Goal: Task Accomplishment & Management: Use online tool/utility

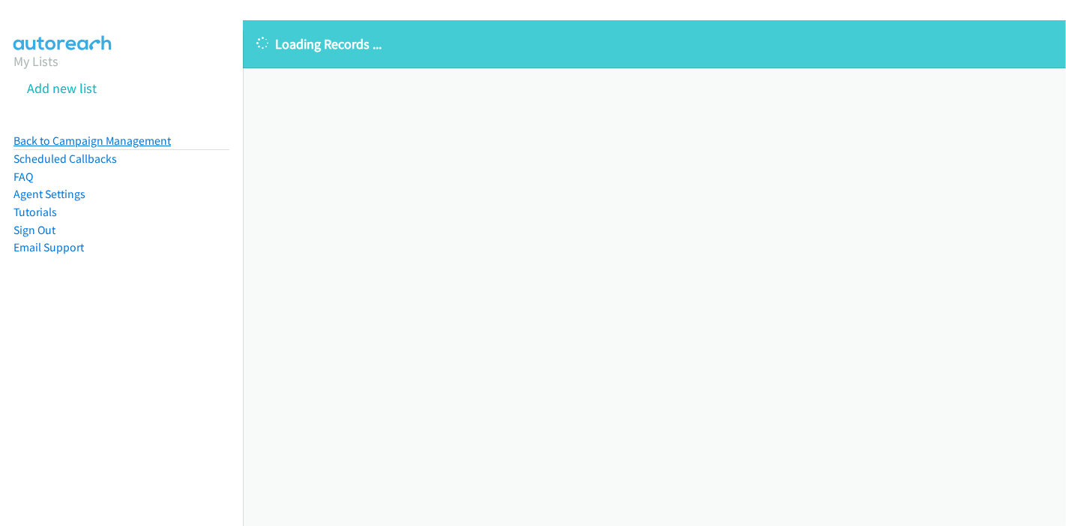
click at [16, 136] on link "Back to Campaign Management" at bounding box center [91, 140] width 157 height 14
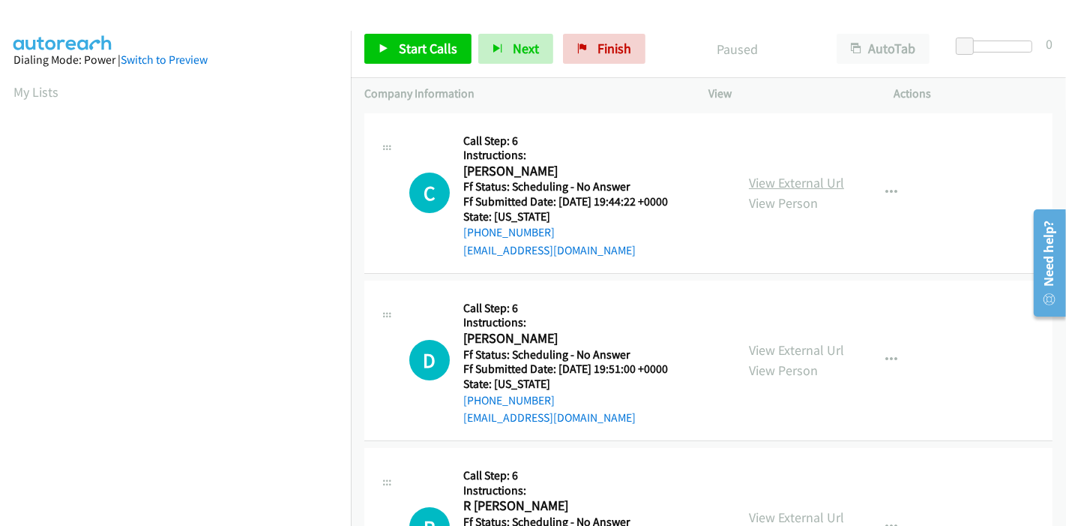
click at [793, 184] on link "View External Url" at bounding box center [796, 182] width 95 height 17
click at [773, 348] on link "View External Url" at bounding box center [796, 349] width 95 height 17
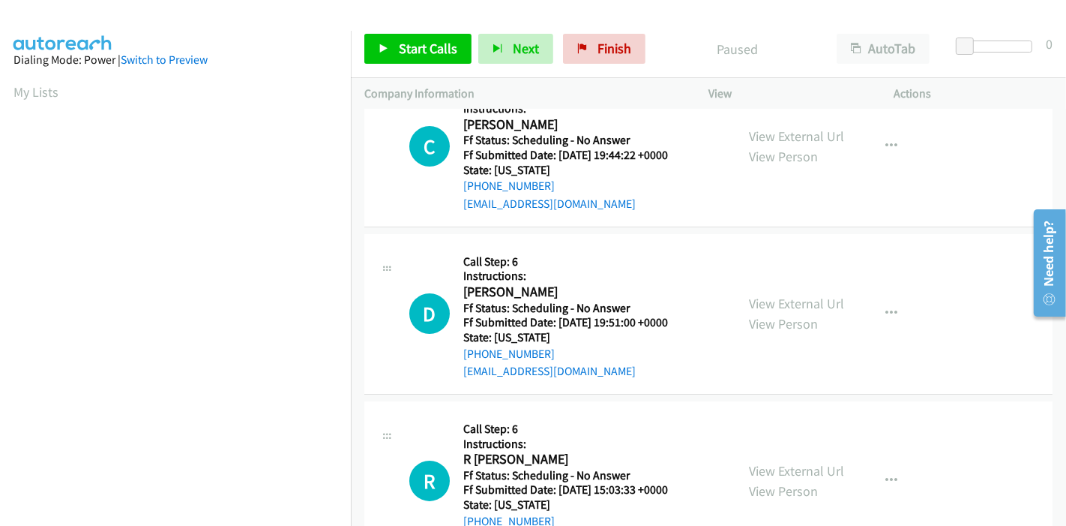
scroll to position [83, 0]
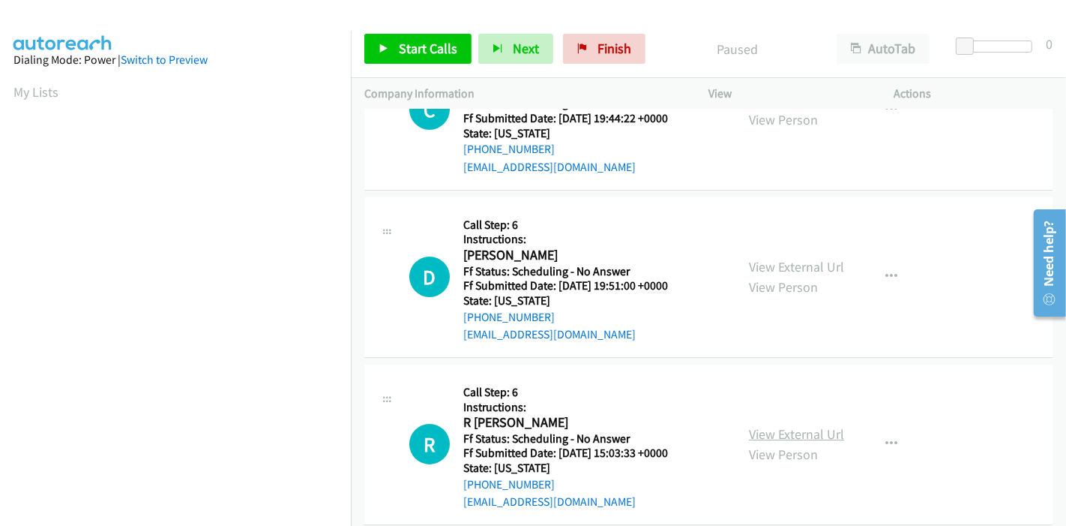
click at [762, 433] on link "View External Url" at bounding box center [796, 433] width 95 height 17
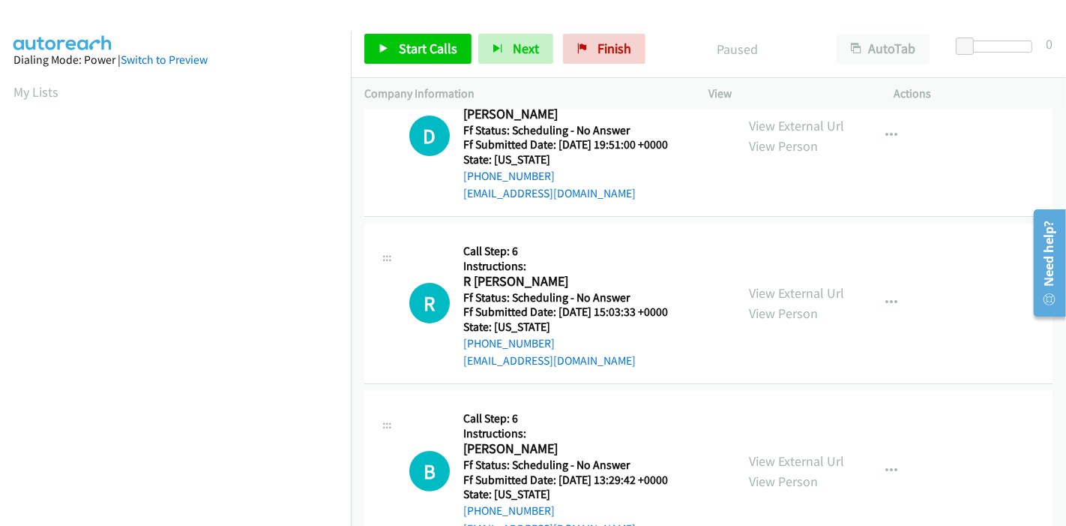
scroll to position [250, 0]
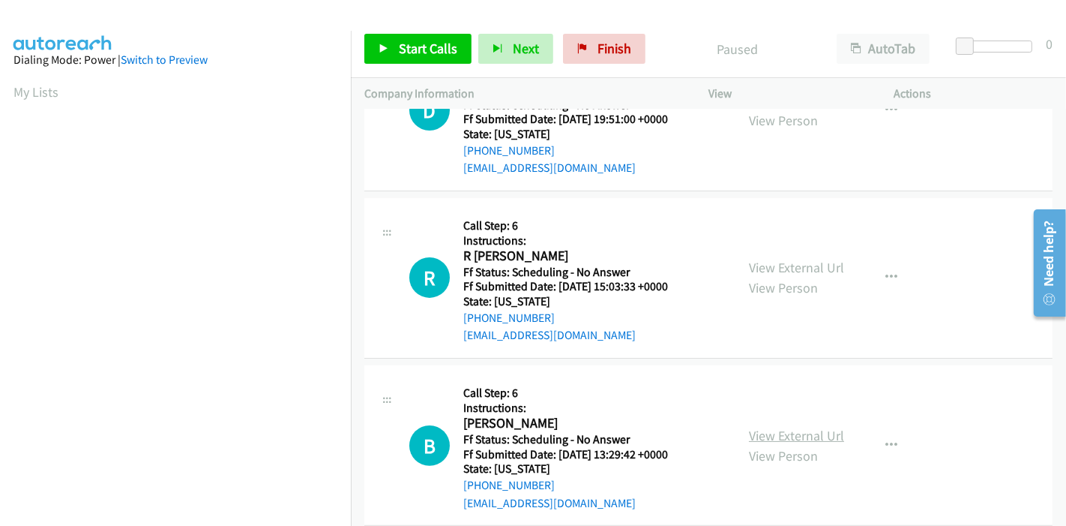
click at [765, 439] on link "View External Url" at bounding box center [796, 435] width 95 height 17
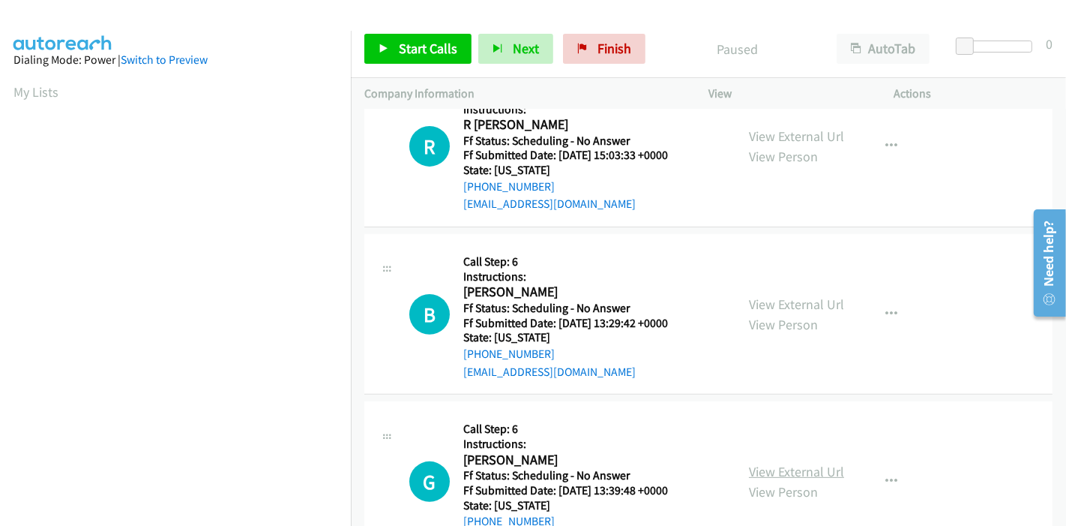
scroll to position [416, 0]
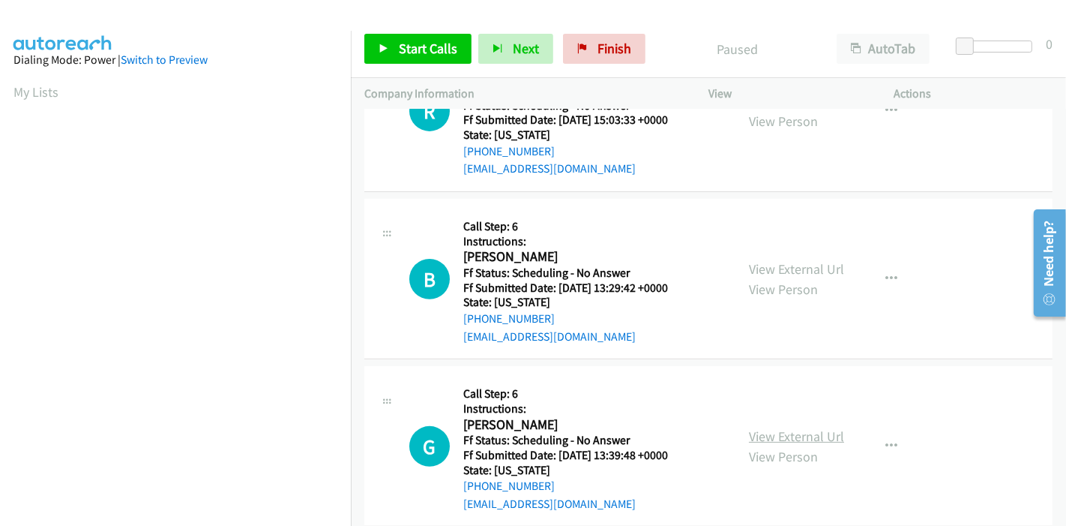
click at [772, 433] on link "View External Url" at bounding box center [796, 435] width 95 height 17
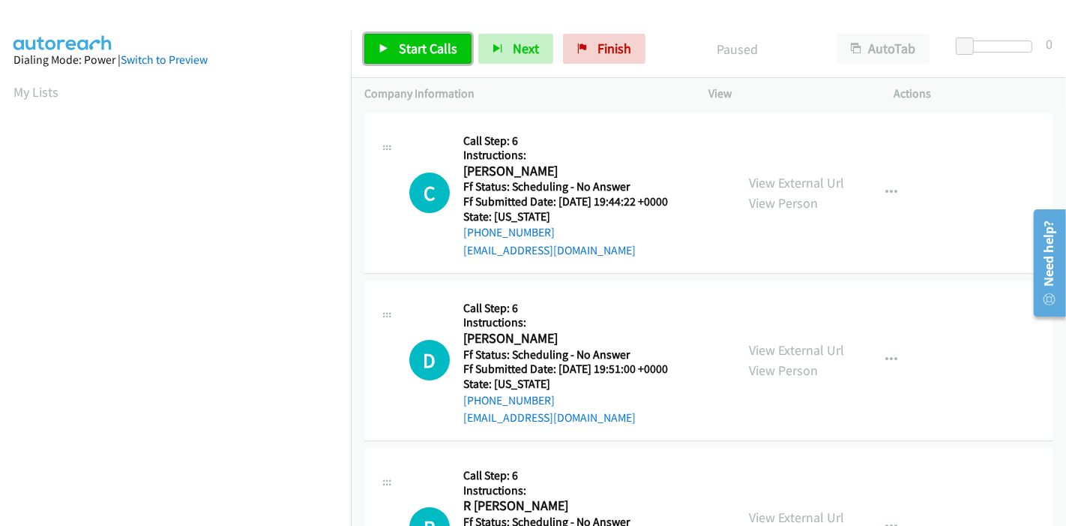
click at [400, 50] on span "Start Calls" at bounding box center [428, 48] width 58 height 17
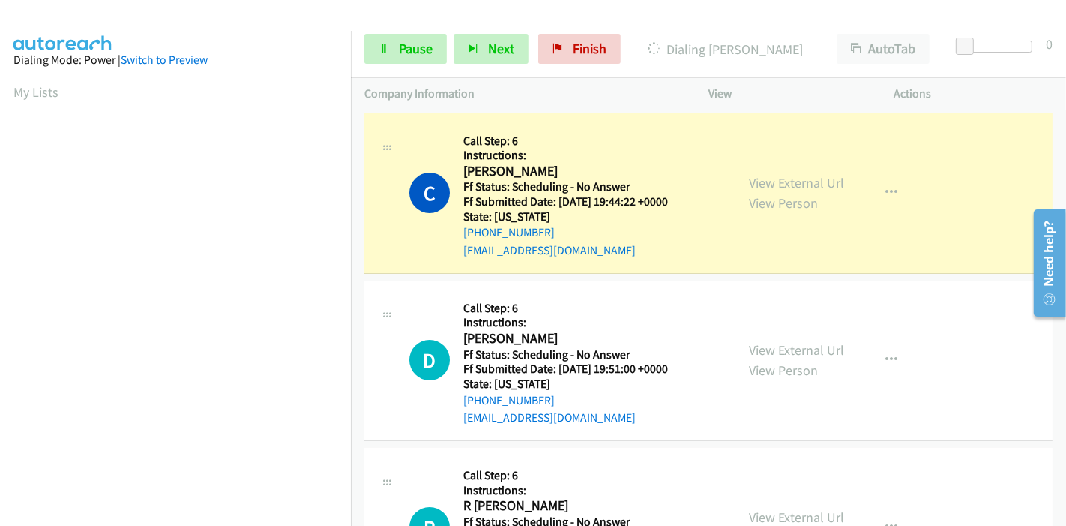
scroll to position [316, 0]
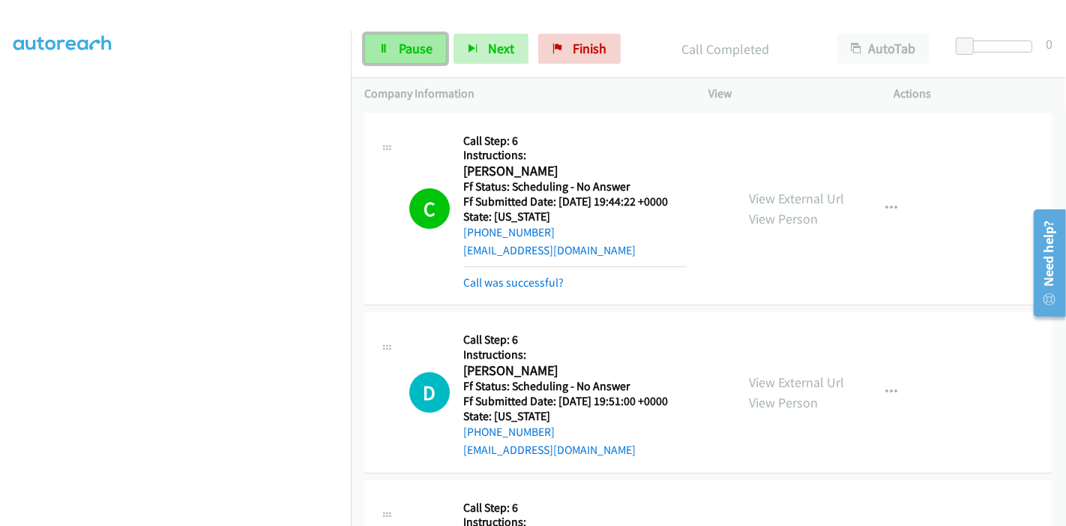
click at [410, 49] on span "Pause" at bounding box center [416, 48] width 34 height 17
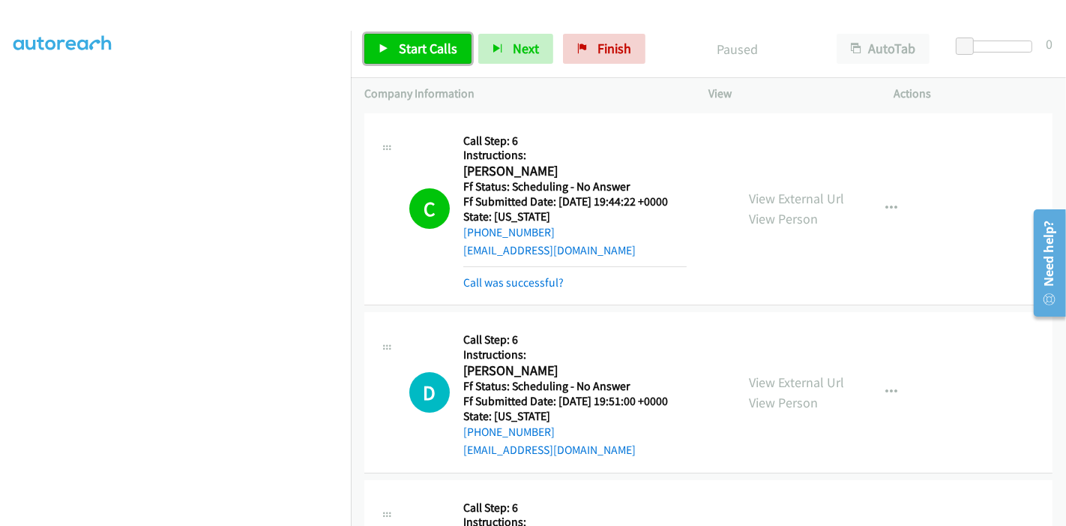
click at [388, 46] on icon at bounding box center [384, 49] width 10 height 10
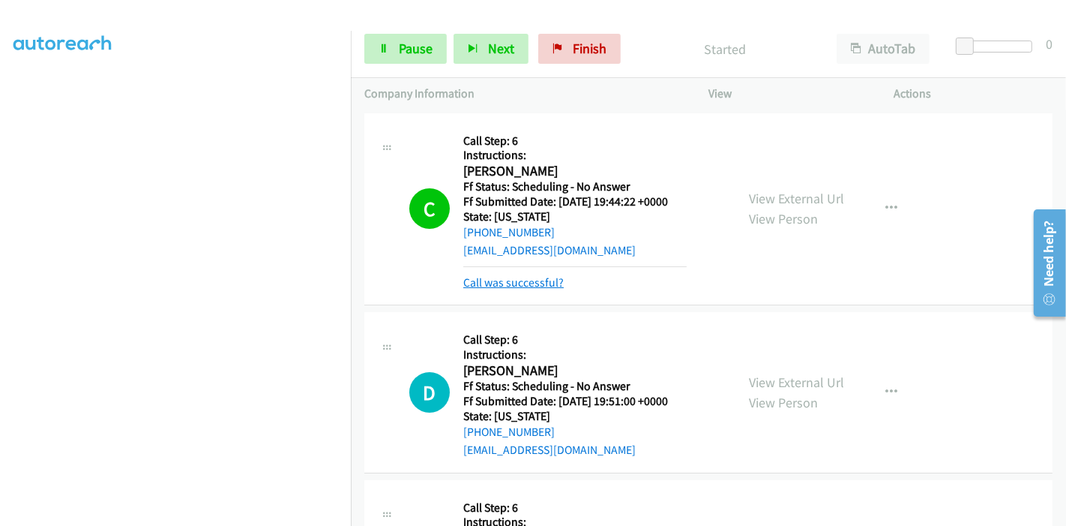
click at [520, 277] on link "Call was successful?" at bounding box center [513, 282] width 100 height 14
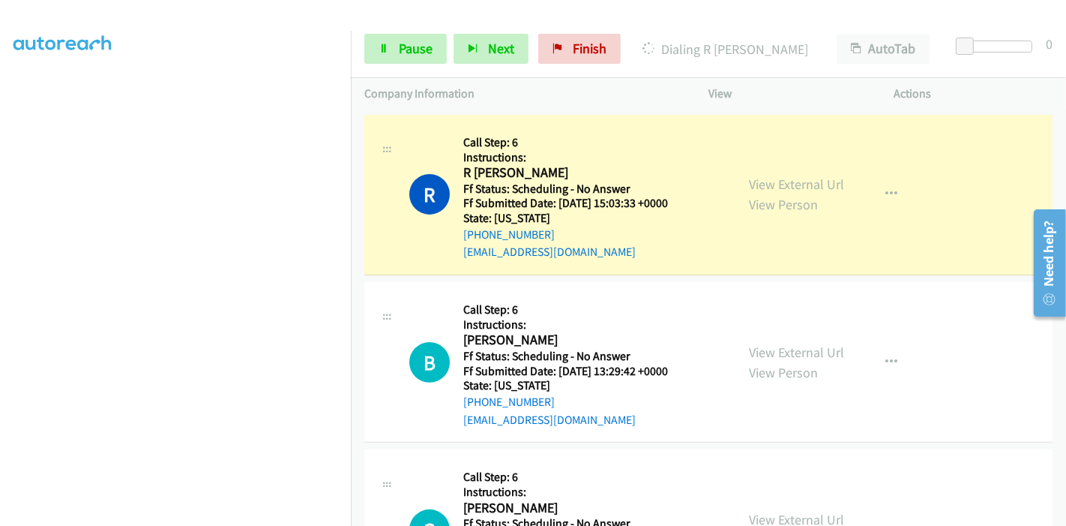
scroll to position [83, 0]
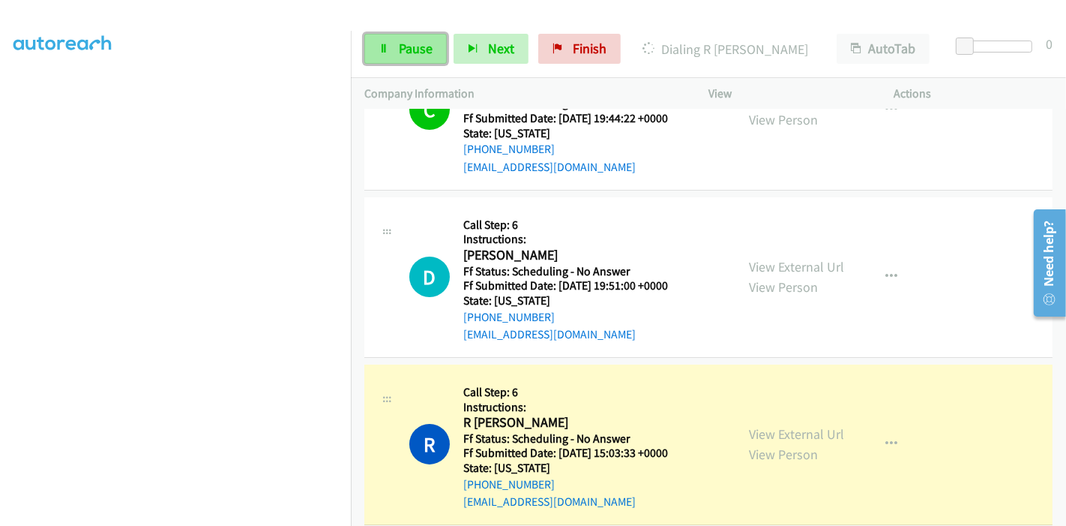
click at [400, 48] on span "Pause" at bounding box center [416, 48] width 34 height 17
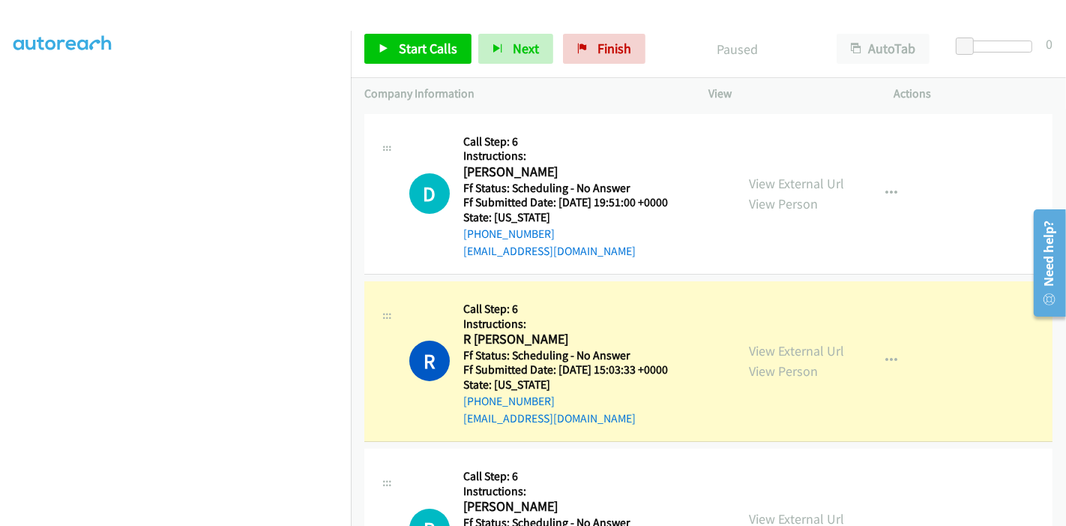
scroll to position [250, 0]
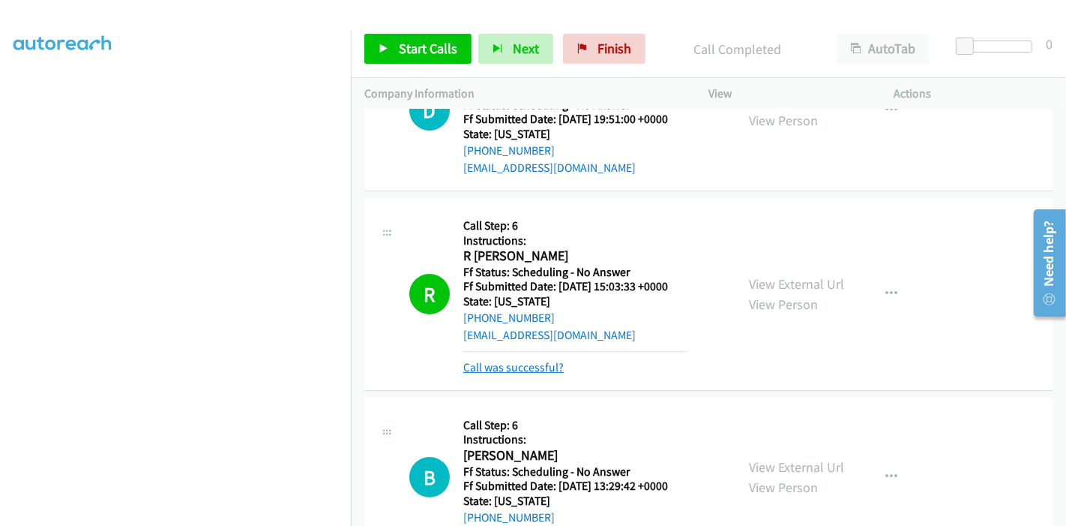
click at [502, 360] on link "Call was successful?" at bounding box center [513, 367] width 100 height 14
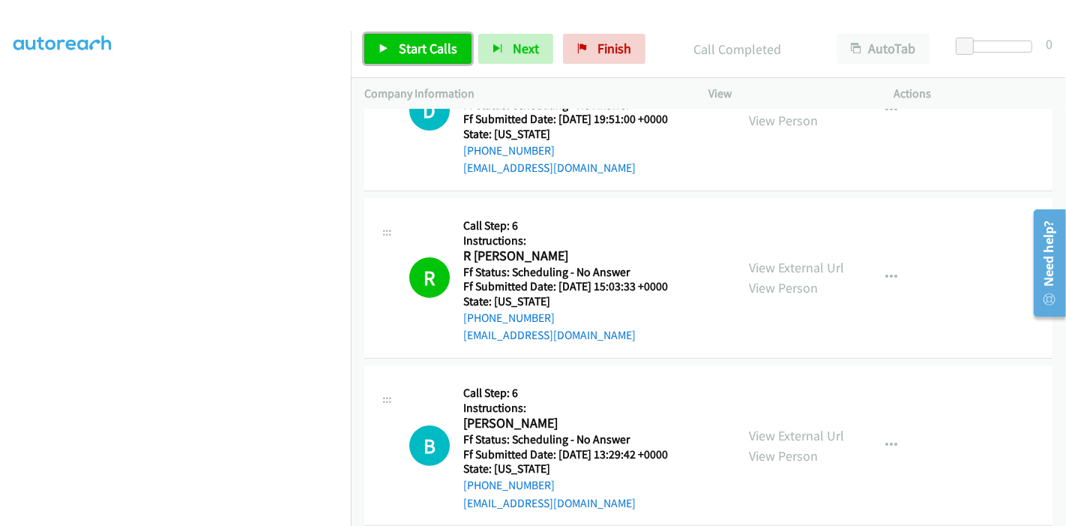
click at [431, 51] on span "Start Calls" at bounding box center [428, 48] width 58 height 17
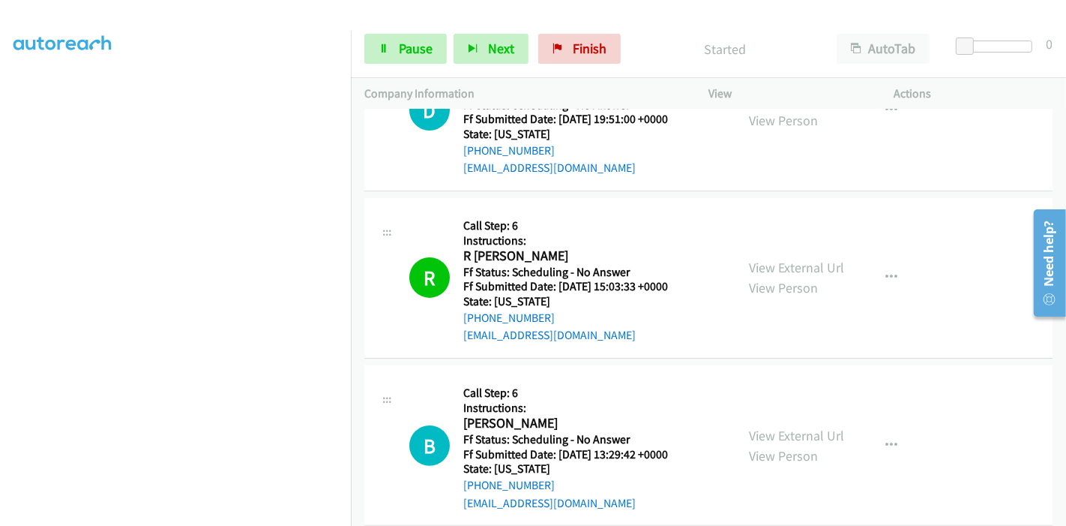
scroll to position [416, 0]
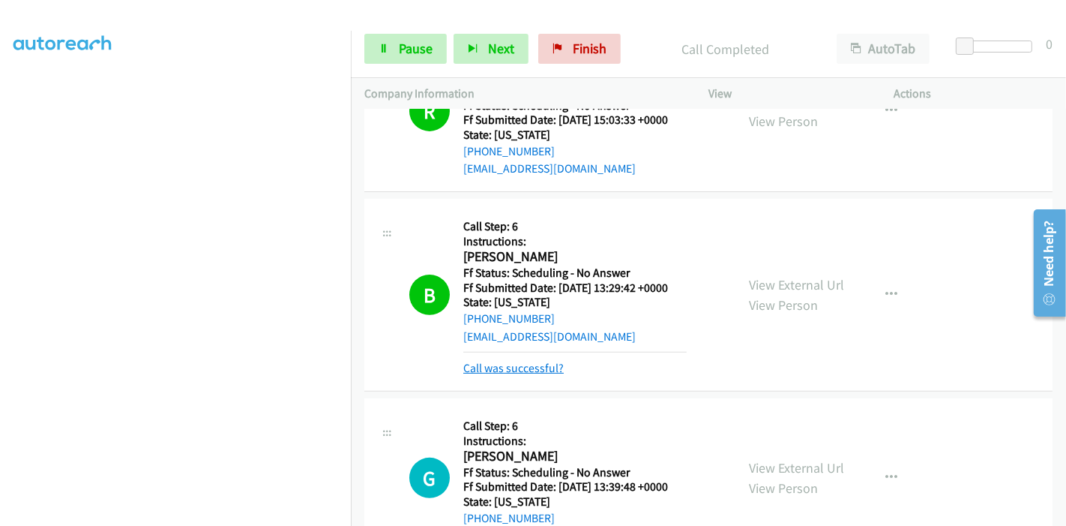
click at [519, 367] on link "Call was successful?" at bounding box center [513, 368] width 100 height 14
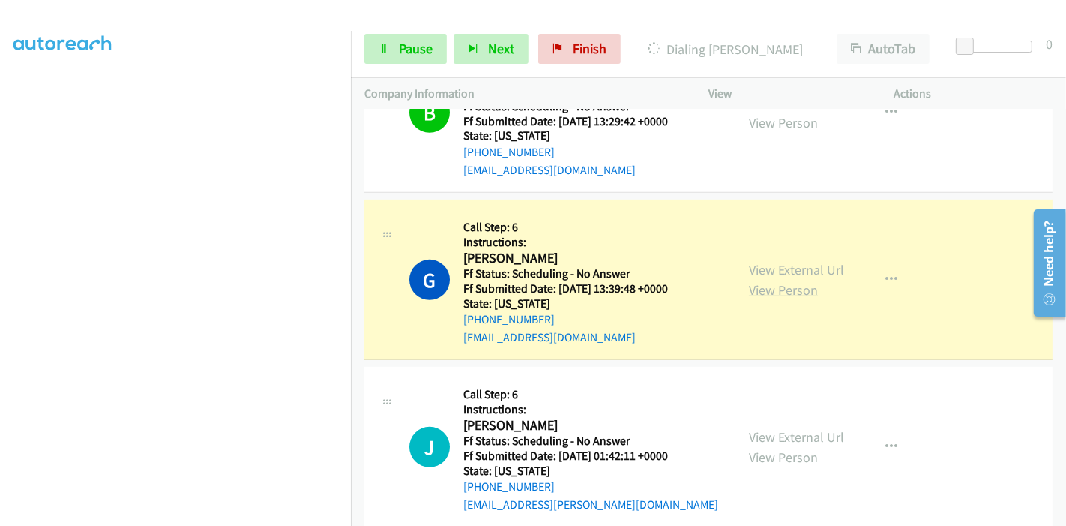
scroll to position [750, 0]
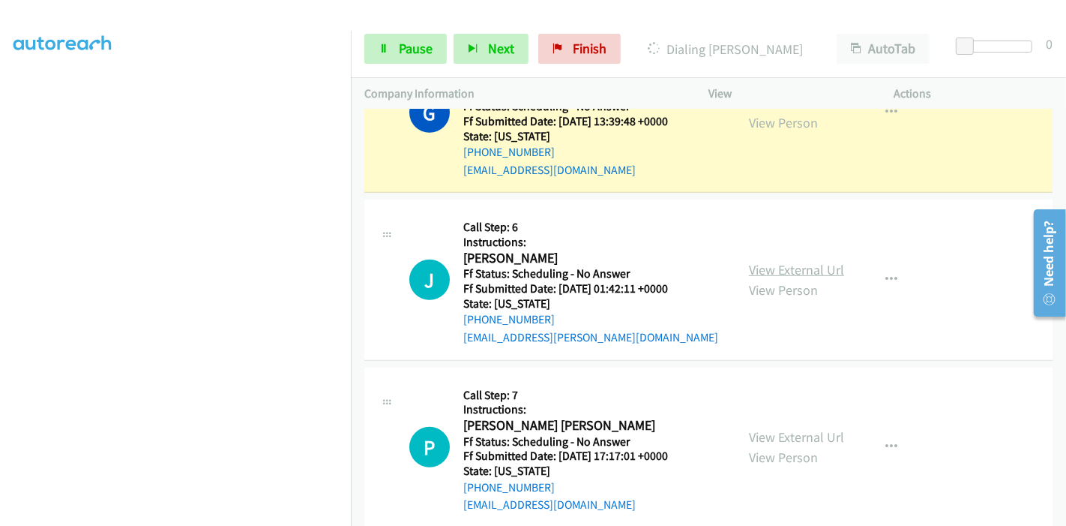
click at [772, 270] on link "View External Url" at bounding box center [796, 269] width 95 height 17
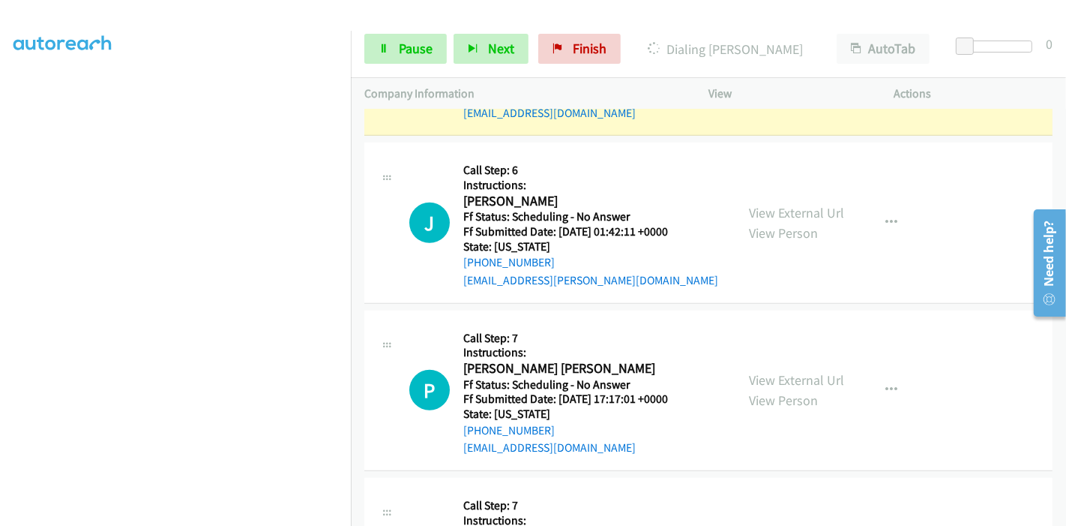
scroll to position [833, 0]
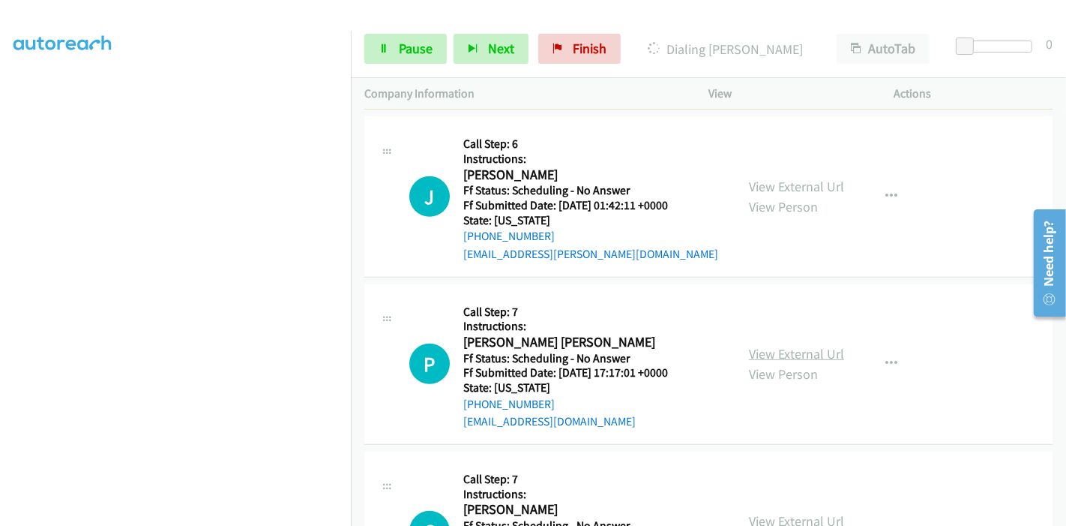
click at [802, 347] on link "View External Url" at bounding box center [796, 353] width 95 height 17
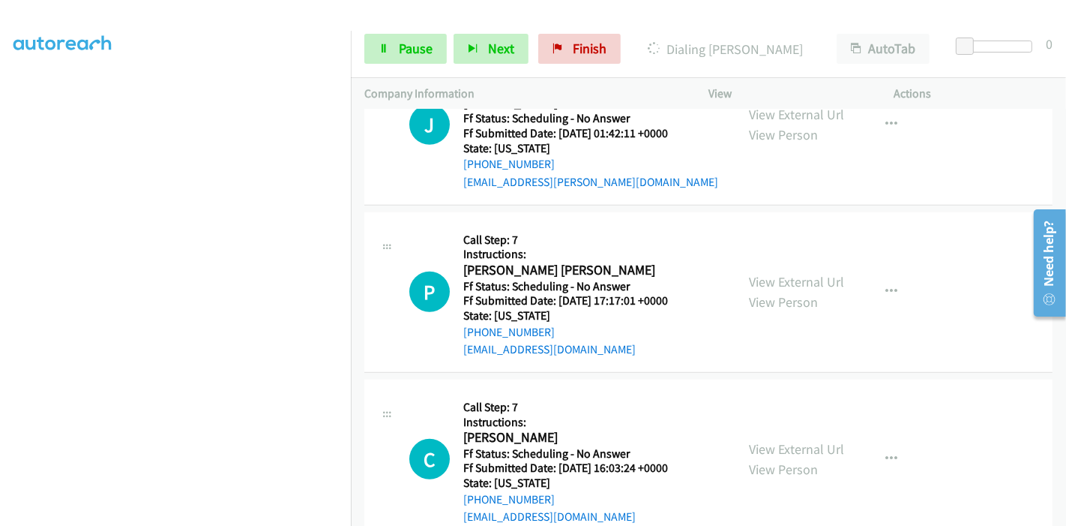
scroll to position [1000, 0]
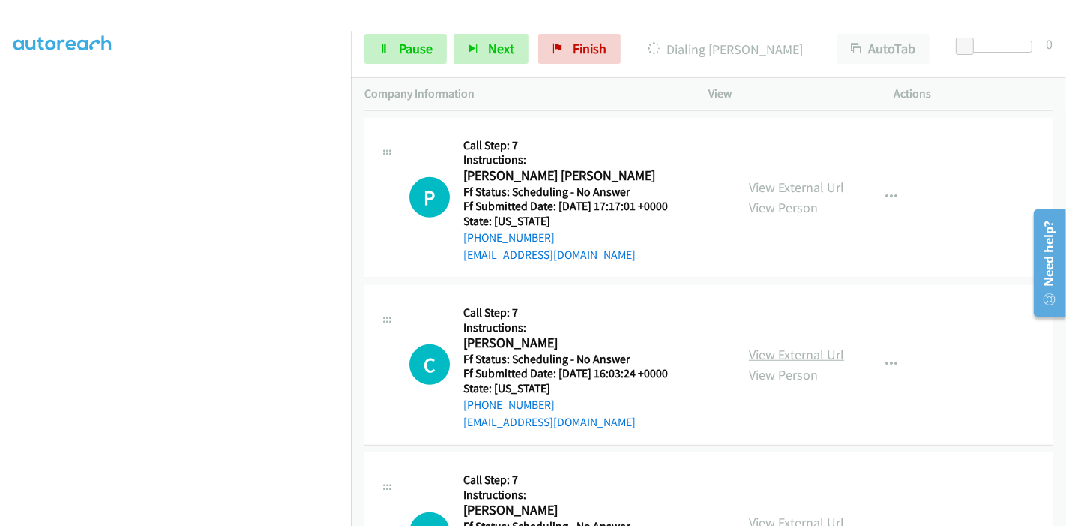
click at [761, 349] on link "View External Url" at bounding box center [796, 354] width 95 height 17
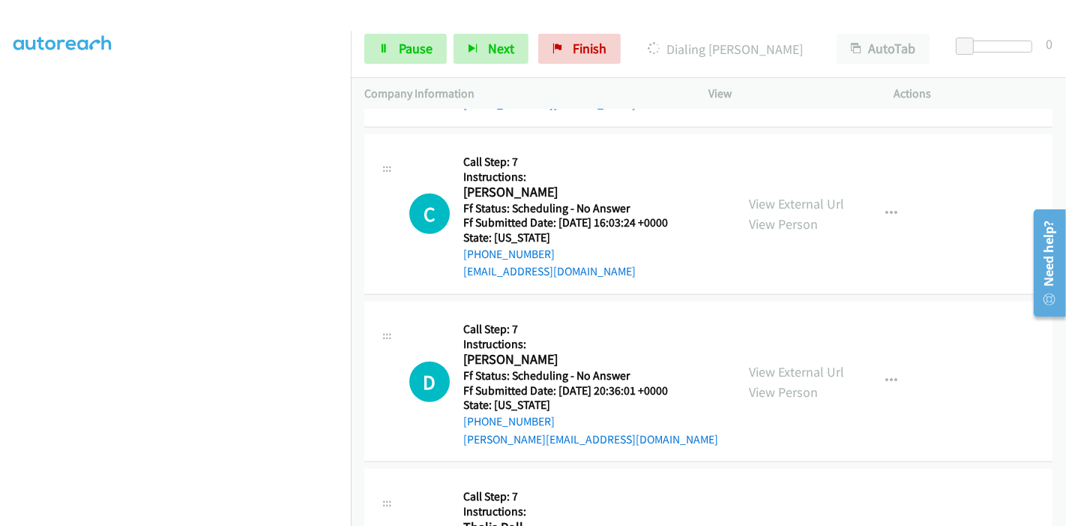
scroll to position [1166, 0]
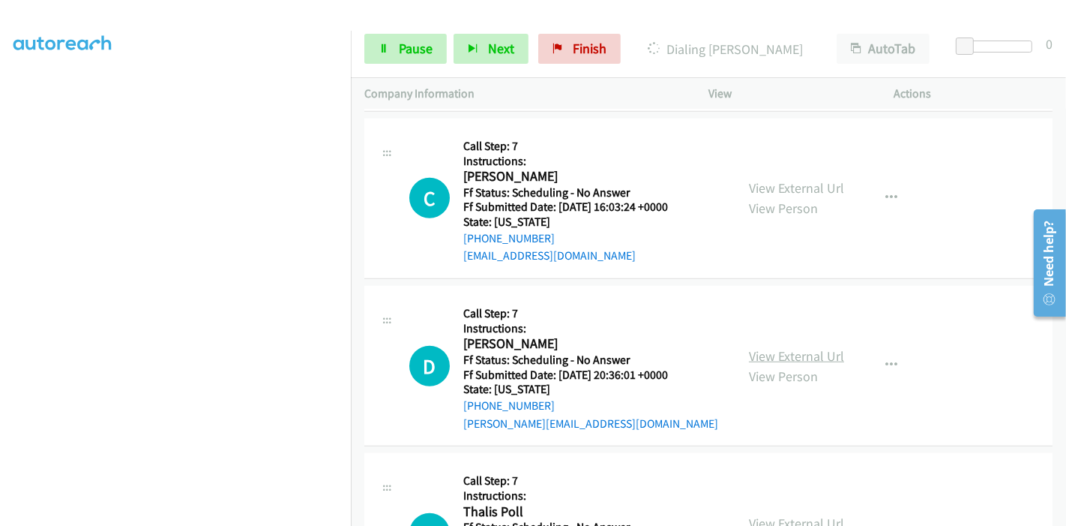
click at [775, 348] on link "View External Url" at bounding box center [796, 355] width 95 height 17
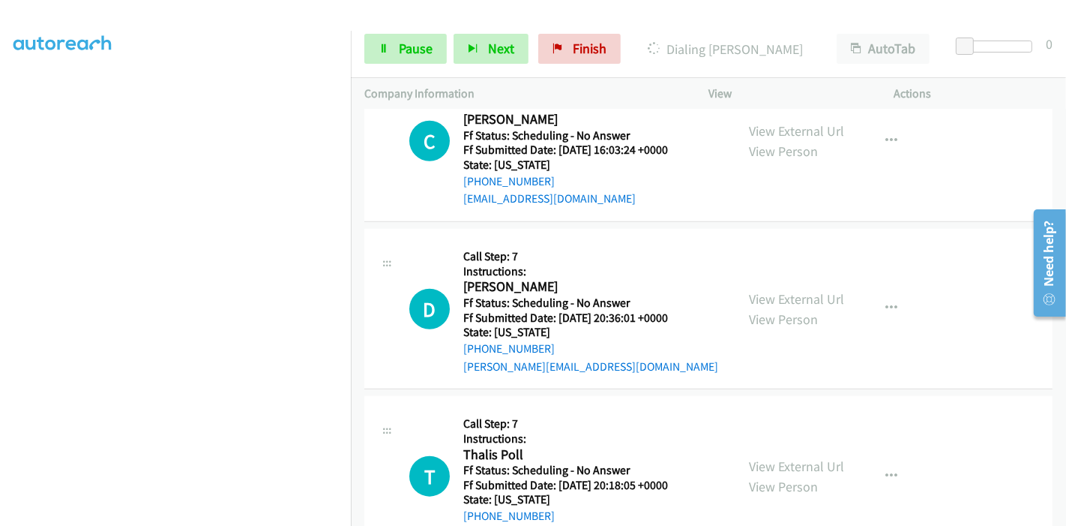
scroll to position [1249, 0]
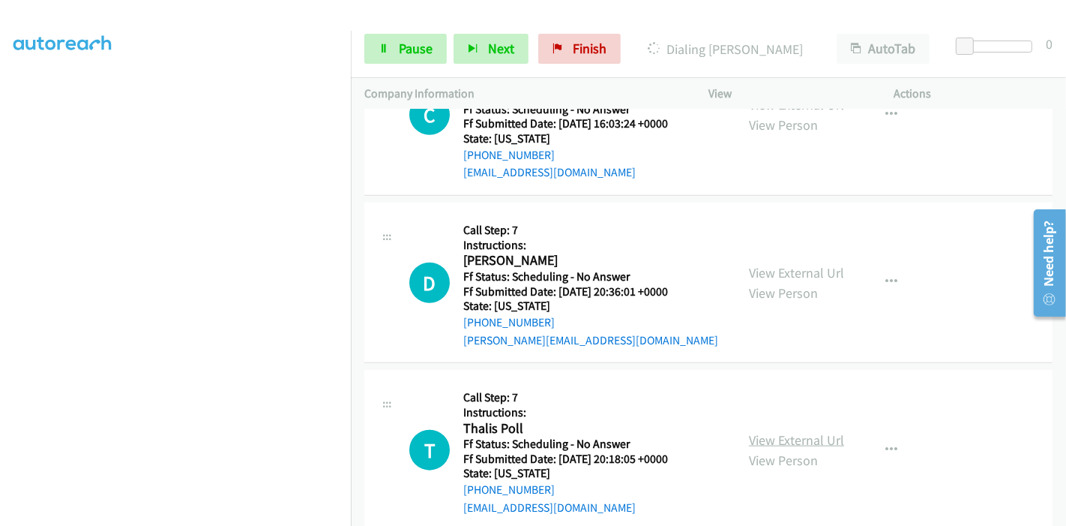
click at [764, 438] on link "View External Url" at bounding box center [796, 439] width 95 height 17
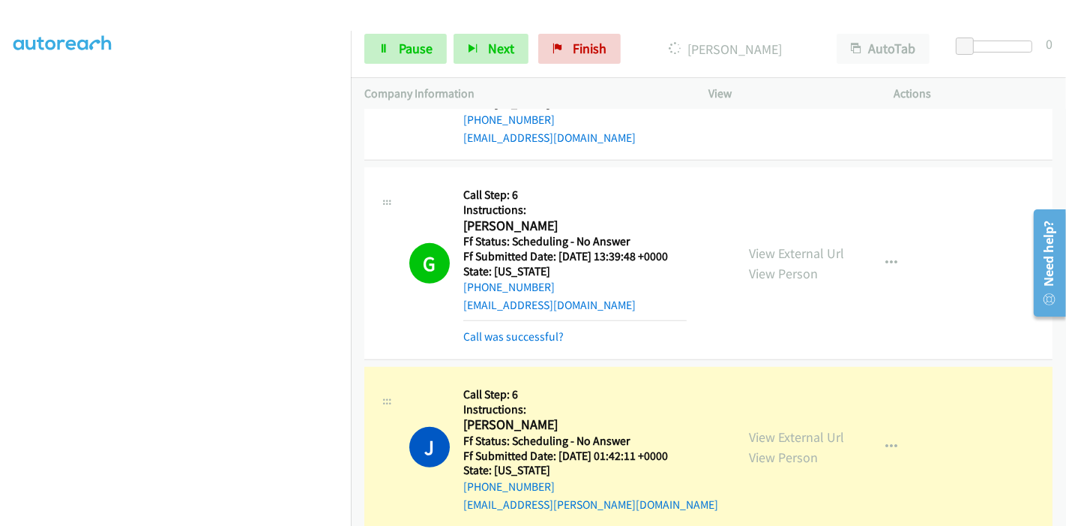
scroll to position [698, 0]
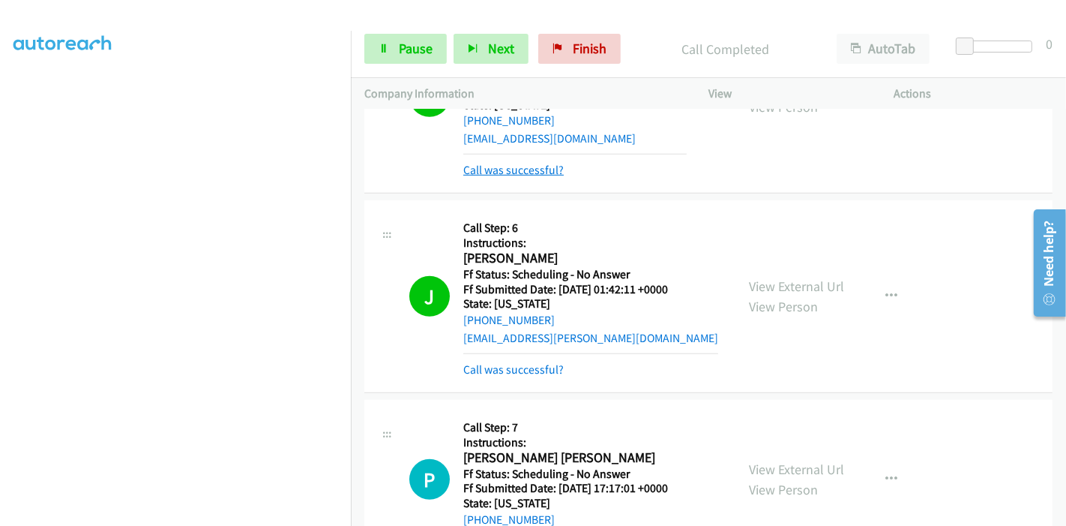
click at [523, 163] on link "Call was successful?" at bounding box center [513, 170] width 100 height 14
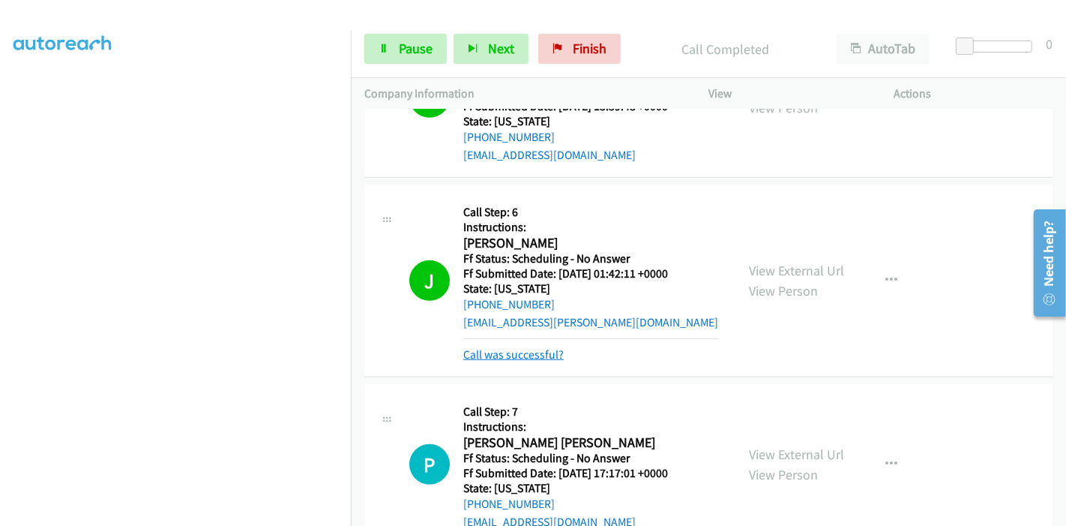
click at [516, 352] on link "Call was successful?" at bounding box center [513, 354] width 100 height 14
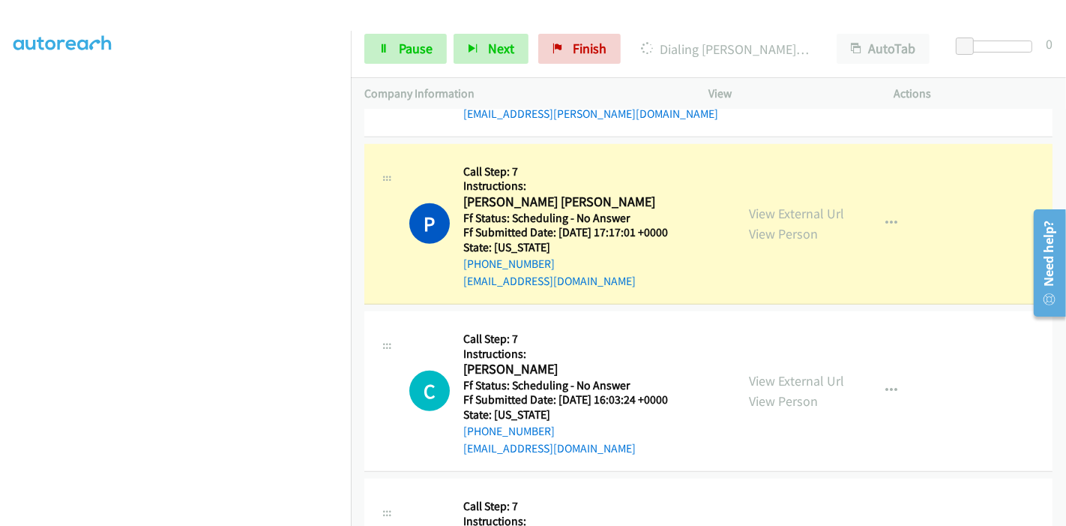
scroll to position [1000, 0]
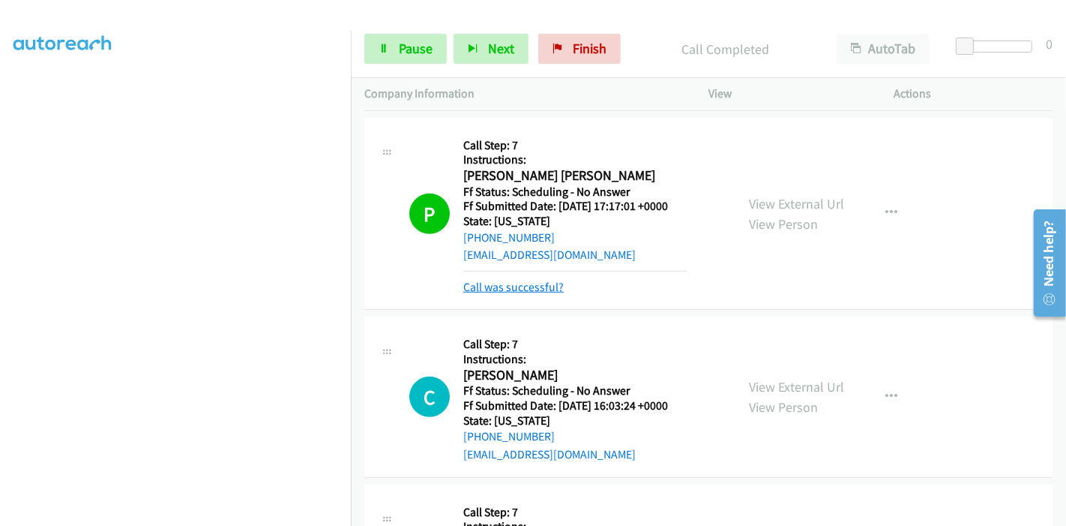
click at [529, 286] on link "Call was successful?" at bounding box center [513, 287] width 100 height 14
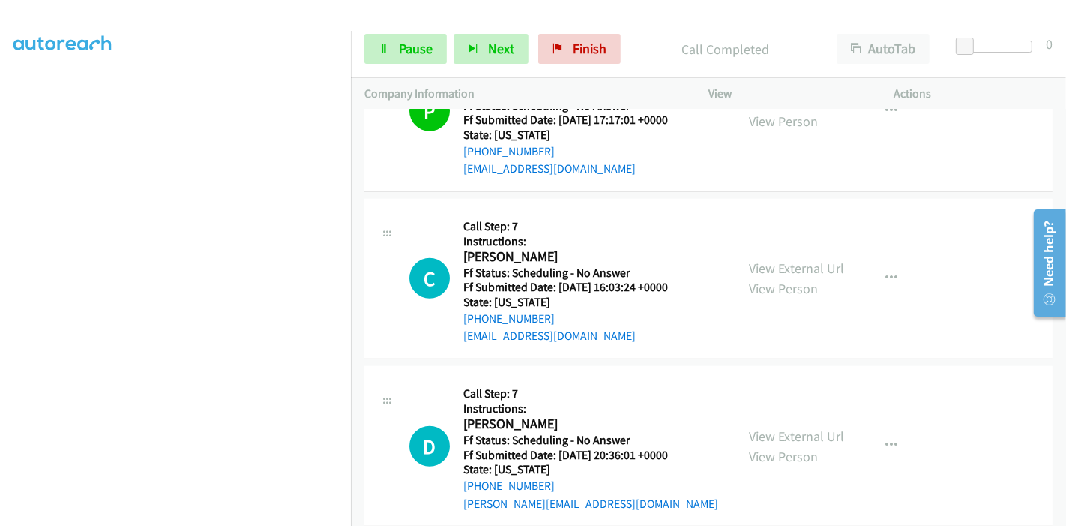
scroll to position [1166, 0]
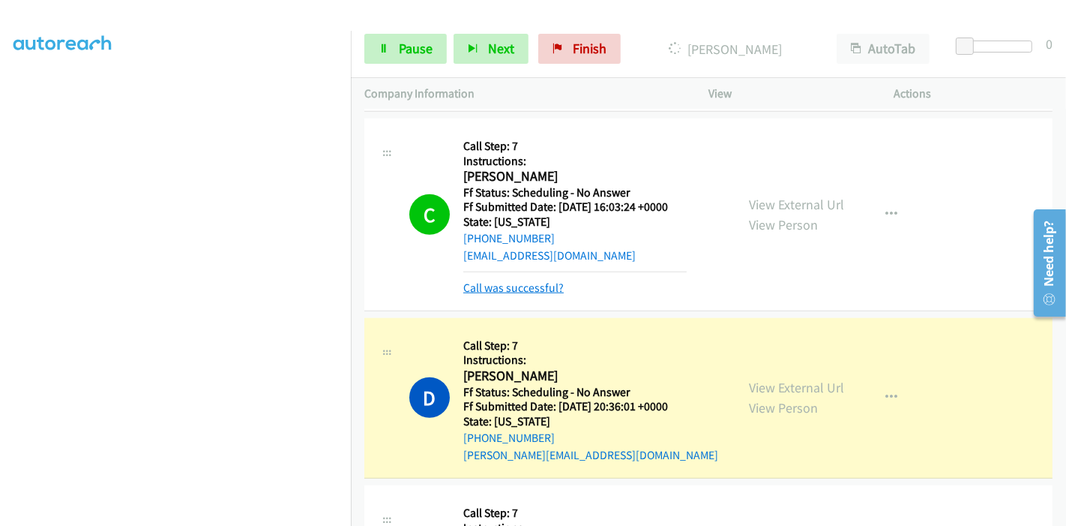
click at [541, 286] on link "Call was successful?" at bounding box center [513, 287] width 100 height 14
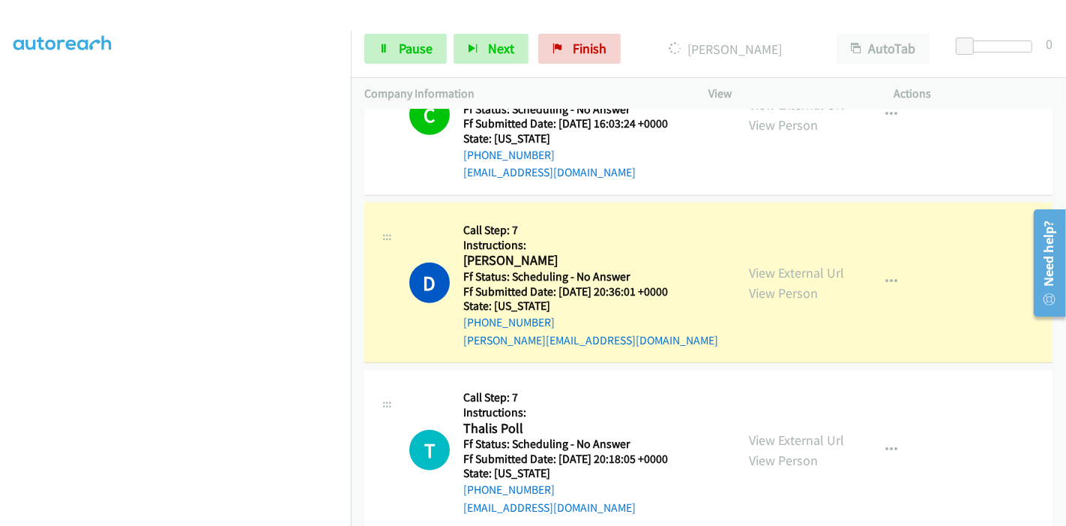
scroll to position [0, 0]
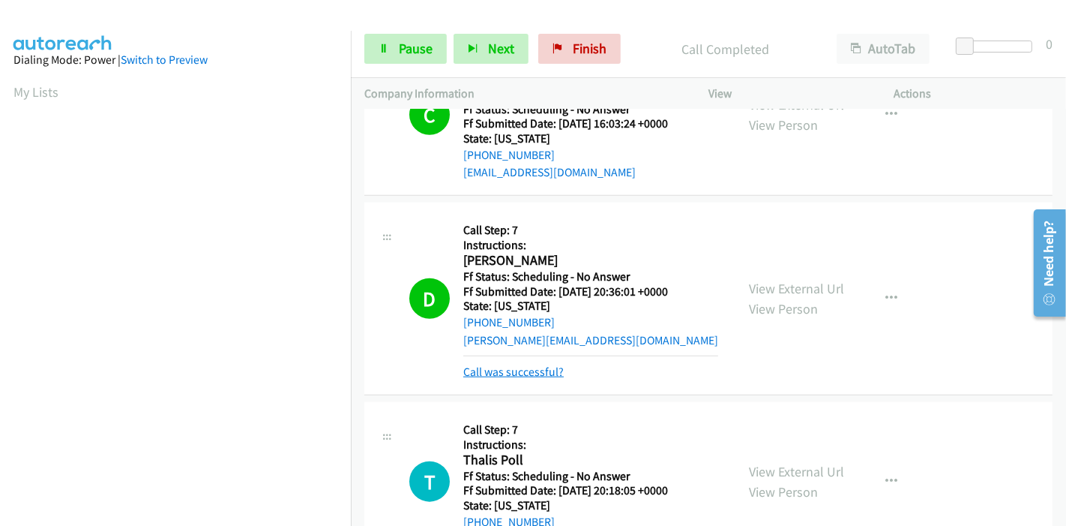
click at [508, 367] on link "Call was successful?" at bounding box center [513, 371] width 100 height 14
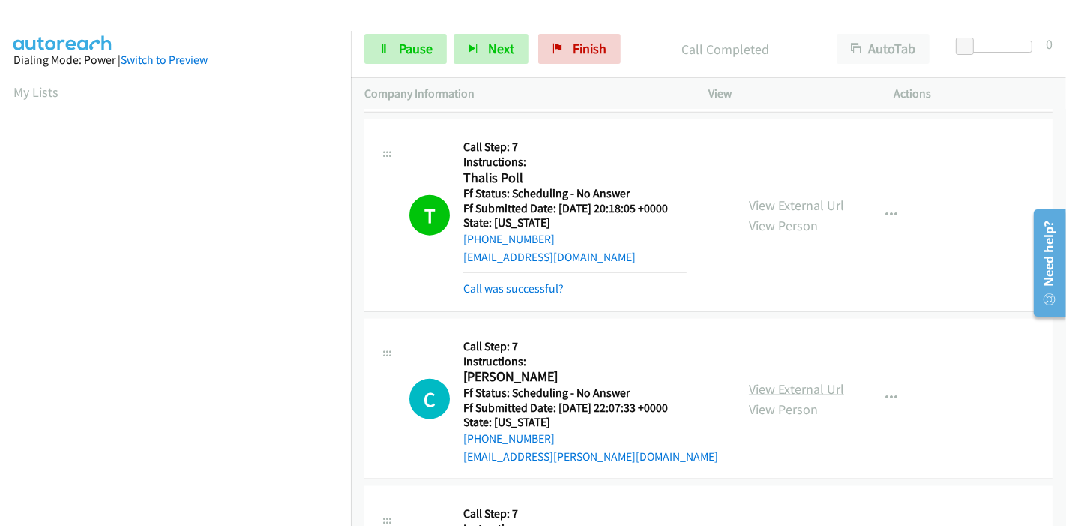
click at [796, 385] on link "View External Url" at bounding box center [796, 388] width 95 height 17
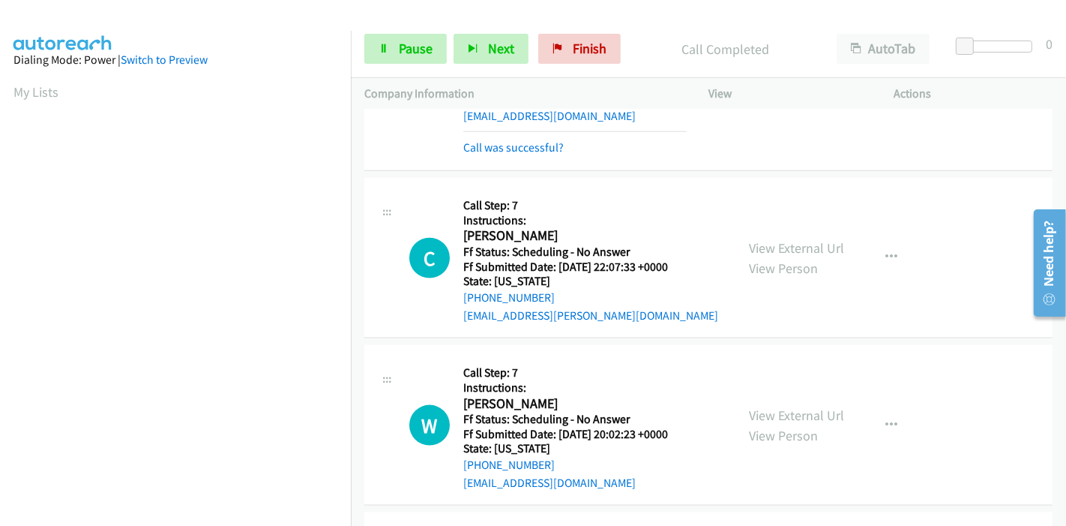
scroll to position [1666, 0]
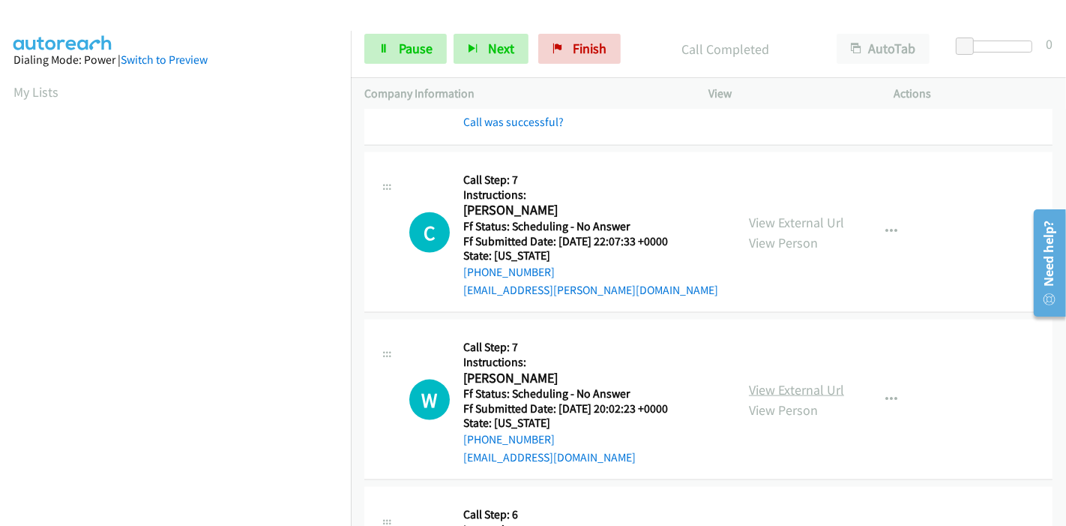
click at [778, 385] on link "View External Url" at bounding box center [796, 389] width 95 height 17
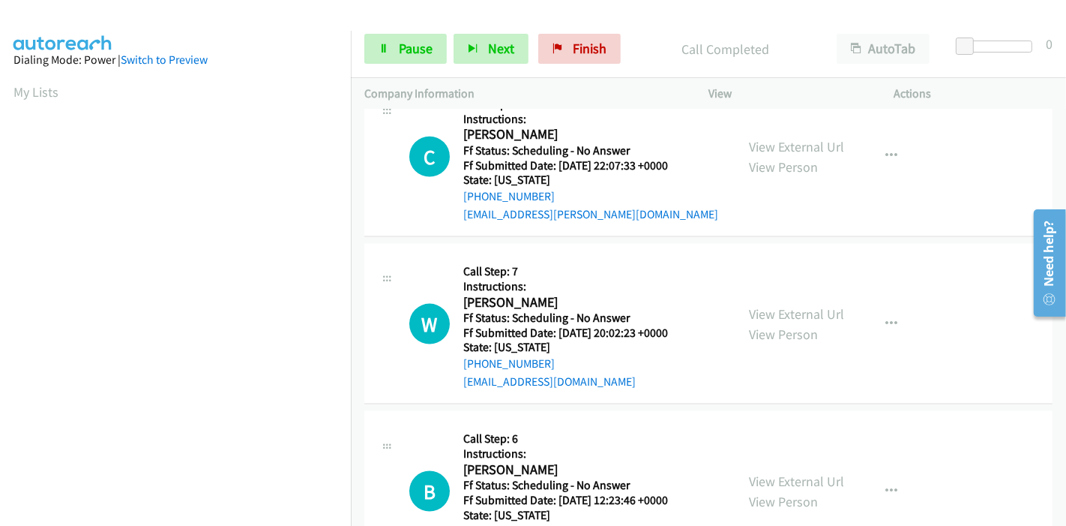
scroll to position [1833, 0]
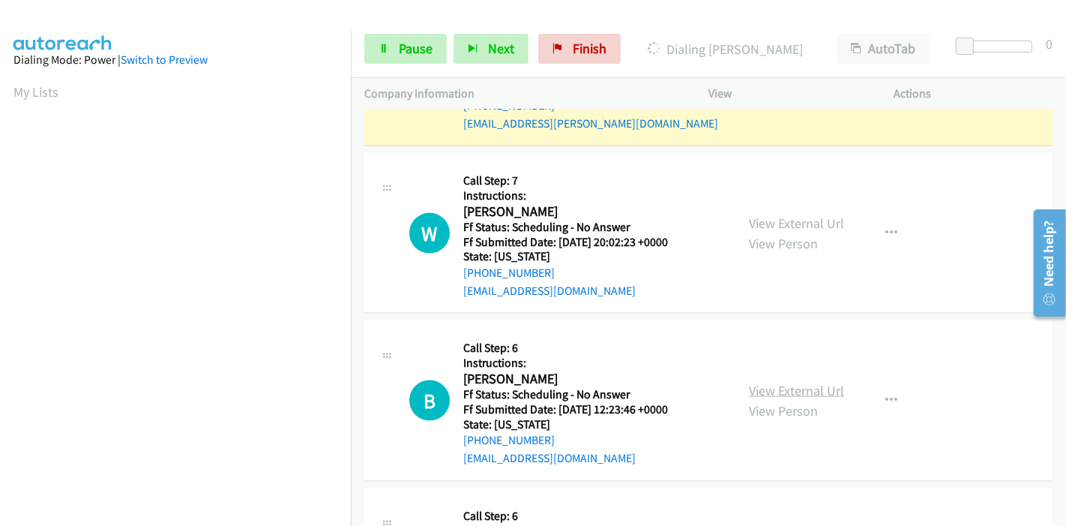
click at [775, 386] on link "View External Url" at bounding box center [796, 390] width 95 height 17
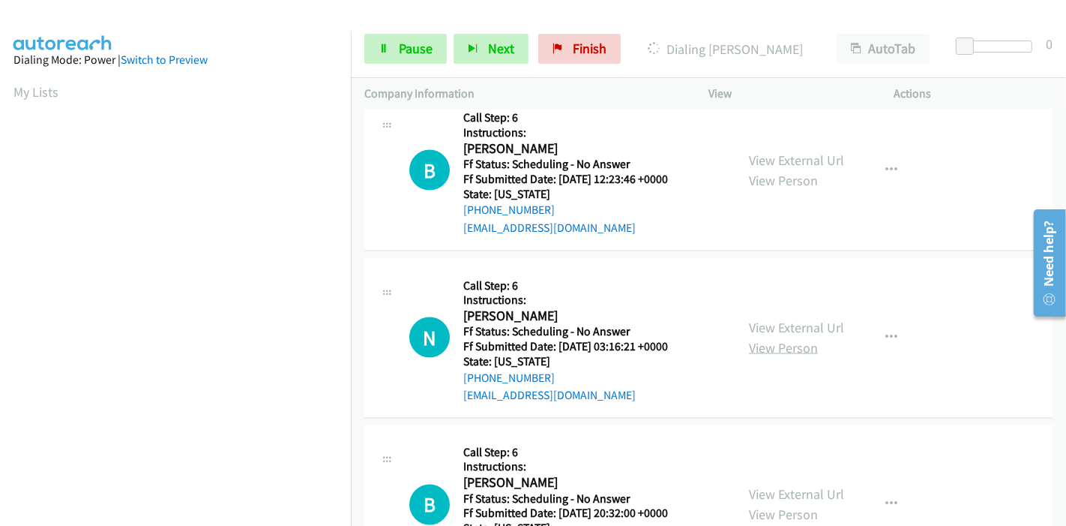
scroll to position [2082, 0]
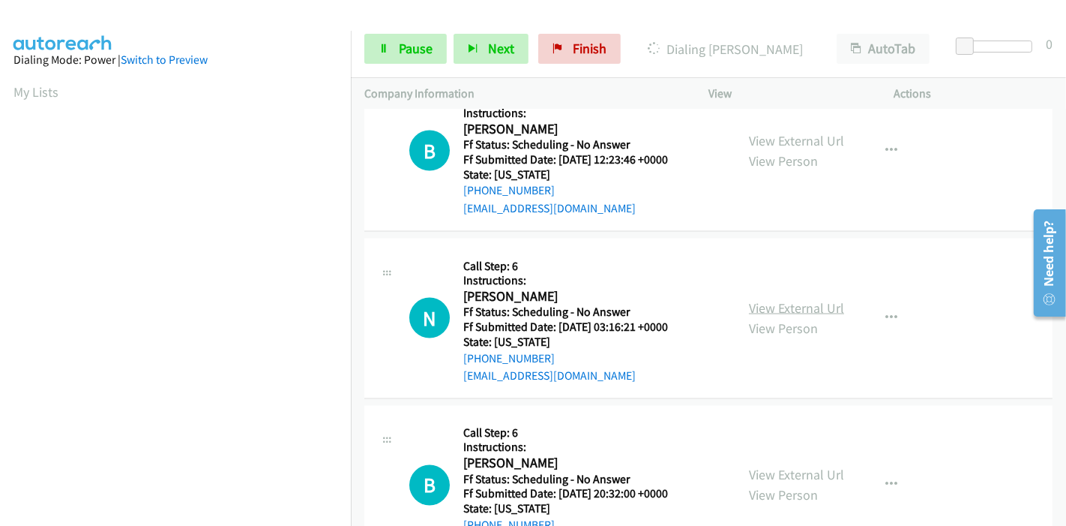
click at [795, 300] on link "View External Url" at bounding box center [796, 307] width 95 height 17
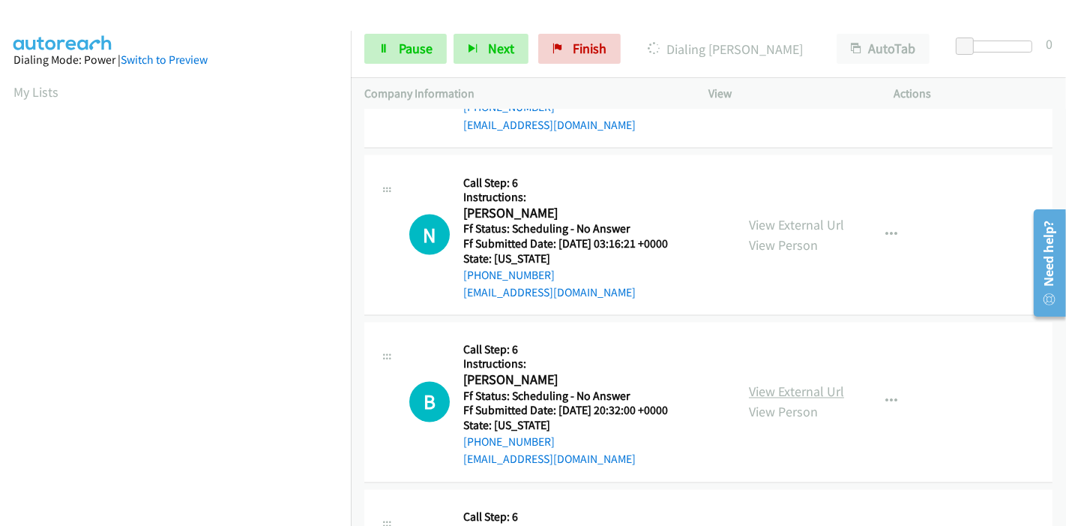
click at [787, 383] on link "View External Url" at bounding box center [796, 391] width 95 height 17
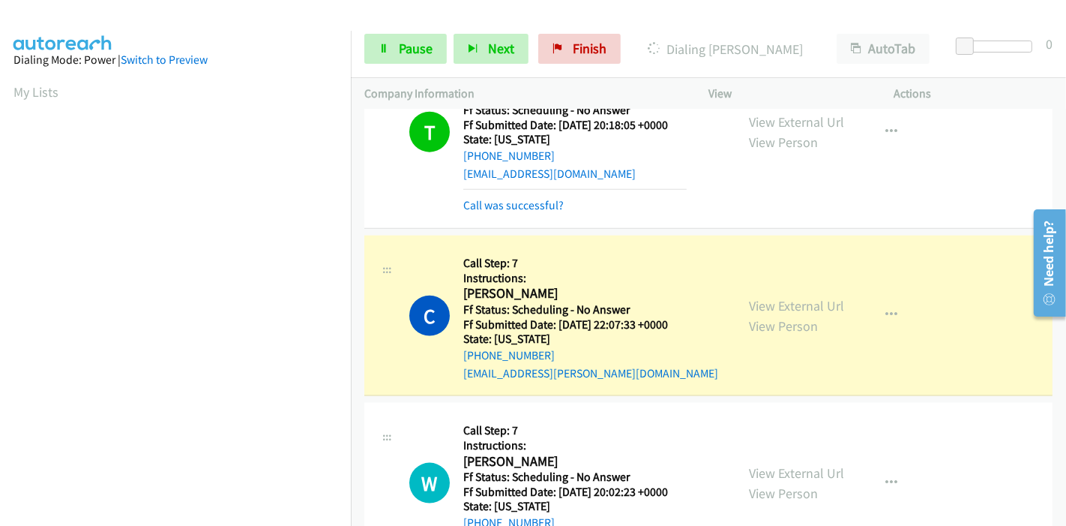
scroll to position [1416, 0]
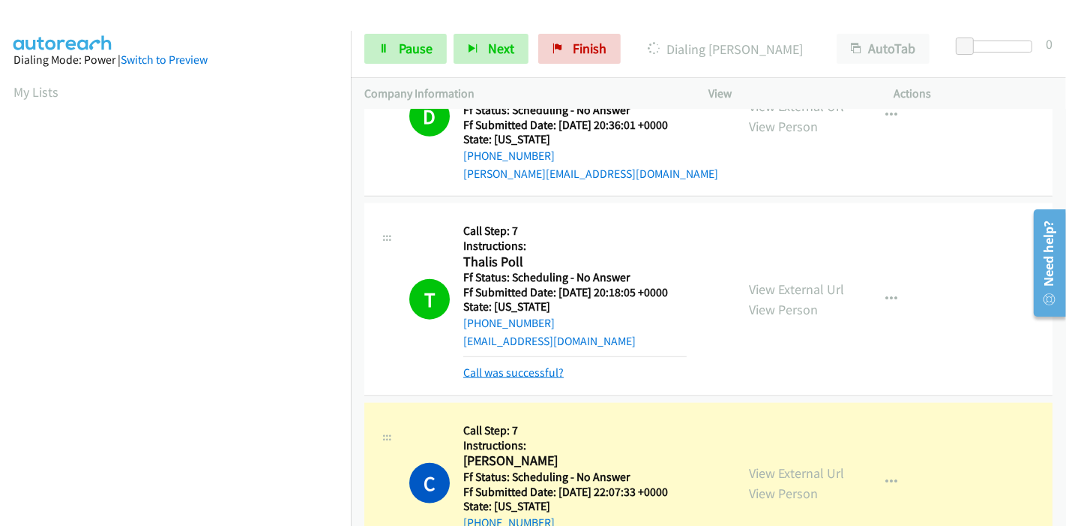
click at [510, 367] on link "Call was successful?" at bounding box center [513, 372] width 100 height 14
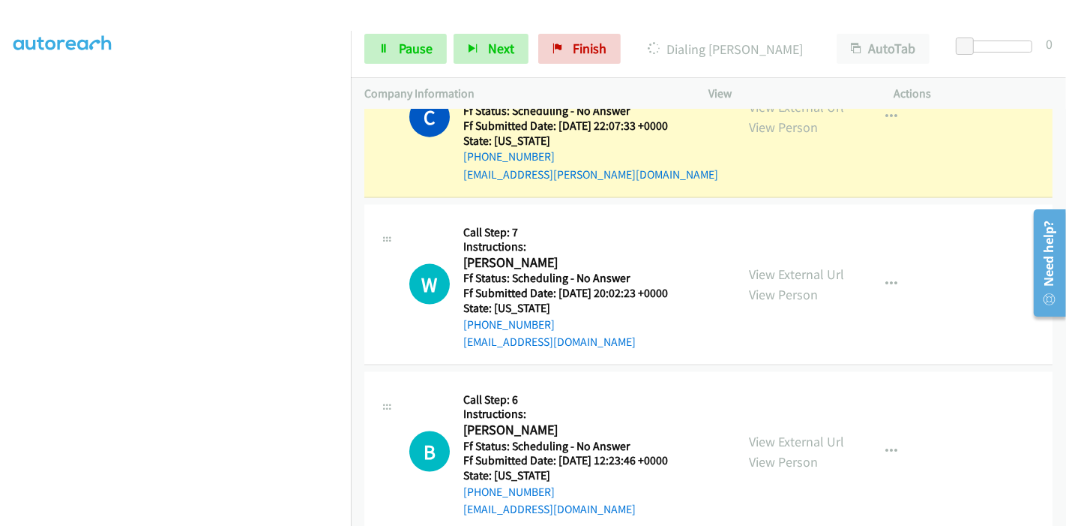
scroll to position [0, 0]
click at [403, 51] on span "Pause" at bounding box center [416, 48] width 34 height 17
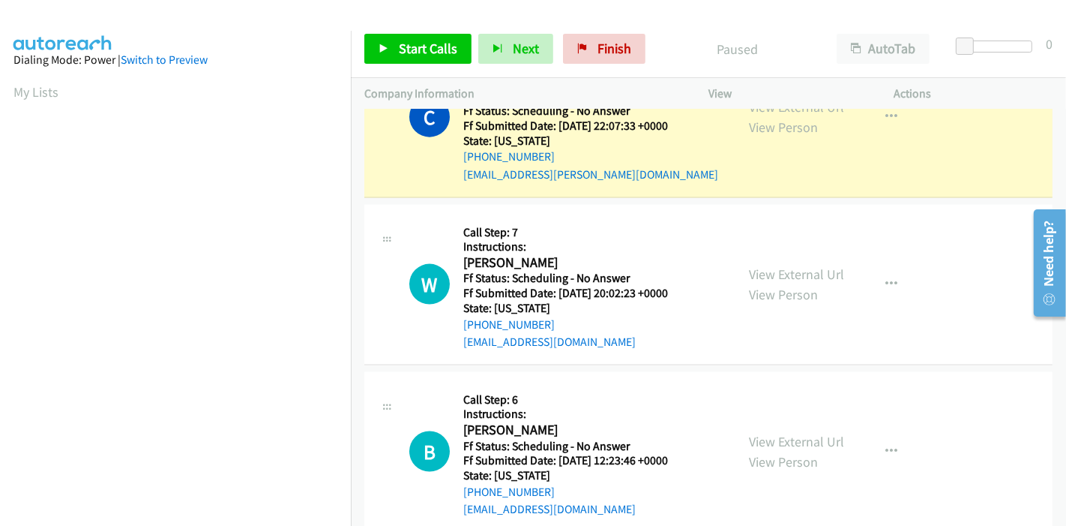
scroll to position [1765, 0]
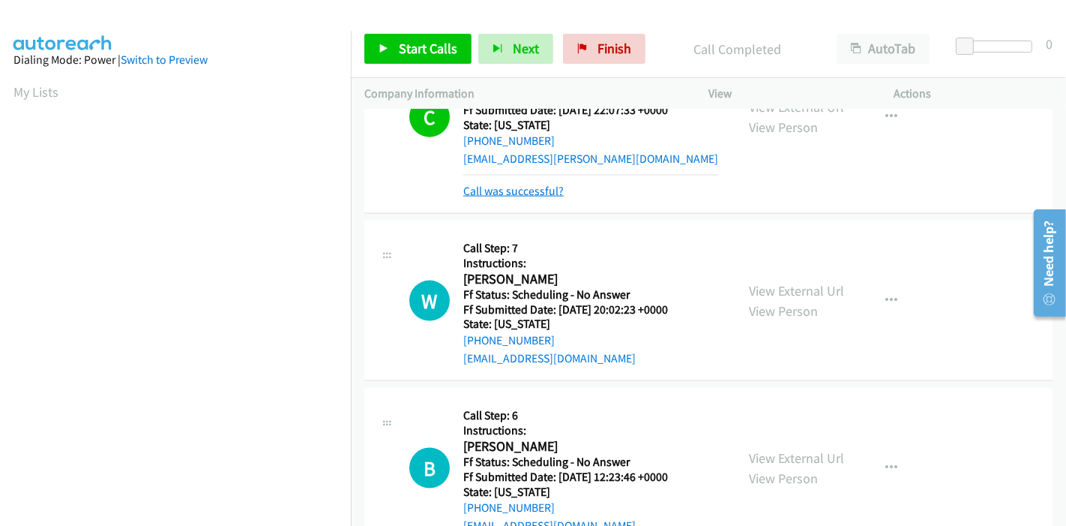
click at [529, 185] on link "Call was successful?" at bounding box center [513, 191] width 100 height 14
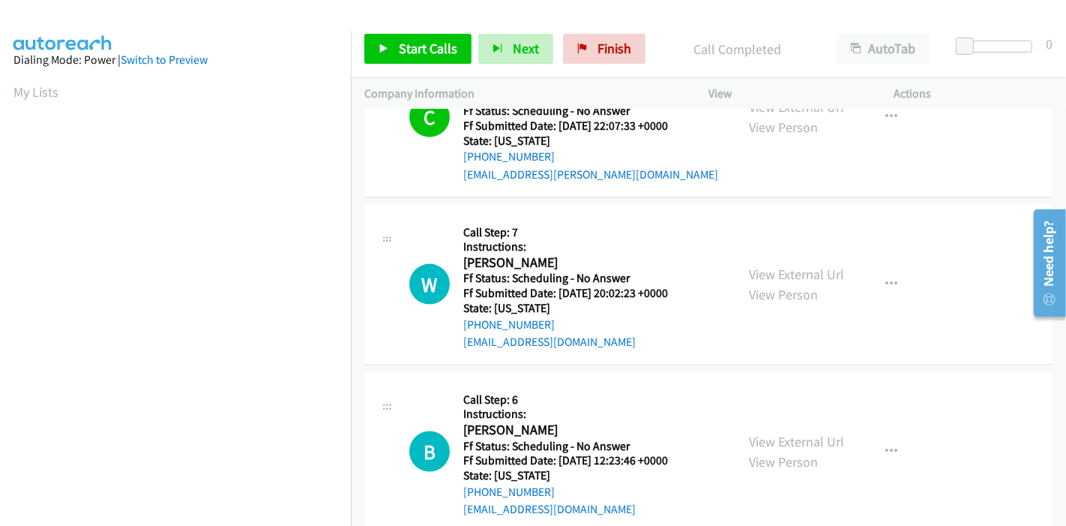
scroll to position [1666, 0]
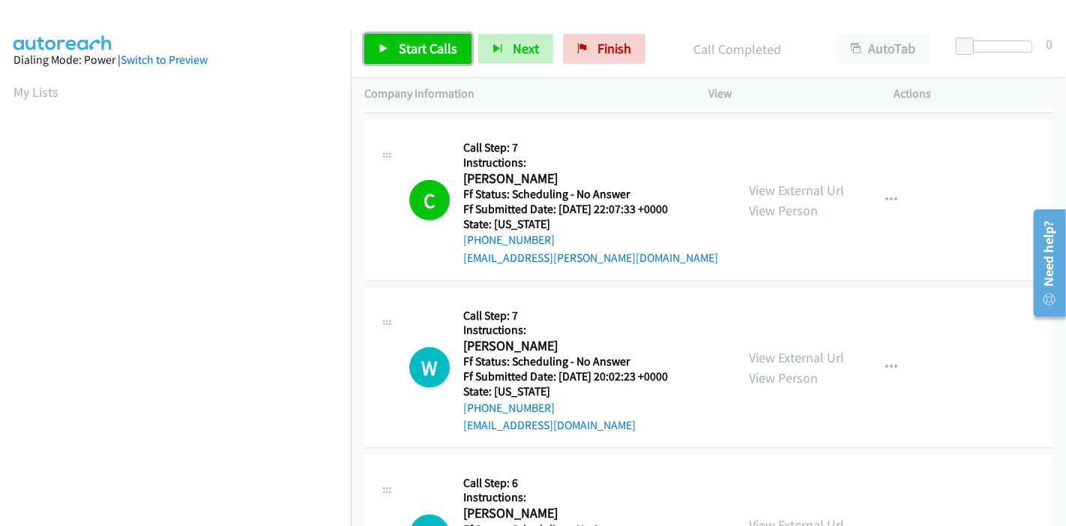
click at [413, 42] on span "Start Calls" at bounding box center [428, 48] width 58 height 17
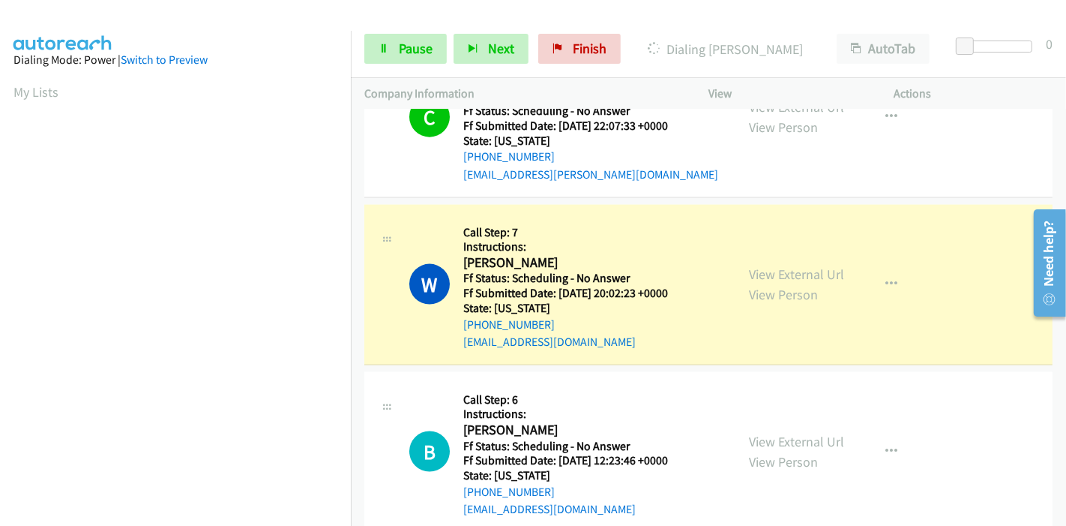
scroll to position [316, 0]
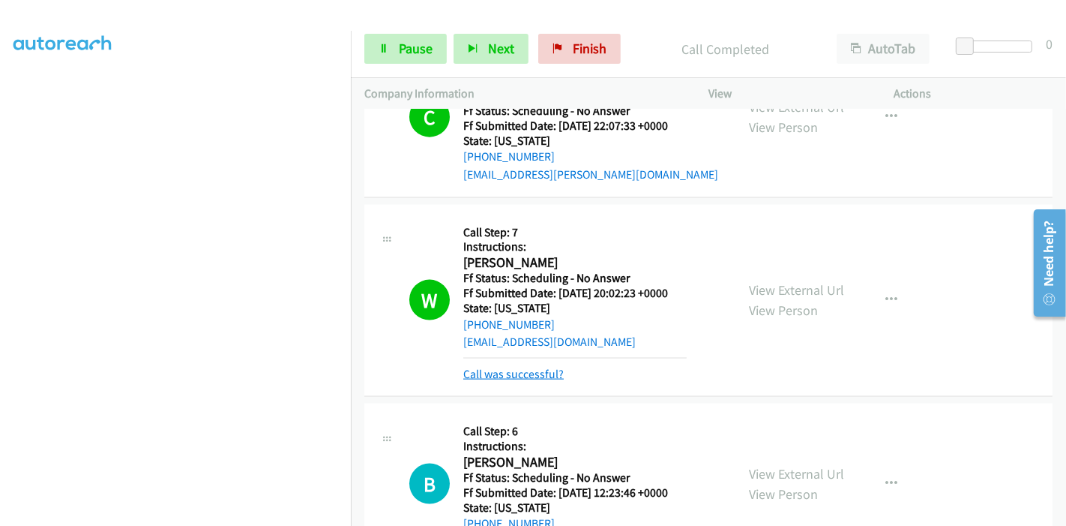
click at [545, 367] on link "Call was successful?" at bounding box center [513, 374] width 100 height 14
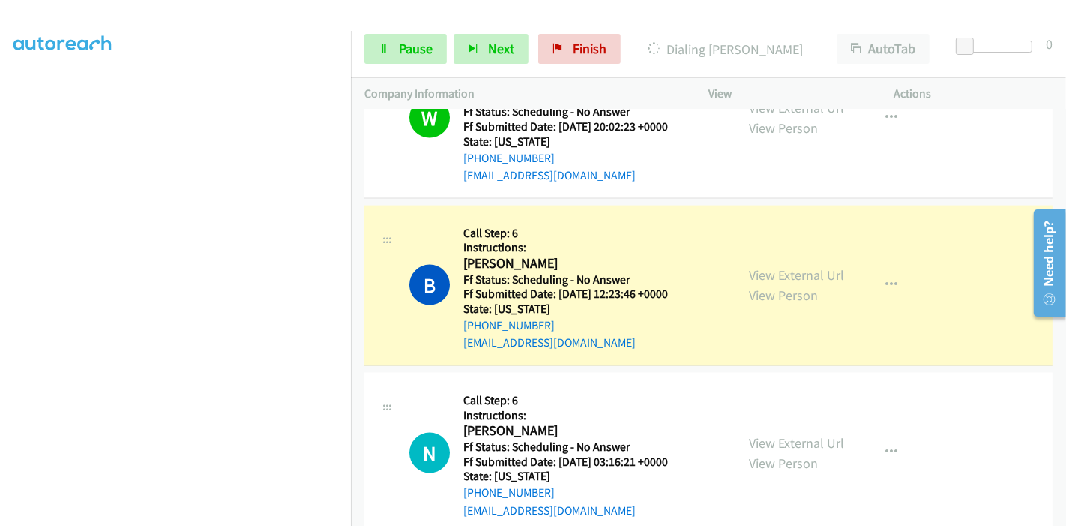
scroll to position [1999, 0]
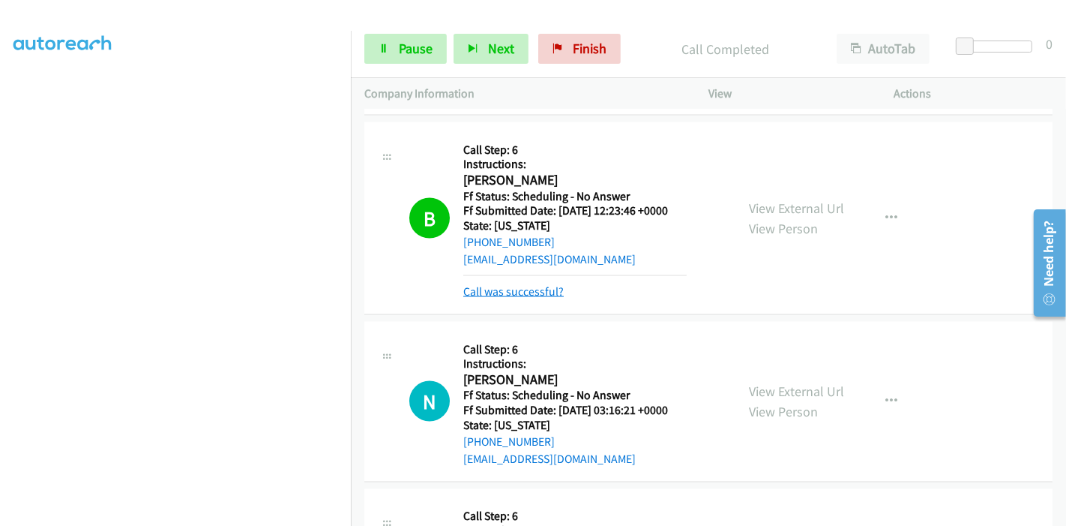
click at [517, 285] on link "Call was successful?" at bounding box center [513, 291] width 100 height 14
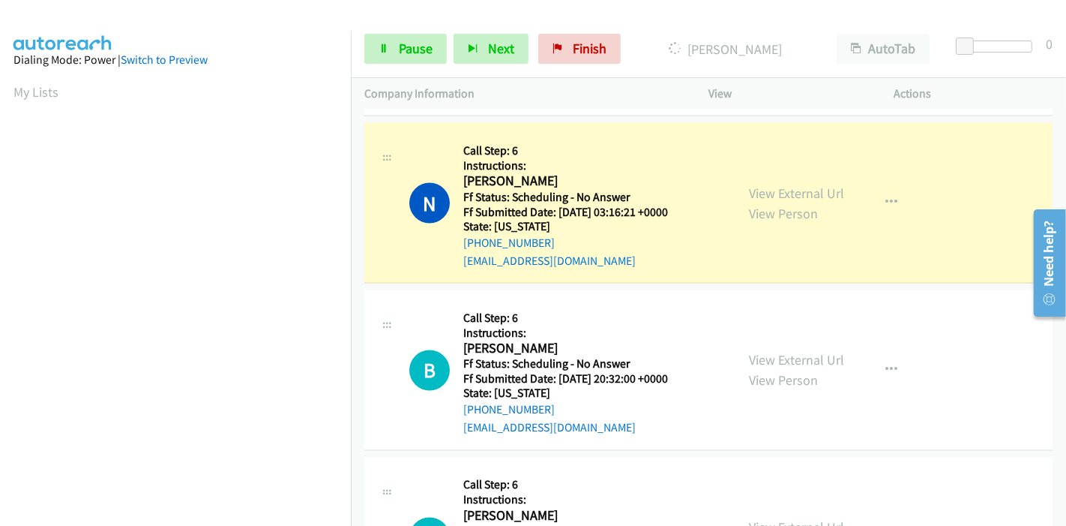
scroll to position [316, 0]
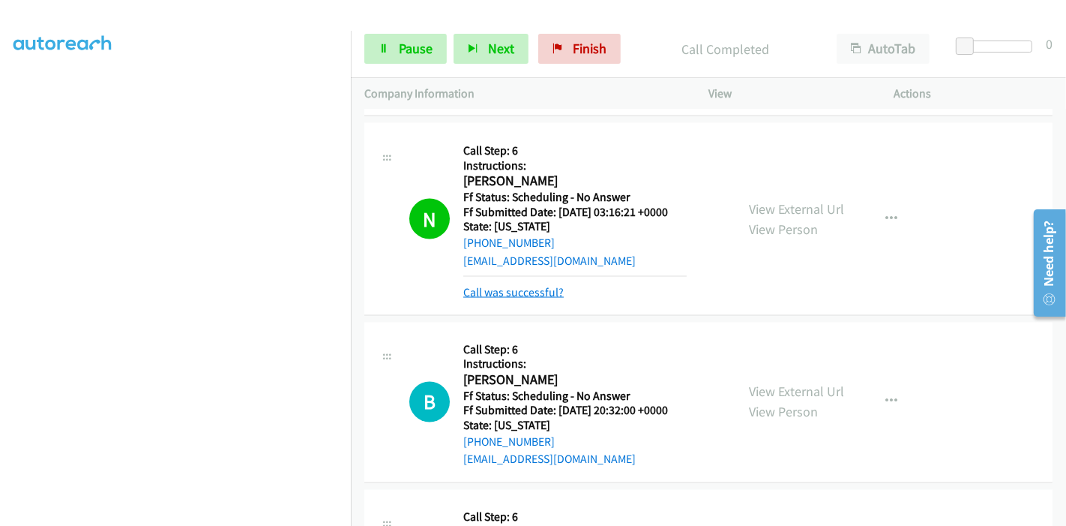
click at [510, 288] on link "Call was successful?" at bounding box center [513, 292] width 100 height 14
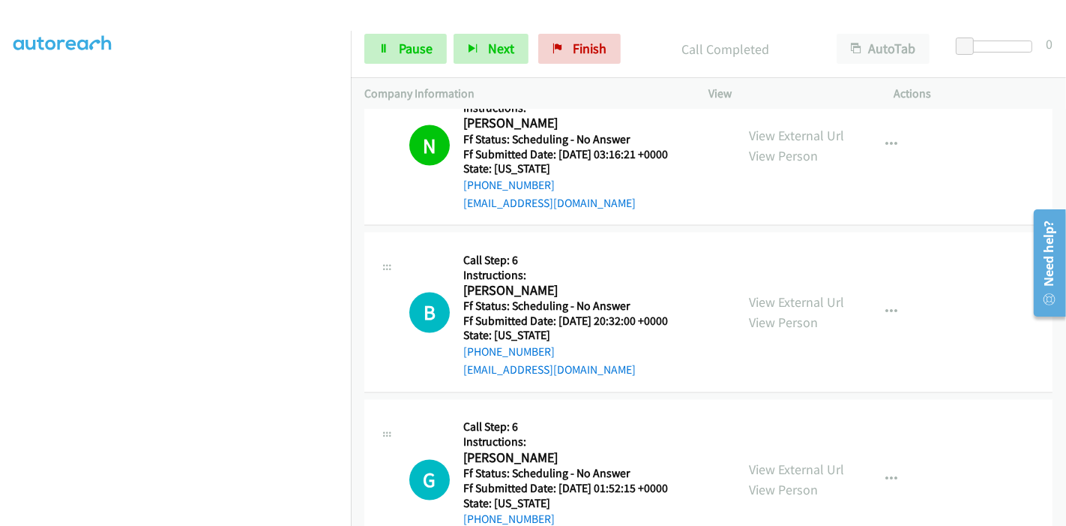
scroll to position [2250, 0]
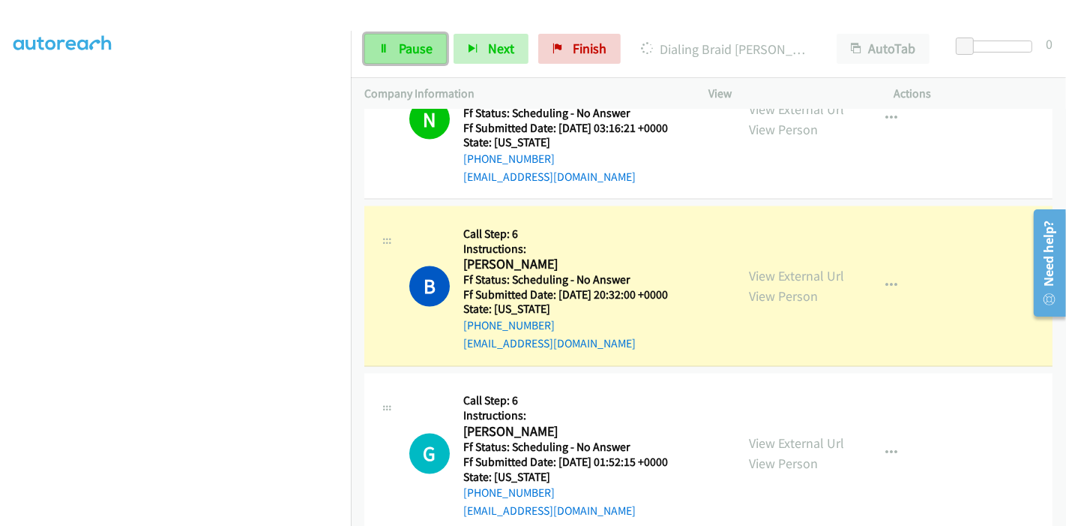
click at [417, 48] on span "Pause" at bounding box center [416, 48] width 34 height 17
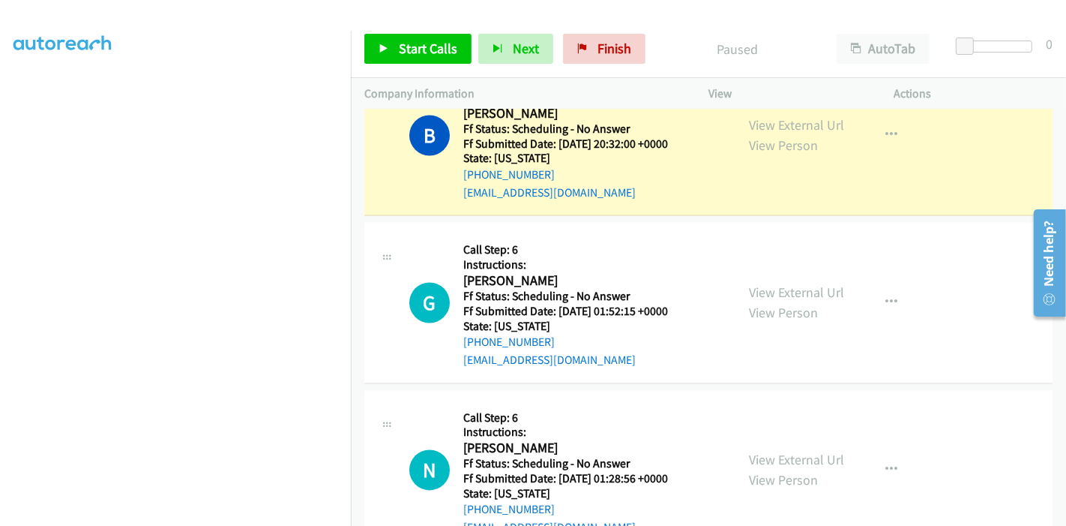
scroll to position [2416, 0]
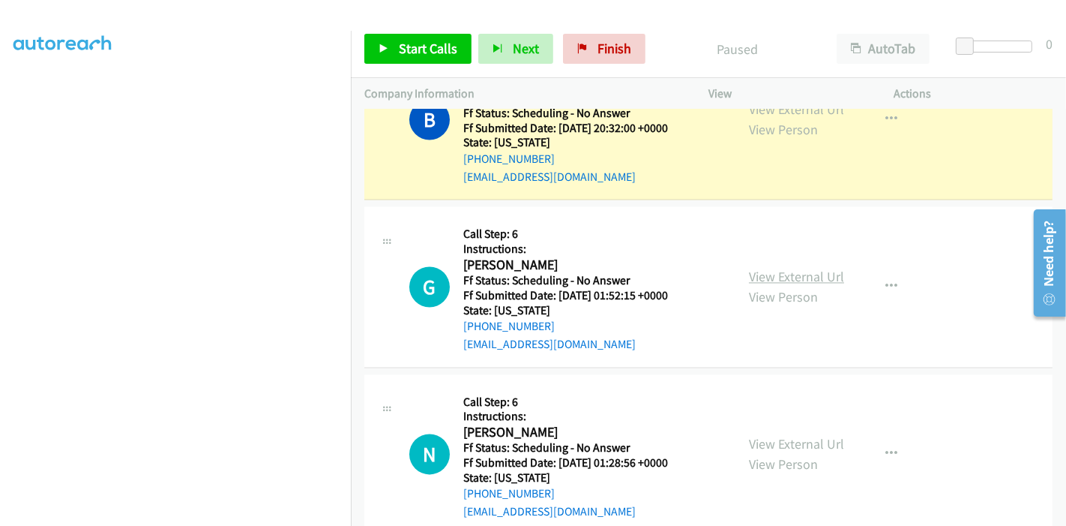
click at [790, 279] on link "View External Url" at bounding box center [796, 276] width 95 height 17
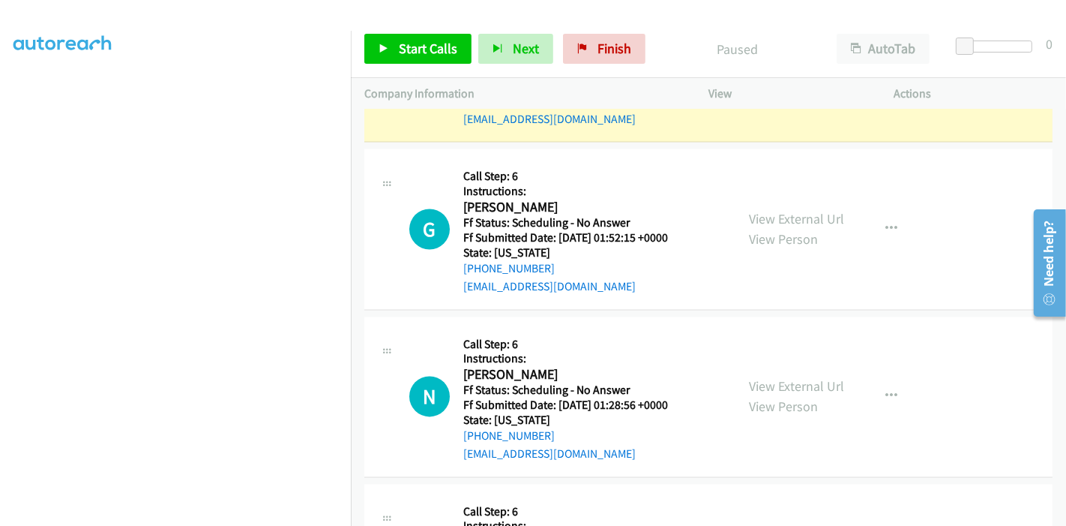
scroll to position [2499, 0]
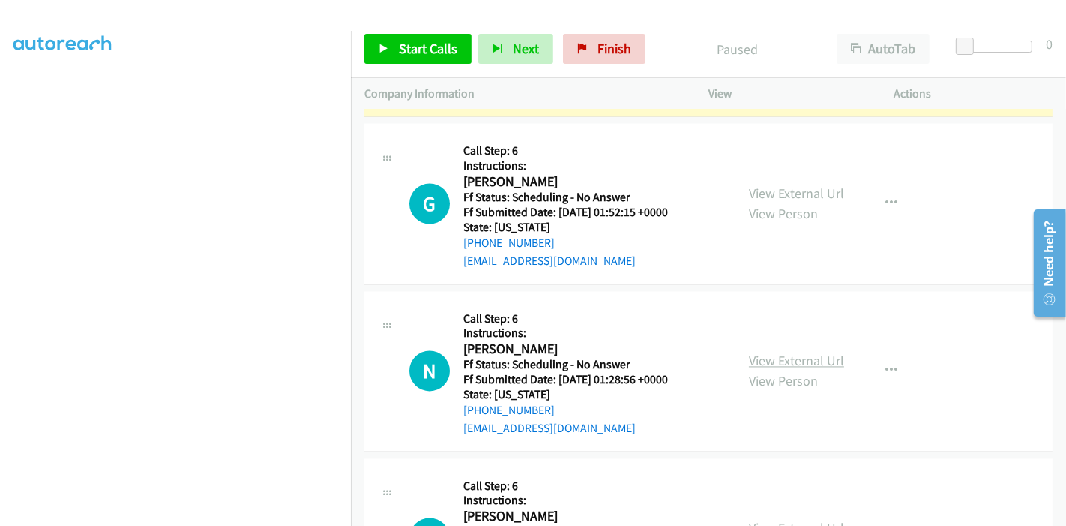
click at [778, 354] on link "View External Url" at bounding box center [796, 360] width 95 height 17
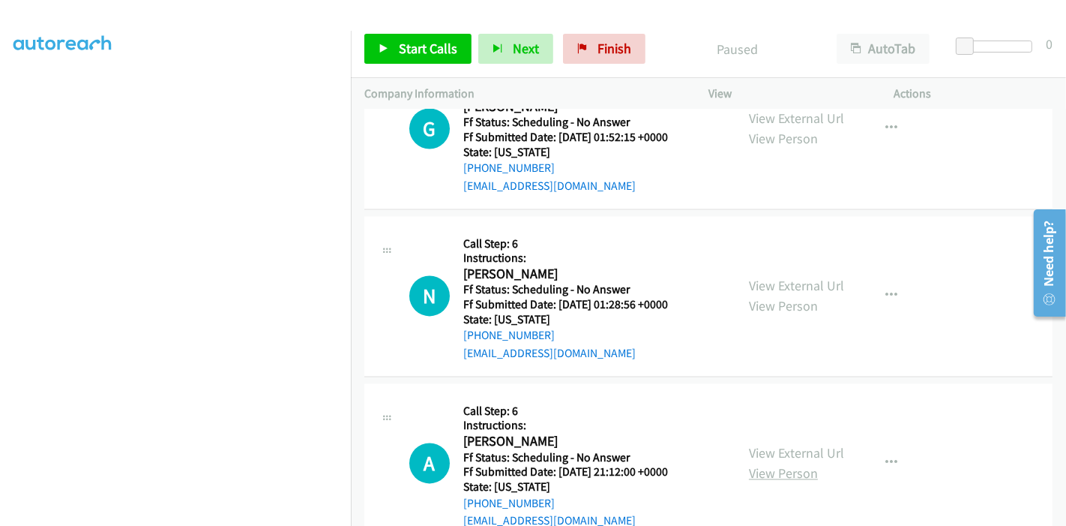
scroll to position [2666, 0]
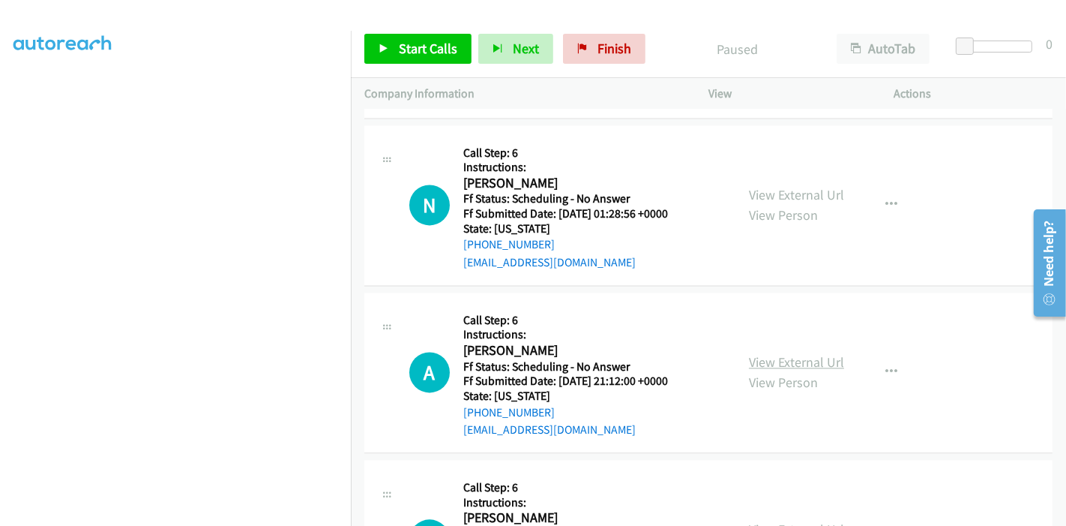
click at [784, 358] on link "View External Url" at bounding box center [796, 361] width 95 height 17
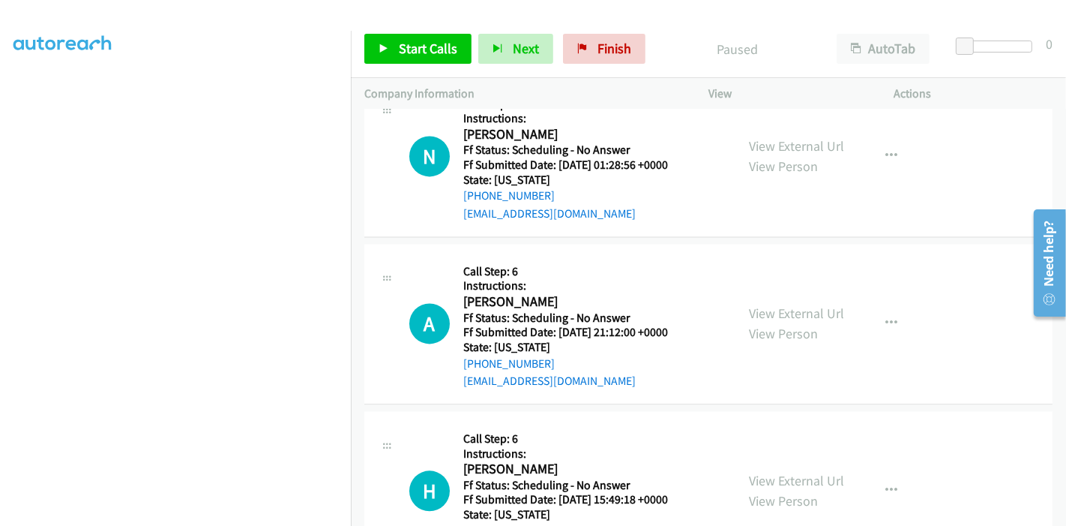
scroll to position [2832, 0]
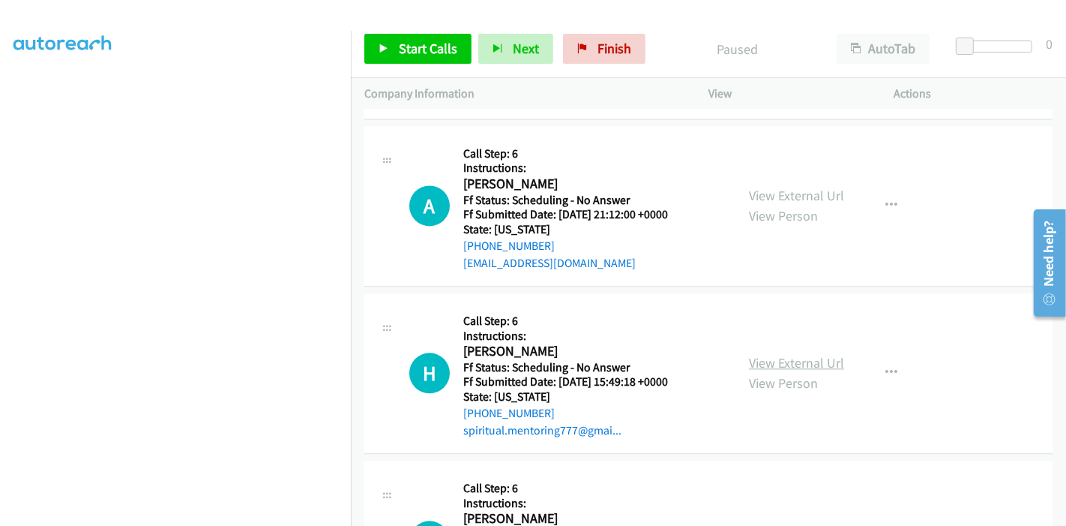
click at [771, 358] on link "View External Url" at bounding box center [796, 362] width 95 height 17
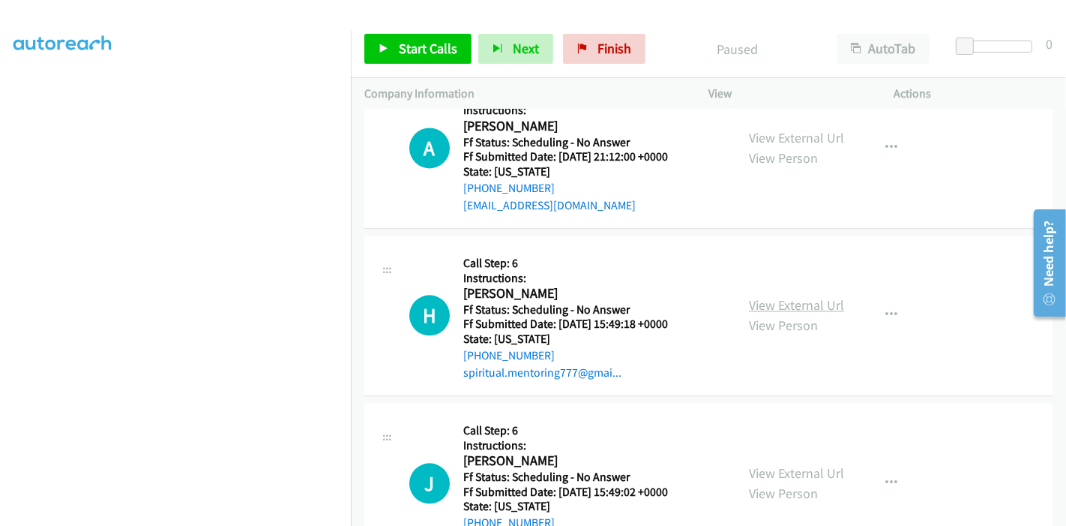
scroll to position [2915, 0]
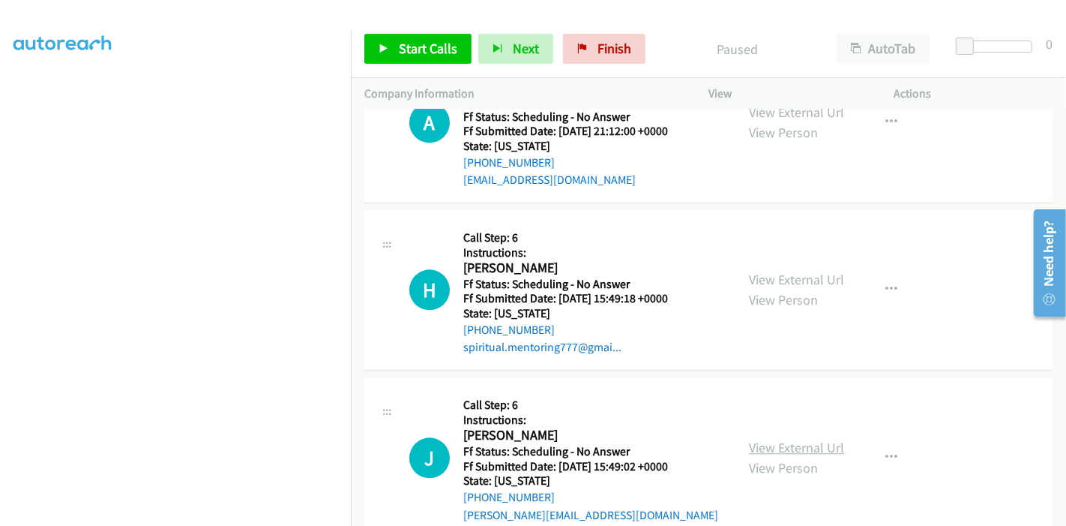
click at [778, 439] on link "View External Url" at bounding box center [796, 447] width 95 height 17
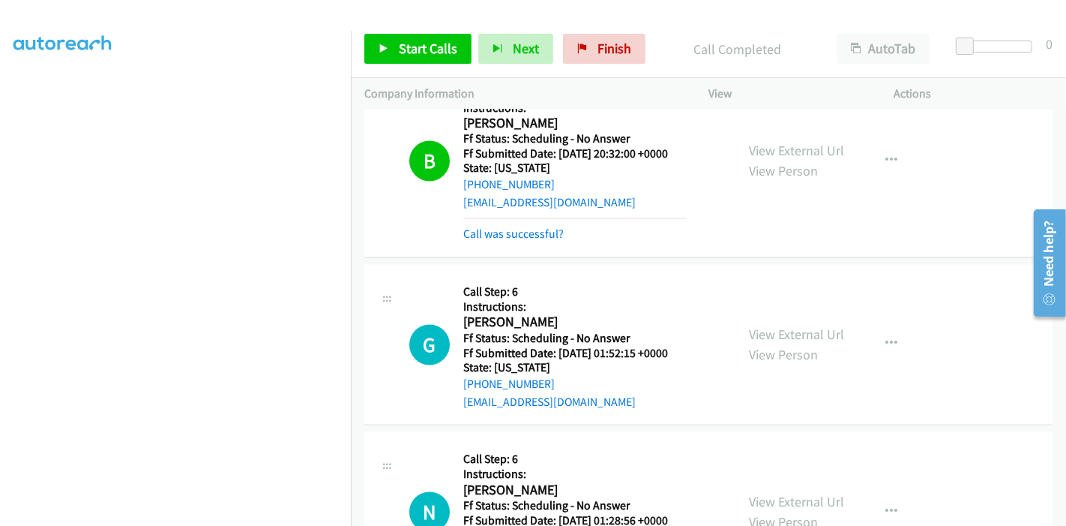
scroll to position [2448, 0]
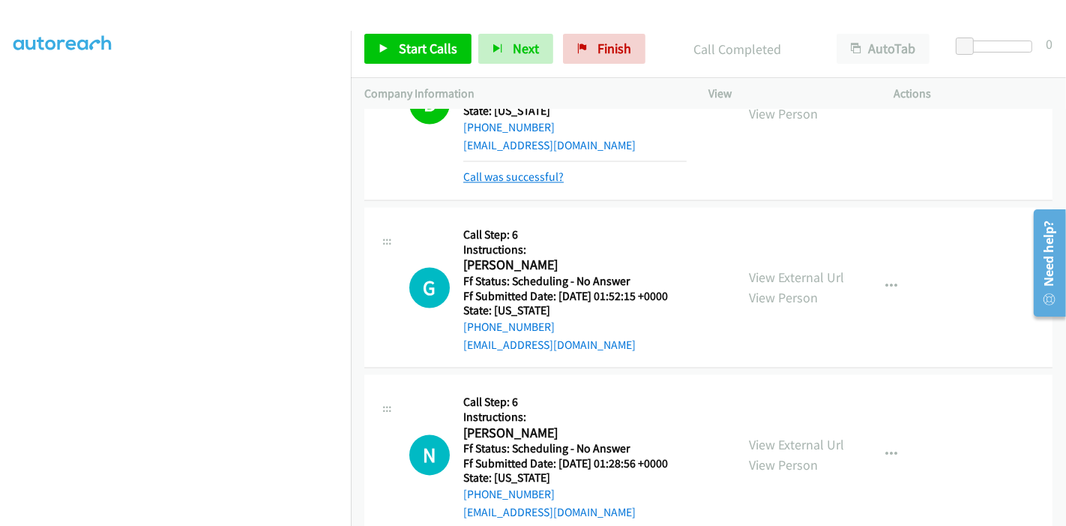
click at [517, 174] on link "Call was successful?" at bounding box center [513, 177] width 100 height 14
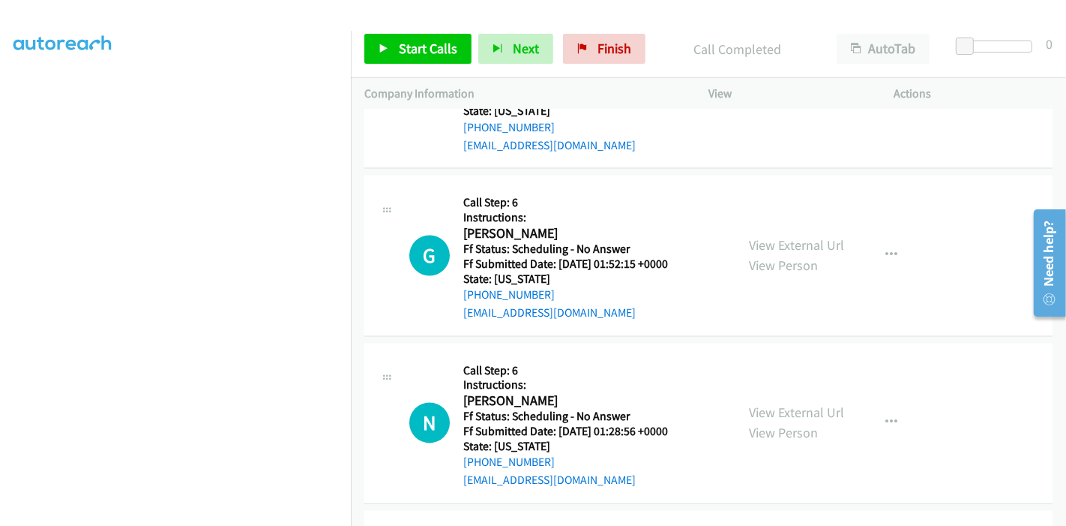
scroll to position [2431, 0]
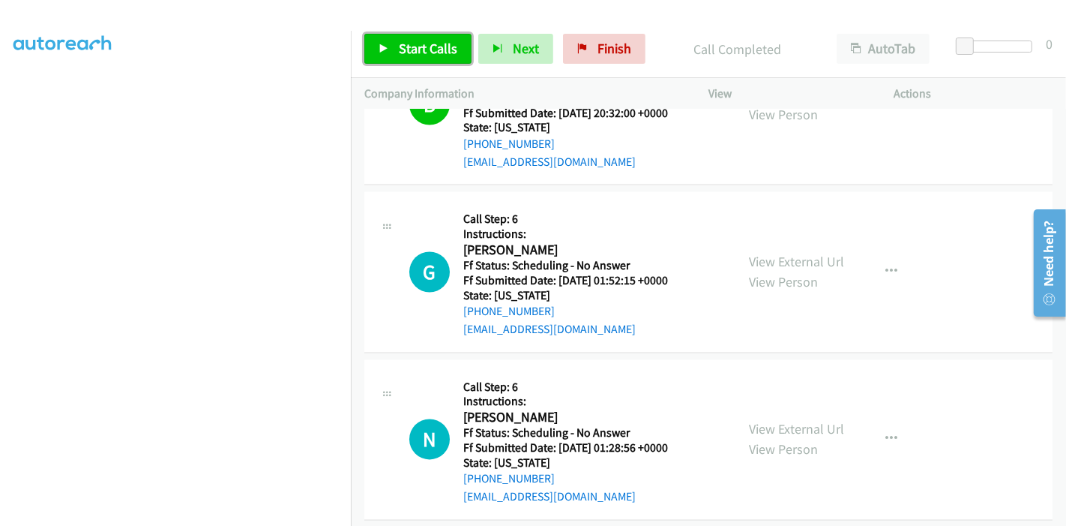
click at [385, 54] on link "Start Calls" at bounding box center [417, 49] width 107 height 30
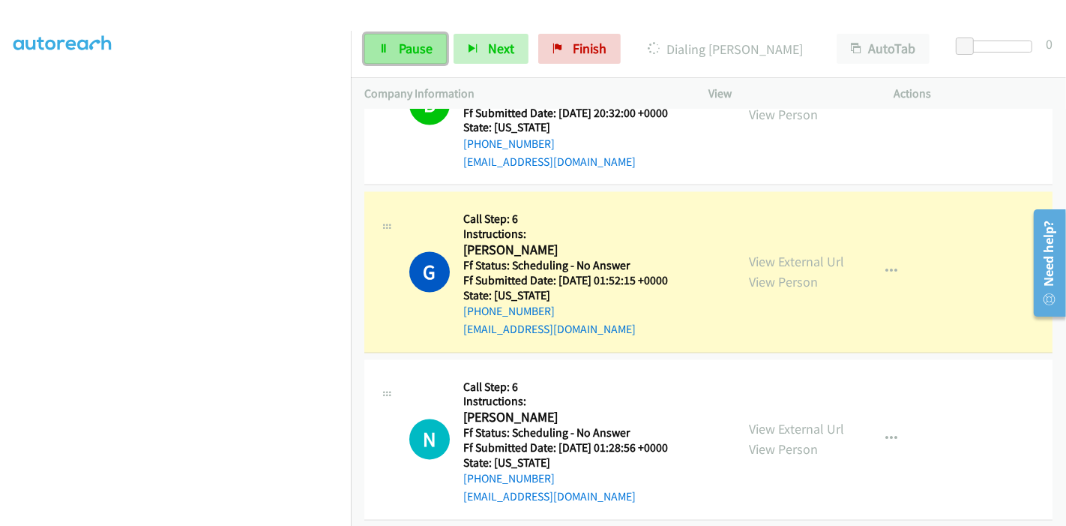
click at [410, 49] on span "Pause" at bounding box center [416, 48] width 34 height 17
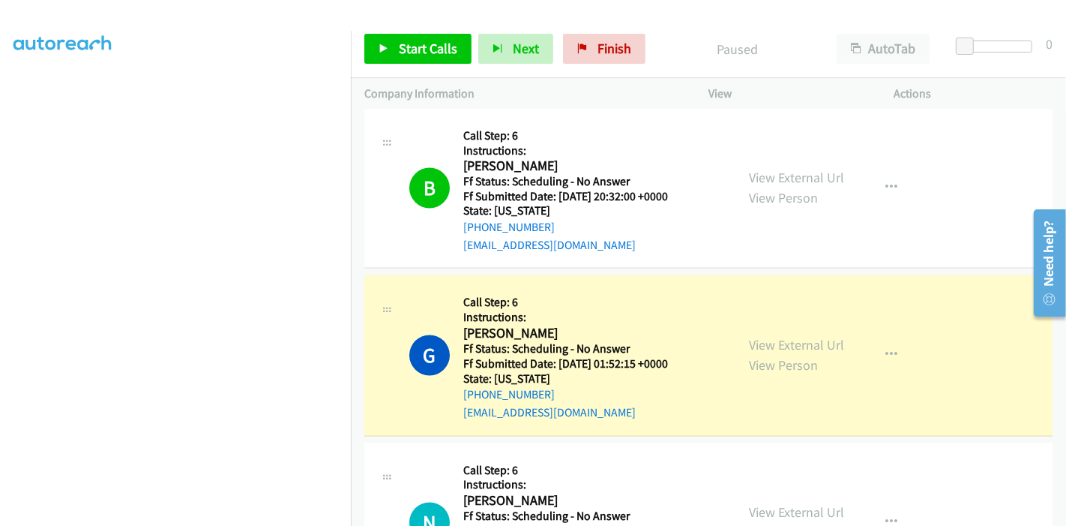
scroll to position [316, 0]
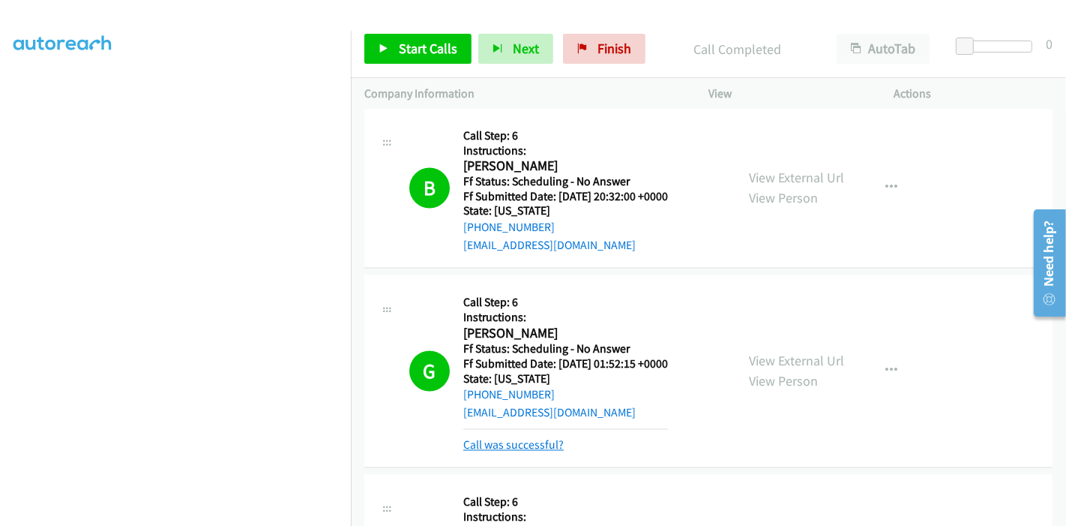
click at [502, 438] on link "Call was successful?" at bounding box center [513, 445] width 100 height 14
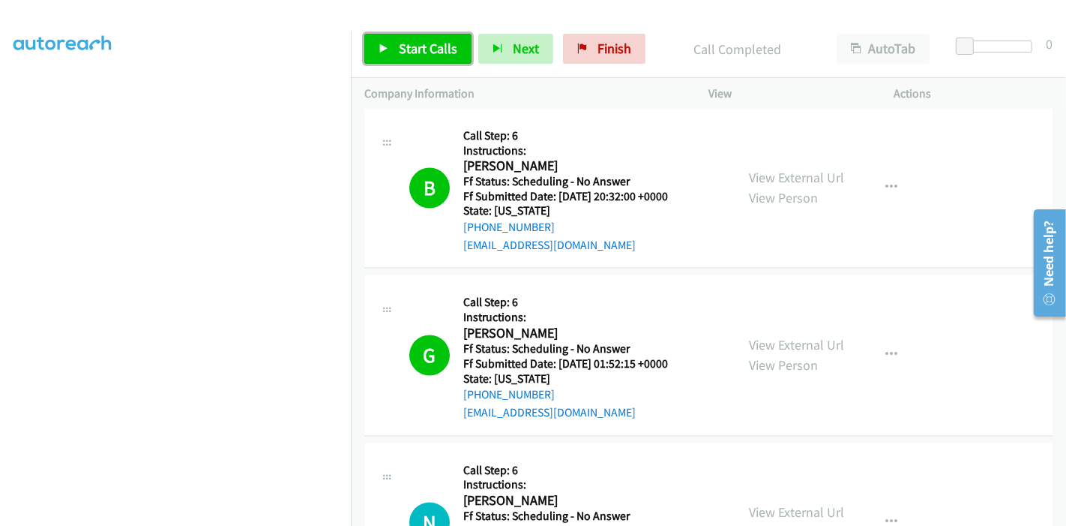
click at [420, 55] on span "Start Calls" at bounding box center [428, 48] width 58 height 17
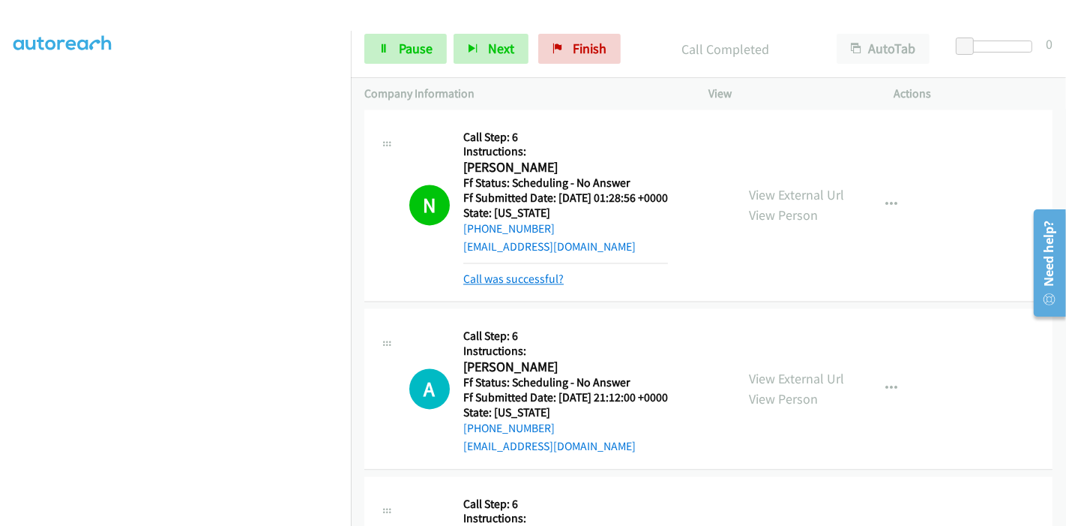
click at [534, 272] on link "Call was successful?" at bounding box center [513, 278] width 100 height 14
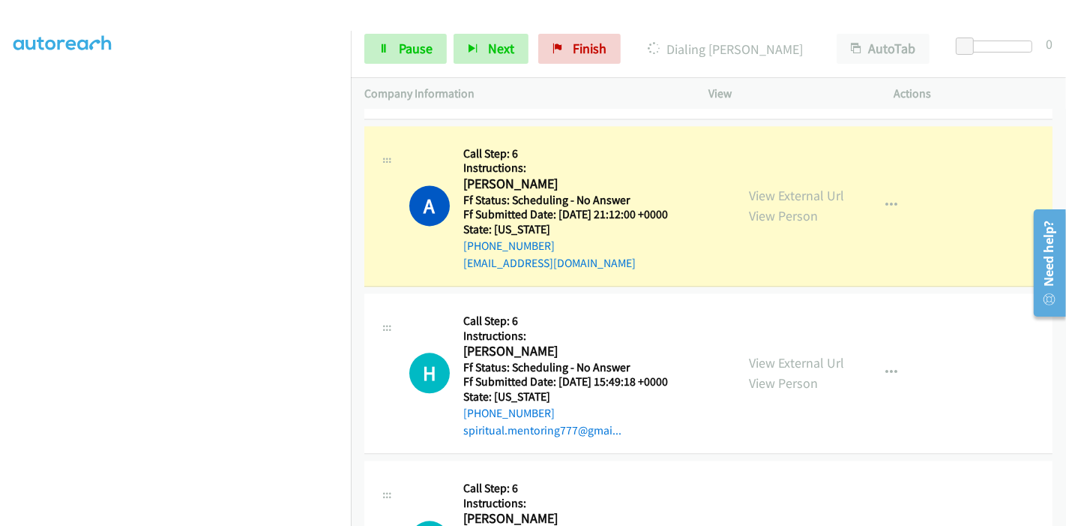
scroll to position [2848, 0]
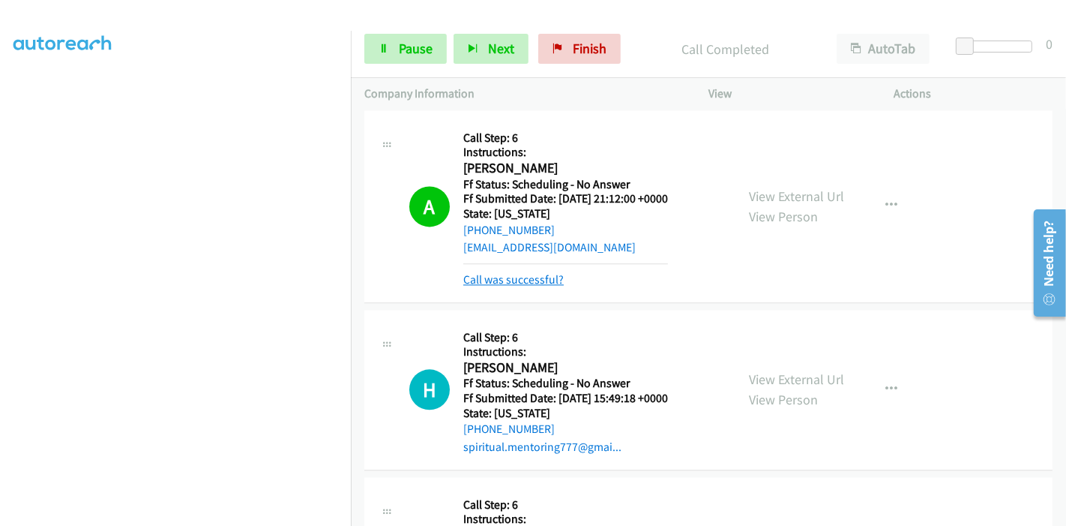
click at [511, 280] on link "Call was successful?" at bounding box center [513, 279] width 100 height 14
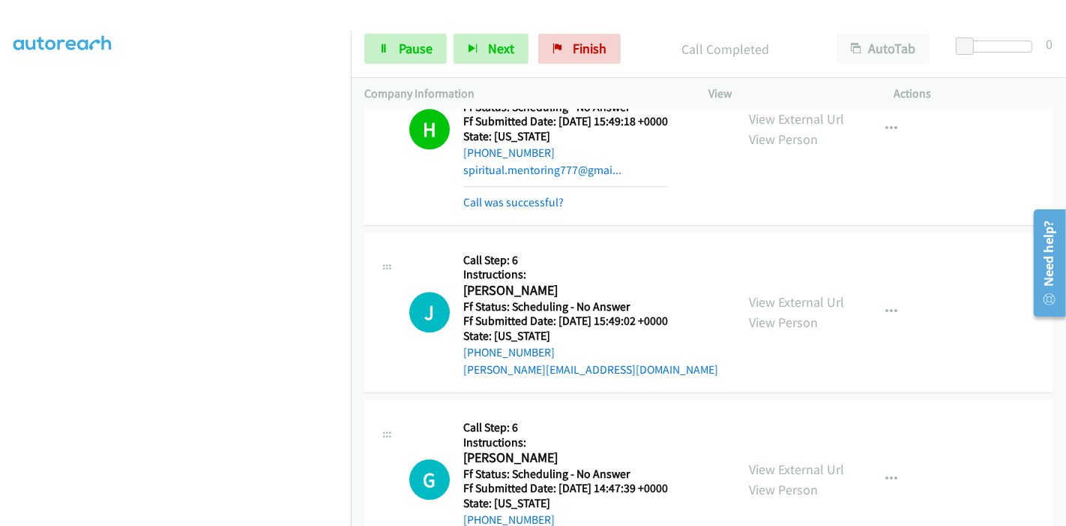
scroll to position [3014, 0]
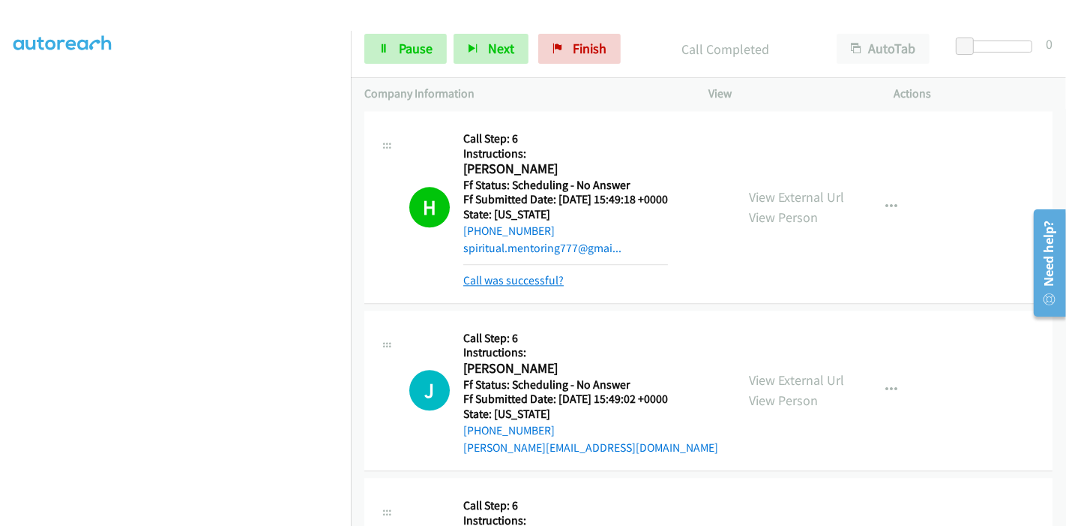
click at [517, 279] on link "Call was successful?" at bounding box center [513, 280] width 100 height 14
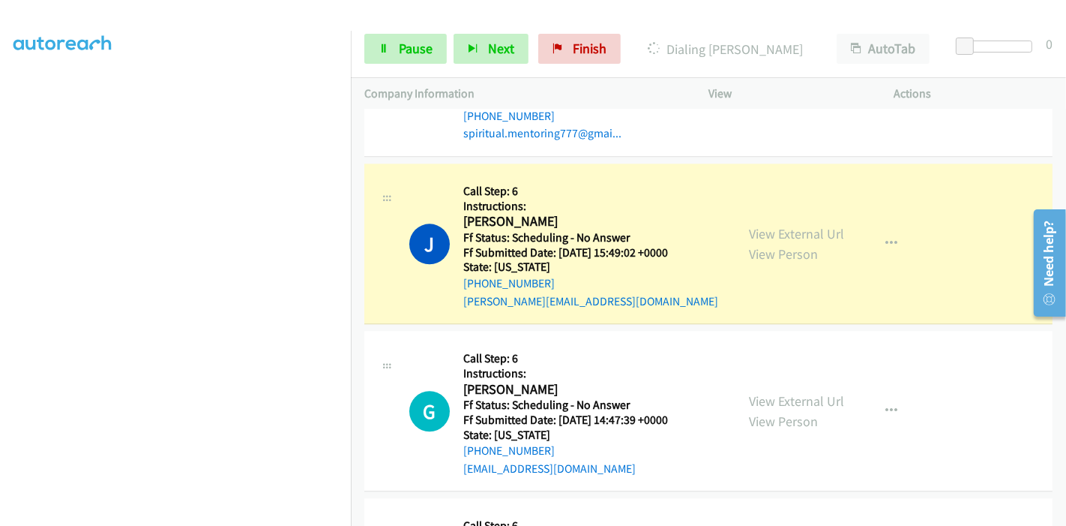
scroll to position [3181, 0]
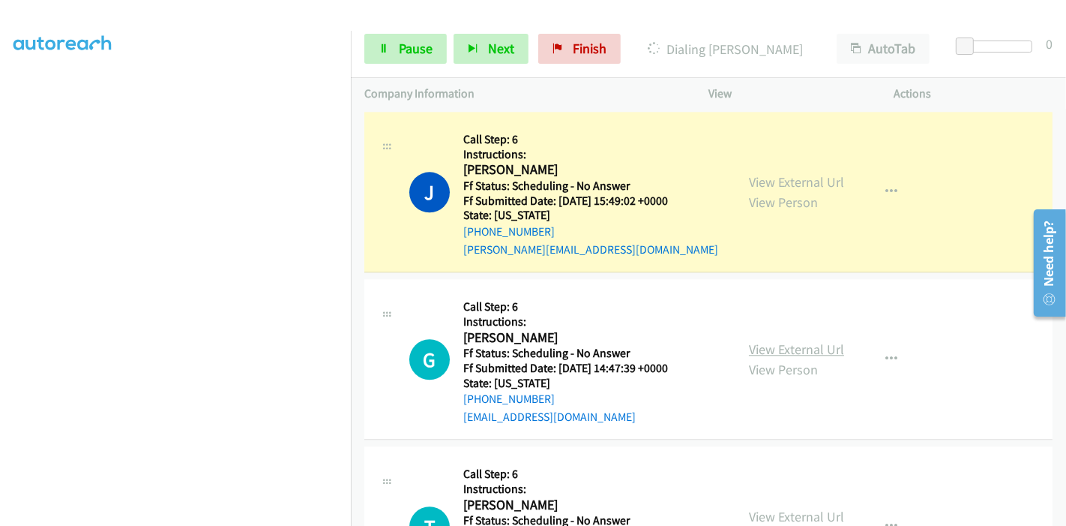
click at [788, 348] on link "View External Url" at bounding box center [796, 348] width 95 height 17
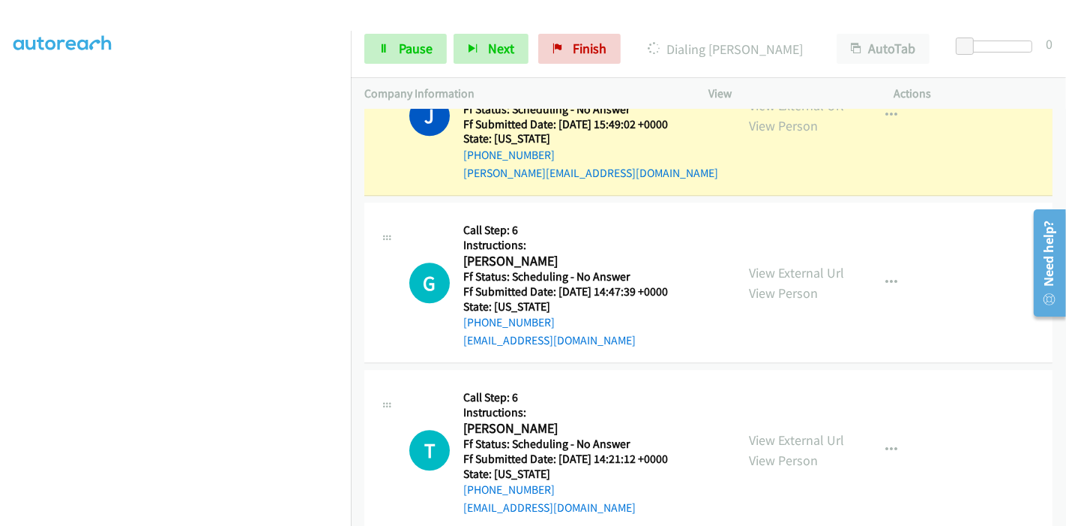
scroll to position [3348, 0]
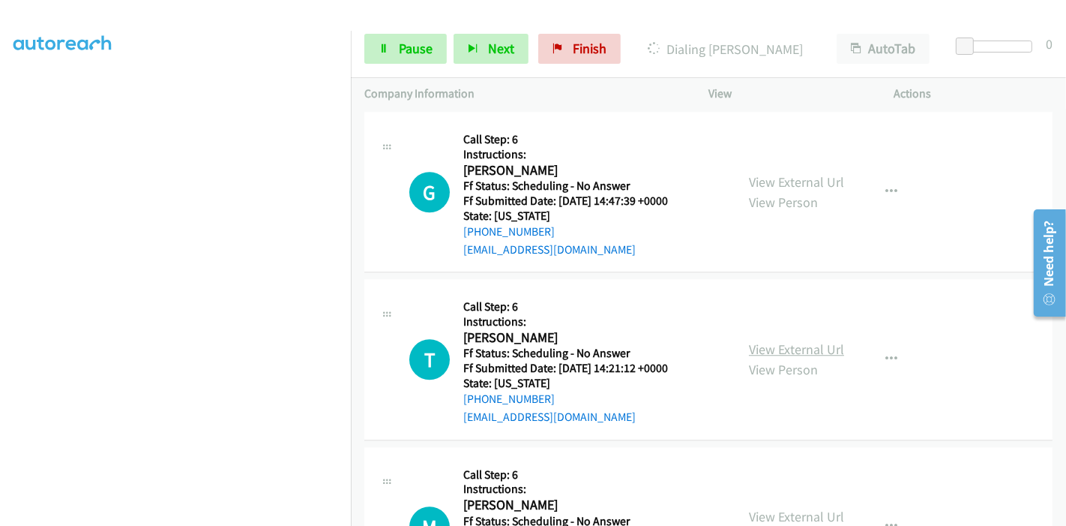
click at [799, 342] on link "View External Url" at bounding box center [796, 348] width 95 height 17
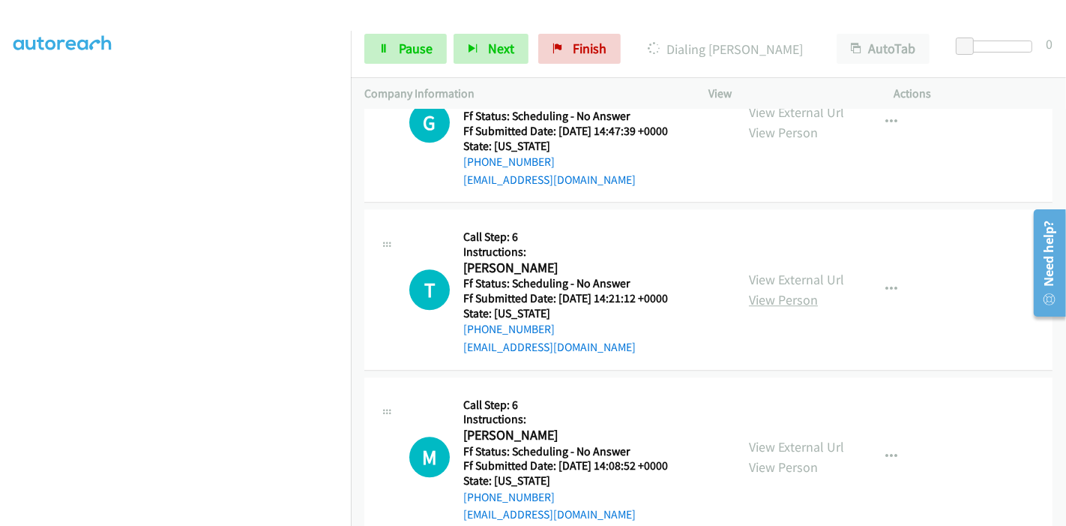
scroll to position [3515, 0]
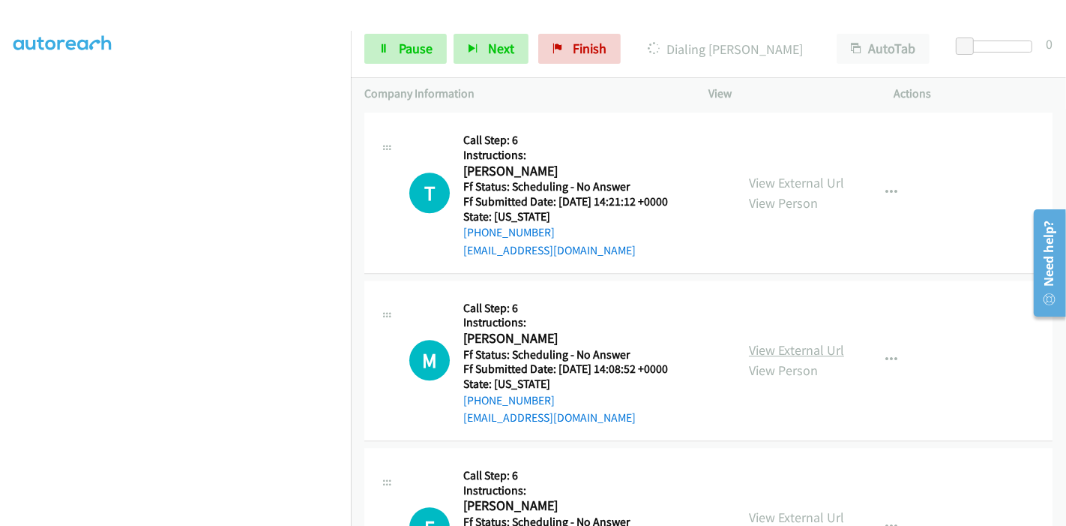
click at [796, 346] on link "View External Url" at bounding box center [796, 349] width 95 height 17
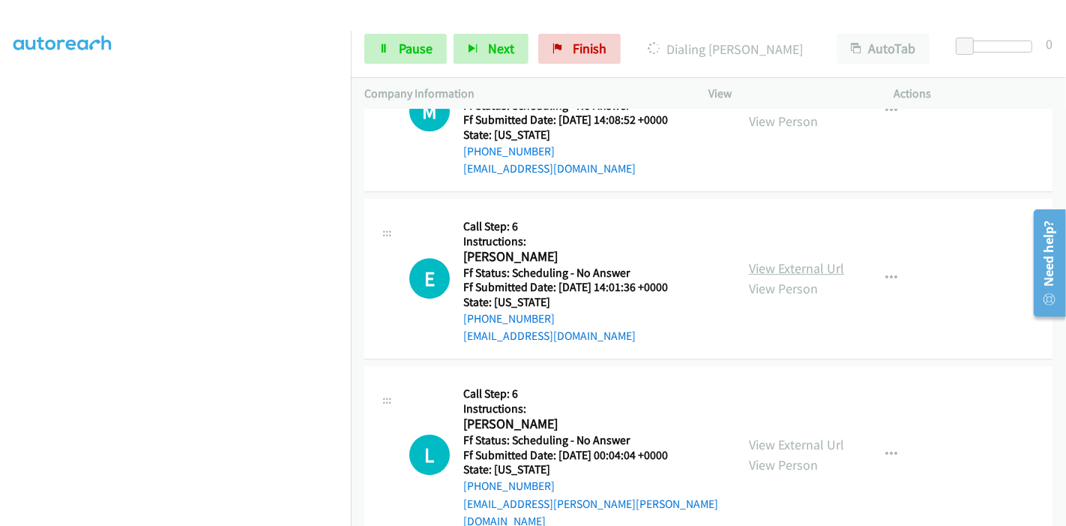
scroll to position [3764, 0]
click at [769, 264] on link "View External Url" at bounding box center [796, 267] width 95 height 17
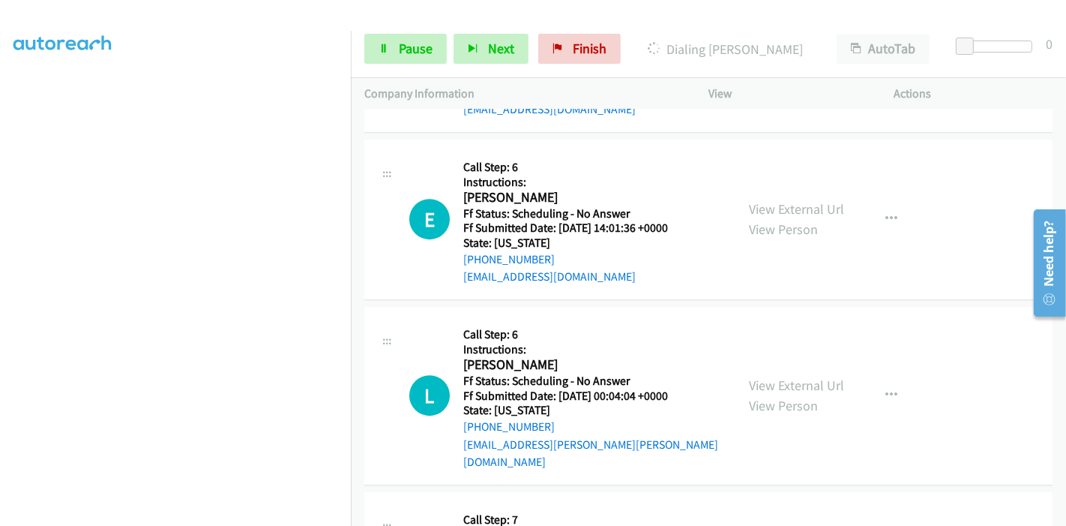
scroll to position [3848, 0]
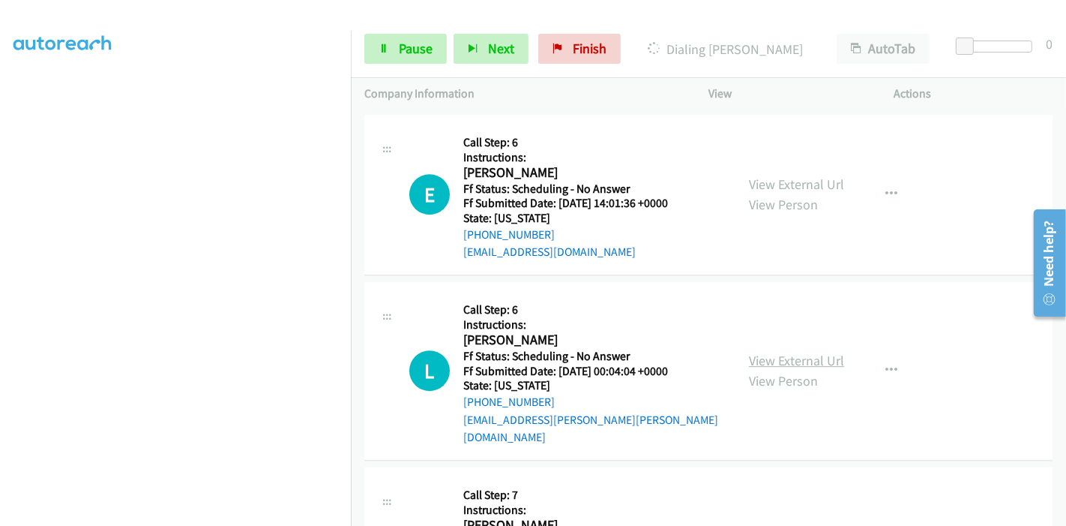
click at [795, 352] on link "View External Url" at bounding box center [796, 360] width 95 height 17
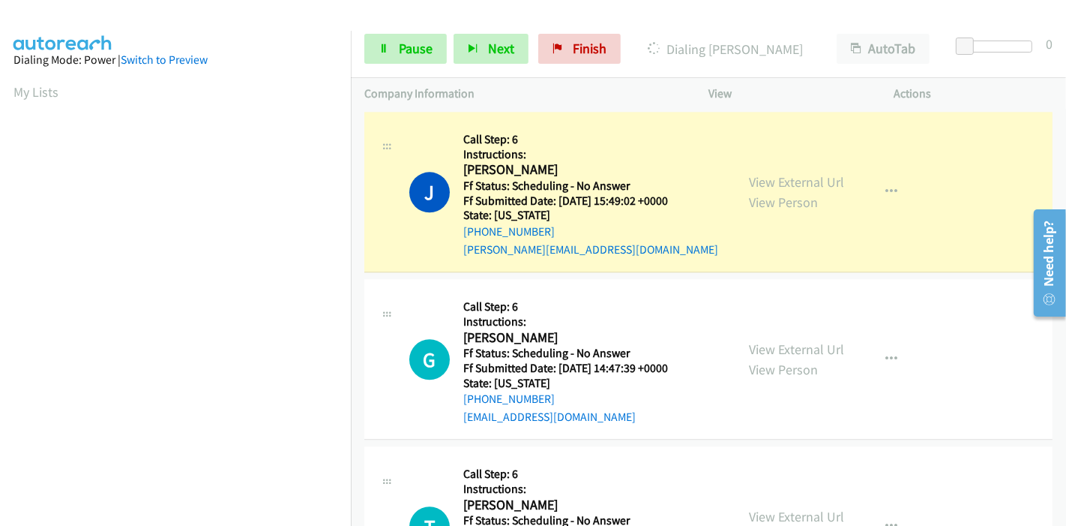
scroll to position [316, 0]
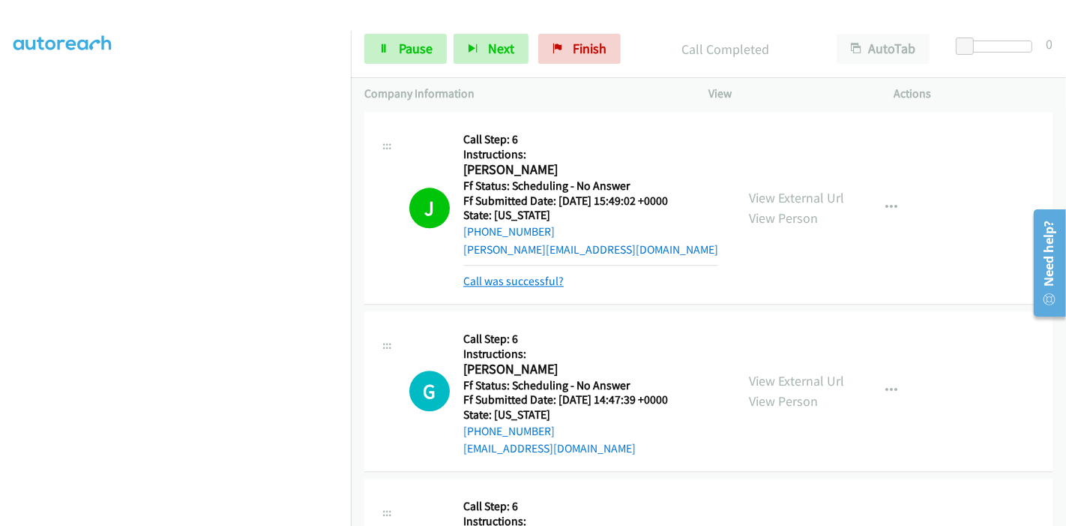
click at [523, 280] on link "Call was successful?" at bounding box center [513, 281] width 100 height 14
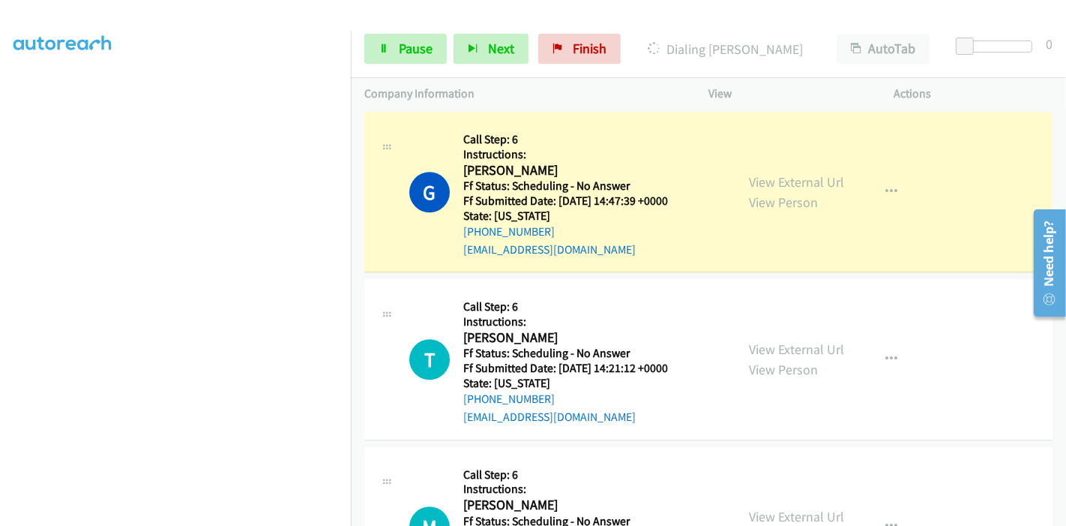
scroll to position [0, 0]
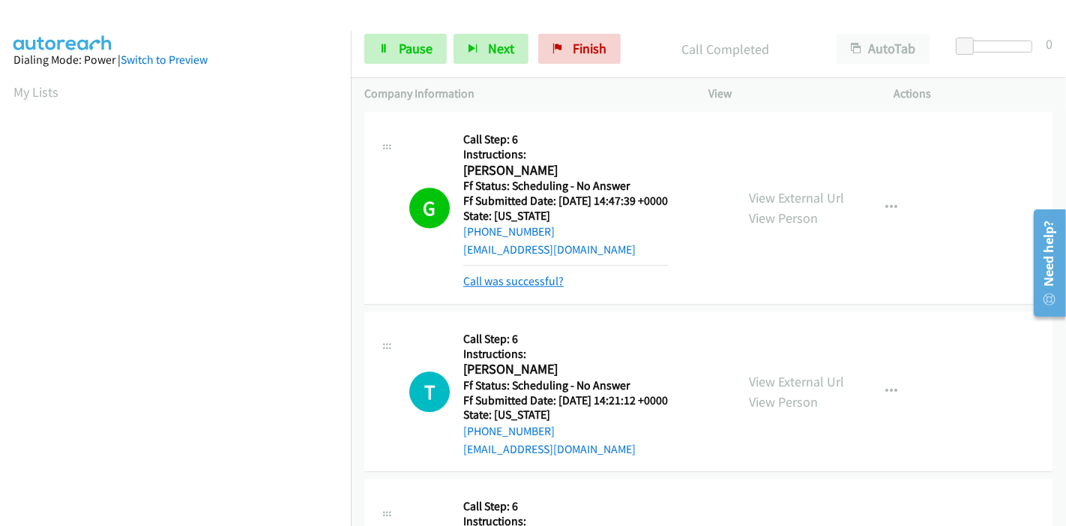
click at [505, 277] on link "Call was successful?" at bounding box center [513, 281] width 100 height 14
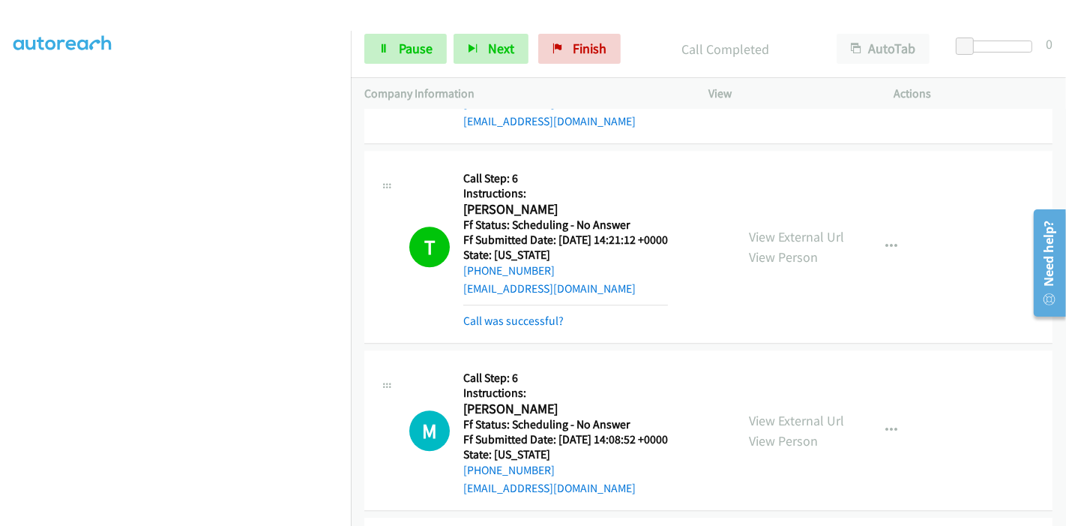
scroll to position [3515, 0]
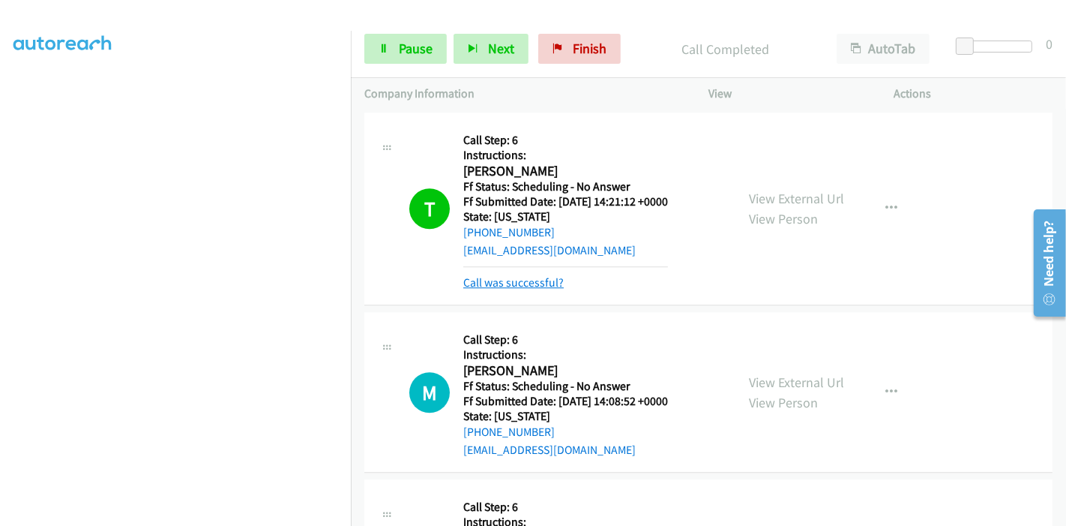
click at [541, 275] on link "Call was successful?" at bounding box center [513, 282] width 100 height 14
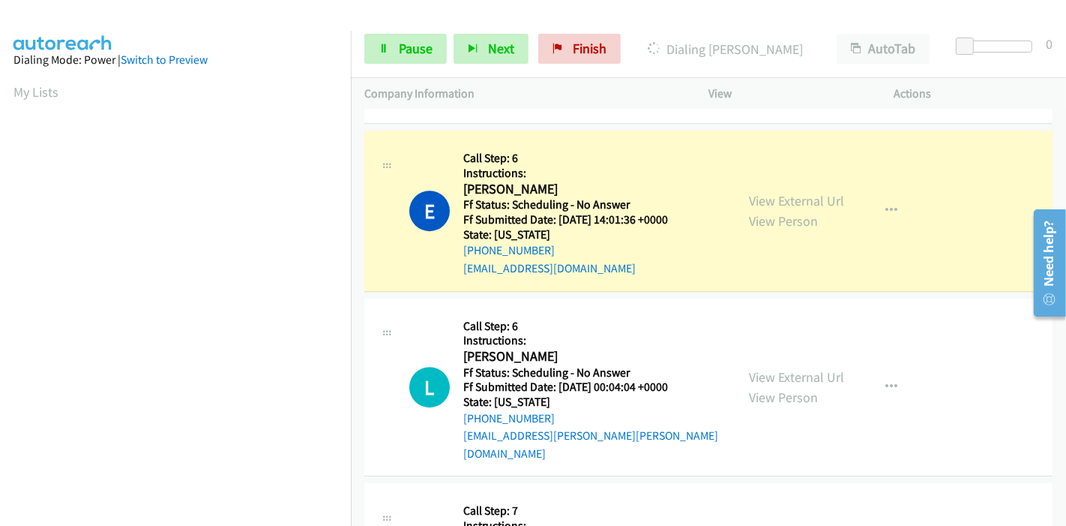
scroll to position [316, 0]
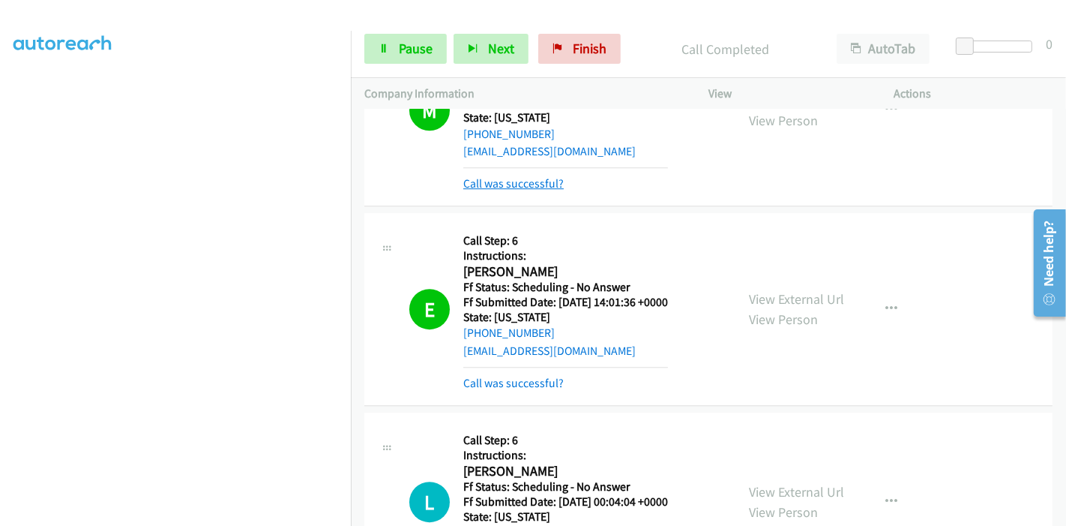
click at [532, 181] on link "Call was successful?" at bounding box center [513, 183] width 100 height 14
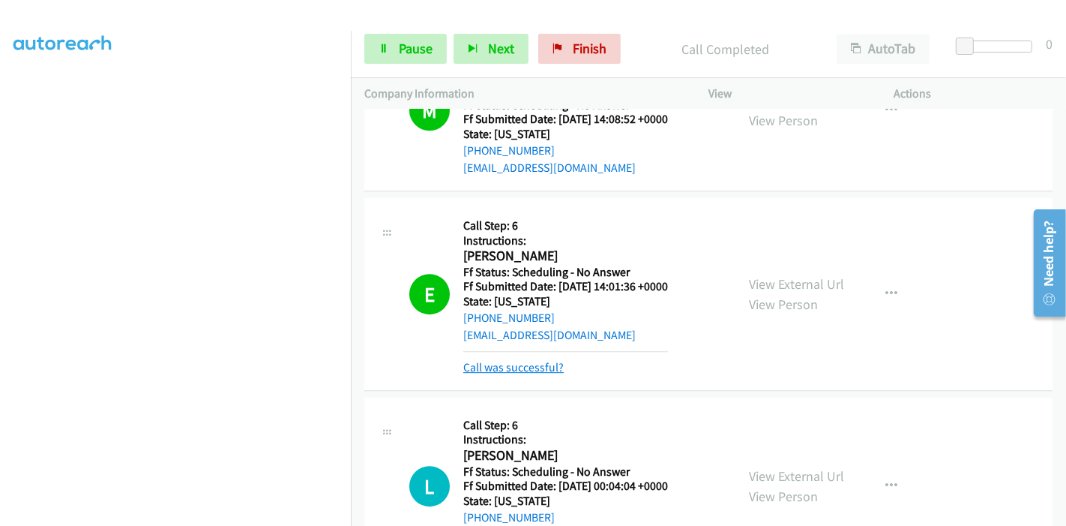
click at [510, 361] on link "Call was successful?" at bounding box center [513, 367] width 100 height 14
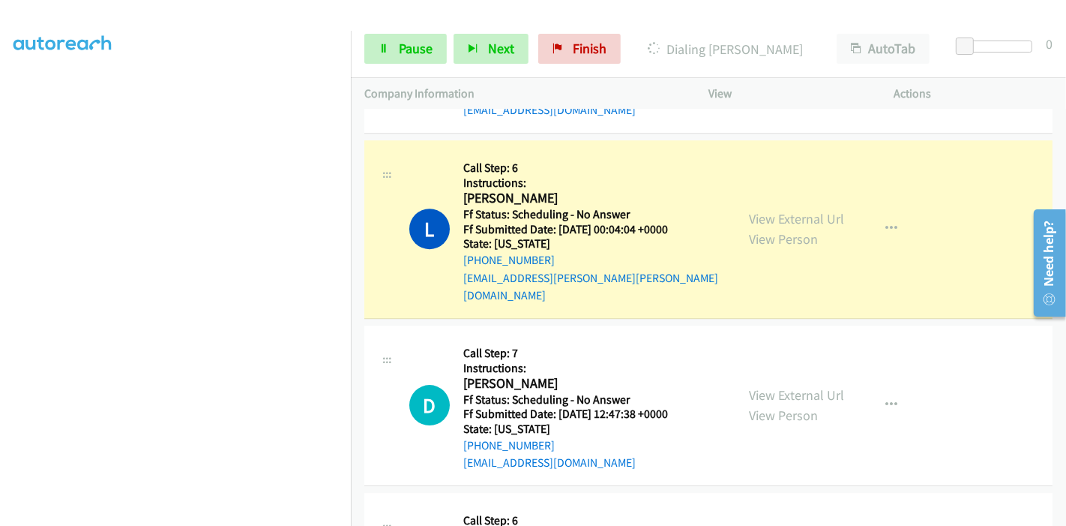
scroll to position [4015, 0]
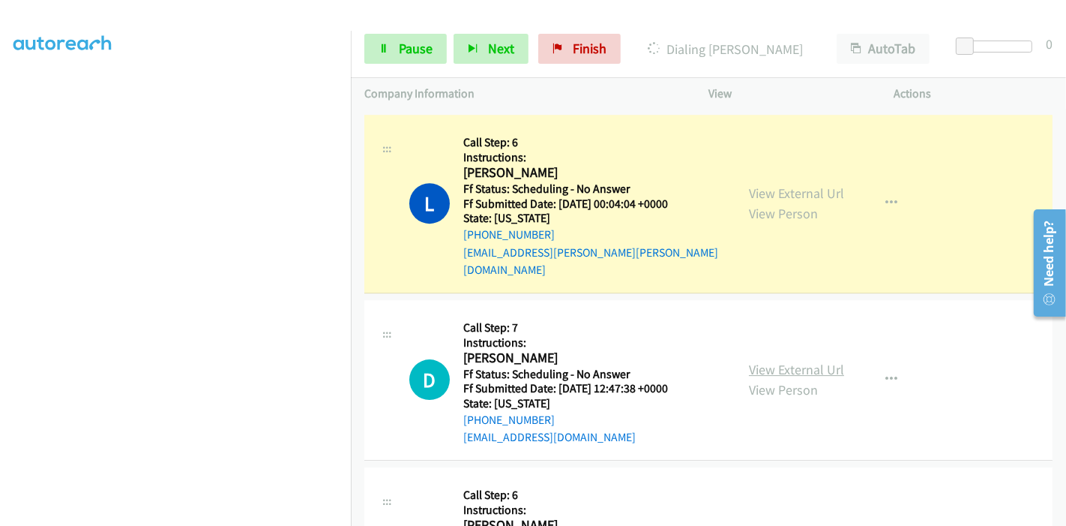
click at [781, 361] on link "View External Url" at bounding box center [796, 369] width 95 height 17
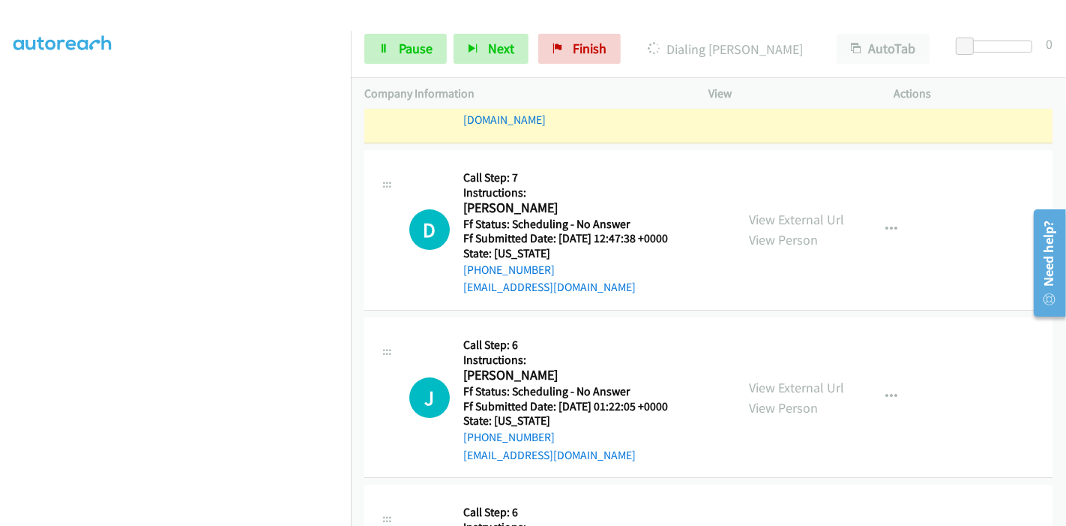
scroll to position [4181, 0]
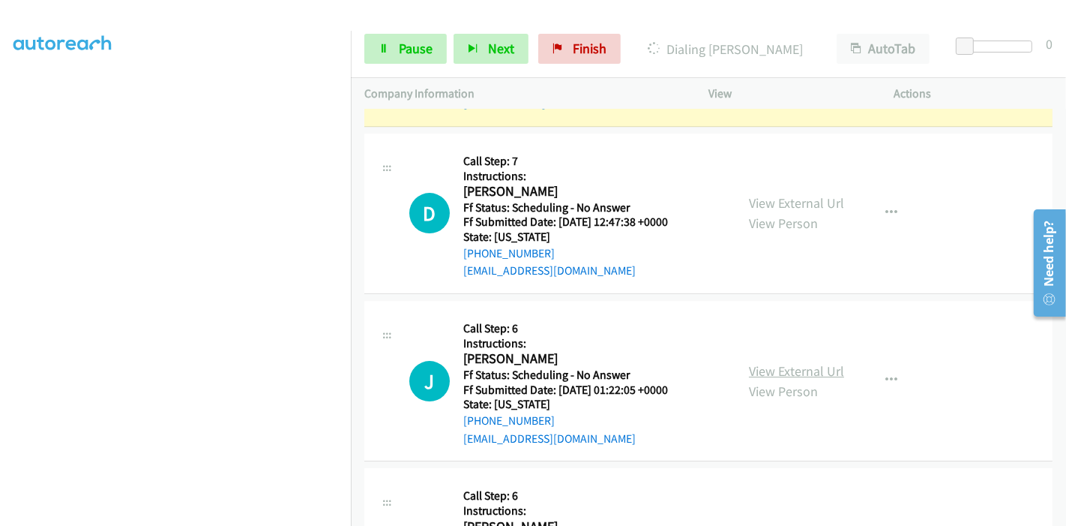
click at [758, 362] on link "View External Url" at bounding box center [796, 370] width 95 height 17
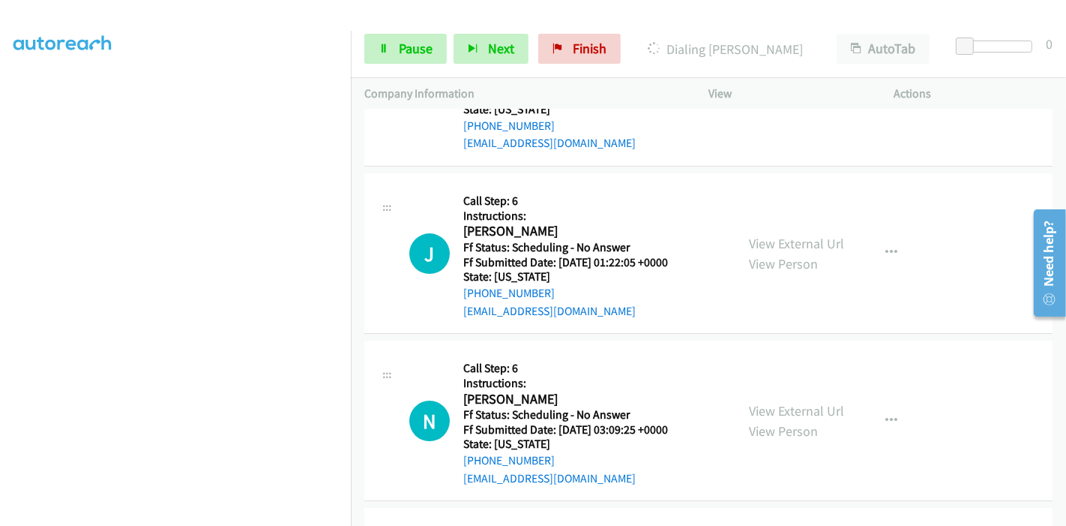
scroll to position [4348, 0]
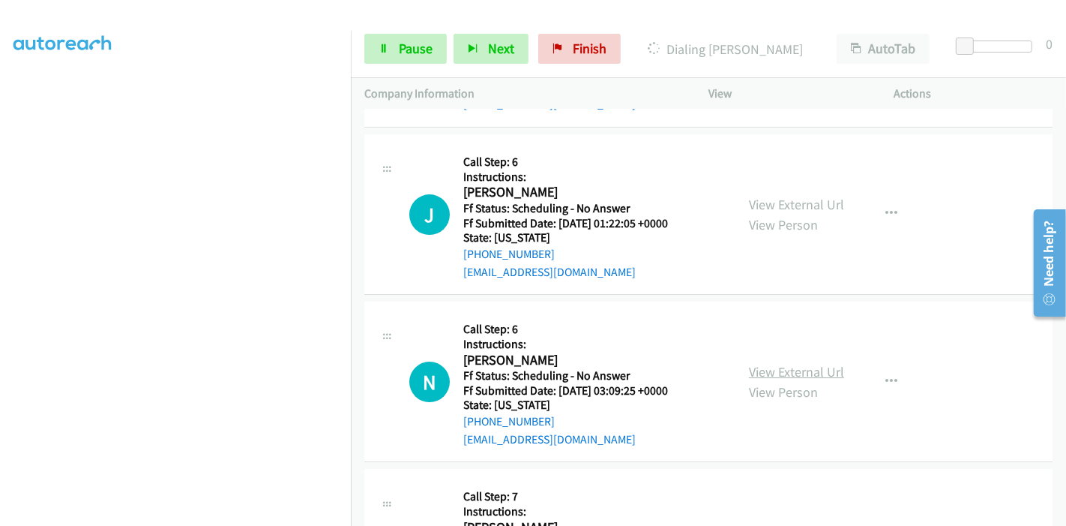
click at [778, 363] on link "View External Url" at bounding box center [796, 371] width 95 height 17
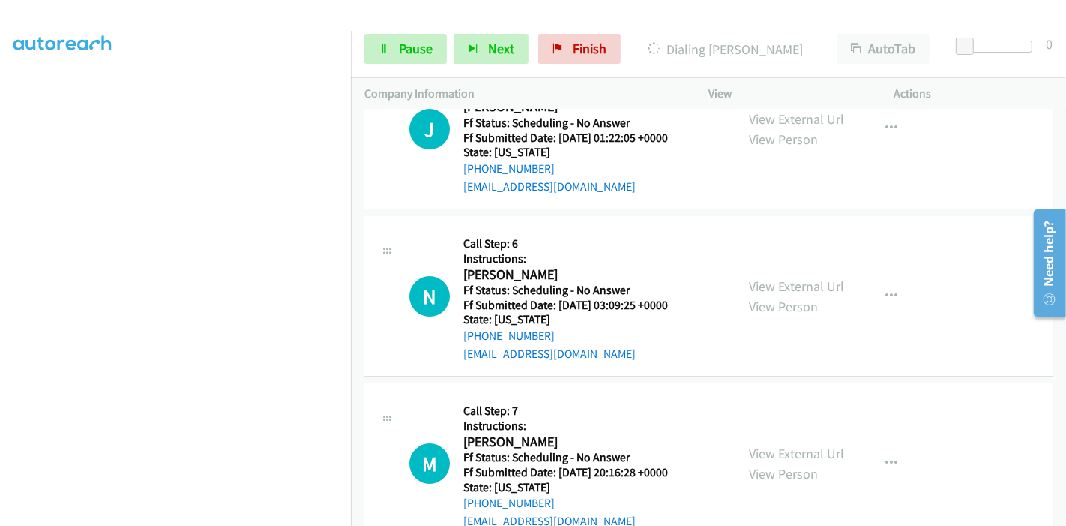
scroll to position [4514, 0]
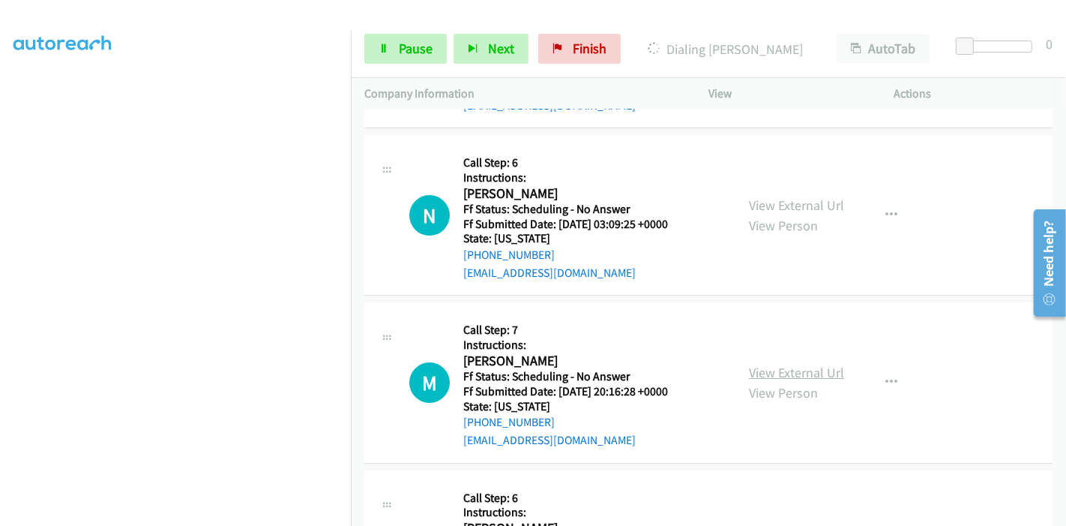
click at [775, 364] on link "View External Url" at bounding box center [796, 372] width 95 height 17
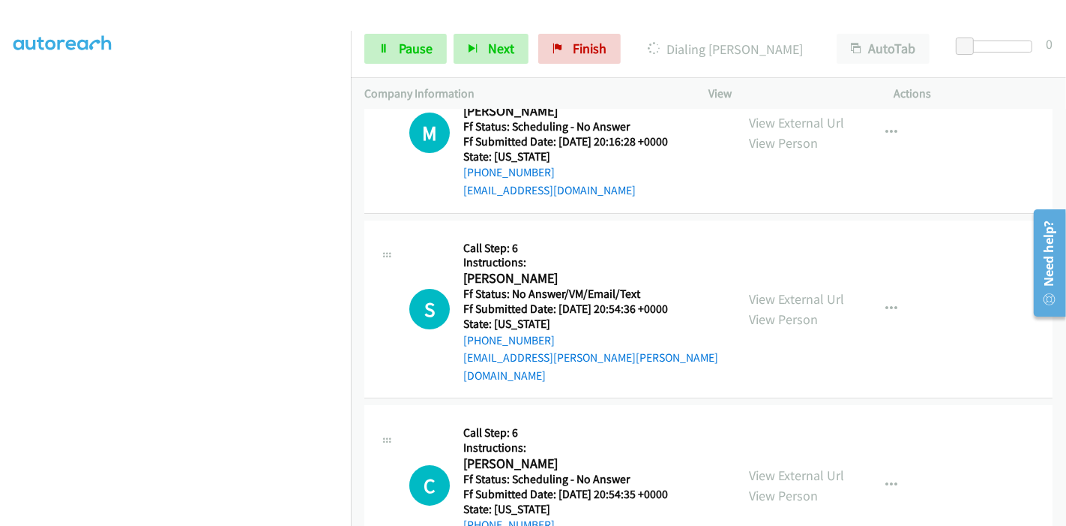
scroll to position [4765, 0]
click at [811, 289] on link "View External Url" at bounding box center [796, 297] width 95 height 17
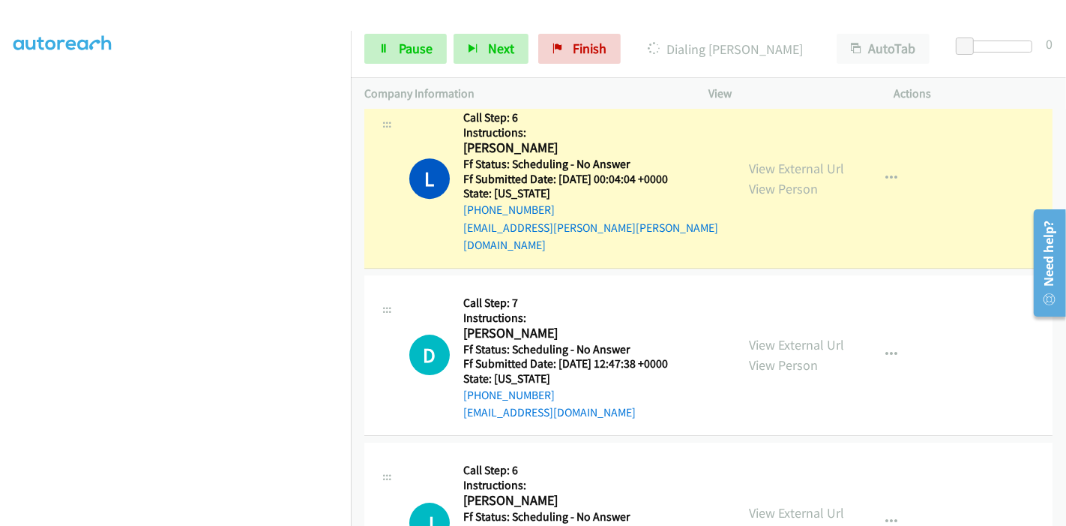
scroll to position [4015, 0]
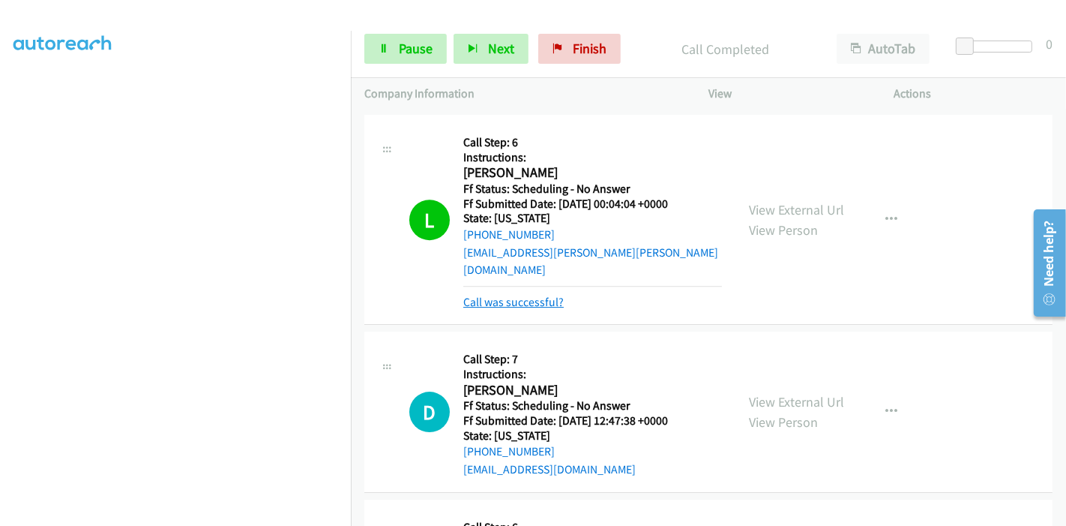
click at [545, 295] on link "Call was successful?" at bounding box center [513, 302] width 100 height 14
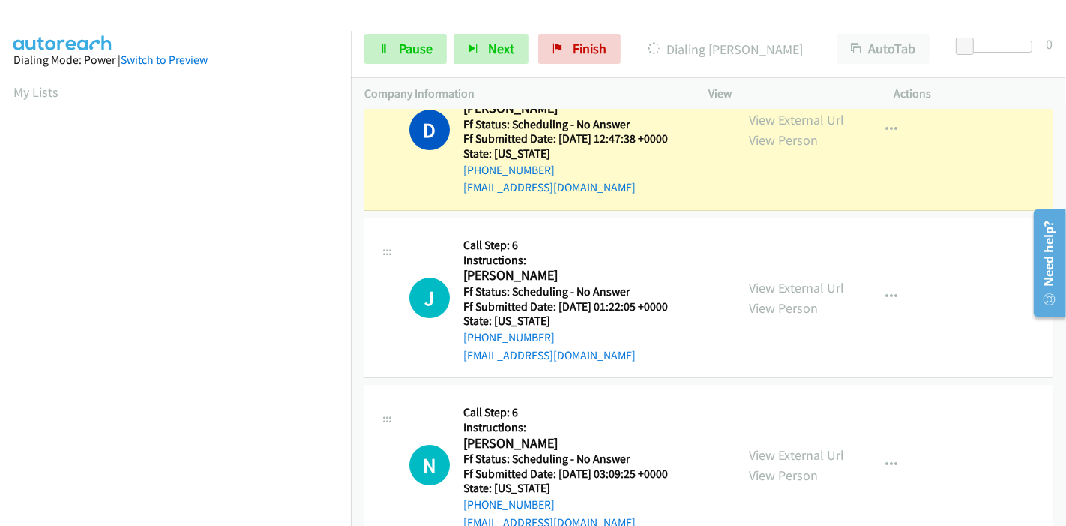
scroll to position [4280, 0]
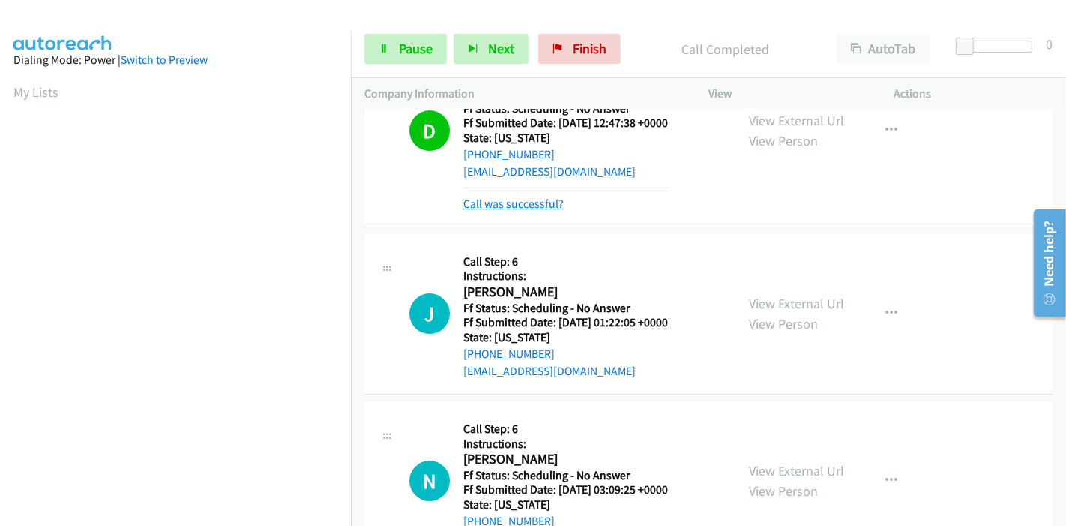
click at [526, 196] on link "Call was successful?" at bounding box center [513, 203] width 100 height 14
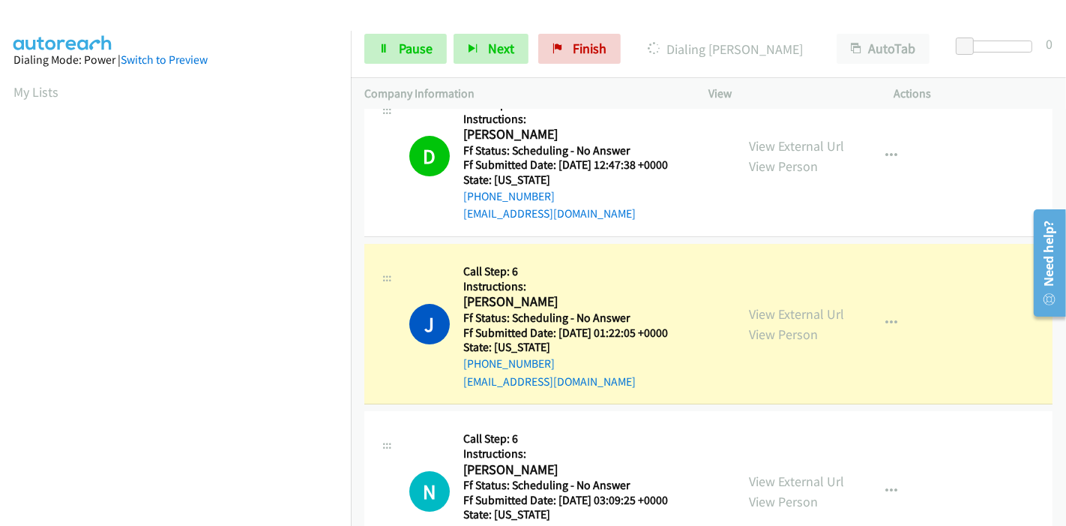
scroll to position [4264, 0]
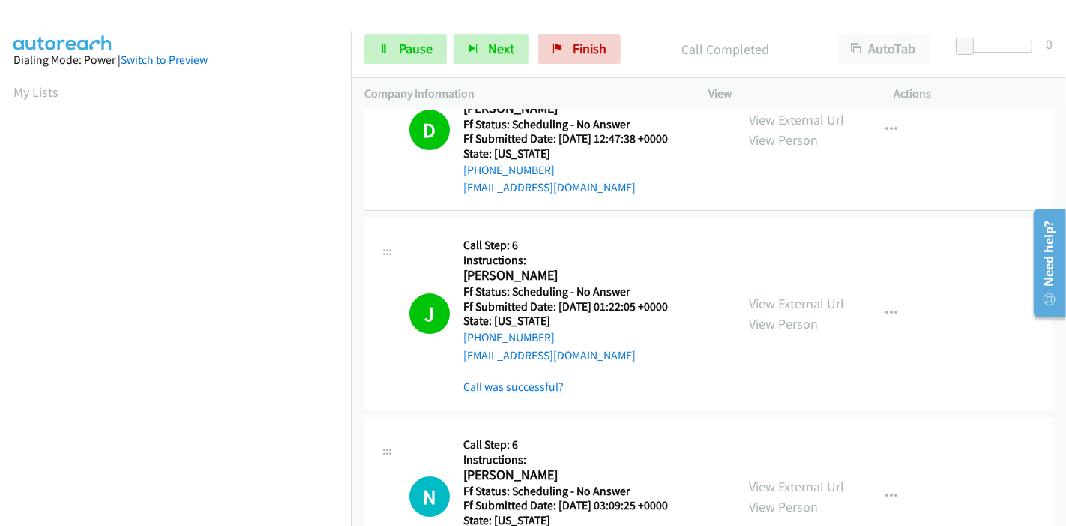
click at [514, 379] on link "Call was successful?" at bounding box center [513, 386] width 100 height 14
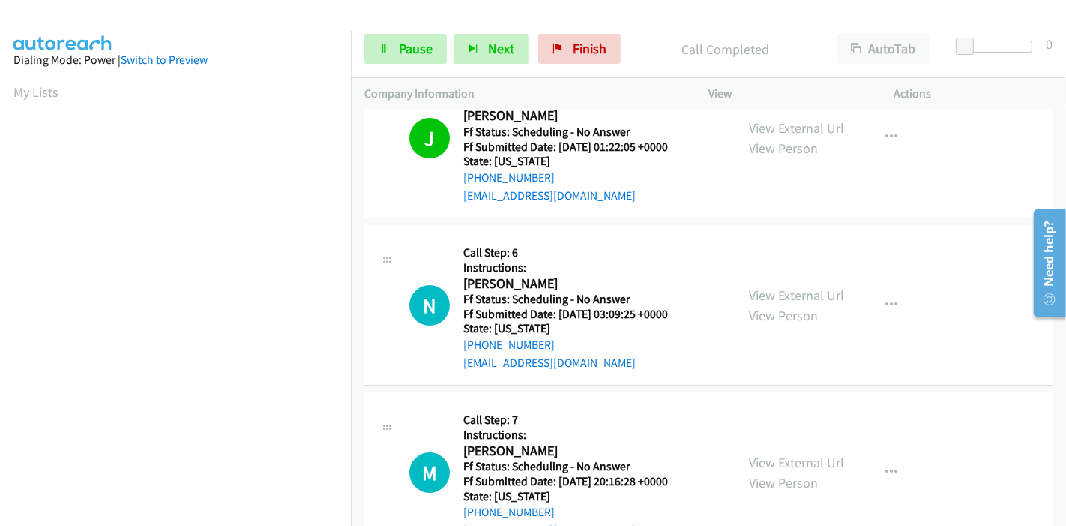
scroll to position [4431, 0]
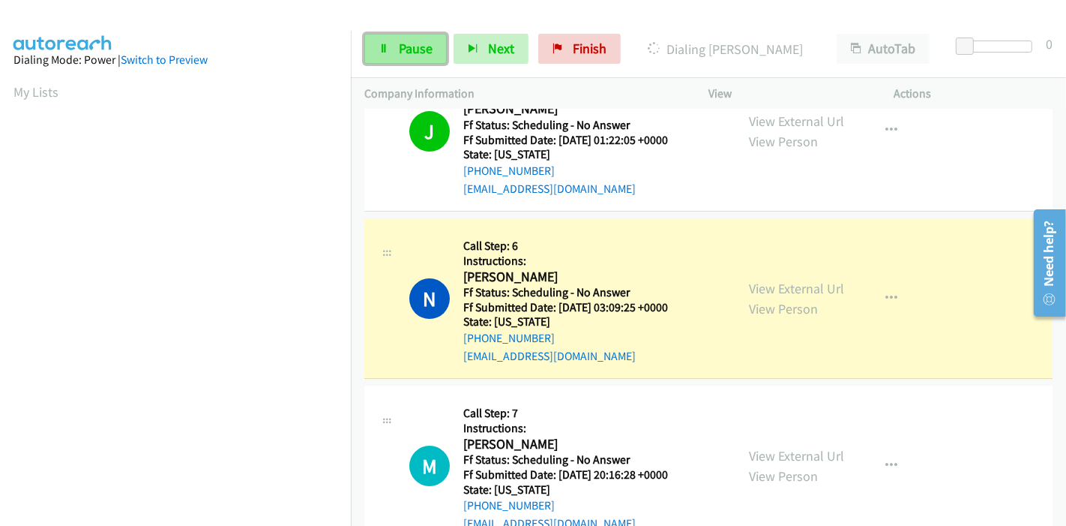
click at [403, 43] on span "Pause" at bounding box center [416, 48] width 34 height 17
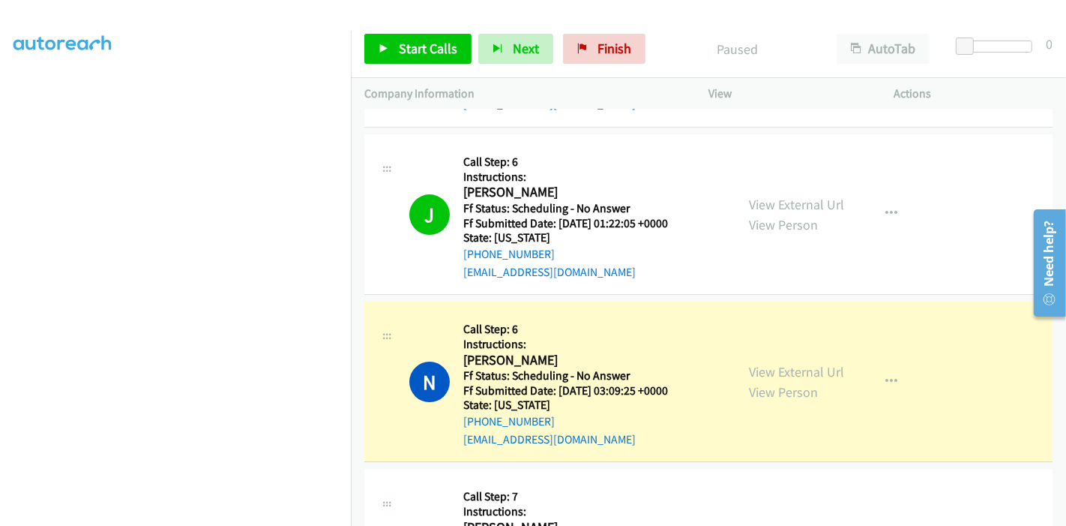
scroll to position [316, 0]
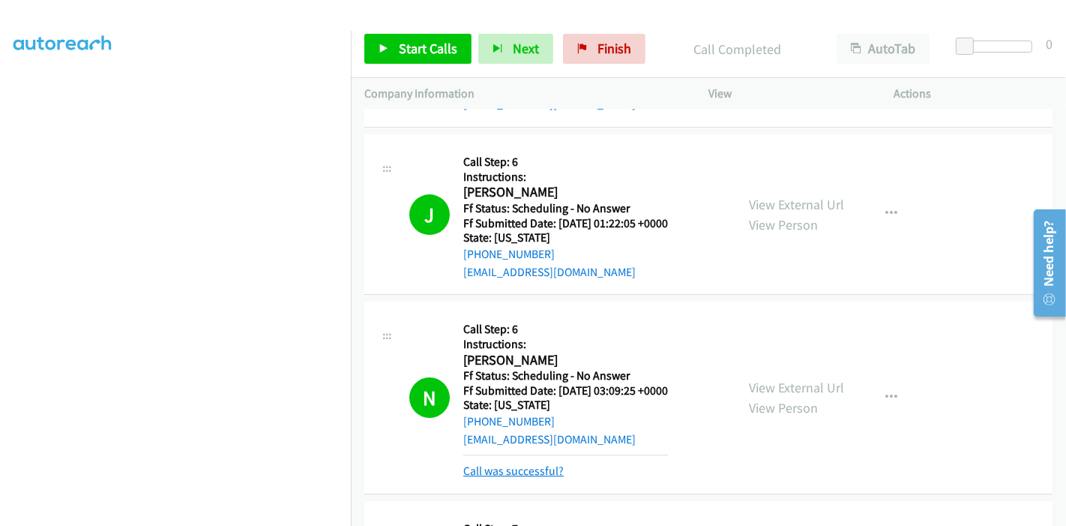
click at [526, 463] on link "Call was successful?" at bounding box center [513, 470] width 100 height 14
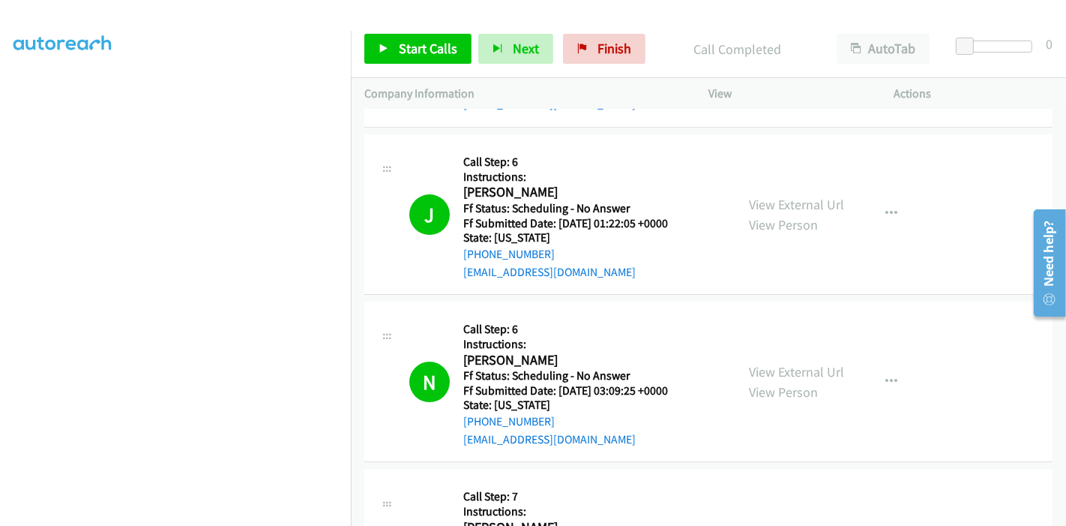
click at [358, 50] on div "Start Calls Pause Next Finish Call Completed AutoTab AutoTab 0" at bounding box center [708, 49] width 715 height 58
click at [373, 49] on link "Start Calls" at bounding box center [417, 49] width 107 height 30
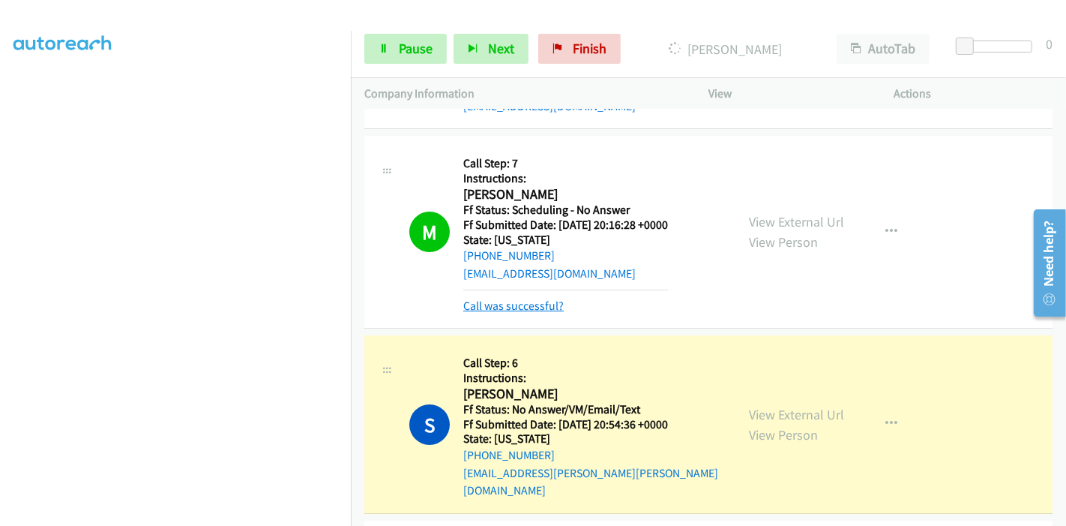
click at [541, 298] on link "Call was successful?" at bounding box center [513, 305] width 100 height 14
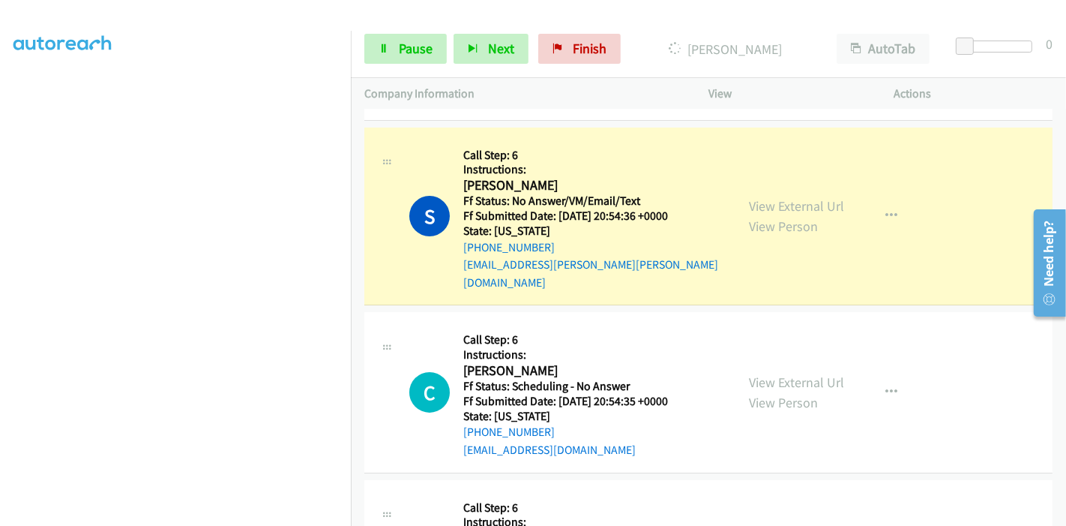
scroll to position [4931, 0]
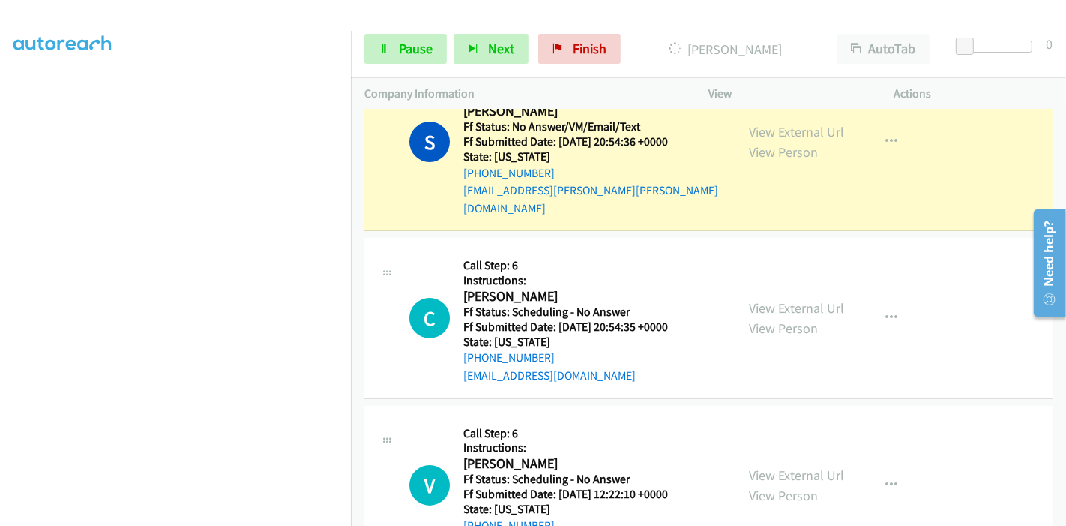
click at [777, 299] on link "View External Url" at bounding box center [796, 307] width 95 height 17
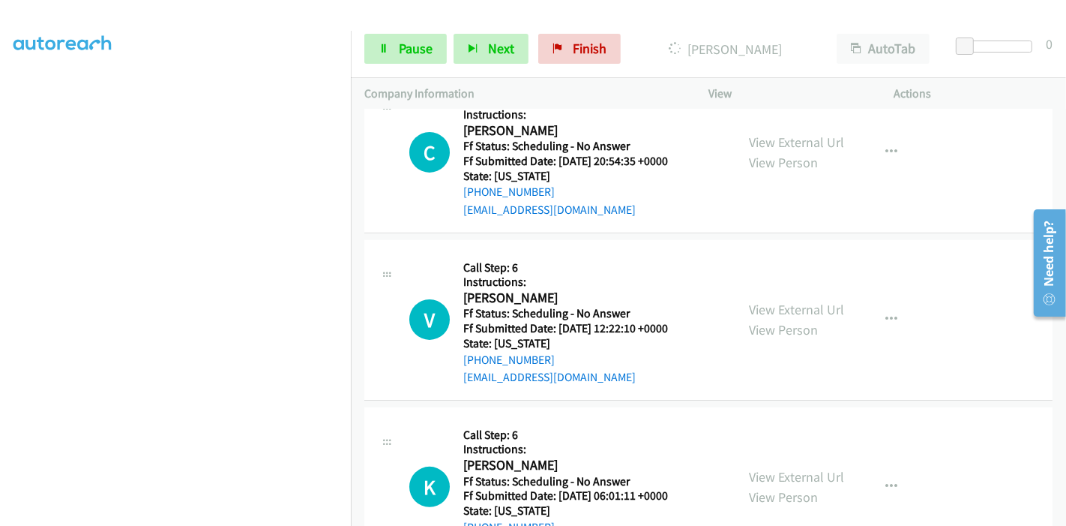
scroll to position [5098, 0]
click at [781, 300] on link "View External Url" at bounding box center [796, 308] width 95 height 17
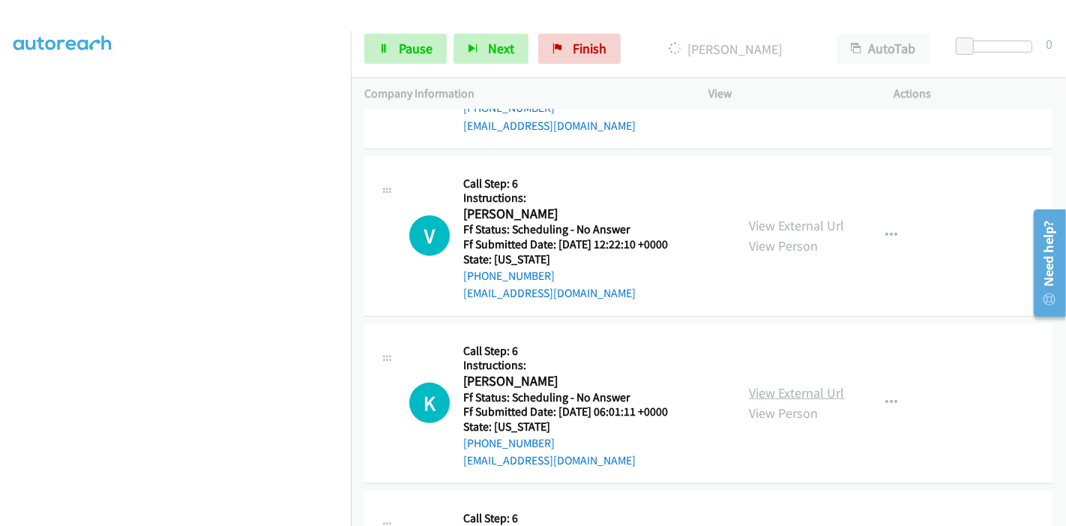
click at [760, 384] on link "View External Url" at bounding box center [796, 392] width 95 height 17
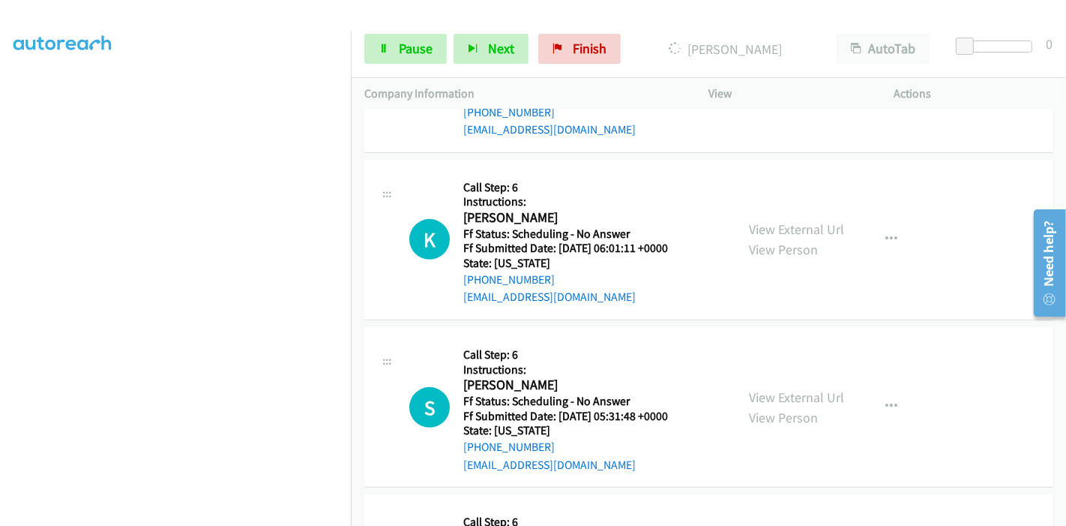
scroll to position [5347, 0]
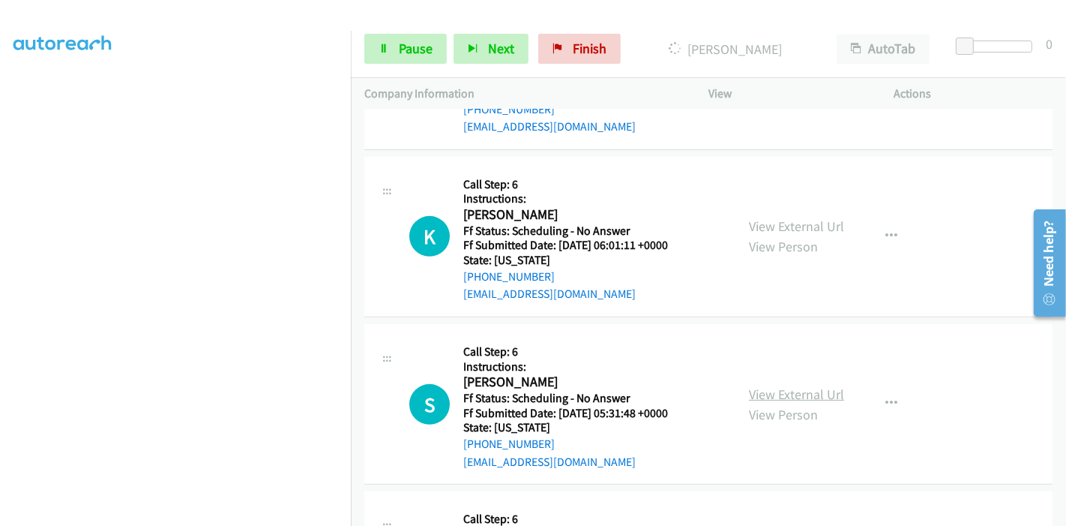
click at [775, 385] on link "View External Url" at bounding box center [796, 393] width 95 height 17
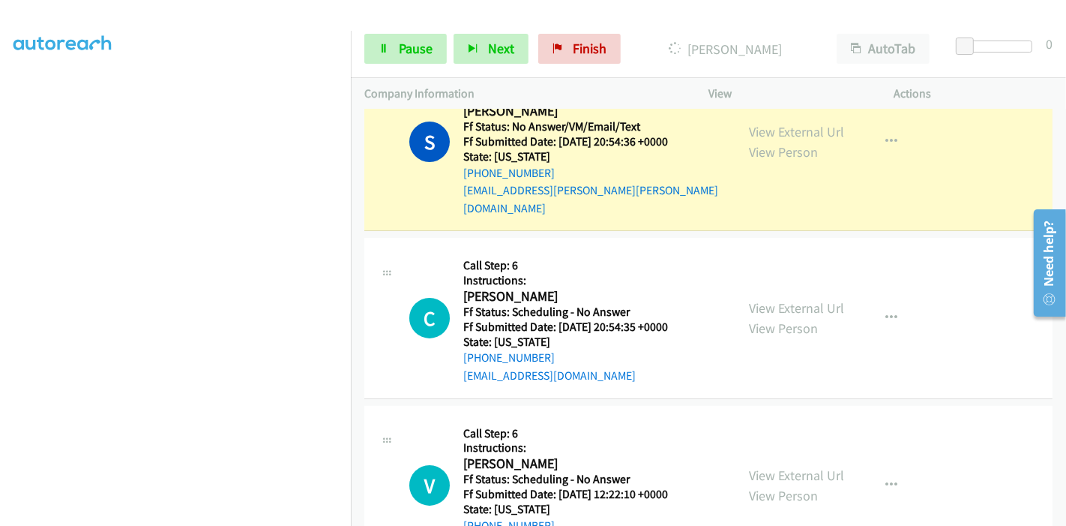
scroll to position [4947, 0]
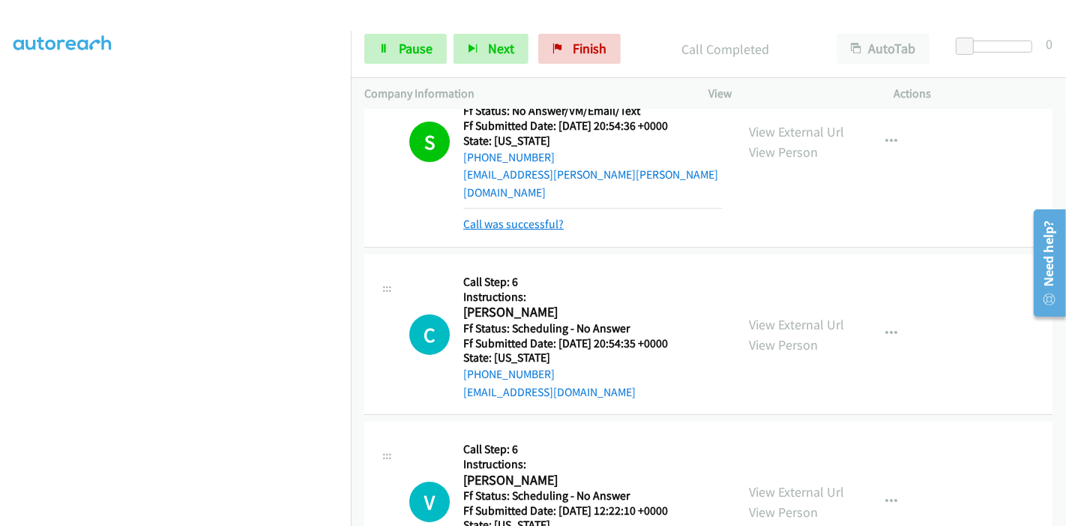
click at [526, 217] on link "Call was successful?" at bounding box center [513, 224] width 100 height 14
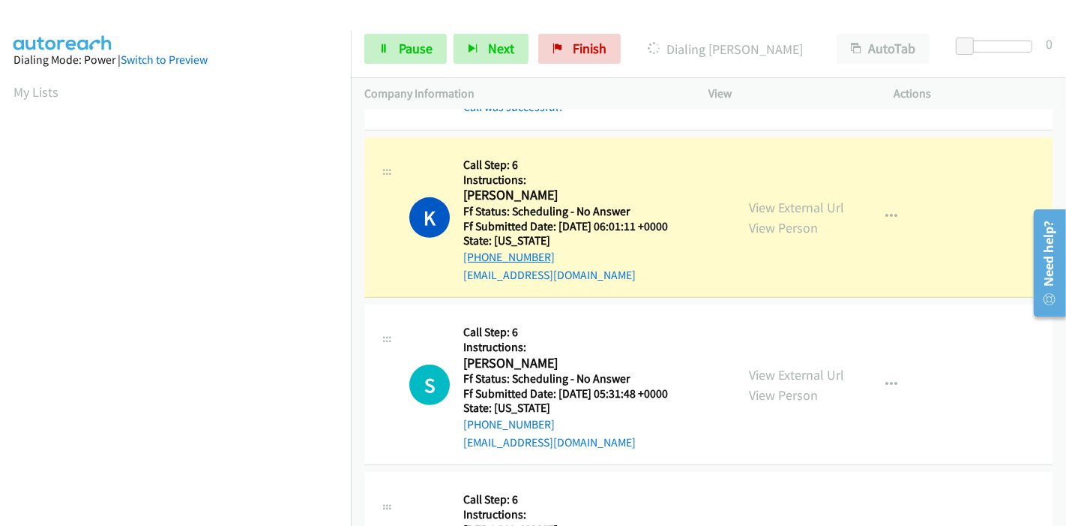
scroll to position [316, 0]
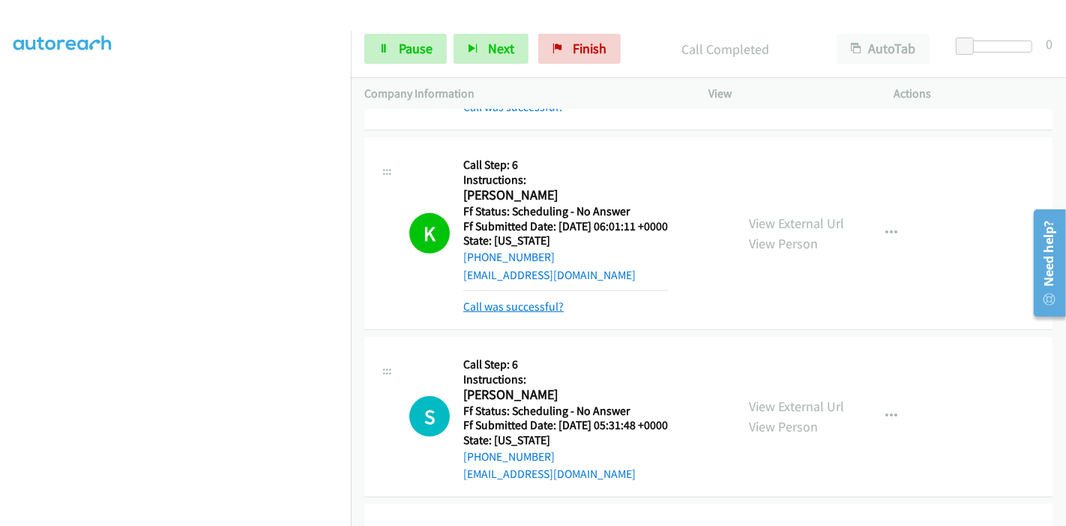
click at [518, 299] on link "Call was successful?" at bounding box center [513, 306] width 100 height 14
click at [525, 299] on link "Call was successful?" at bounding box center [513, 306] width 100 height 14
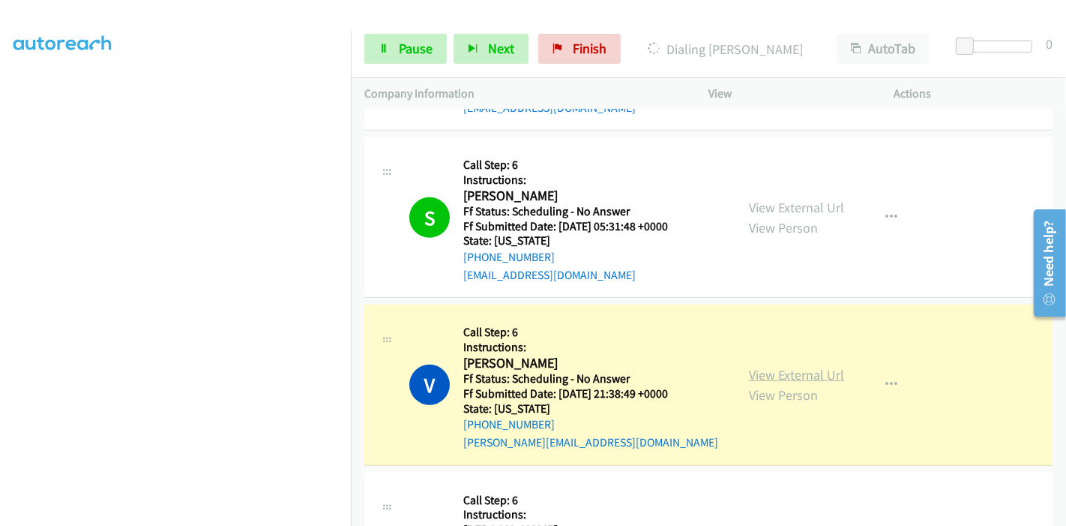
click at [777, 366] on link "View External Url" at bounding box center [796, 374] width 95 height 17
click at [396, 52] on link "Pause" at bounding box center [405, 49] width 82 height 30
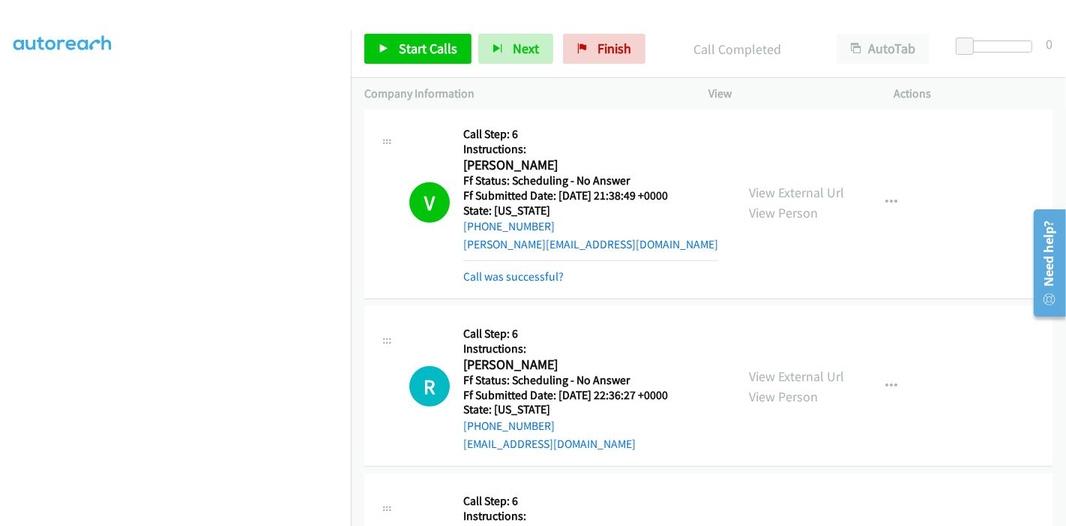
scroll to position [5879, 0]
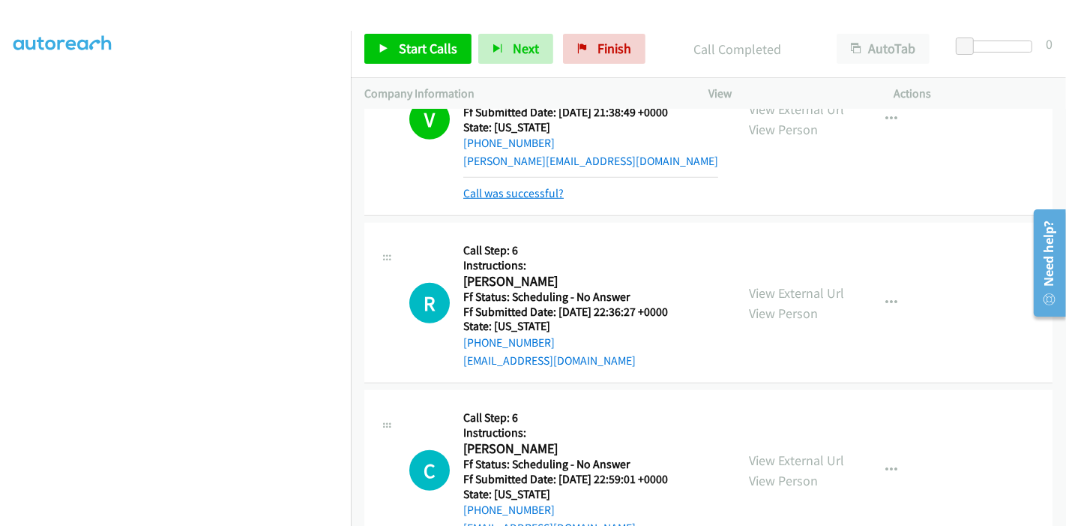
click at [533, 186] on link "Call was successful?" at bounding box center [513, 193] width 100 height 14
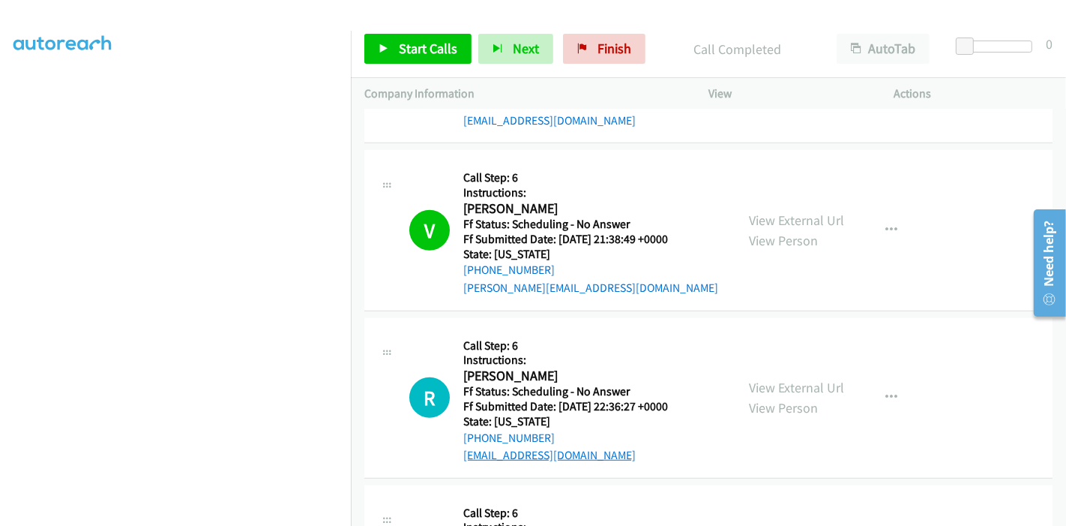
scroll to position [5686, 0]
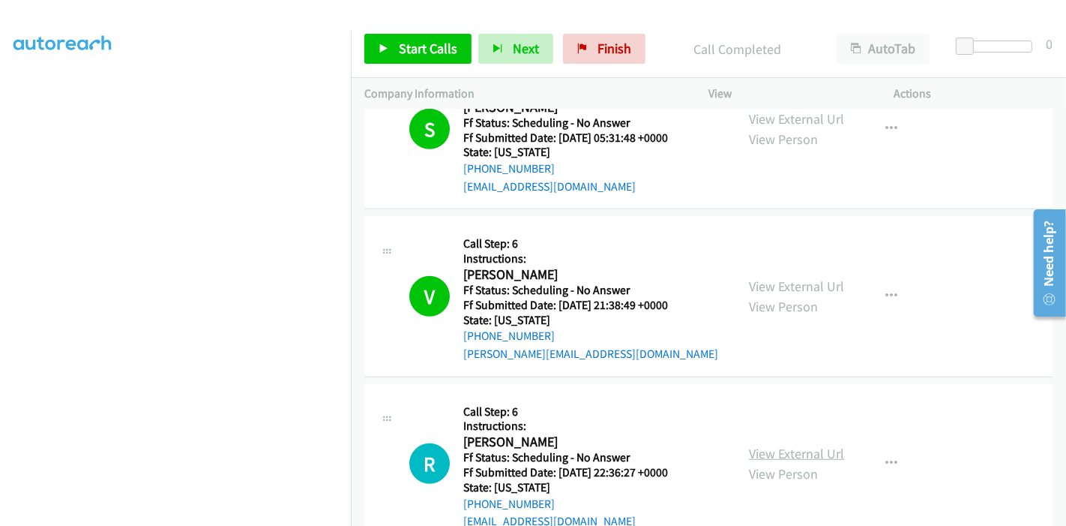
click at [788, 445] on link "View External Url" at bounding box center [796, 453] width 95 height 17
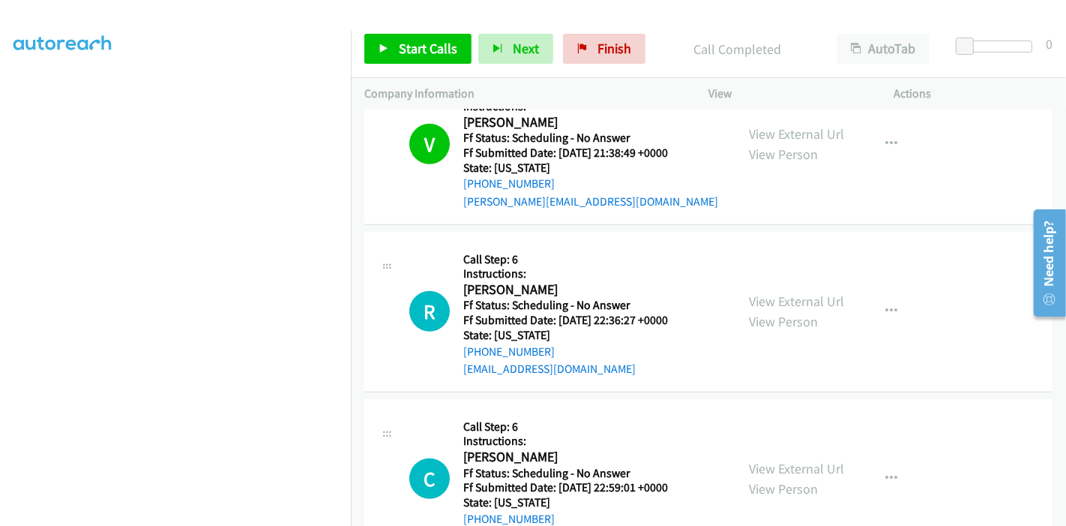
scroll to position [5853, 0]
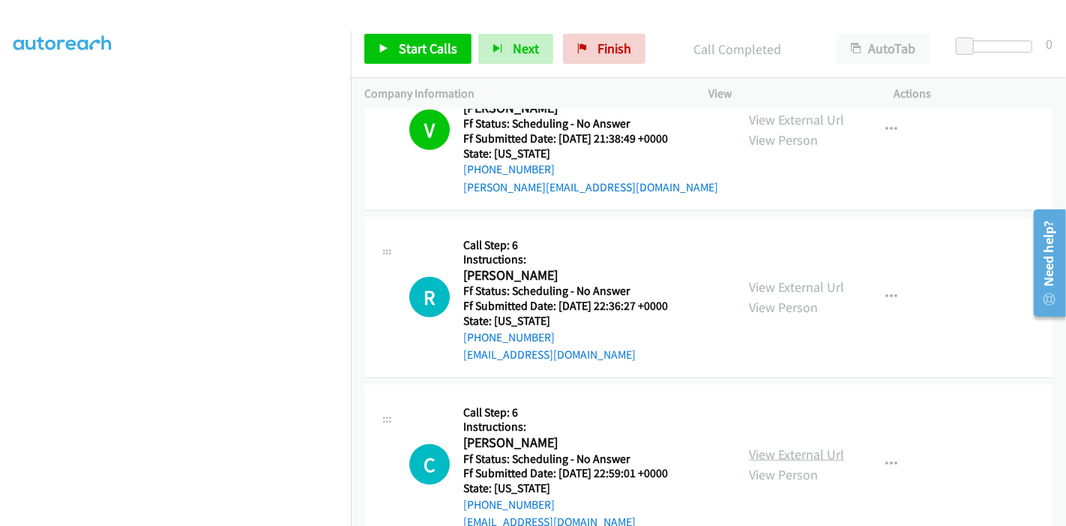
click at [803, 445] on link "View External Url" at bounding box center [796, 453] width 95 height 17
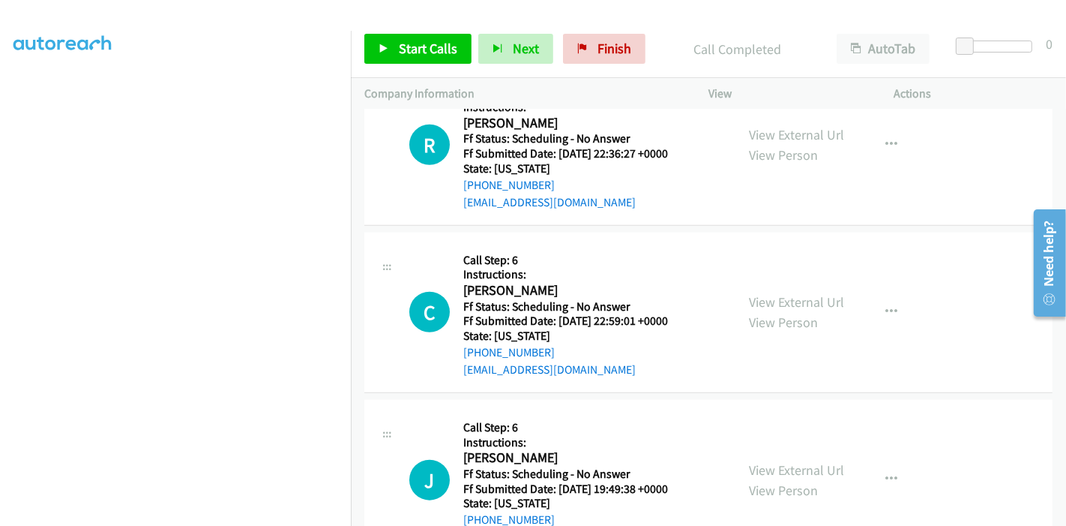
scroll to position [6020, 0]
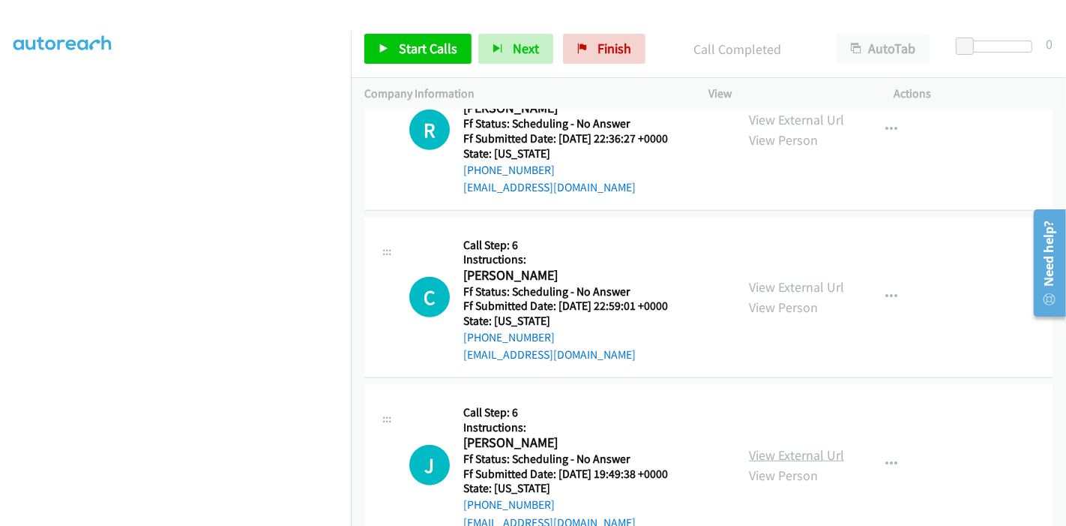
click at [751, 446] on link "View External Url" at bounding box center [796, 454] width 95 height 17
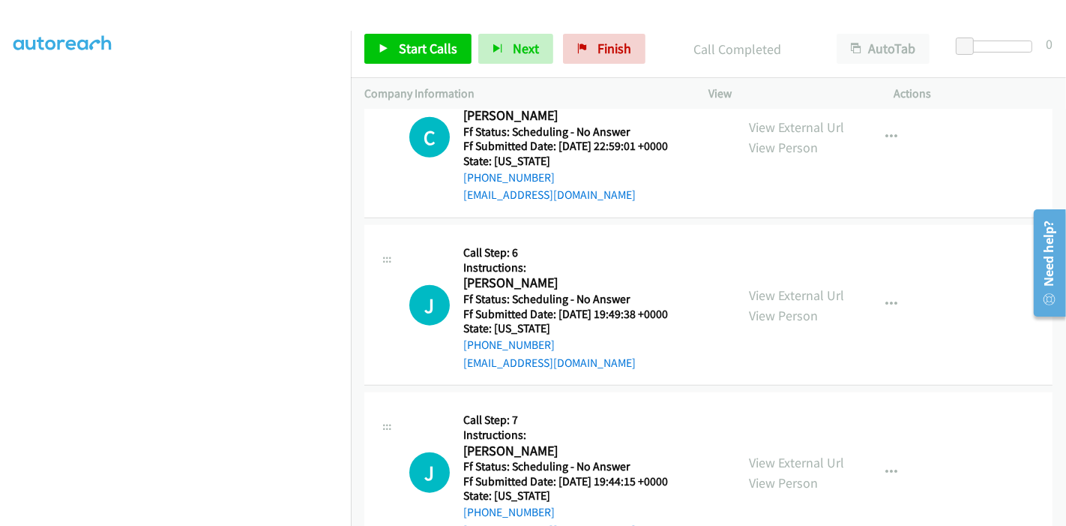
scroll to position [6186, 0]
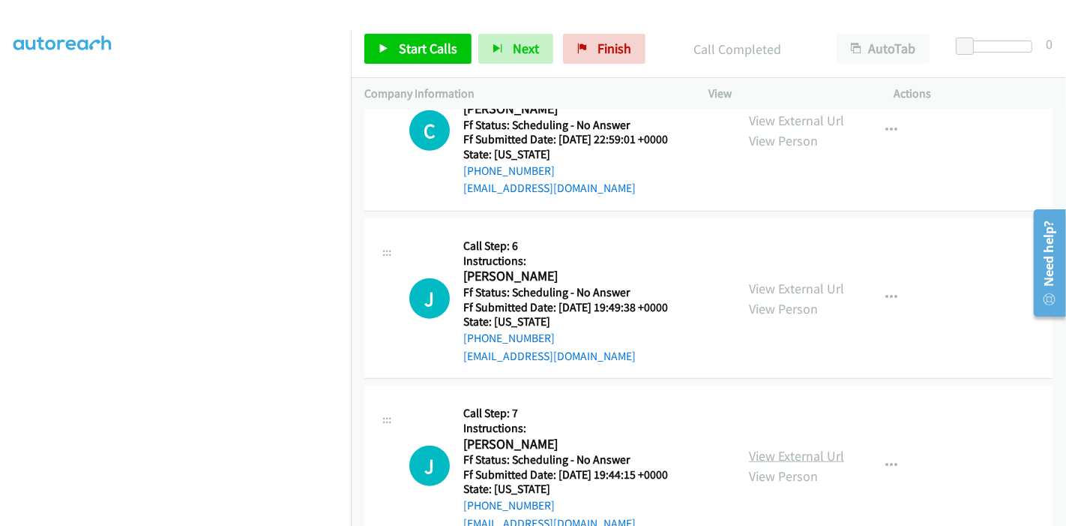
click at [772, 447] on link "View External Url" at bounding box center [796, 455] width 95 height 17
click at [778, 447] on link "View External Url" at bounding box center [796, 455] width 95 height 17
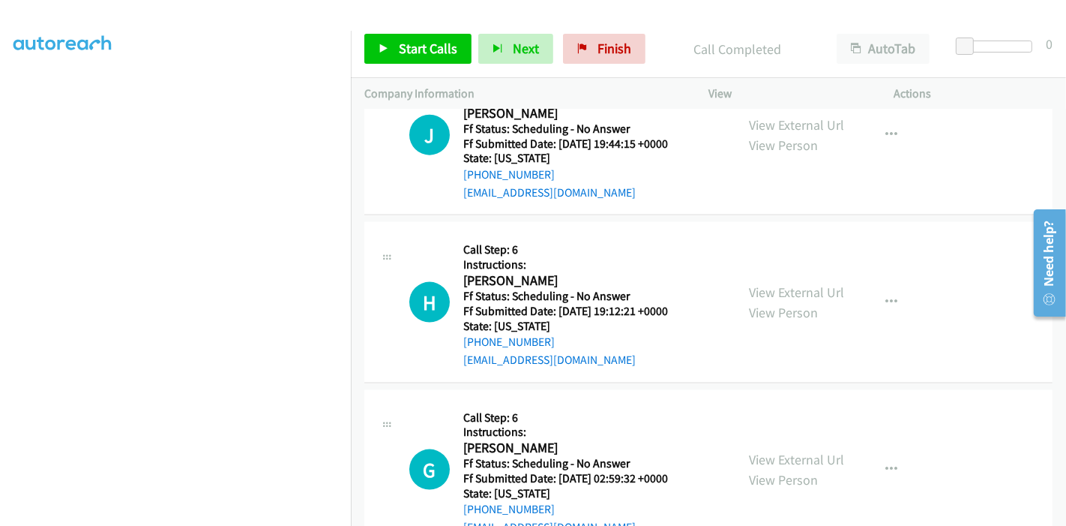
scroll to position [6519, 0]
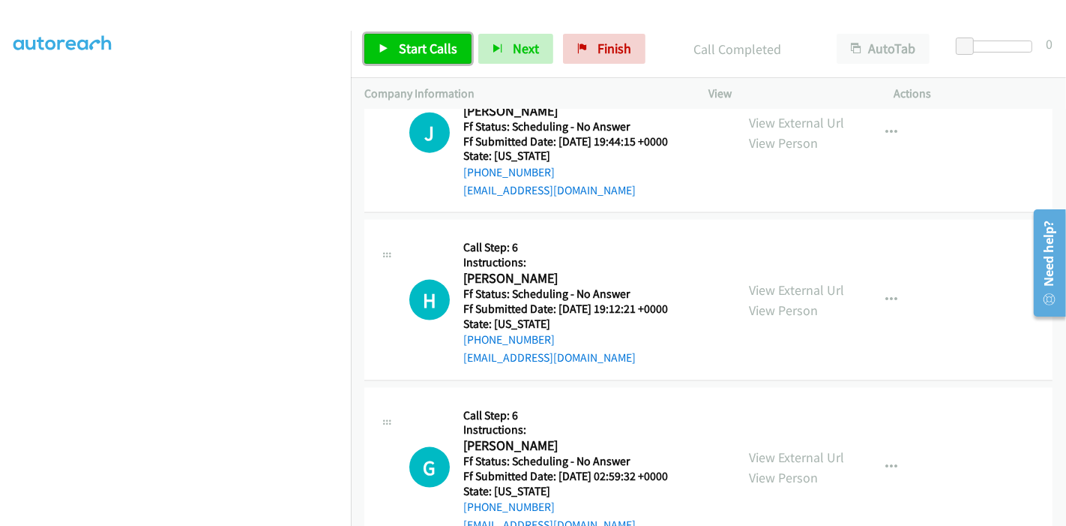
click at [385, 49] on icon at bounding box center [384, 49] width 10 height 10
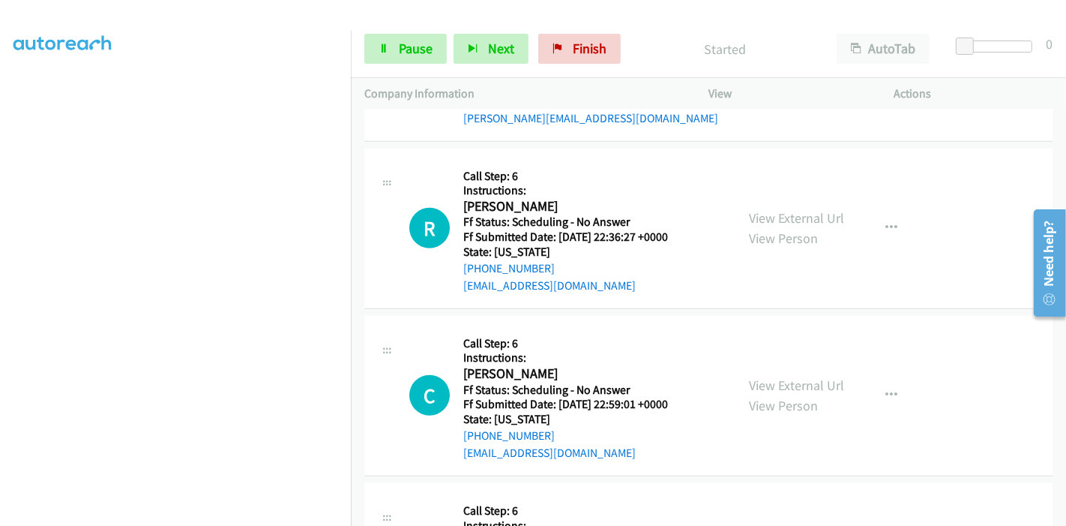
scroll to position [5937, 0]
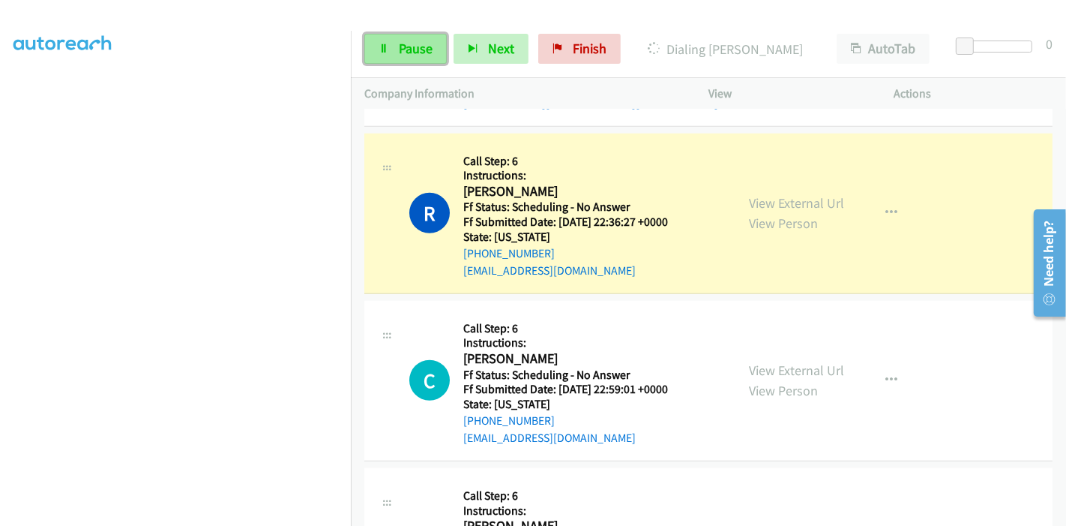
click at [413, 40] on span "Pause" at bounding box center [416, 48] width 34 height 17
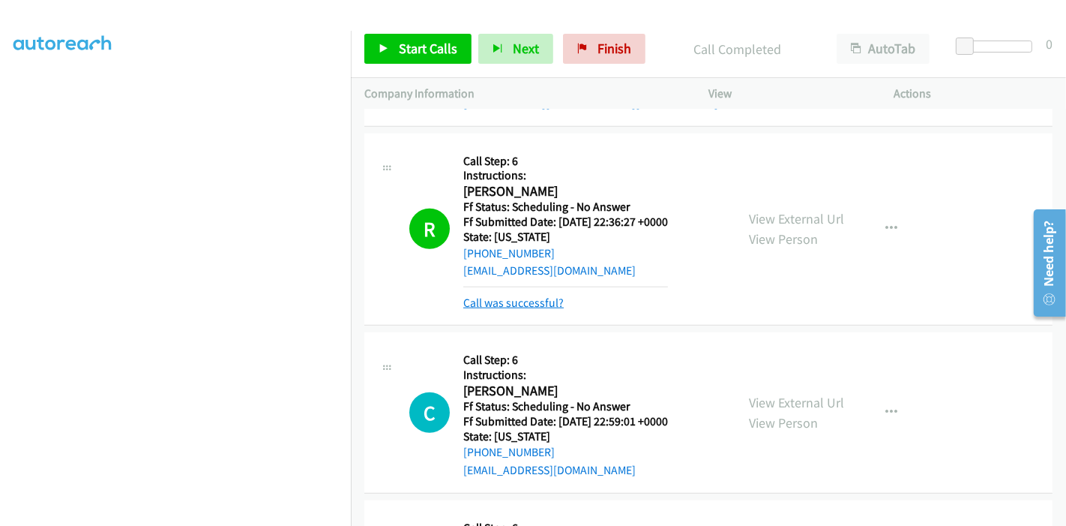
click at [514, 295] on link "Call was successful?" at bounding box center [513, 302] width 100 height 14
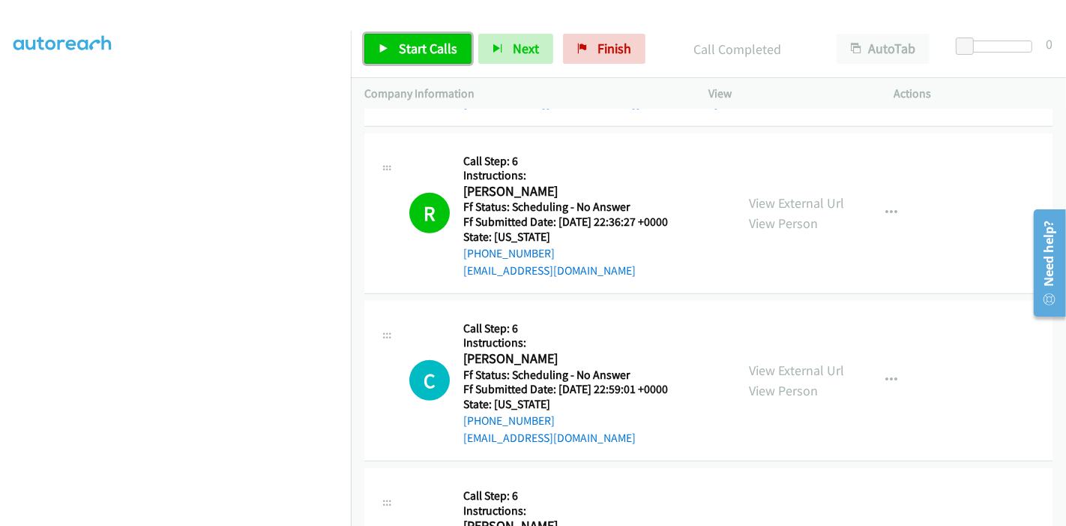
click at [411, 49] on span "Start Calls" at bounding box center [428, 48] width 58 height 17
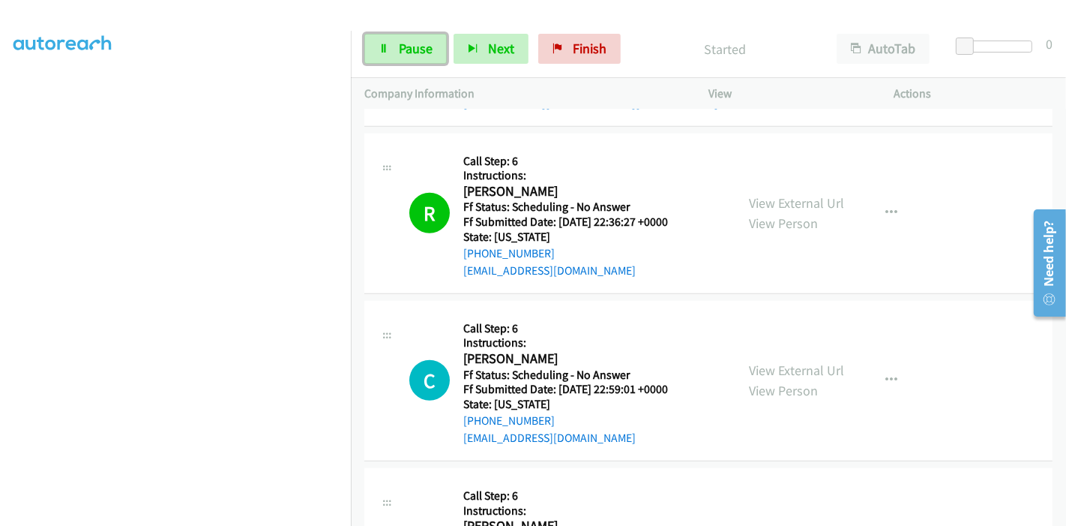
click at [411, 49] on span "Pause" at bounding box center [416, 48] width 34 height 17
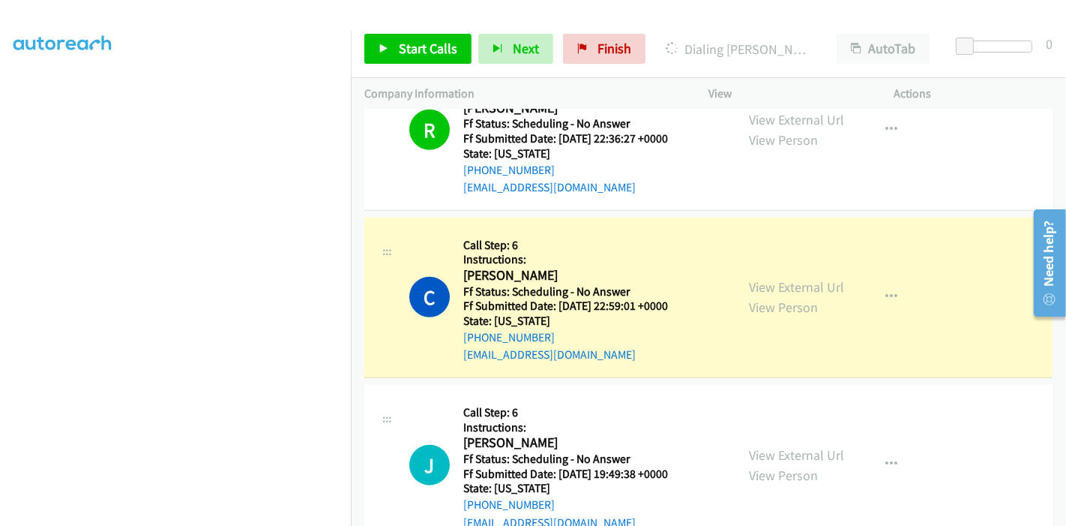
scroll to position [316, 0]
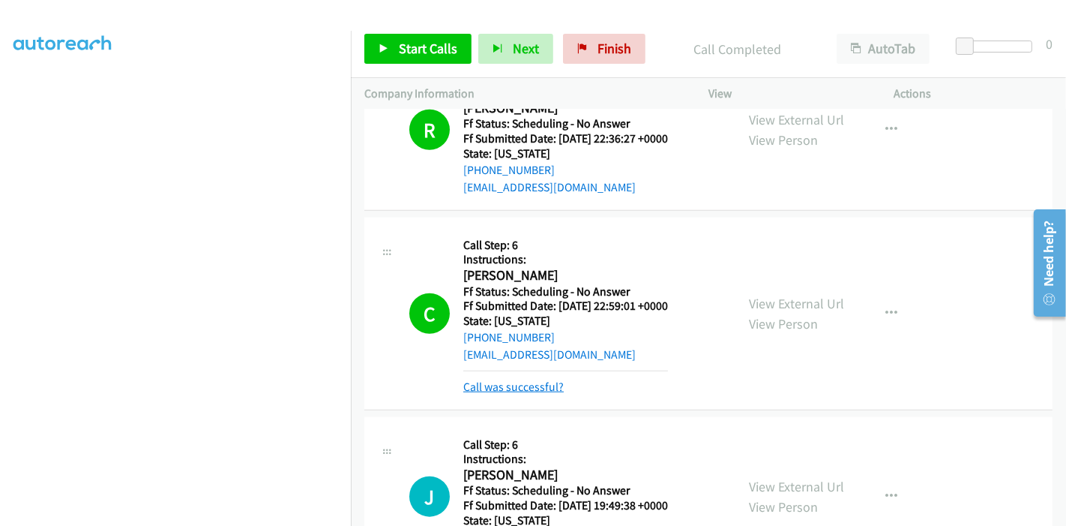
click at [517, 379] on link "Call was successful?" at bounding box center [513, 386] width 100 height 14
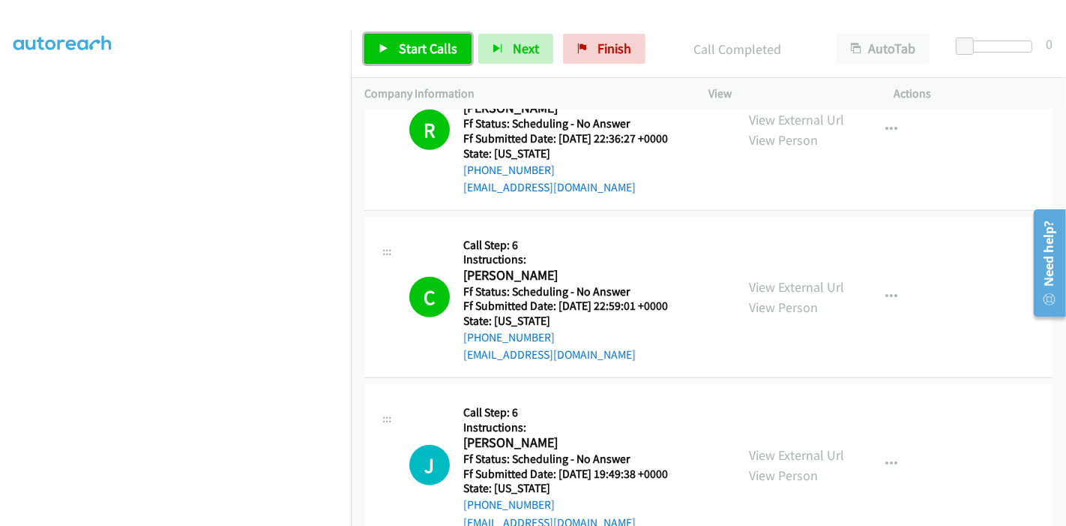
click at [412, 46] on span "Start Calls" at bounding box center [428, 48] width 58 height 17
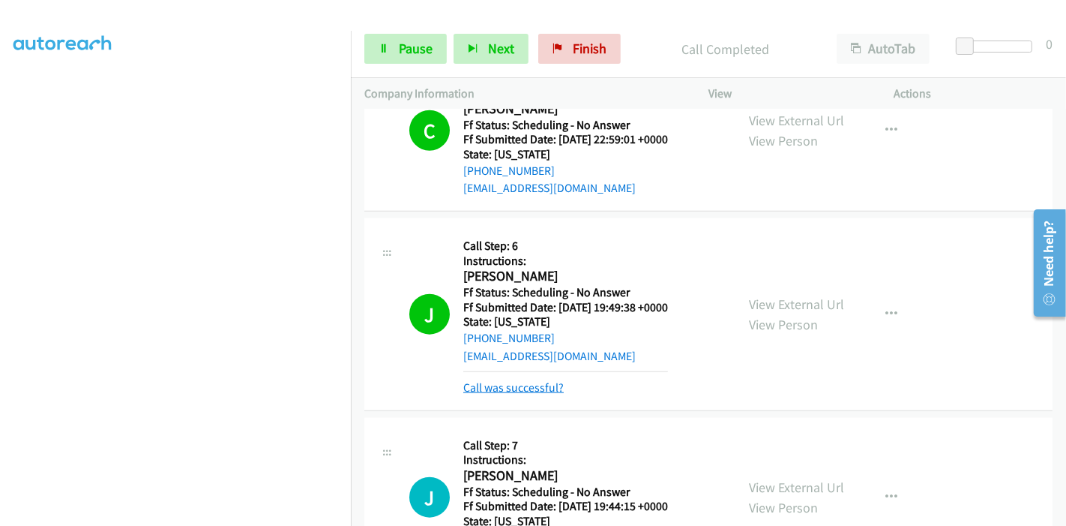
click at [514, 380] on link "Call was successful?" at bounding box center [513, 387] width 100 height 14
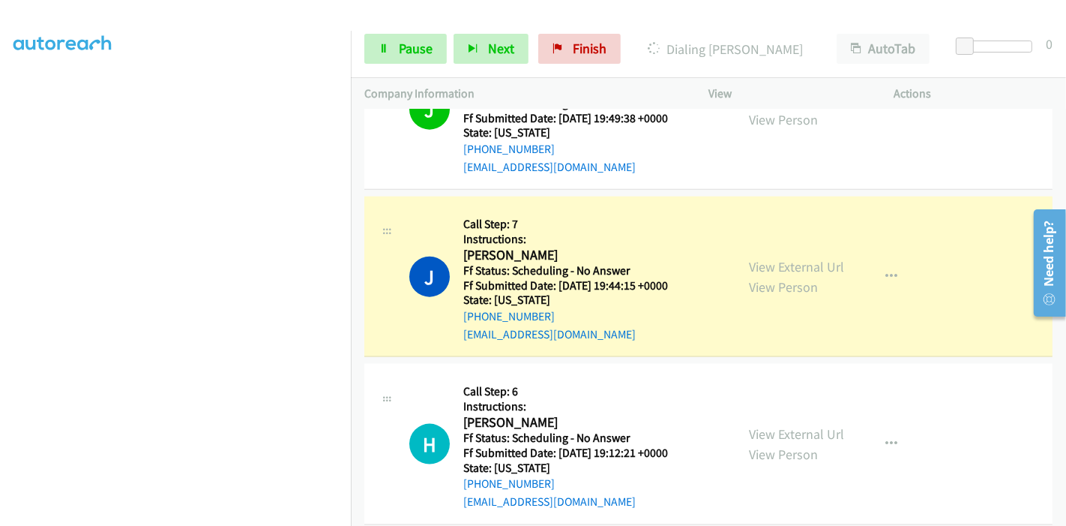
scroll to position [6436, 0]
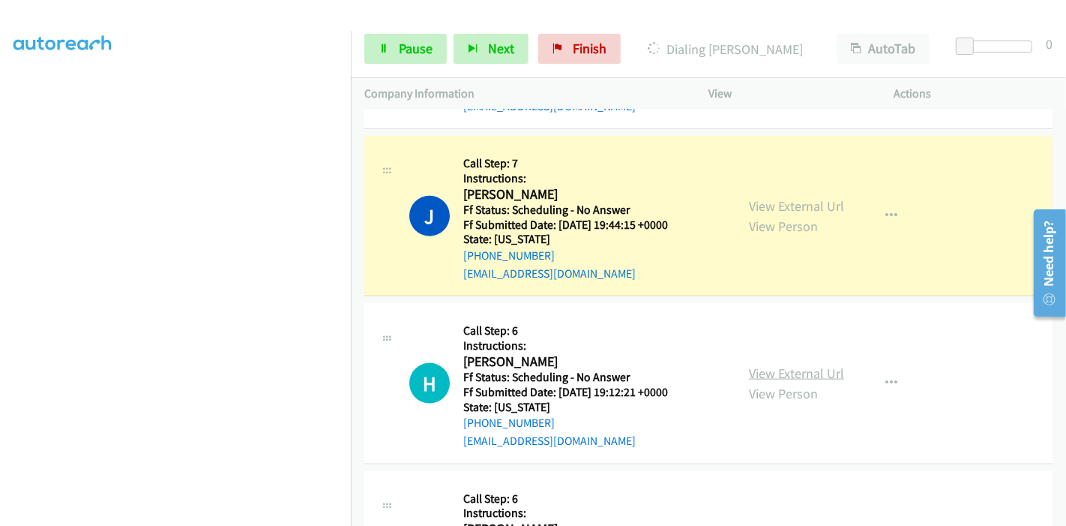
click at [784, 364] on link "View External Url" at bounding box center [796, 372] width 95 height 17
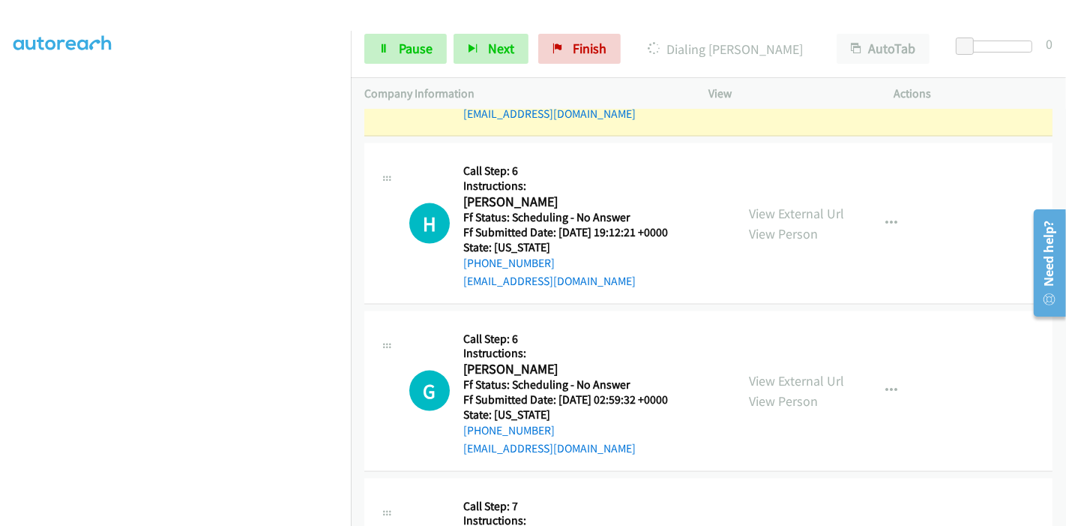
scroll to position [6602, 0]
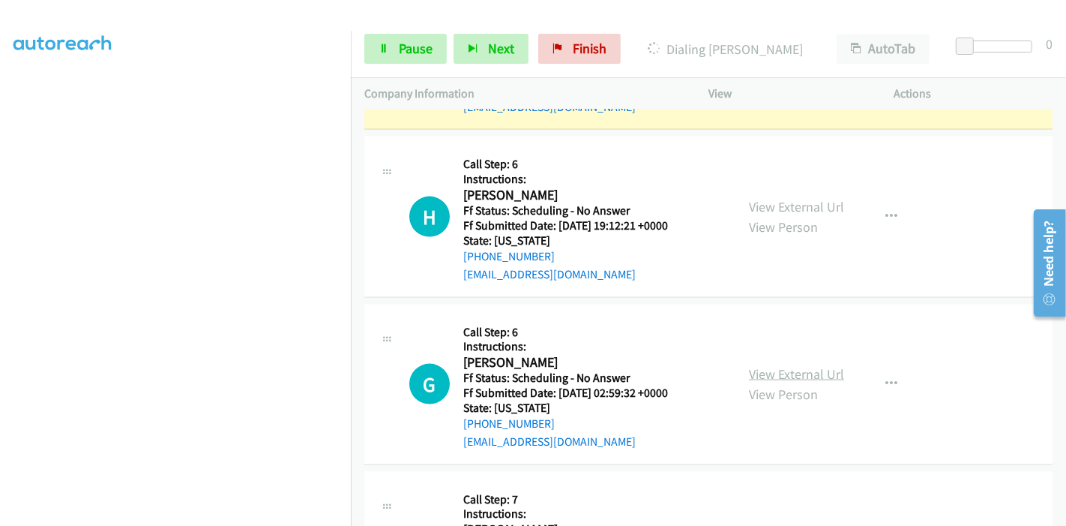
click at [757, 365] on link "View External Url" at bounding box center [796, 373] width 95 height 17
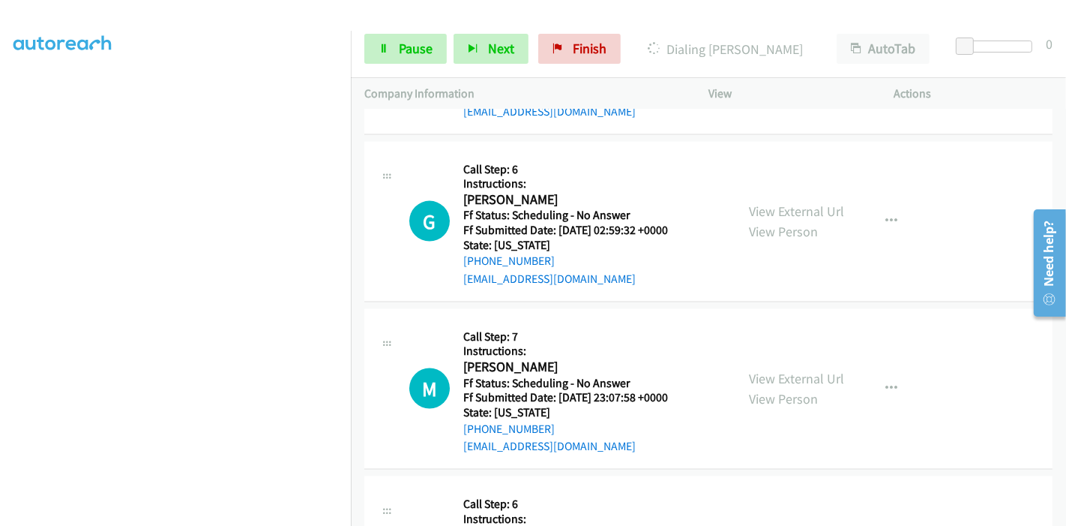
scroll to position [6770, 0]
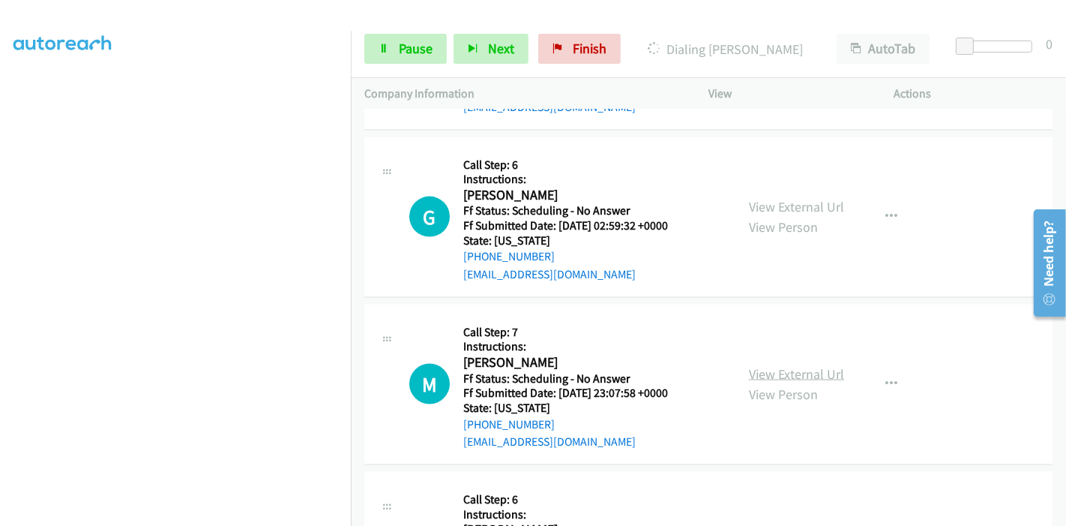
click at [766, 365] on link "View External Url" at bounding box center [796, 373] width 95 height 17
click at [755, 366] on link "View External Url" at bounding box center [796, 374] width 95 height 17
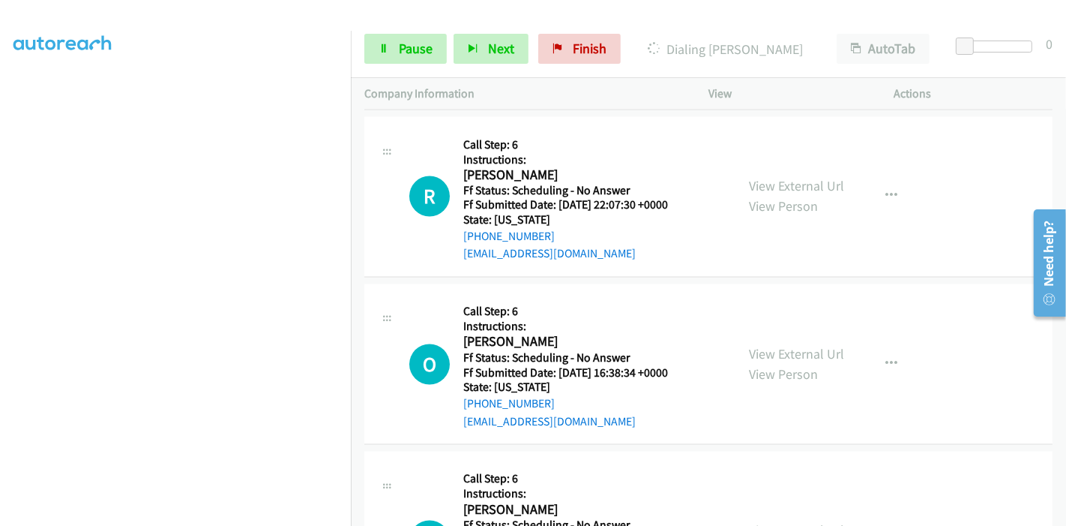
scroll to position [7186, 0]
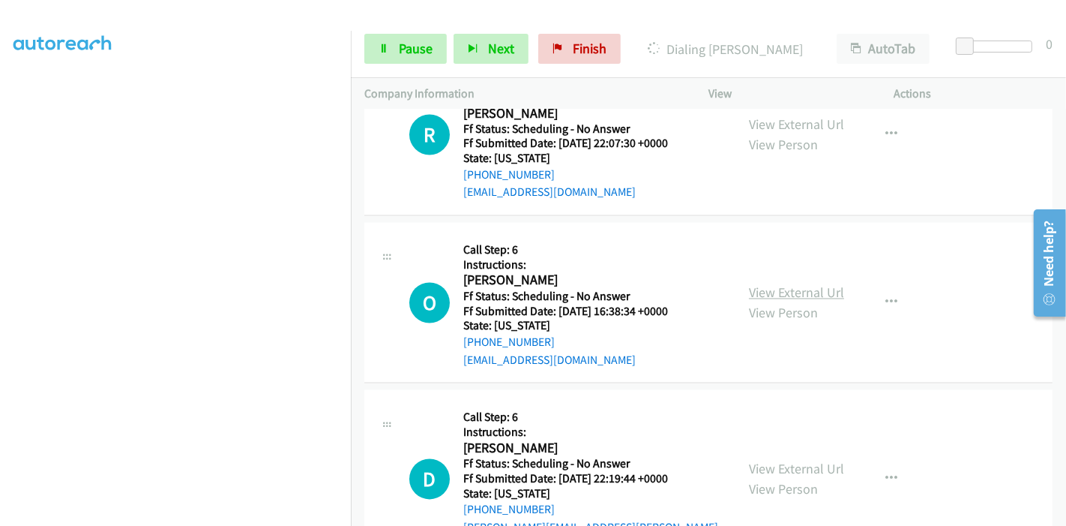
click at [796, 284] on link "View External Url" at bounding box center [796, 292] width 95 height 17
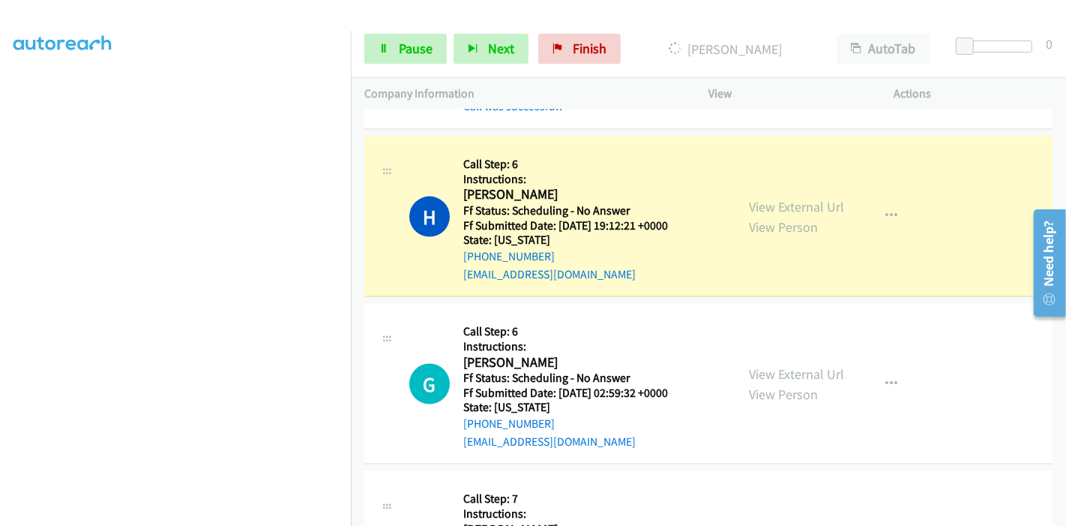
scroll to position [316, 0]
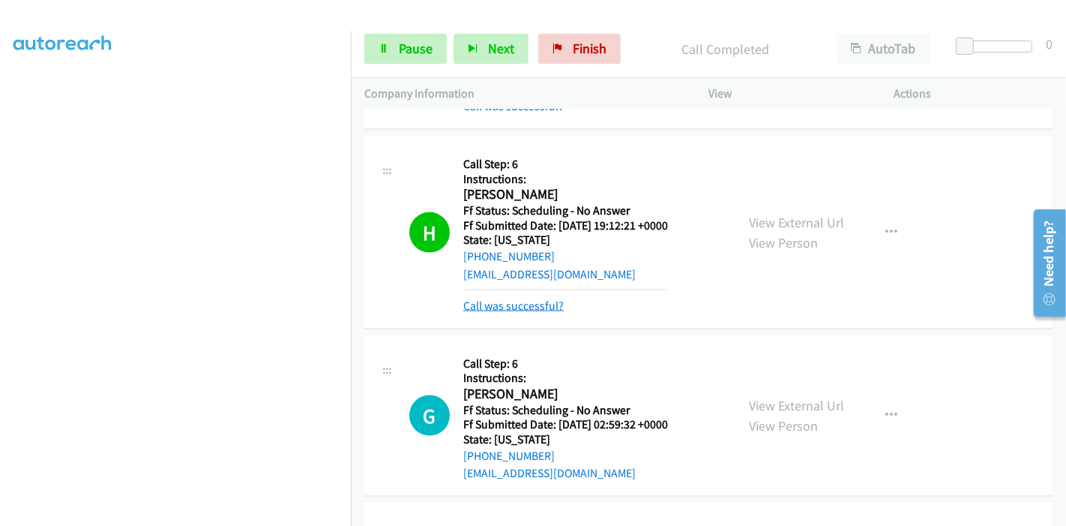
click at [525, 298] on link "Call was successful?" at bounding box center [513, 305] width 100 height 14
click at [514, 299] on link "Call was successful?" at bounding box center [513, 306] width 100 height 14
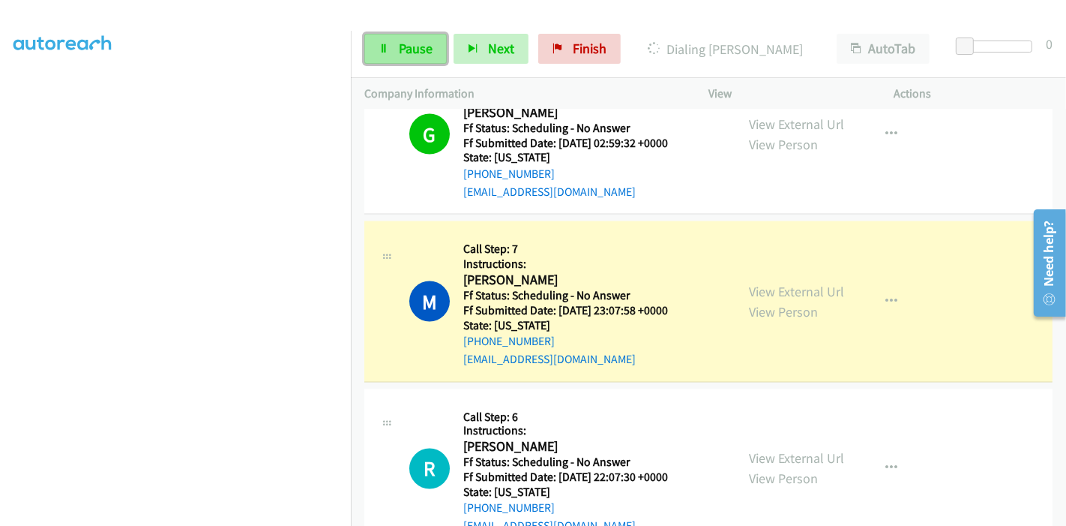
click at [401, 43] on span "Pause" at bounding box center [416, 48] width 34 height 17
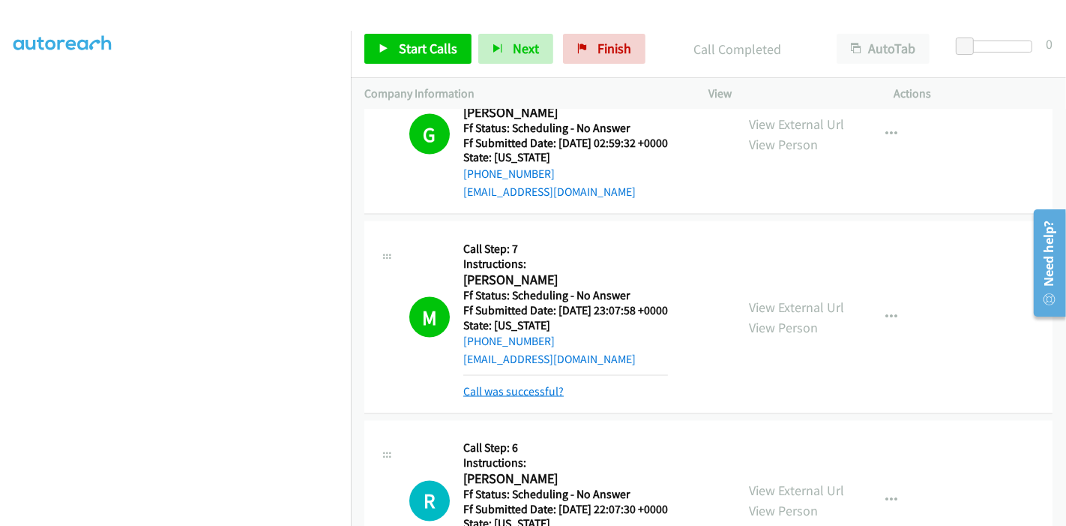
click at [495, 384] on link "Call was successful?" at bounding box center [513, 391] width 100 height 14
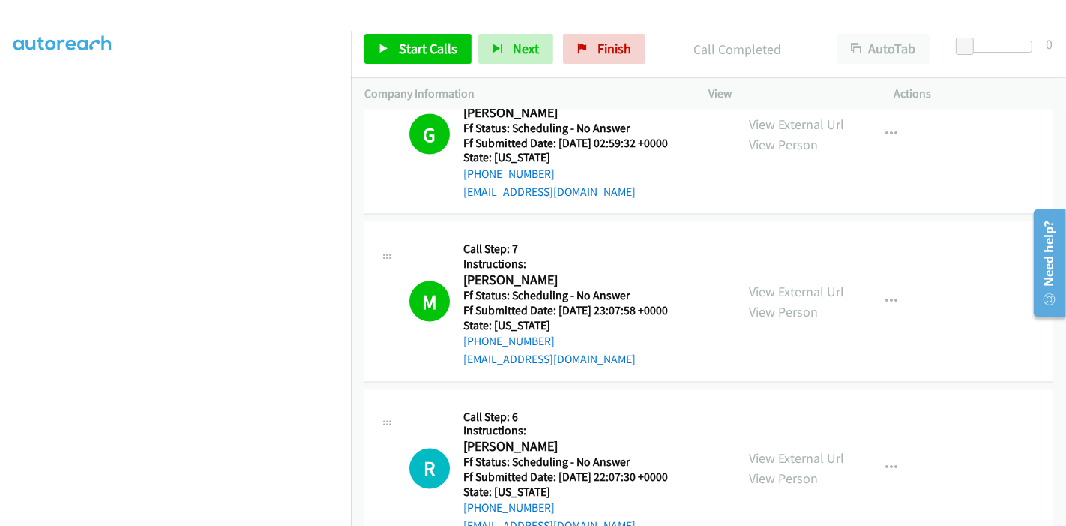
click at [428, 64] on div "Start Calls Pause Next Finish Call Completed AutoTab AutoTab 0" at bounding box center [708, 49] width 715 height 58
click at [429, 59] on link "Start Calls" at bounding box center [417, 49] width 107 height 30
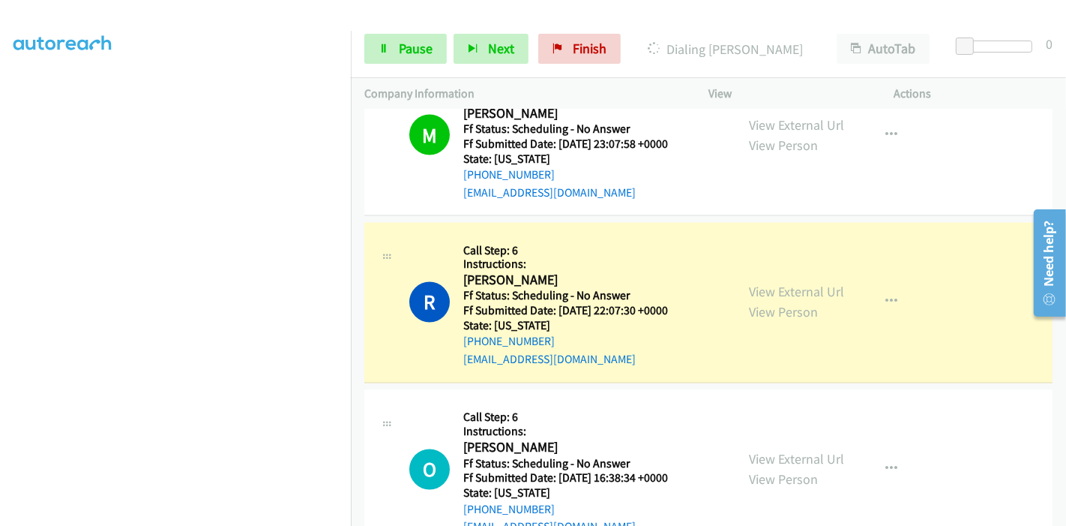
scroll to position [0, 0]
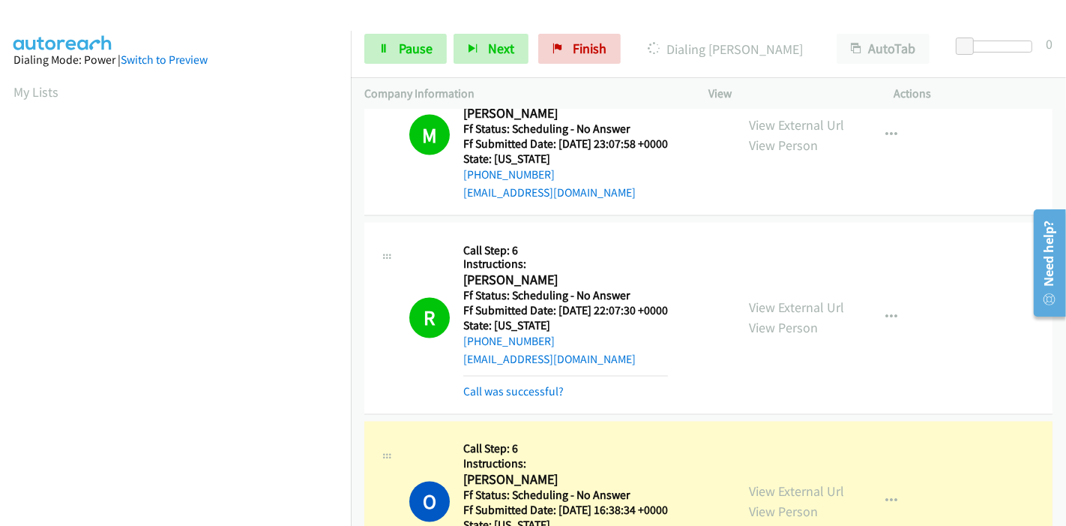
click at [526, 383] on div "Call was successful?" at bounding box center [565, 392] width 205 height 18
click at [525, 385] on link "Call was successful?" at bounding box center [513, 392] width 100 height 14
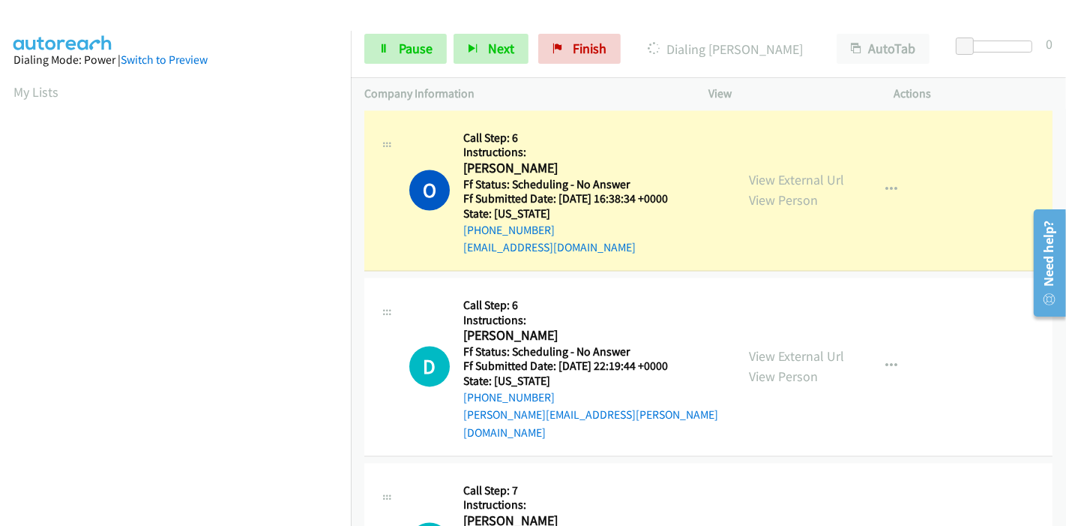
scroll to position [7385, 0]
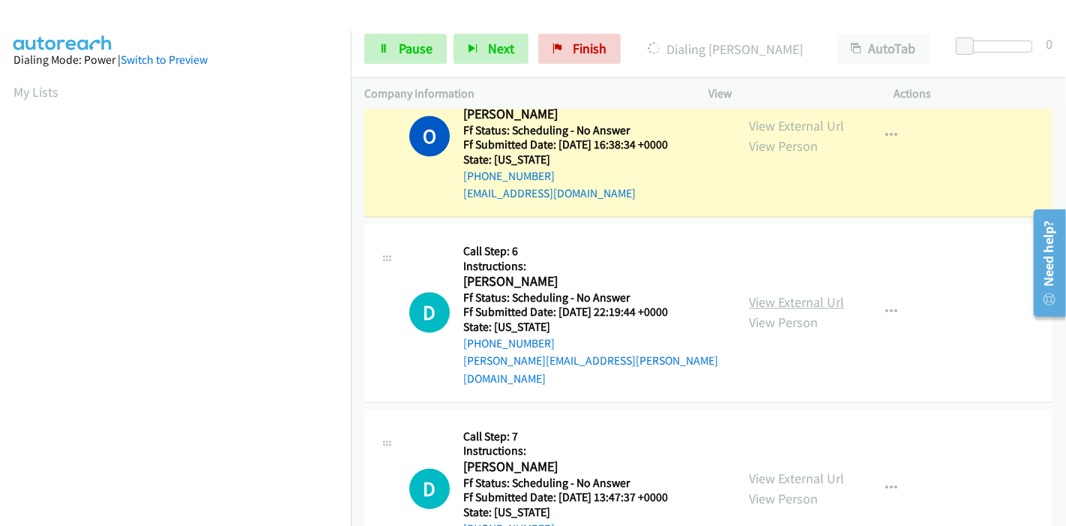
click at [784, 293] on link "View External Url" at bounding box center [796, 301] width 95 height 17
click at [760, 469] on link "View External Url" at bounding box center [796, 477] width 95 height 17
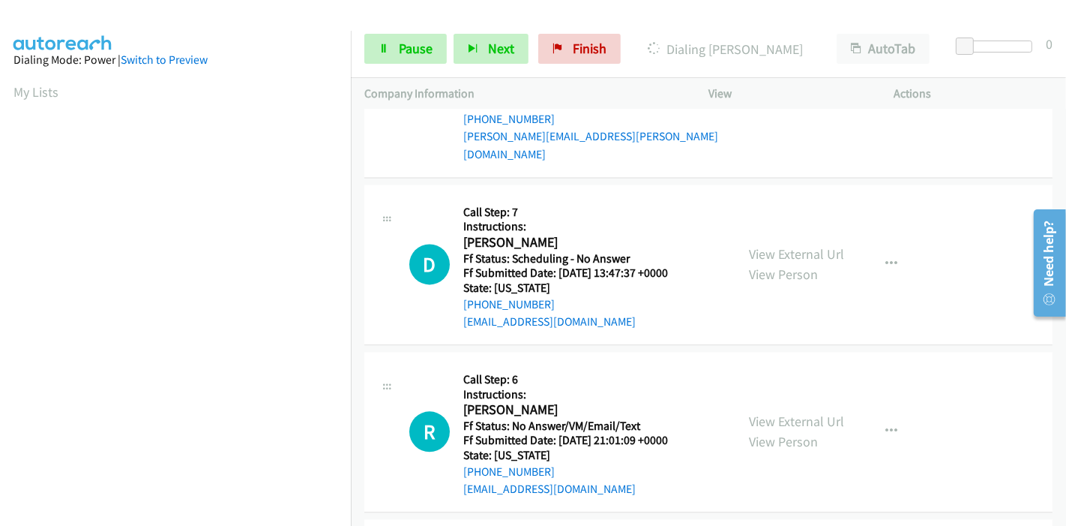
scroll to position [7634, 0]
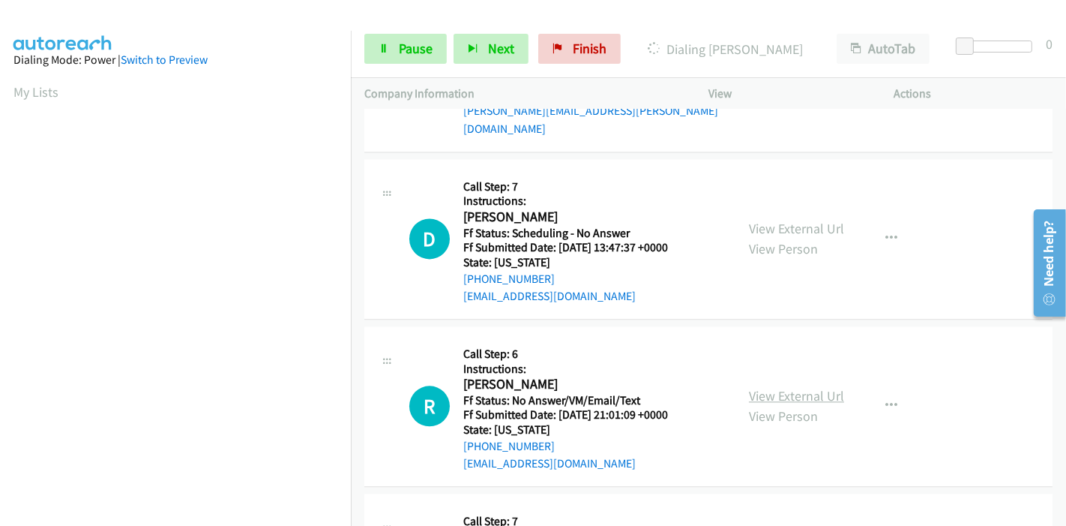
click at [779, 387] on link "View External Url" at bounding box center [796, 395] width 95 height 17
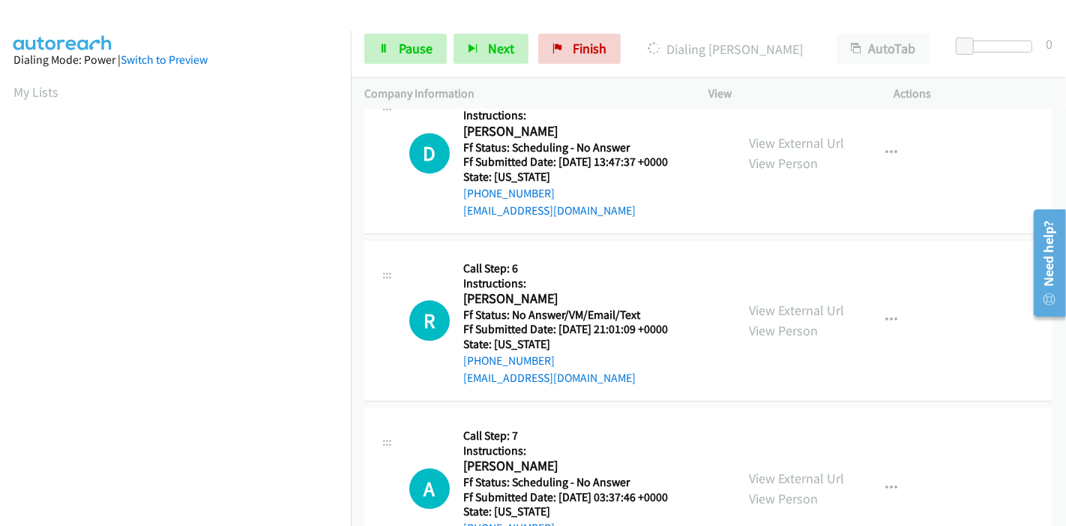
scroll to position [7801, 0]
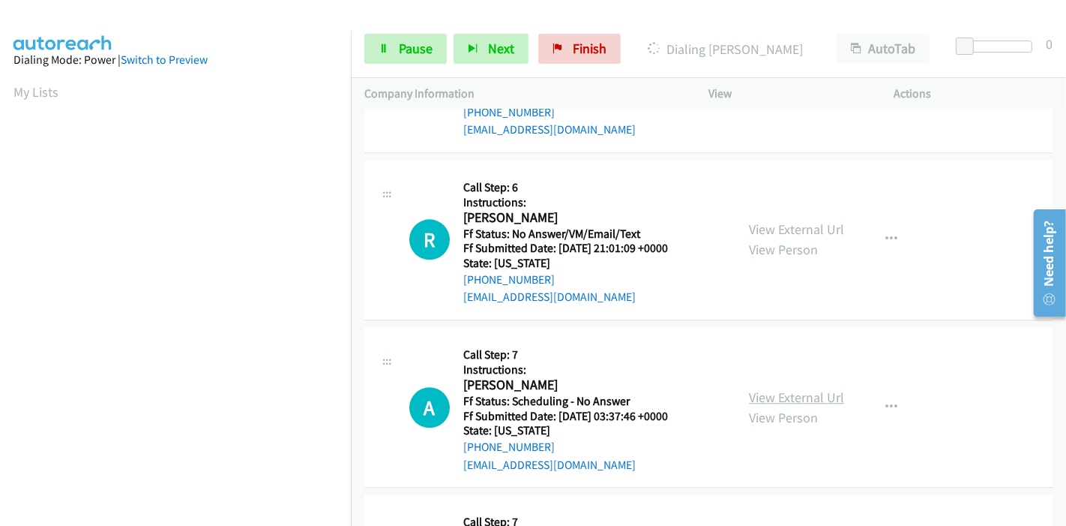
click at [759, 388] on link "View External Url" at bounding box center [796, 396] width 95 height 17
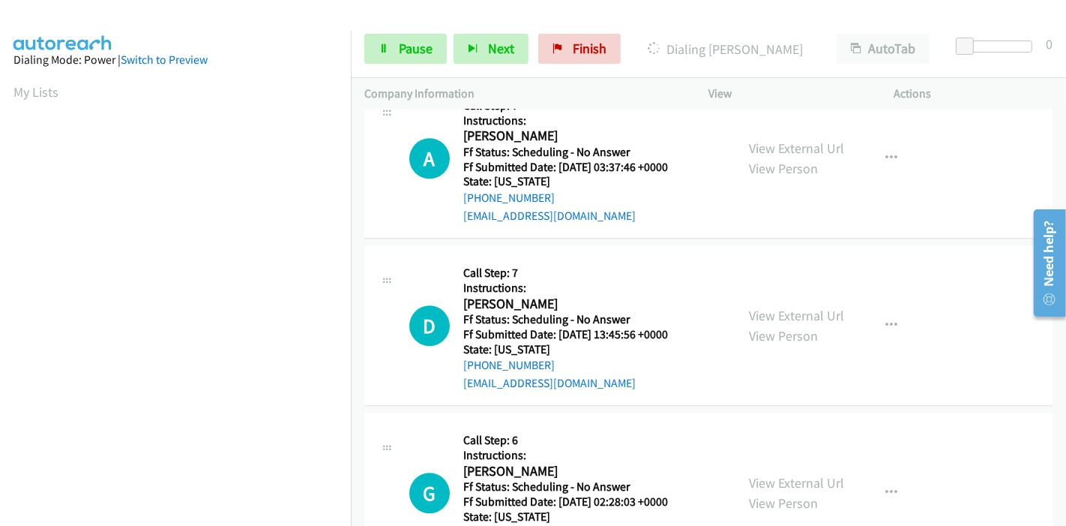
scroll to position [8051, 0]
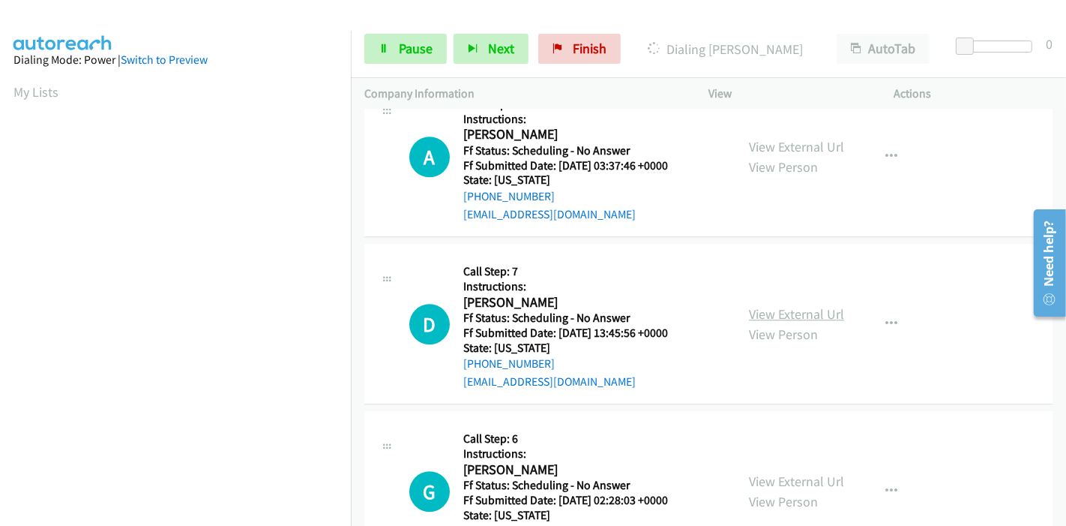
click at [835, 305] on link "View External Url" at bounding box center [796, 313] width 95 height 17
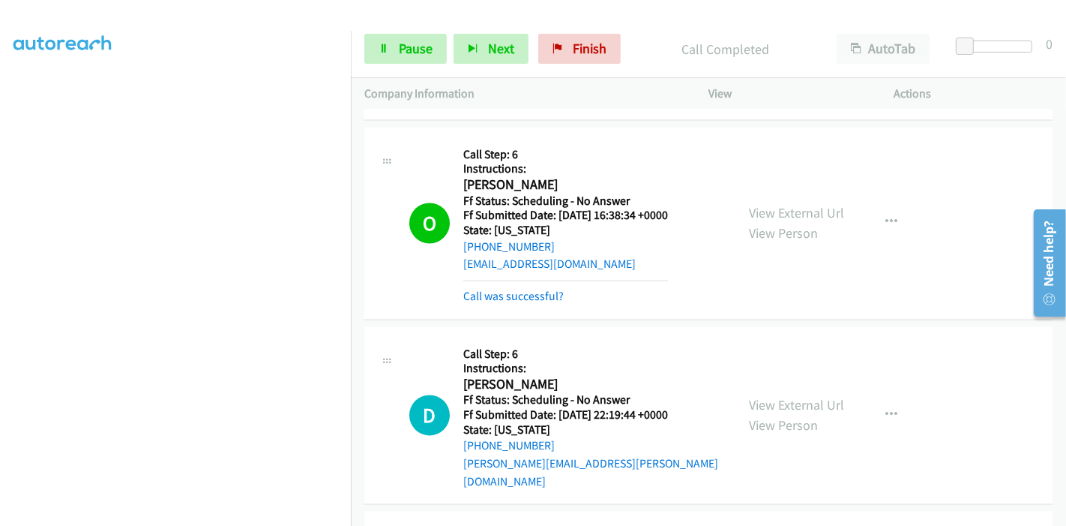
scroll to position [7301, 0]
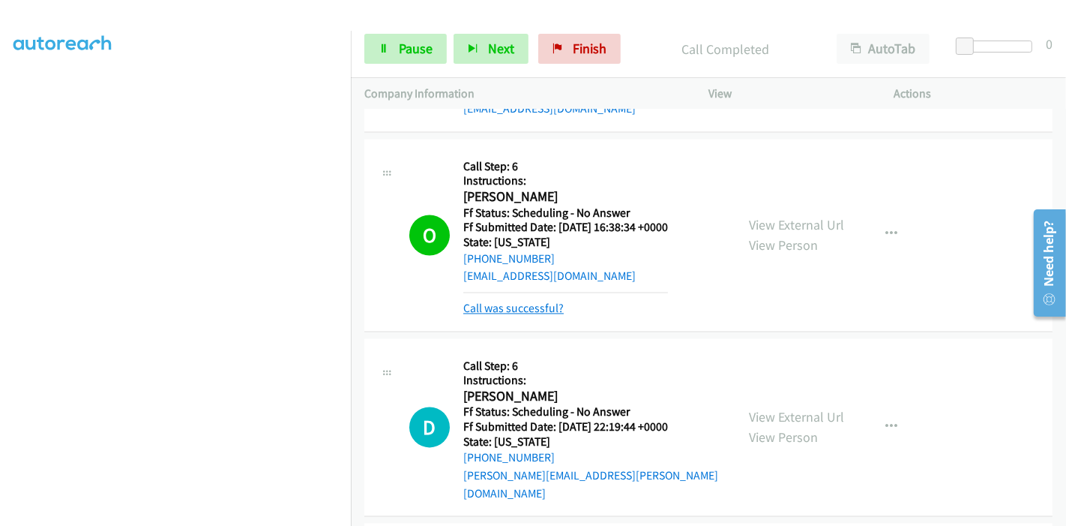
click at [488, 301] on link "Call was successful?" at bounding box center [513, 308] width 100 height 14
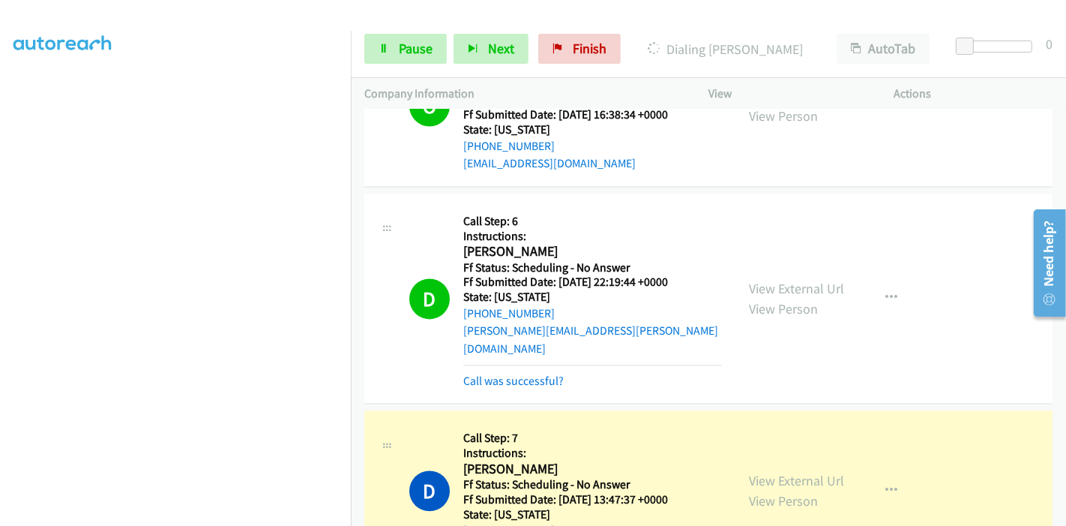
scroll to position [7400, 0]
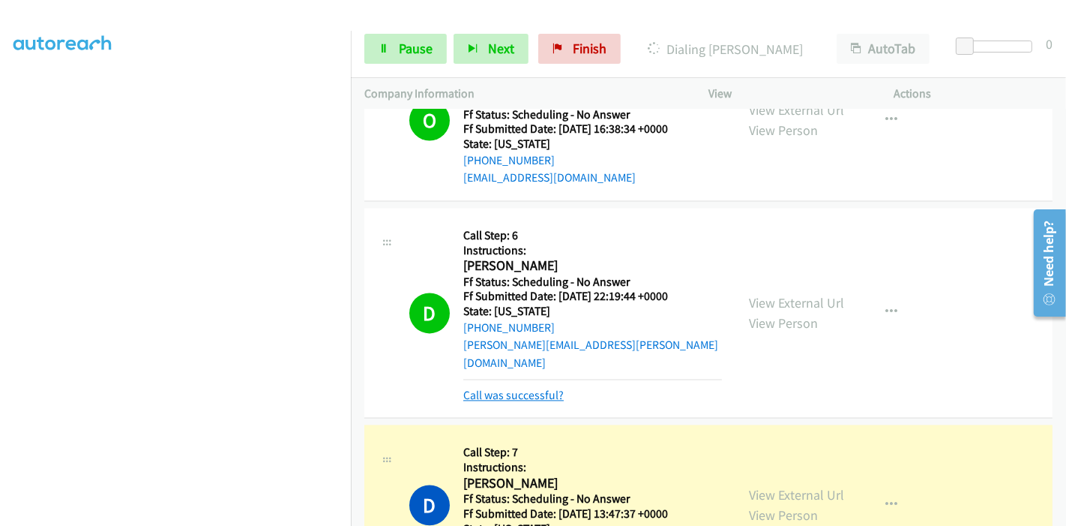
click at [532, 388] on link "Call was successful?" at bounding box center [513, 395] width 100 height 14
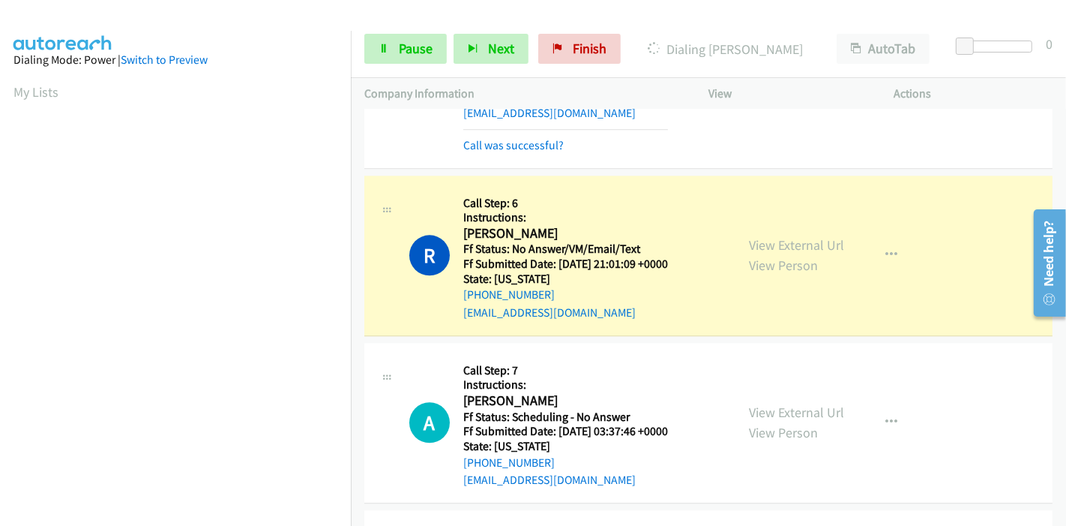
scroll to position [316, 0]
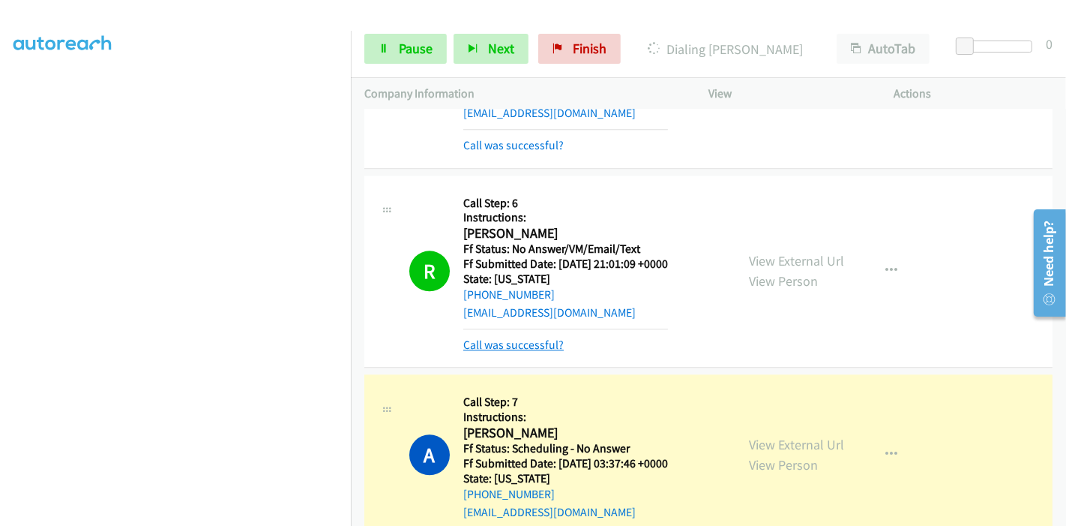
click at [507, 337] on link "Call was successful?" at bounding box center [513, 344] width 100 height 14
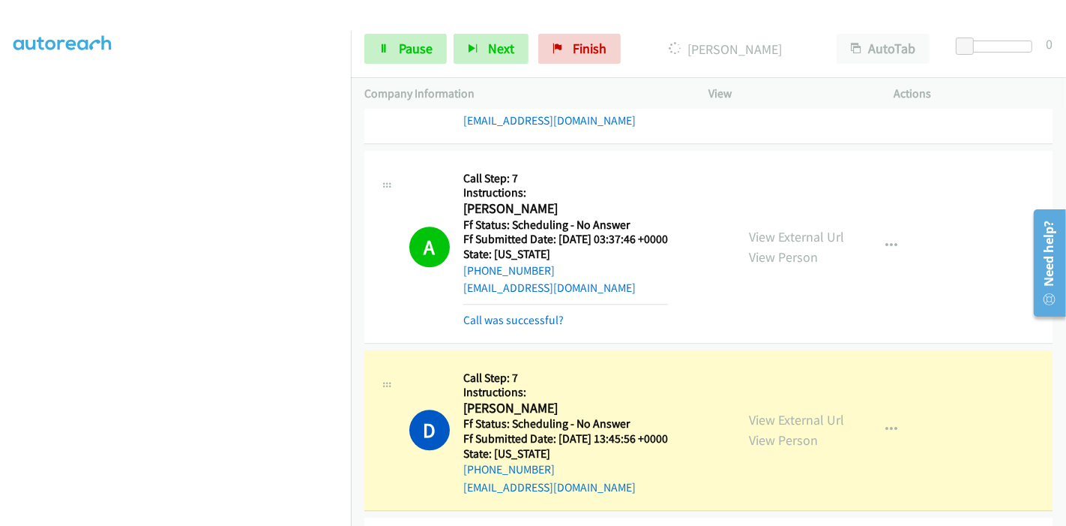
scroll to position [7984, 0]
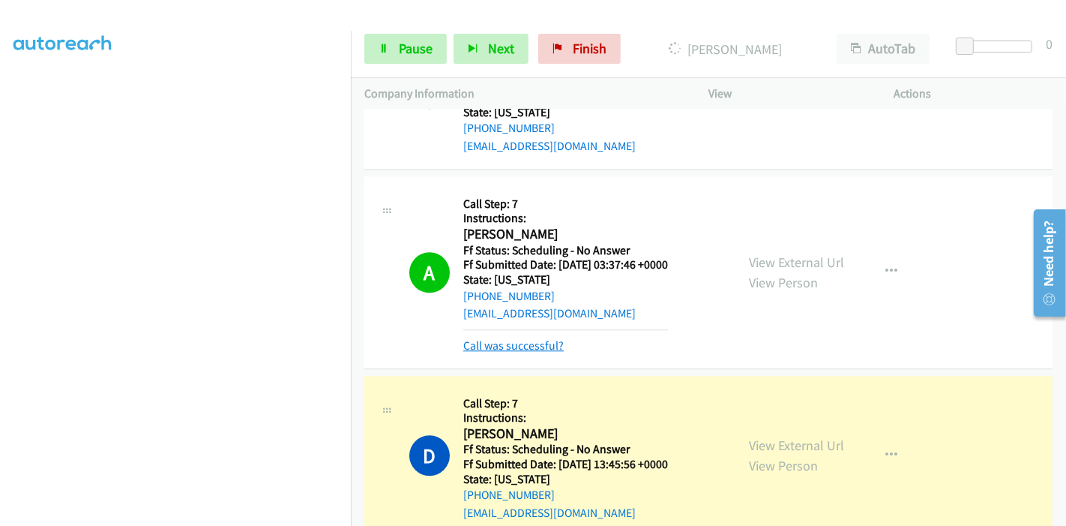
click at [540, 338] on link "Call was successful?" at bounding box center [513, 345] width 100 height 14
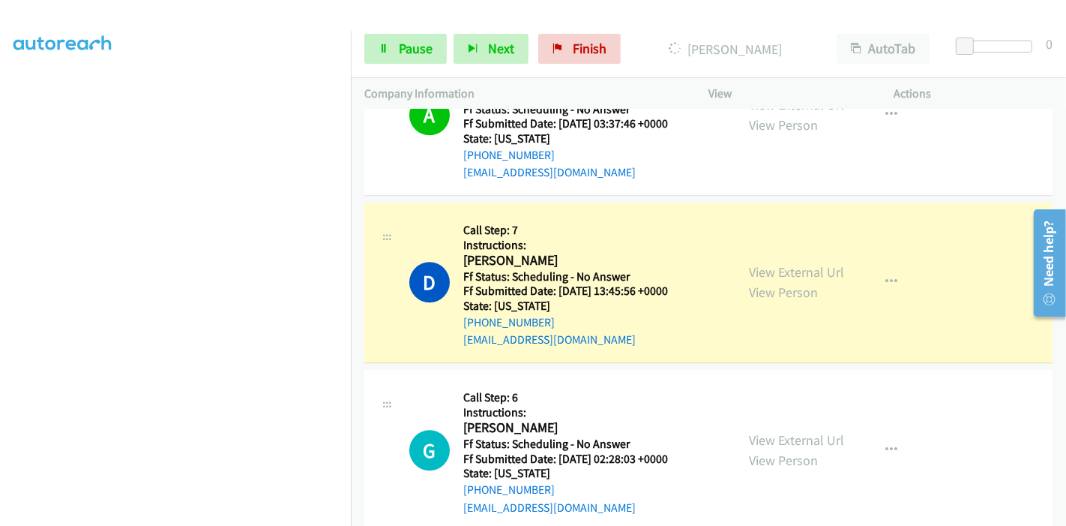
scroll to position [8150, 0]
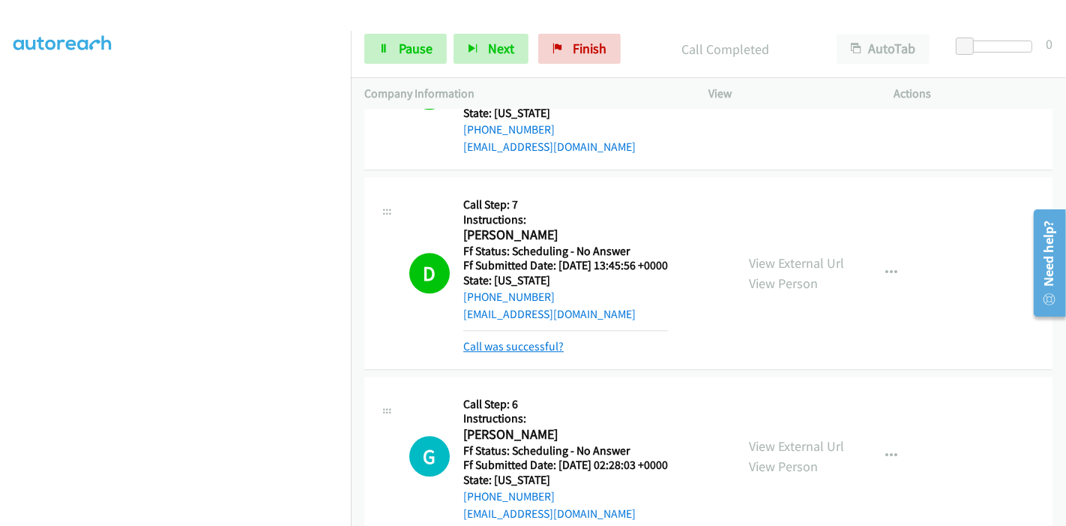
click at [494, 339] on link "Call was successful?" at bounding box center [513, 346] width 100 height 14
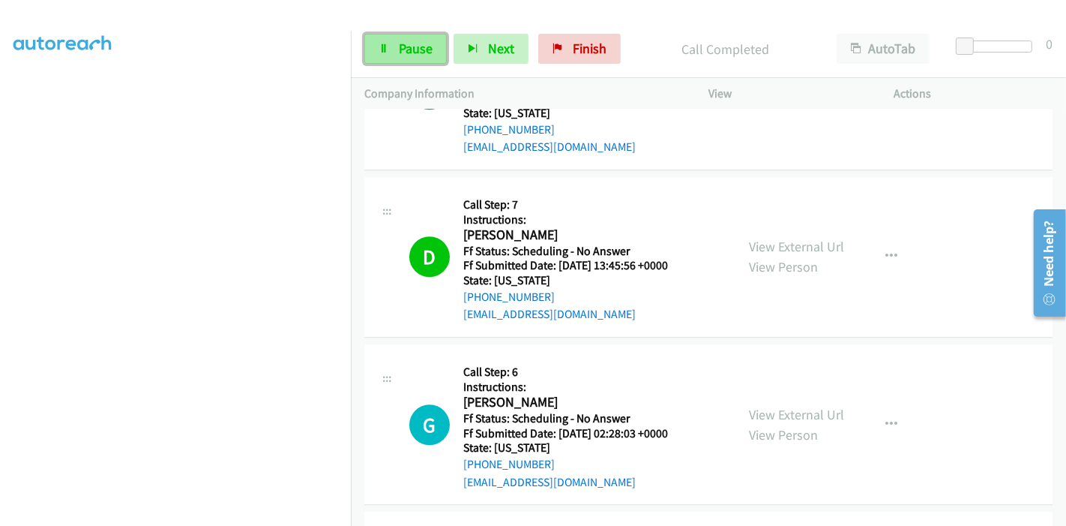
click at [400, 37] on link "Pause" at bounding box center [405, 49] width 82 height 30
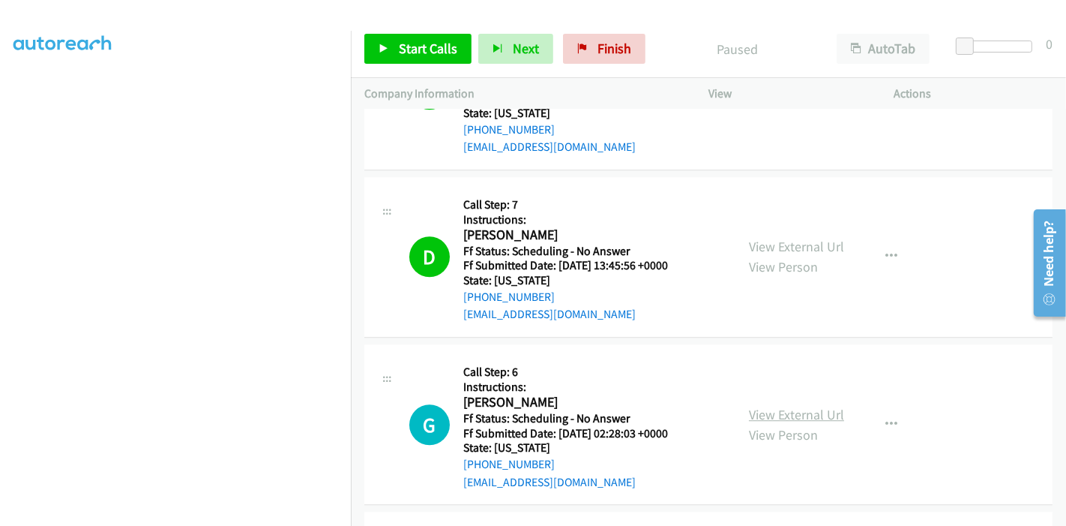
click at [808, 406] on link "View External Url" at bounding box center [796, 414] width 95 height 17
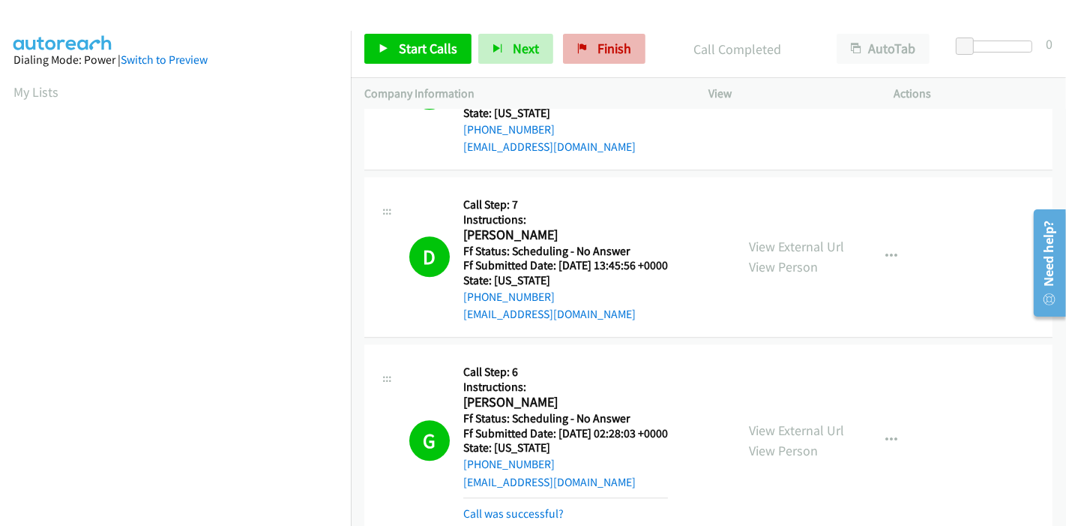
scroll to position [316, 0]
click at [531, 506] on link "Call was successful?" at bounding box center [513, 513] width 100 height 14
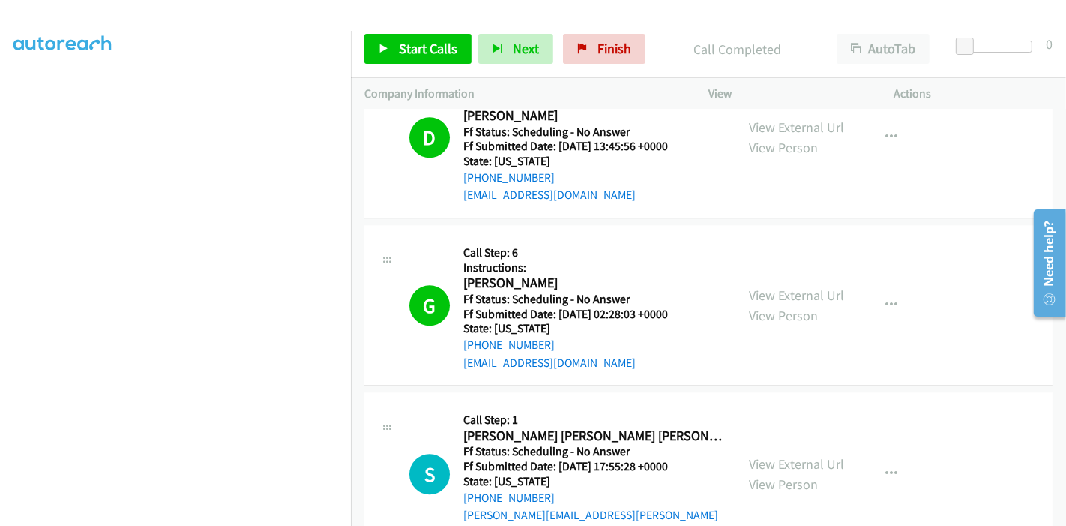
scroll to position [8484, 0]
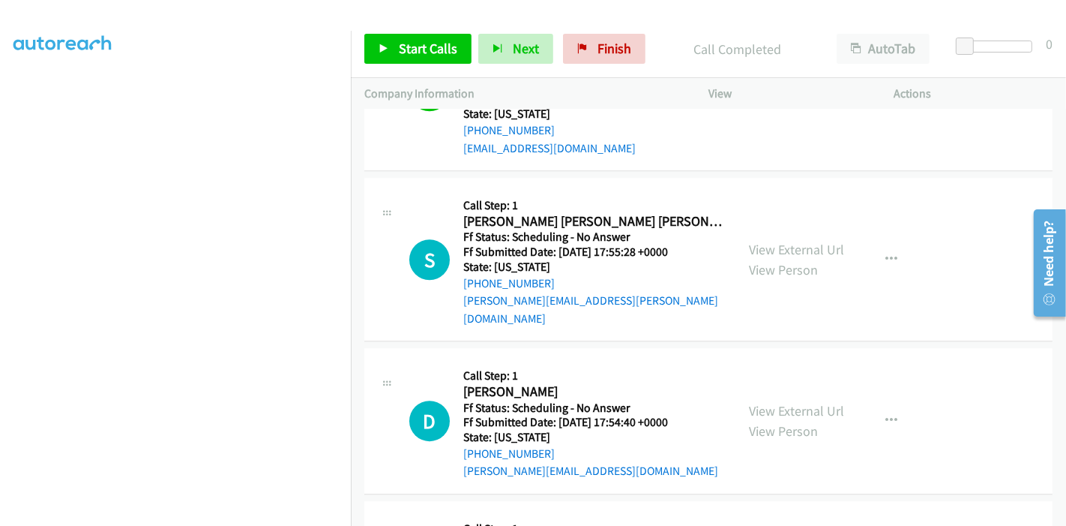
click at [811, 239] on div "View External Url View Person" at bounding box center [796, 259] width 95 height 40
click at [818, 241] on link "View External Url" at bounding box center [796, 249] width 95 height 17
click at [764, 402] on link "View External Url" at bounding box center [796, 410] width 95 height 17
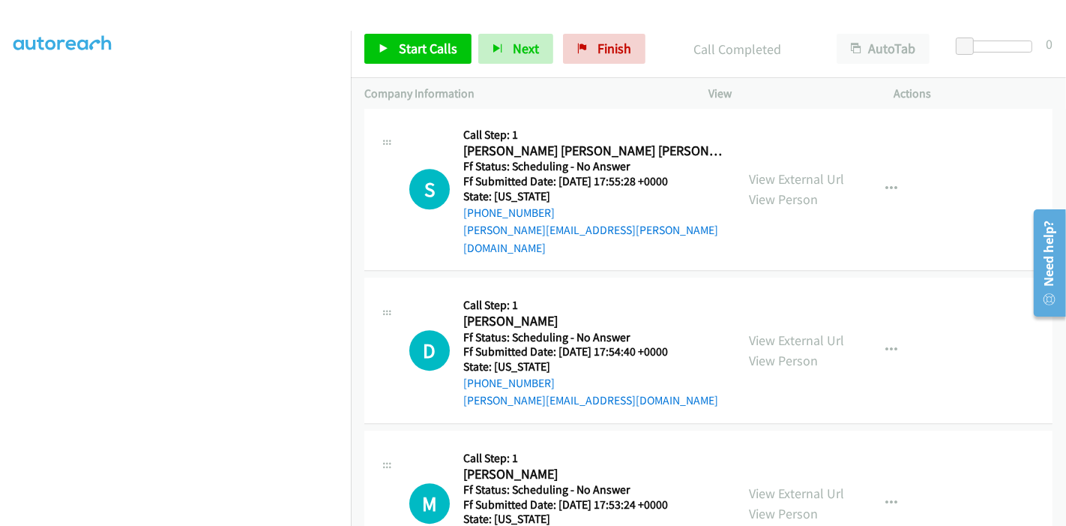
scroll to position [8650, 0]
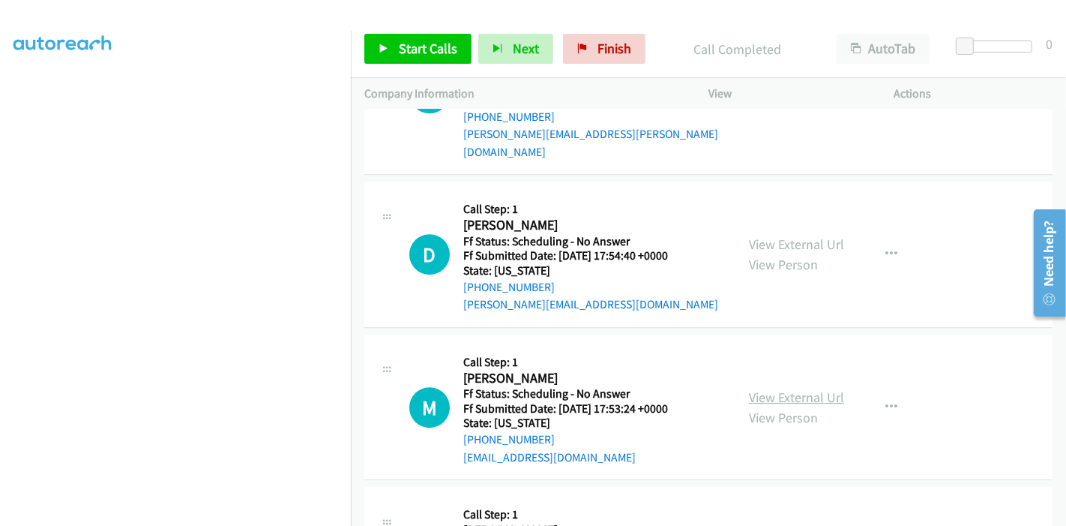
click at [817, 388] on link "View External Url" at bounding box center [796, 396] width 95 height 17
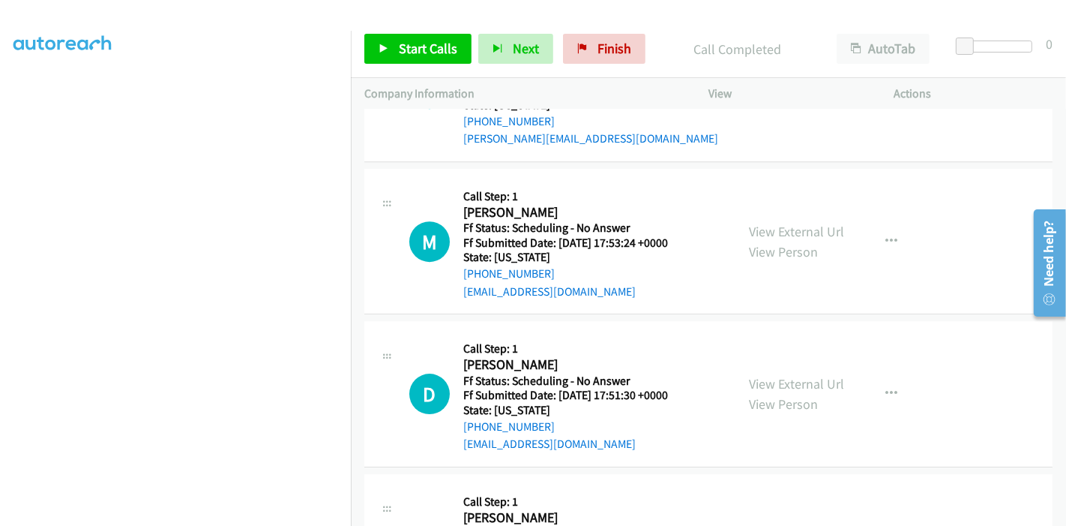
scroll to position [8817, 0]
click at [763, 374] on link "View External Url" at bounding box center [796, 382] width 95 height 17
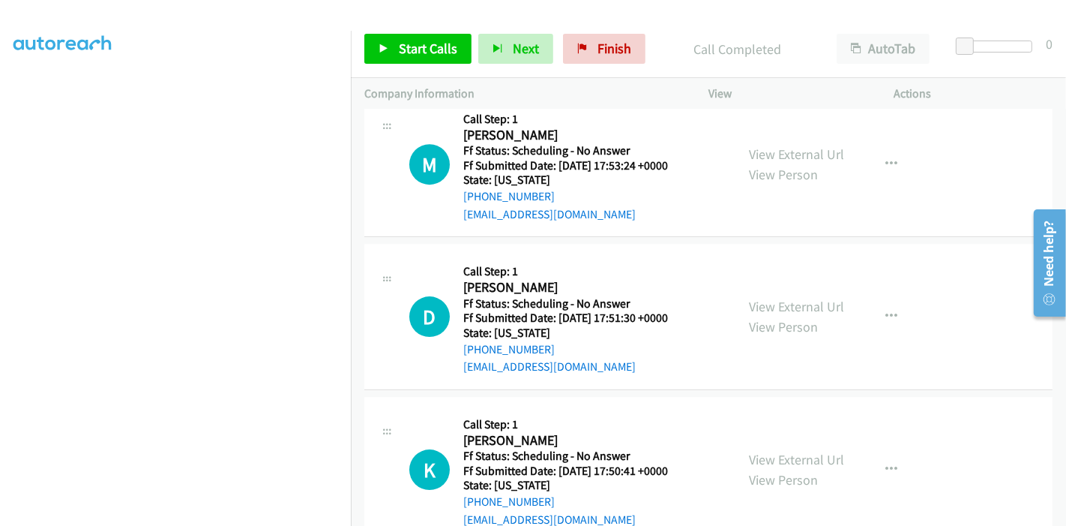
scroll to position [8983, 0]
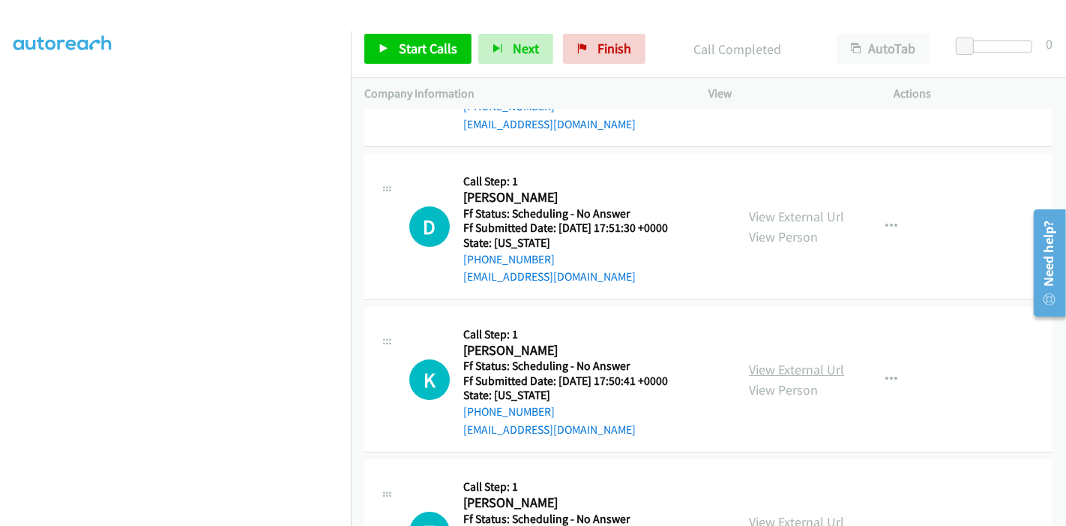
click at [763, 361] on link "View External Url" at bounding box center [796, 369] width 95 height 17
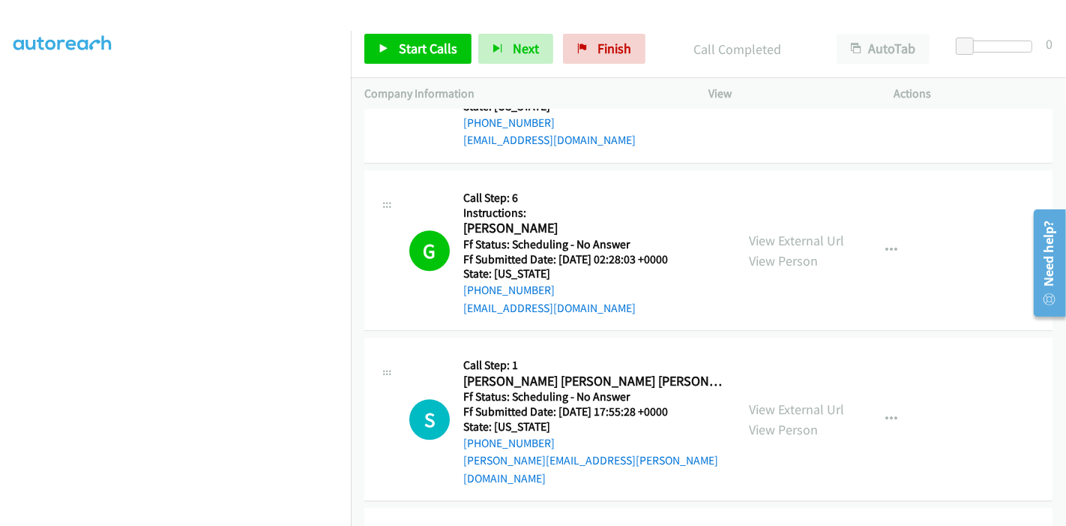
scroll to position [8400, 0]
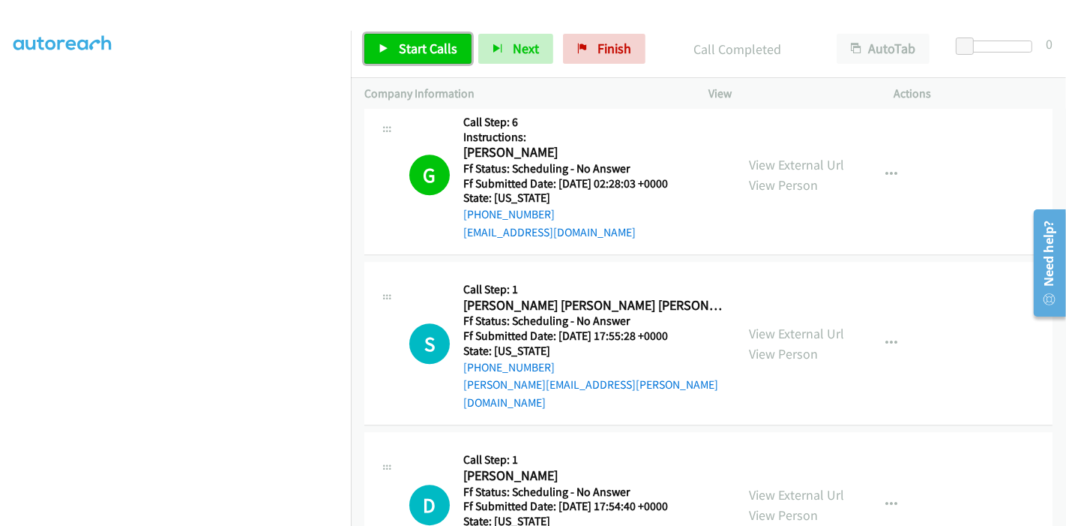
click at [382, 59] on link "Start Calls" at bounding box center [417, 49] width 107 height 30
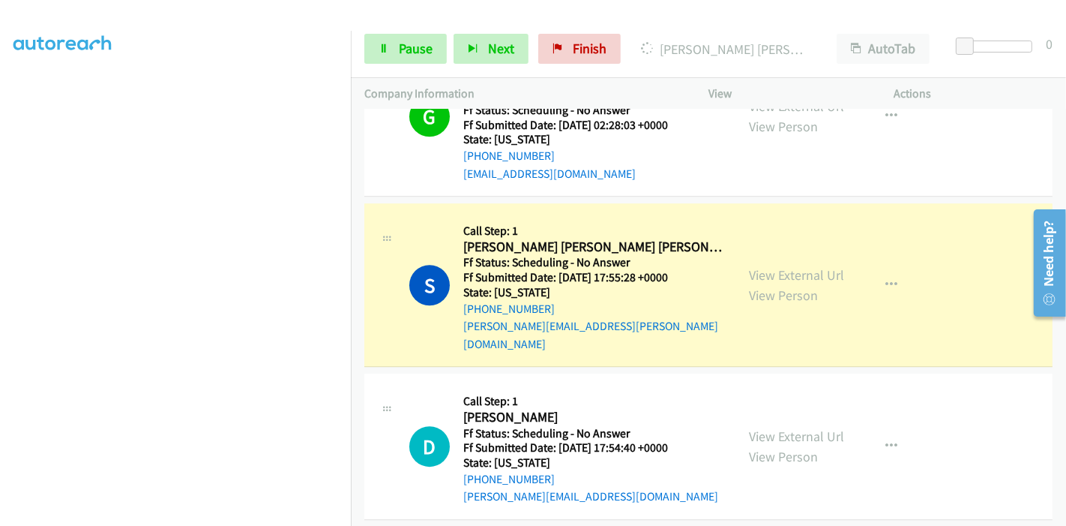
scroll to position [8484, 0]
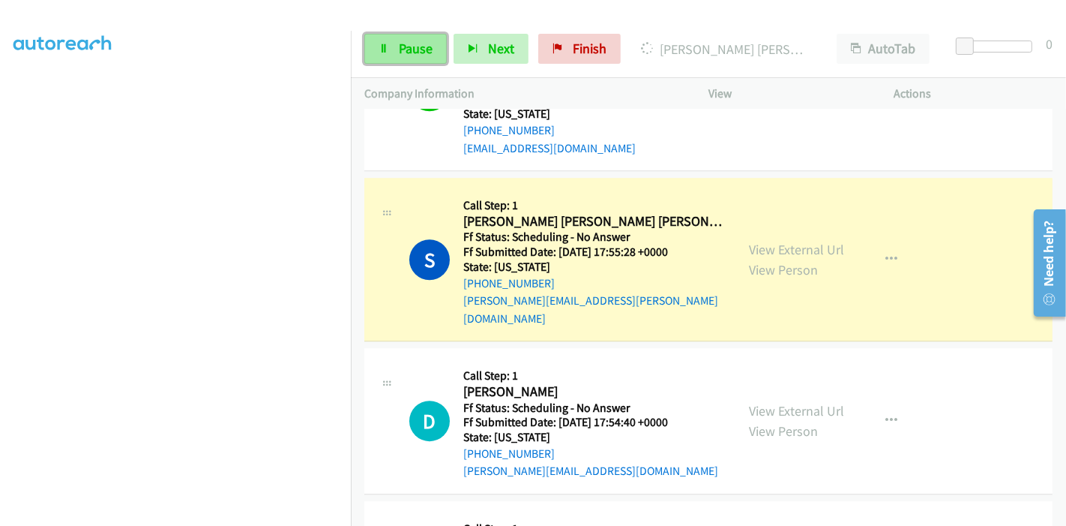
click at [405, 51] on span "Pause" at bounding box center [416, 48] width 34 height 17
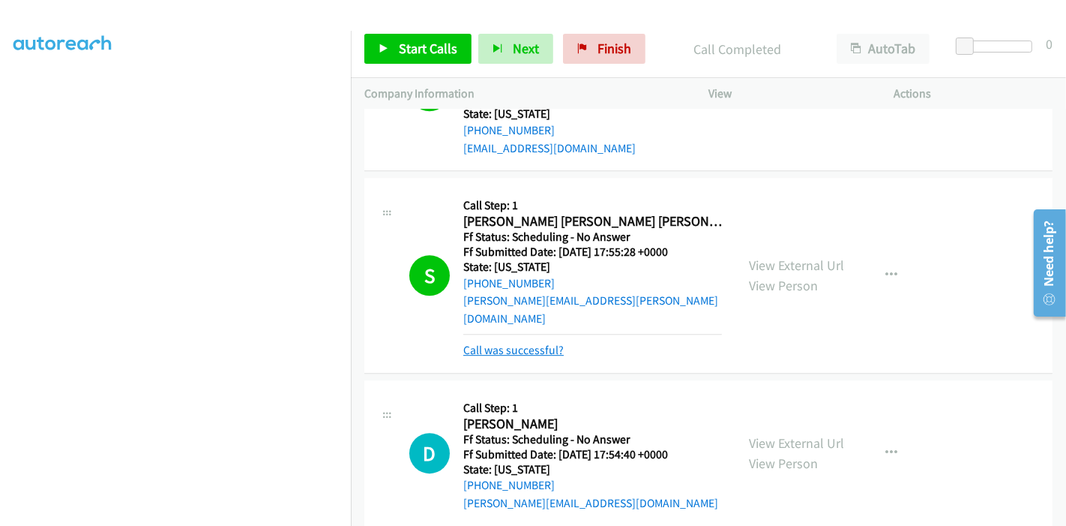
click at [525, 343] on link "Call was successful?" at bounding box center [513, 350] width 100 height 14
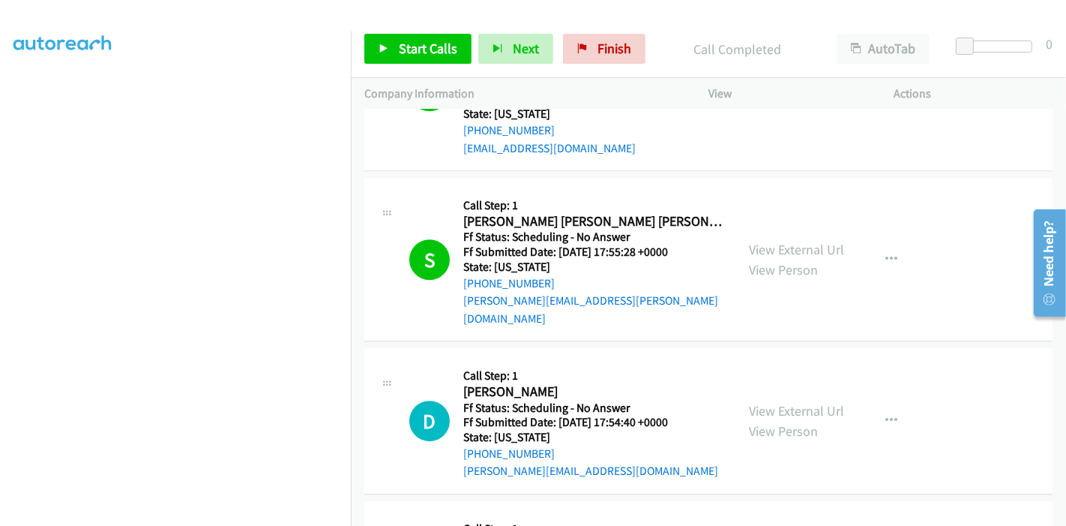
scroll to position [8650, 0]
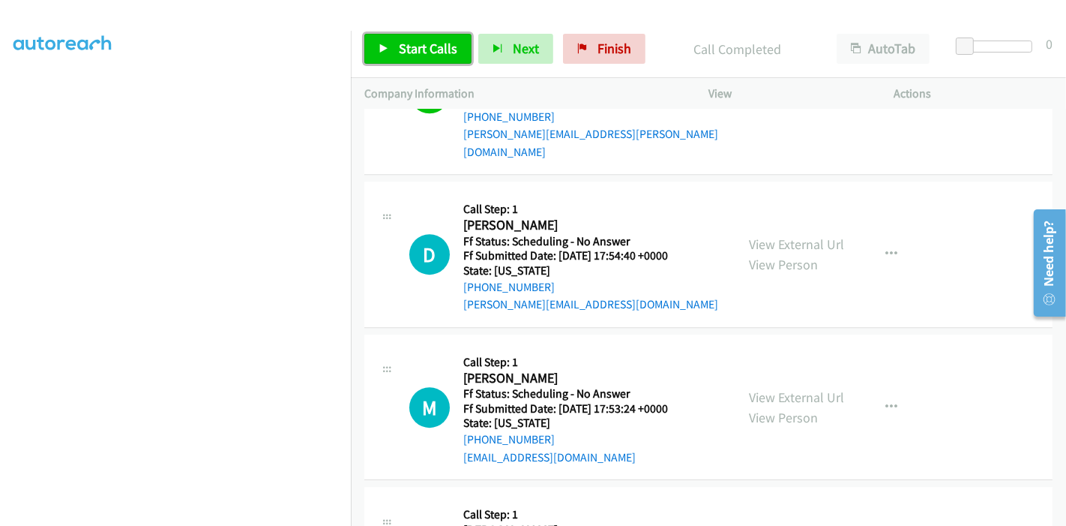
click at [424, 61] on link "Start Calls" at bounding box center [417, 49] width 107 height 30
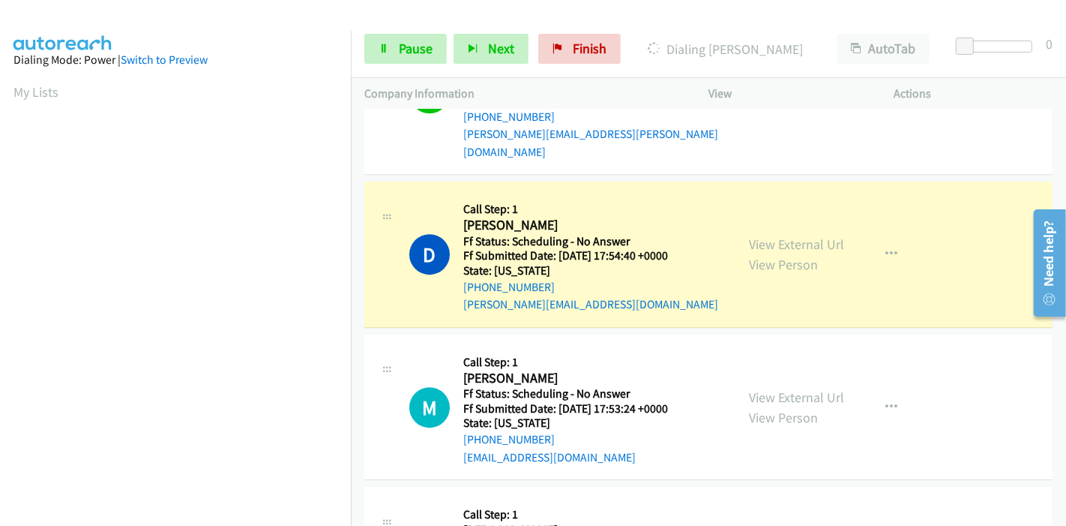
scroll to position [316, 0]
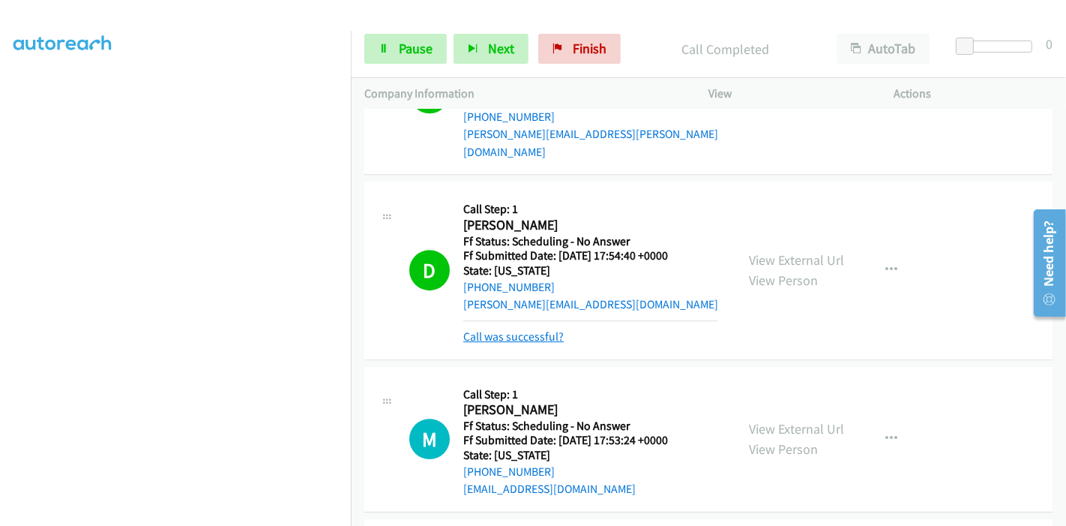
click at [520, 329] on link "Call was successful?" at bounding box center [513, 336] width 100 height 14
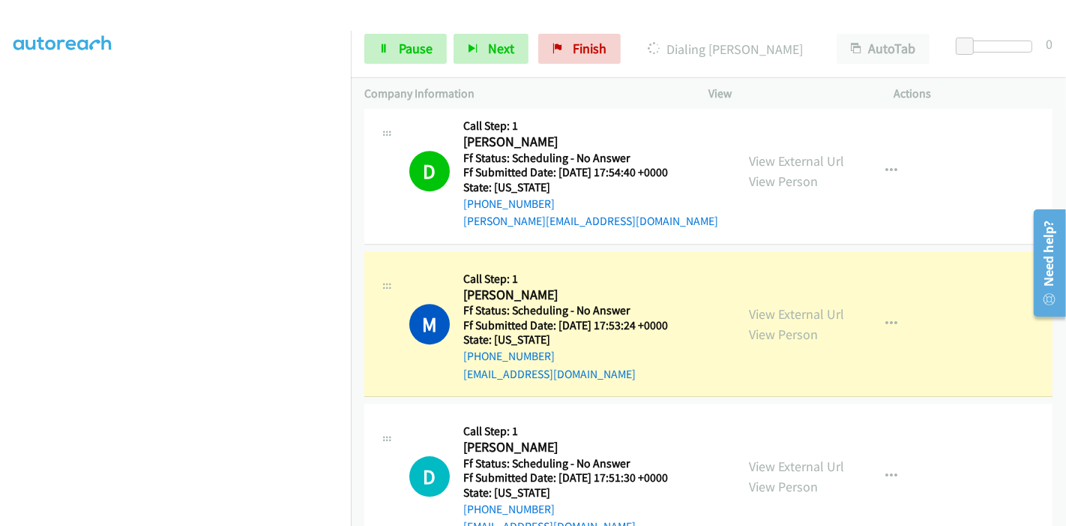
scroll to position [0, 0]
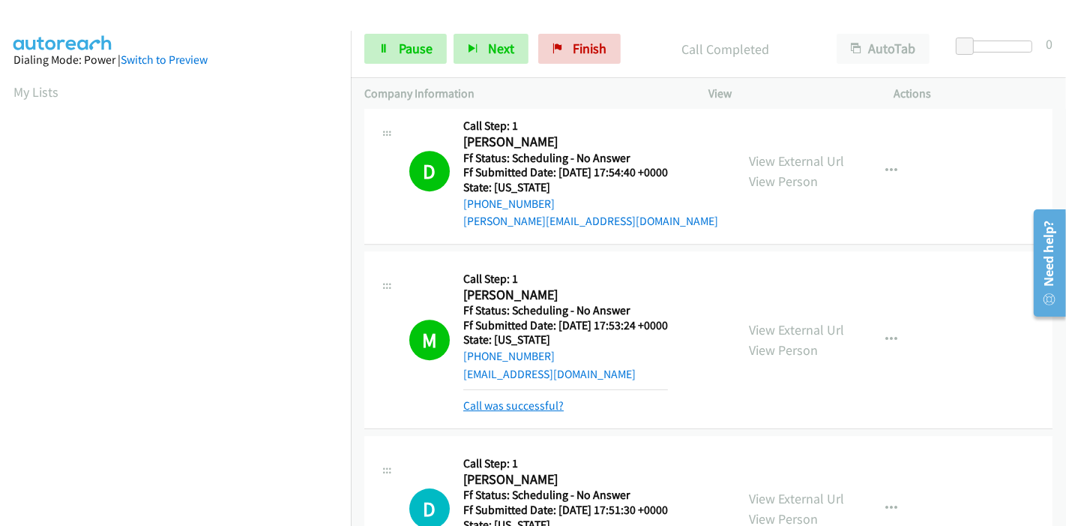
click at [506, 398] on link "Call was successful?" at bounding box center [513, 405] width 100 height 14
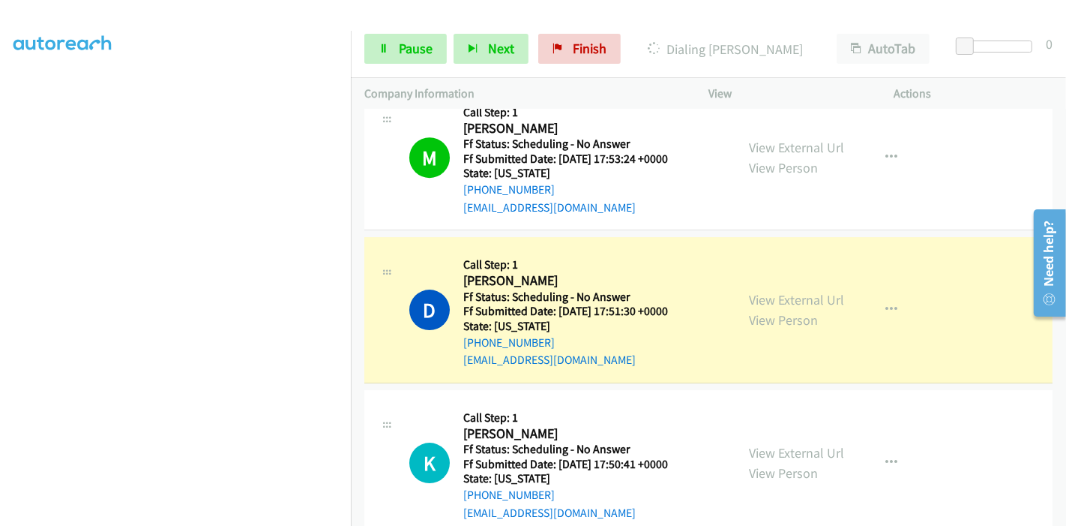
scroll to position [316, 0]
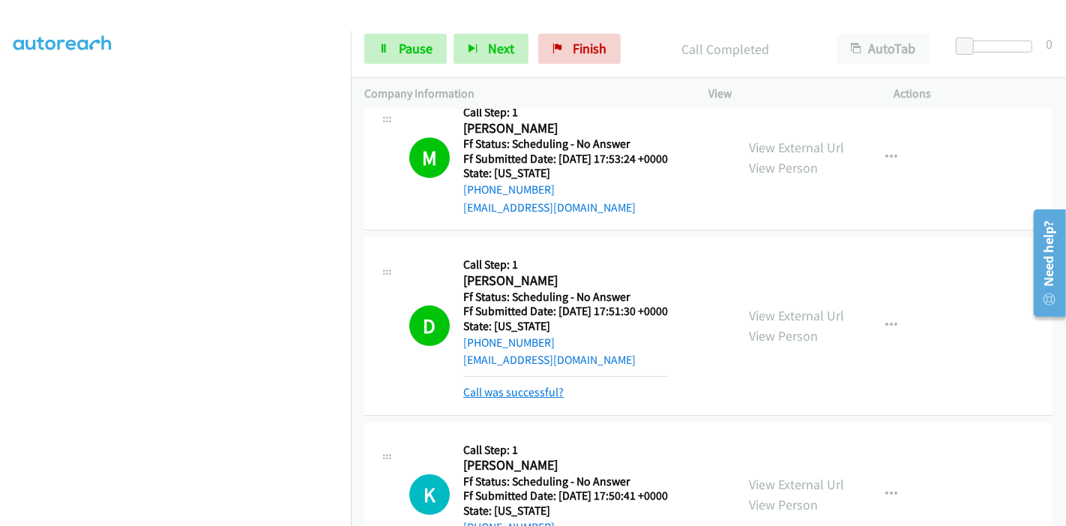
click at [495, 385] on link "Call was successful?" at bounding box center [513, 392] width 100 height 14
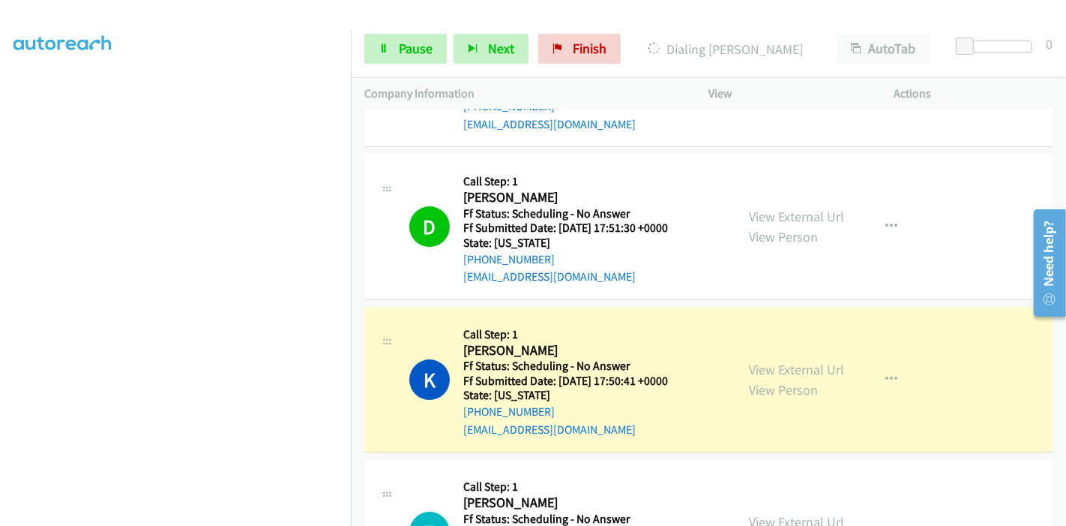
scroll to position [0, 0]
click at [392, 47] on link "Pause" at bounding box center [405, 49] width 82 height 30
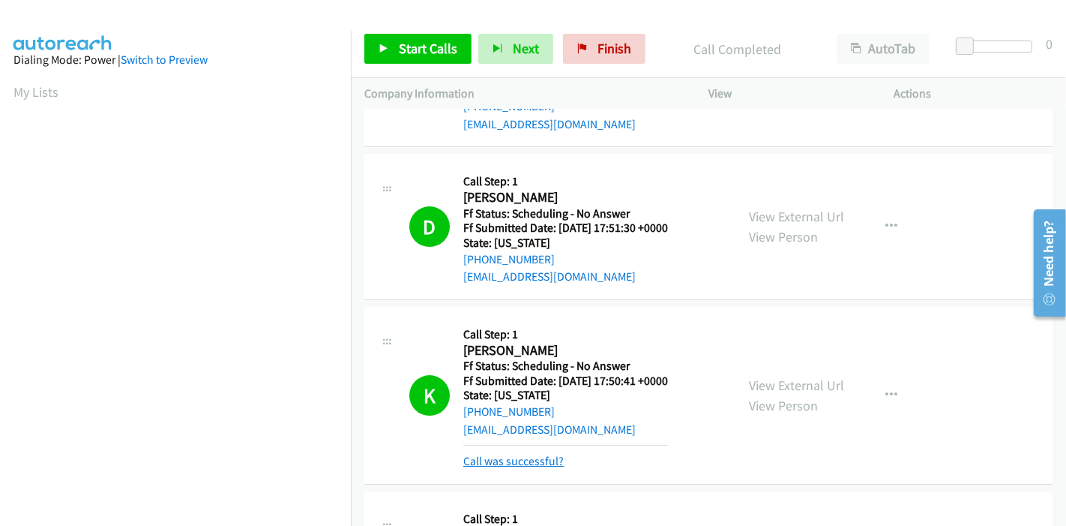
click at [550, 454] on link "Call was successful?" at bounding box center [513, 461] width 100 height 14
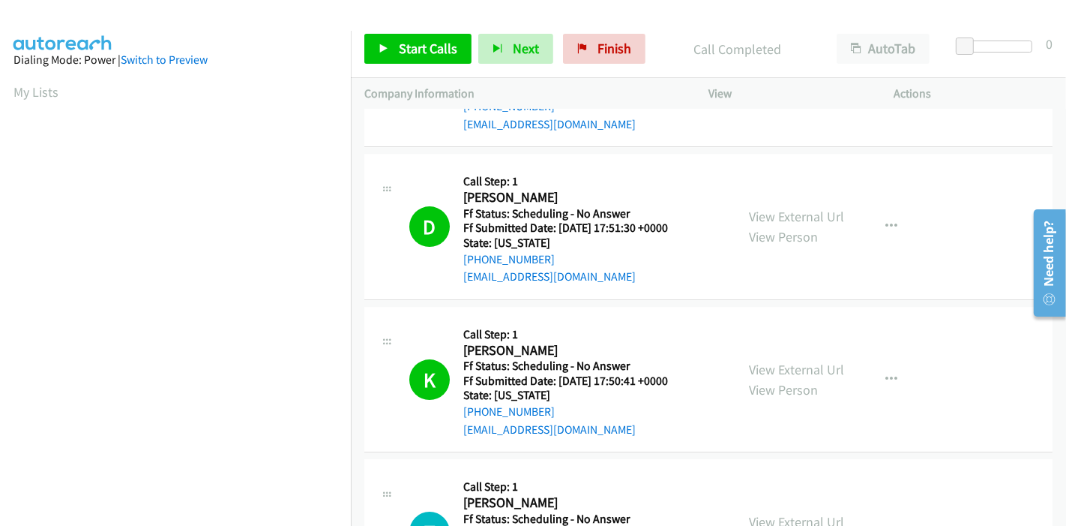
click at [359, 49] on div "Start Calls Pause Next Finish Call Completed AutoTab AutoTab 0" at bounding box center [708, 49] width 715 height 58
click at [370, 48] on link "Start Calls" at bounding box center [417, 49] width 107 height 30
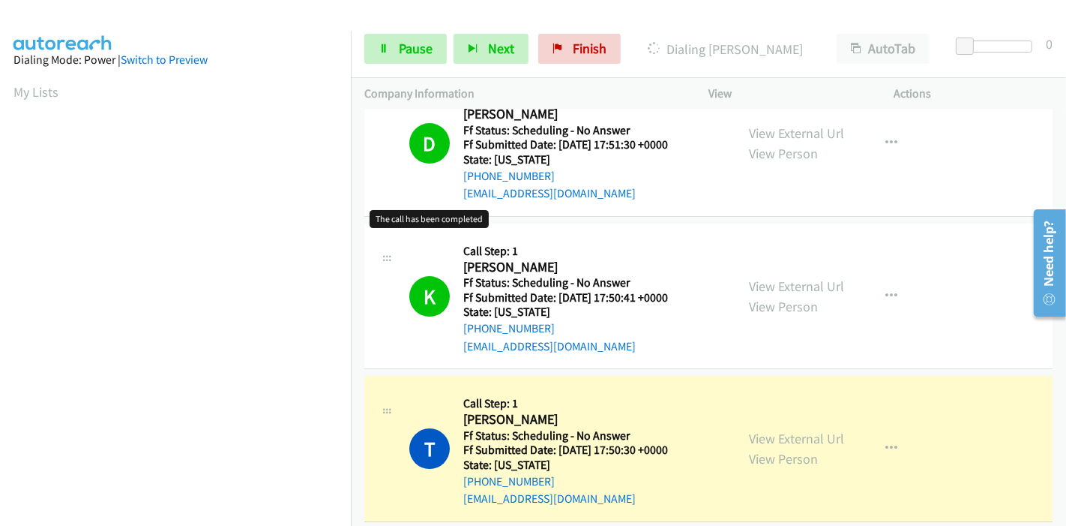
scroll to position [9150, 0]
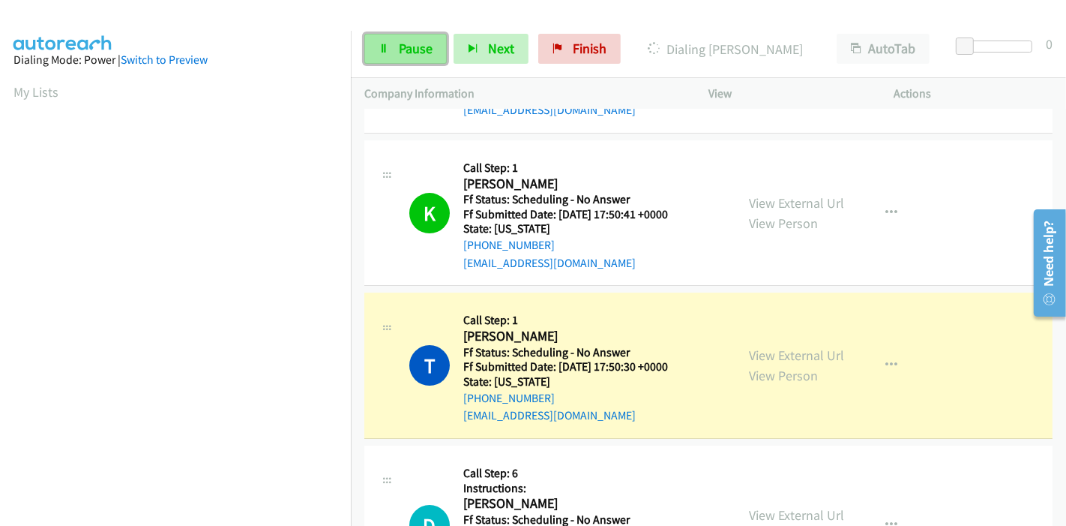
click at [383, 40] on link "Pause" at bounding box center [405, 49] width 82 height 30
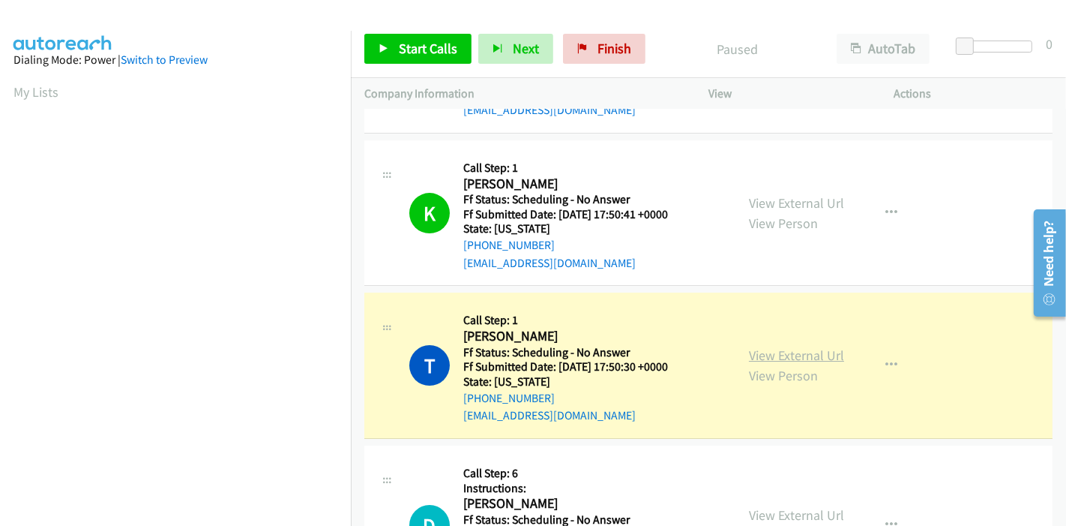
click at [824, 346] on link "View External Url" at bounding box center [796, 354] width 95 height 17
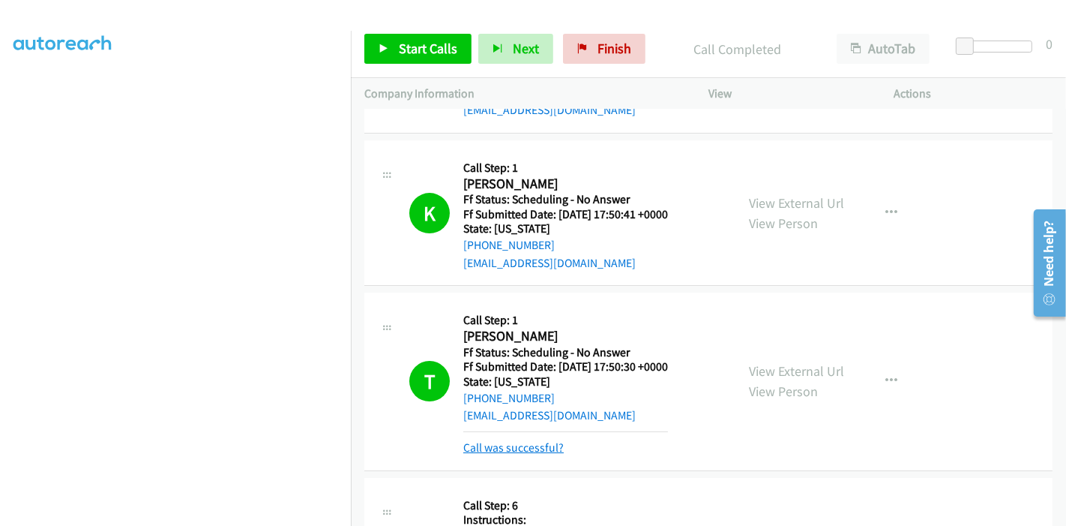
click at [517, 370] on div "T Callback Scheduled Call Step: 1 Trisha Olsen America/Chicago Ff Status: Sched…" at bounding box center [708, 381] width 688 height 178
click at [518, 440] on link "Call was successful?" at bounding box center [513, 447] width 100 height 14
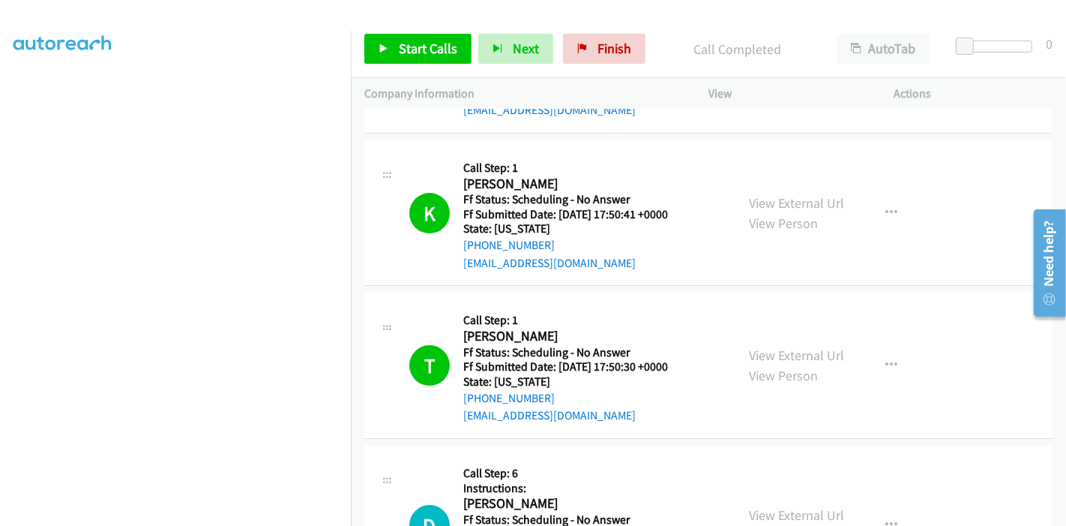
scroll to position [9400, 0]
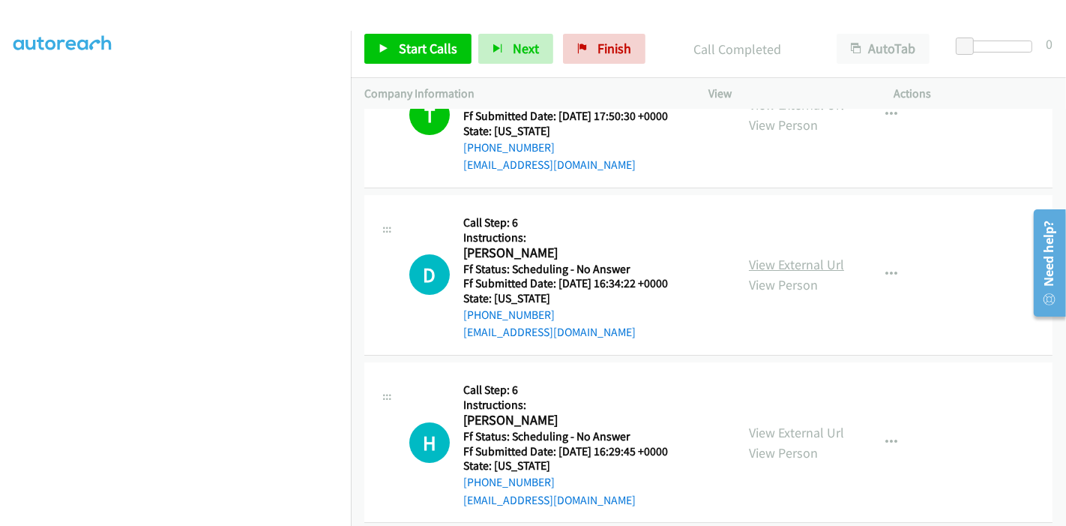
click at [768, 256] on link "View External Url" at bounding box center [796, 264] width 95 height 17
click at [774, 424] on link "View External Url" at bounding box center [796, 432] width 95 height 17
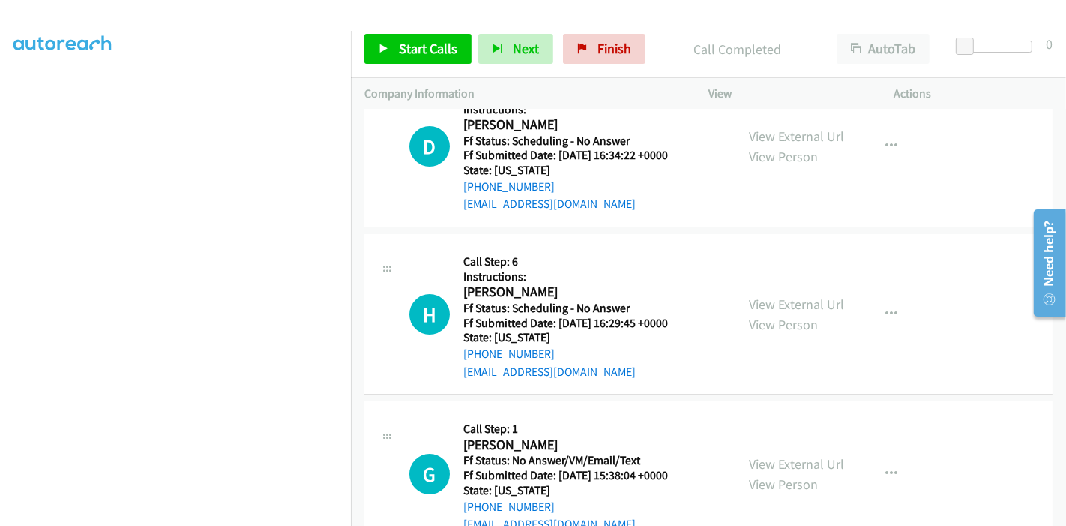
scroll to position [9567, 0]
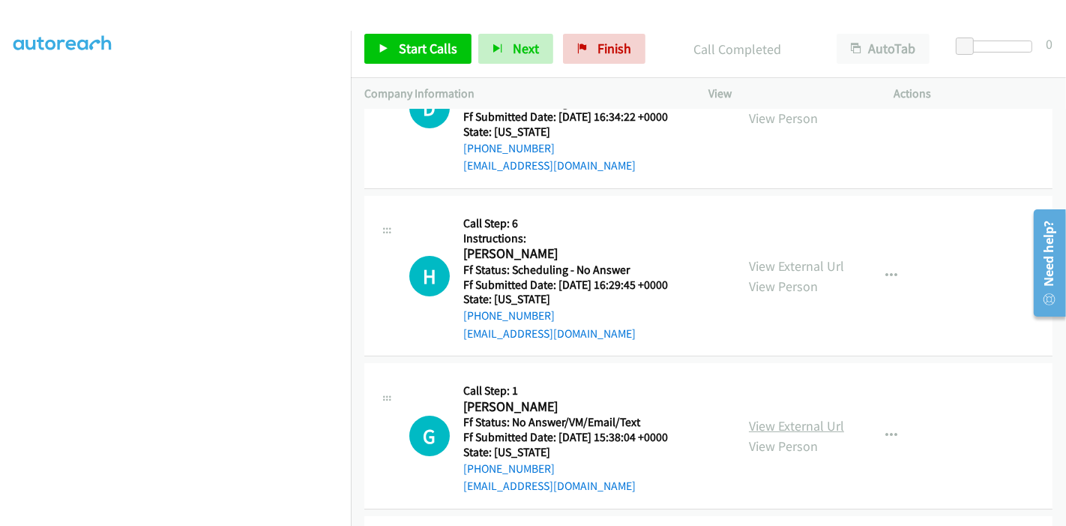
click at [808, 417] on link "View External Url" at bounding box center [796, 425] width 95 height 17
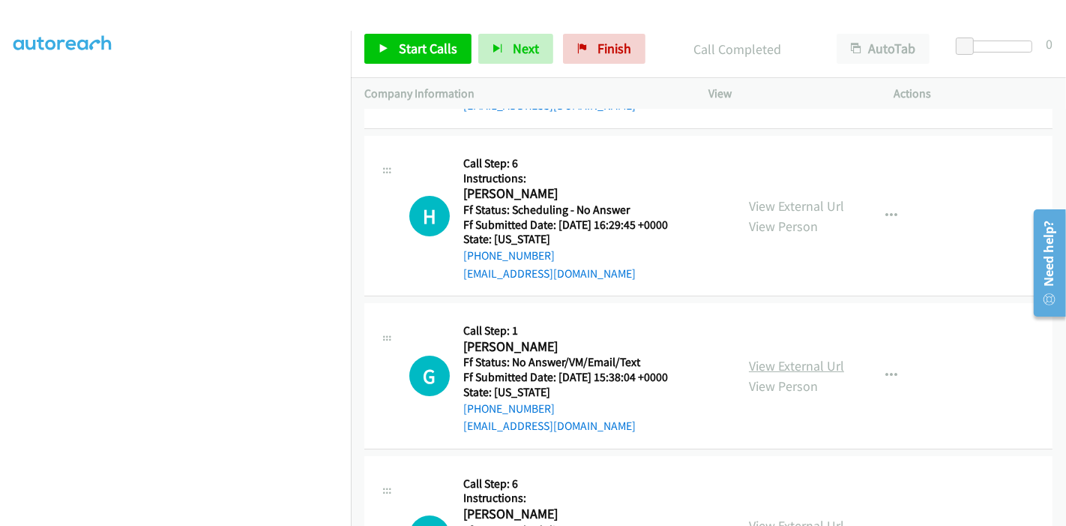
scroll to position [9650, 0]
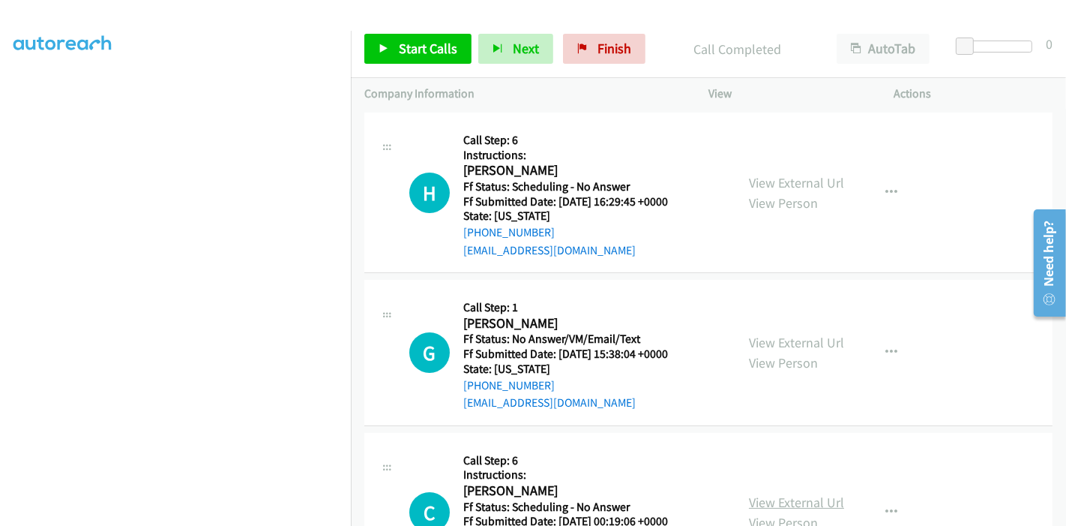
click at [766, 493] on link "View External Url" at bounding box center [796, 501] width 95 height 17
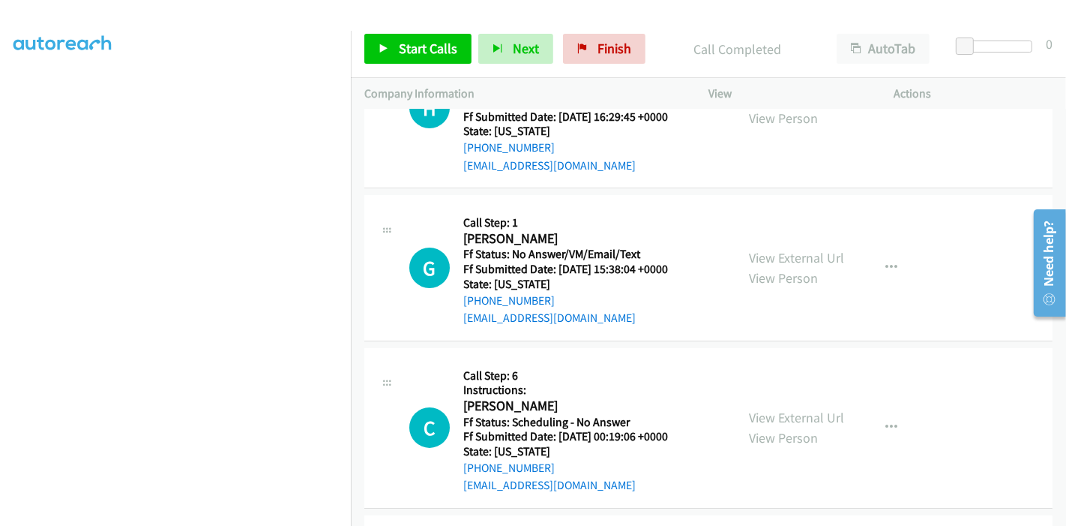
scroll to position [9816, 0]
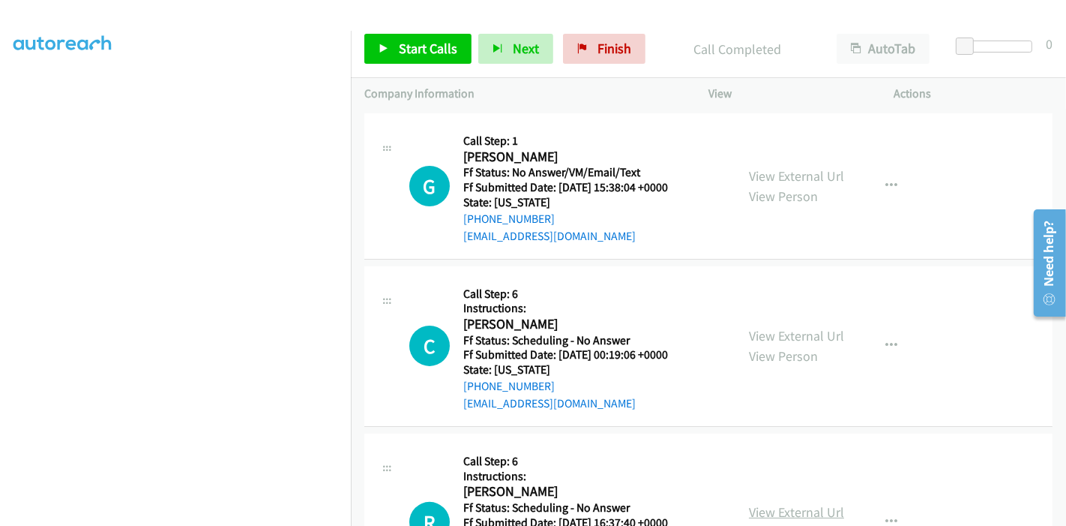
click at [766, 503] on link "View External Url" at bounding box center [796, 511] width 95 height 17
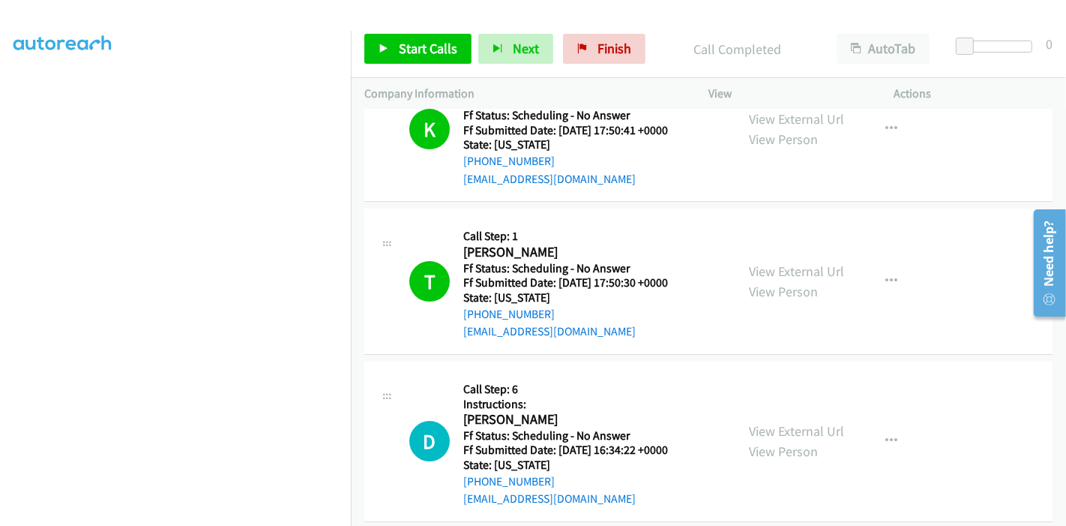
scroll to position [9317, 0]
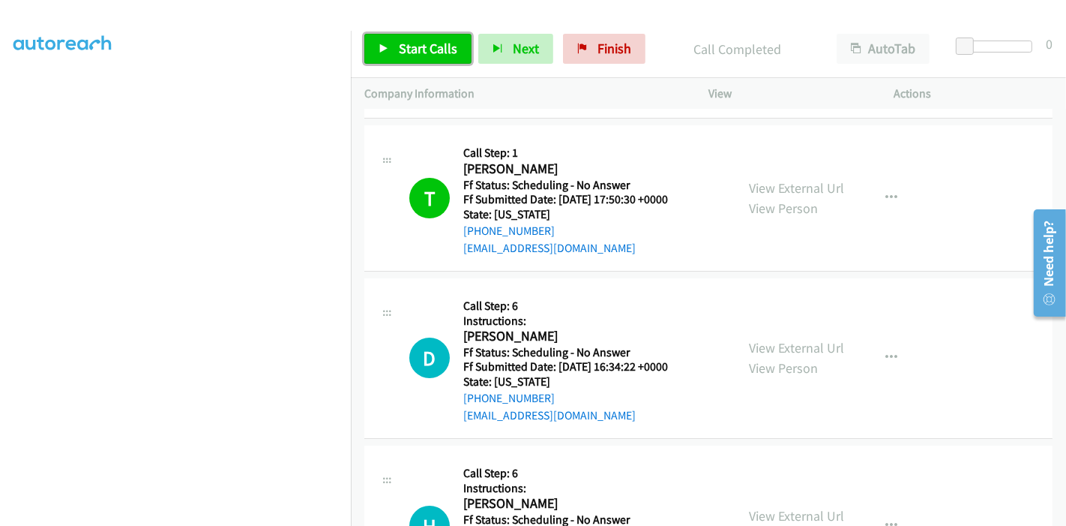
click at [416, 52] on span "Start Calls" at bounding box center [428, 48] width 58 height 17
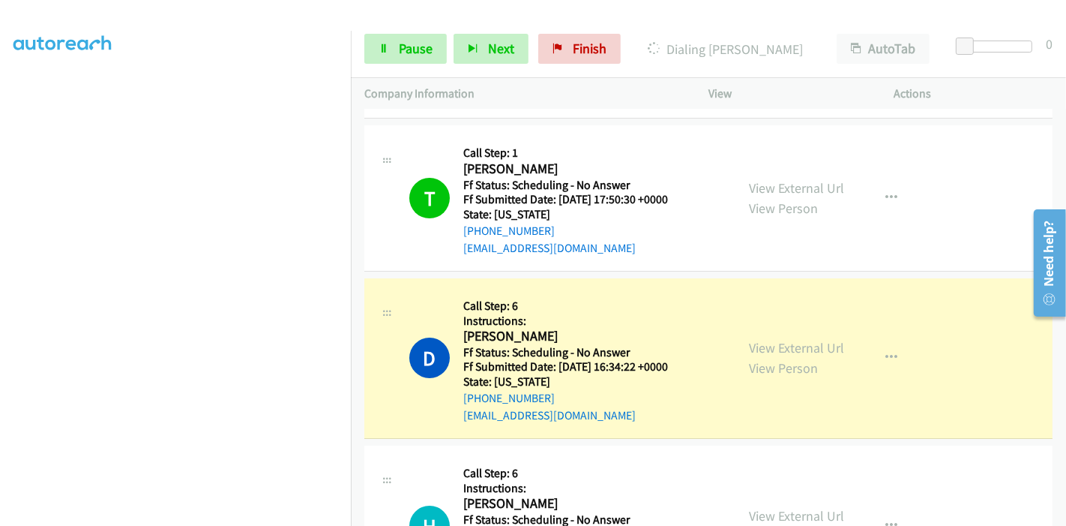
scroll to position [9400, 0]
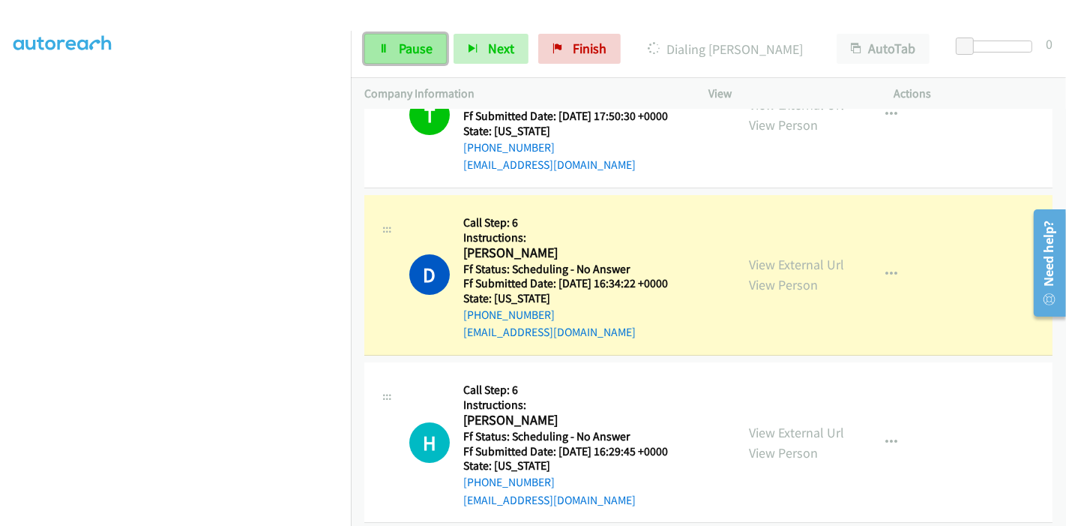
click at [418, 42] on span "Pause" at bounding box center [416, 48] width 34 height 17
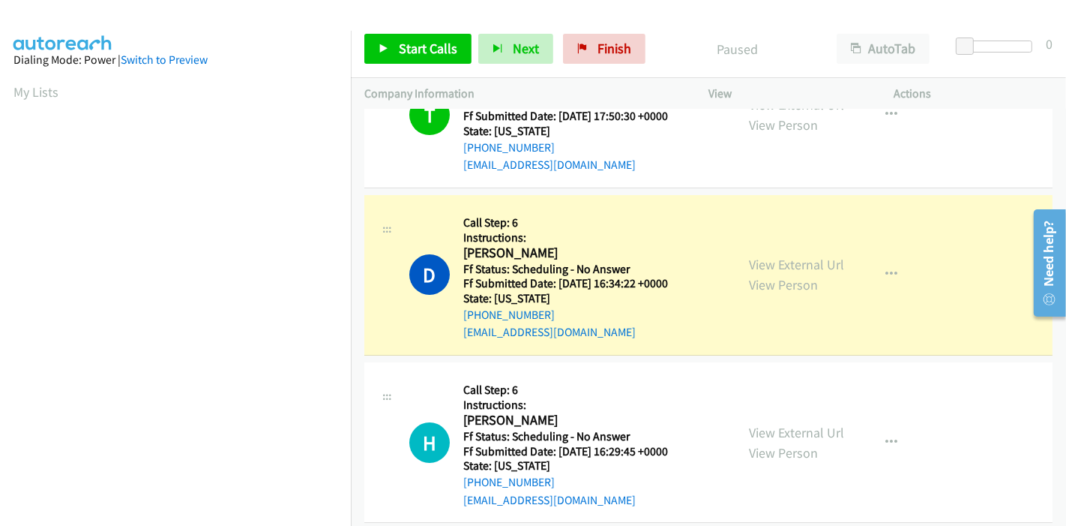
scroll to position [316, 0]
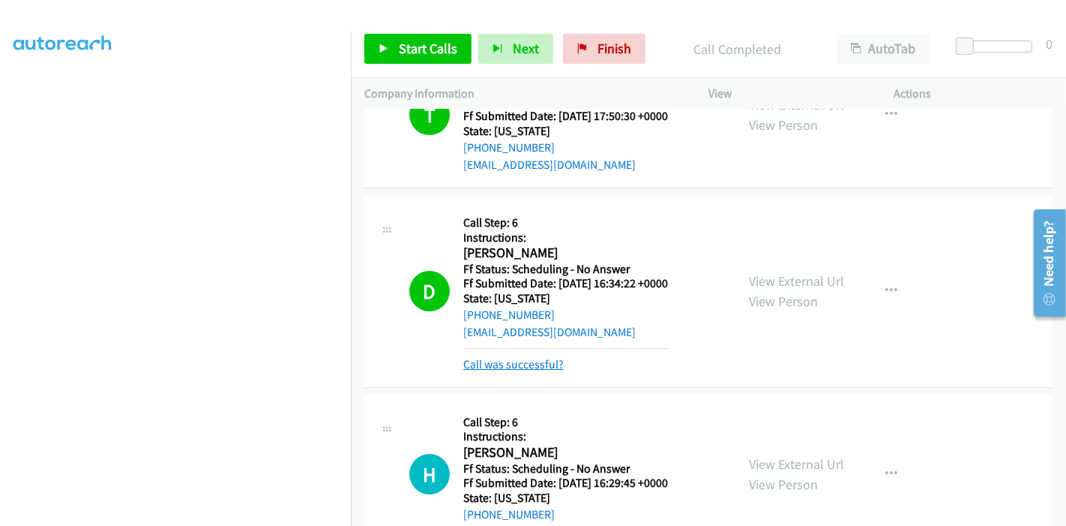
click at [498, 357] on link "Call was successful?" at bounding box center [513, 364] width 100 height 14
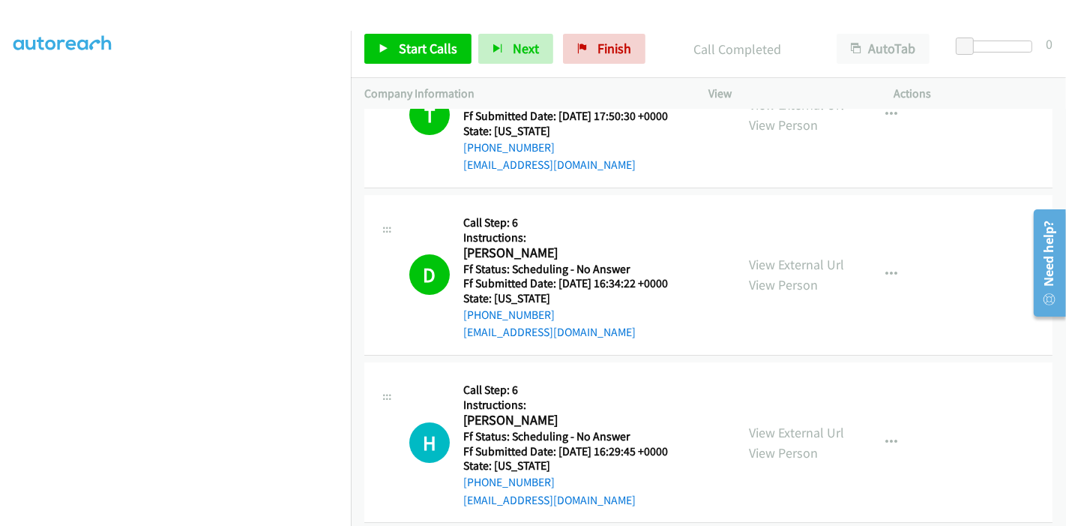
click at [402, 26] on div "Start Calls Pause Next Finish Call Completed AutoTab AutoTab 0" at bounding box center [708, 49] width 715 height 58
click at [405, 52] on span "Start Calls" at bounding box center [428, 48] width 58 height 17
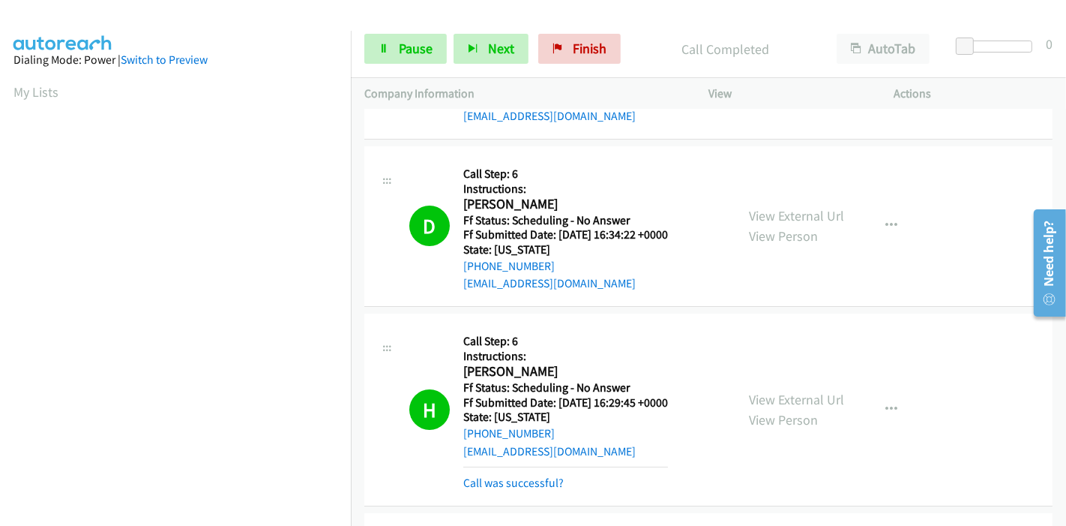
scroll to position [9483, 0]
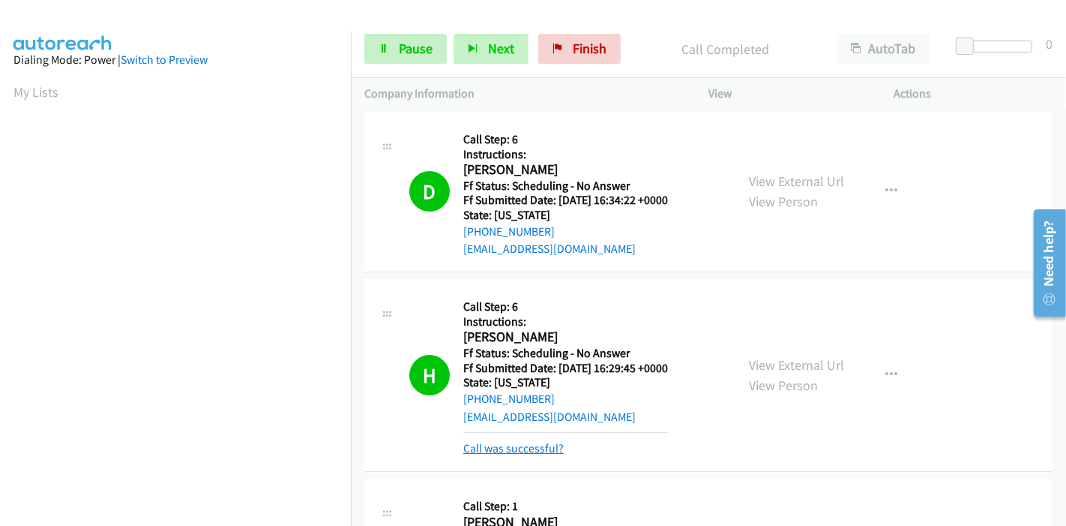
click at [496, 441] on link "Call was successful?" at bounding box center [513, 448] width 100 height 14
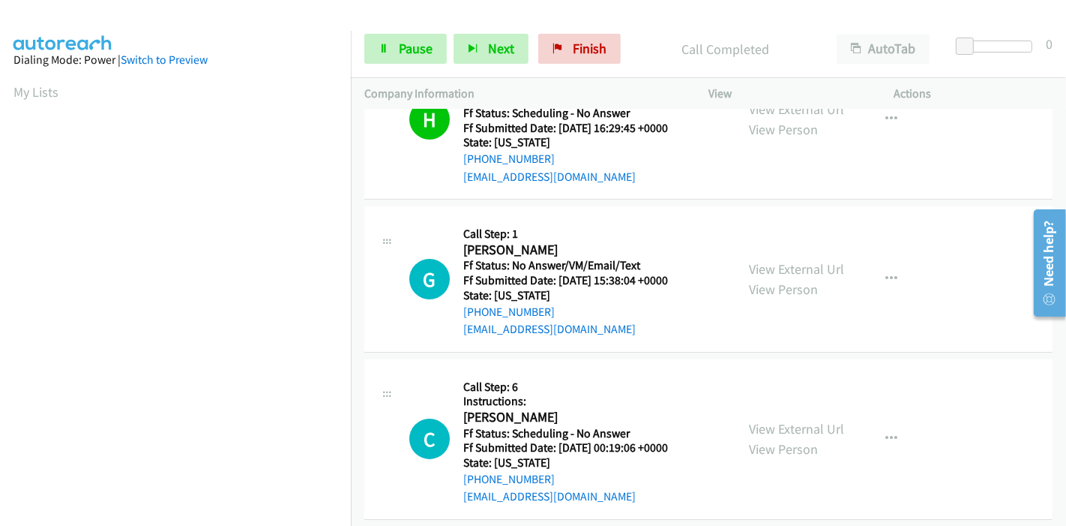
scroll to position [9733, 0]
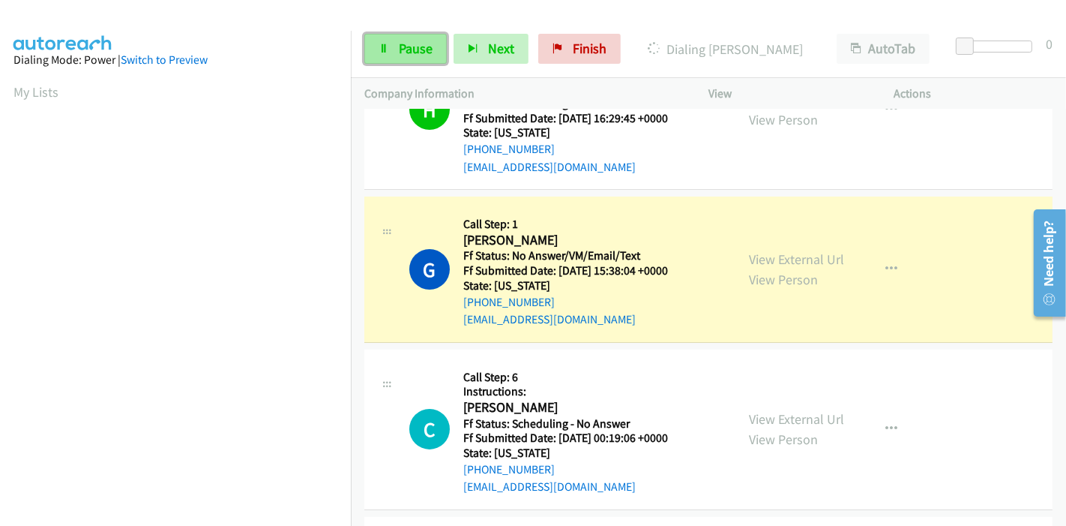
click at [400, 48] on span "Pause" at bounding box center [416, 48] width 34 height 17
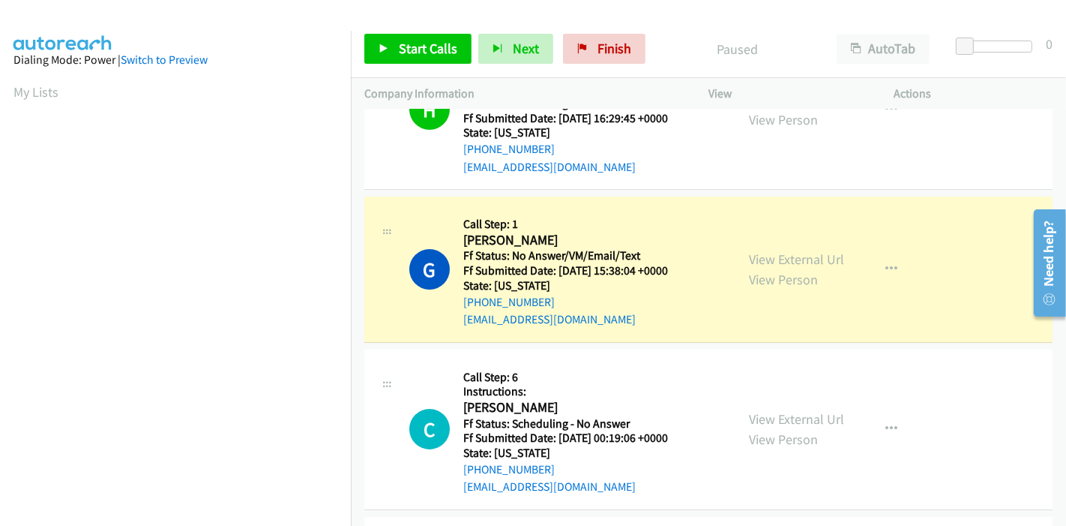
scroll to position [316, 0]
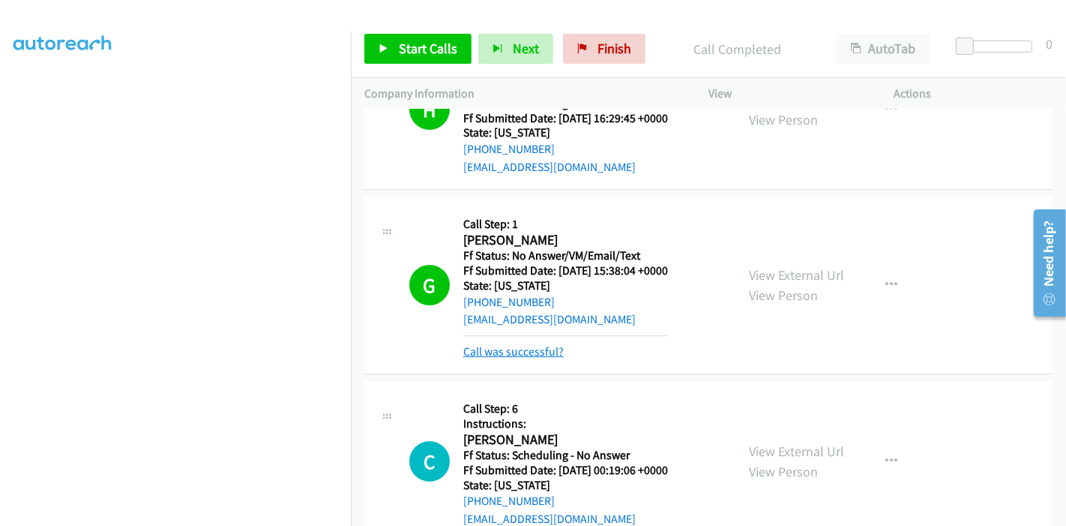
click at [526, 344] on link "Call was successful?" at bounding box center [513, 351] width 100 height 14
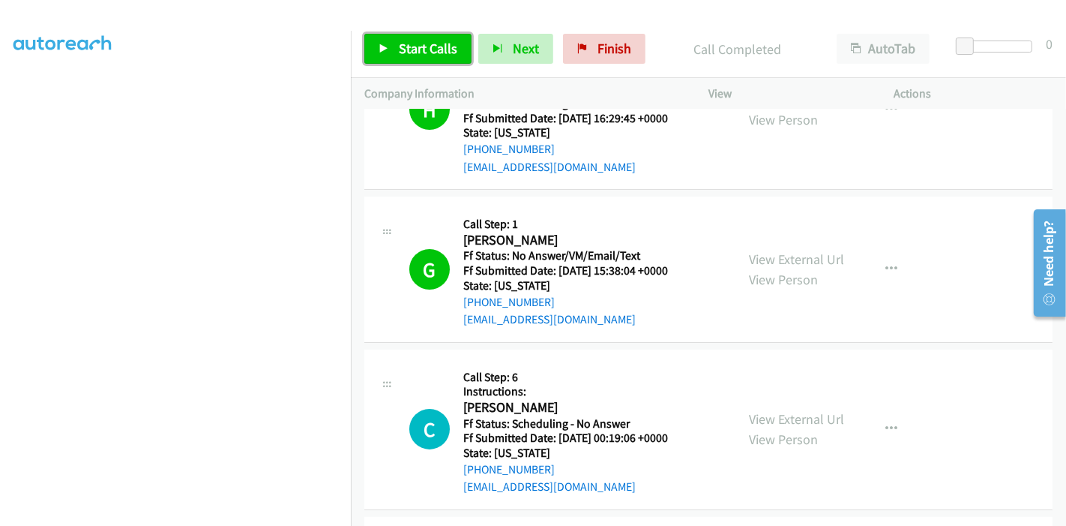
click at [388, 46] on icon at bounding box center [384, 49] width 10 height 10
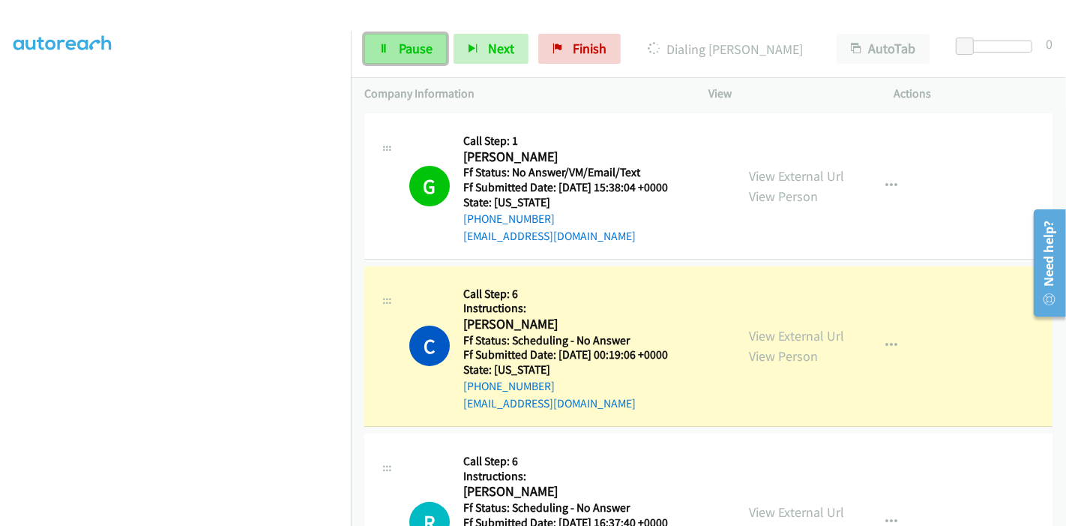
click at [421, 43] on span "Pause" at bounding box center [416, 48] width 34 height 17
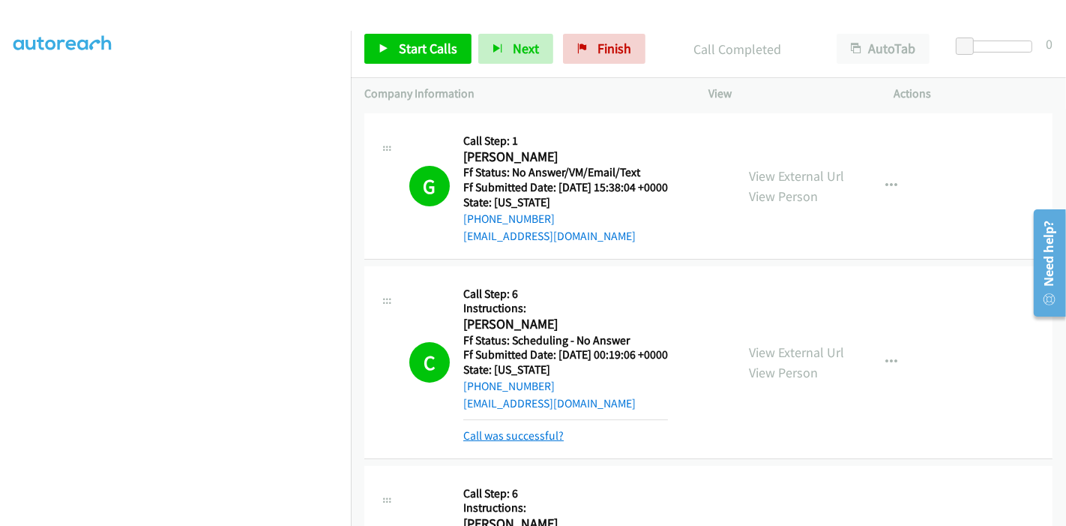
click at [535, 428] on link "Call was successful?" at bounding box center [513, 435] width 100 height 14
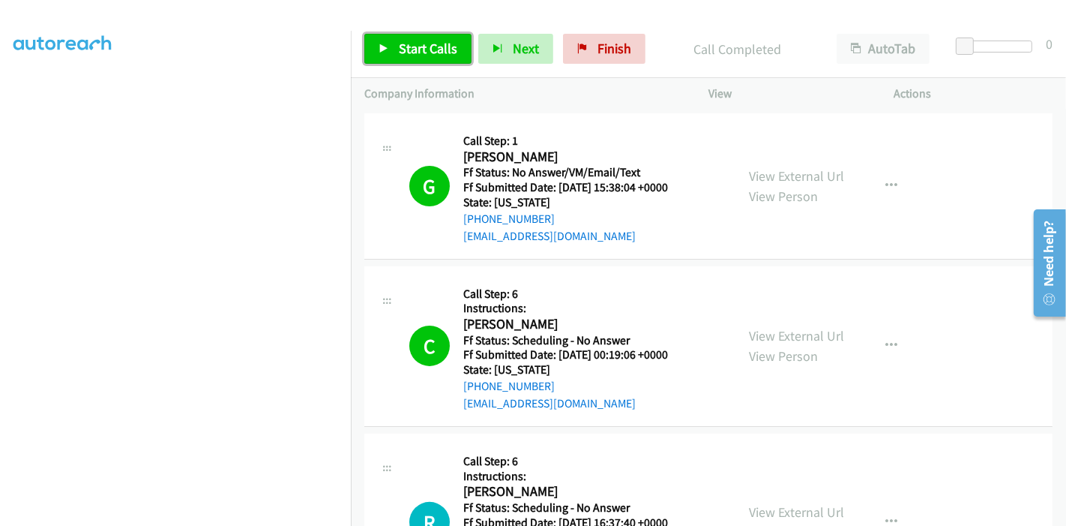
click at [415, 43] on span "Start Calls" at bounding box center [428, 48] width 58 height 17
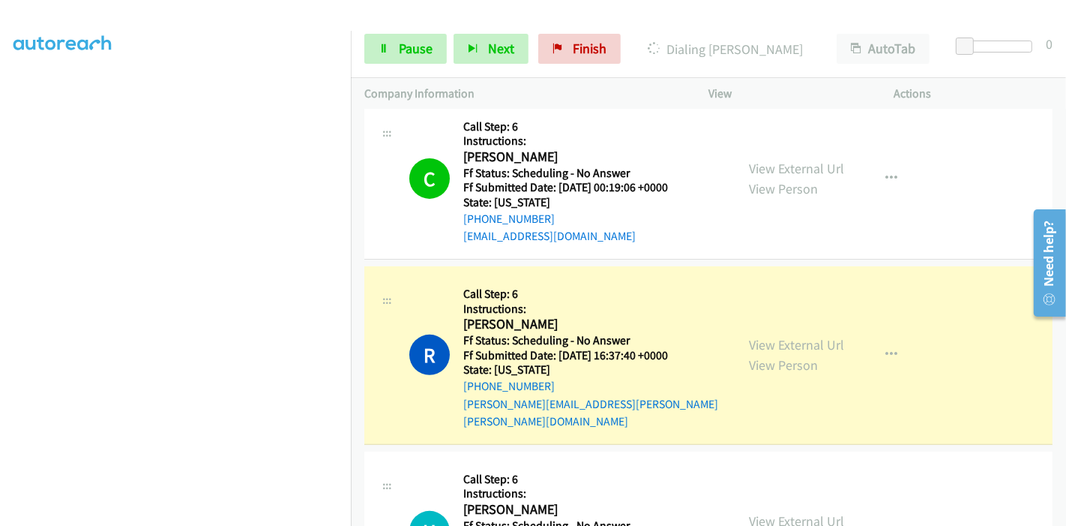
scroll to position [67, 0]
click at [397, 43] on link "Pause" at bounding box center [405, 49] width 82 height 30
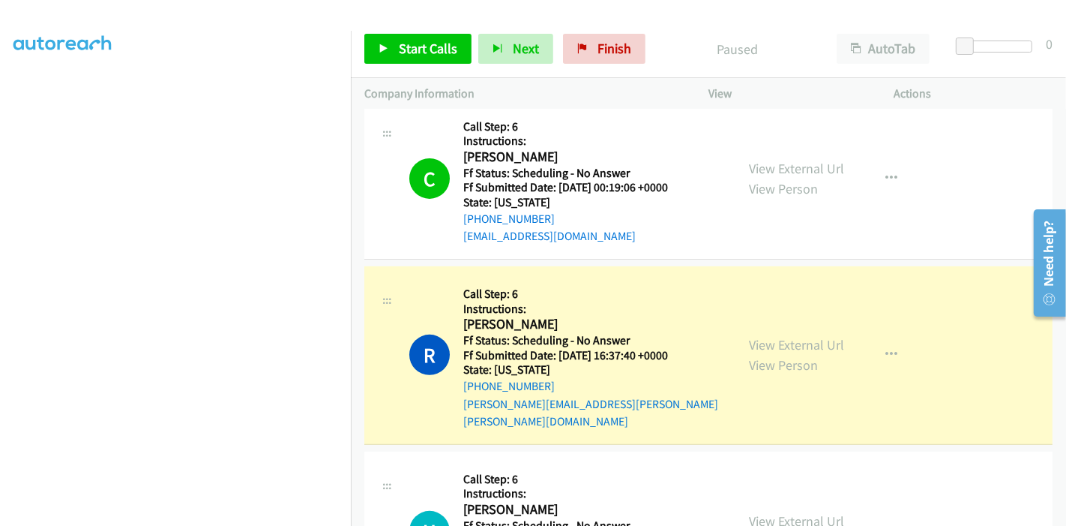
scroll to position [316, 0]
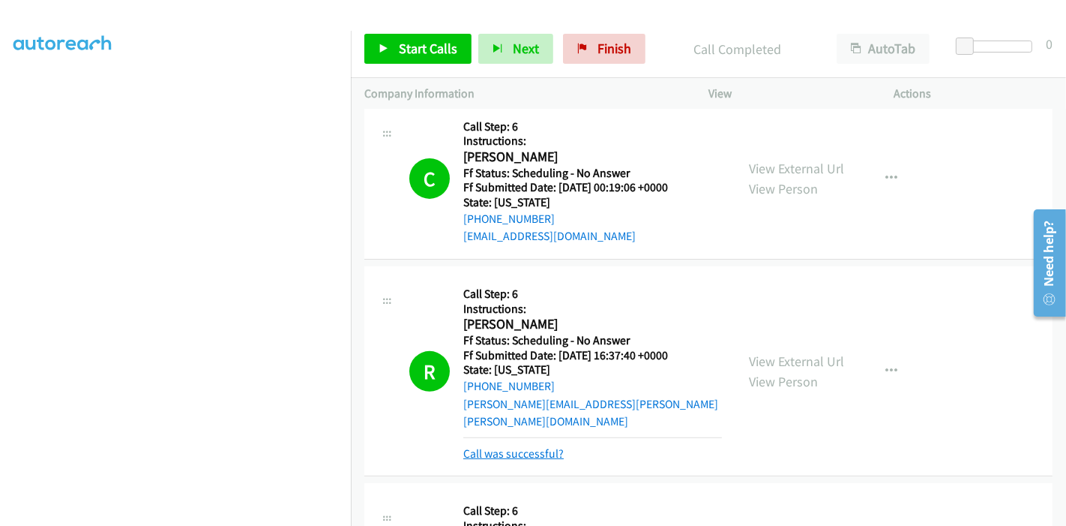
click at [485, 446] on link "Call was successful?" at bounding box center [513, 453] width 100 height 14
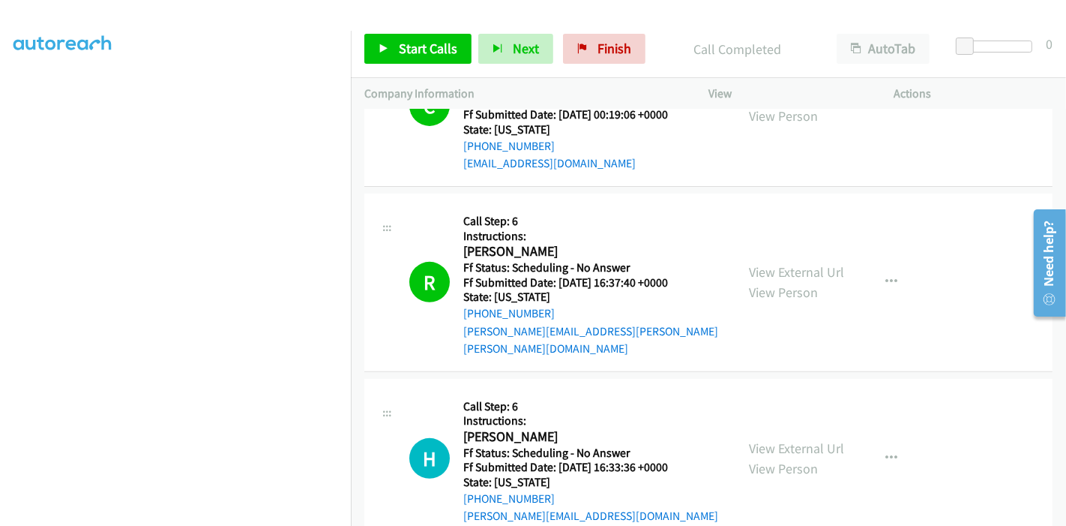
scroll to position [10150, 0]
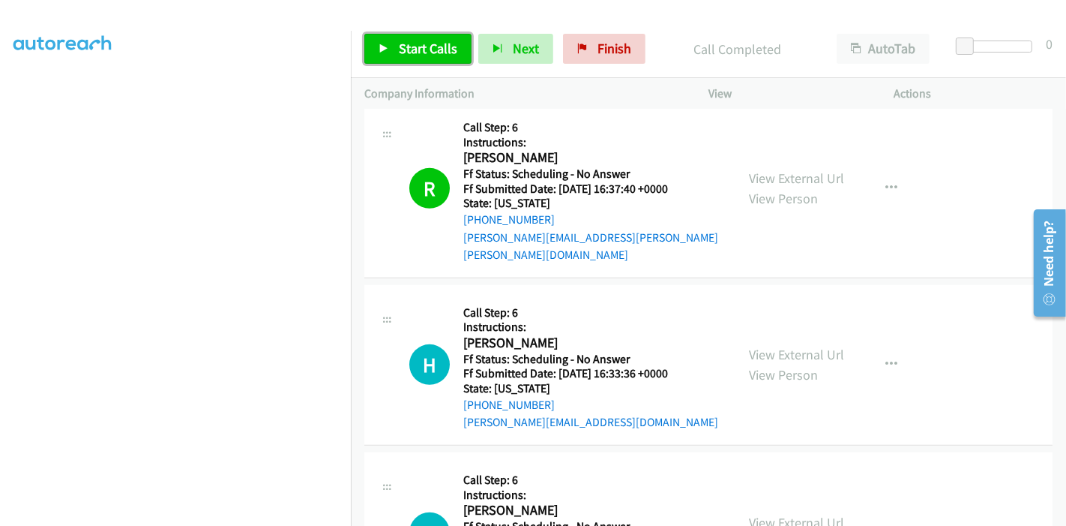
click at [397, 43] on link "Start Calls" at bounding box center [417, 49] width 107 height 30
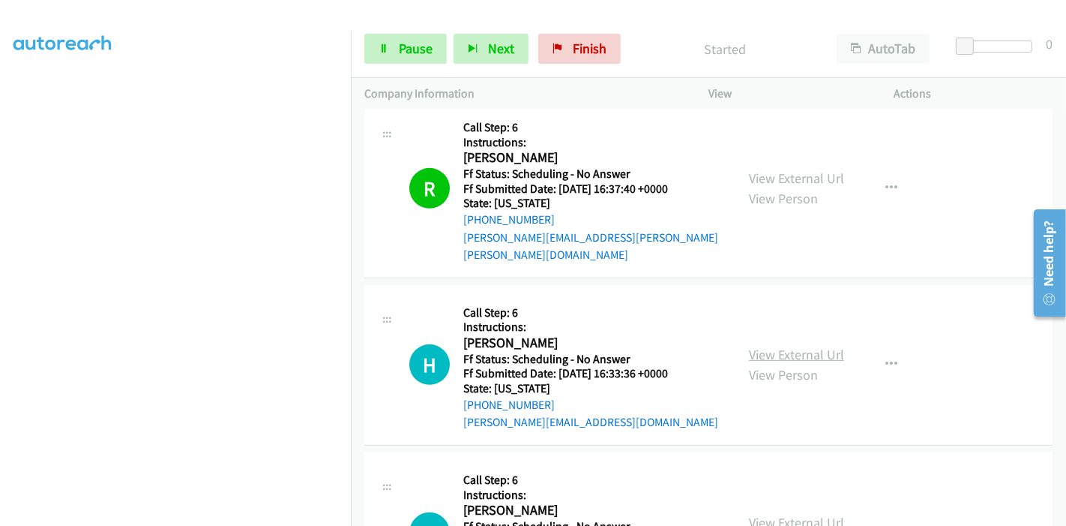
click at [778, 346] on link "View External Url" at bounding box center [796, 354] width 95 height 17
click at [765, 514] on link "View External Url" at bounding box center [796, 522] width 95 height 17
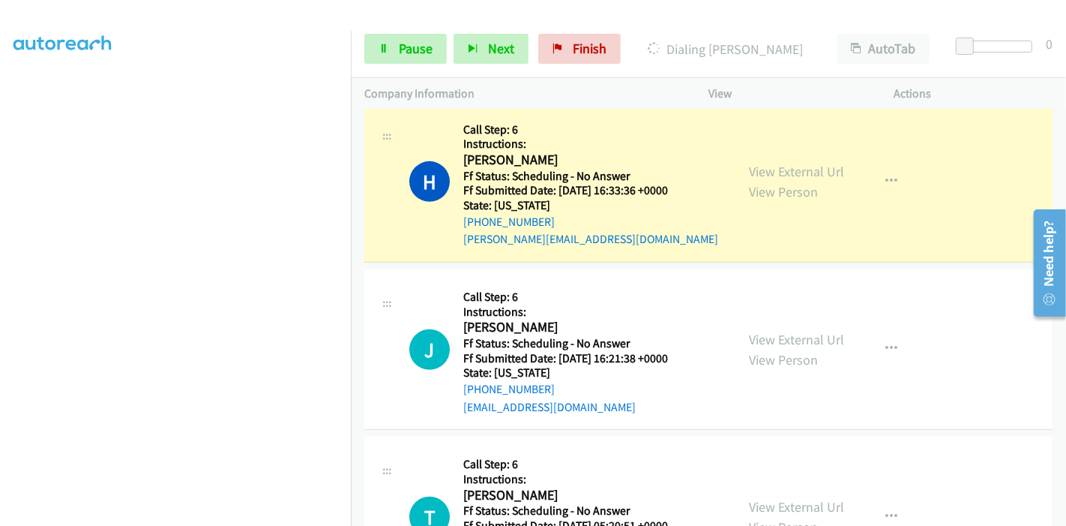
scroll to position [10400, 0]
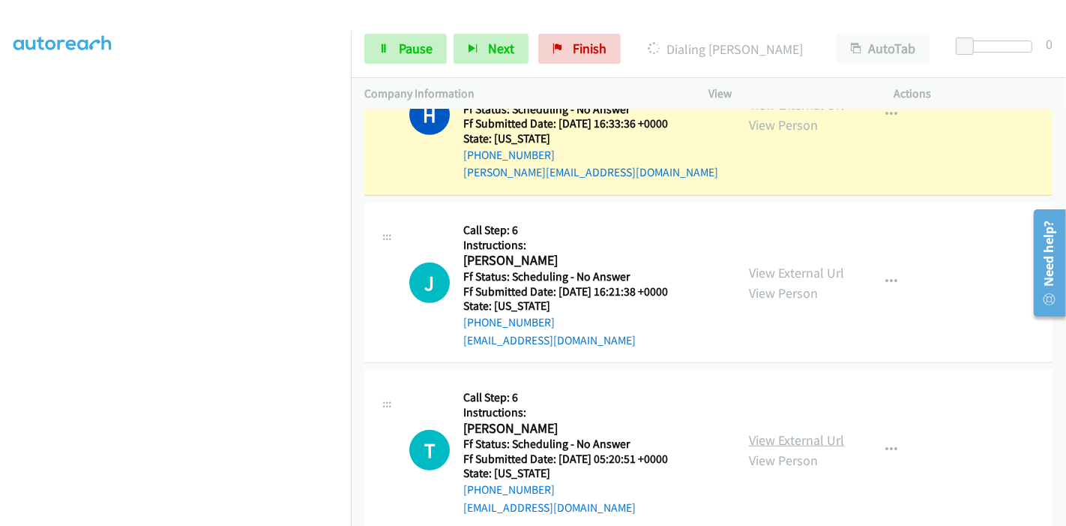
click at [765, 431] on link "View External Url" at bounding box center [796, 439] width 95 height 17
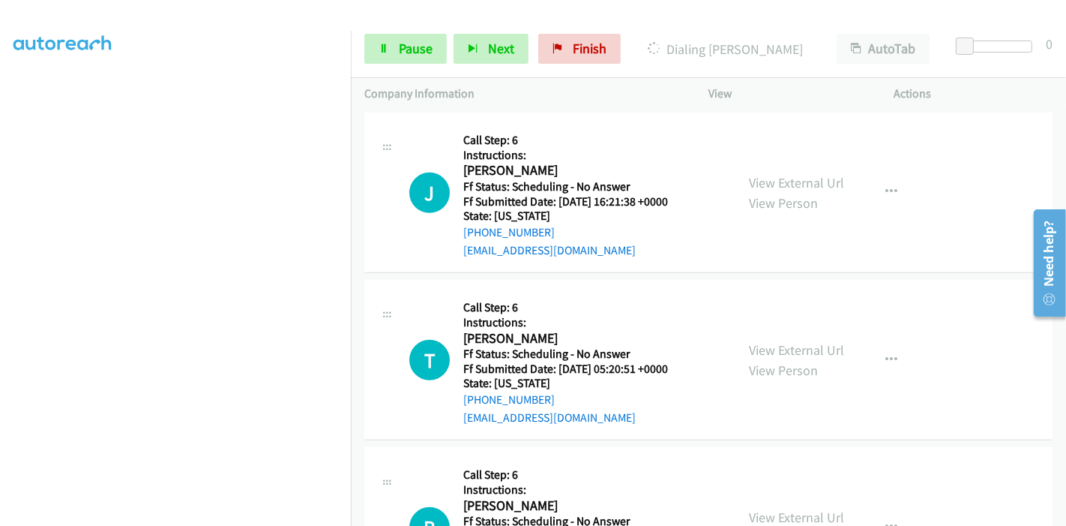
scroll to position [10566, 0]
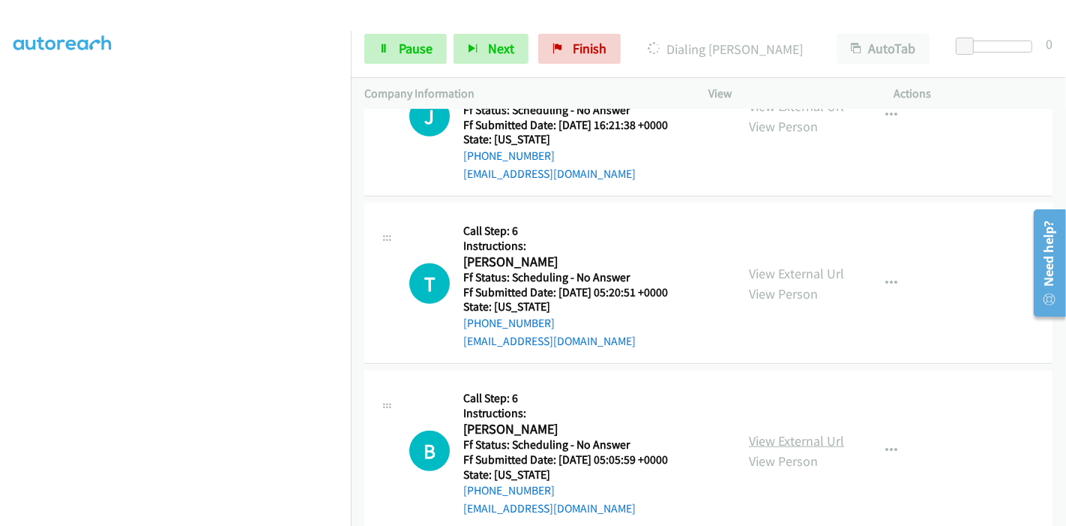
click at [780, 432] on link "View External Url" at bounding box center [796, 440] width 95 height 17
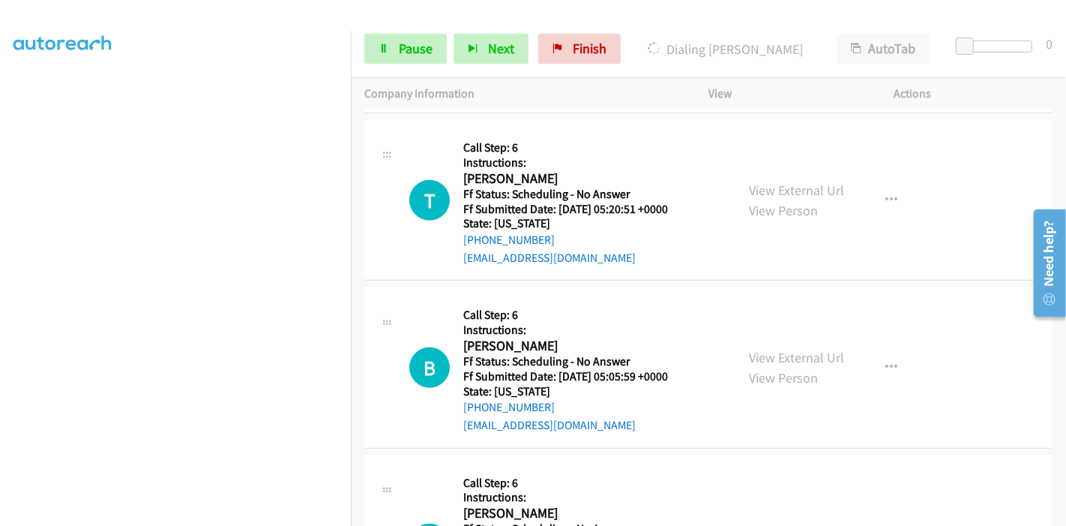
click at [778, 525] on link "View External Url" at bounding box center [796, 533] width 95 height 17
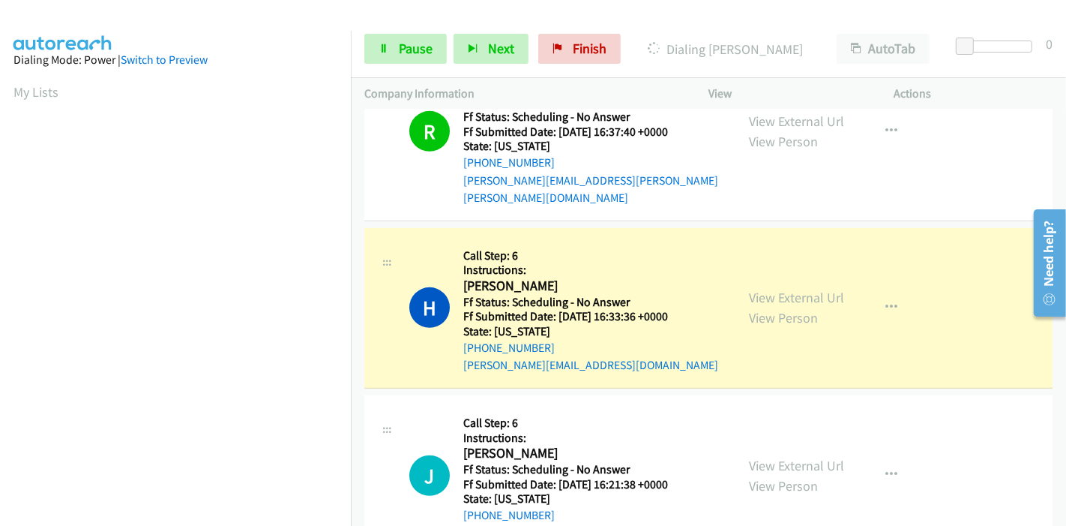
scroll to position [10233, 0]
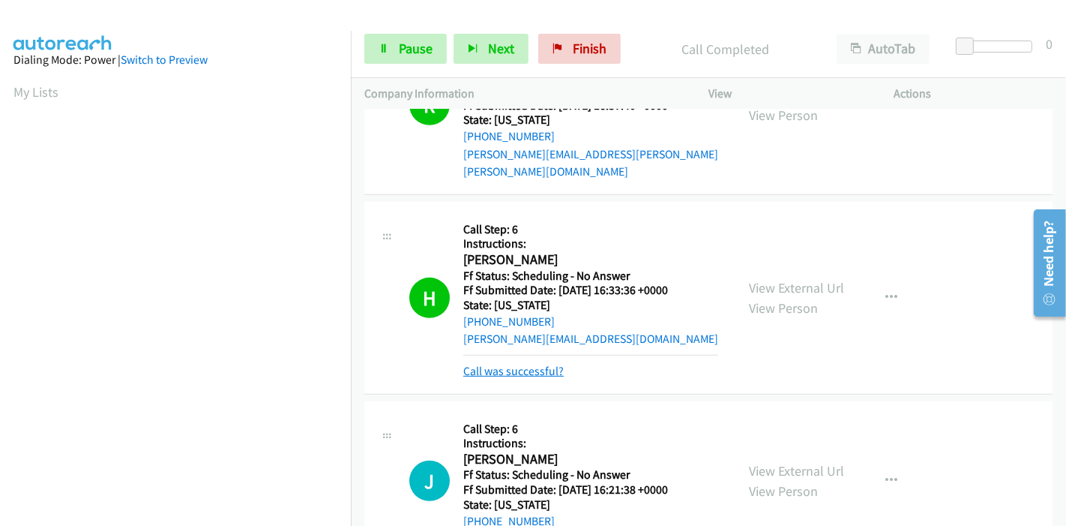
click at [539, 364] on link "Call was successful?" at bounding box center [513, 371] width 100 height 14
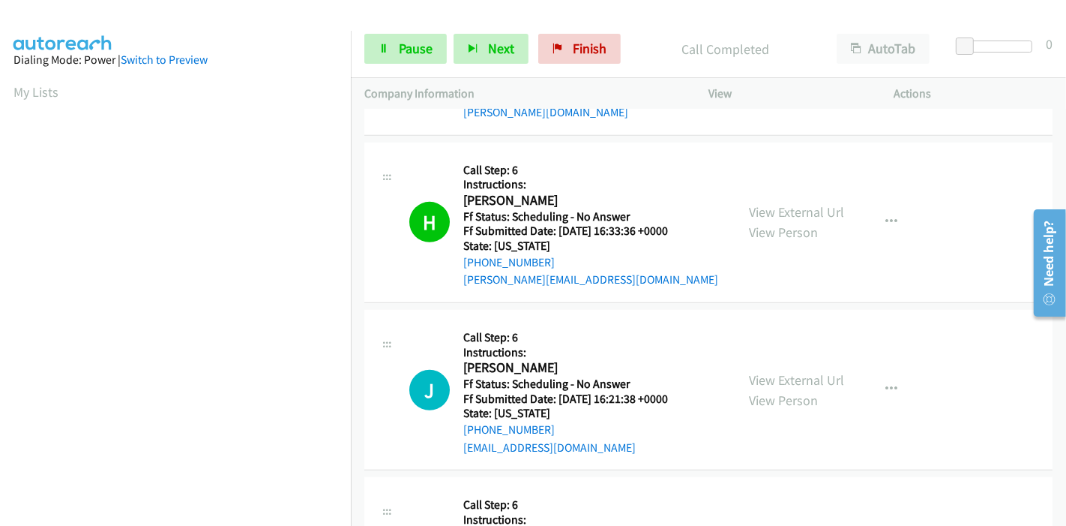
scroll to position [10316, 0]
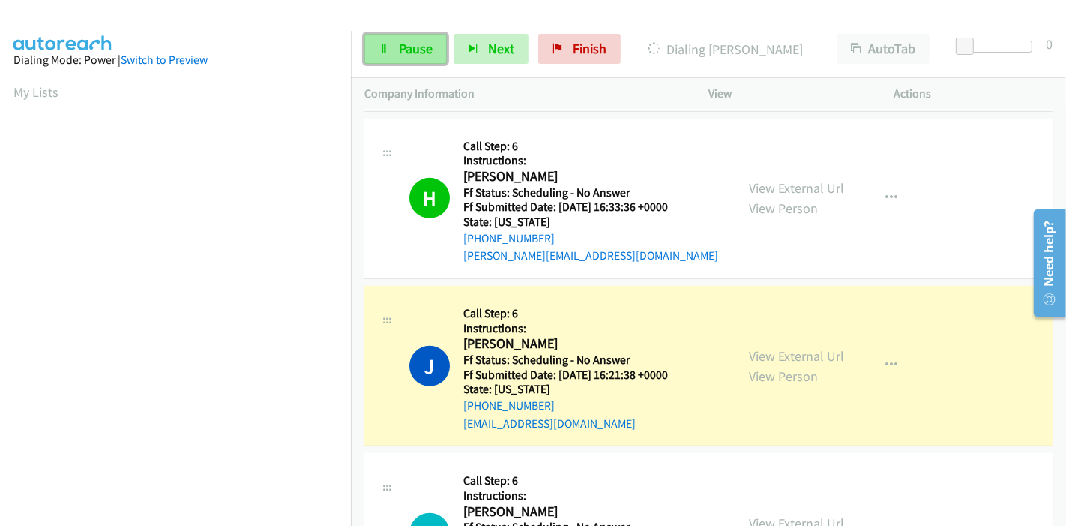
click at [390, 54] on link "Pause" at bounding box center [405, 49] width 82 height 30
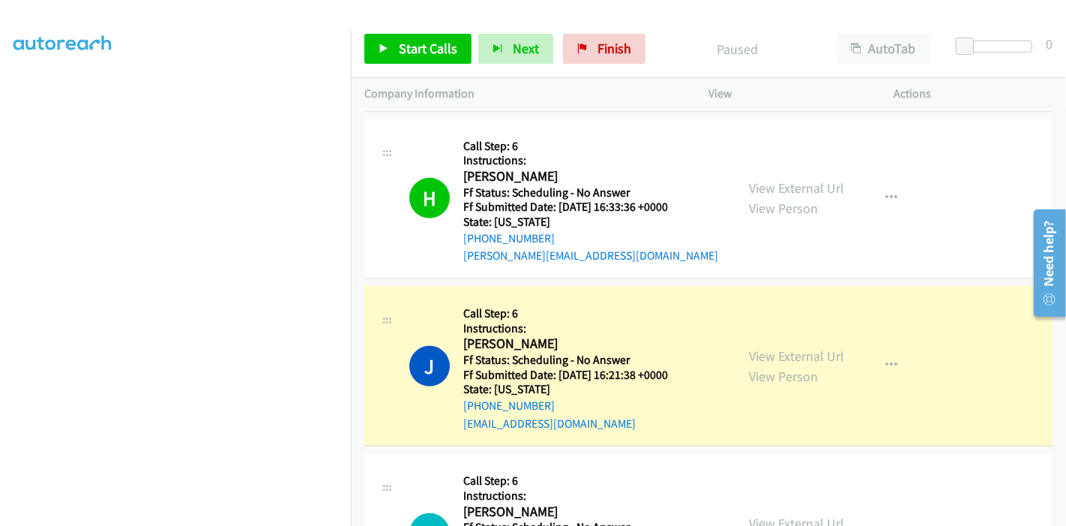
scroll to position [316, 0]
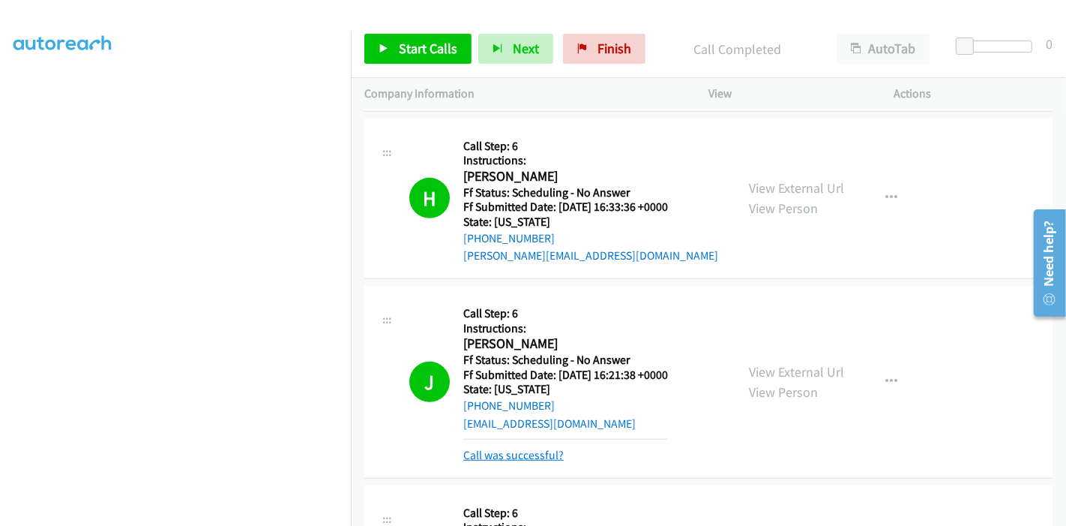
click at [496, 448] on link "Call was successful?" at bounding box center [513, 455] width 100 height 14
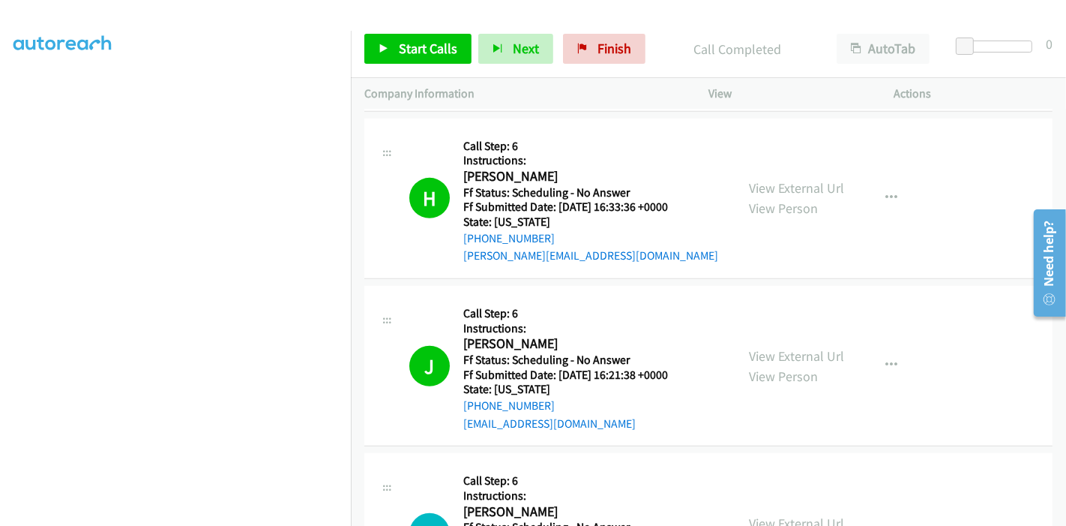
drag, startPoint x: 688, startPoint y: 268, endPoint x: 557, endPoint y: 277, distance: 131.5
click at [557, 299] on div "J Callback Scheduled Call Step: 6 Instructions: Jill Mc Clellan America/Chicago…" at bounding box center [565, 365] width 313 height 133
click at [688, 299] on div "J Callback Scheduled Call Step: 6 Instructions: Jill Mc Clellan America/Chicago…" at bounding box center [565, 365] width 313 height 133
drag, startPoint x: 691, startPoint y: 272, endPoint x: 556, endPoint y: 273, distance: 134.2
click at [556, 299] on div "J Callback Scheduled Call Step: 6 Instructions: Jill Mc Clellan America/Chicago…" at bounding box center [565, 365] width 313 height 133
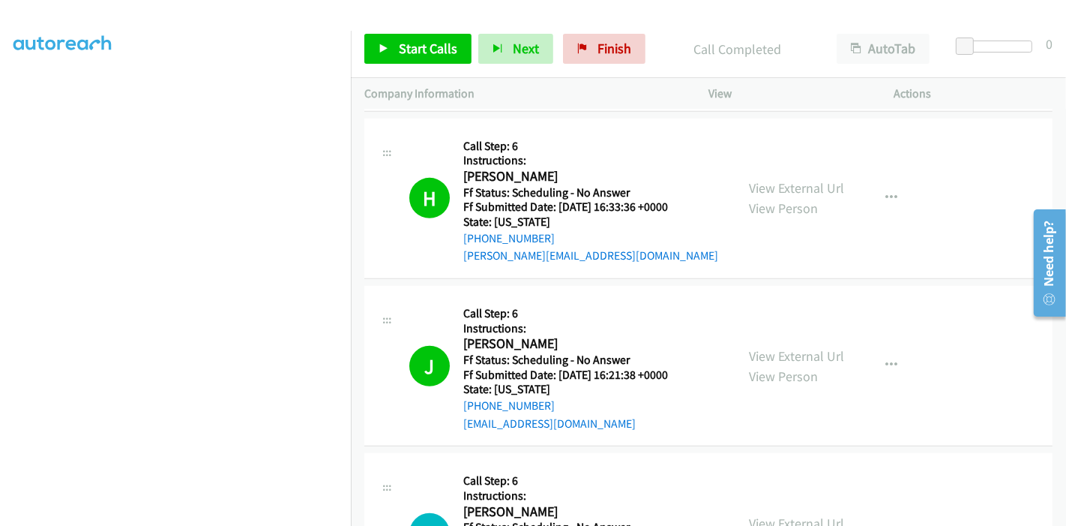
click at [668, 367] on h5 "Ff Submitted Date: 2025-09-13 16:21:38 +0000" at bounding box center [565, 374] width 205 height 15
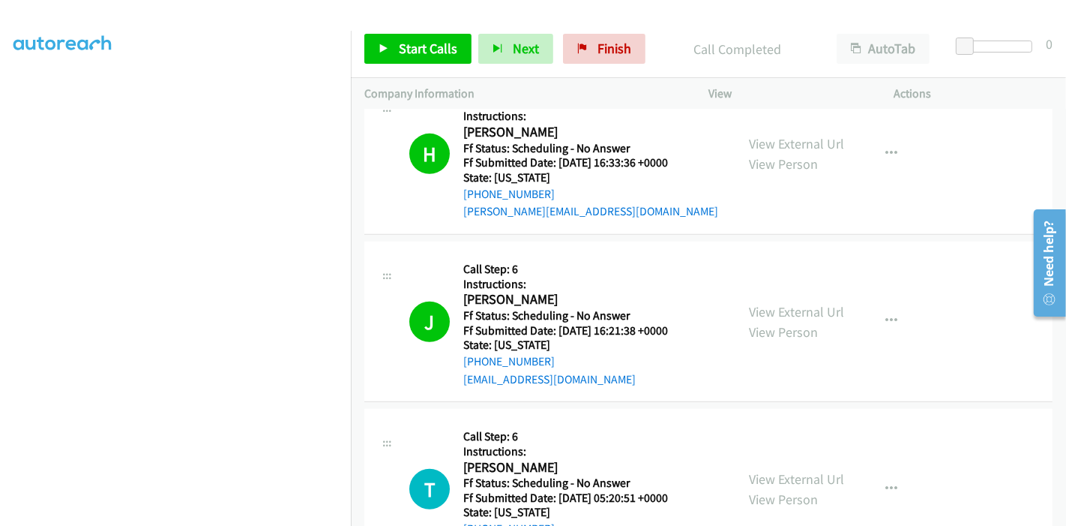
scroll to position [10400, 0]
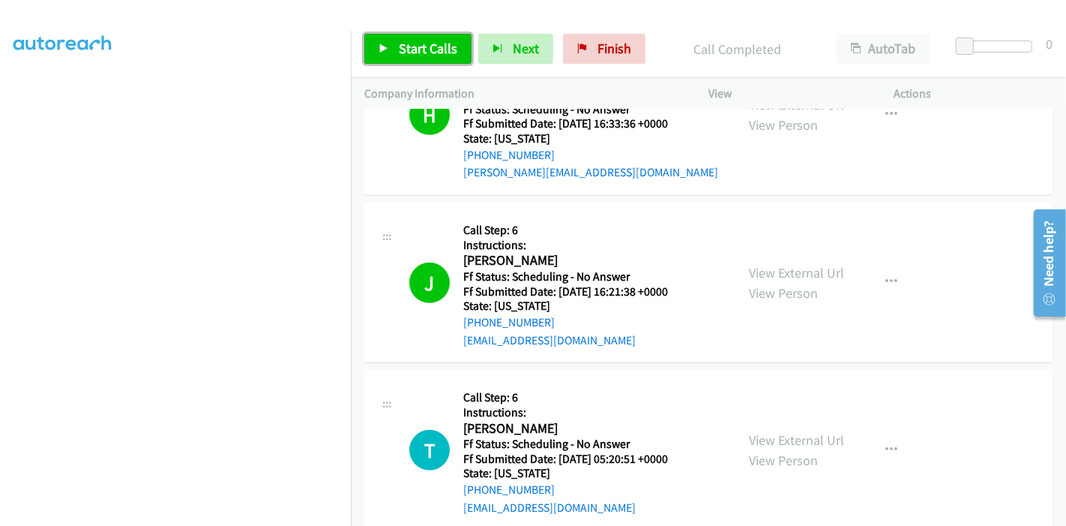
click at [409, 54] on span "Start Calls" at bounding box center [428, 48] width 58 height 17
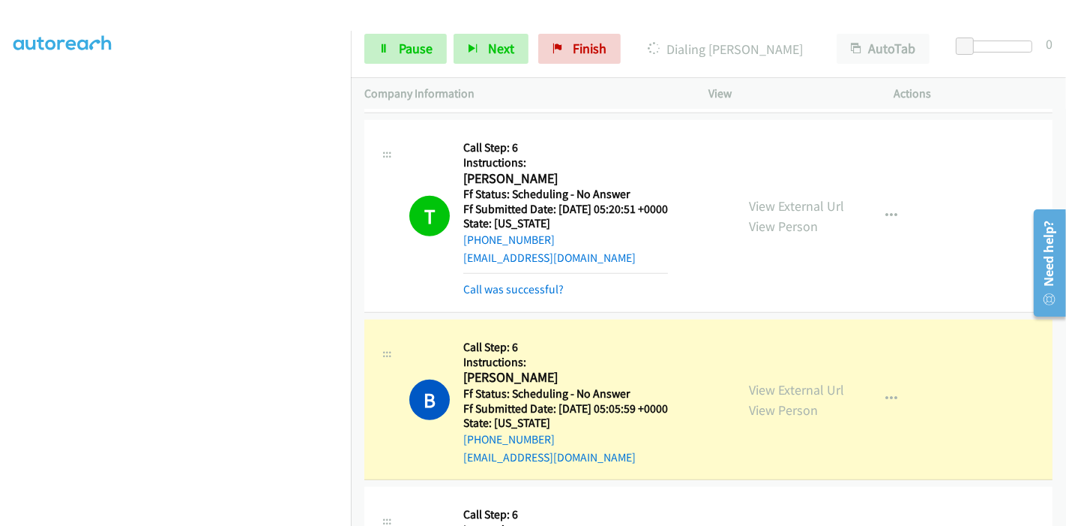
scroll to position [10666, 0]
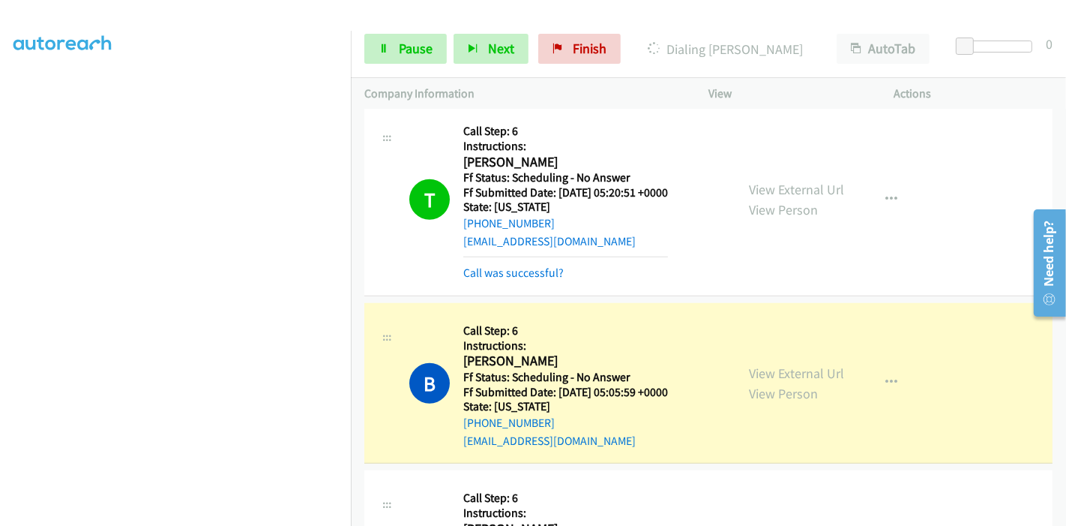
click at [532, 264] on div "Call was successful?" at bounding box center [565, 273] width 205 height 18
click at [511, 265] on link "Call was successful?" at bounding box center [513, 272] width 100 height 14
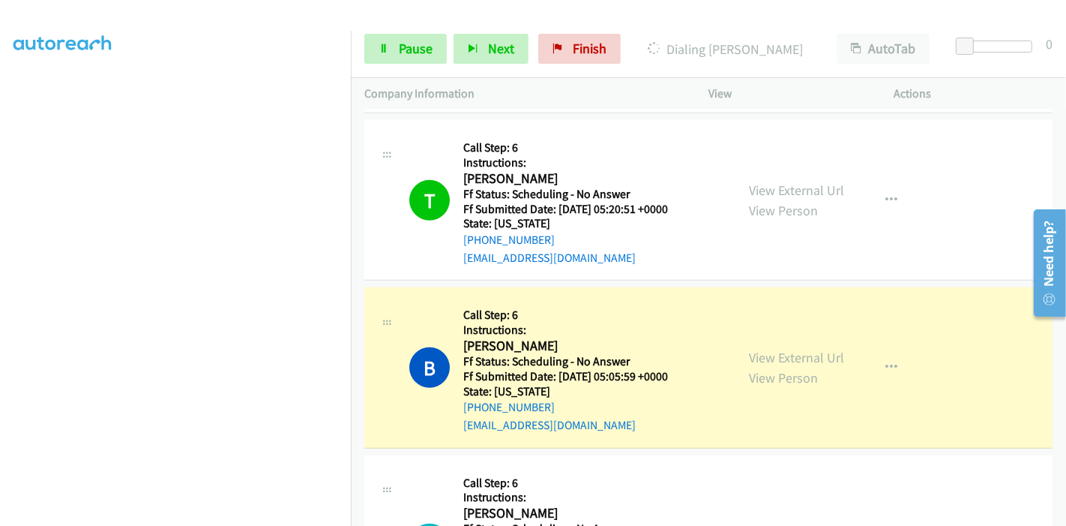
scroll to position [0, 0]
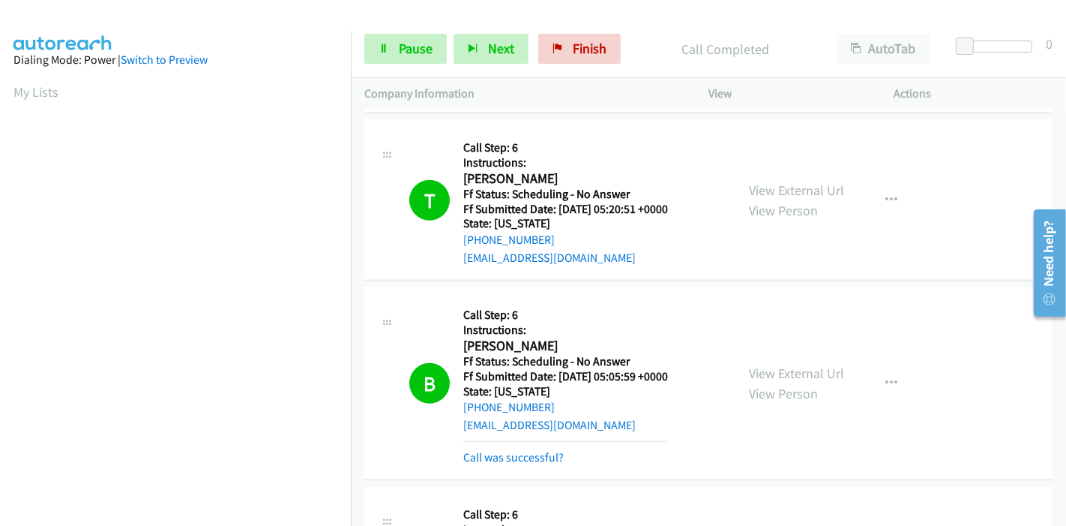
click at [535, 448] on div "Call was successful?" at bounding box center [565, 457] width 205 height 18
click at [537, 450] on link "Call was successful?" at bounding box center [513, 457] width 100 height 14
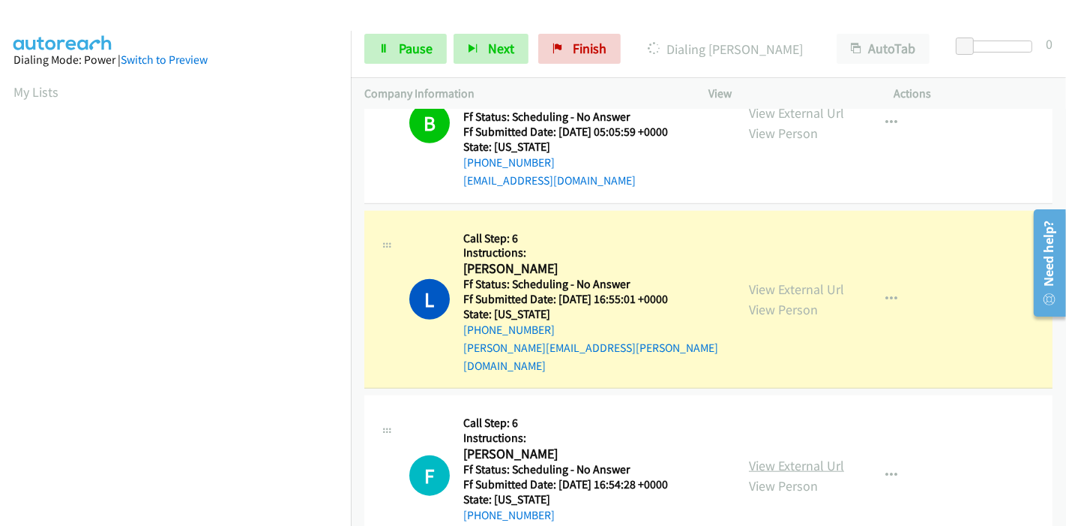
scroll to position [10900, 0]
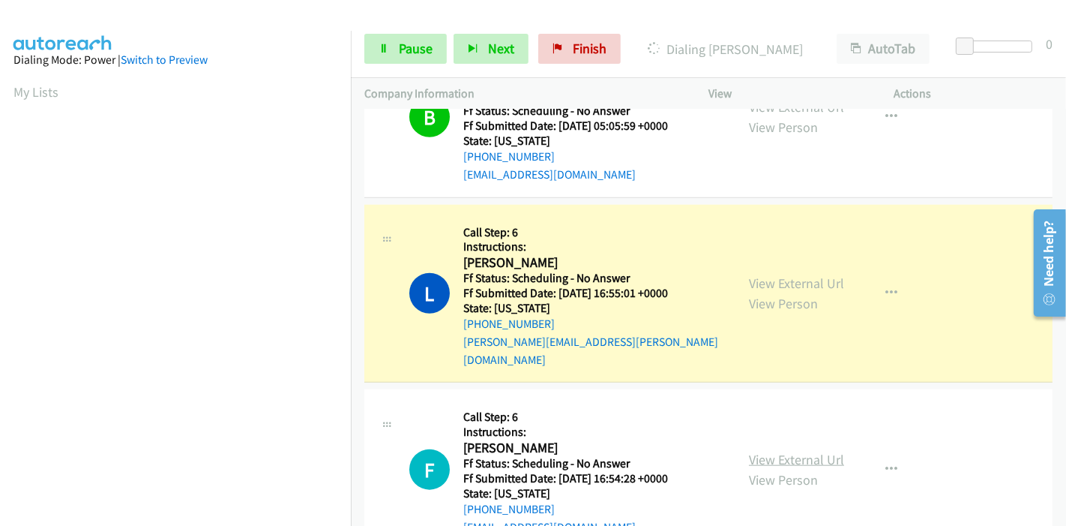
click at [786, 451] on link "View External Url" at bounding box center [796, 459] width 95 height 17
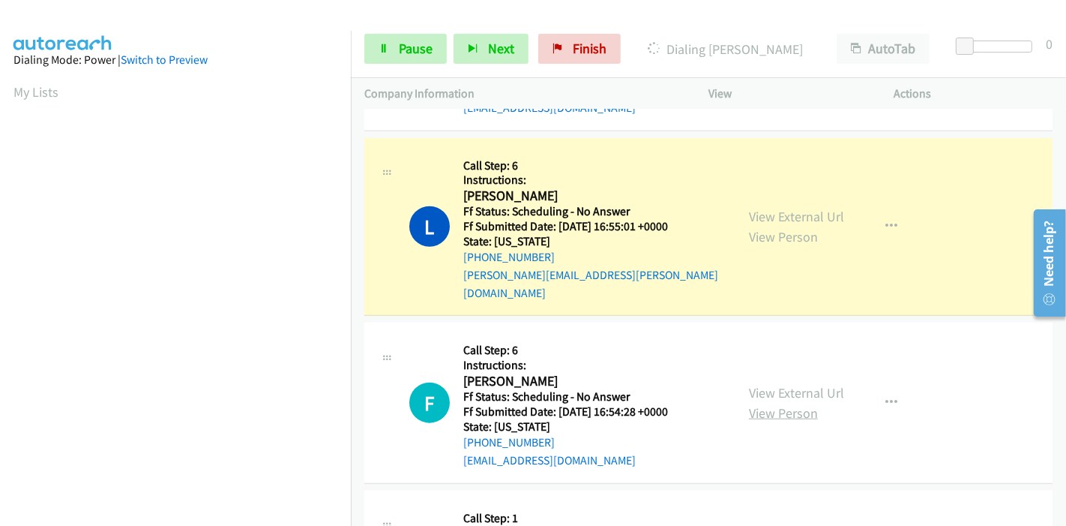
scroll to position [10983, 0]
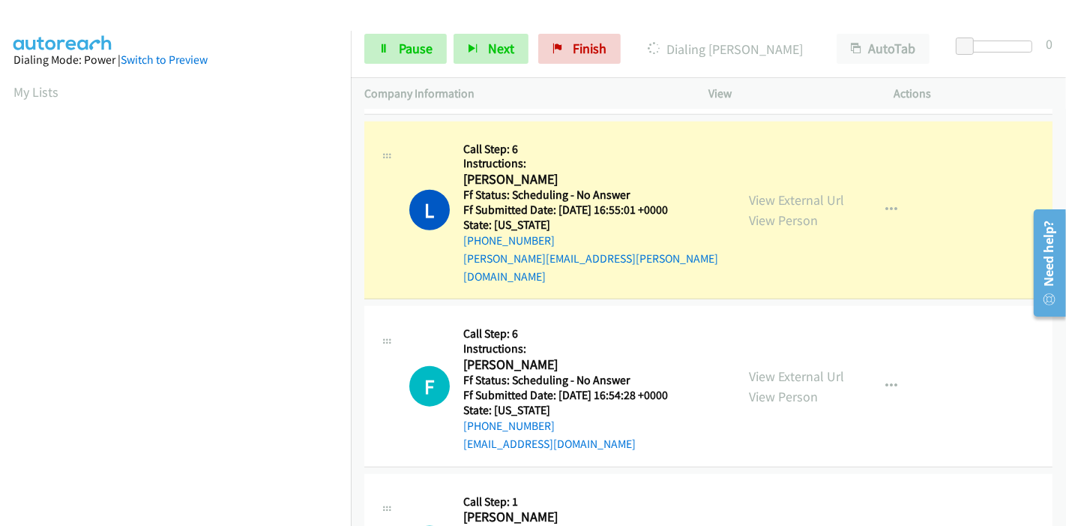
click at [782, 525] on link "View External Url" at bounding box center [796, 535] width 95 height 17
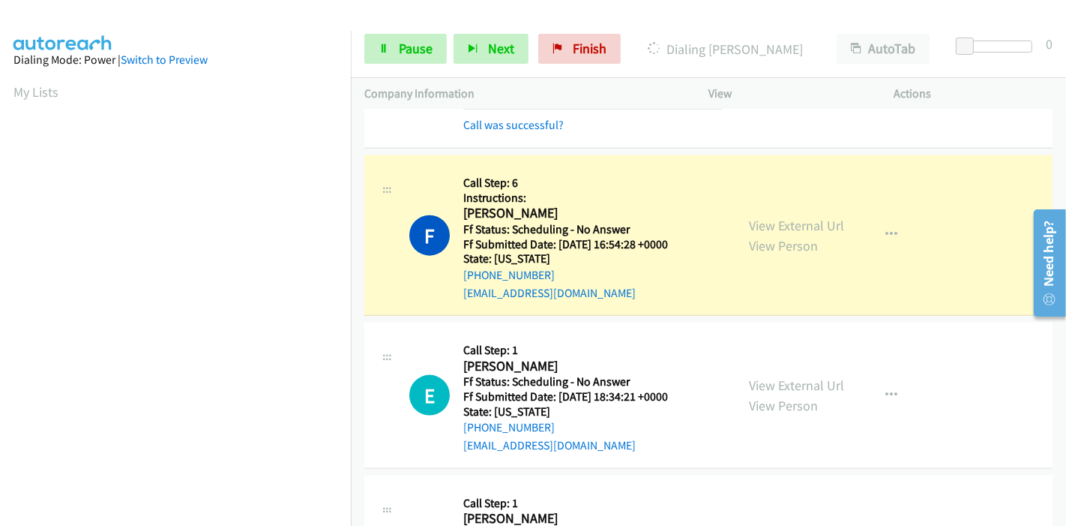
scroll to position [316, 0]
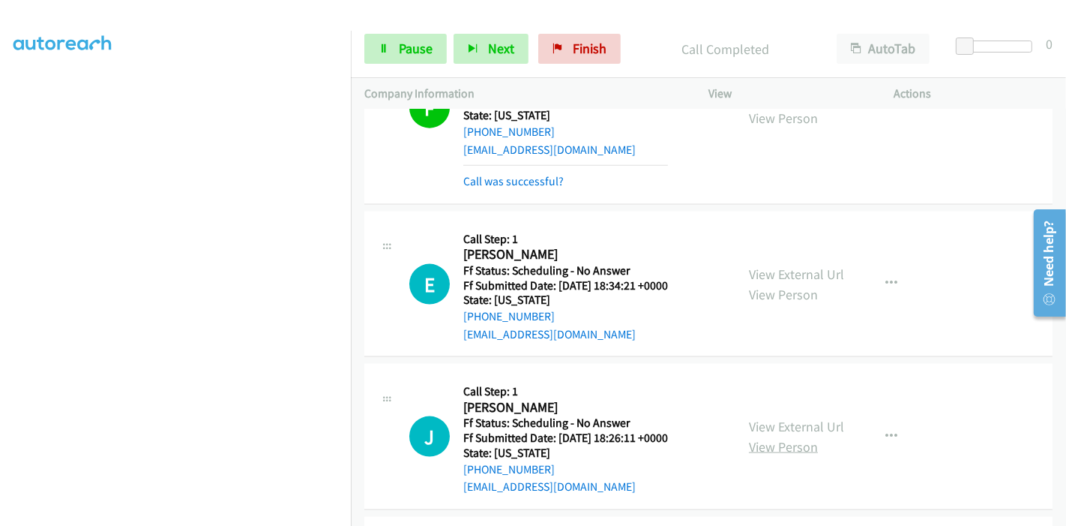
scroll to position [11348, 0]
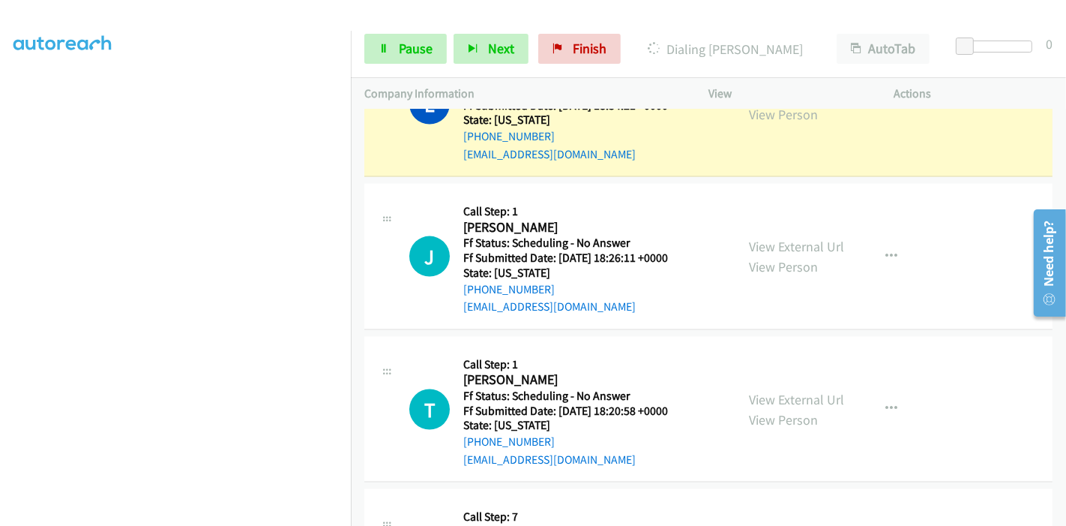
scroll to position [11516, 0]
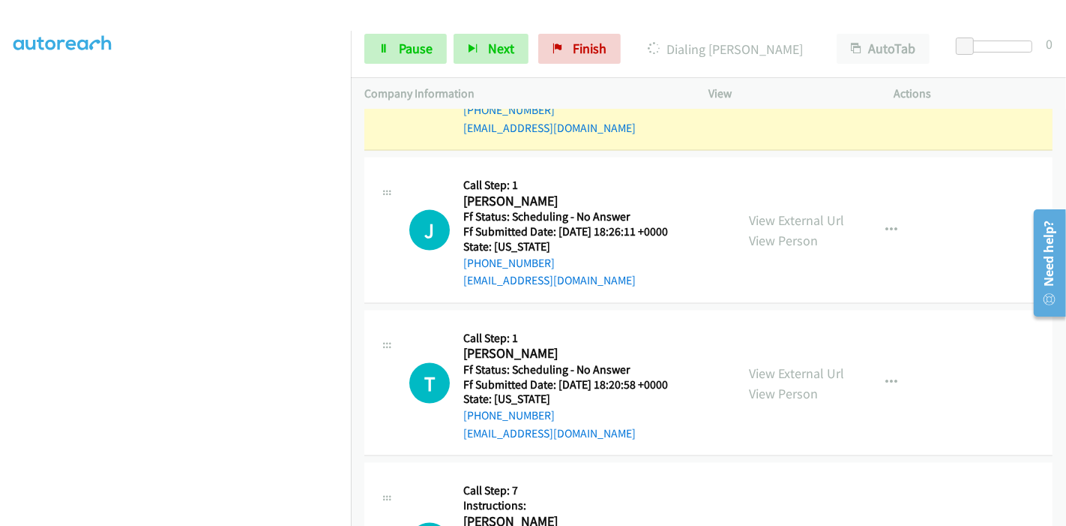
click at [782, 524] on link "View External Url" at bounding box center [796, 532] width 95 height 17
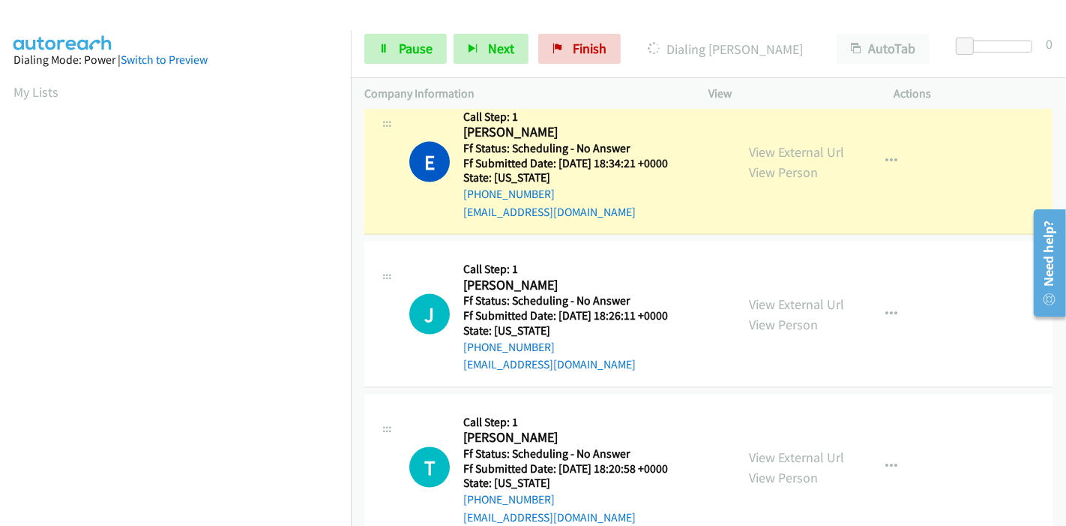
scroll to position [316, 0]
click at [522, 308] on h5 "Ff Submitted Date: 2025-09-16 18:26:11 +0000" at bounding box center [565, 315] width 205 height 15
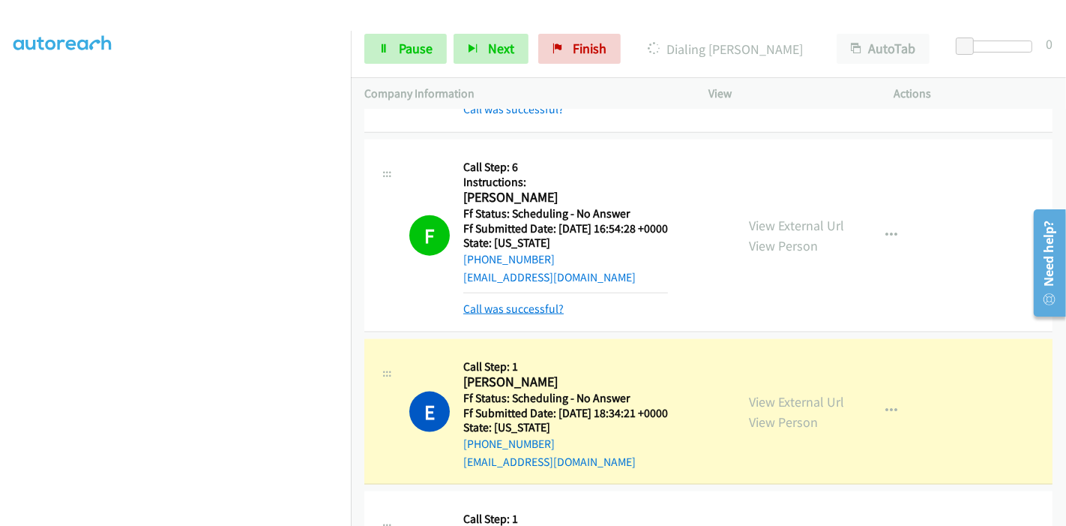
click at [520, 301] on link "Call was successful?" at bounding box center [513, 308] width 100 height 14
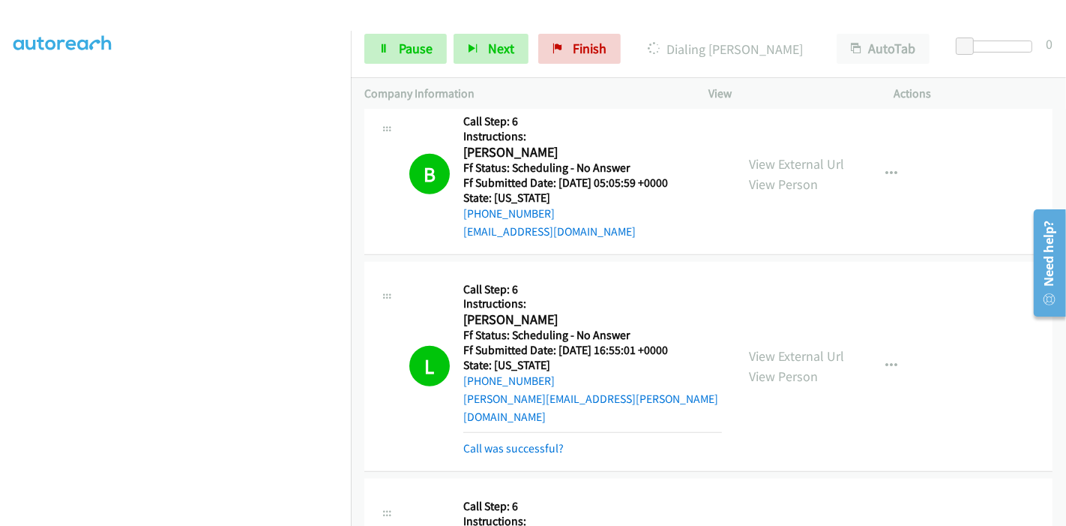
scroll to position [10832, 0]
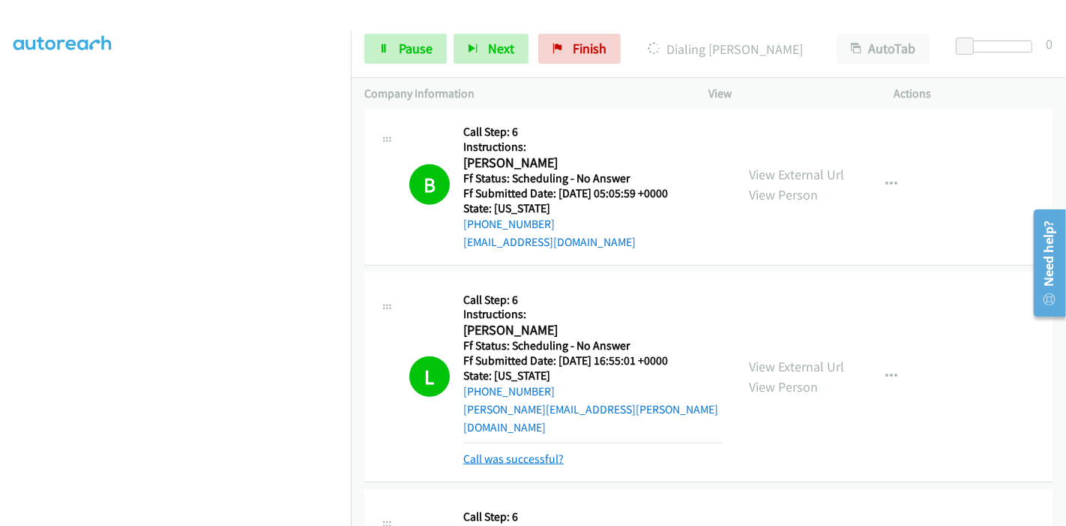
click at [525, 451] on link "Call was successful?" at bounding box center [513, 458] width 100 height 14
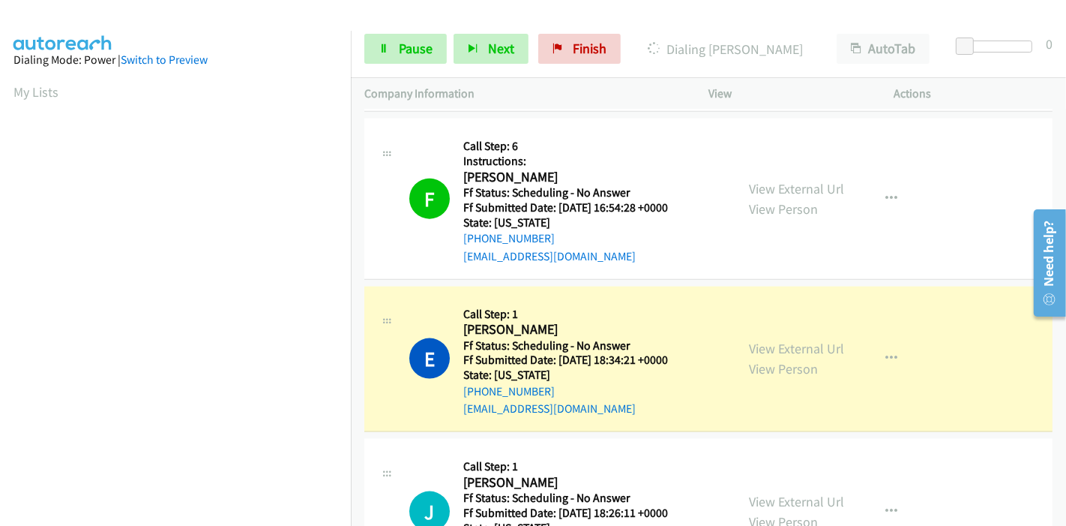
scroll to position [11249, 0]
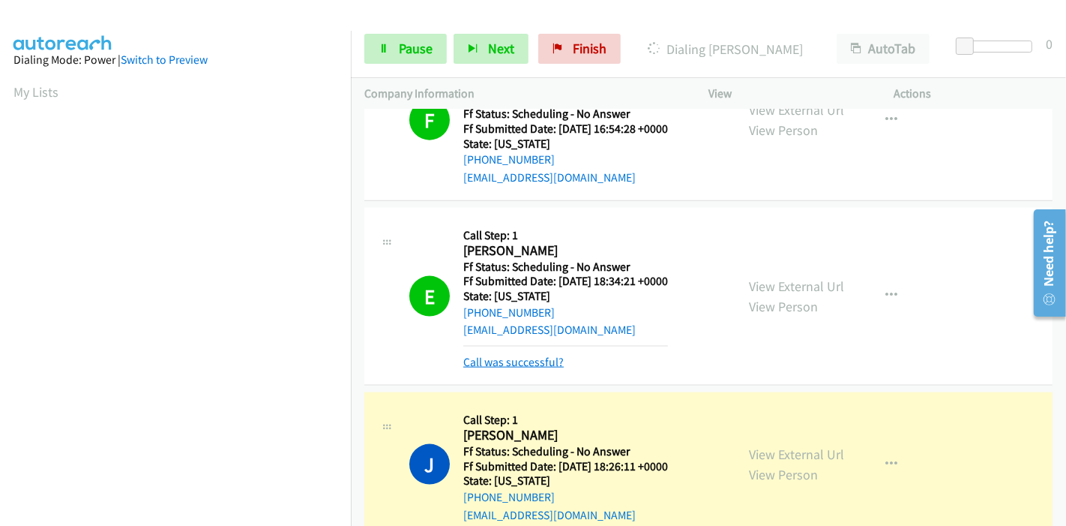
click at [508, 355] on link "Call was successful?" at bounding box center [513, 362] width 100 height 14
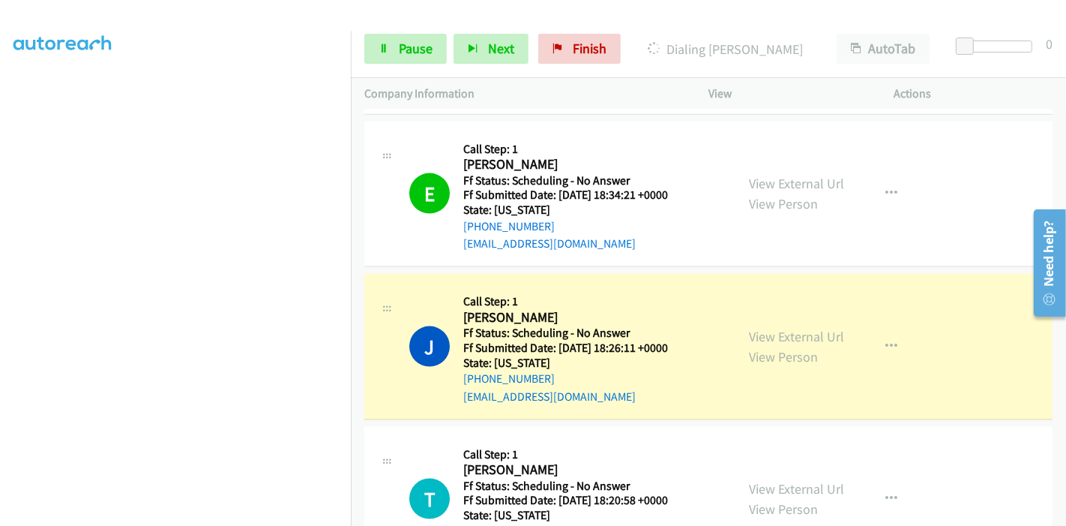
scroll to position [11416, 0]
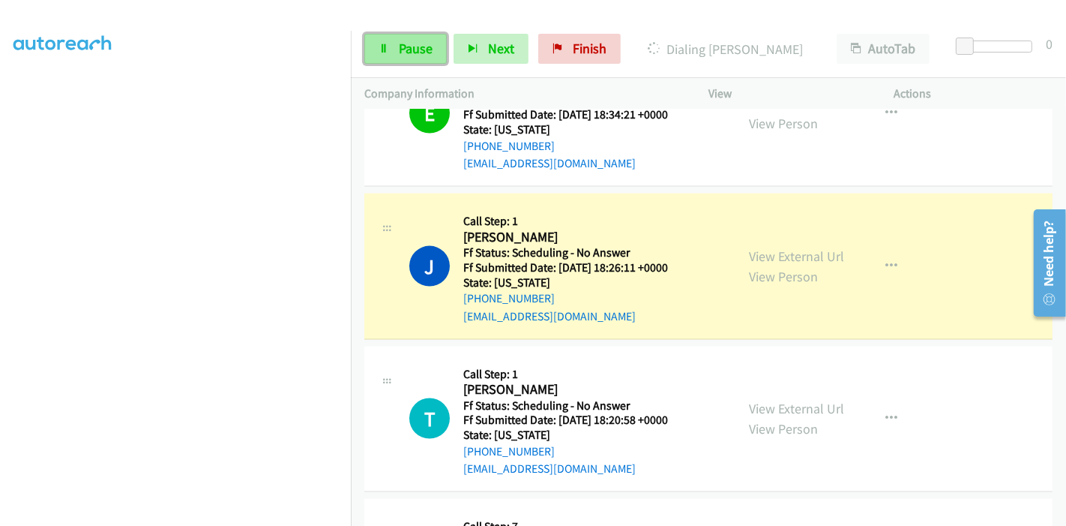
click at [413, 46] on span "Pause" at bounding box center [416, 48] width 34 height 17
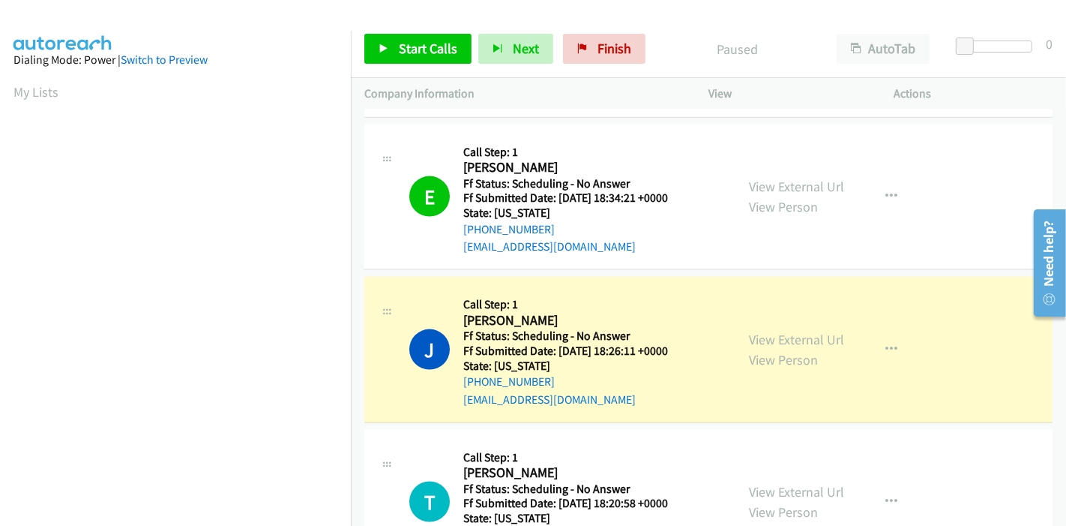
scroll to position [0, 0]
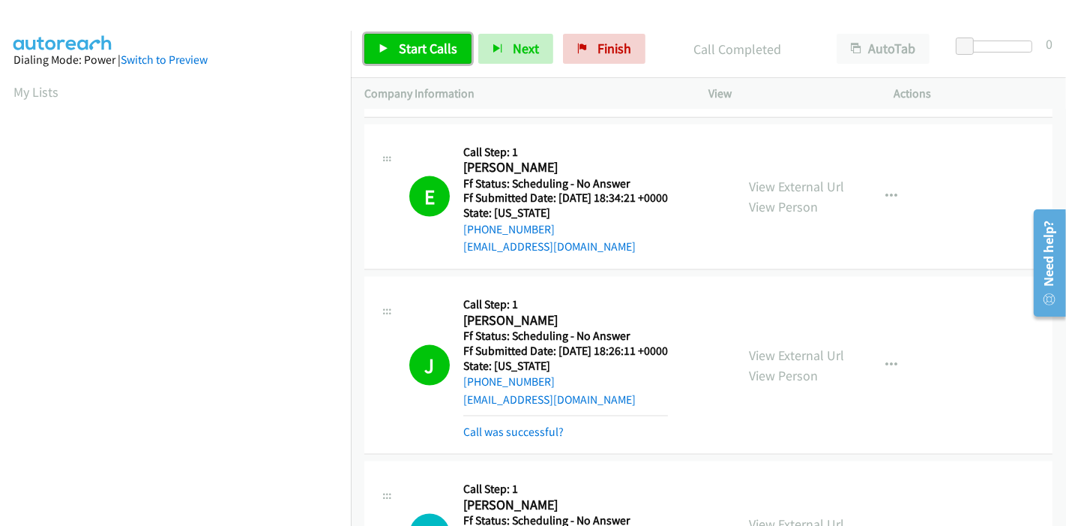
click at [399, 48] on span "Start Calls" at bounding box center [428, 48] width 58 height 17
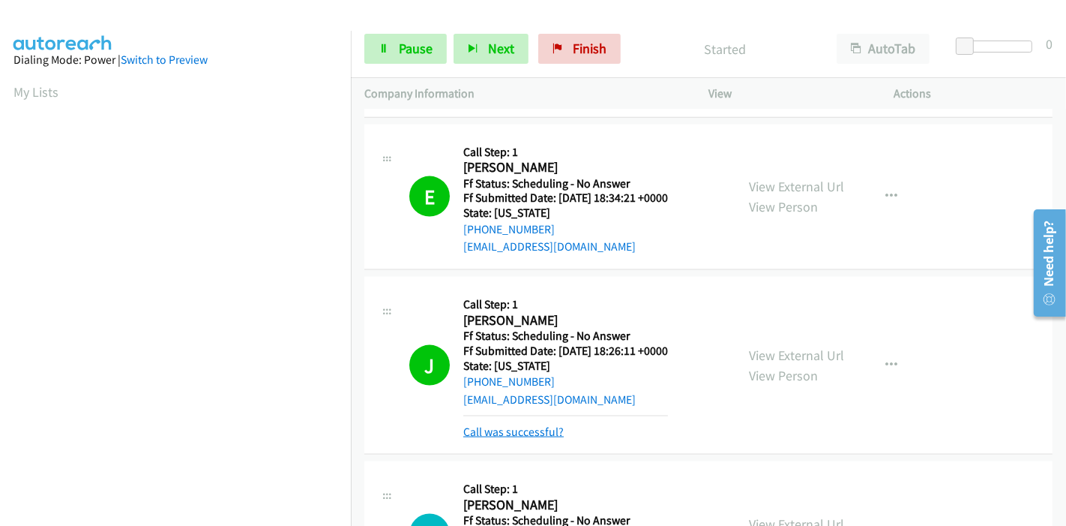
click at [520, 424] on link "Call was successful?" at bounding box center [513, 431] width 100 height 14
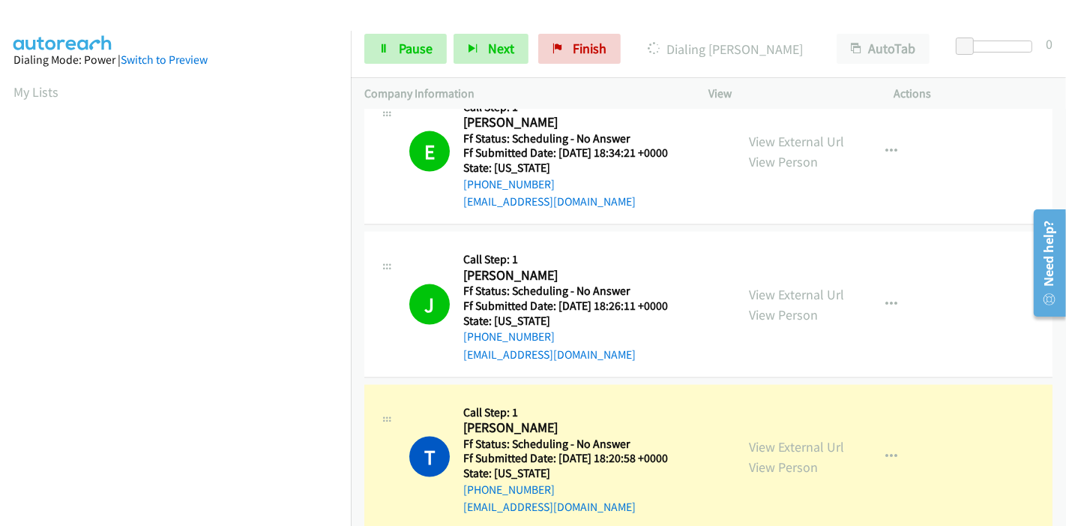
scroll to position [11416, 0]
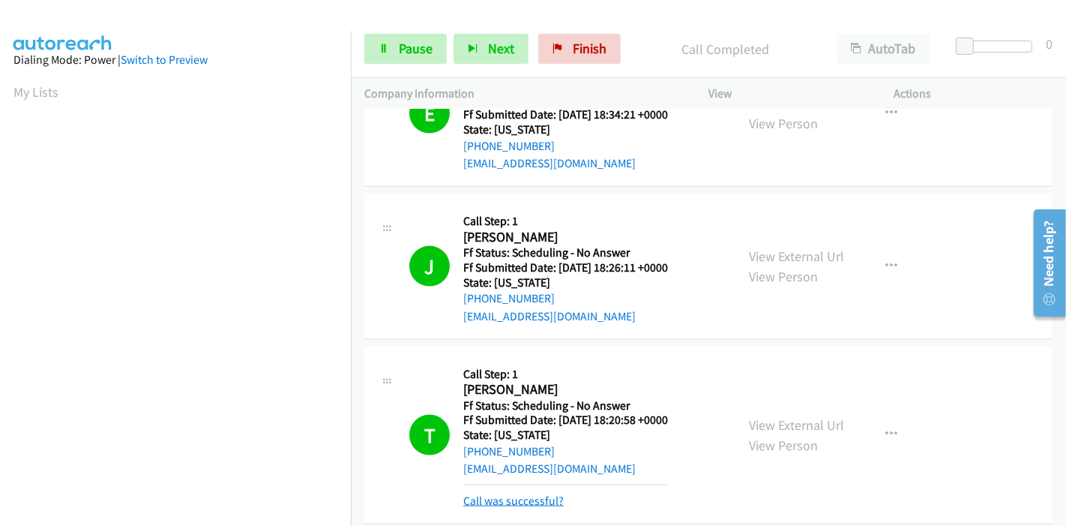
click at [513, 493] on link "Call was successful?" at bounding box center [513, 500] width 100 height 14
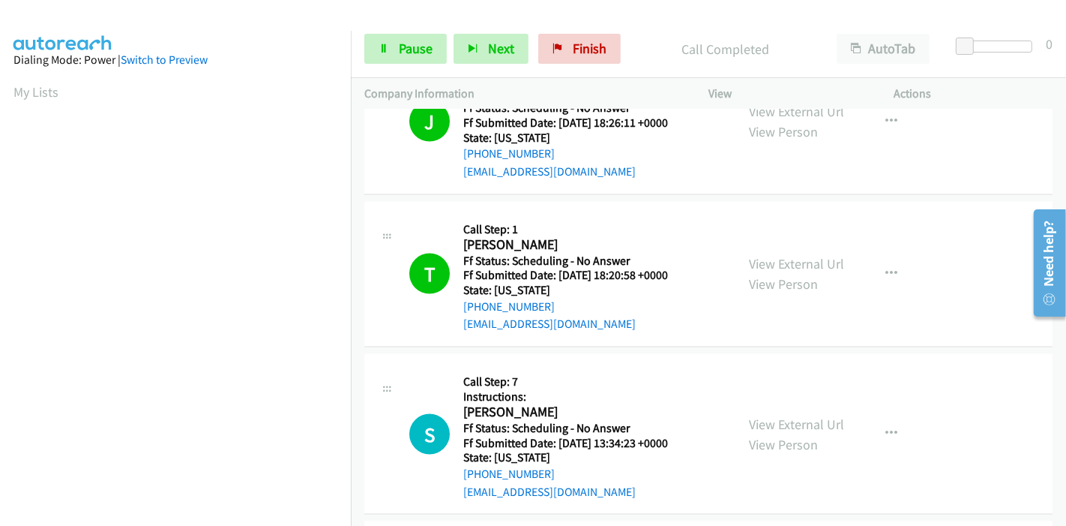
scroll to position [11582, 0]
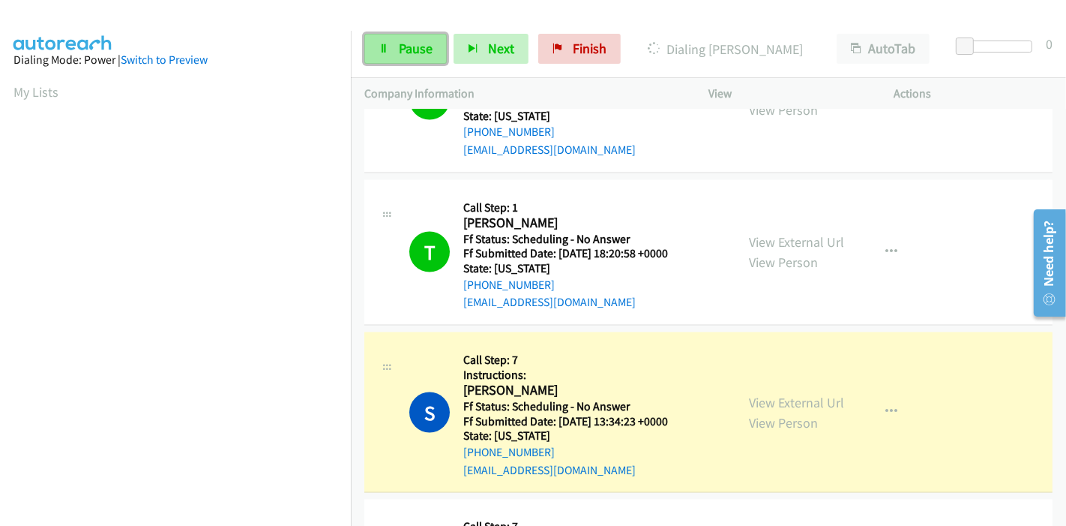
click at [395, 43] on link "Pause" at bounding box center [405, 49] width 82 height 30
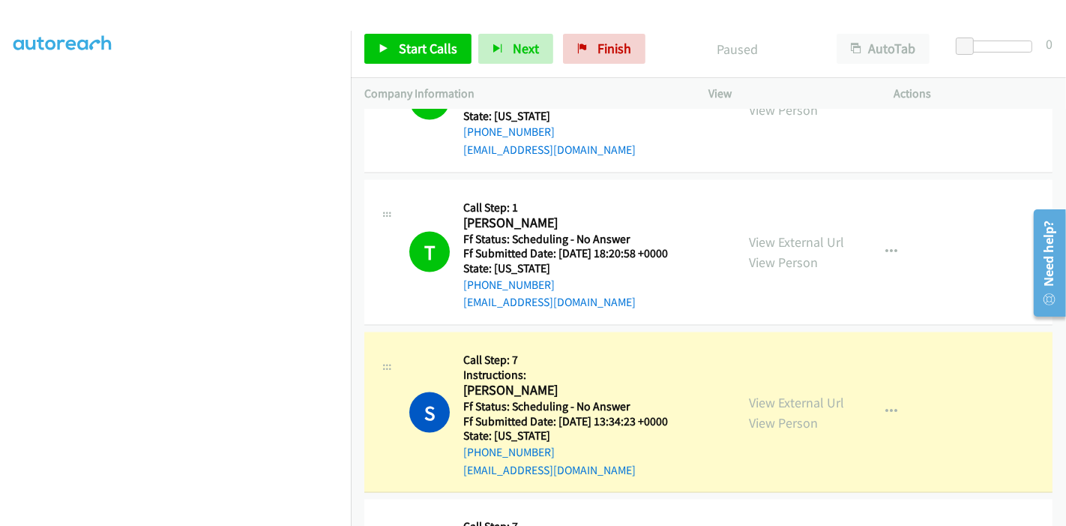
scroll to position [0, 0]
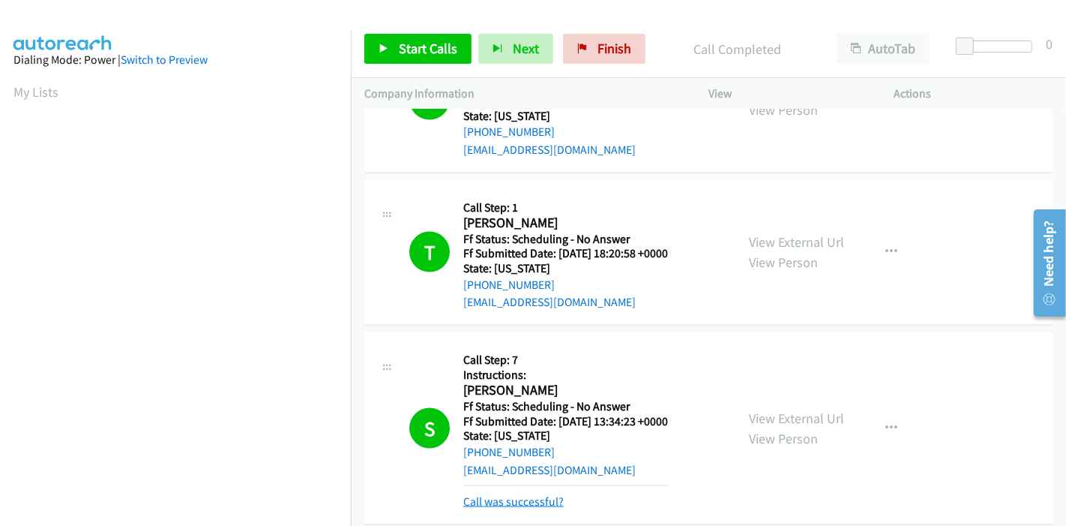
click at [538, 494] on link "Call was successful?" at bounding box center [513, 501] width 100 height 14
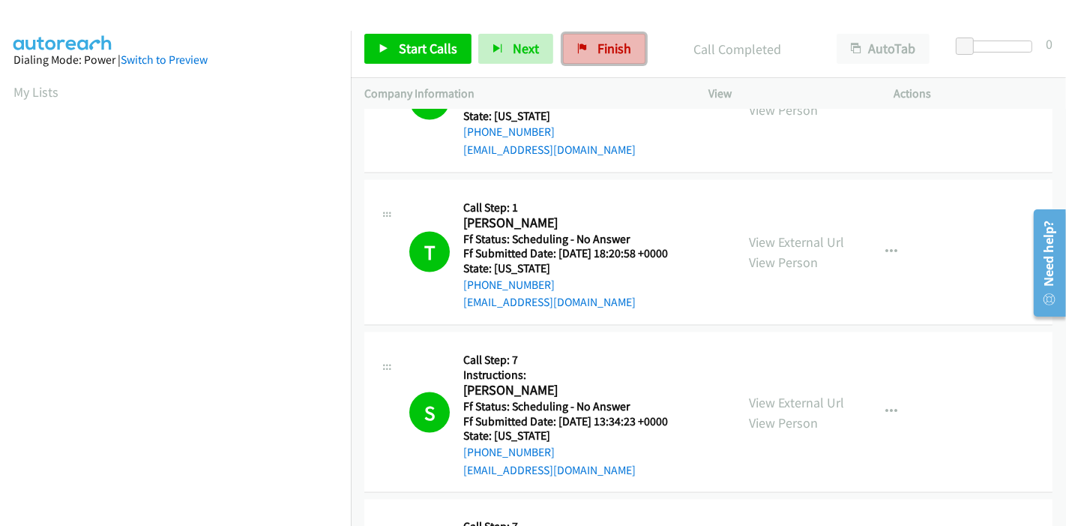
drag, startPoint x: 574, startPoint y: 46, endPoint x: 571, endPoint y: 61, distance: 16.0
click at [577, 46] on icon at bounding box center [582, 49] width 10 height 10
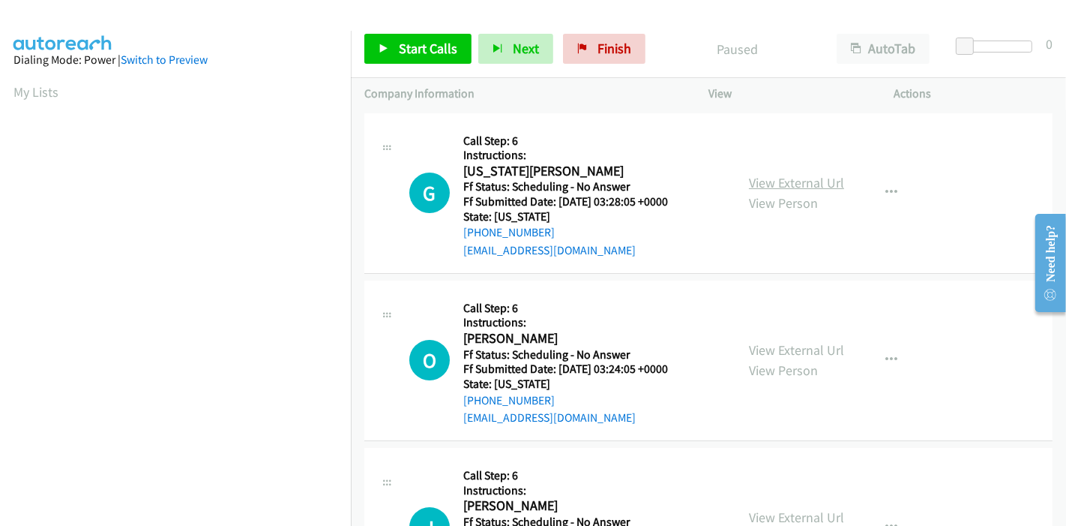
click at [773, 188] on link "View External Url" at bounding box center [796, 182] width 95 height 17
click at [804, 352] on link "View External Url" at bounding box center [796, 349] width 95 height 17
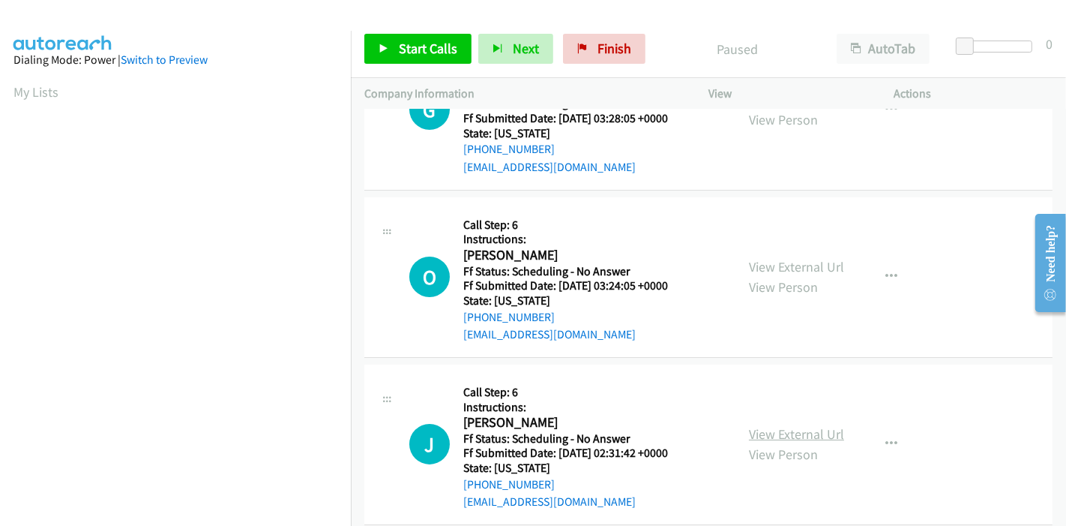
click at [757, 426] on link "View External Url" at bounding box center [796, 433] width 95 height 17
click at [390, 50] on link "Start Calls" at bounding box center [417, 49] width 107 height 30
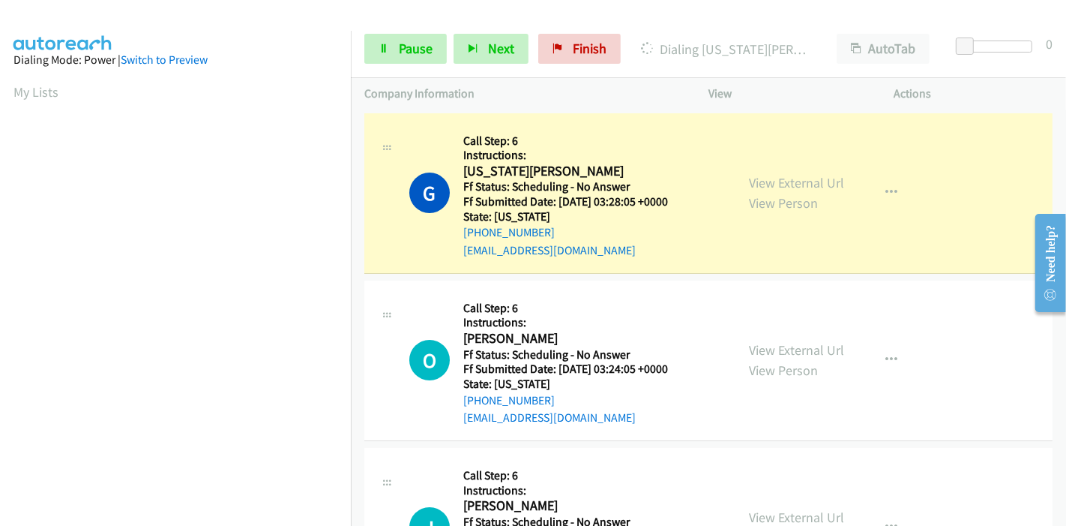
scroll to position [316, 0]
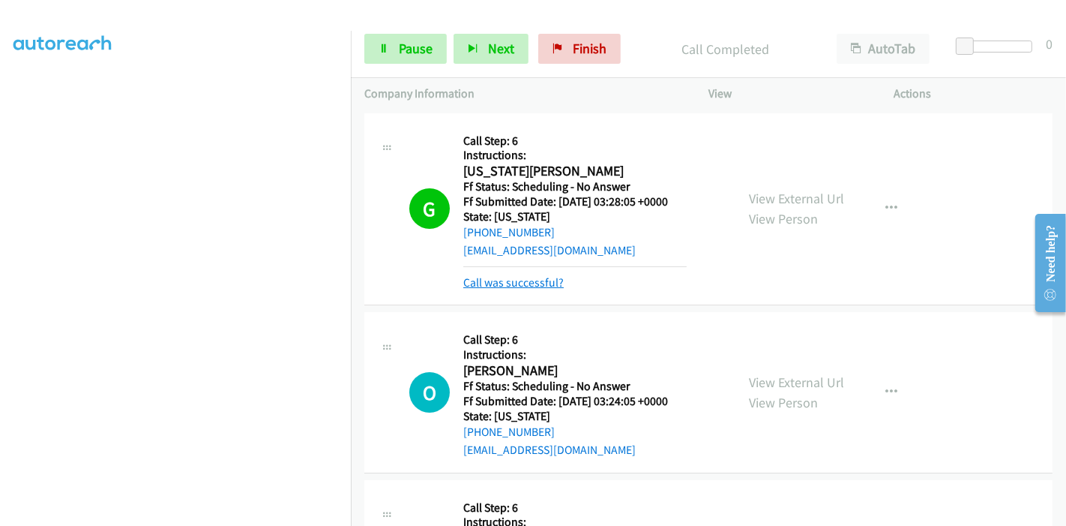
click at [473, 283] on link "Call was successful?" at bounding box center [513, 282] width 100 height 14
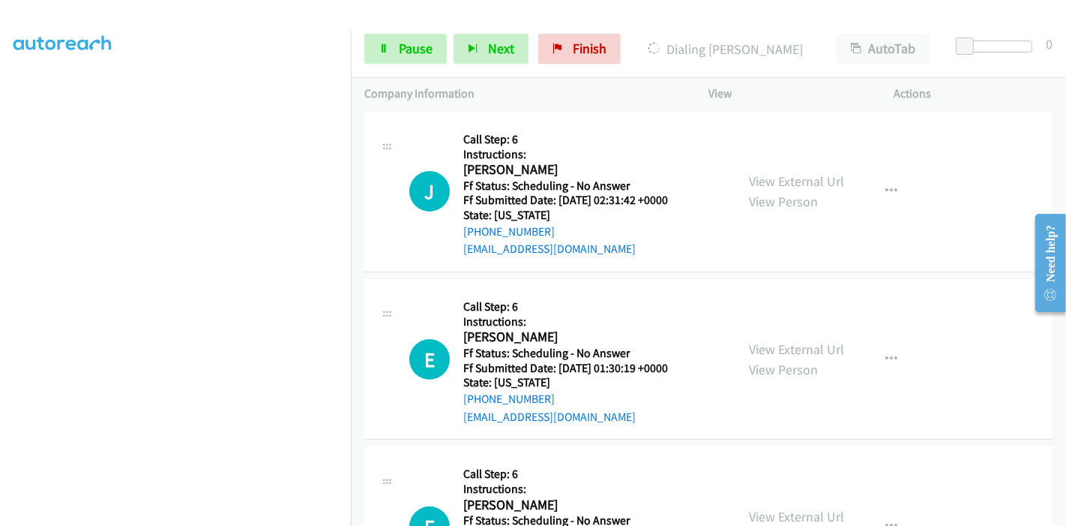
scroll to position [416, 0]
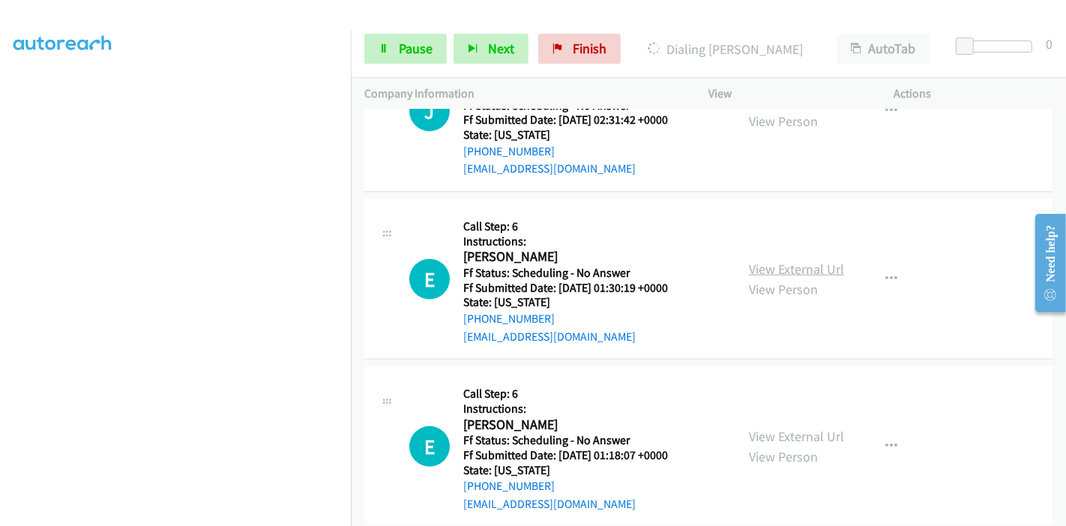
click at [784, 273] on link "View External Url" at bounding box center [796, 268] width 95 height 17
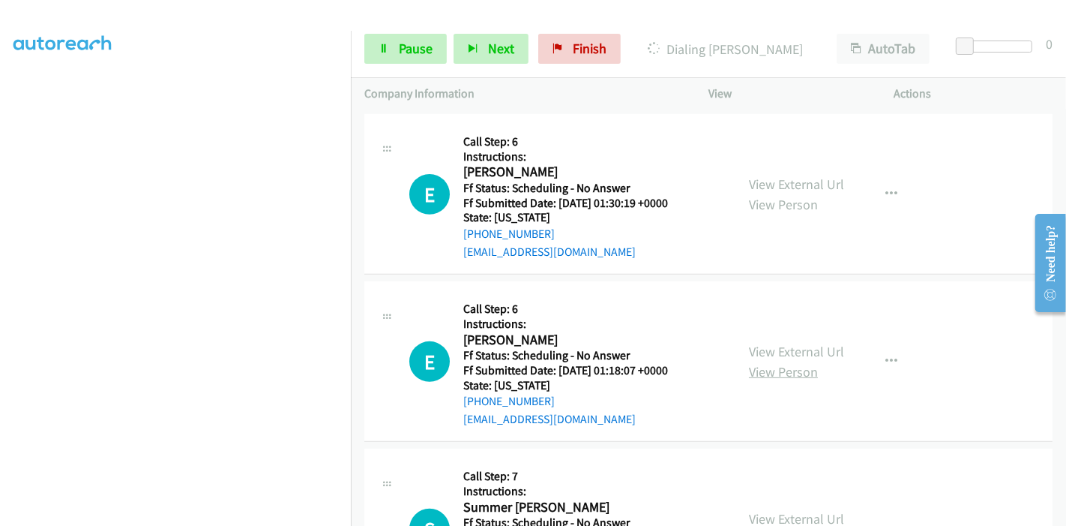
scroll to position [583, 0]
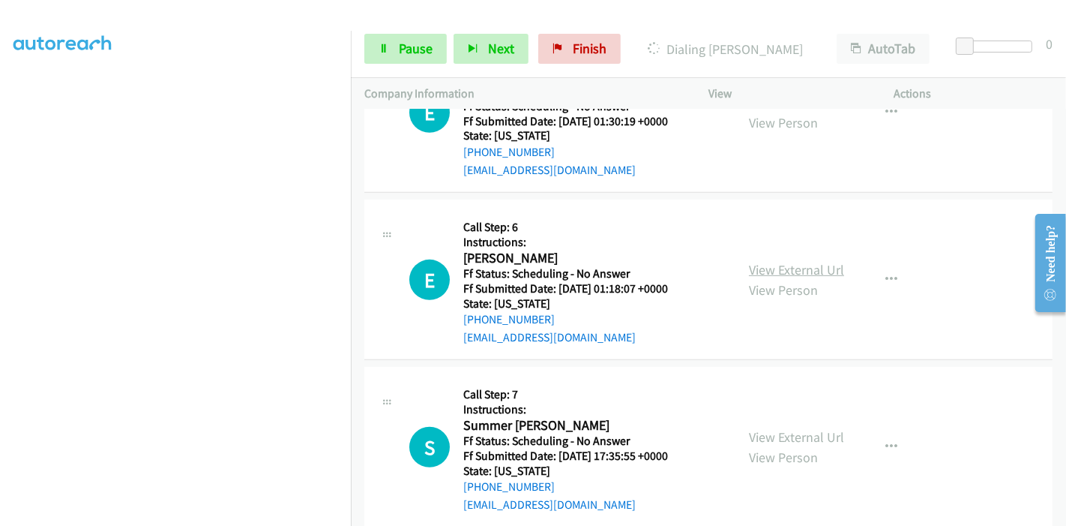
click at [781, 262] on link "View External Url" at bounding box center [796, 269] width 95 height 17
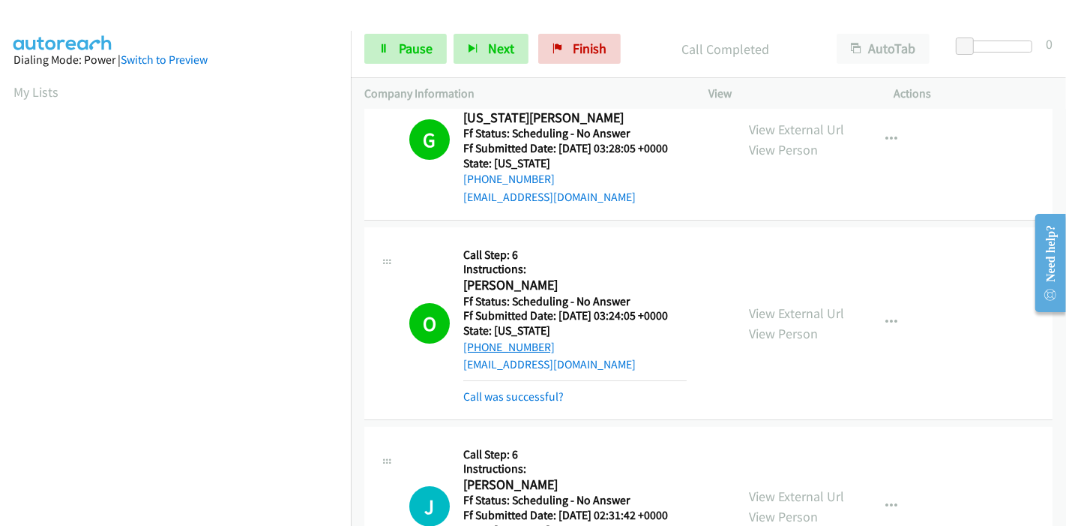
scroll to position [115, 0]
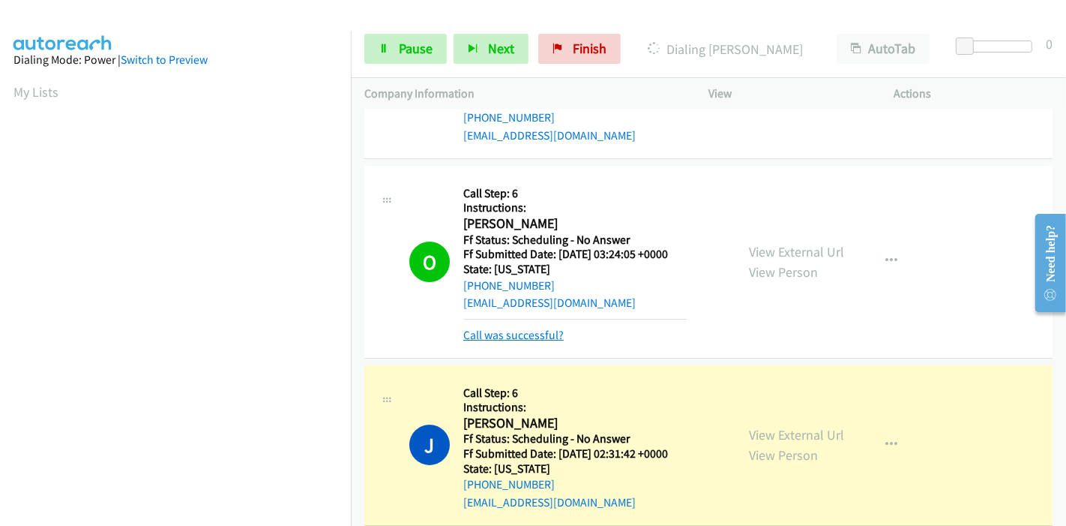
click at [486, 336] on link "Call was successful?" at bounding box center [513, 335] width 100 height 14
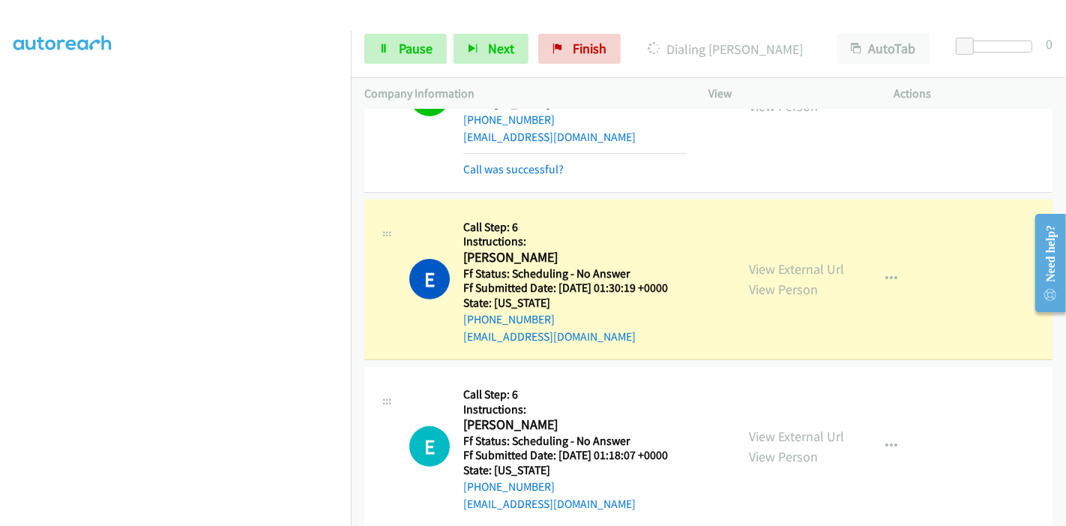
scroll to position [250, 0]
click at [493, 170] on link "Call was successful?" at bounding box center [513, 169] width 100 height 14
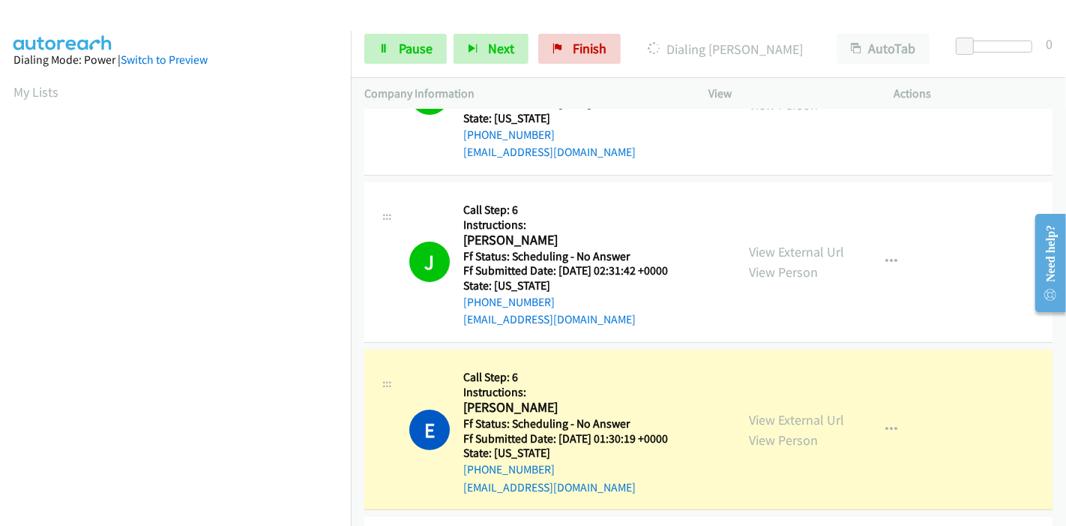
scroll to position [349, 0]
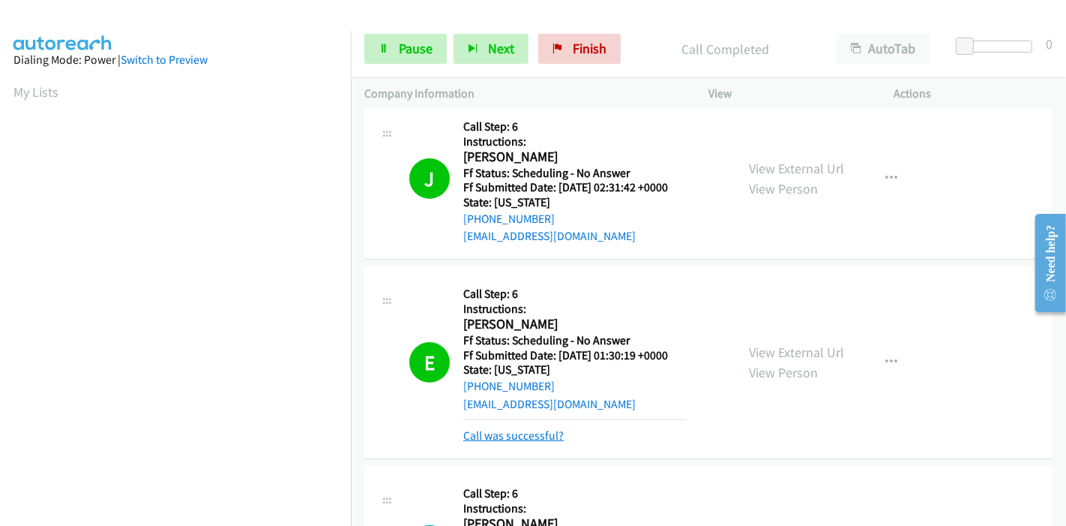
click at [514, 430] on link "Call was successful?" at bounding box center [513, 435] width 100 height 14
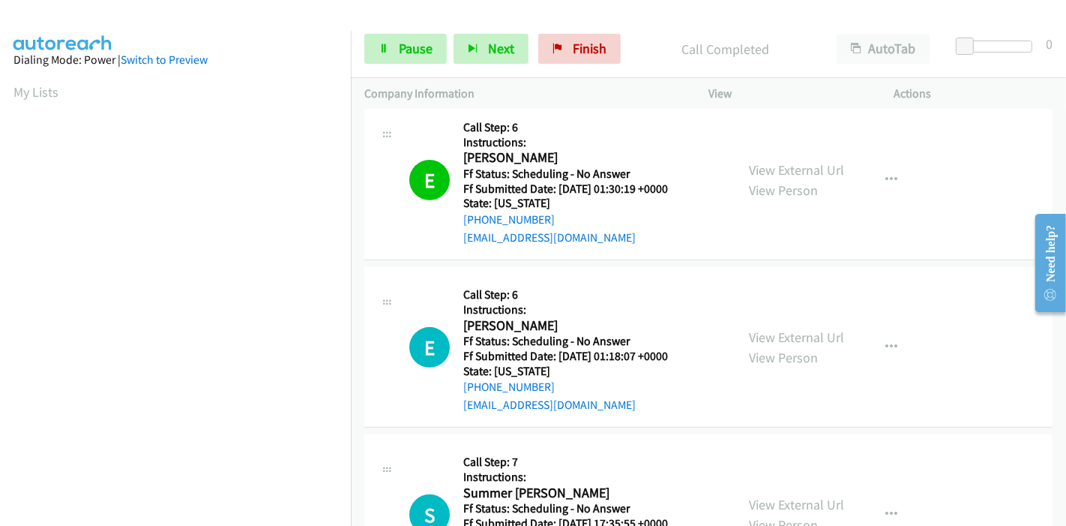
scroll to position [598, 0]
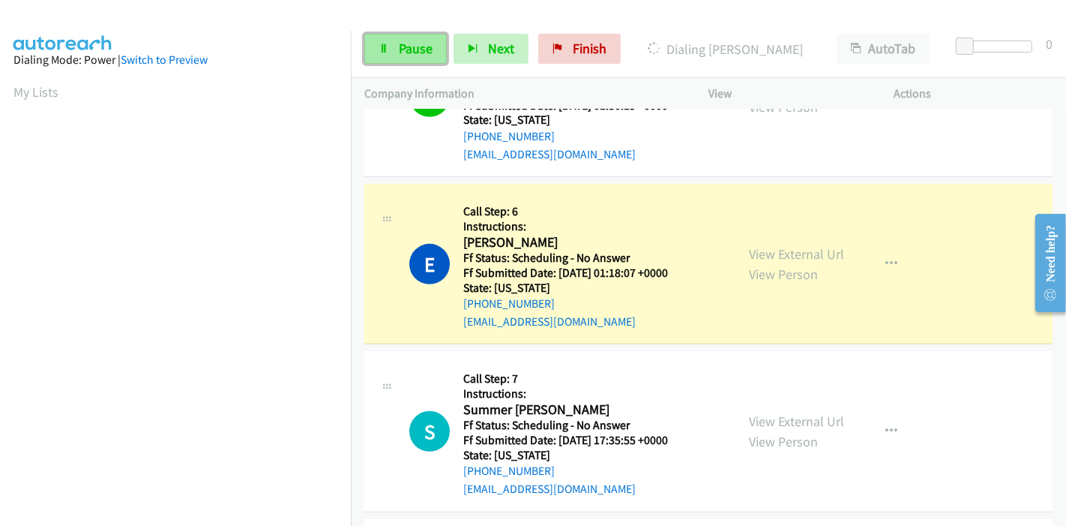
click at [405, 40] on span "Pause" at bounding box center [416, 48] width 34 height 17
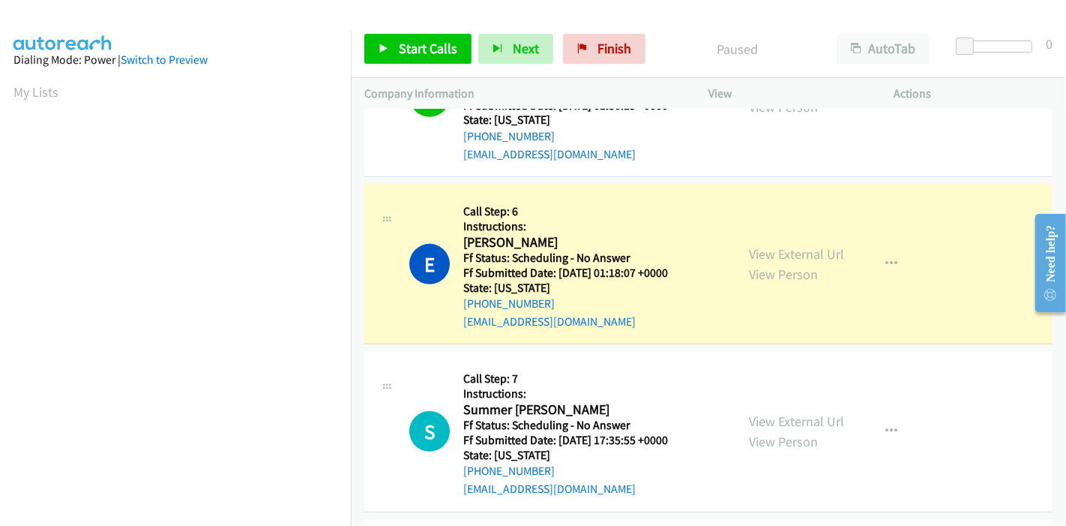
scroll to position [316, 0]
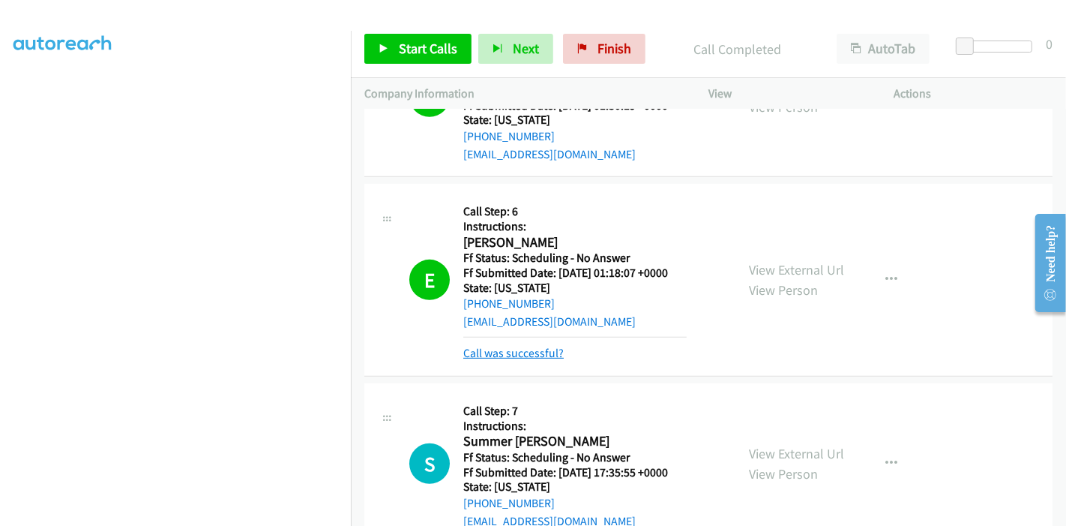
click at [503, 352] on link "Call was successful?" at bounding box center [513, 353] width 100 height 14
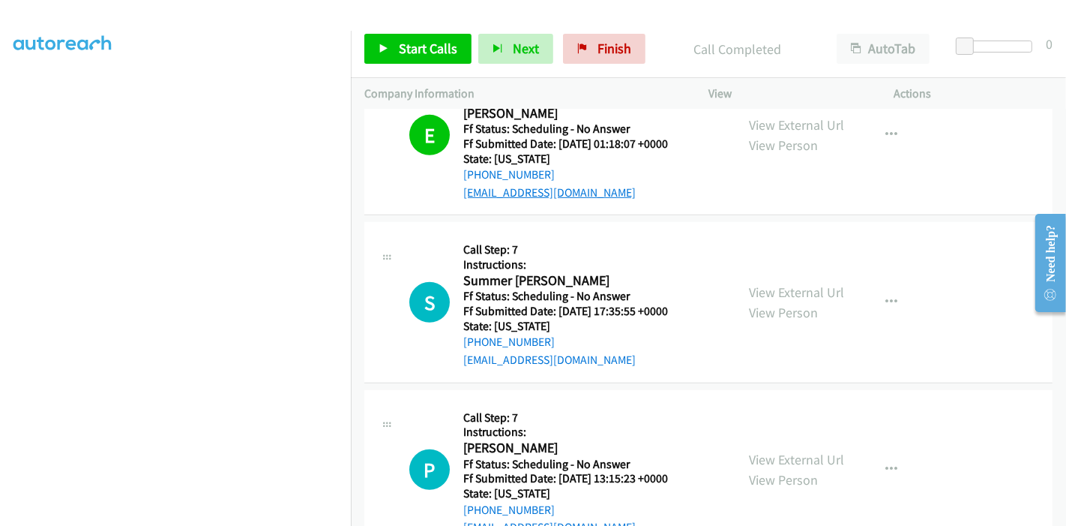
scroll to position [765, 0]
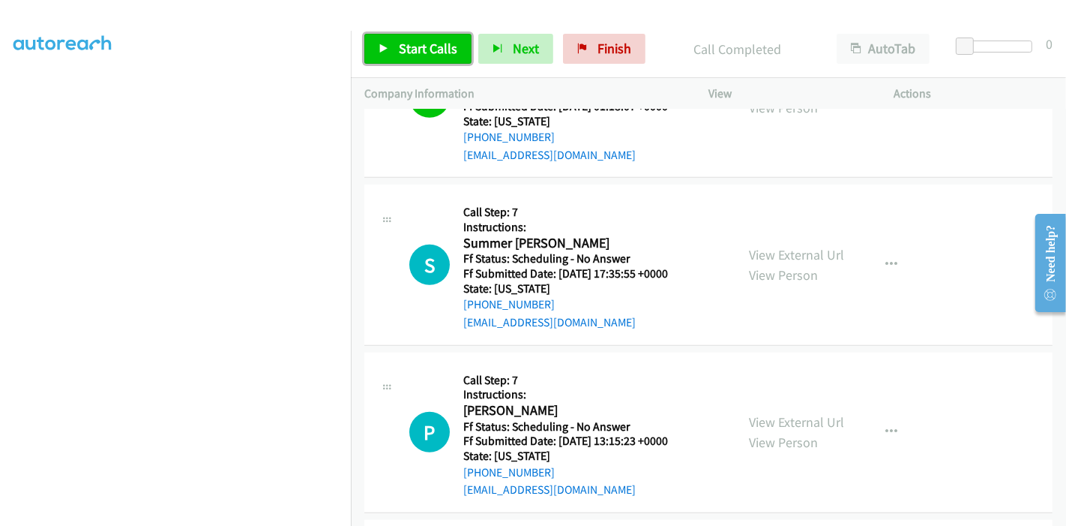
click at [401, 57] on link "Start Calls" at bounding box center [417, 49] width 107 height 30
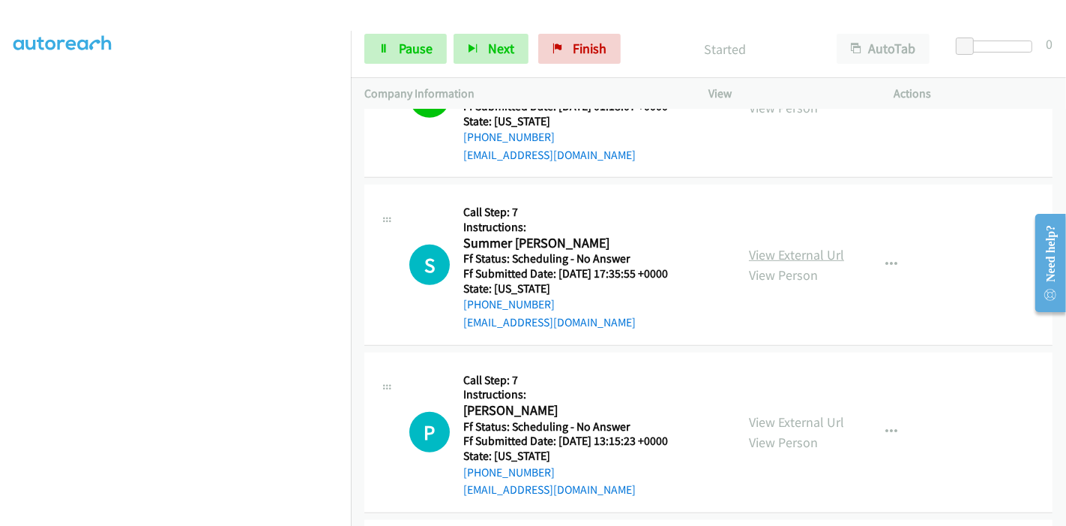
click at [781, 258] on link "View External Url" at bounding box center [796, 254] width 95 height 17
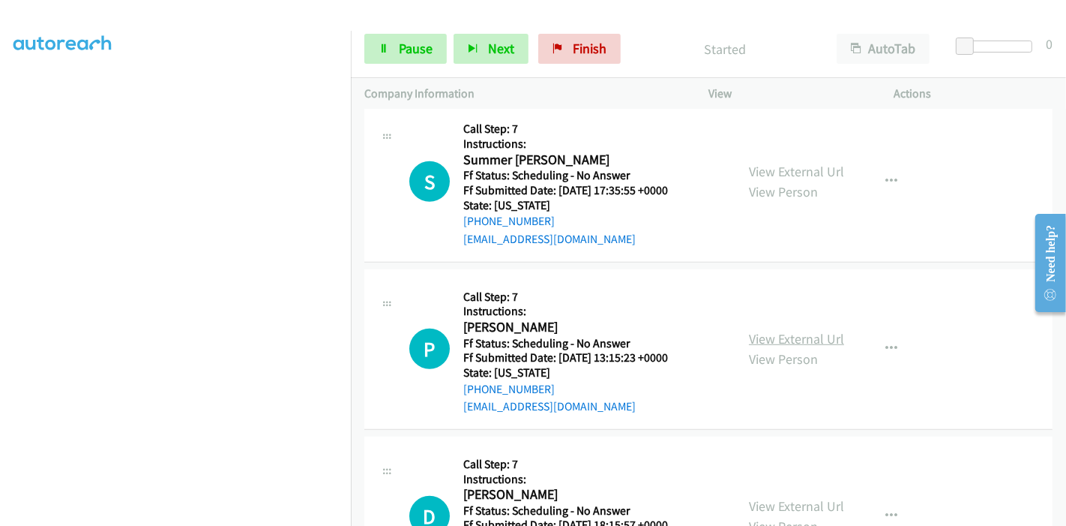
click at [784, 331] on link "View External Url" at bounding box center [796, 338] width 95 height 17
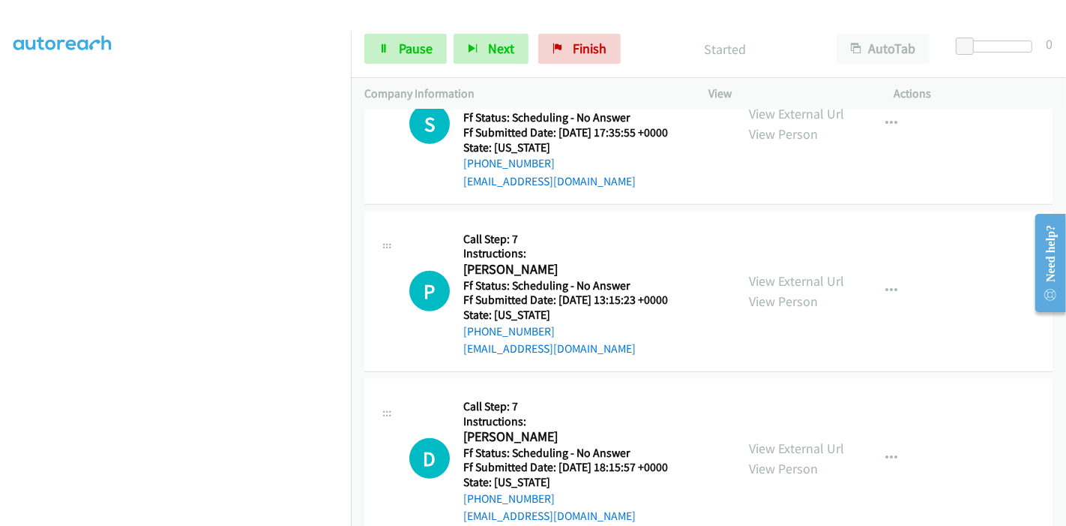
scroll to position [931, 0]
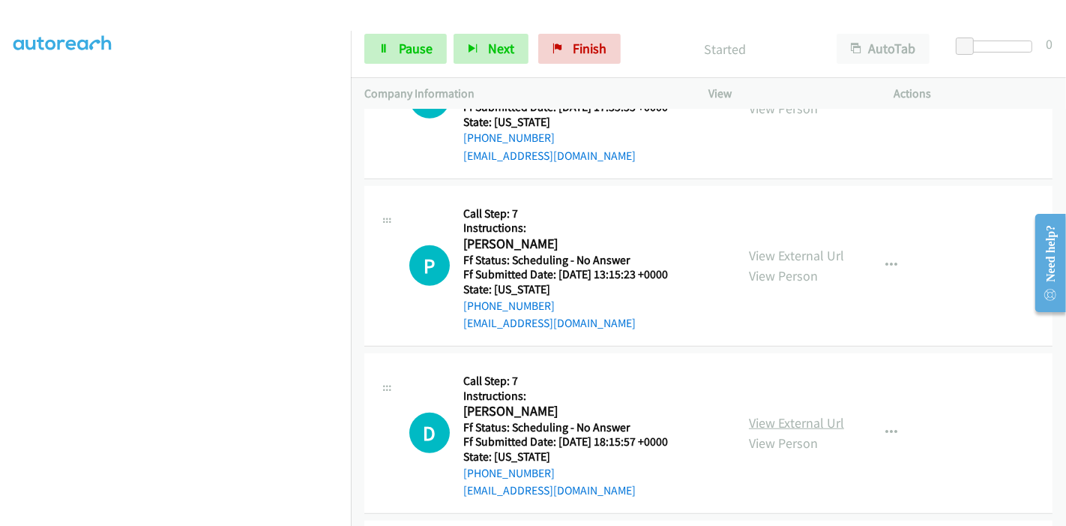
click at [778, 422] on link "View External Url" at bounding box center [796, 422] width 95 height 17
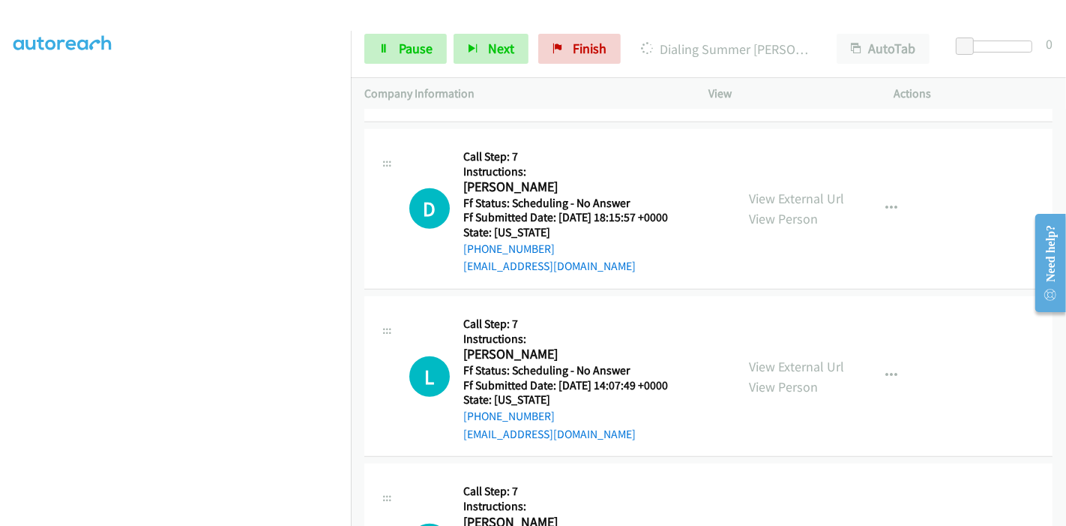
scroll to position [1182, 0]
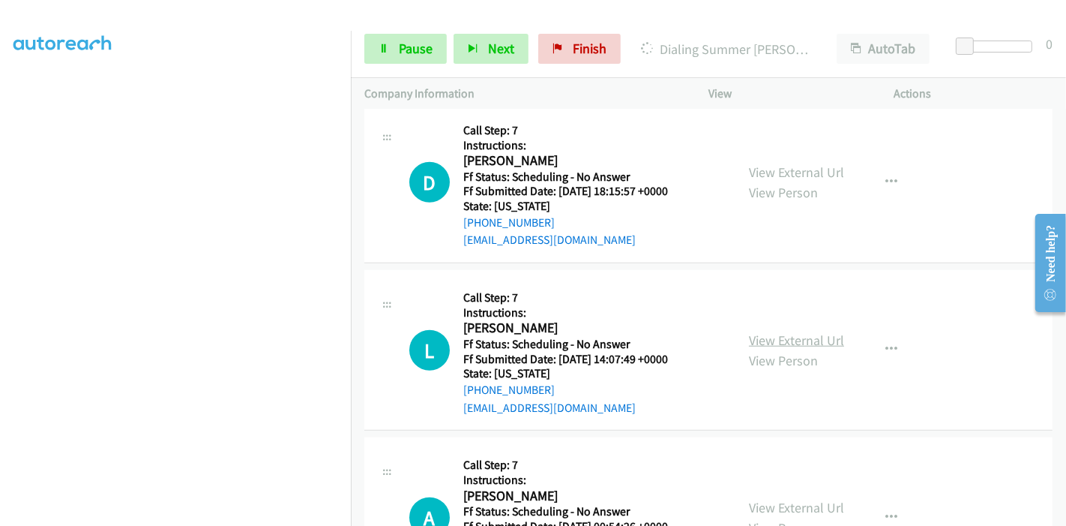
click at [793, 340] on link "View External Url" at bounding box center [796, 339] width 95 height 17
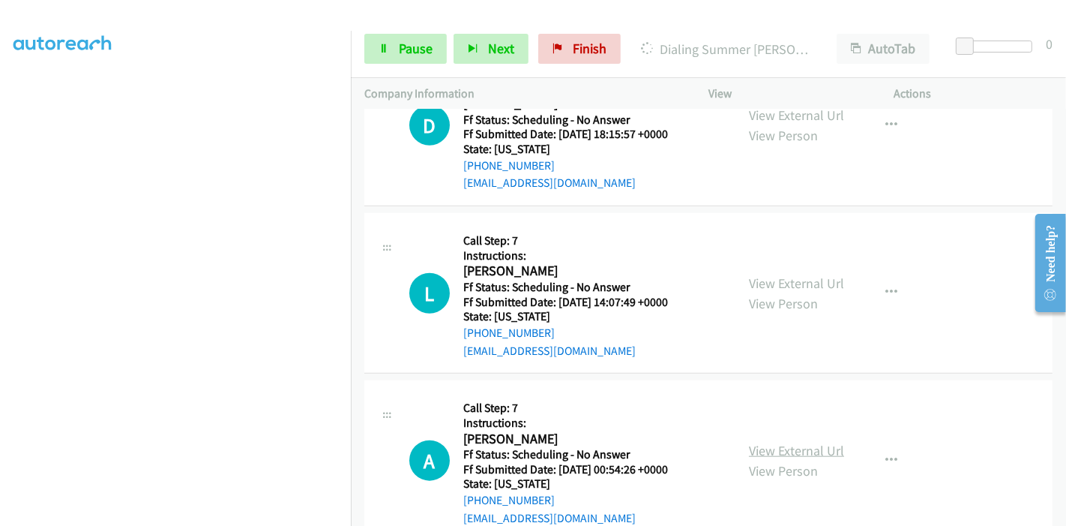
scroll to position [1348, 0]
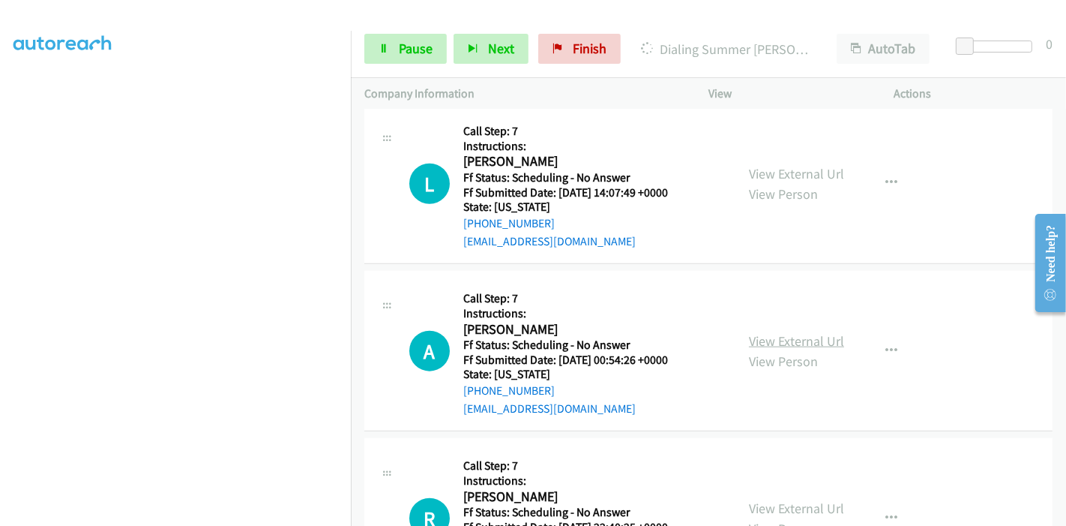
click at [770, 345] on link "View External Url" at bounding box center [796, 340] width 95 height 17
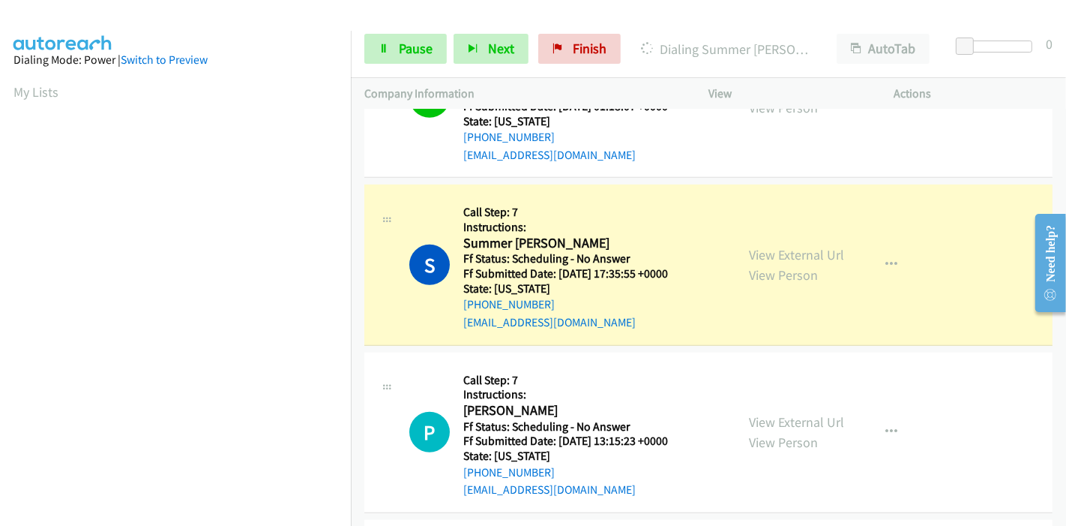
scroll to position [316, 0]
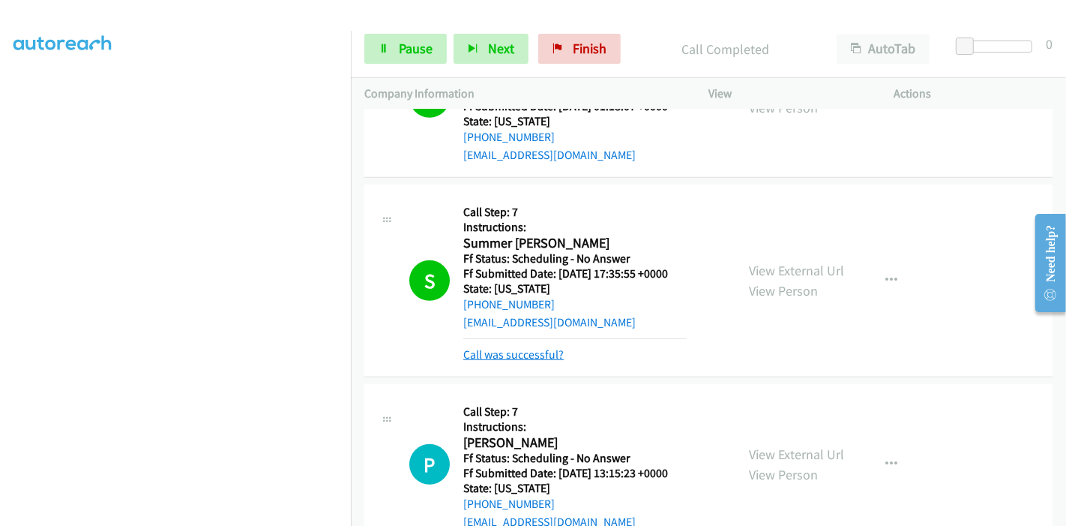
click at [530, 347] on link "Call was successful?" at bounding box center [513, 354] width 100 height 14
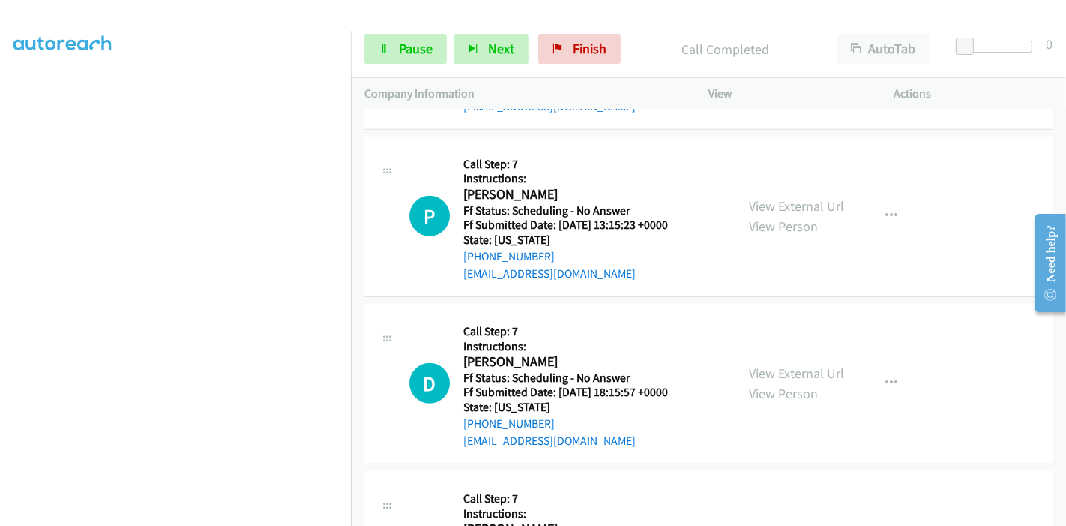
scroll to position [1015, 0]
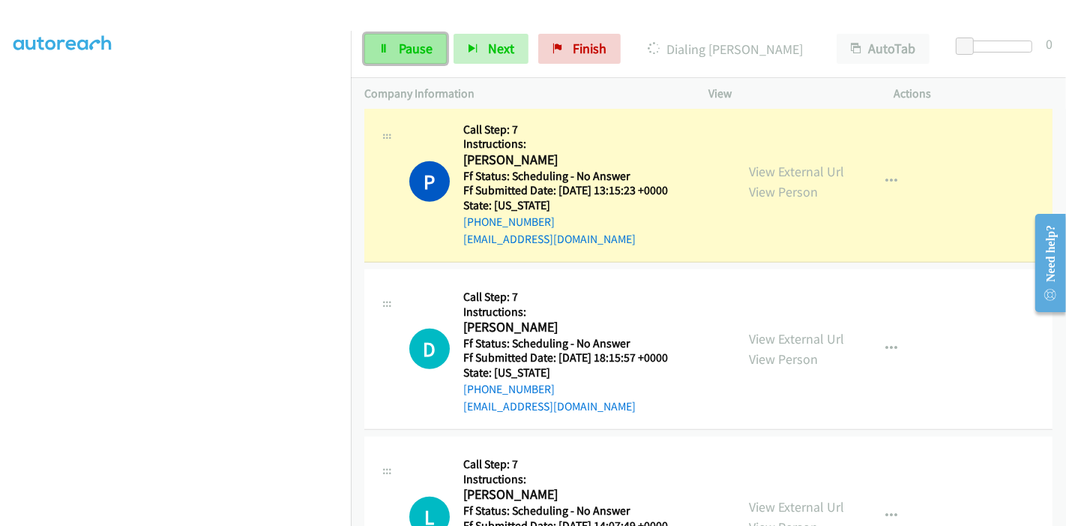
click at [423, 50] on span "Pause" at bounding box center [416, 48] width 34 height 17
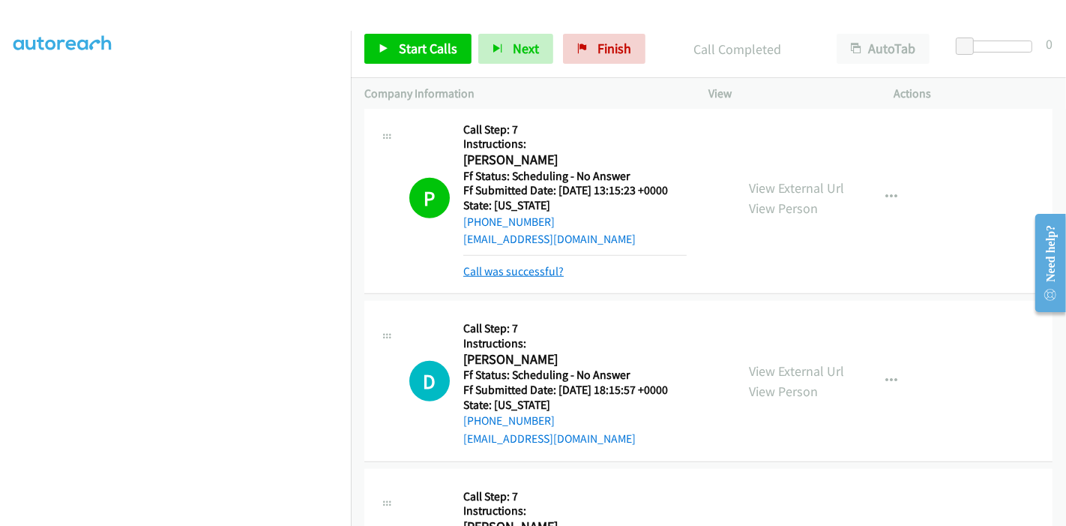
click at [516, 275] on link "Call was successful?" at bounding box center [513, 271] width 100 height 14
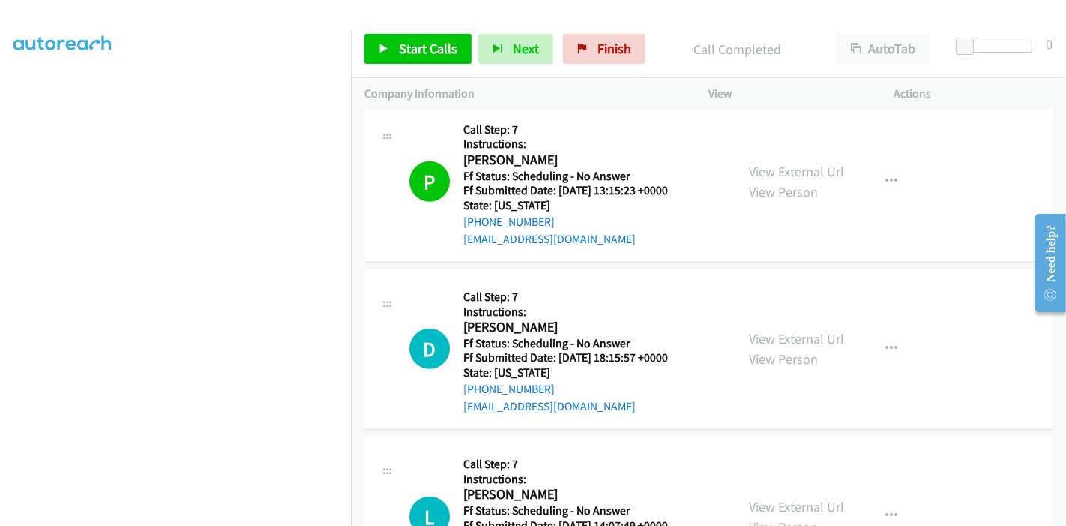
click at [418, 64] on div "Start Calls Pause Next Finish Call Completed AutoTab AutoTab 0" at bounding box center [708, 49] width 715 height 58
click at [426, 49] on span "Start Calls" at bounding box center [428, 48] width 58 height 17
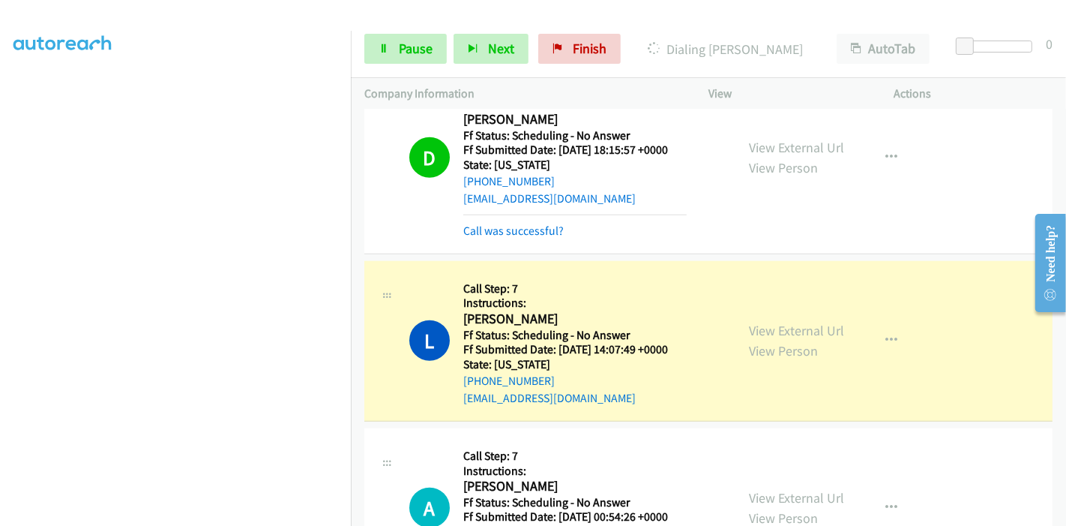
scroll to position [1198, 0]
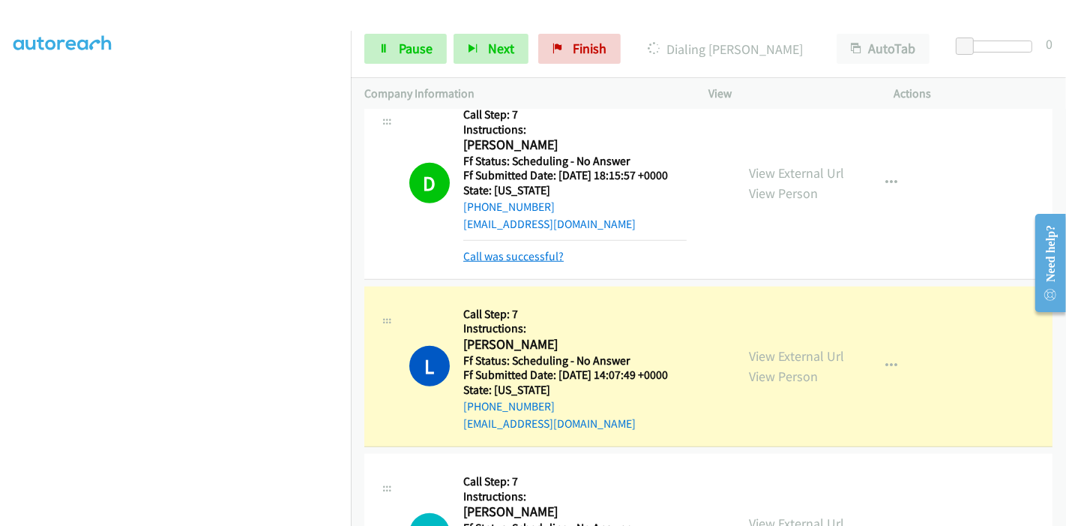
click at [538, 251] on link "Call was successful?" at bounding box center [513, 256] width 100 height 14
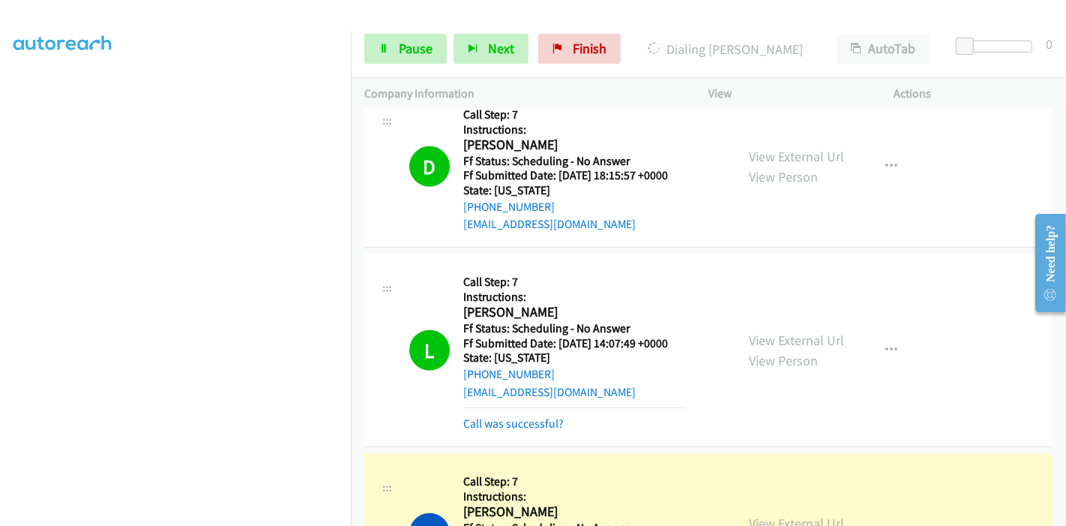
scroll to position [316, 0]
click at [417, 46] on span "Pause" at bounding box center [416, 48] width 34 height 17
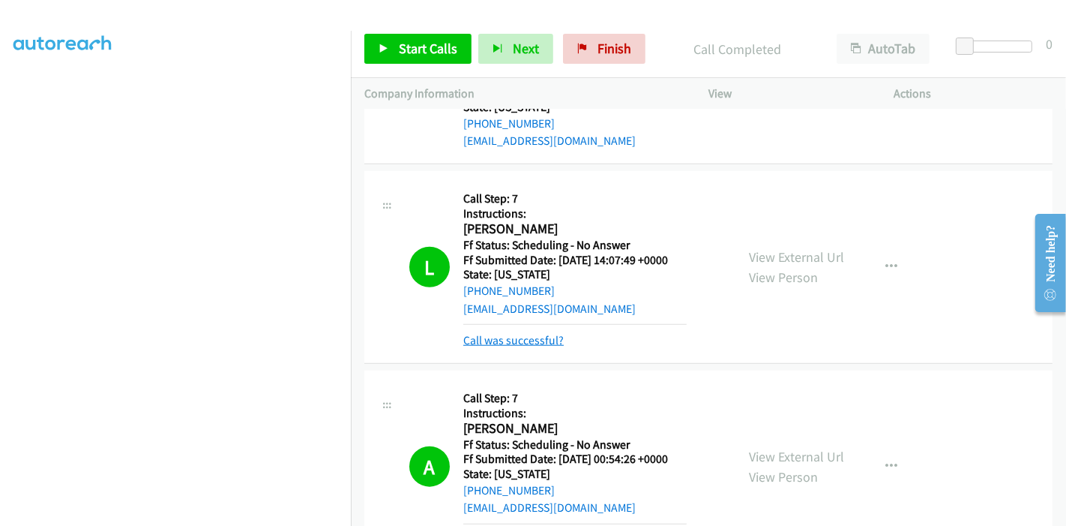
click at [505, 334] on link "Call was successful?" at bounding box center [513, 340] width 100 height 14
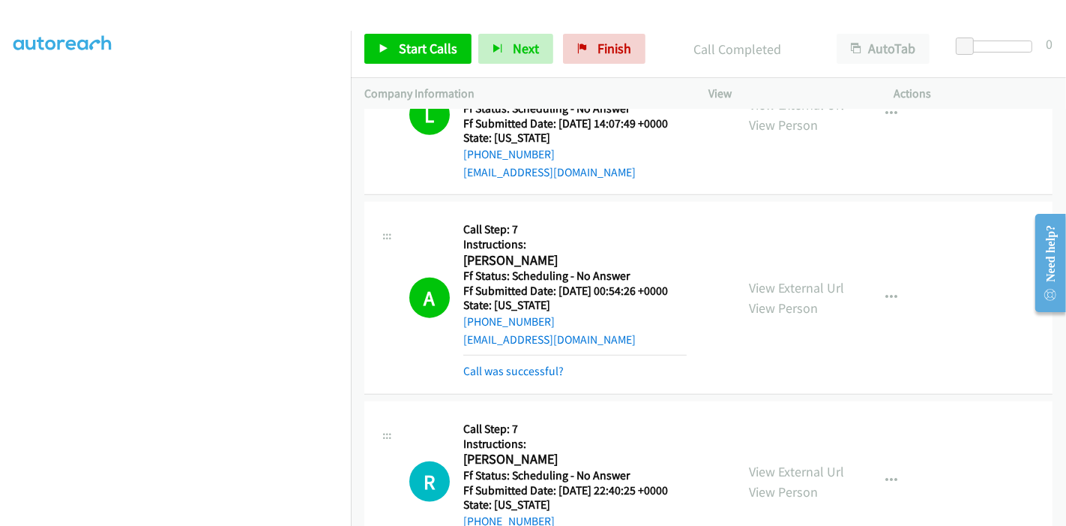
scroll to position [1447, 0]
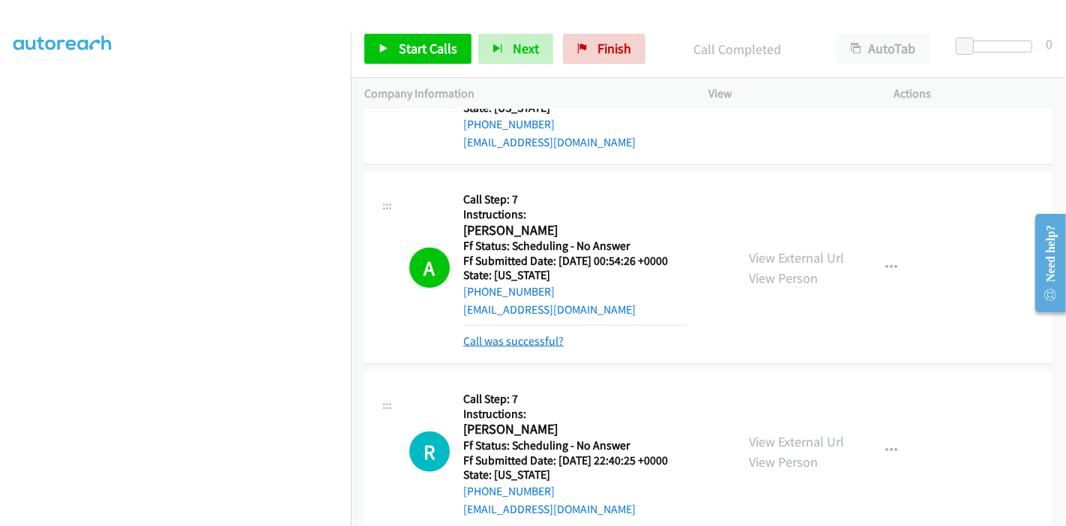
click at [508, 336] on link "Call was successful?" at bounding box center [513, 341] width 100 height 14
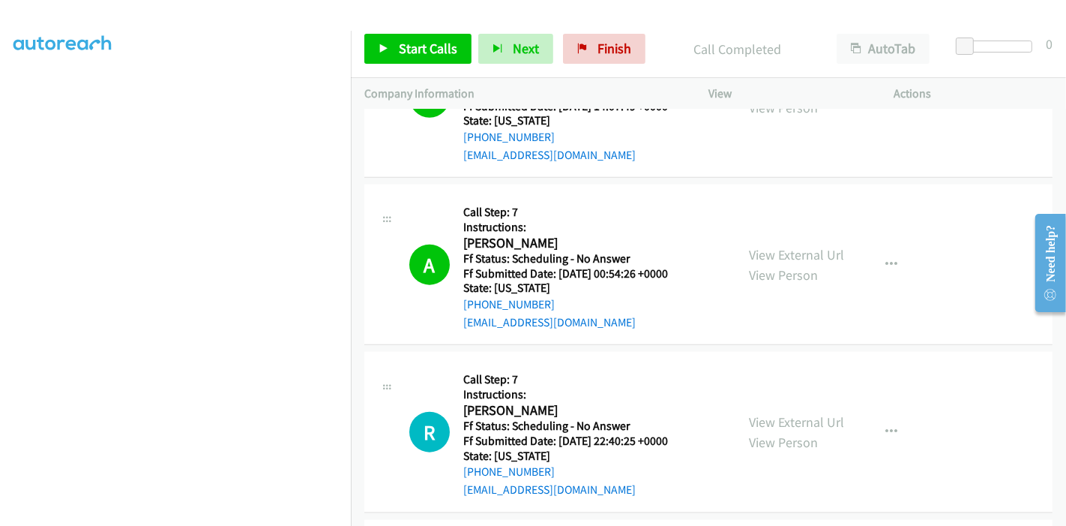
scroll to position [1530, 0]
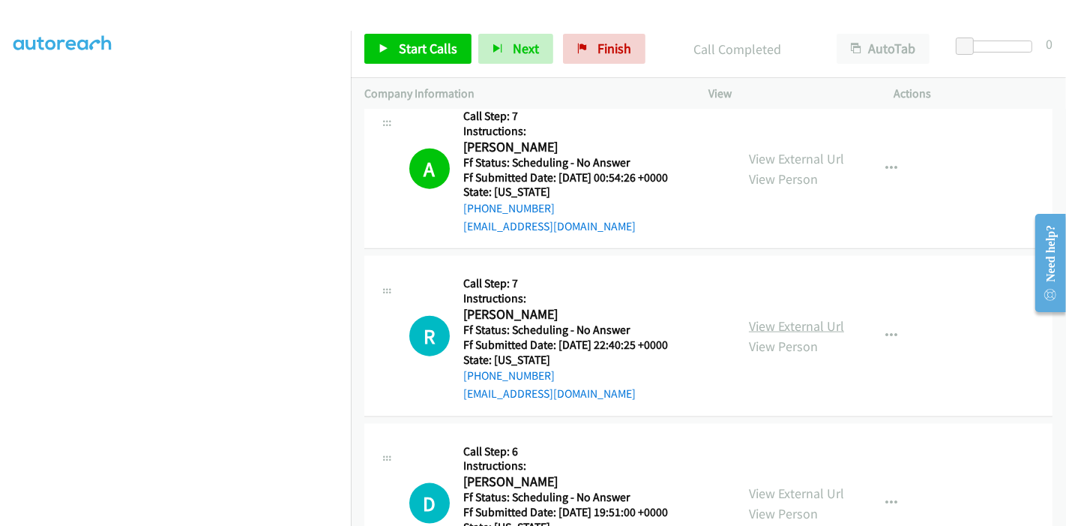
click at [817, 319] on link "View External Url" at bounding box center [796, 325] width 95 height 17
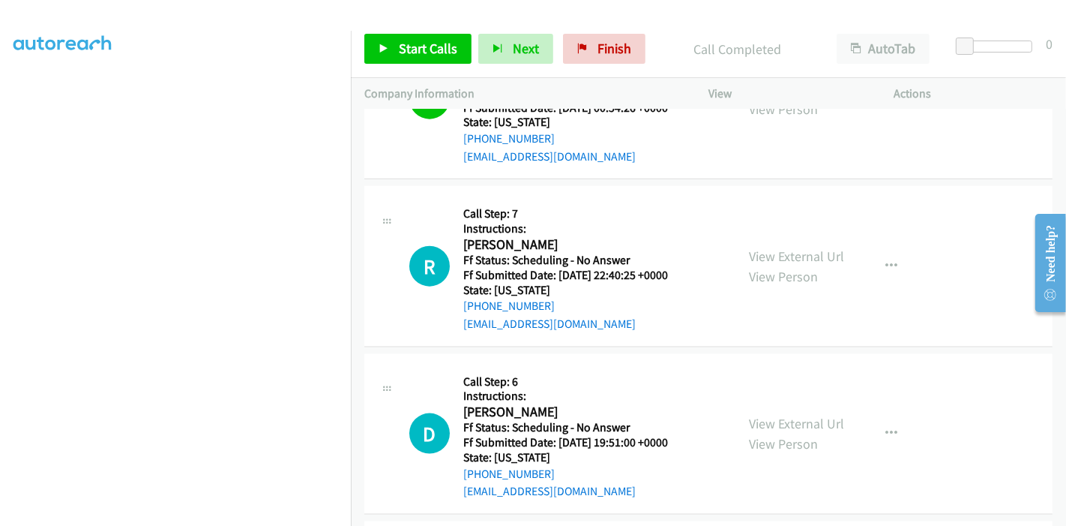
scroll to position [1697, 0]
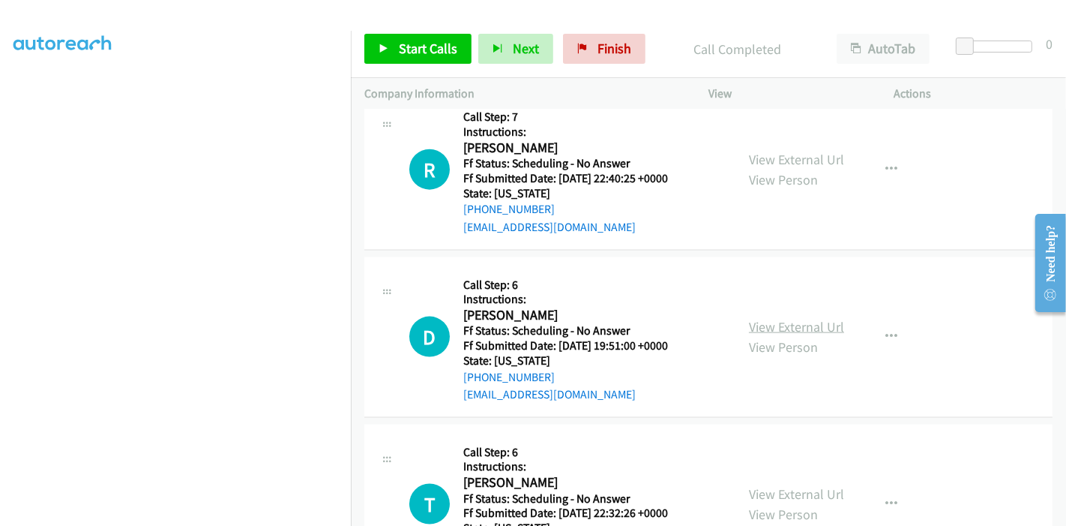
click at [768, 320] on link "View External Url" at bounding box center [796, 326] width 95 height 17
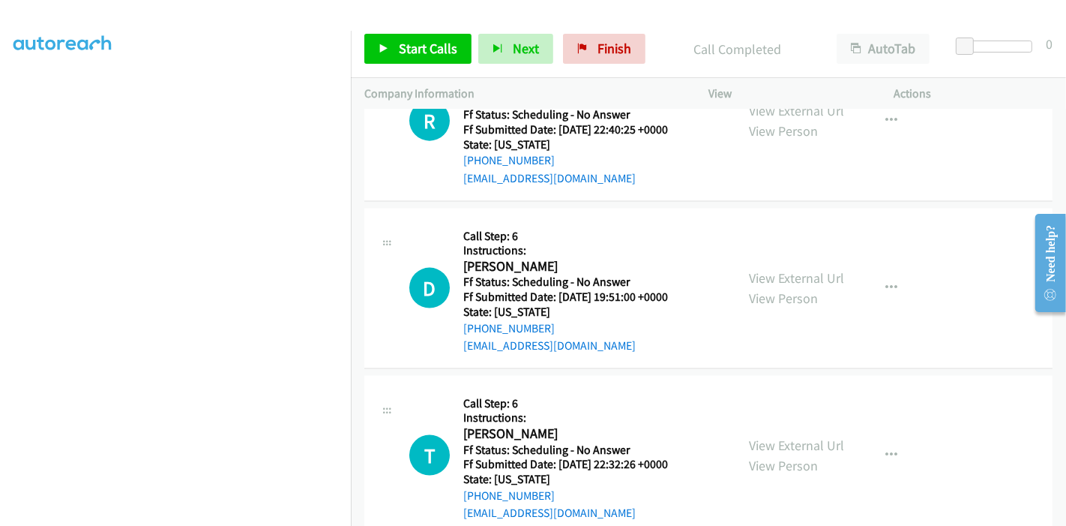
scroll to position [1780, 0]
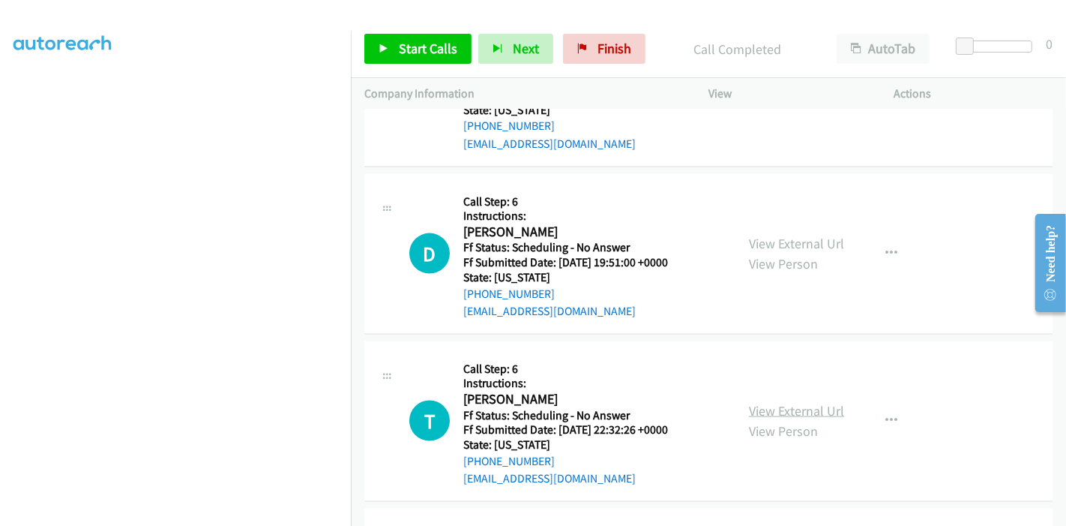
click at [763, 410] on link "View External Url" at bounding box center [796, 410] width 95 height 17
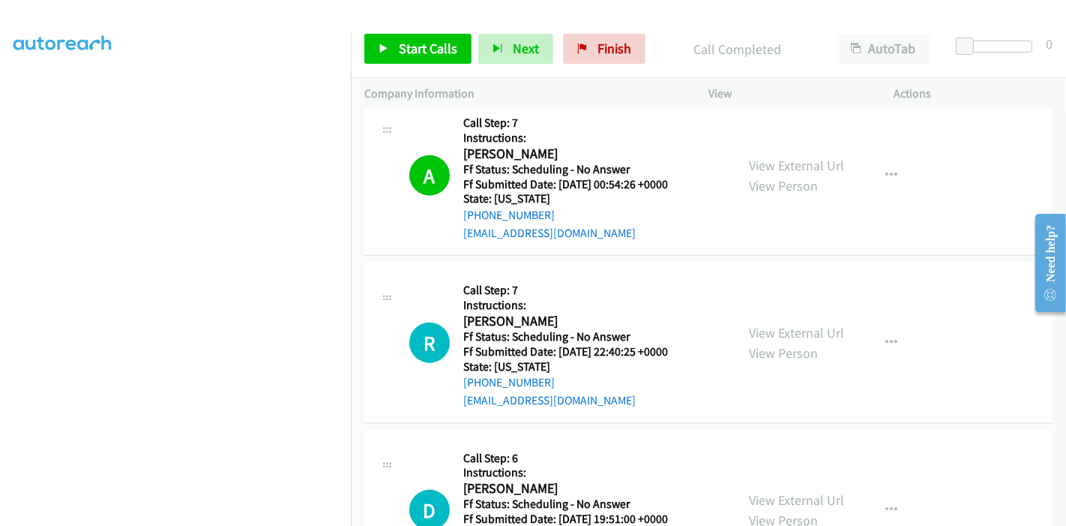
scroll to position [1614, 0]
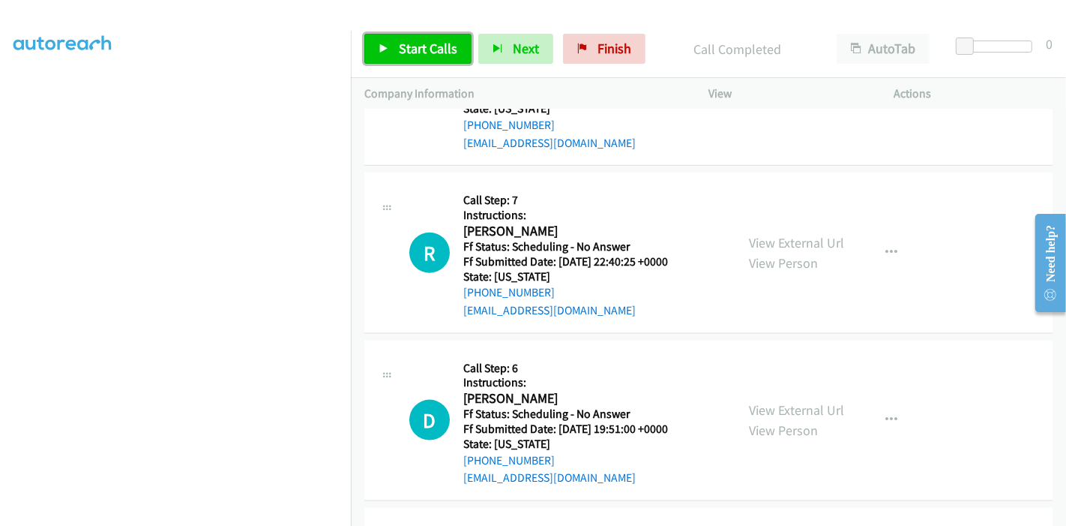
click at [385, 51] on icon at bounding box center [384, 49] width 10 height 10
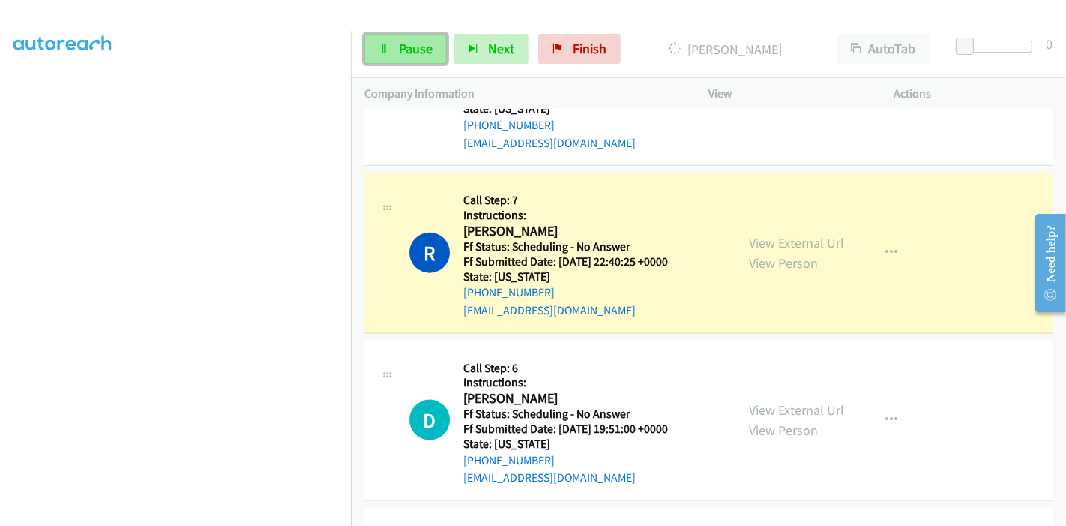
click at [376, 37] on link "Pause" at bounding box center [405, 49] width 82 height 30
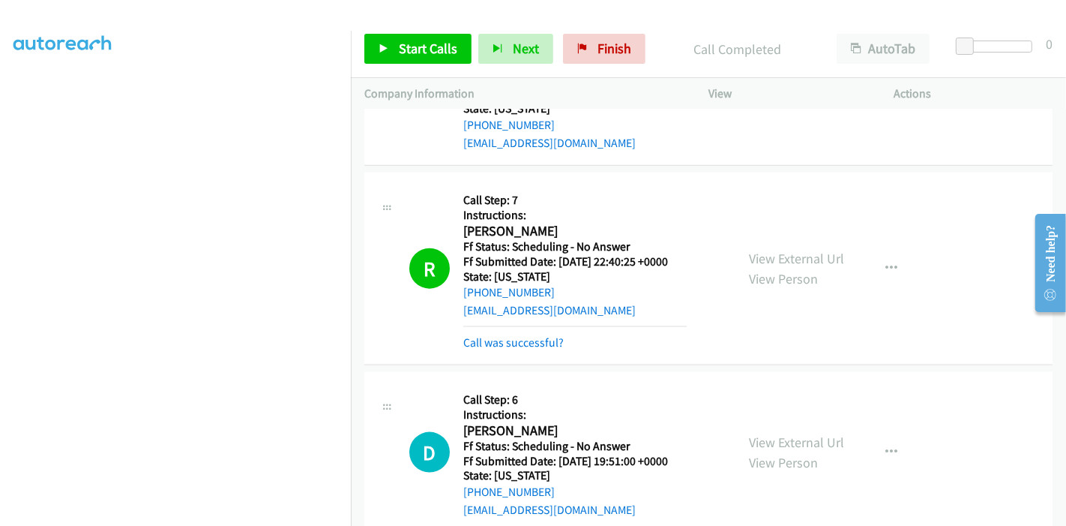
click at [520, 350] on div "R Callback Scheduled Call Step: 7 Instructions: Roderic E Collins Jr America/Ne…" at bounding box center [708, 268] width 688 height 193
click at [521, 346] on div "Call was successful?" at bounding box center [574, 343] width 223 height 18
click at [533, 344] on link "Call was successful?" at bounding box center [513, 342] width 100 height 14
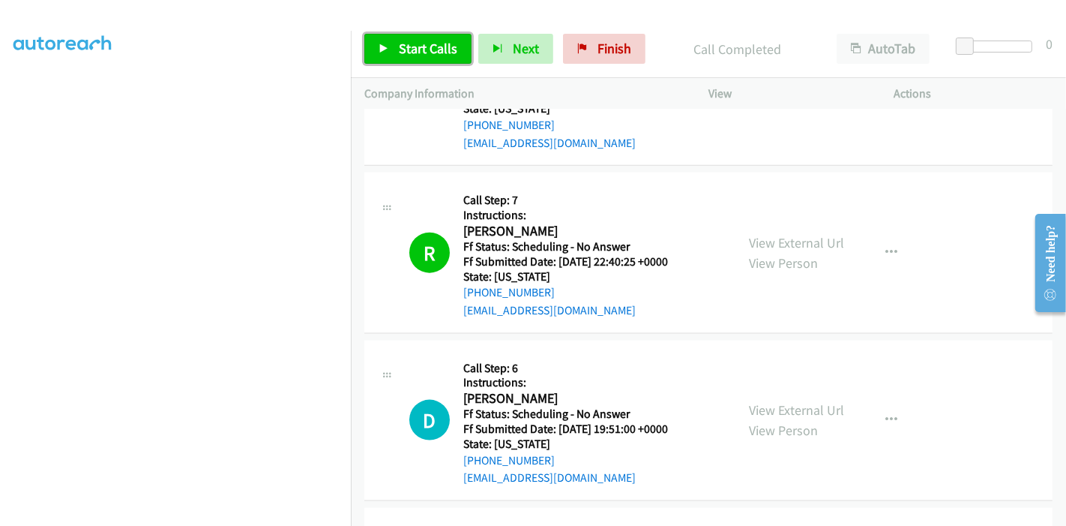
click at [428, 47] on span "Start Calls" at bounding box center [428, 48] width 58 height 17
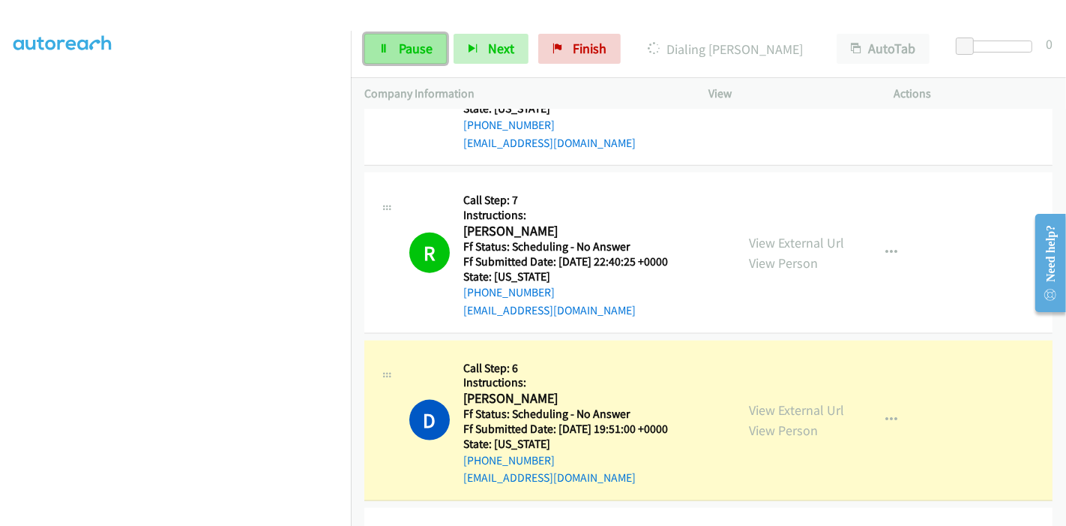
click at [403, 45] on span "Pause" at bounding box center [416, 48] width 34 height 17
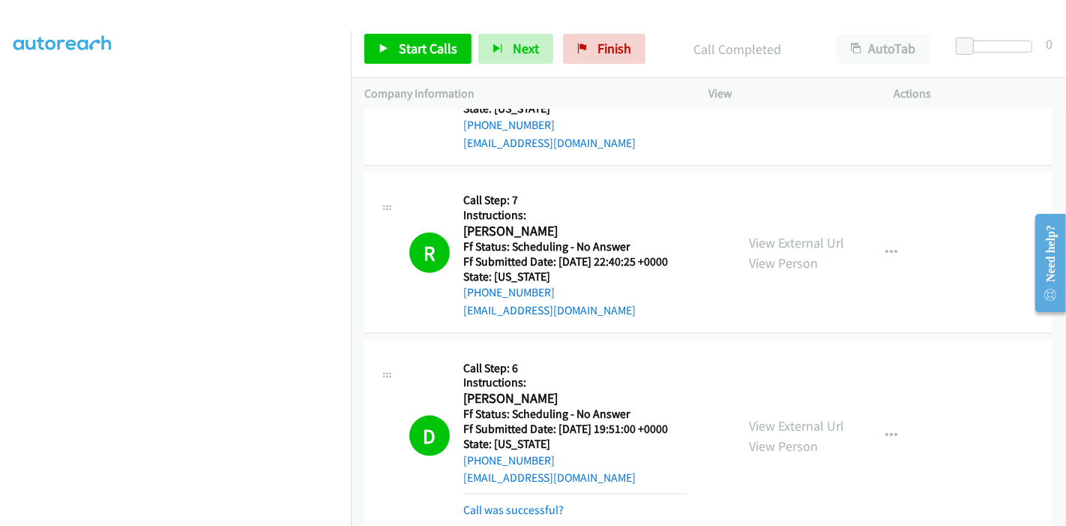
scroll to position [1697, 0]
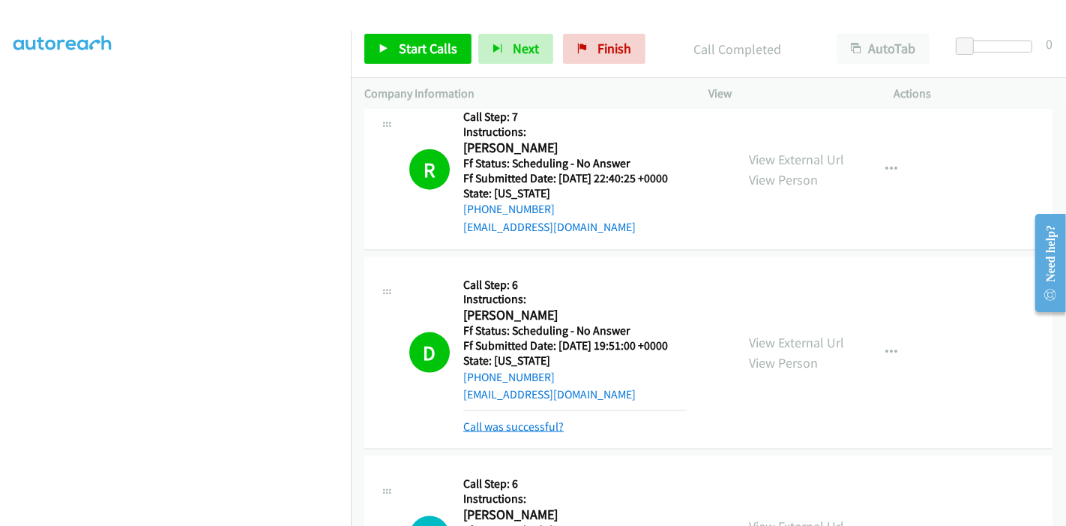
click at [546, 420] on link "Call was successful?" at bounding box center [513, 426] width 100 height 14
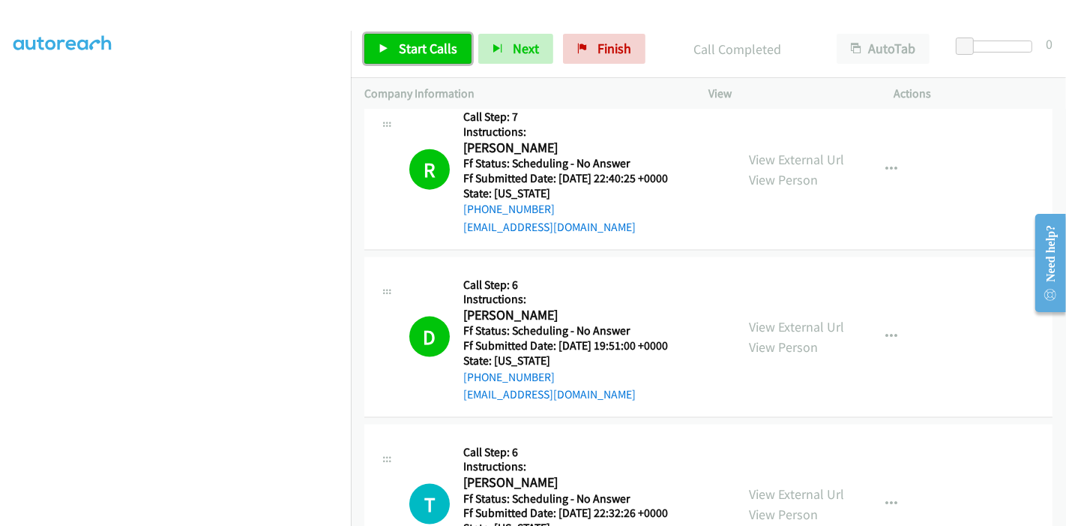
click at [403, 58] on link "Start Calls" at bounding box center [417, 49] width 107 height 30
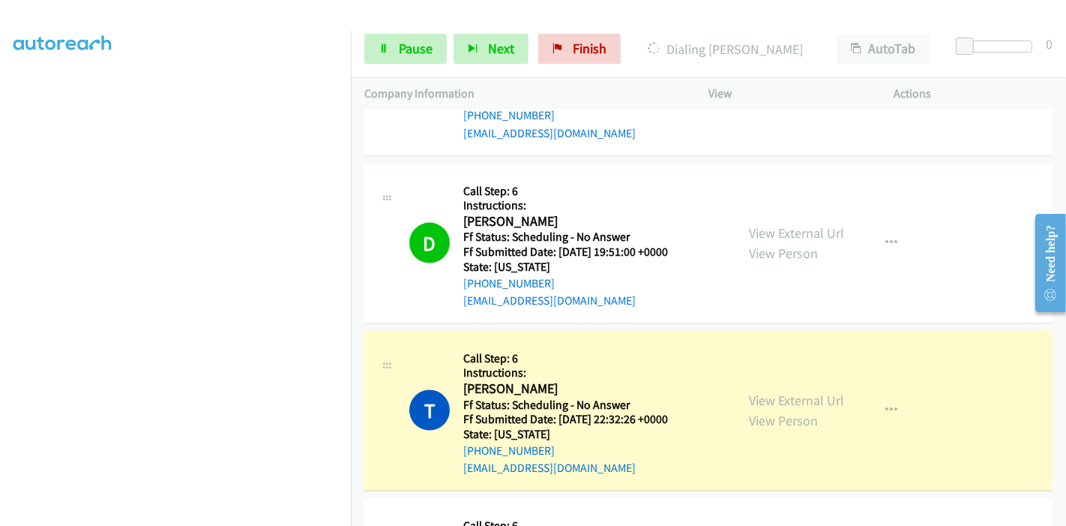
scroll to position [1863, 0]
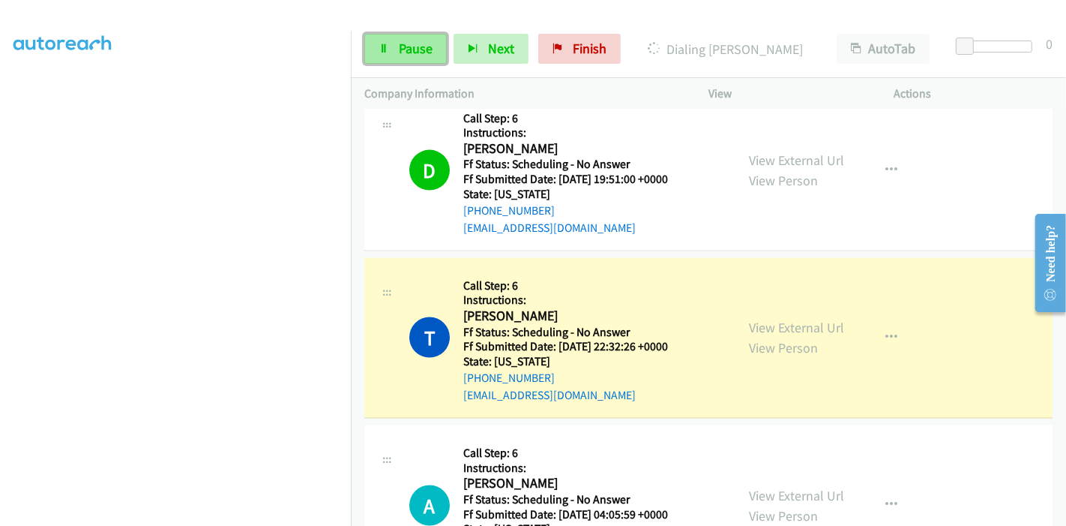
click at [411, 50] on span "Pause" at bounding box center [416, 48] width 34 height 17
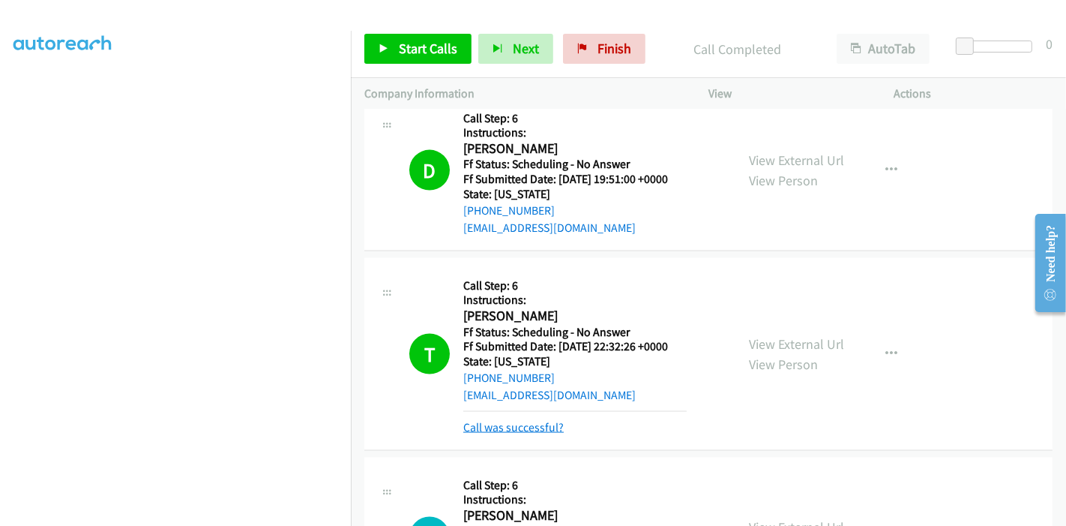
click at [530, 421] on link "Call was successful?" at bounding box center [513, 427] width 100 height 14
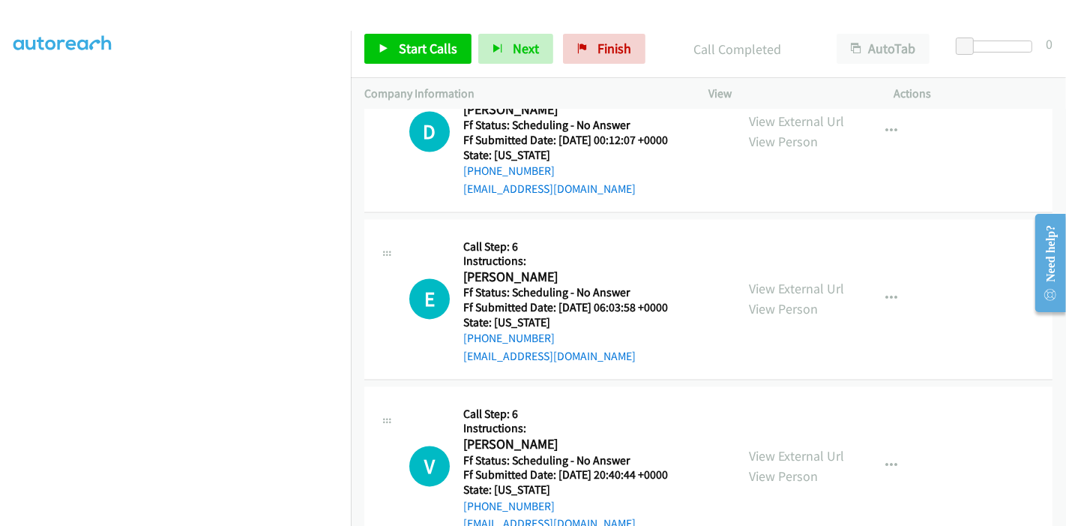
scroll to position [2864, 0]
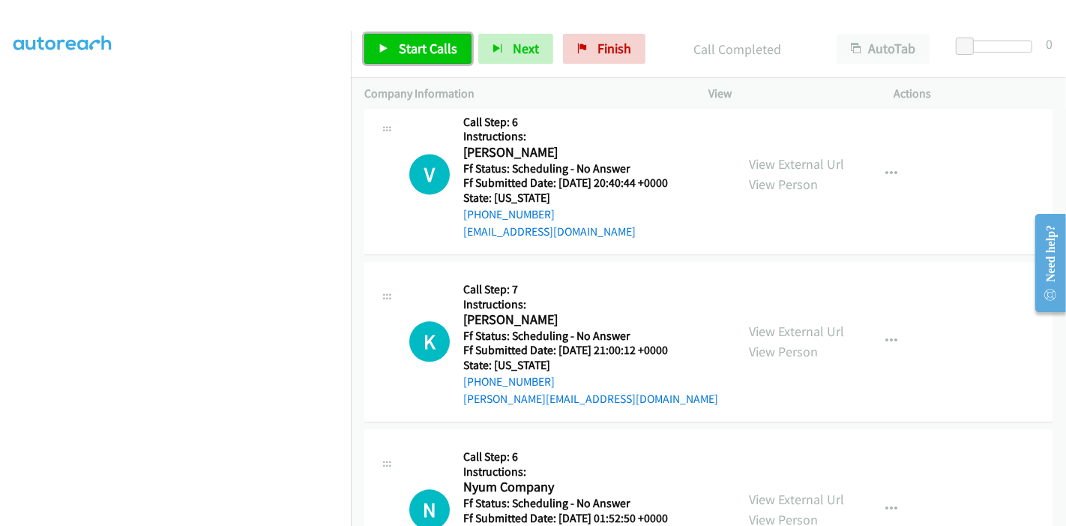
drag, startPoint x: 407, startPoint y: 46, endPoint x: 415, endPoint y: 58, distance: 15.2
click at [407, 46] on span "Start Calls" at bounding box center [428, 48] width 58 height 17
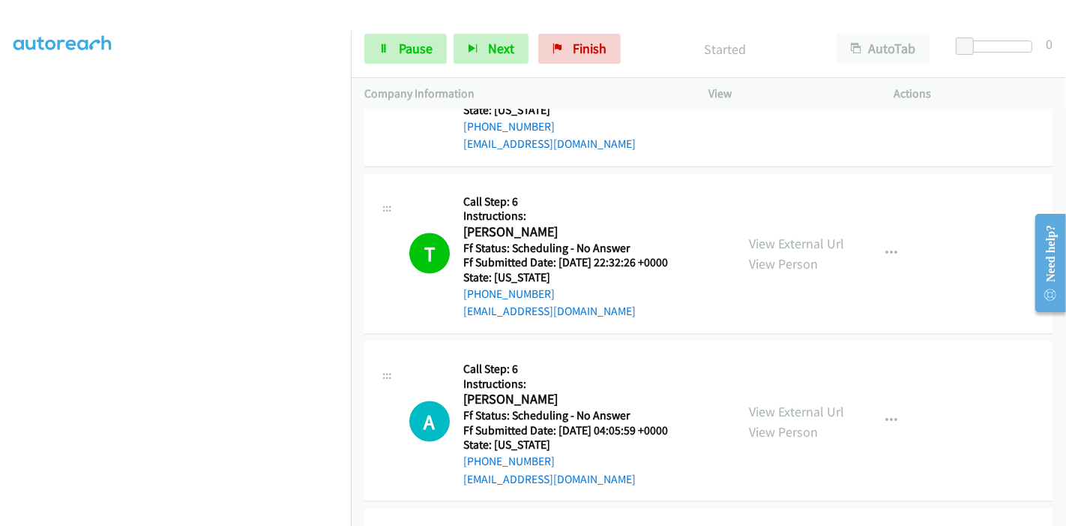
scroll to position [2114, 0]
click at [822, 243] on link "View External Url" at bounding box center [796, 244] width 95 height 17
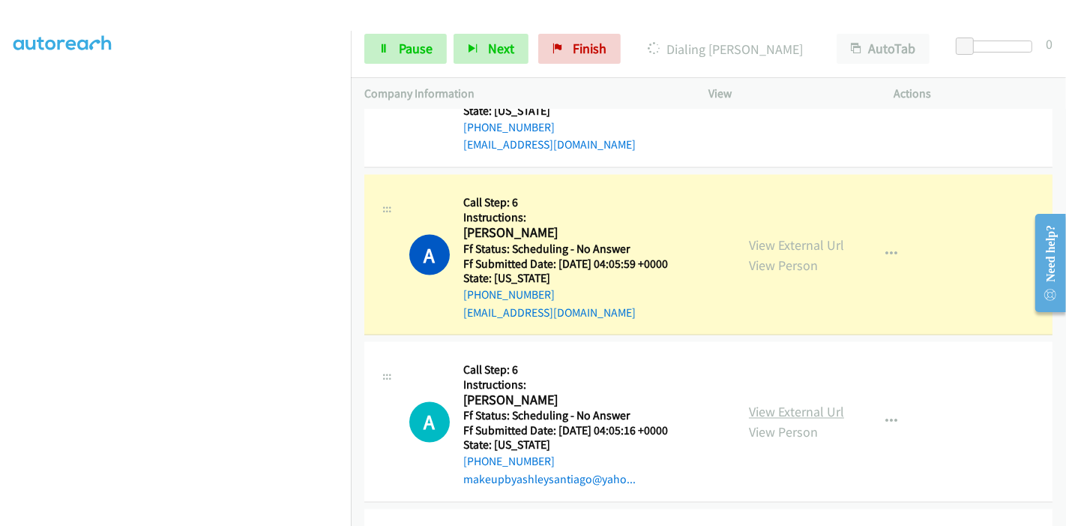
click at [766, 408] on link "View External Url" at bounding box center [796, 411] width 95 height 17
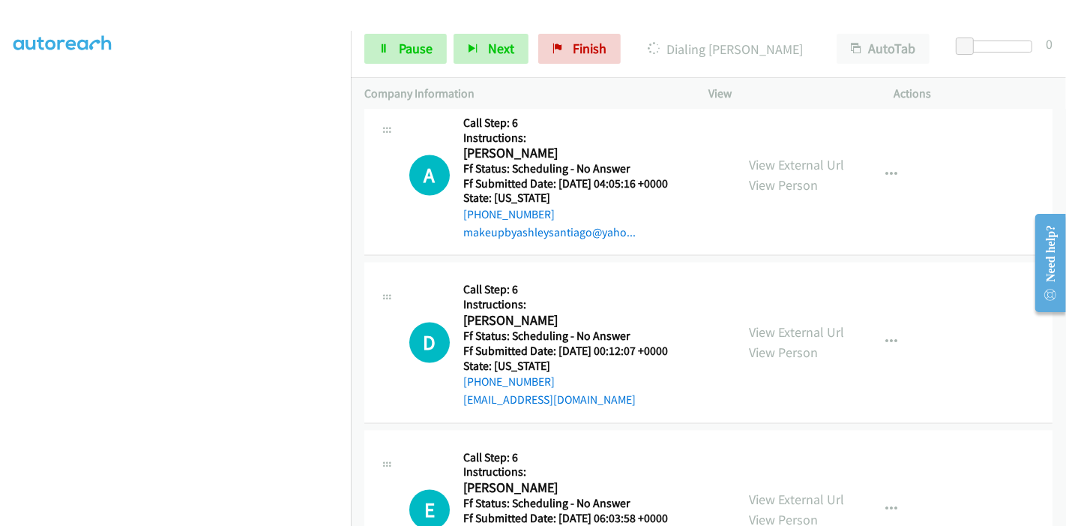
scroll to position [2364, 0]
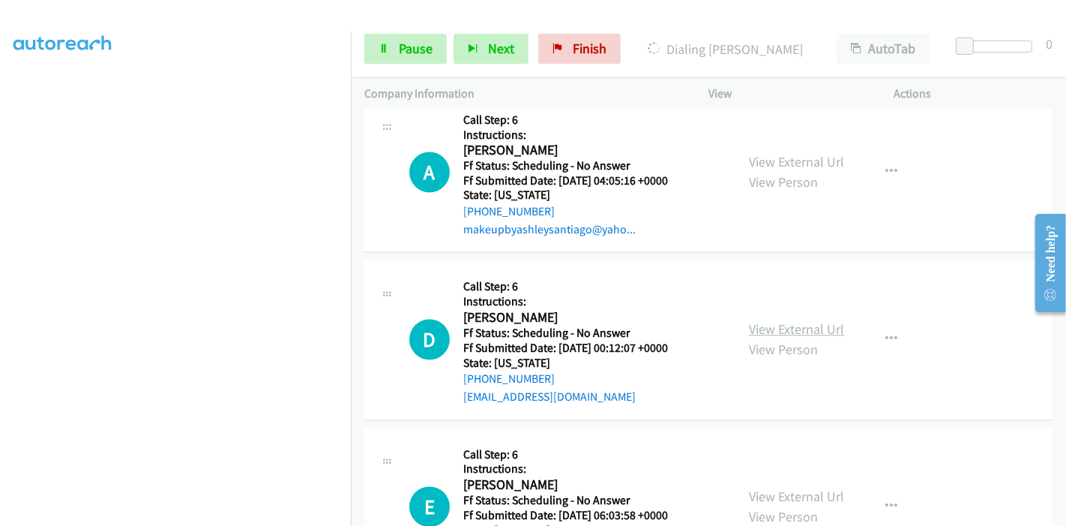
click at [799, 326] on link "View External Url" at bounding box center [796, 329] width 95 height 17
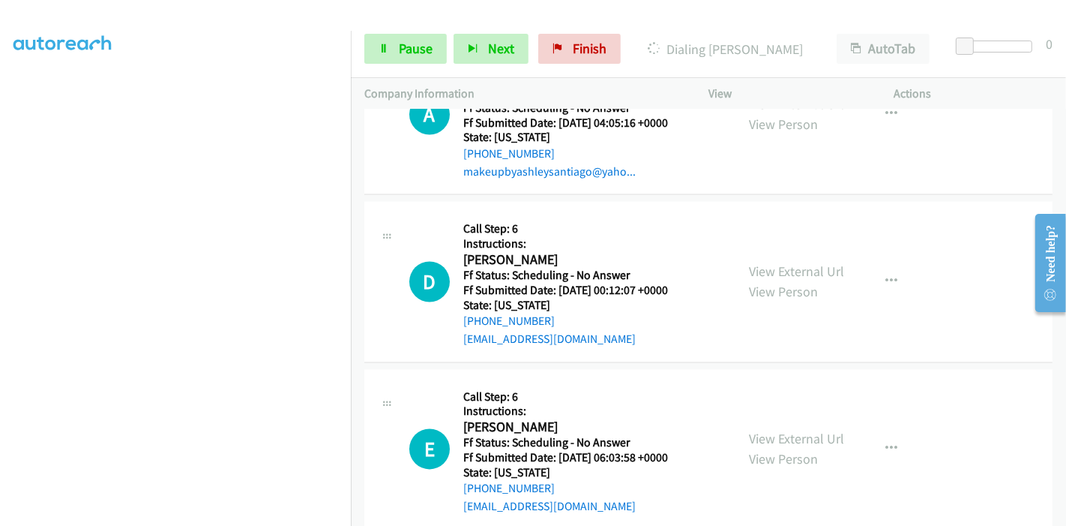
scroll to position [2447, 0]
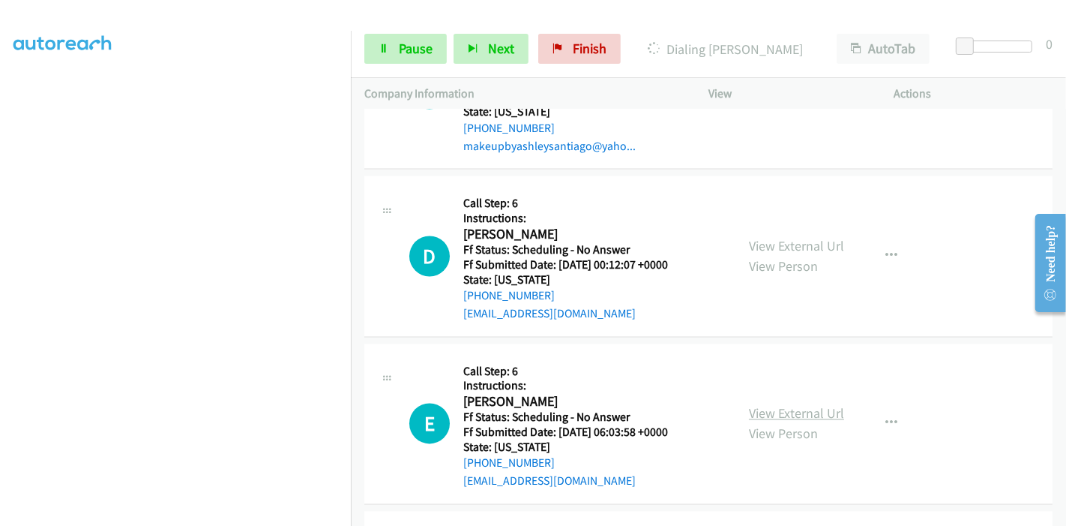
click at [775, 406] on link "View External Url" at bounding box center [796, 413] width 95 height 17
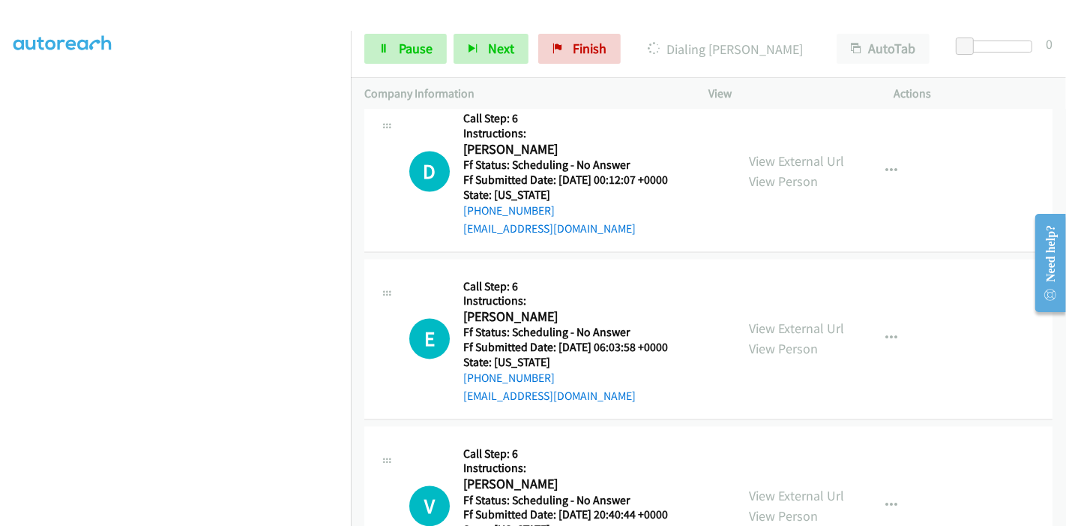
scroll to position [2613, 0]
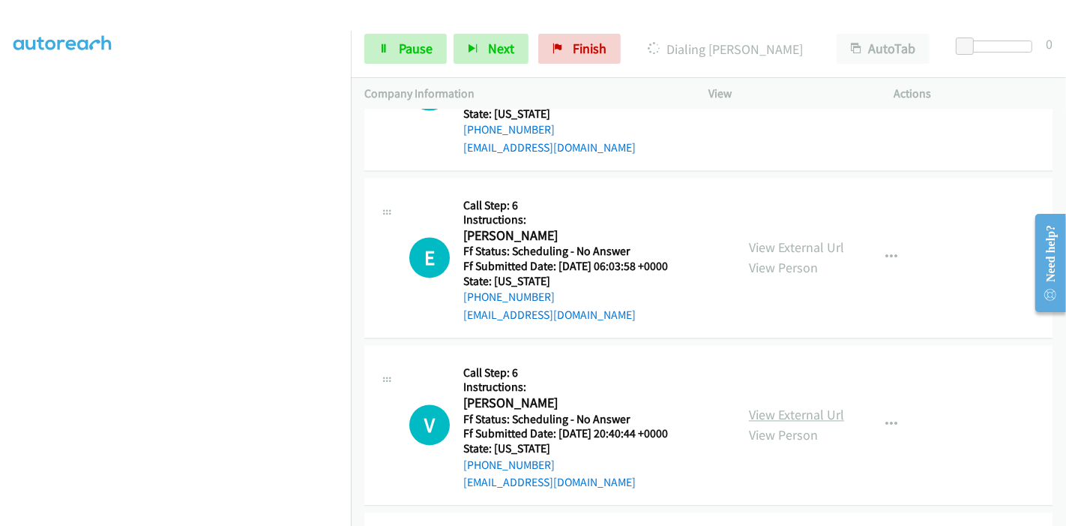
click at [799, 409] on link "View External Url" at bounding box center [796, 414] width 95 height 17
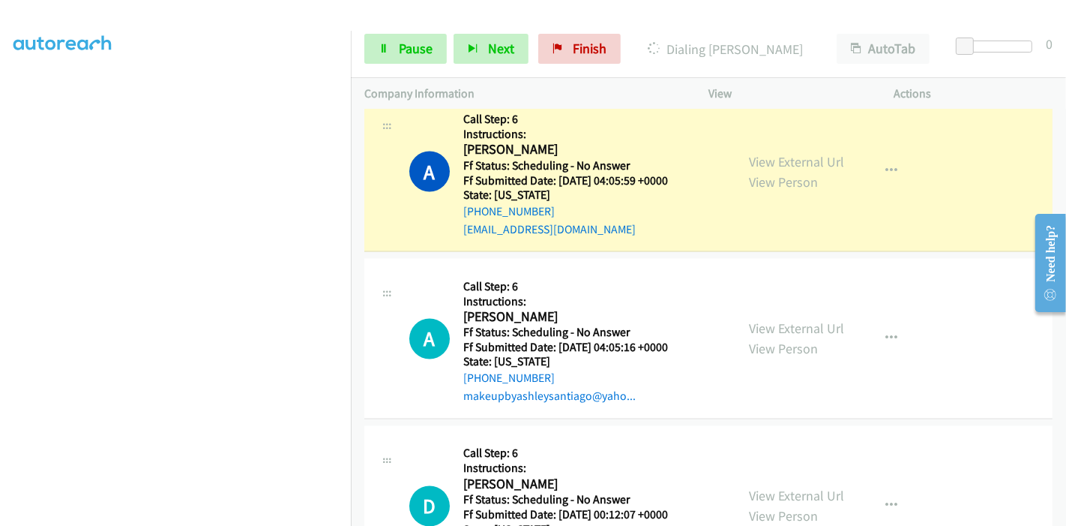
scroll to position [2114, 0]
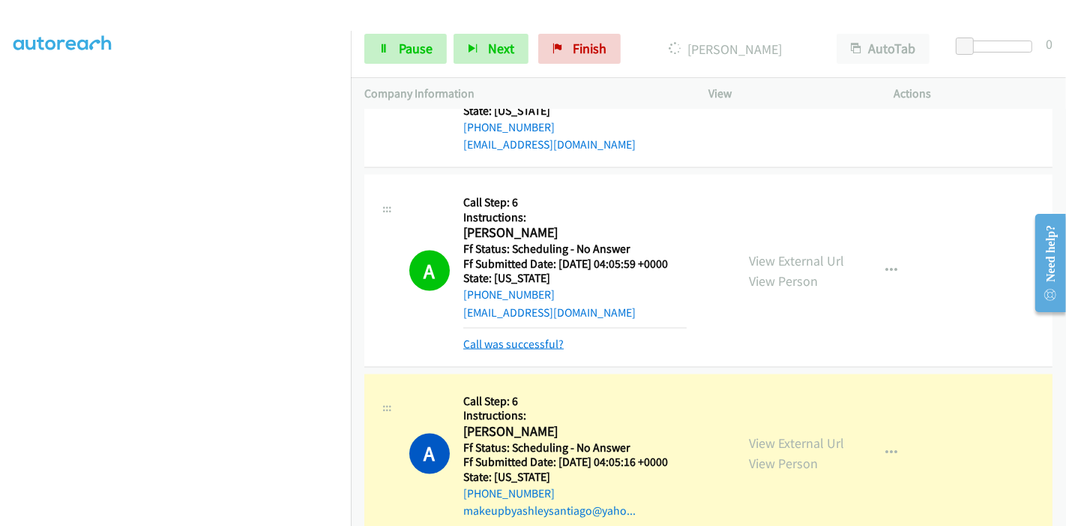
click at [499, 337] on link "Call was successful?" at bounding box center [513, 344] width 100 height 14
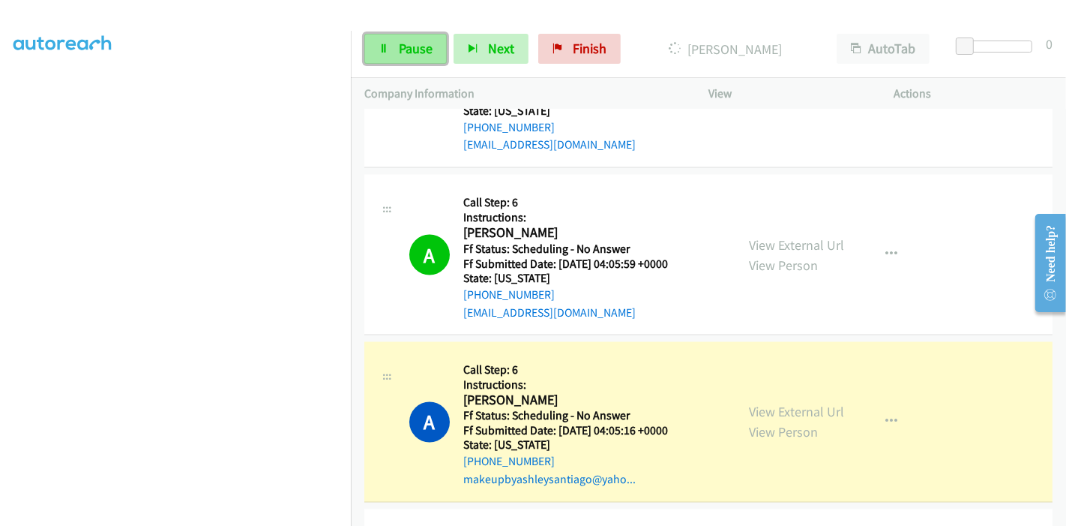
click at [428, 52] on span "Pause" at bounding box center [416, 48] width 34 height 17
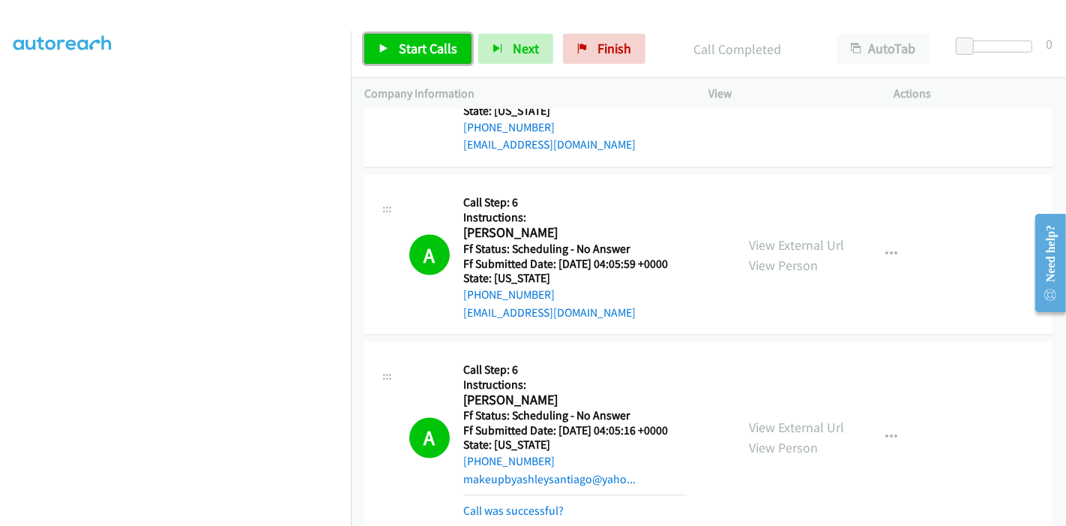
click at [385, 41] on link "Start Calls" at bounding box center [417, 49] width 107 height 30
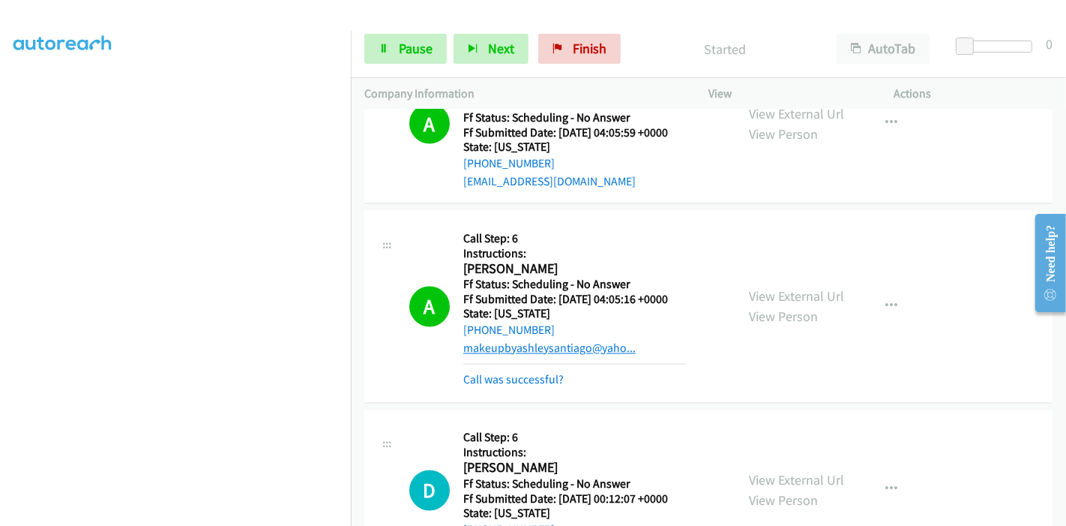
scroll to position [2280, 0]
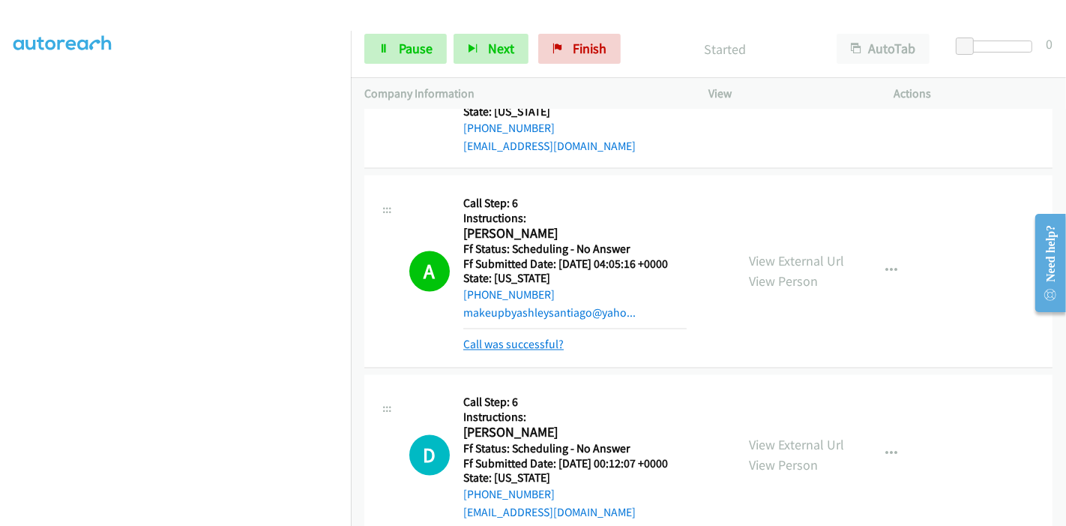
click at [506, 341] on link "Call was successful?" at bounding box center [513, 344] width 100 height 14
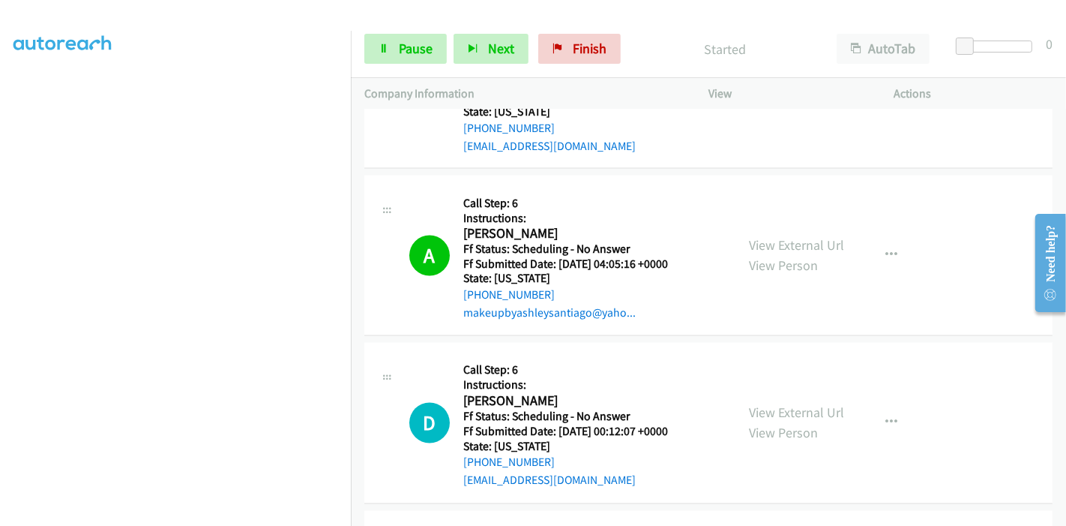
scroll to position [2447, 0]
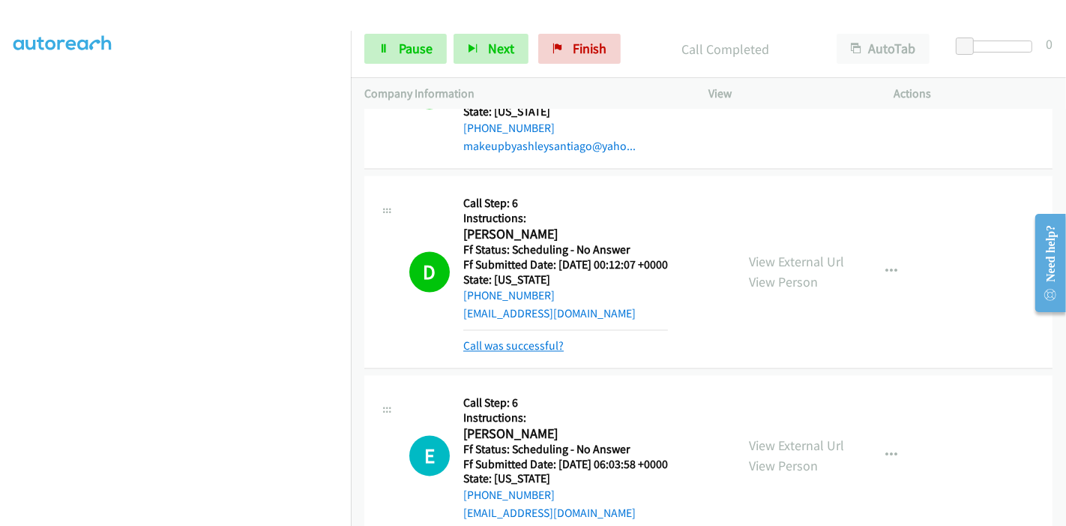
click at [493, 339] on link "Call was successful?" at bounding box center [513, 346] width 100 height 14
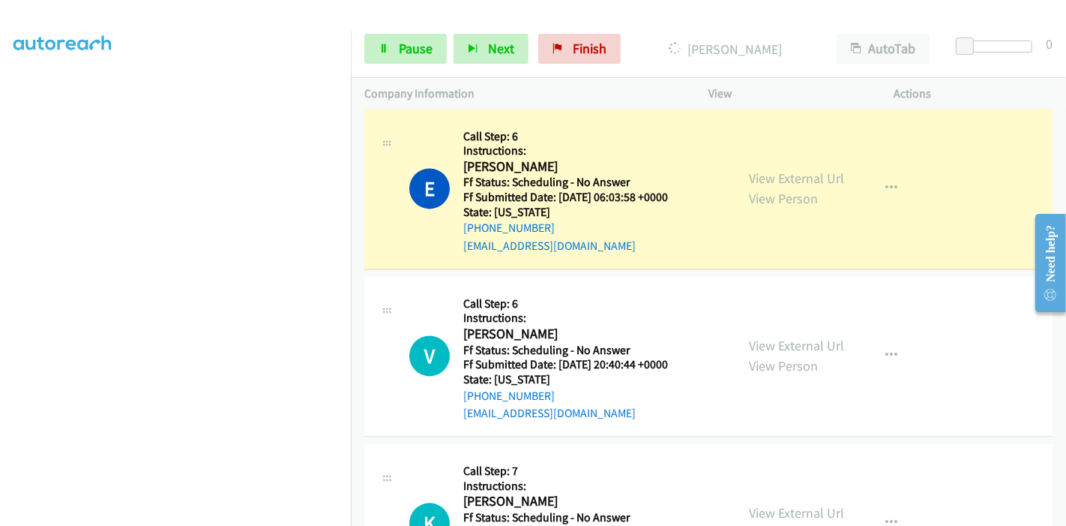
scroll to position [2697, 0]
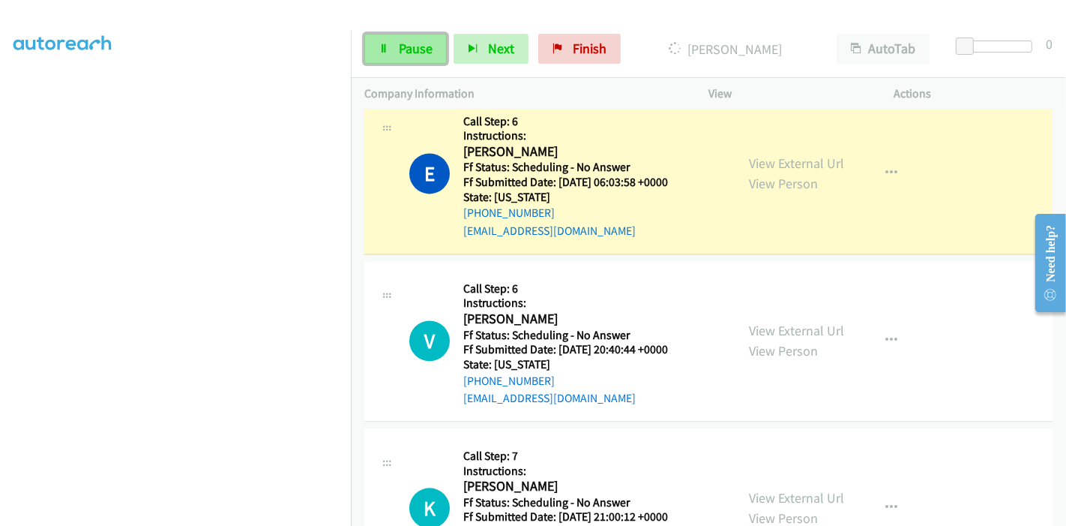
click at [400, 42] on span "Pause" at bounding box center [416, 48] width 34 height 17
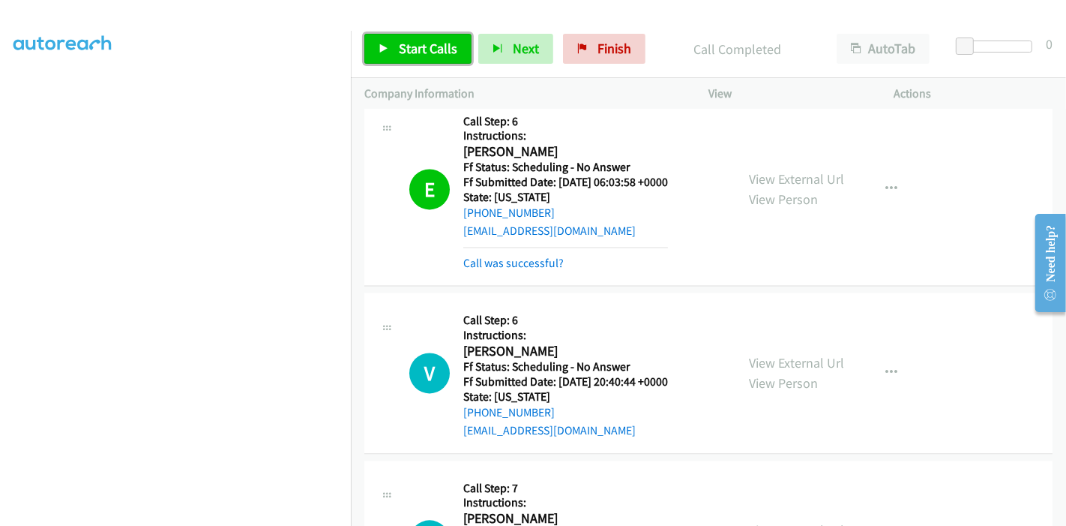
click at [412, 40] on span "Start Calls" at bounding box center [428, 48] width 58 height 17
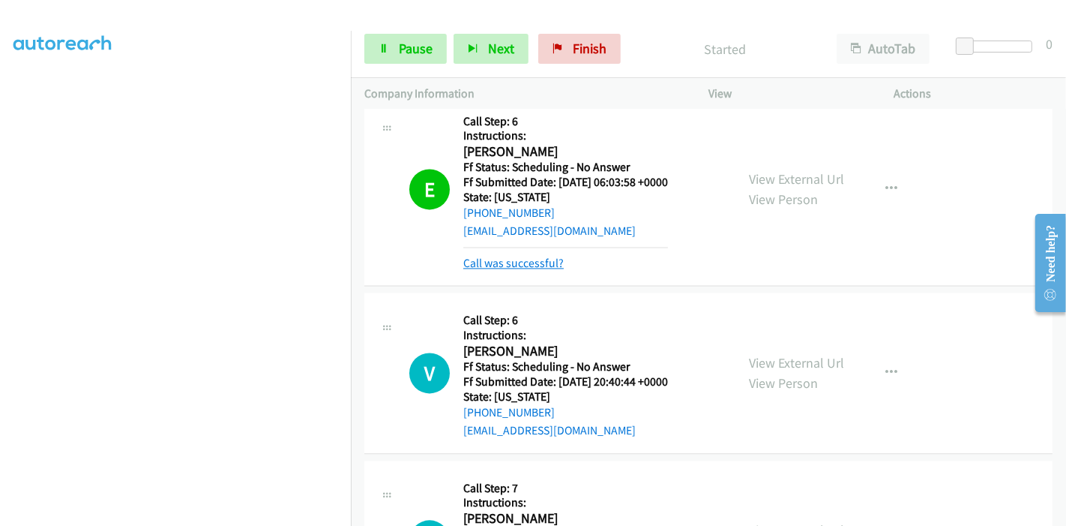
click at [519, 256] on link "Call was successful?" at bounding box center [513, 263] width 100 height 14
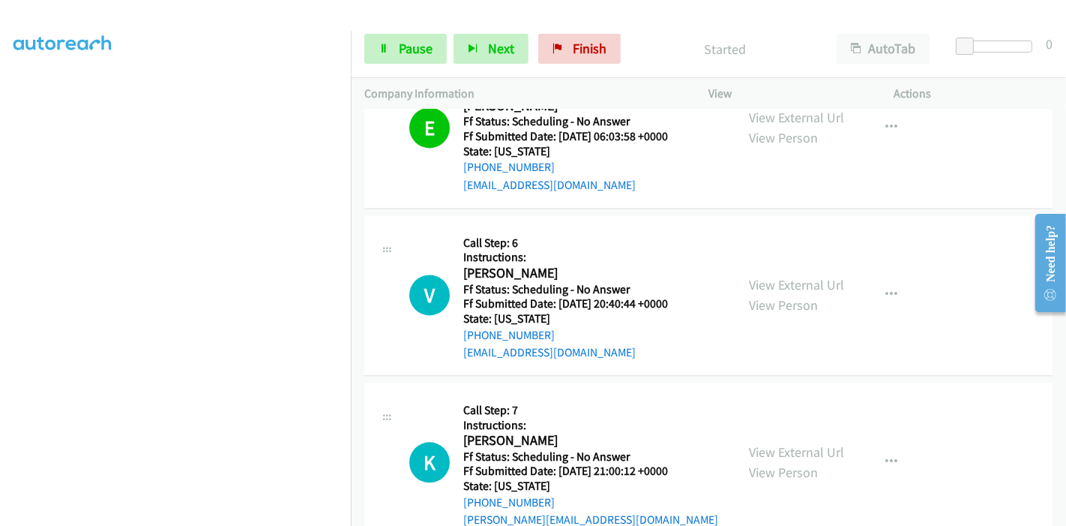
scroll to position [2780, 0]
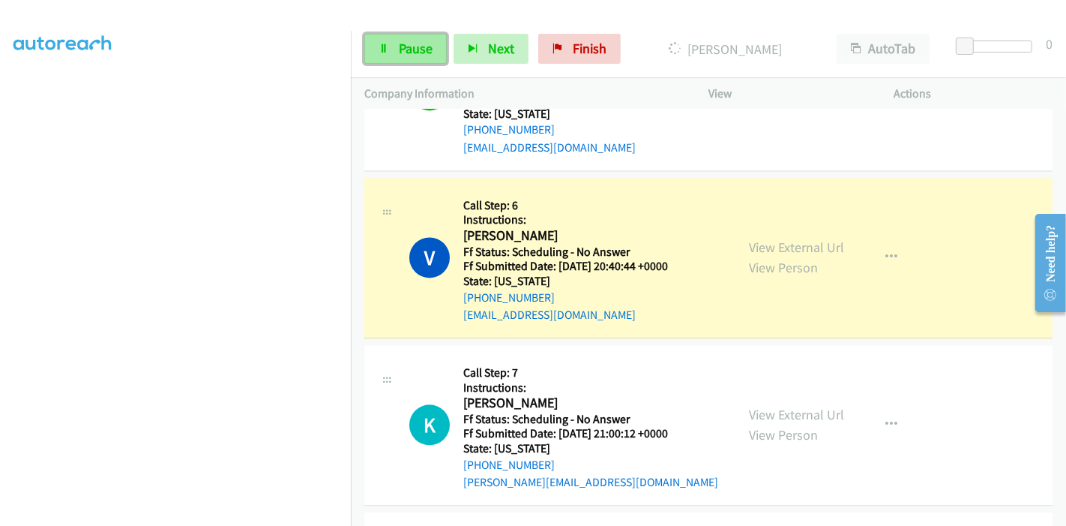
click at [417, 51] on span "Pause" at bounding box center [416, 48] width 34 height 17
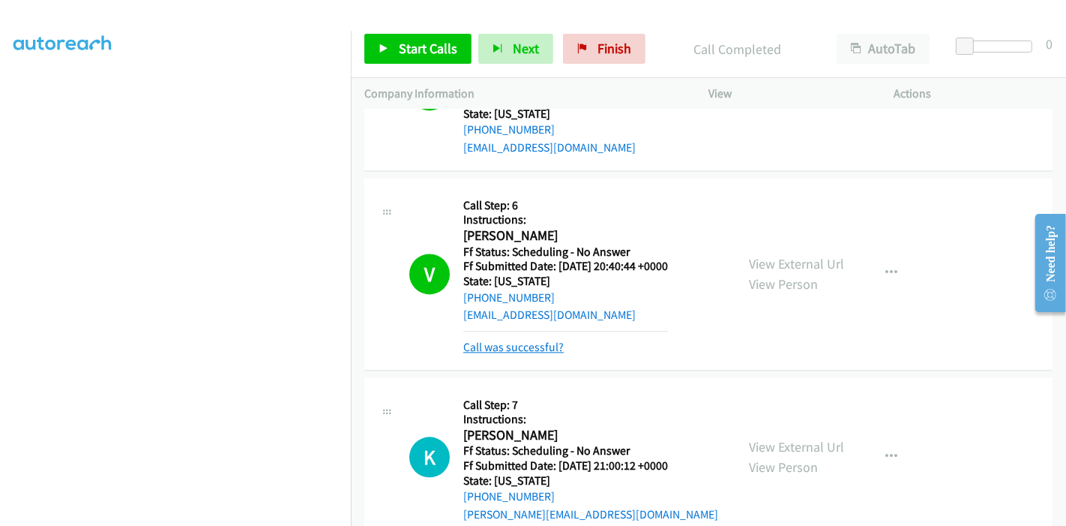
click at [510, 343] on link "Call was successful?" at bounding box center [513, 347] width 100 height 14
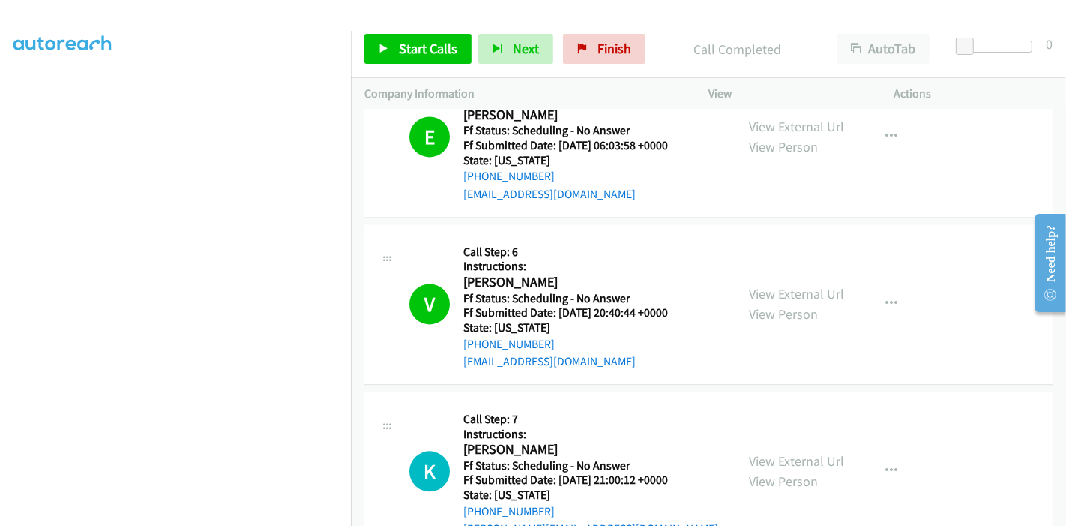
scroll to position [2697, 0]
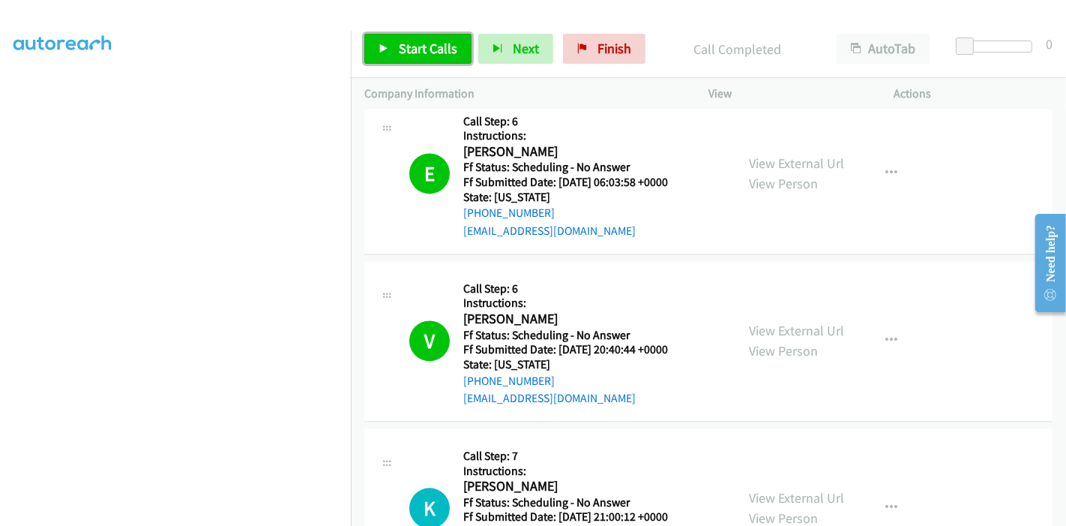
click at [428, 38] on link "Start Calls" at bounding box center [417, 49] width 107 height 30
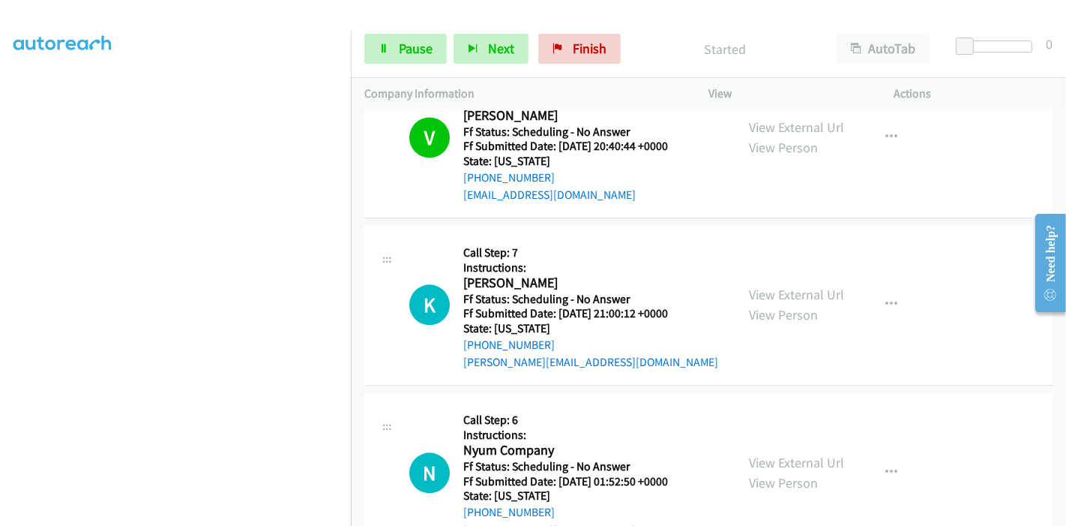
scroll to position [2947, 0]
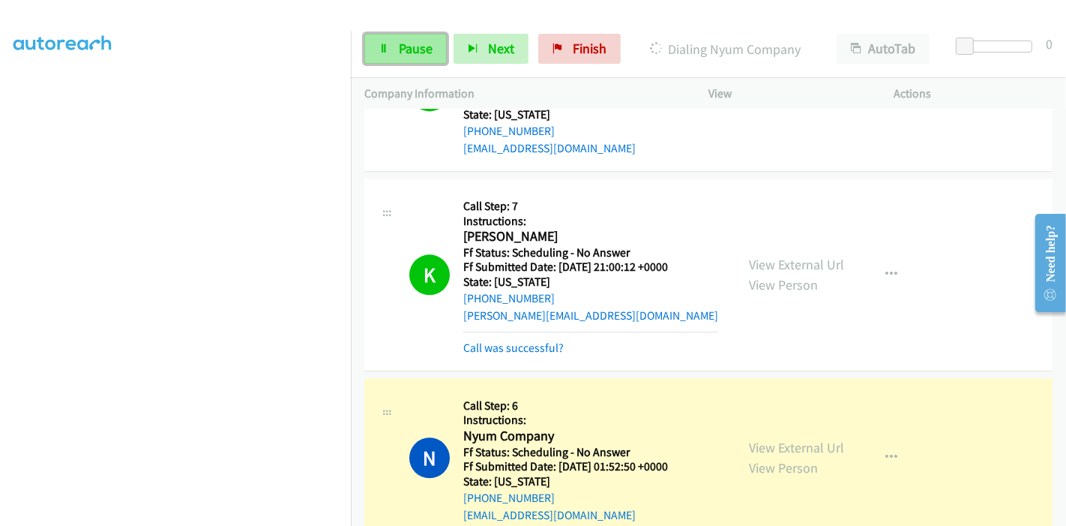
click at [389, 44] on link "Pause" at bounding box center [405, 49] width 82 height 30
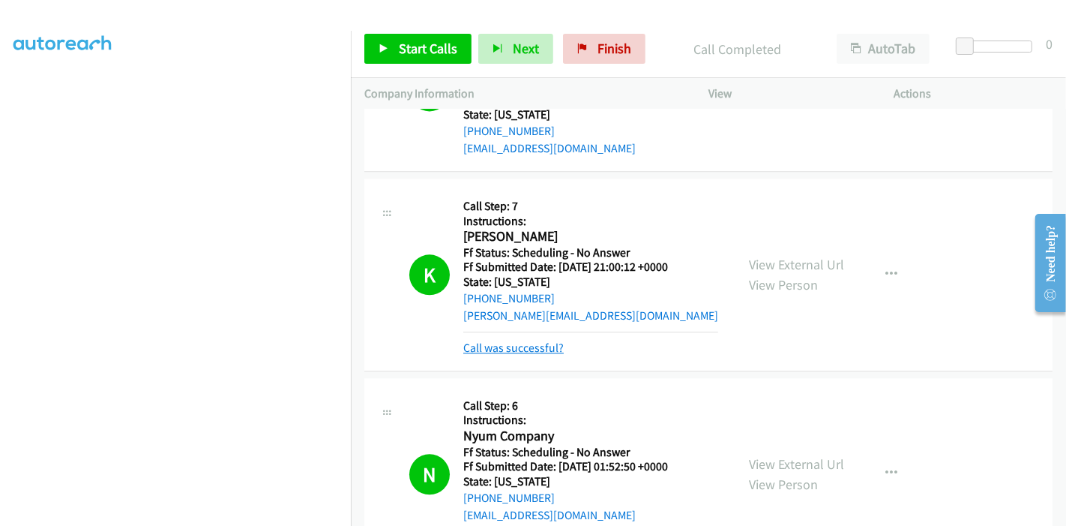
click at [531, 346] on link "Call was successful?" at bounding box center [513, 347] width 100 height 14
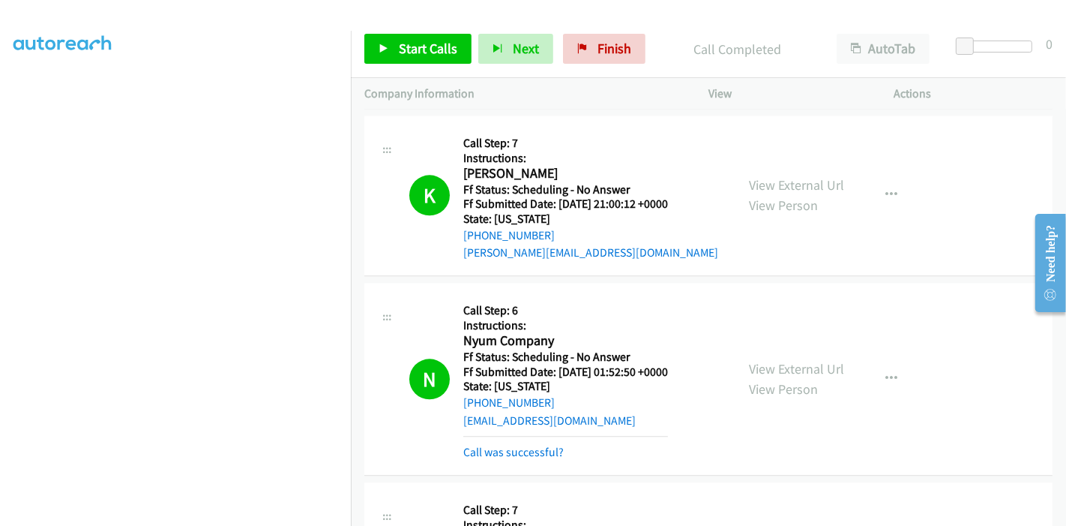
scroll to position [3113, 0]
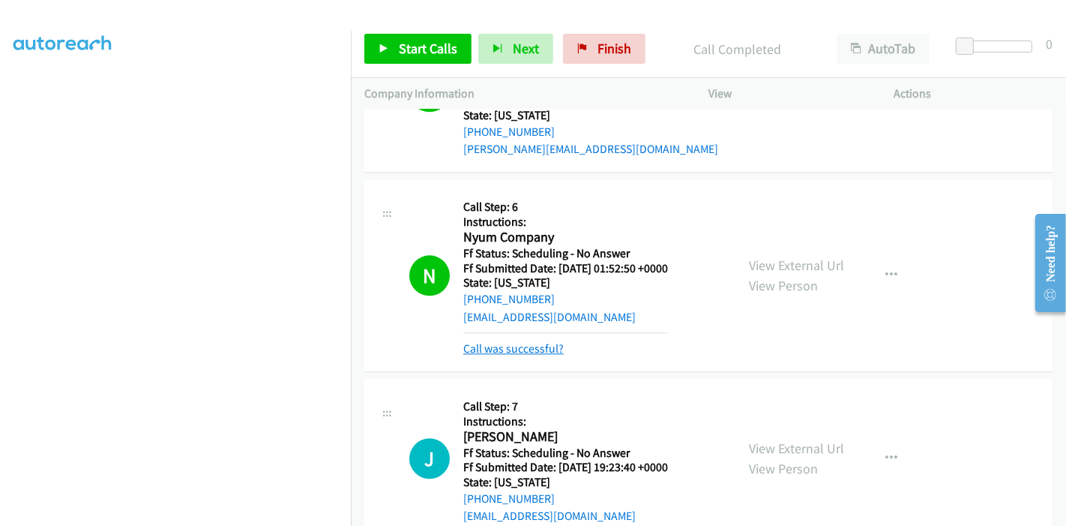
click at [535, 347] on link "Call was successful?" at bounding box center [513, 348] width 100 height 14
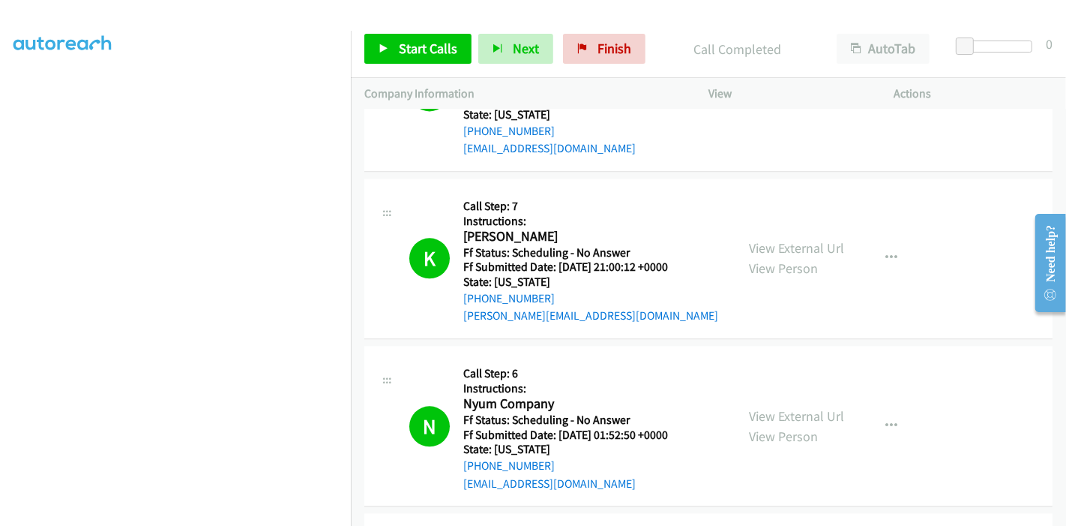
scroll to position [2864, 0]
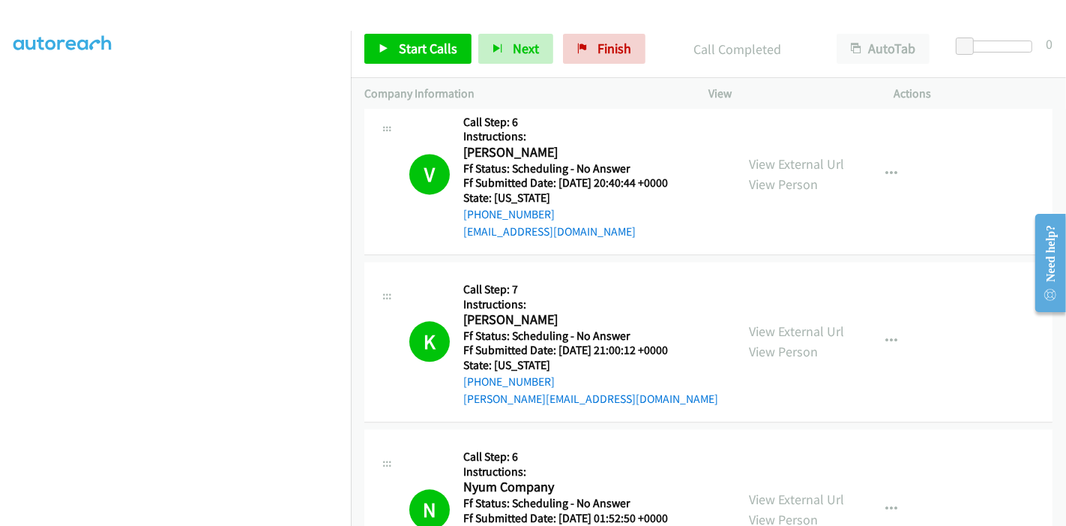
click at [785, 336] on div "View External Url View Person" at bounding box center [796, 341] width 95 height 40
click at [789, 323] on link "View External Url" at bounding box center [796, 330] width 95 height 17
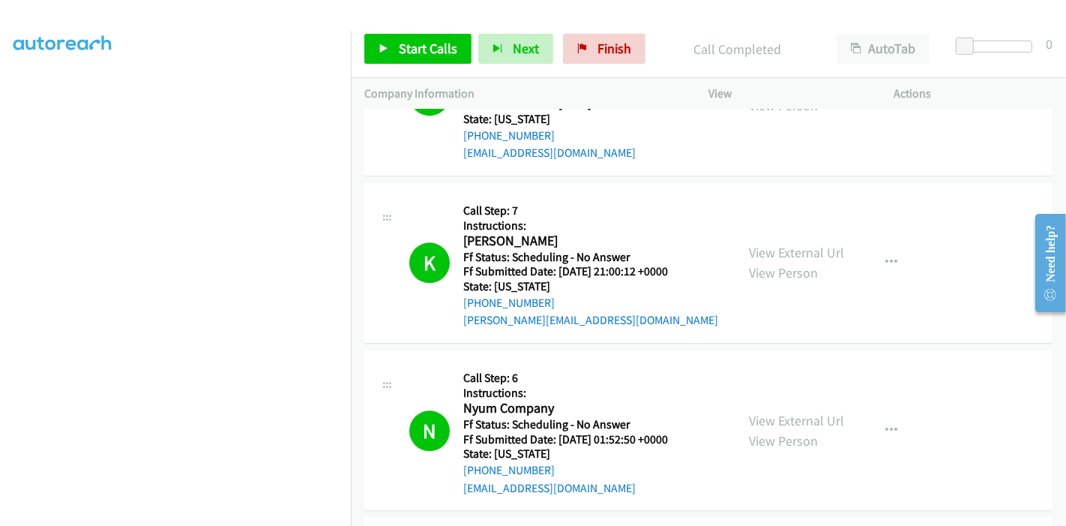
scroll to position [3030, 0]
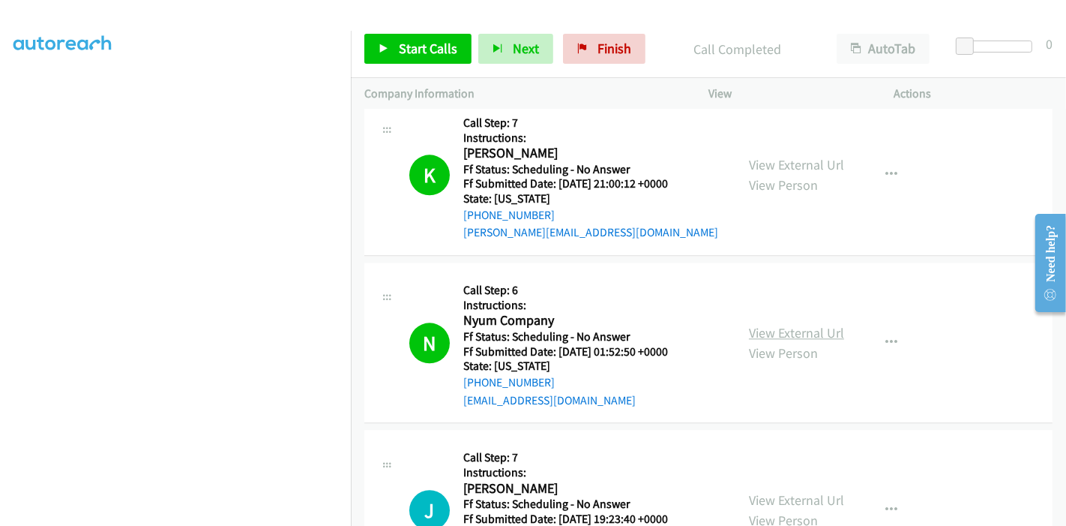
click at [784, 324] on link "View External Url" at bounding box center [796, 332] width 95 height 17
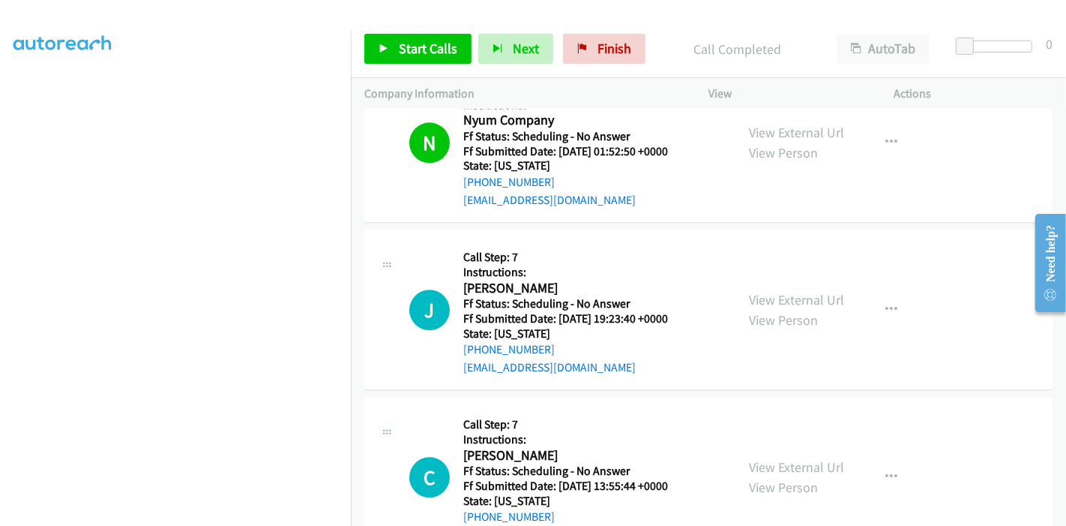
scroll to position [3197, 0]
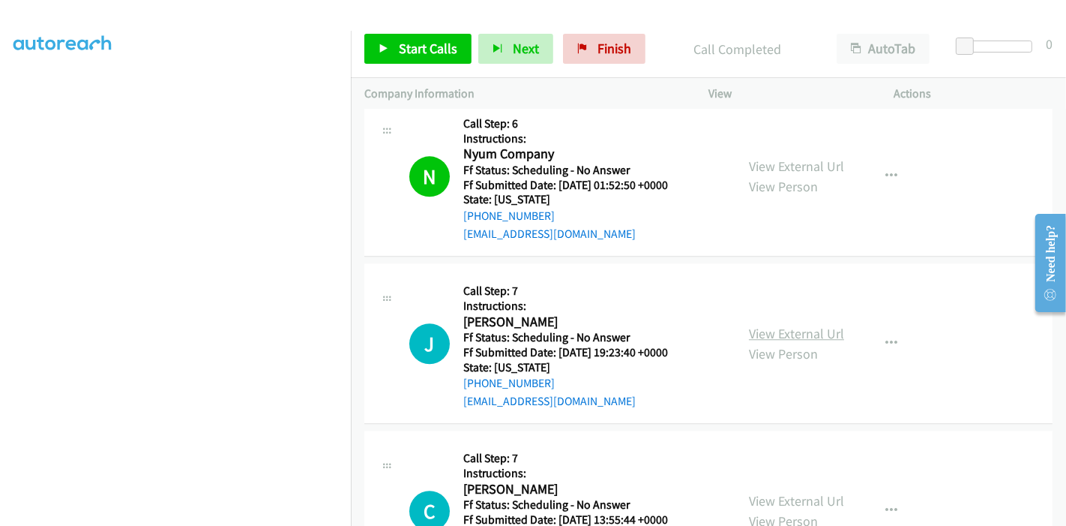
click at [790, 325] on link "View External Url" at bounding box center [796, 333] width 95 height 17
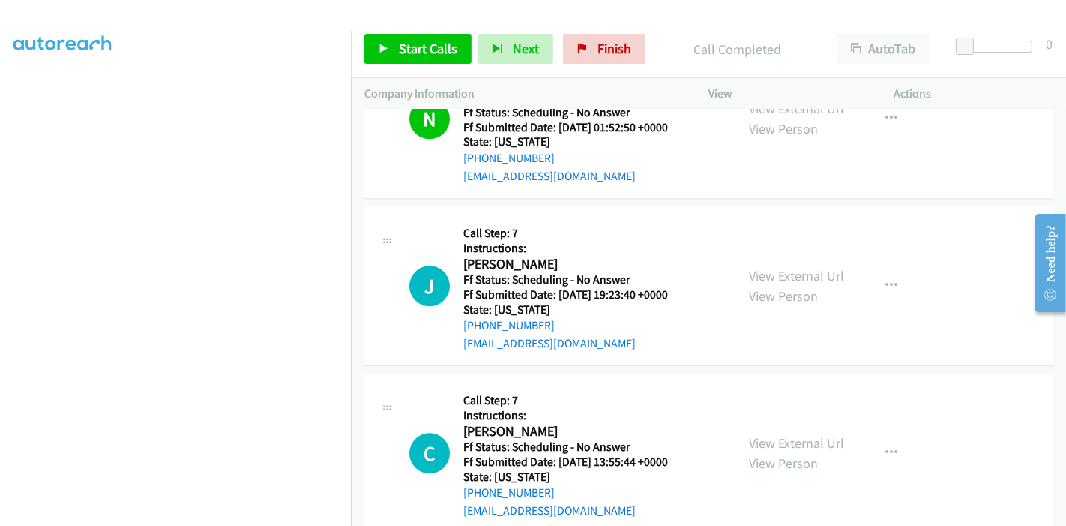
scroll to position [3280, 0]
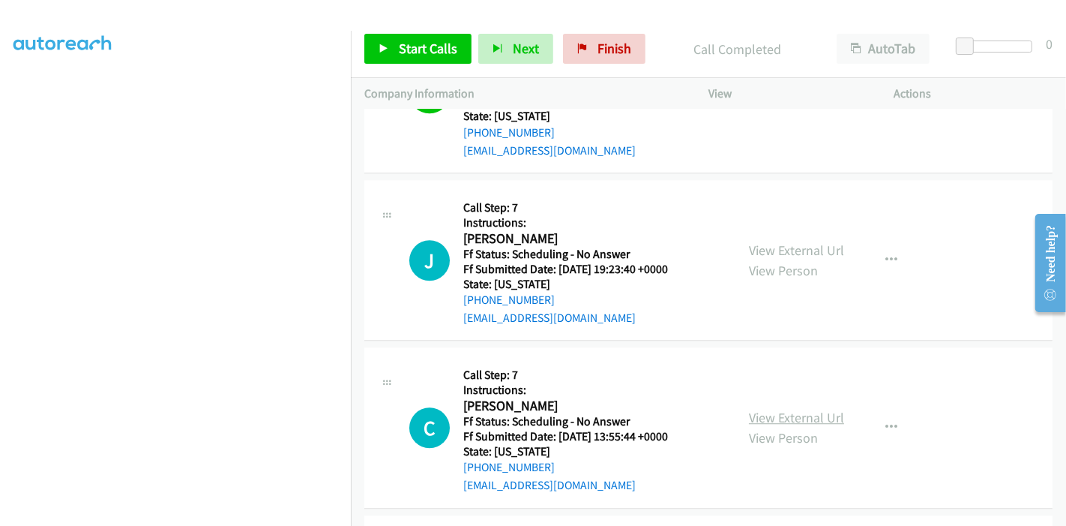
click at [765, 409] on link "View External Url" at bounding box center [796, 417] width 95 height 17
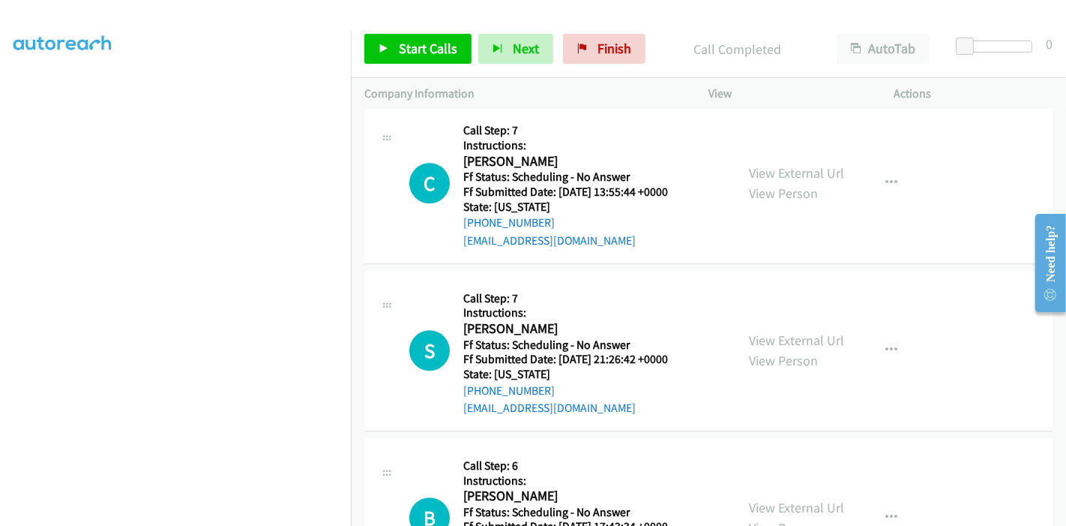
scroll to position [3530, 0]
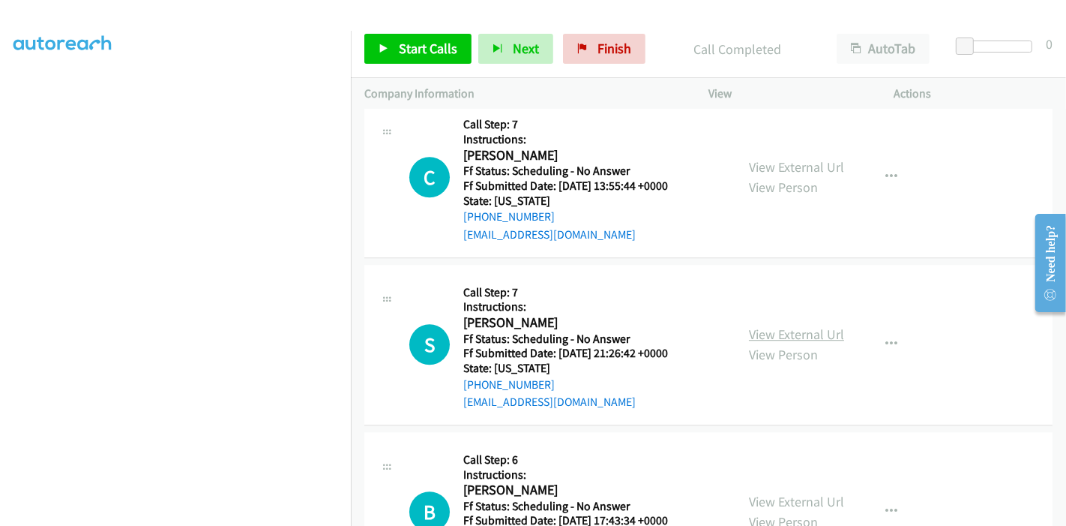
click at [803, 328] on link "View External Url" at bounding box center [796, 333] width 95 height 17
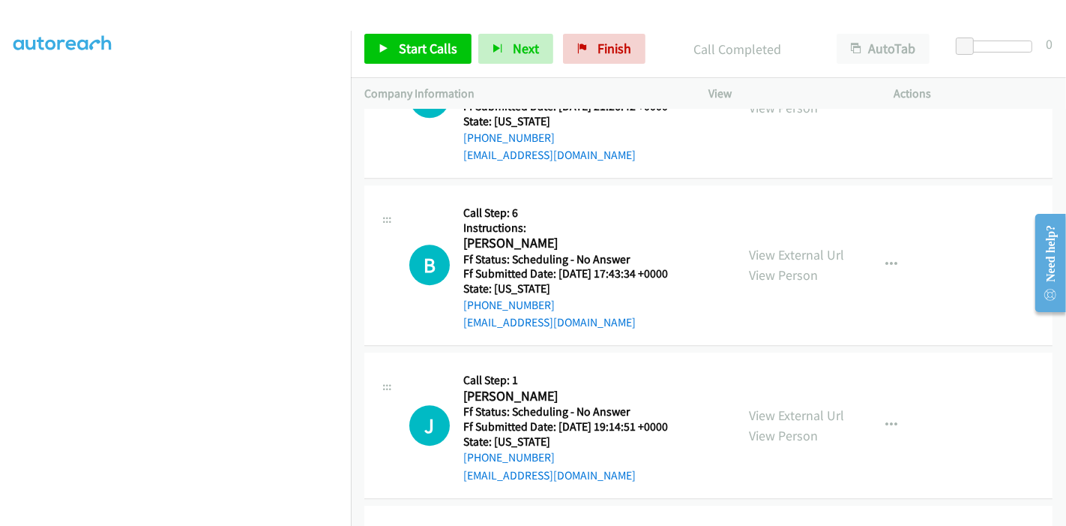
scroll to position [3780, 0]
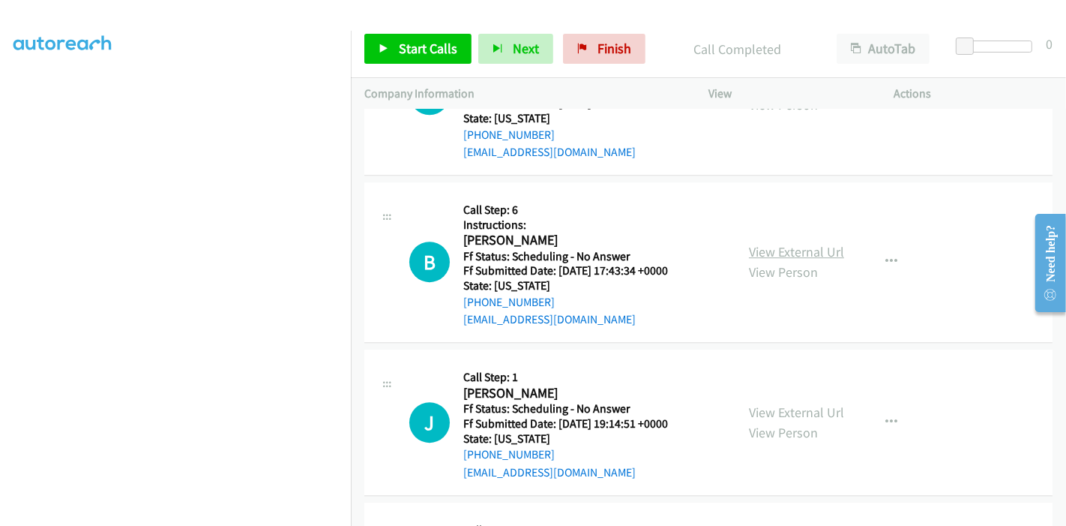
click at [793, 249] on link "View External Url" at bounding box center [796, 251] width 95 height 17
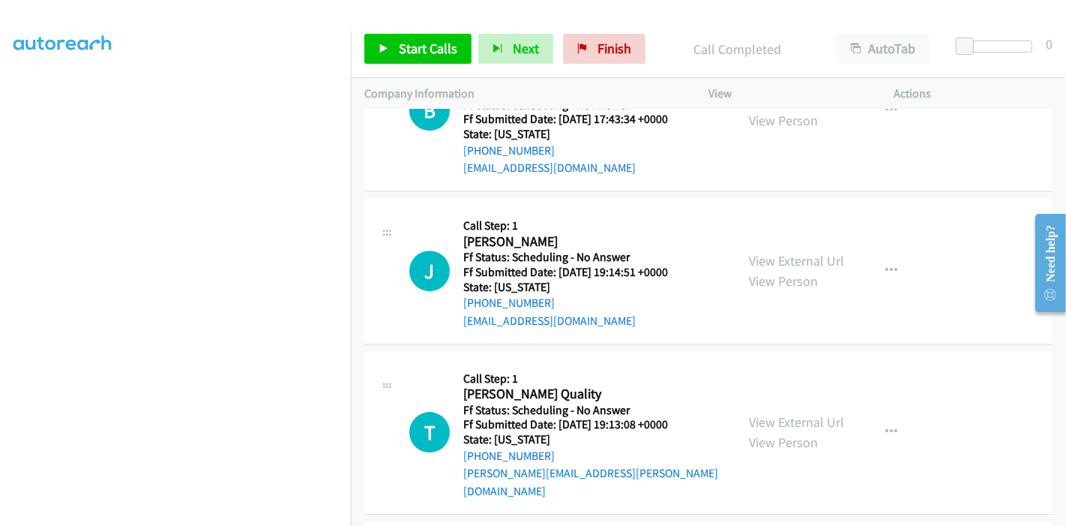
scroll to position [3946, 0]
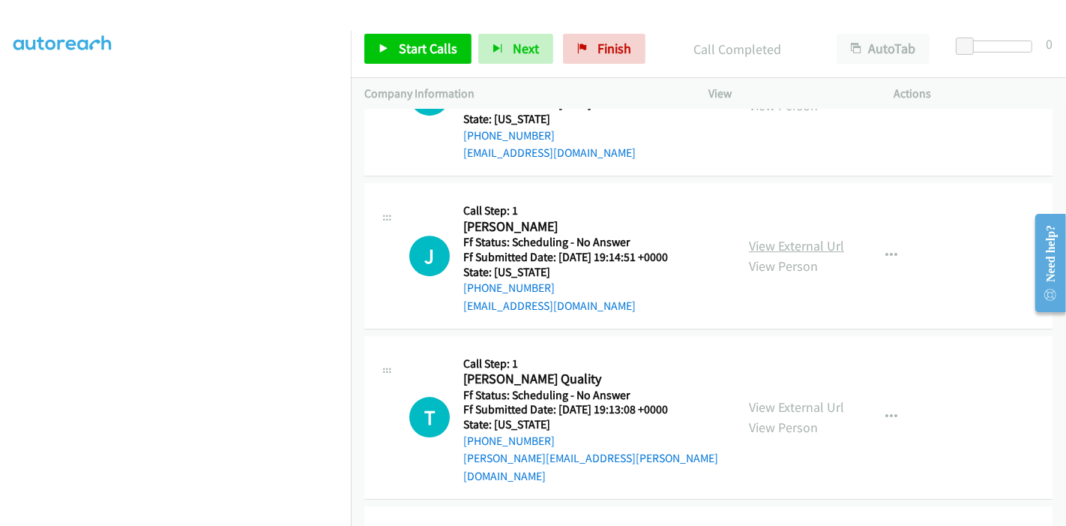
click at [788, 237] on link "View External Url" at bounding box center [796, 245] width 95 height 17
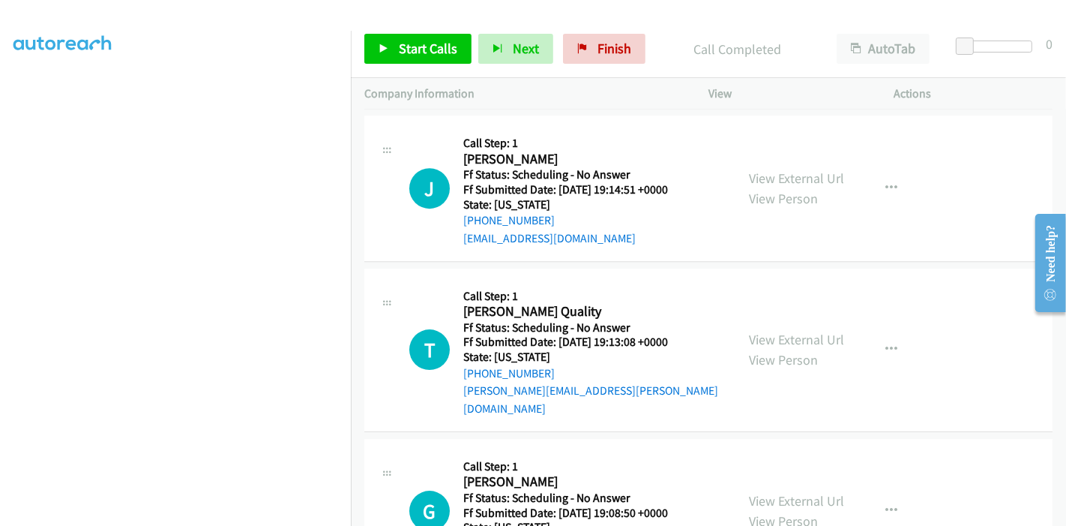
scroll to position [4197, 0]
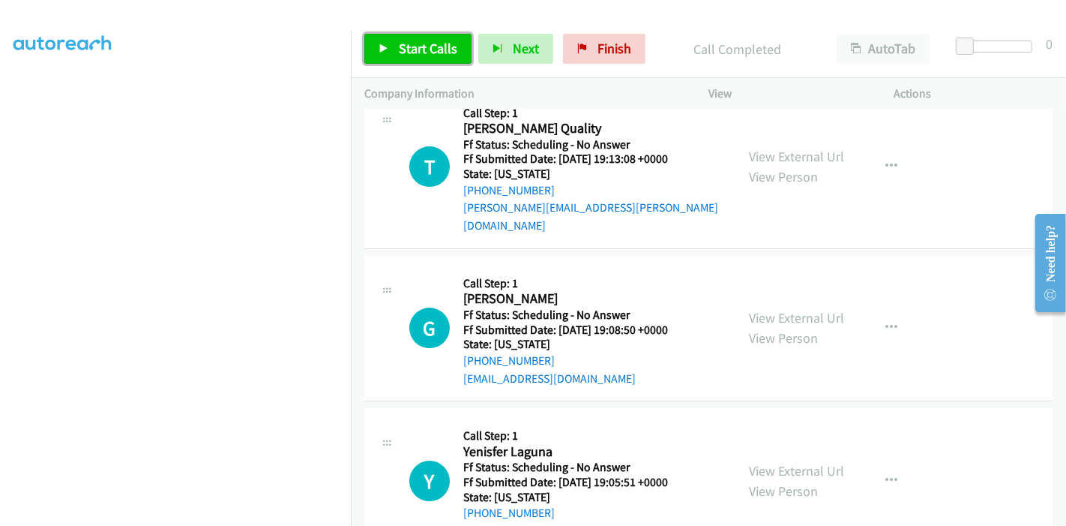
click at [425, 52] on span "Start Calls" at bounding box center [428, 48] width 58 height 17
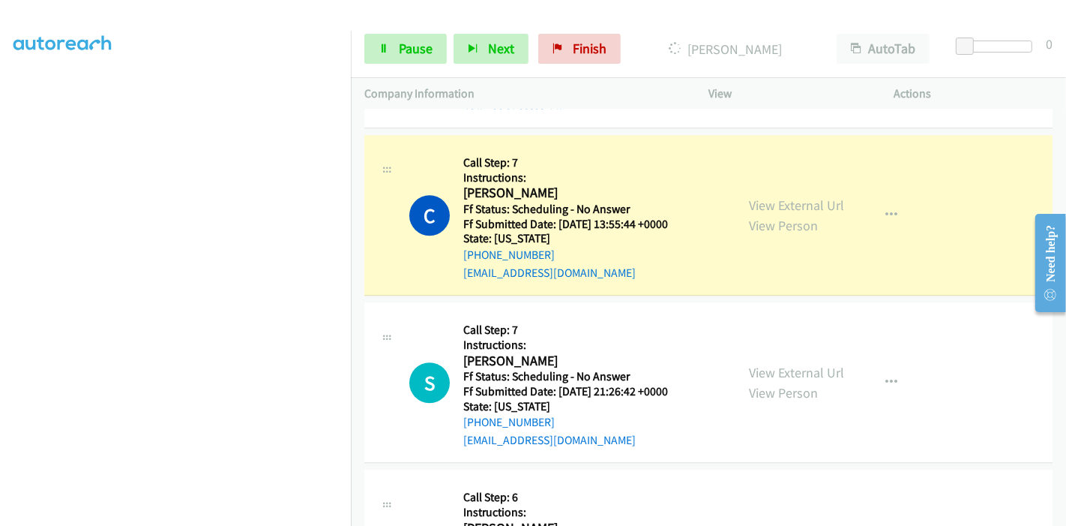
scroll to position [3530, 0]
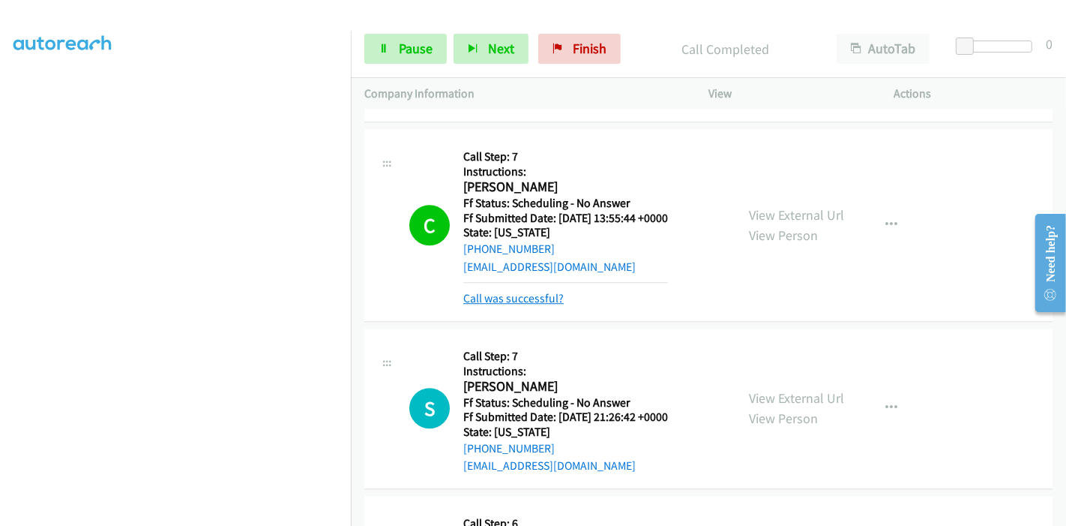
click at [549, 292] on link "Call was successful?" at bounding box center [513, 298] width 100 height 14
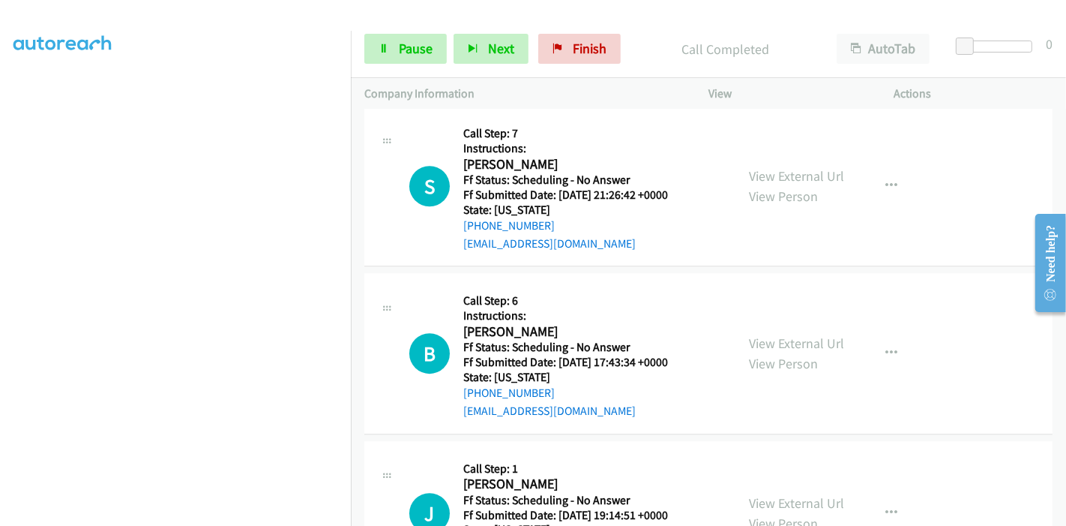
scroll to position [3697, 0]
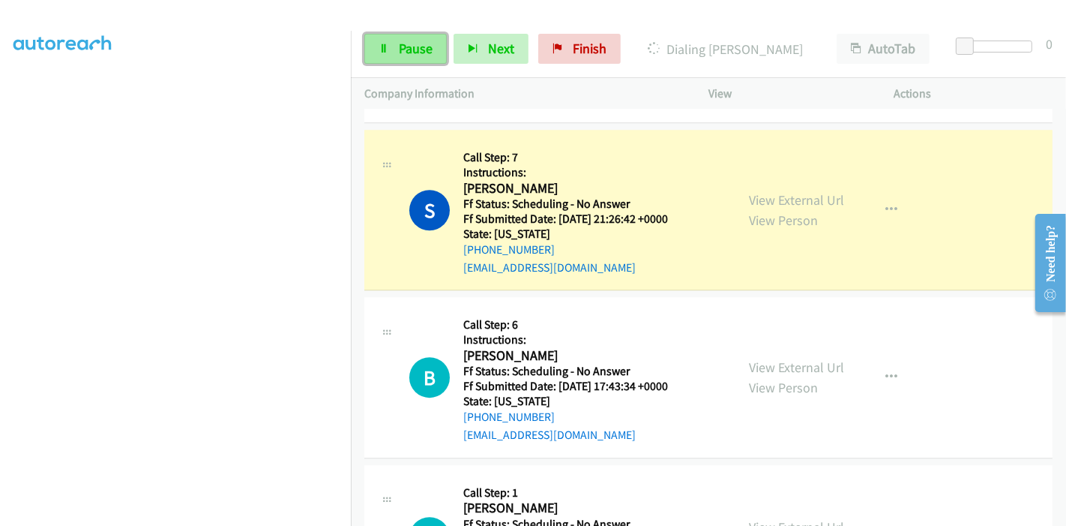
click at [400, 46] on span "Pause" at bounding box center [416, 48] width 34 height 17
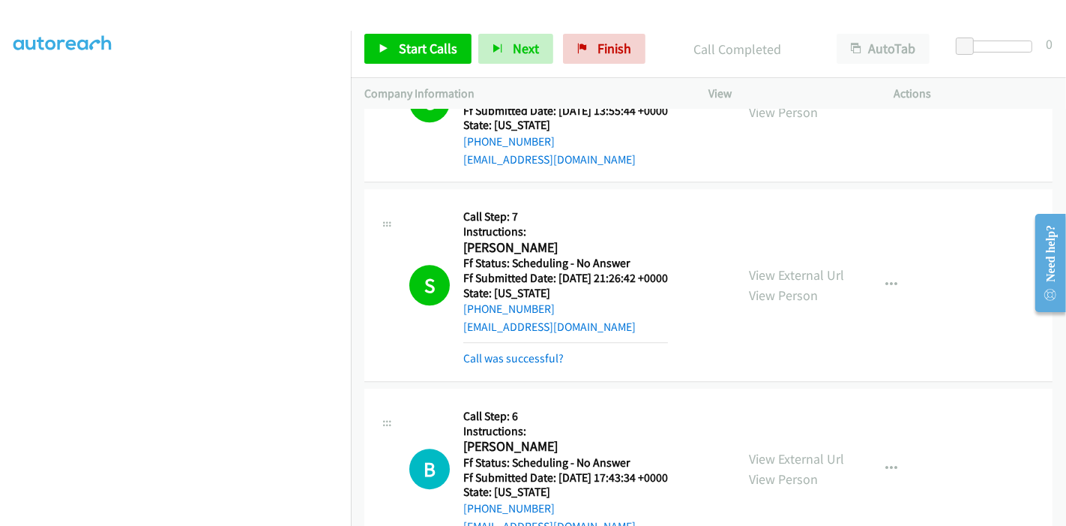
scroll to position [3780, 0]
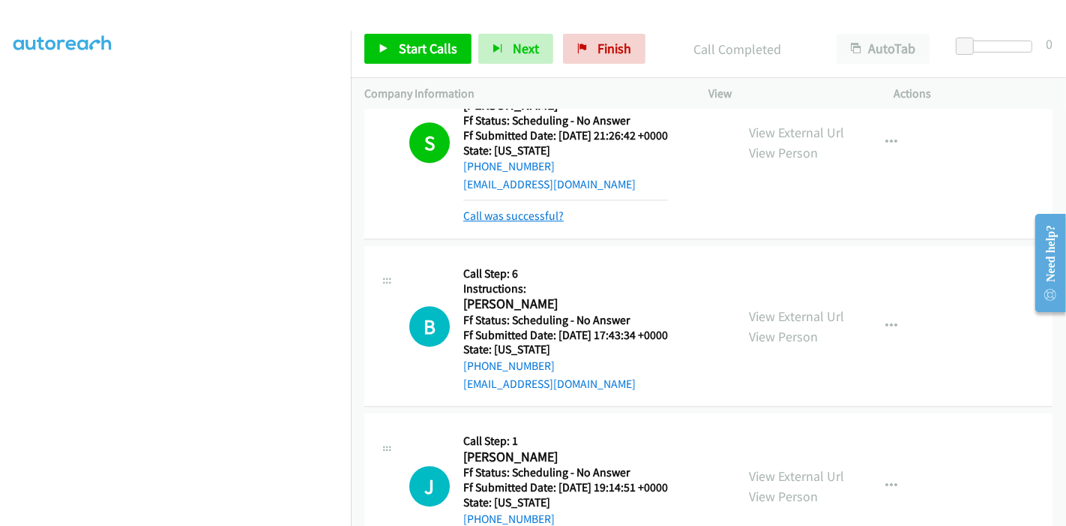
click at [514, 211] on link "Call was successful?" at bounding box center [513, 215] width 100 height 14
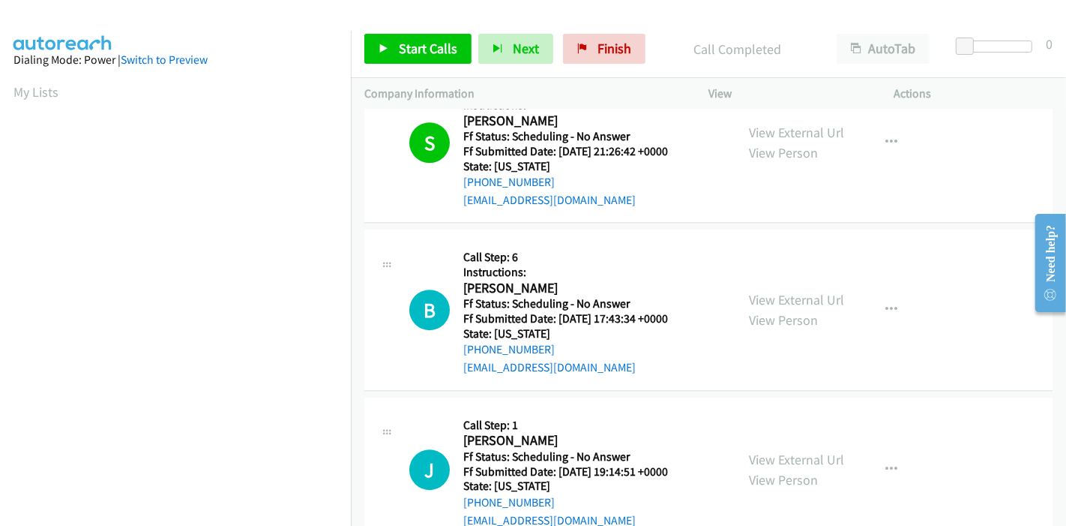
scroll to position [0, 0]
click at [433, 55] on span "Start Calls" at bounding box center [428, 48] width 58 height 17
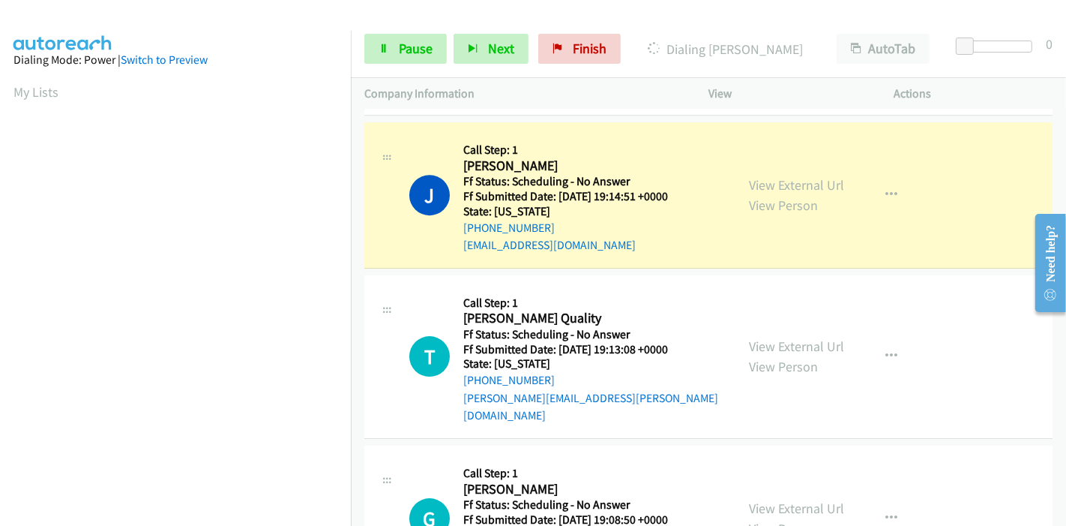
scroll to position [4097, 0]
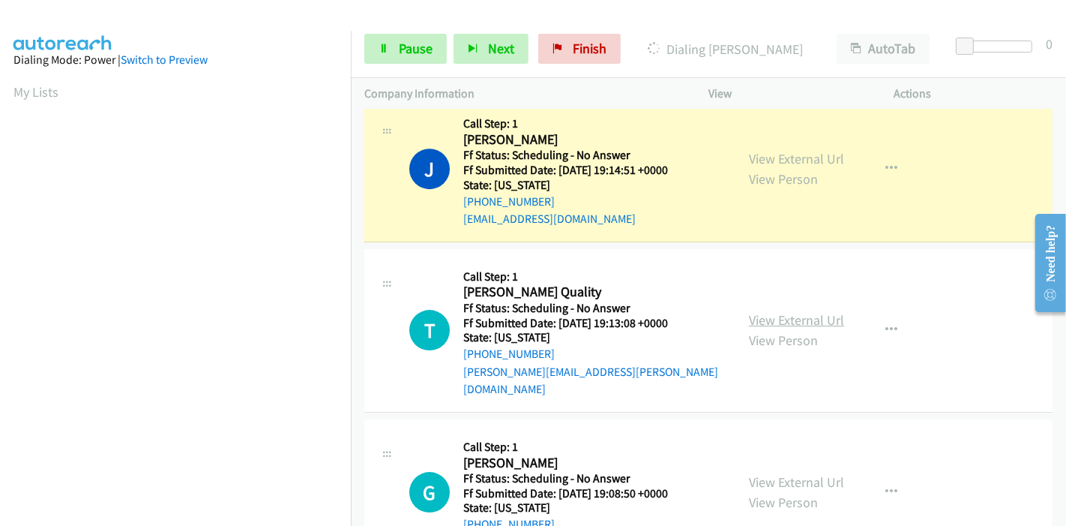
click at [763, 311] on link "View External Url" at bounding box center [796, 319] width 95 height 17
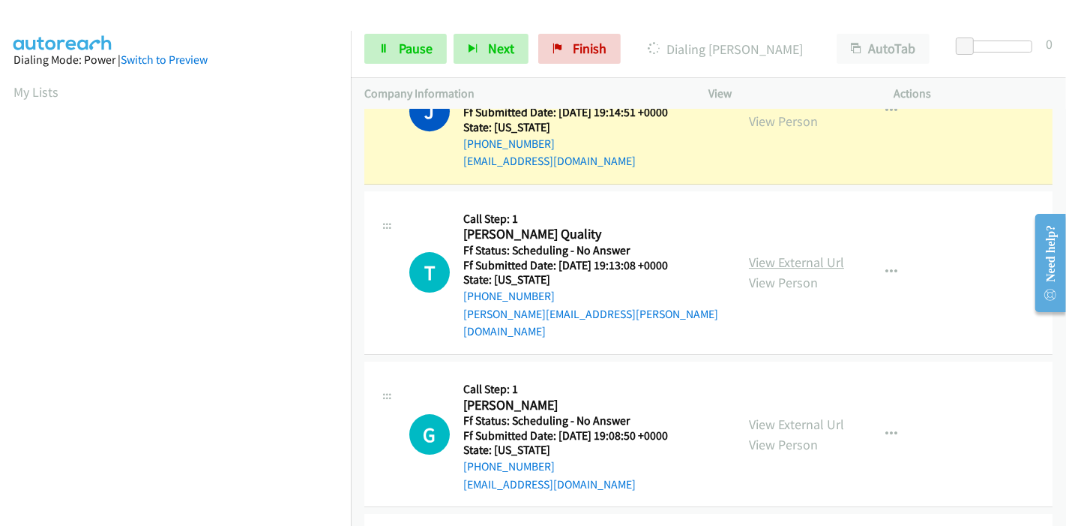
scroll to position [4180, 0]
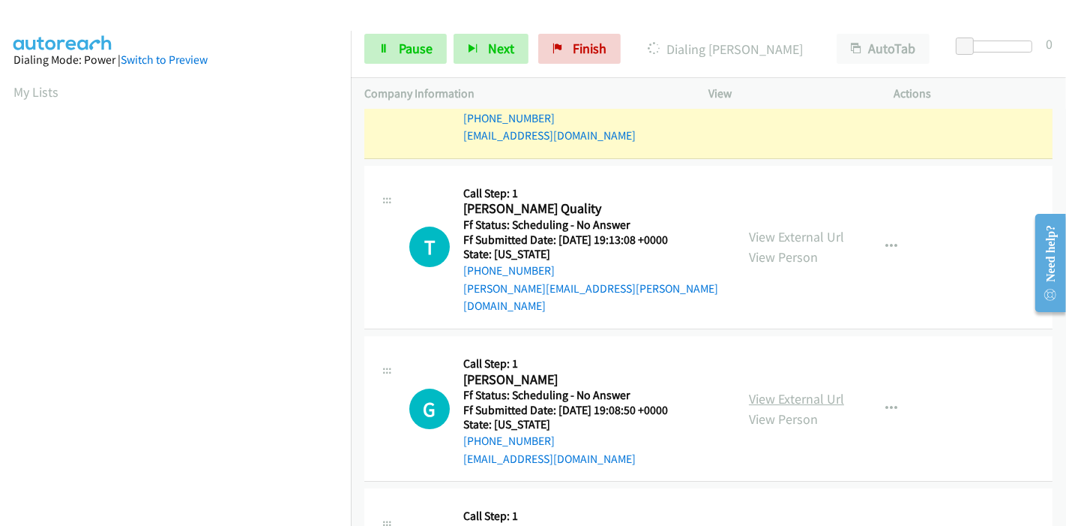
click at [766, 390] on link "View External Url" at bounding box center [796, 398] width 95 height 17
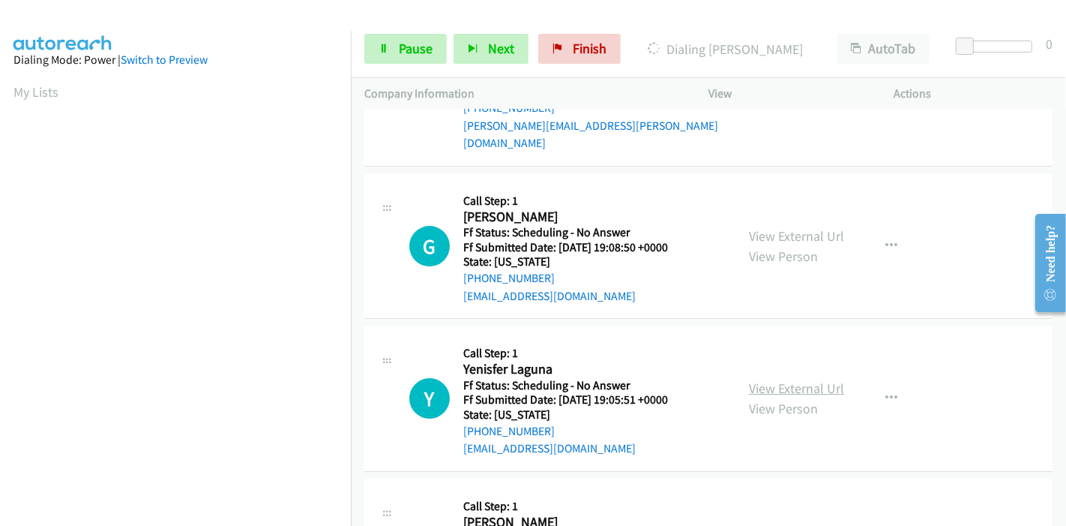
scroll to position [4347, 0]
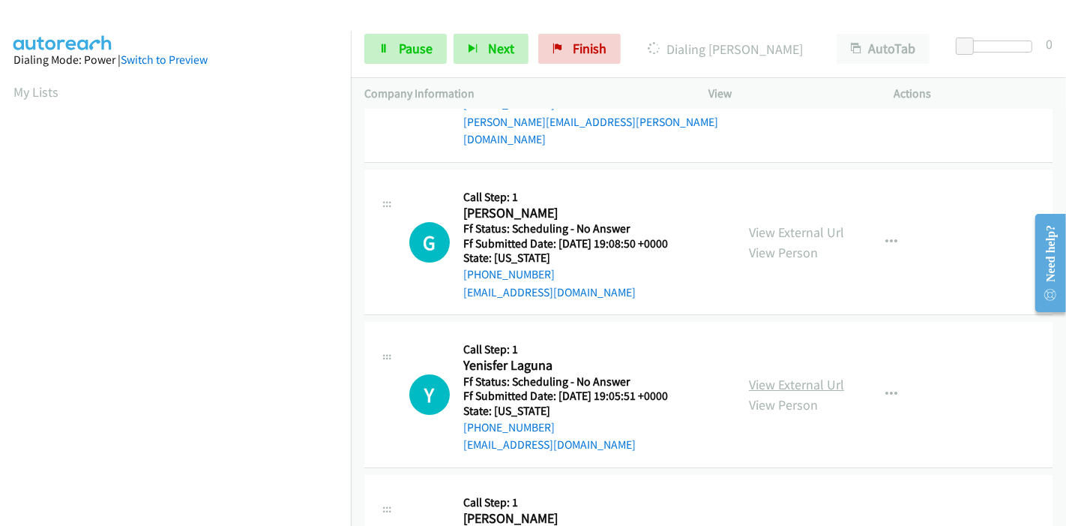
click at [790, 376] on link "View External Url" at bounding box center [796, 384] width 95 height 17
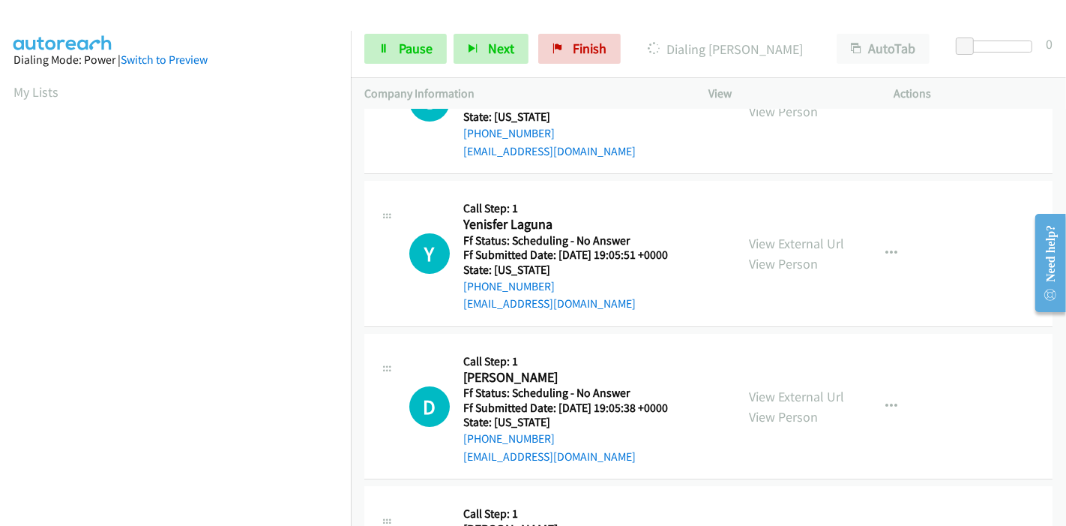
scroll to position [4514, 0]
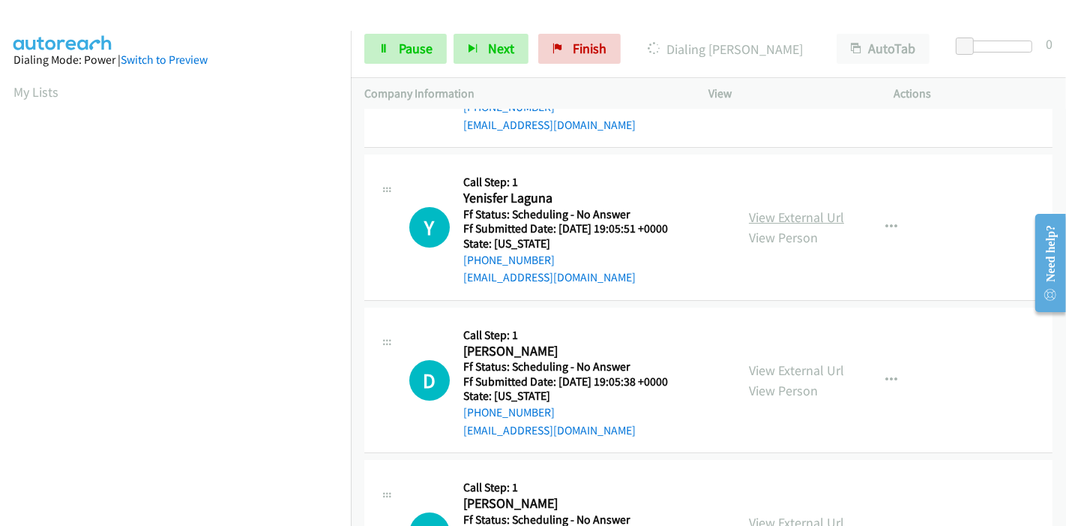
click at [815, 208] on link "View External Url" at bounding box center [796, 216] width 95 height 17
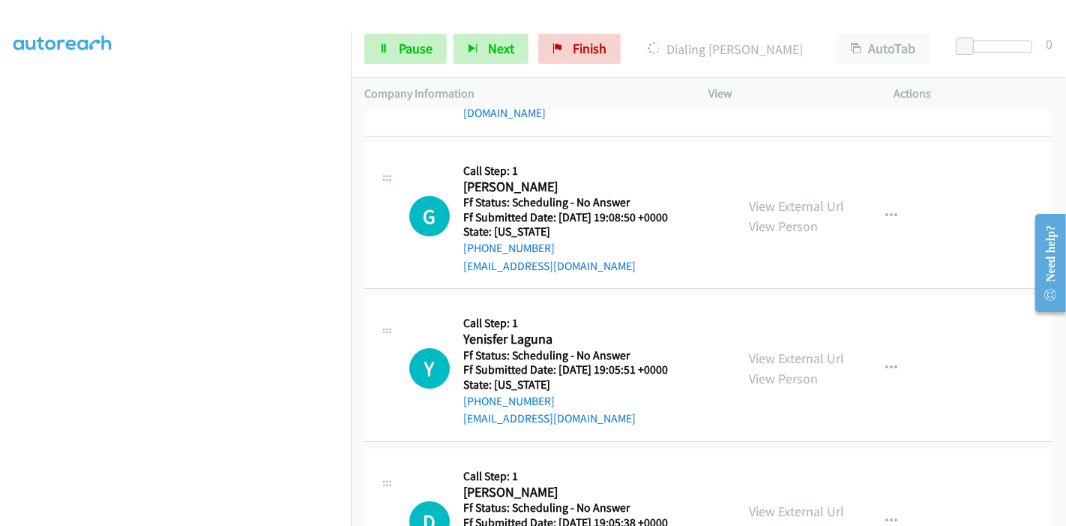
scroll to position [4097, 0]
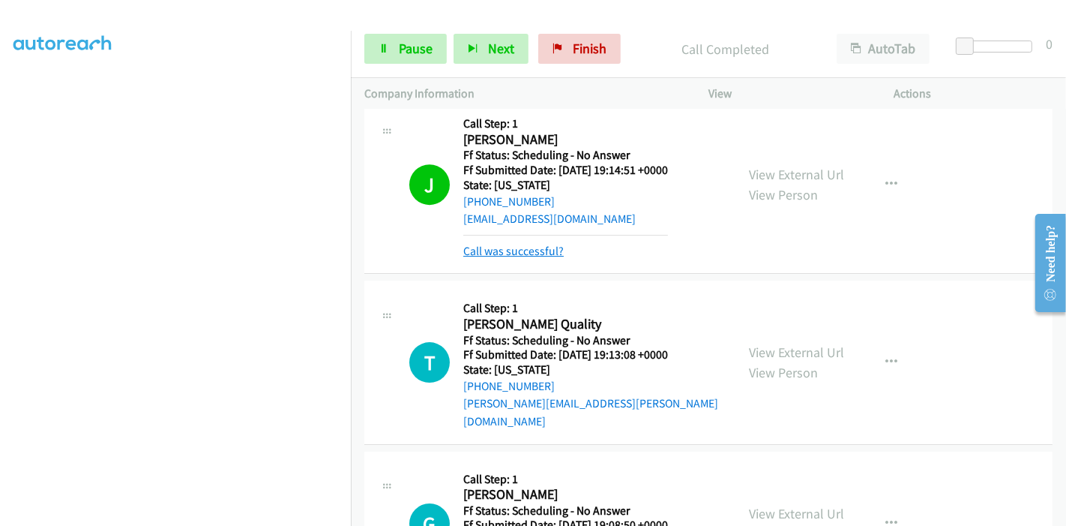
click at [504, 244] on link "Call was successful?" at bounding box center [513, 251] width 100 height 14
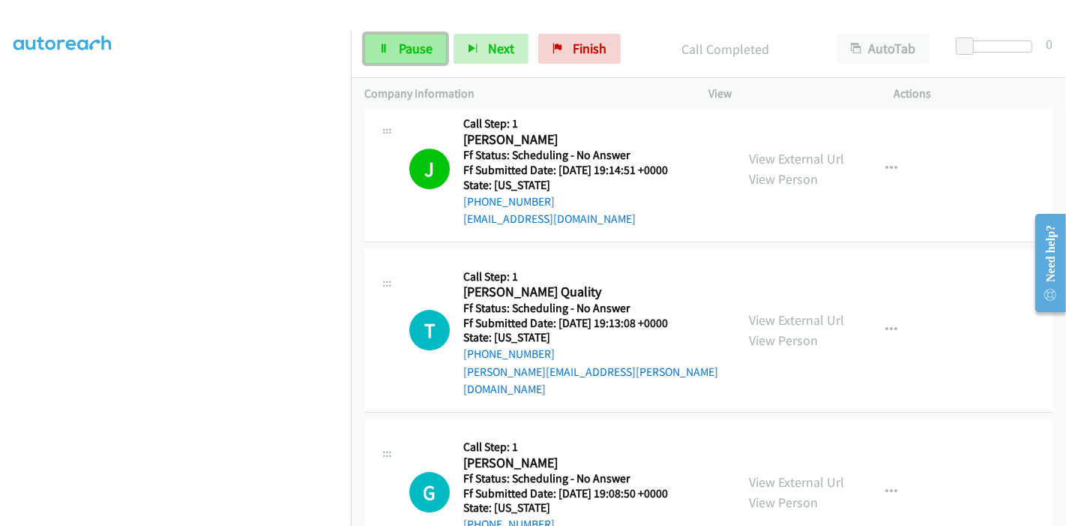
click at [407, 46] on span "Pause" at bounding box center [416, 48] width 34 height 17
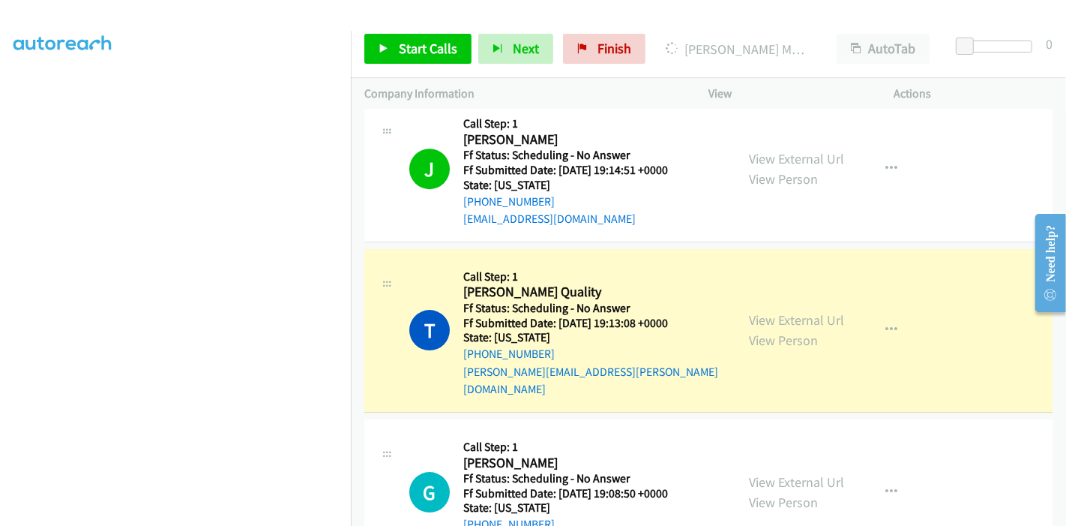
scroll to position [316, 0]
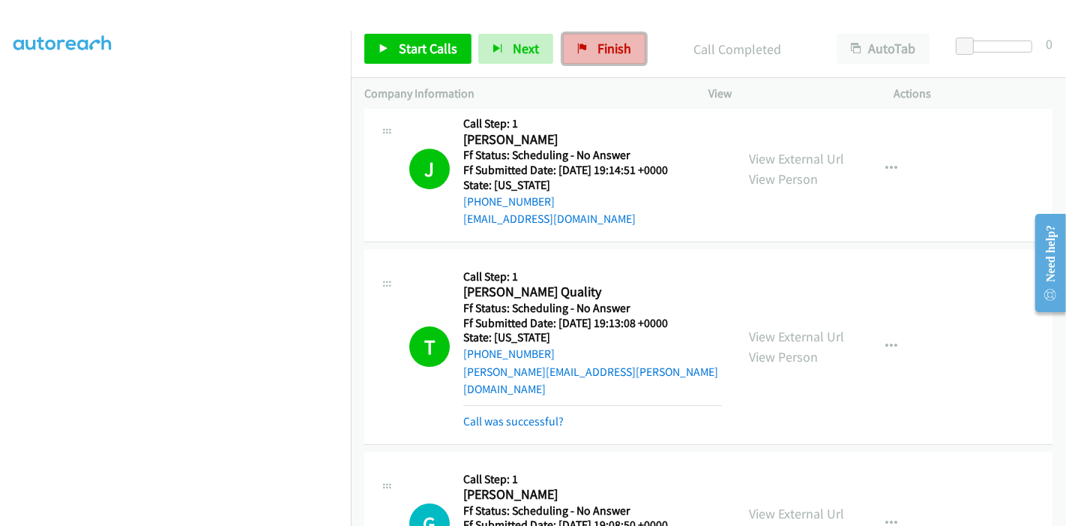
drag, startPoint x: 608, startPoint y: 34, endPoint x: 595, endPoint y: 58, distance: 27.2
click at [607, 35] on link "Finish" at bounding box center [604, 49] width 82 height 30
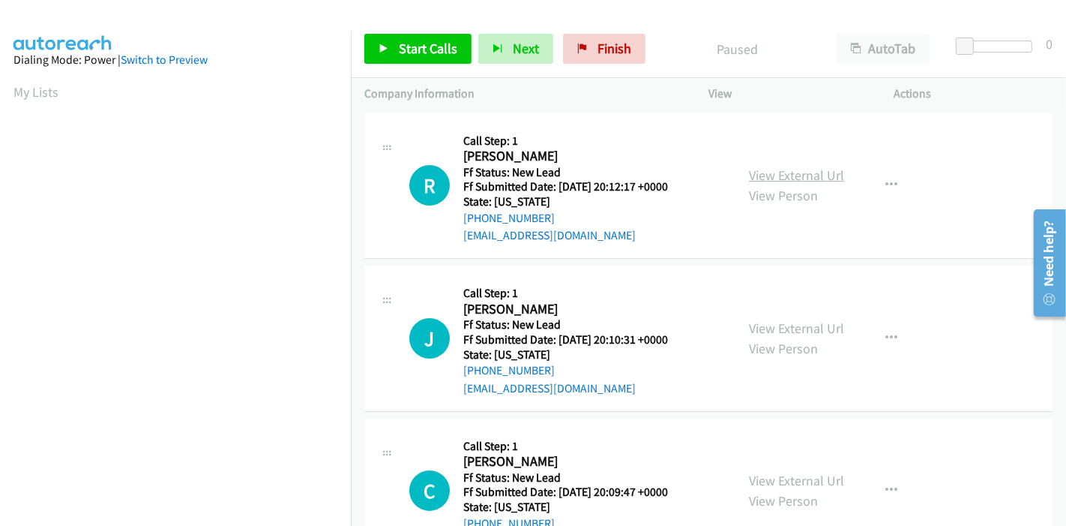
click at [814, 172] on link "View External Url" at bounding box center [796, 174] width 95 height 17
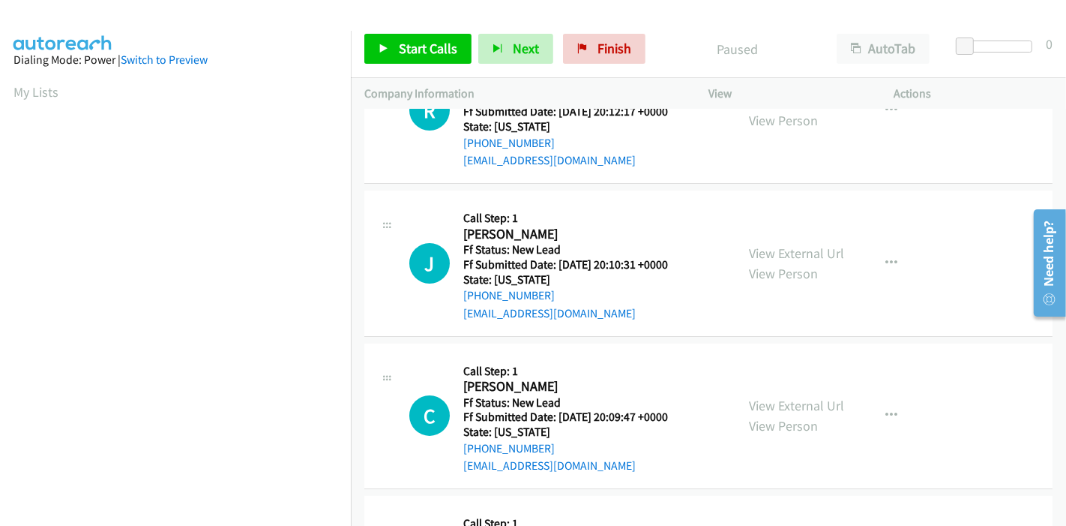
scroll to position [83, 0]
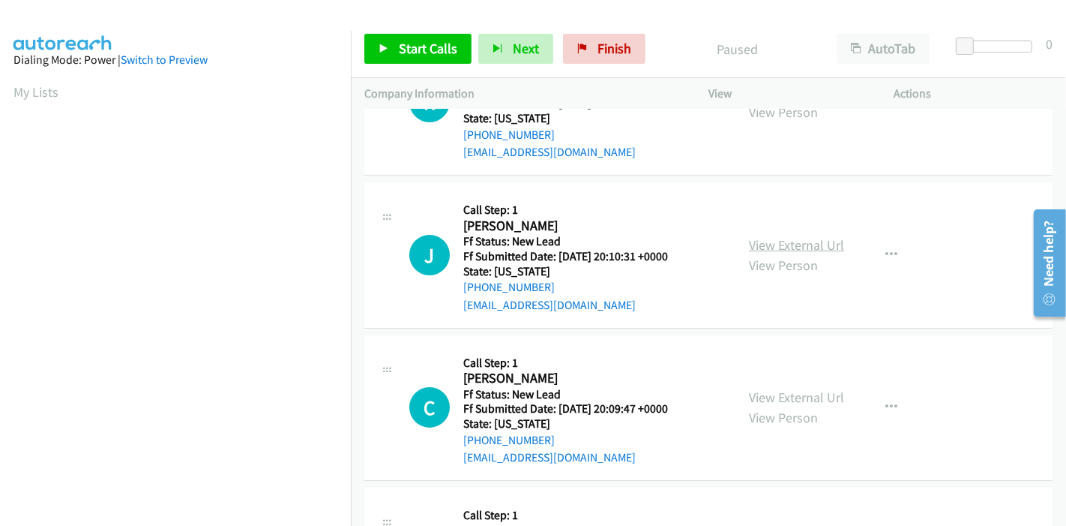
click at [789, 247] on link "View External Url" at bounding box center [796, 244] width 95 height 17
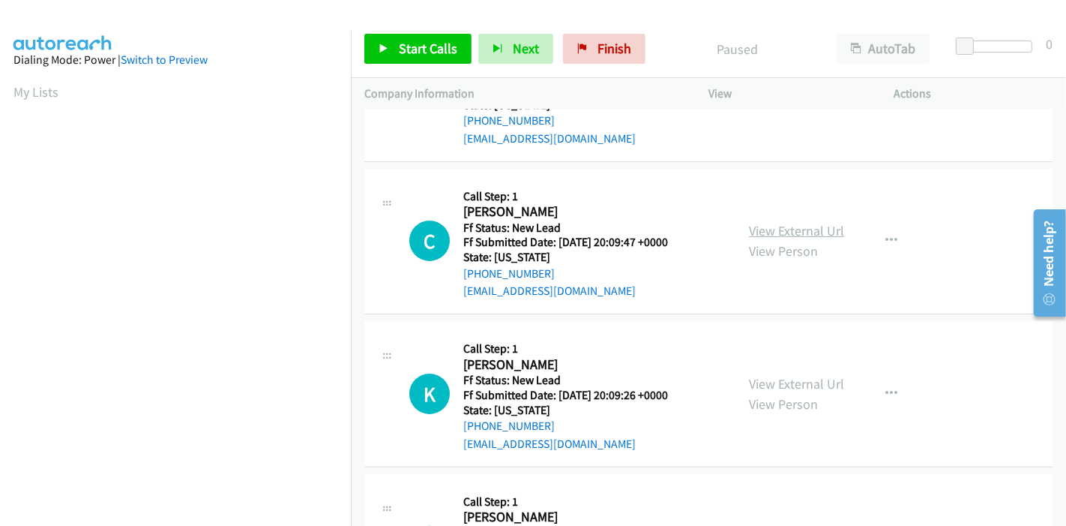
click at [795, 229] on link "View External Url" at bounding box center [796, 230] width 95 height 17
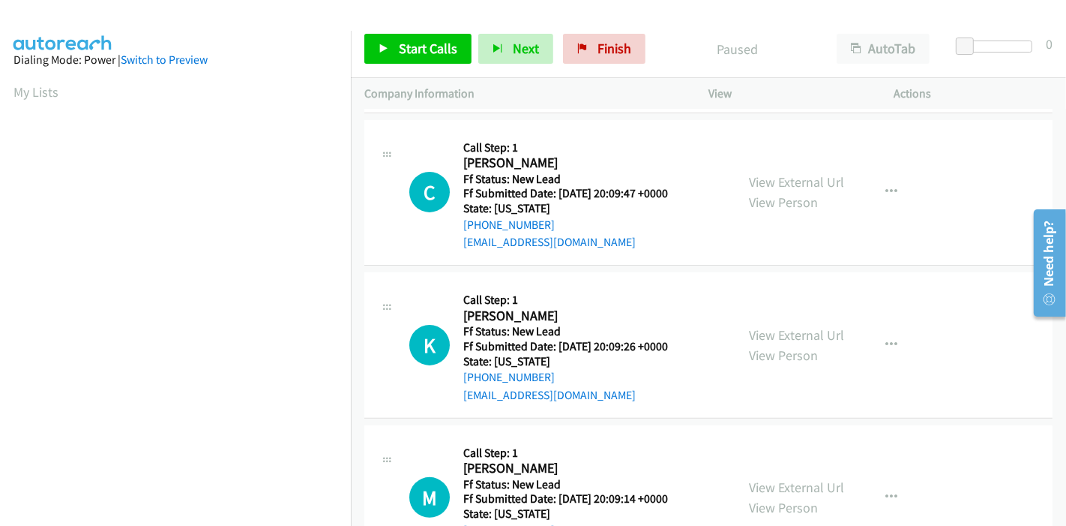
scroll to position [333, 0]
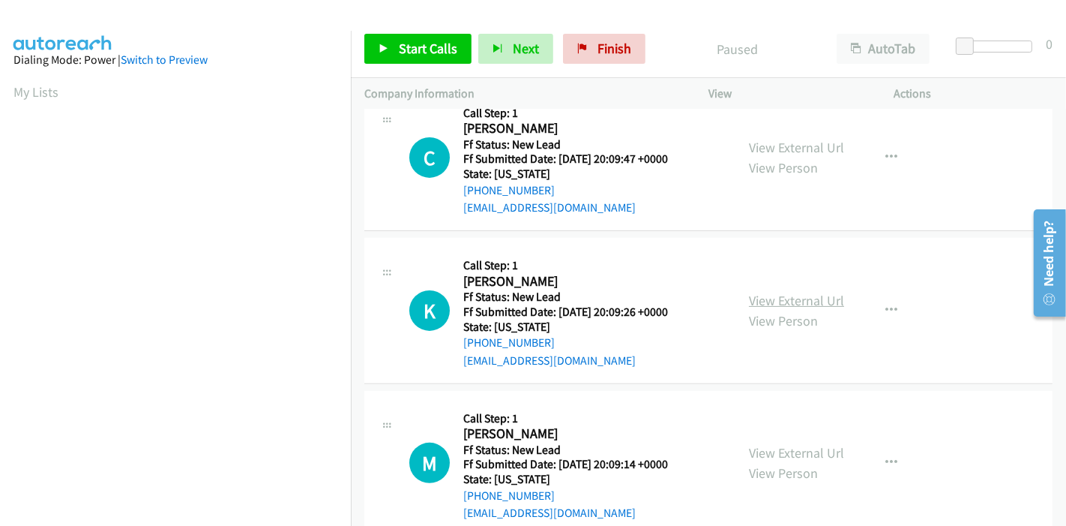
click at [763, 303] on link "View External Url" at bounding box center [796, 300] width 95 height 17
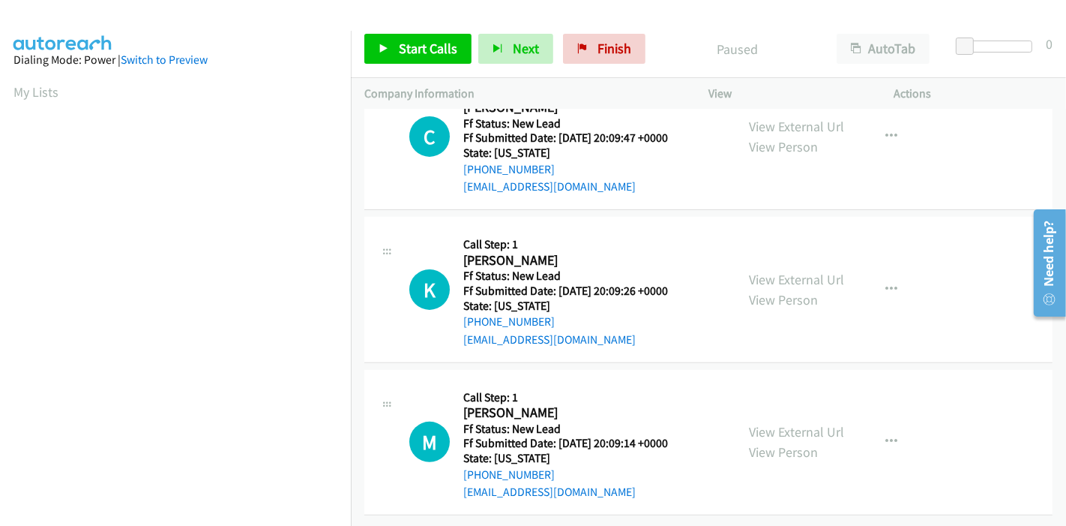
scroll to position [365, 0]
click at [772, 422] on link "View External Url" at bounding box center [796, 430] width 95 height 17
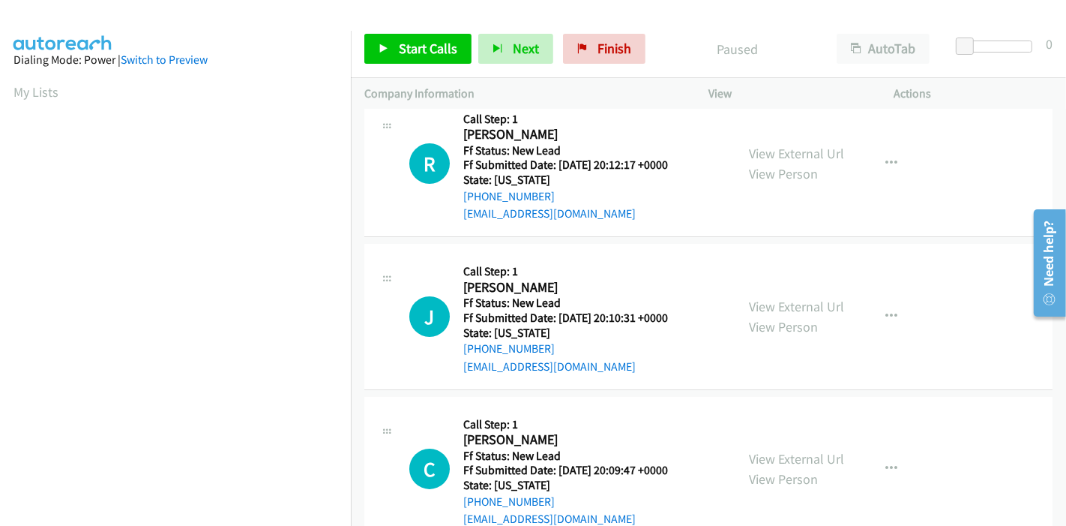
scroll to position [0, 0]
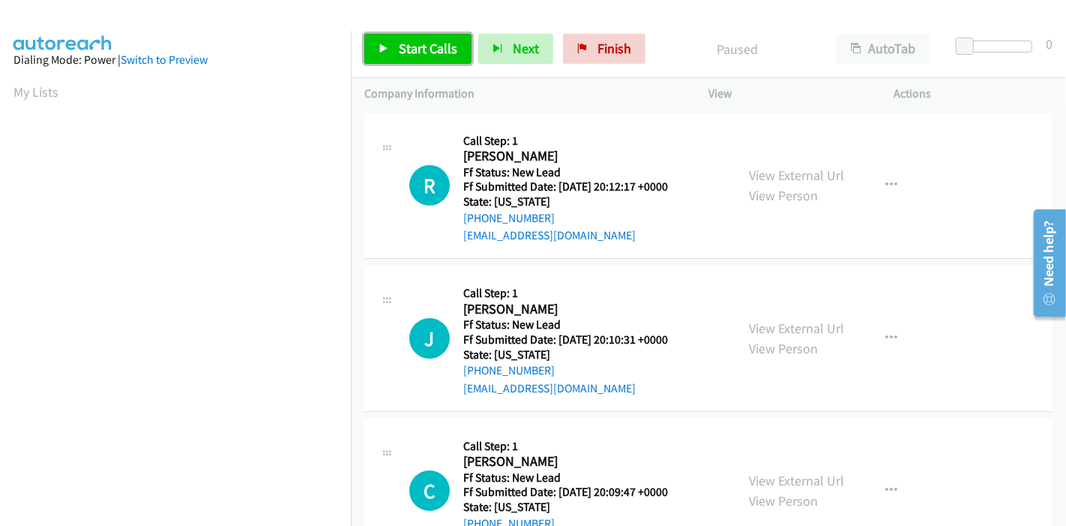
click at [380, 52] on icon at bounding box center [384, 49] width 10 height 10
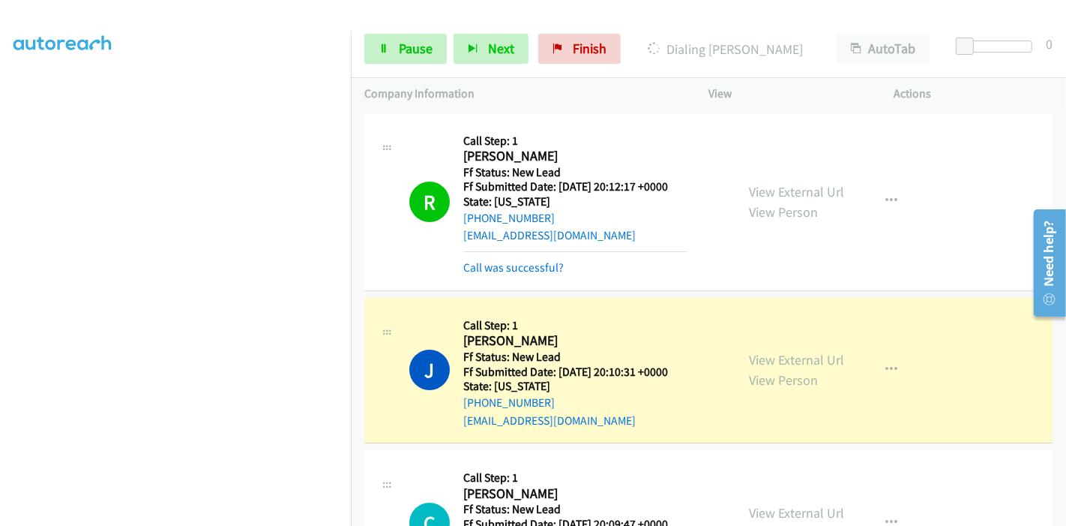
scroll to position [316, 0]
click at [406, 49] on span "Pause" at bounding box center [416, 48] width 34 height 17
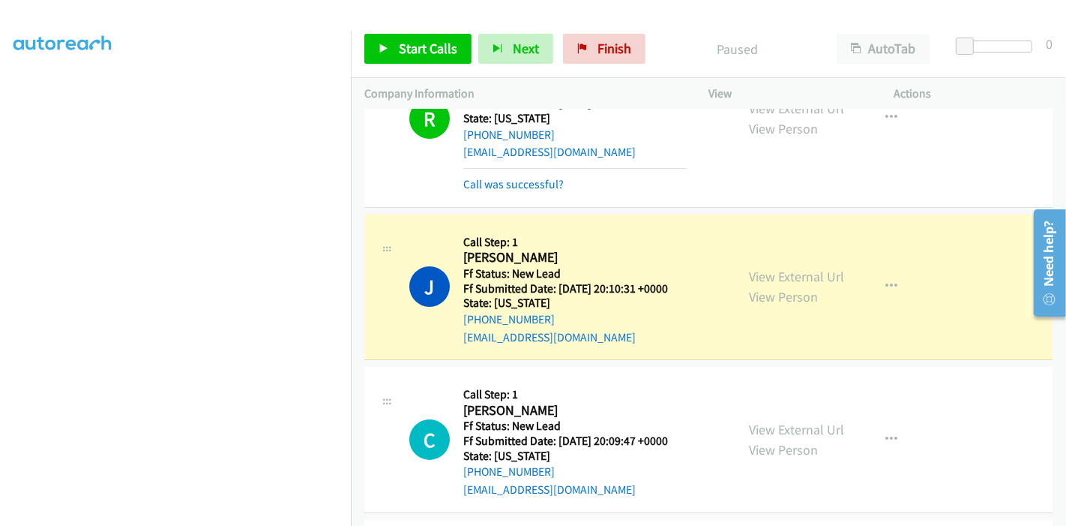
scroll to position [0, 0]
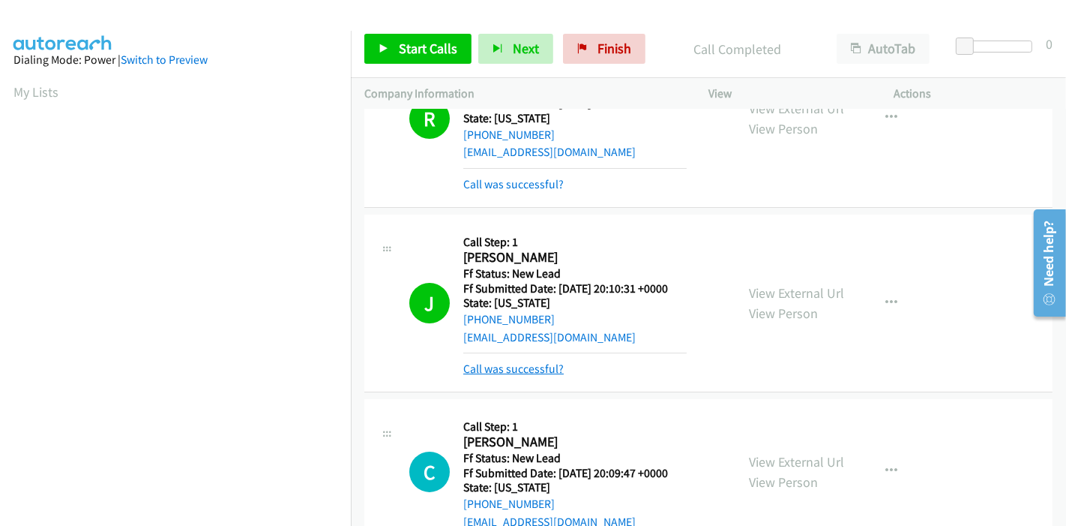
click at [541, 371] on link "Call was successful?" at bounding box center [513, 368] width 100 height 14
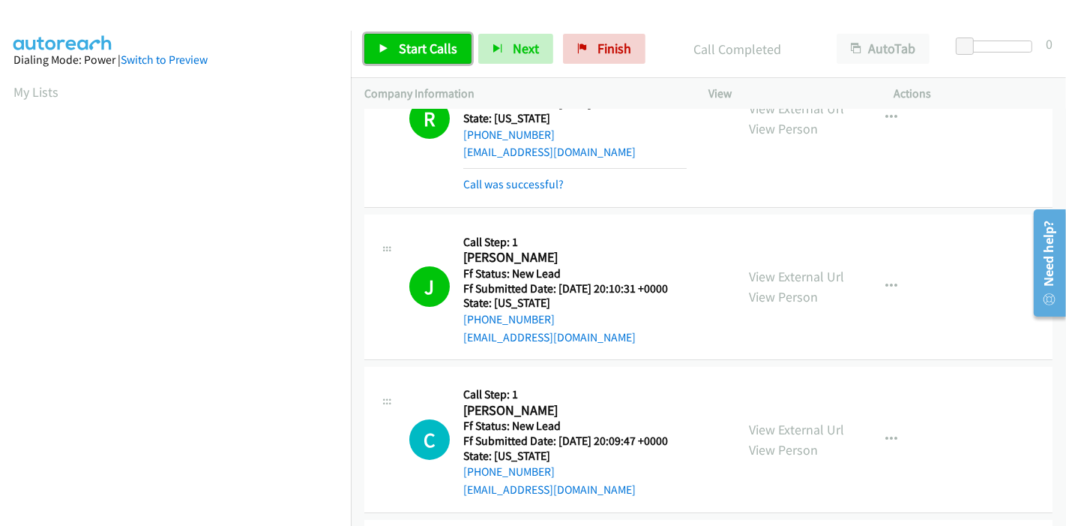
click at [399, 42] on span "Start Calls" at bounding box center [428, 48] width 58 height 17
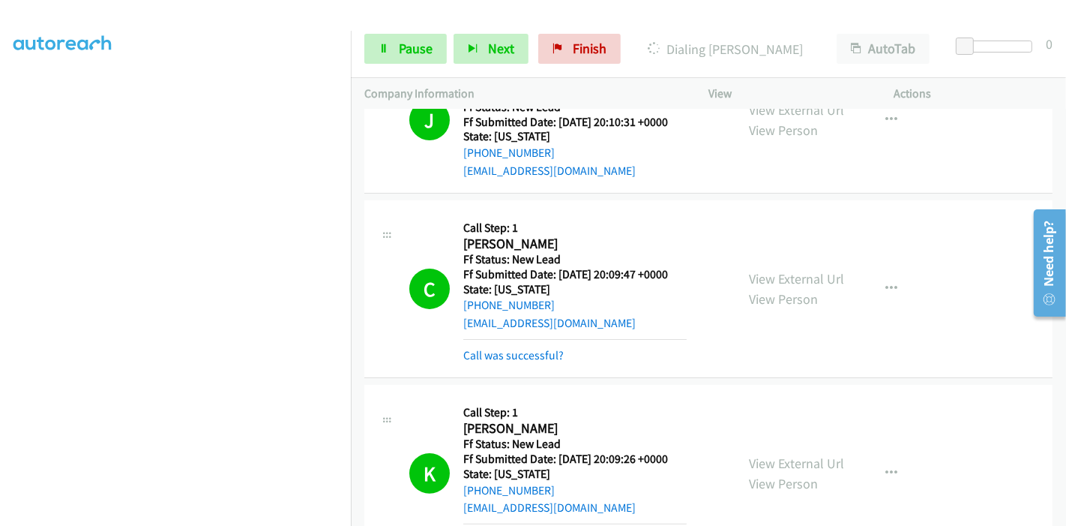
scroll to position [246, 0]
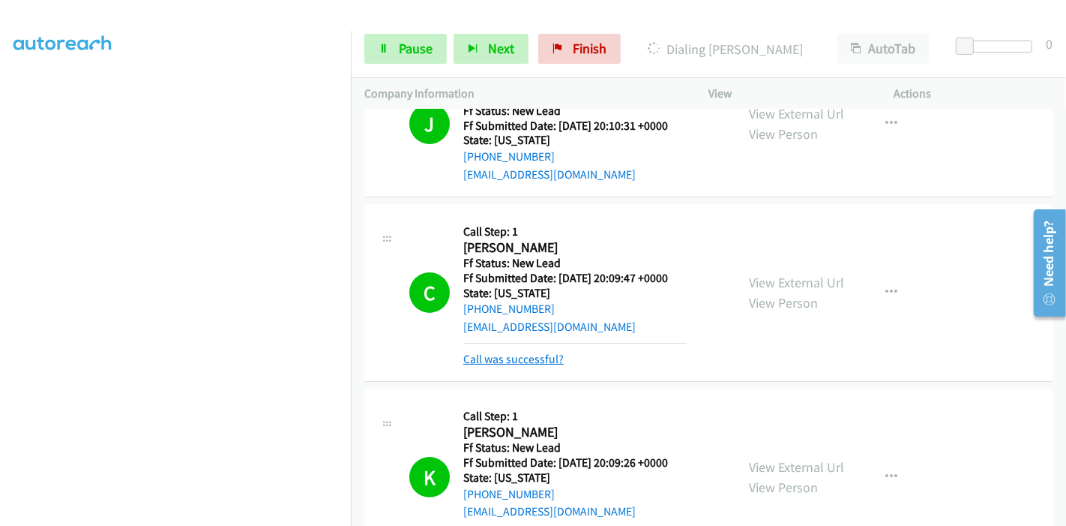
click at [516, 352] on link "Call was successful?" at bounding box center [513, 359] width 100 height 14
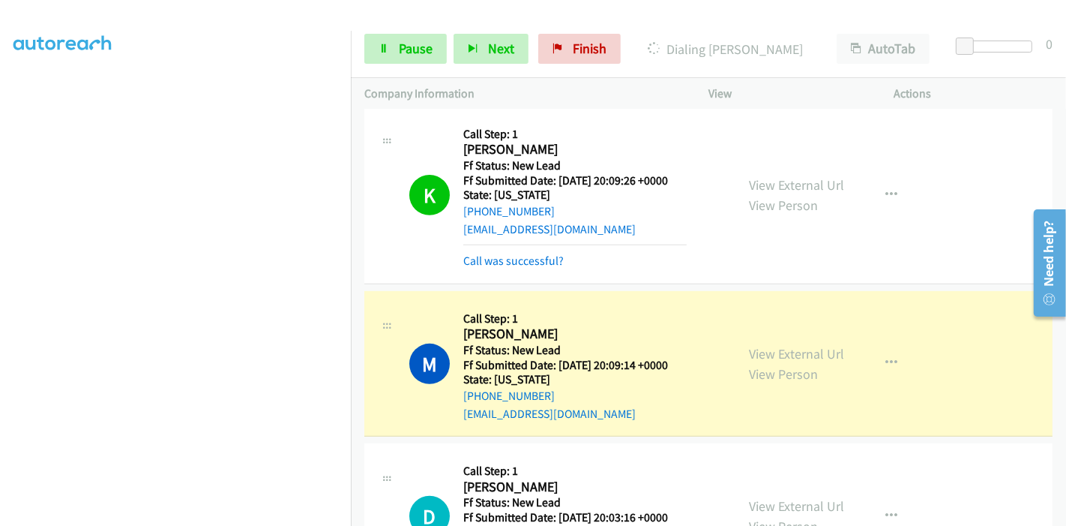
scroll to position [316, 0]
click at [379, 41] on link "Pause" at bounding box center [405, 49] width 82 height 30
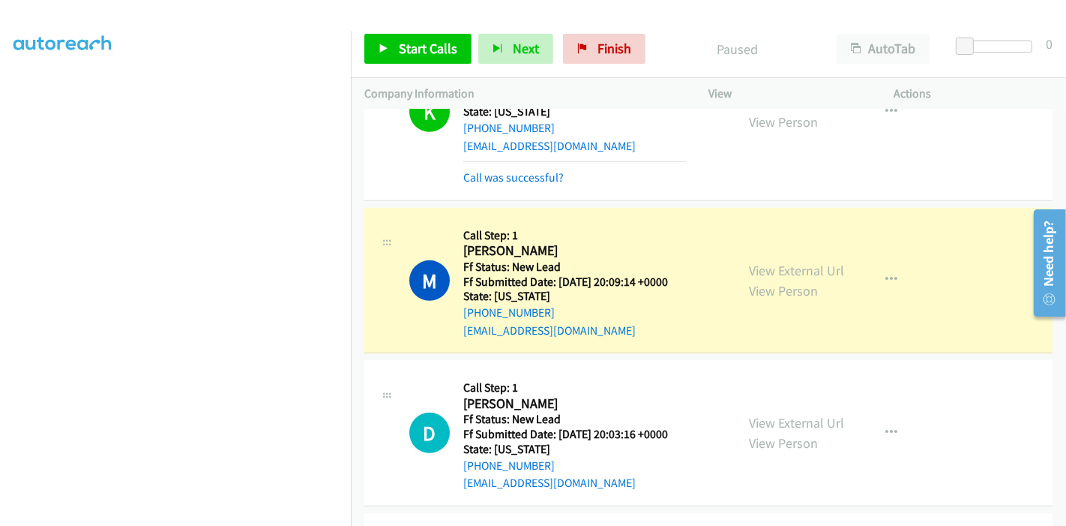
scroll to position [181, 0]
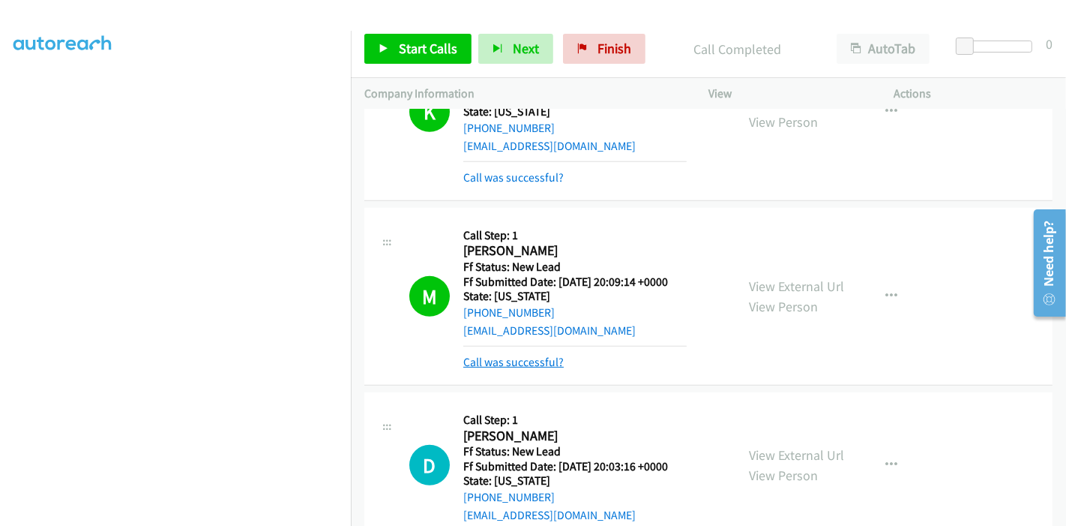
click at [540, 367] on link "Call was successful?" at bounding box center [513, 362] width 100 height 14
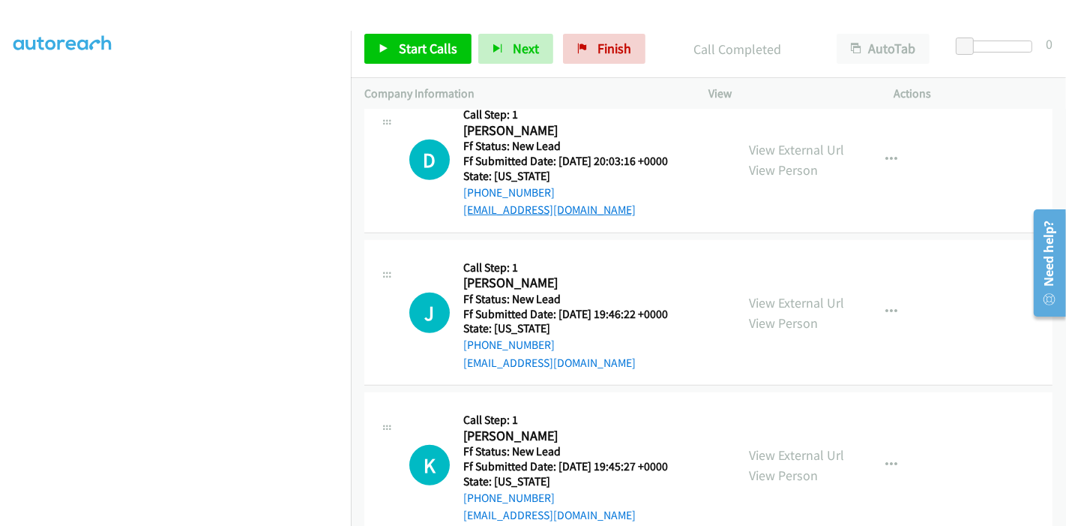
scroll to position [802, 0]
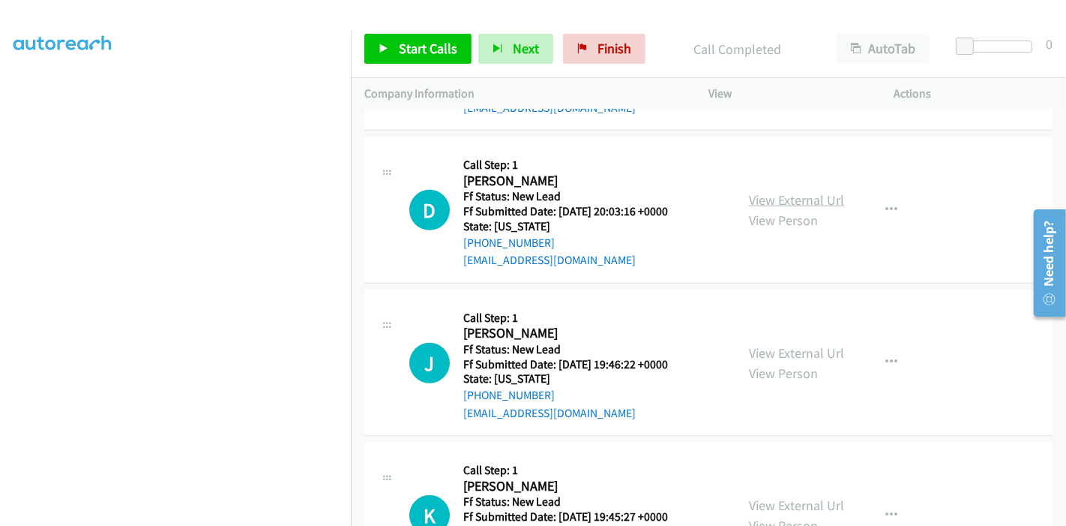
click at [792, 198] on link "View External Url" at bounding box center [796, 199] width 95 height 17
click at [784, 352] on link "View External Url" at bounding box center [796, 352] width 95 height 17
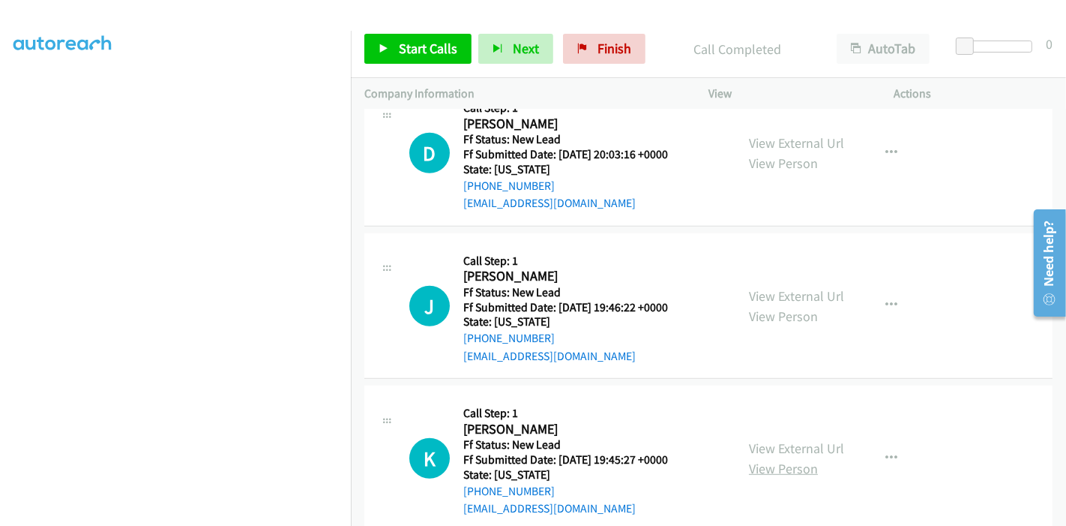
scroll to position [886, 0]
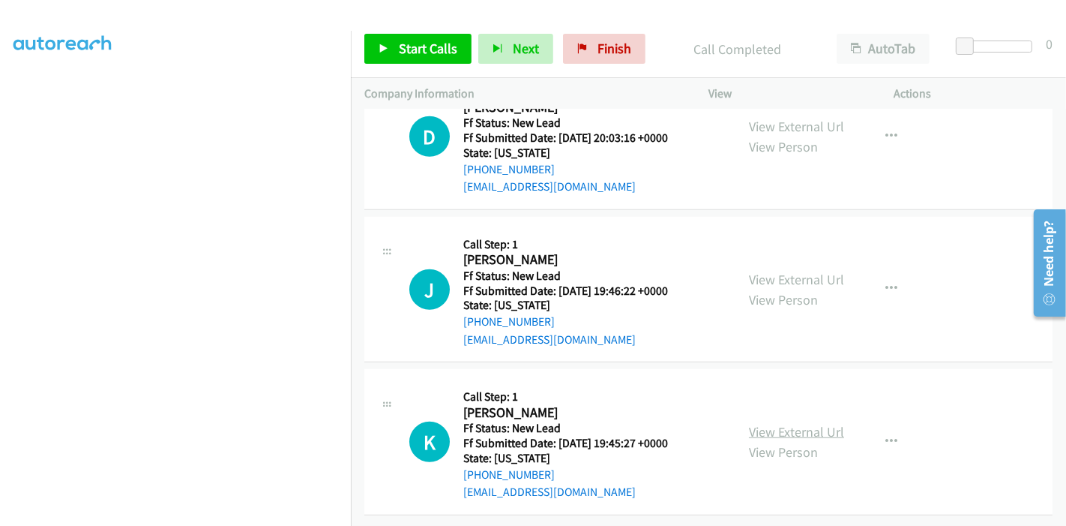
click at [795, 423] on link "View External Url" at bounding box center [796, 431] width 95 height 17
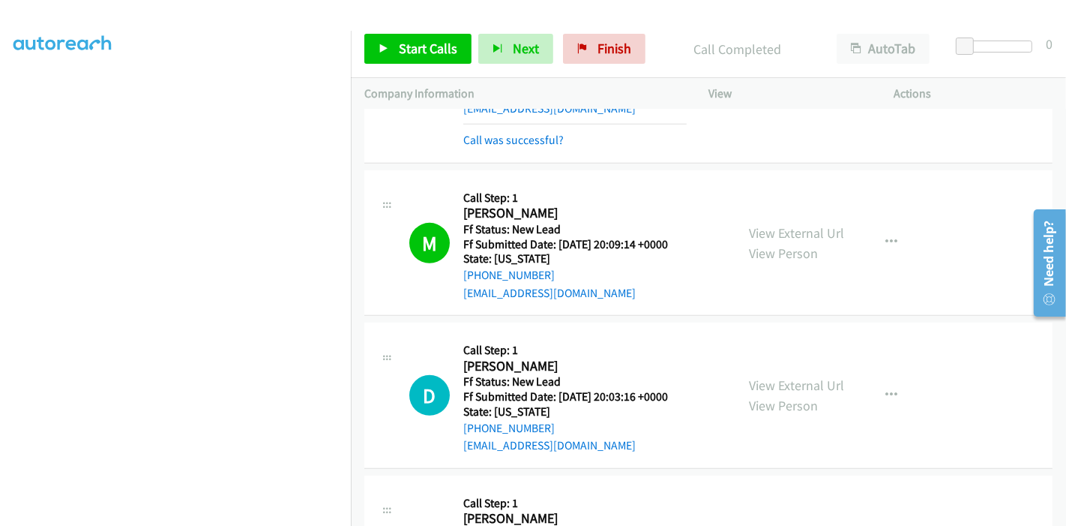
scroll to position [469, 0]
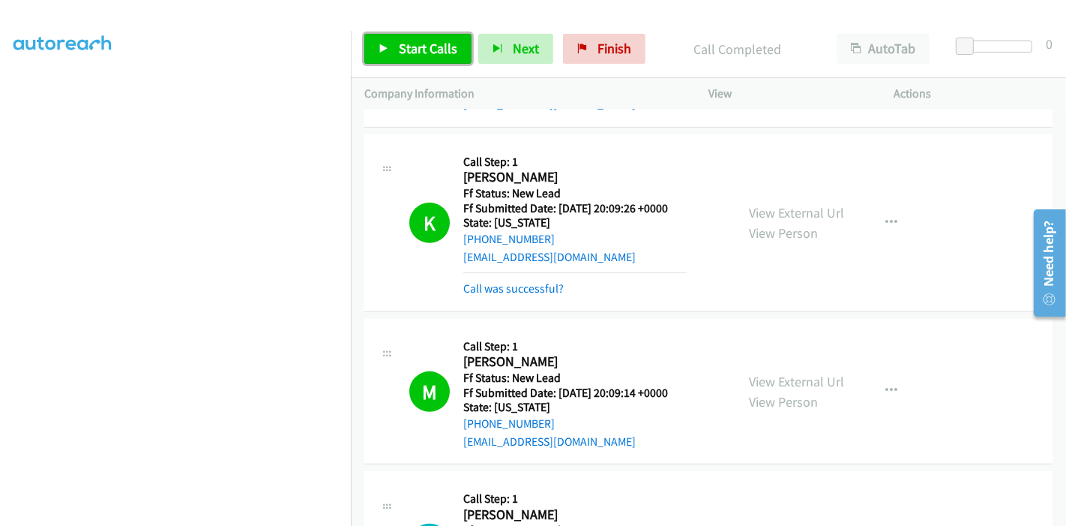
click at [406, 40] on span "Start Calls" at bounding box center [428, 48] width 58 height 17
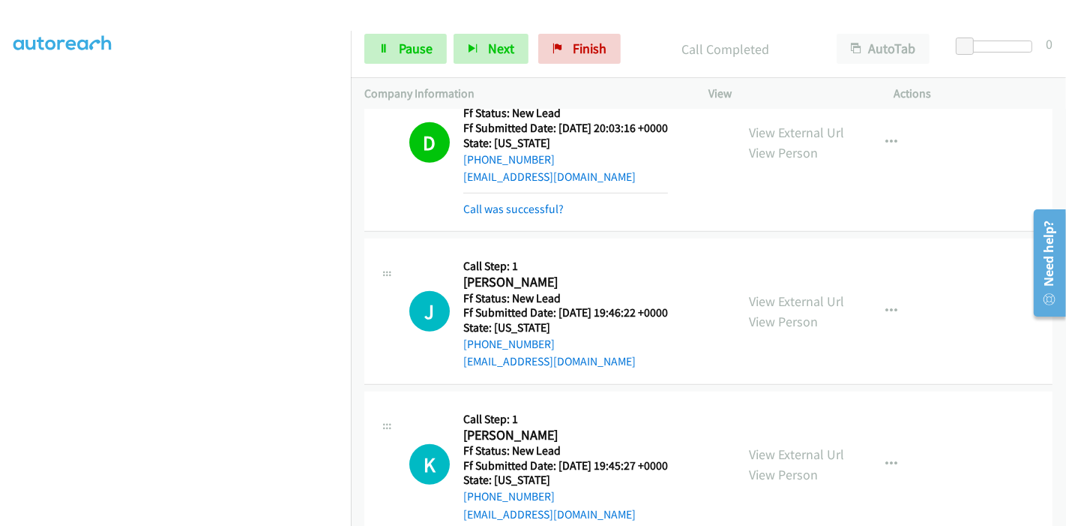
scroll to position [901, 0]
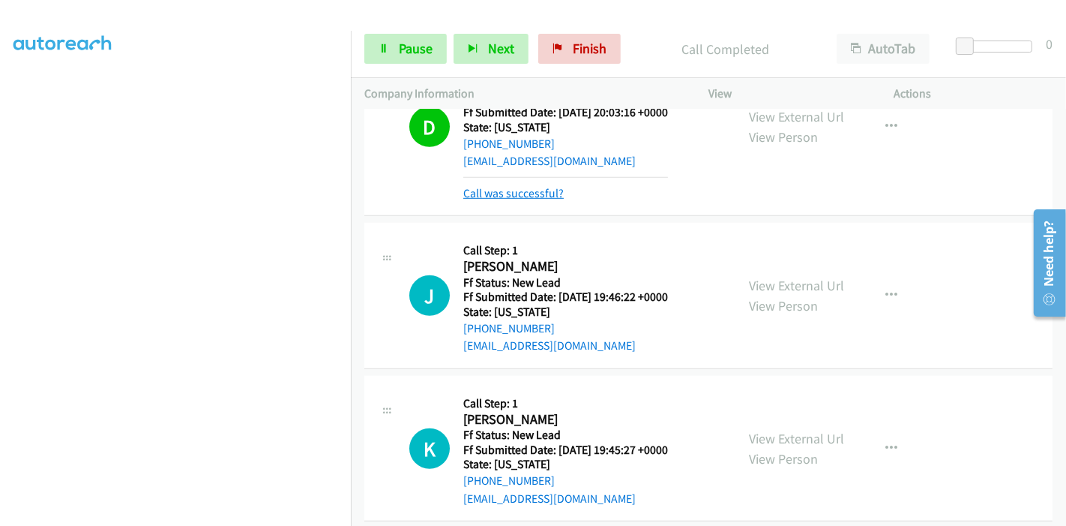
click at [522, 196] on link "Call was successful?" at bounding box center [513, 193] width 100 height 14
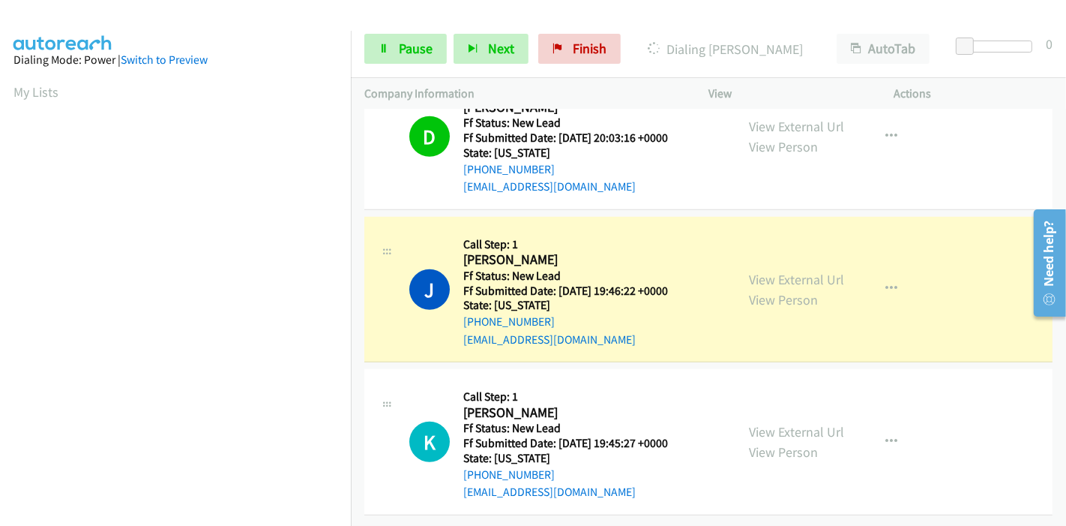
scroll to position [316, 0]
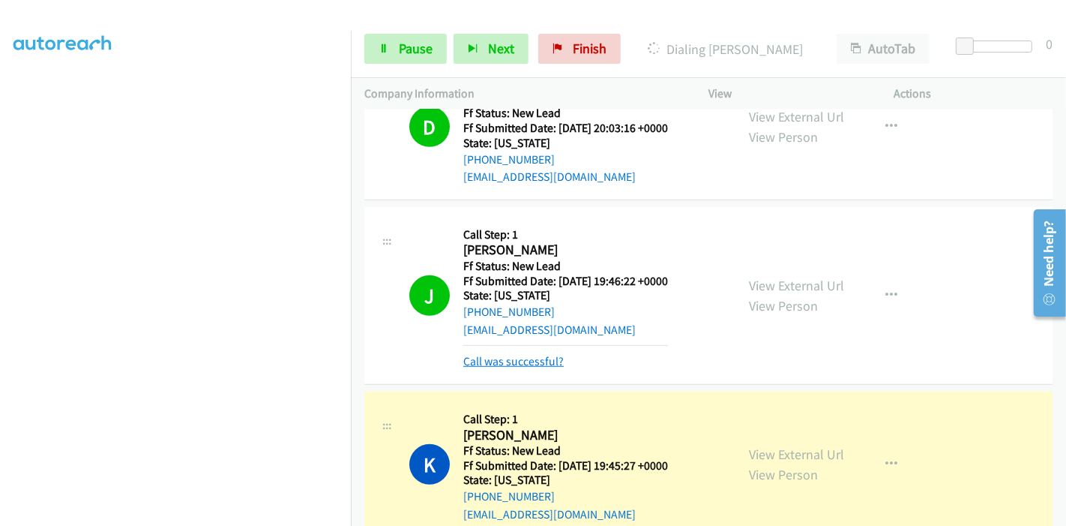
click at [514, 354] on link "Call was successful?" at bounding box center [513, 361] width 100 height 14
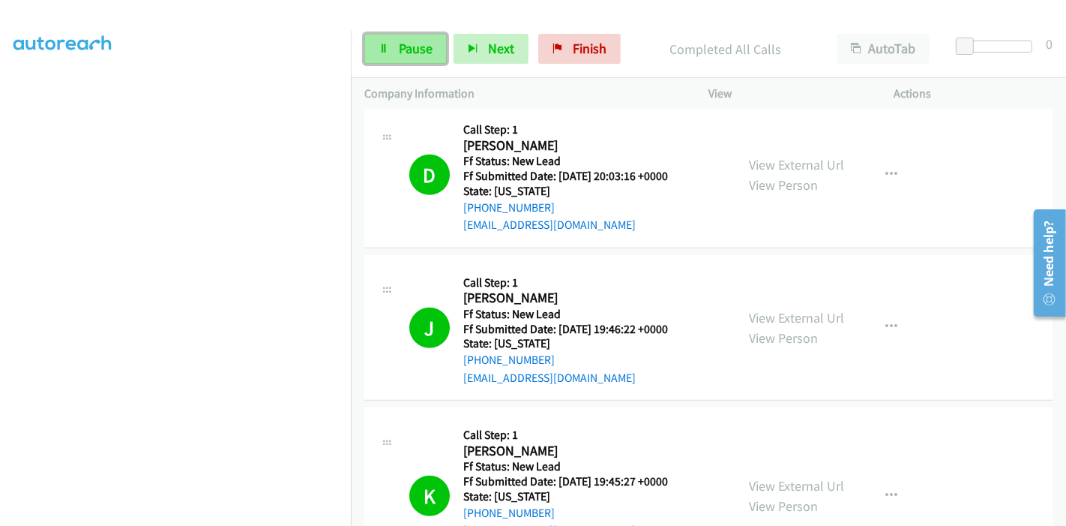
click at [405, 56] on span "Pause" at bounding box center [416, 48] width 34 height 17
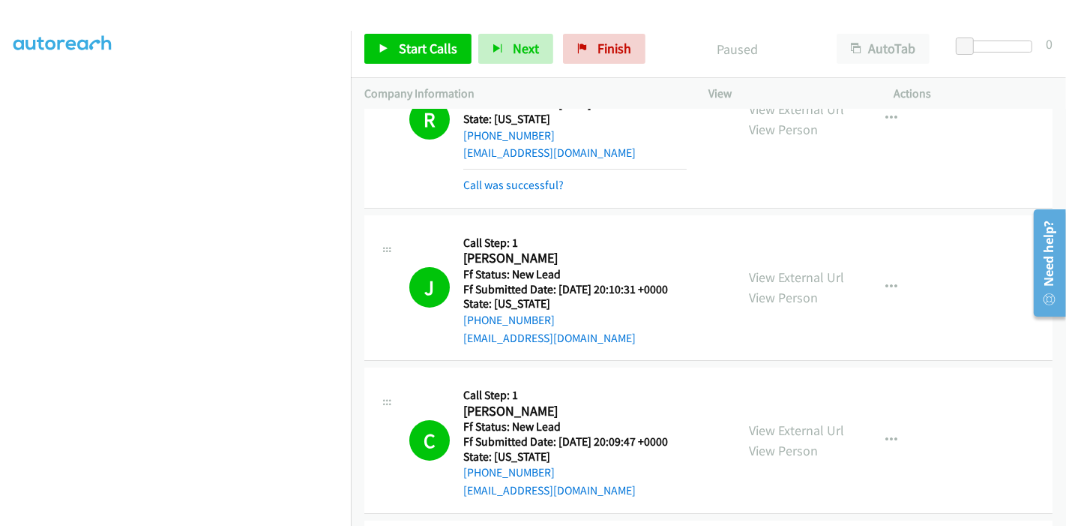
scroll to position [0, 0]
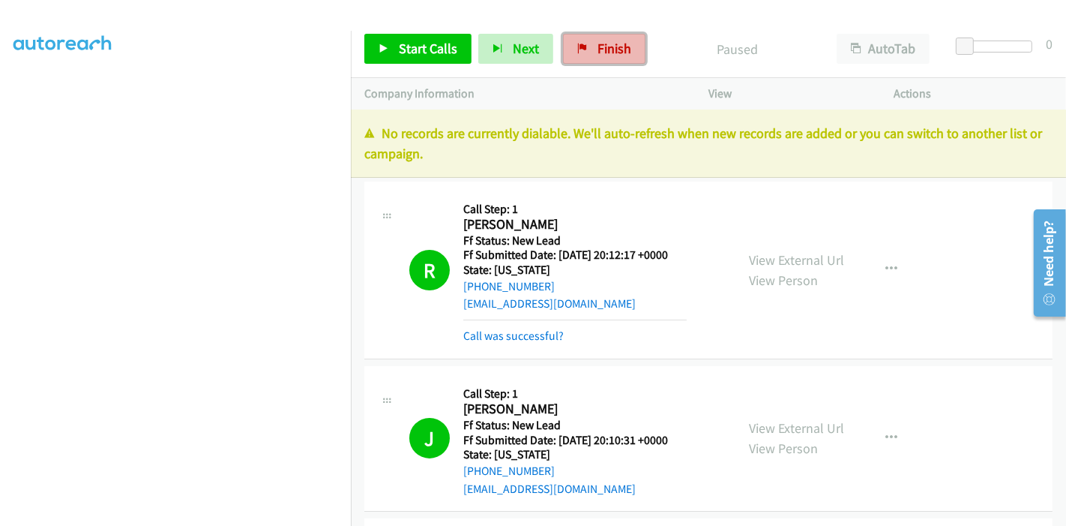
click at [611, 43] on span "Finish" at bounding box center [615, 48] width 34 height 17
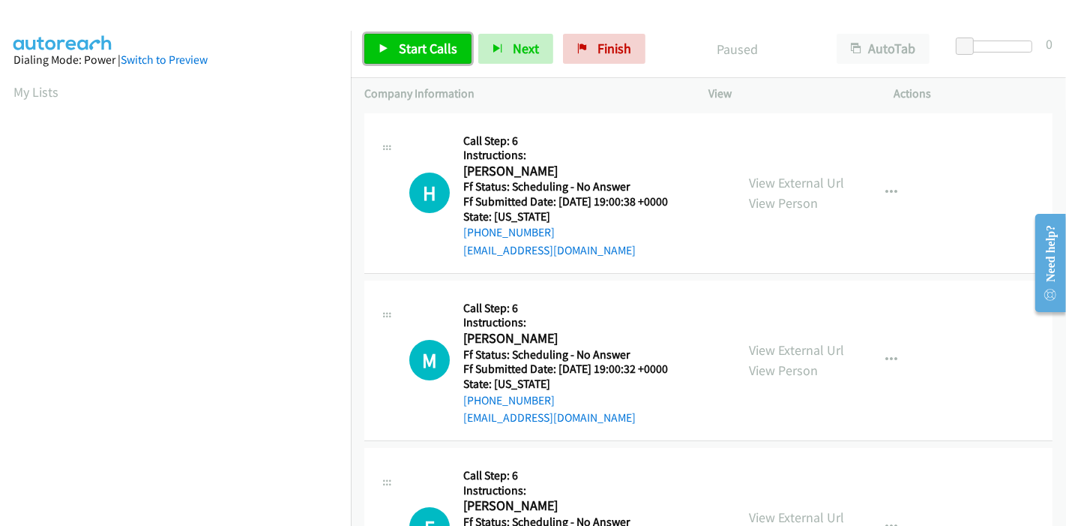
click at [405, 52] on span "Start Calls" at bounding box center [428, 48] width 58 height 17
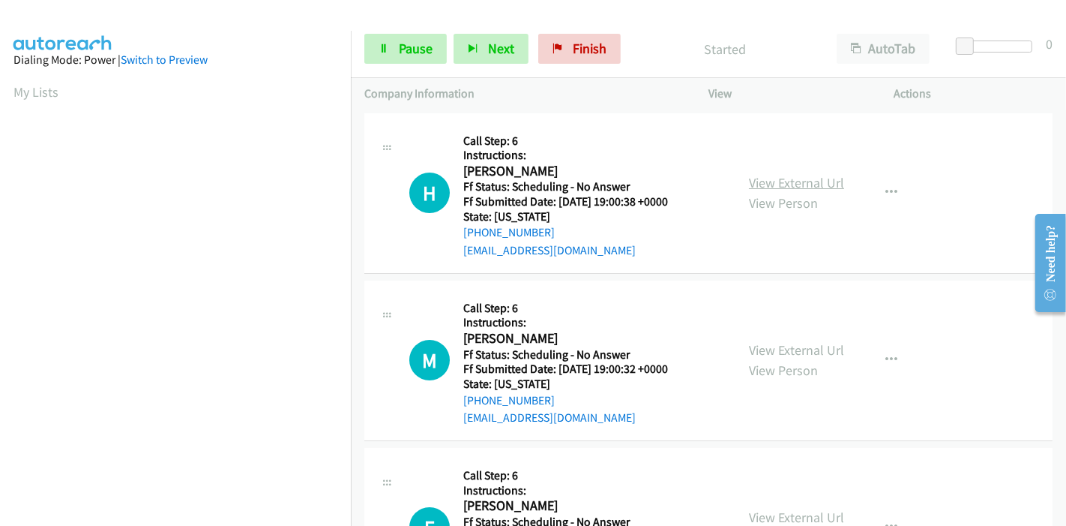
click at [759, 178] on link "View External Url" at bounding box center [796, 182] width 95 height 17
click at [769, 341] on link "View External Url" at bounding box center [796, 349] width 95 height 17
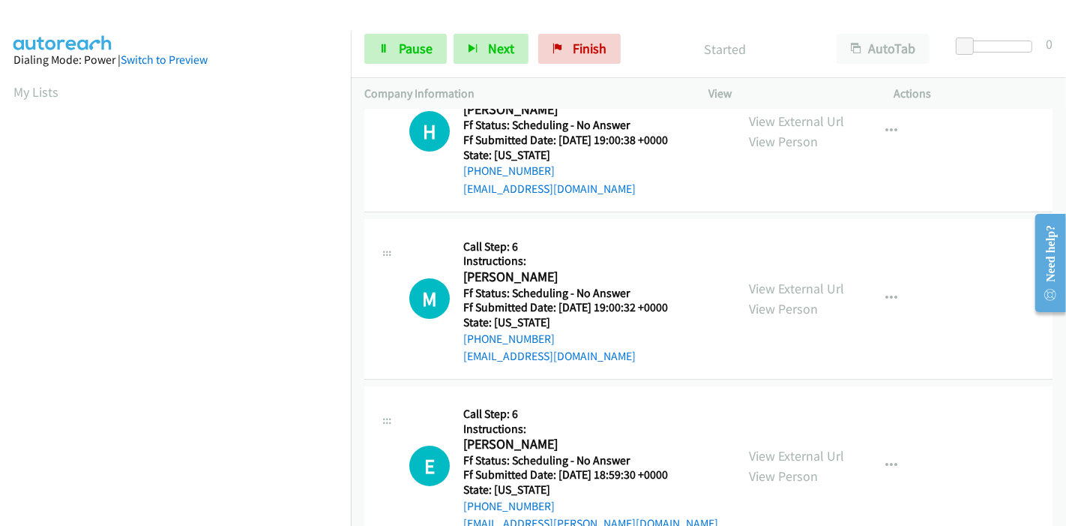
scroll to position [166, 0]
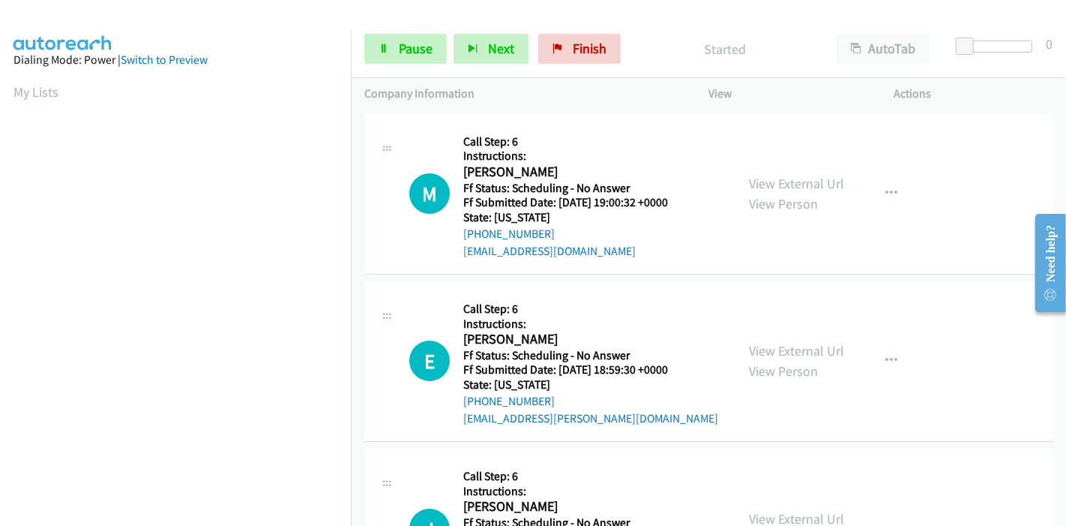
click at [741, 350] on div "View External Url View Person View External Url Email Schedule/Manage Callback …" at bounding box center [835, 361] width 199 height 133
click at [766, 346] on link "View External Url" at bounding box center [796, 350] width 95 height 17
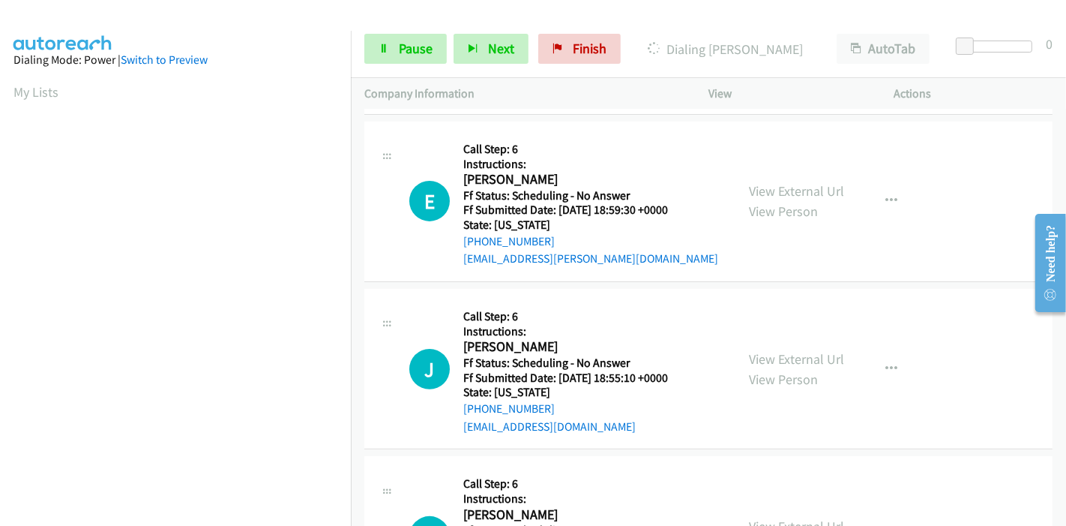
scroll to position [333, 0]
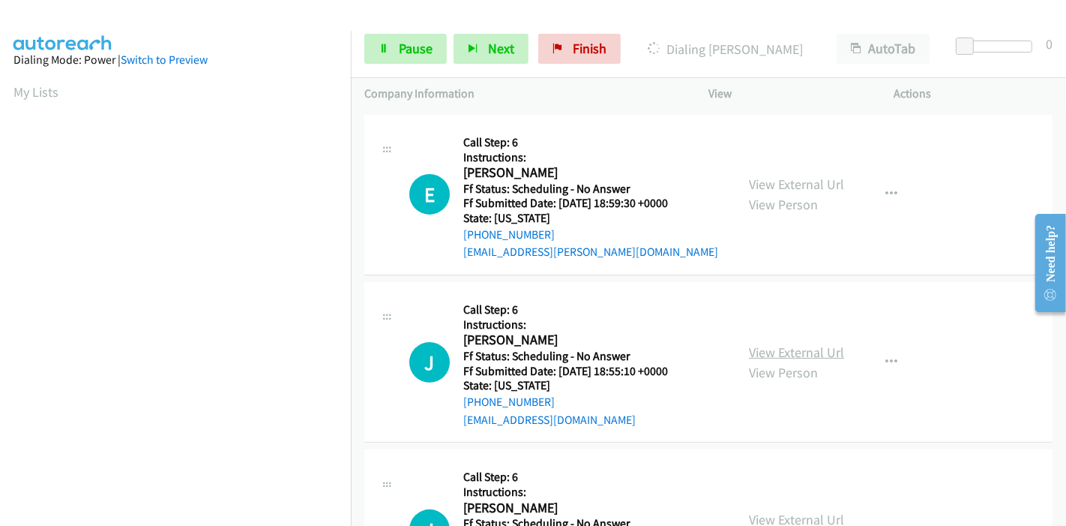
click at [769, 350] on link "View External Url" at bounding box center [796, 351] width 95 height 17
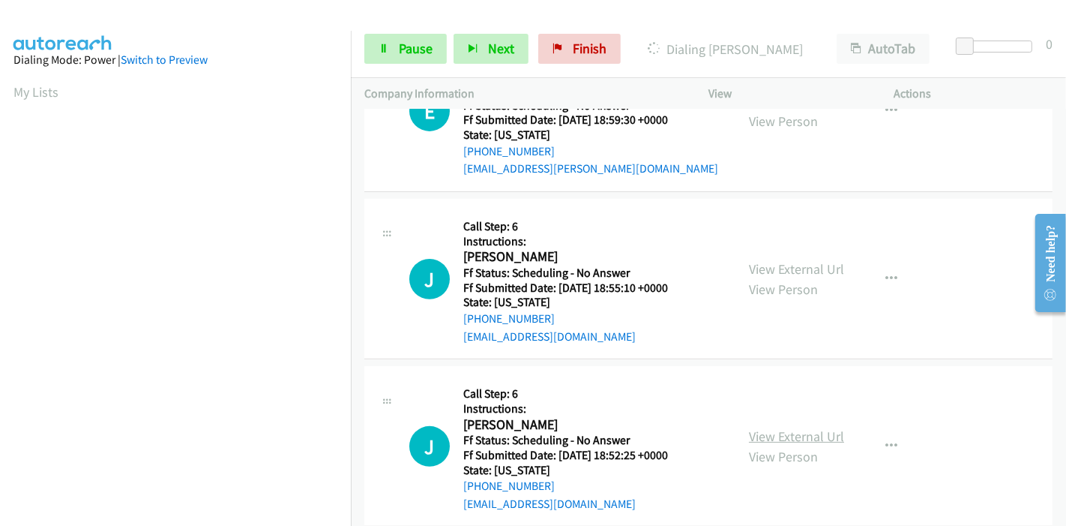
click at [771, 431] on link "View External Url" at bounding box center [796, 435] width 95 height 17
click at [409, 49] on span "Pause" at bounding box center [416, 48] width 34 height 17
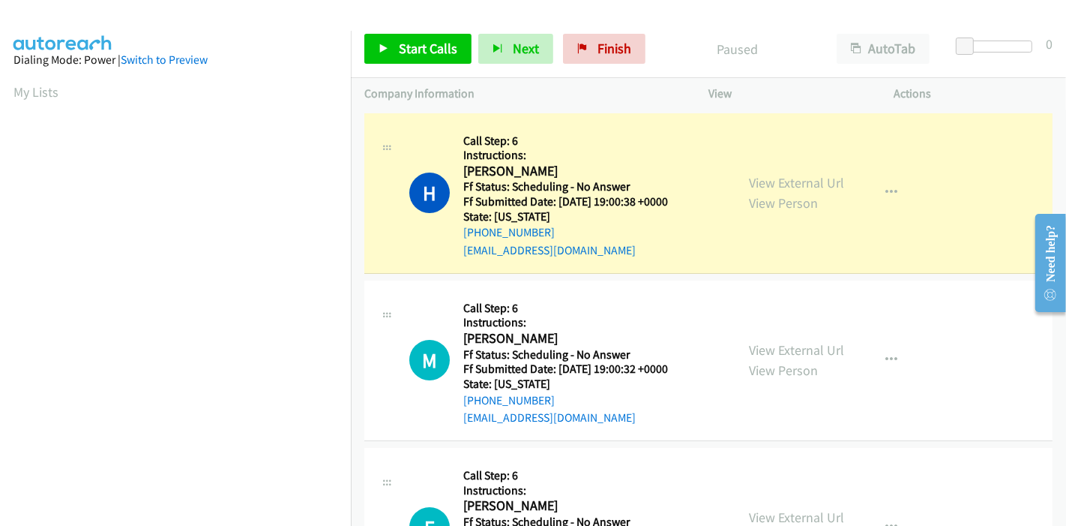
scroll to position [316, 0]
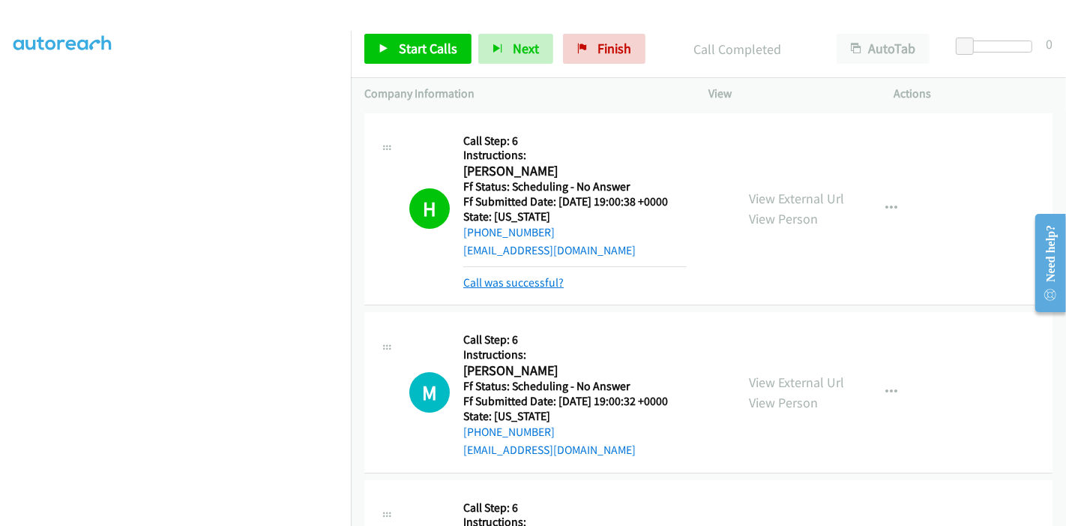
click at [493, 279] on link "Call was successful?" at bounding box center [513, 282] width 100 height 14
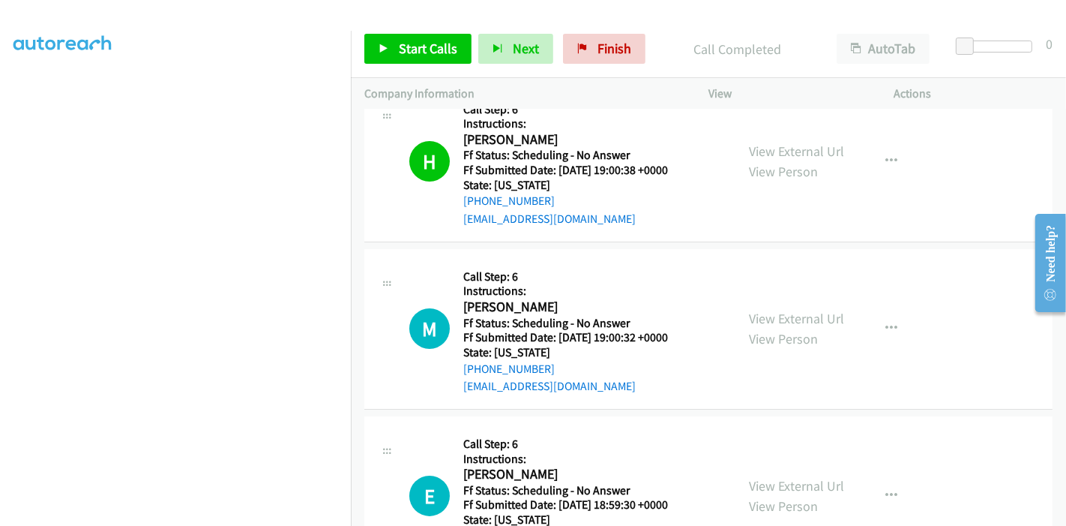
scroll to position [0, 0]
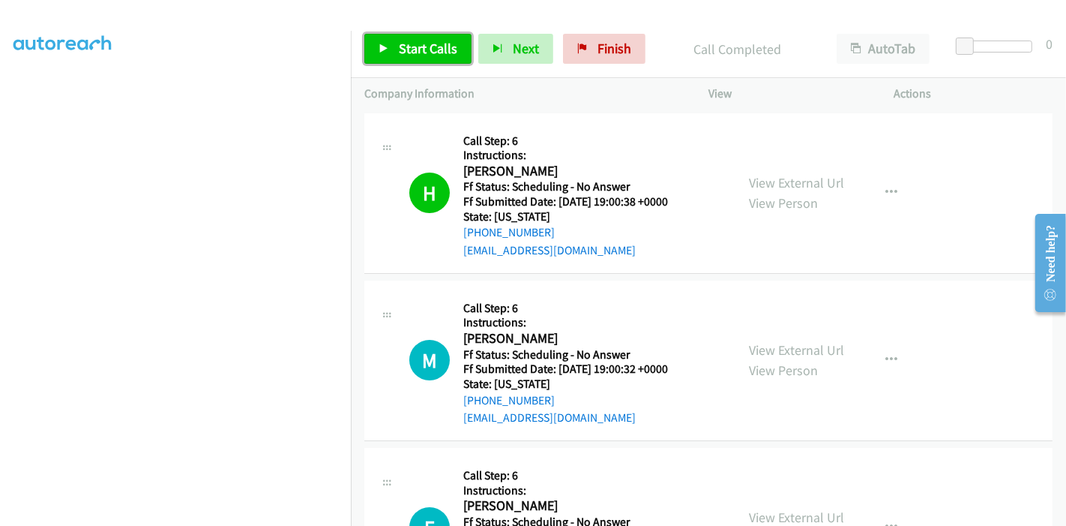
click at [393, 43] on link "Start Calls" at bounding box center [417, 49] width 107 height 30
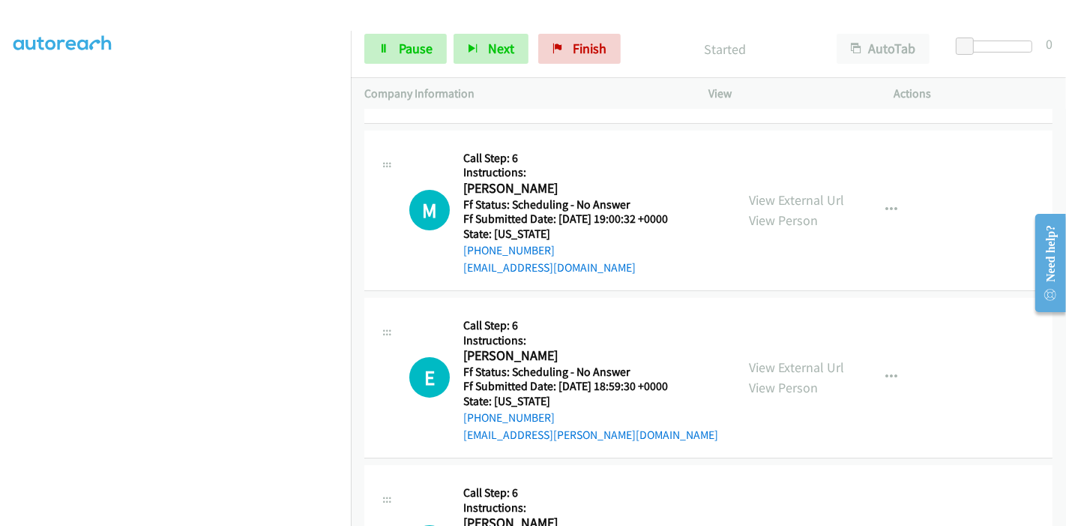
scroll to position [166, 0]
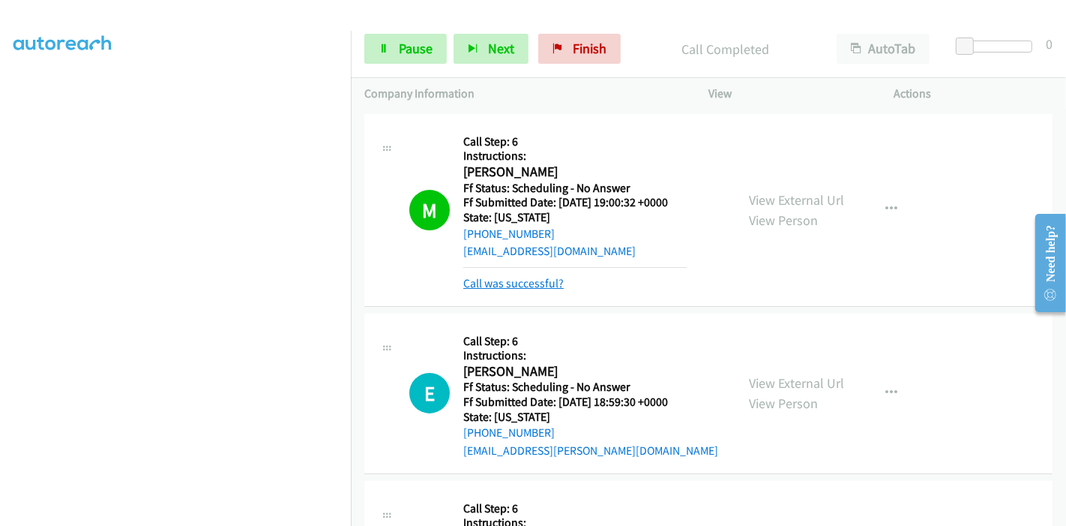
click at [506, 288] on link "Call was successful?" at bounding box center [513, 283] width 100 height 14
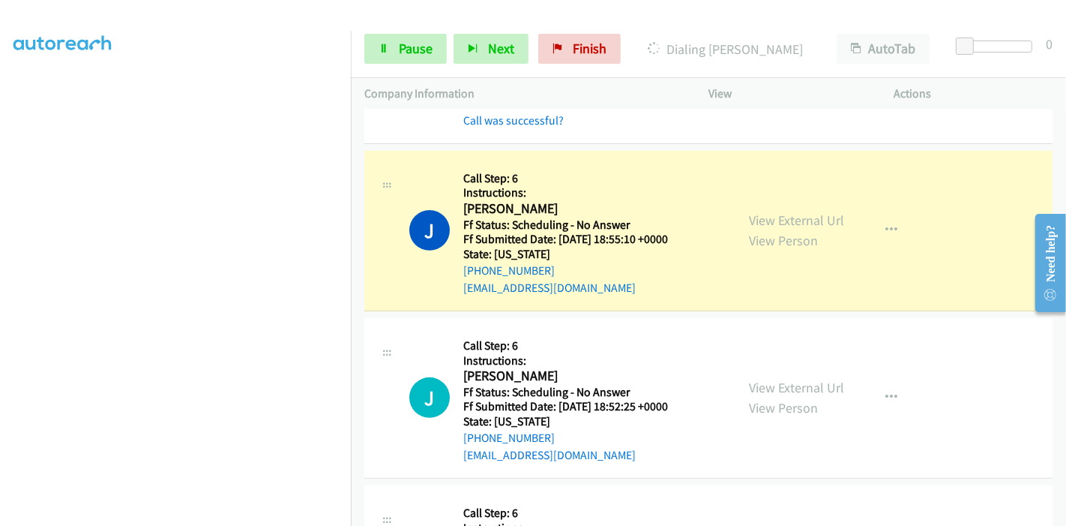
scroll to position [499, 0]
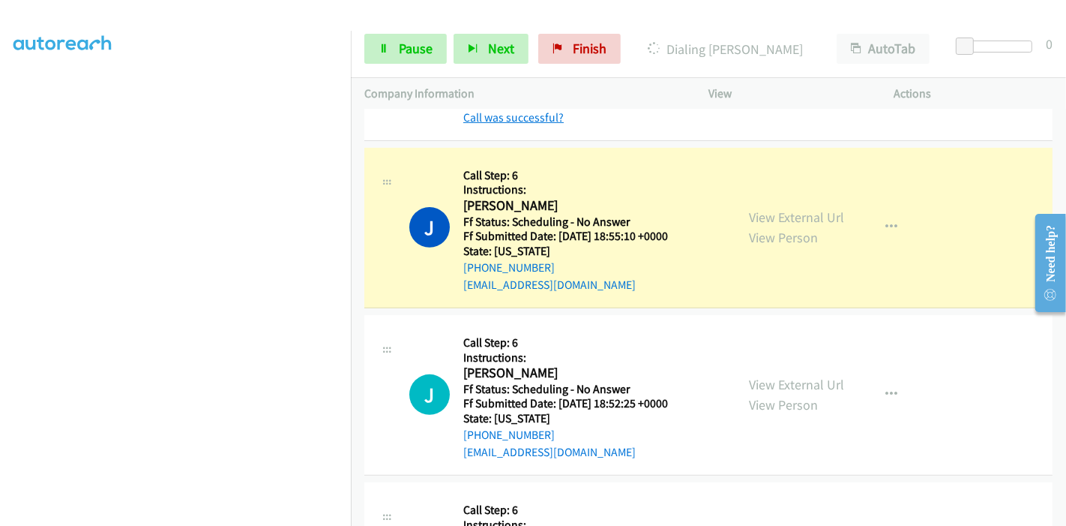
click at [551, 119] on link "Call was successful?" at bounding box center [513, 117] width 100 height 14
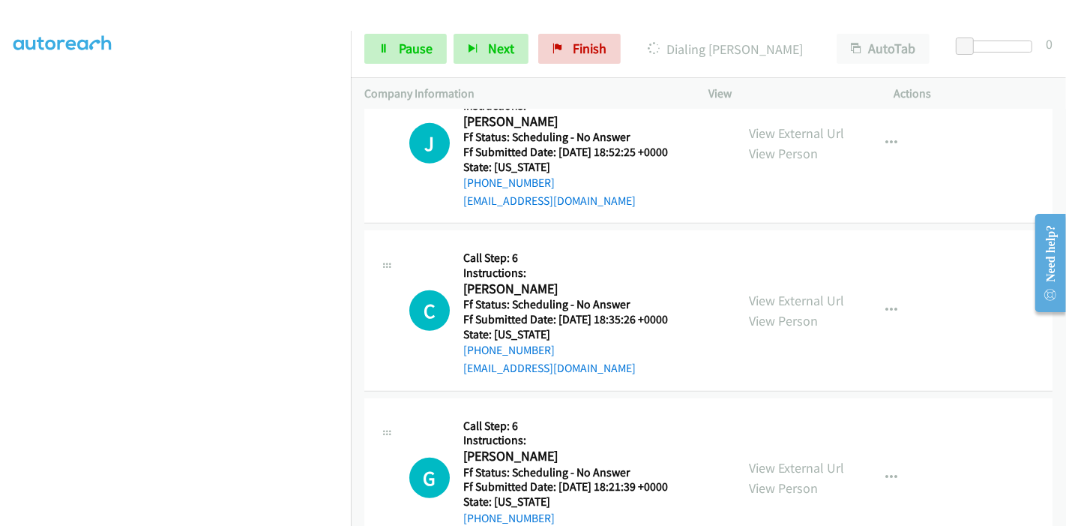
scroll to position [750, 0]
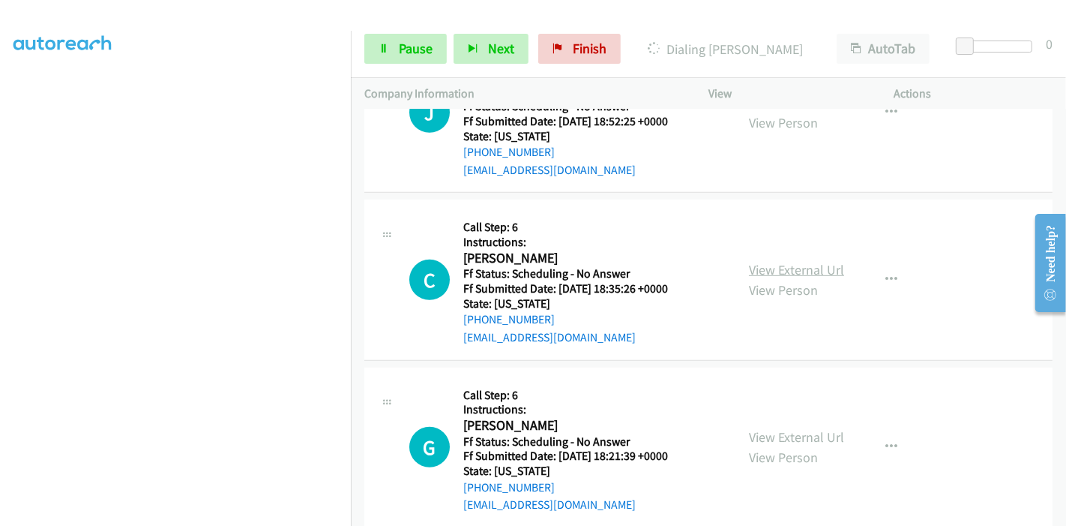
click at [805, 262] on link "View External Url" at bounding box center [796, 269] width 95 height 17
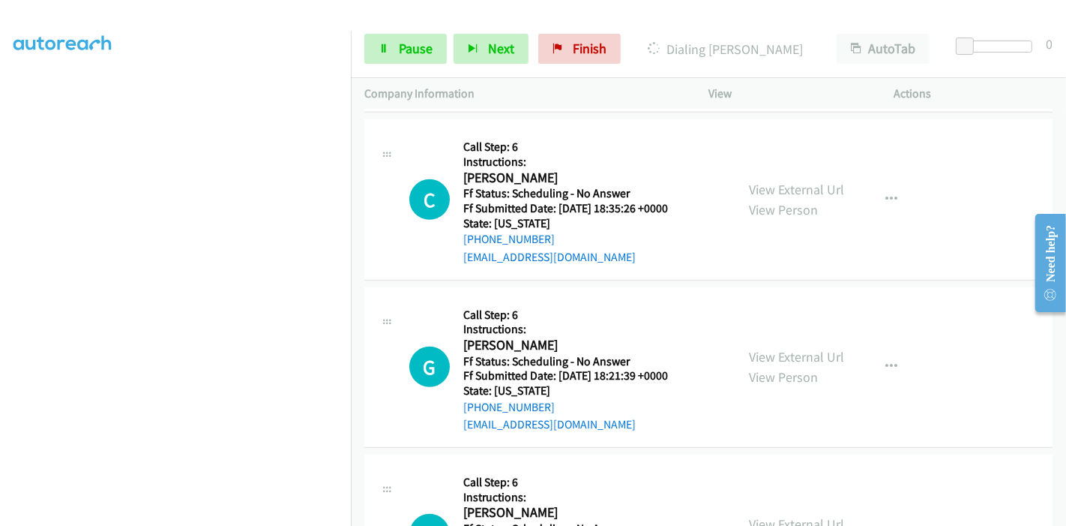
scroll to position [833, 0]
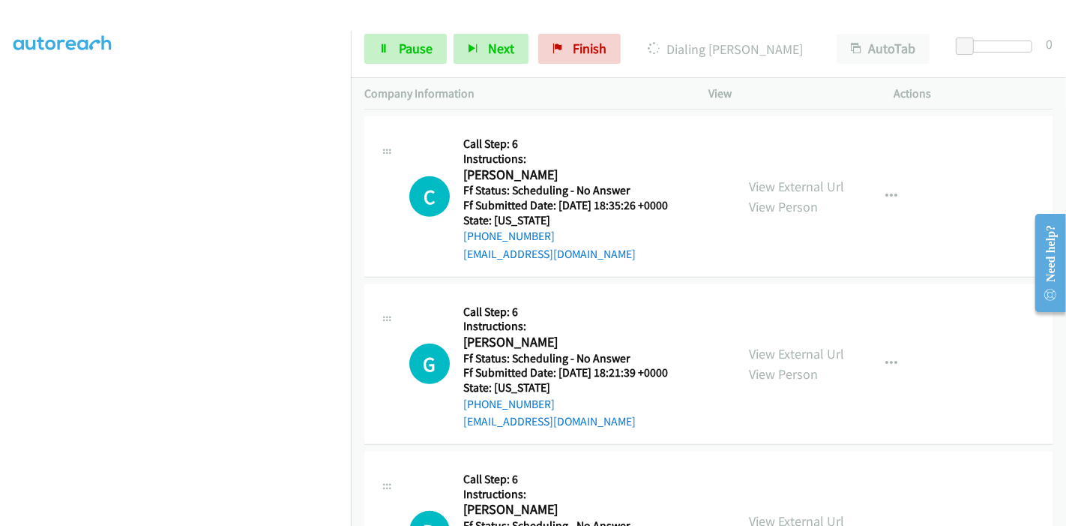
click at [761, 340] on div "View External Url View Person View External Url Email Schedule/Manage Callback …" at bounding box center [835, 364] width 199 height 133
click at [760, 346] on link "View External Url" at bounding box center [796, 353] width 95 height 17
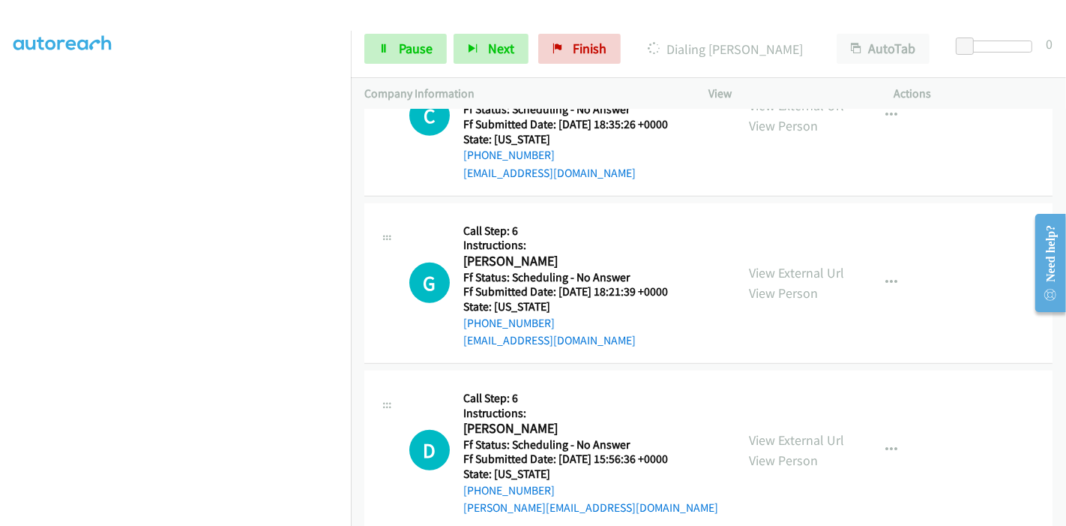
scroll to position [916, 0]
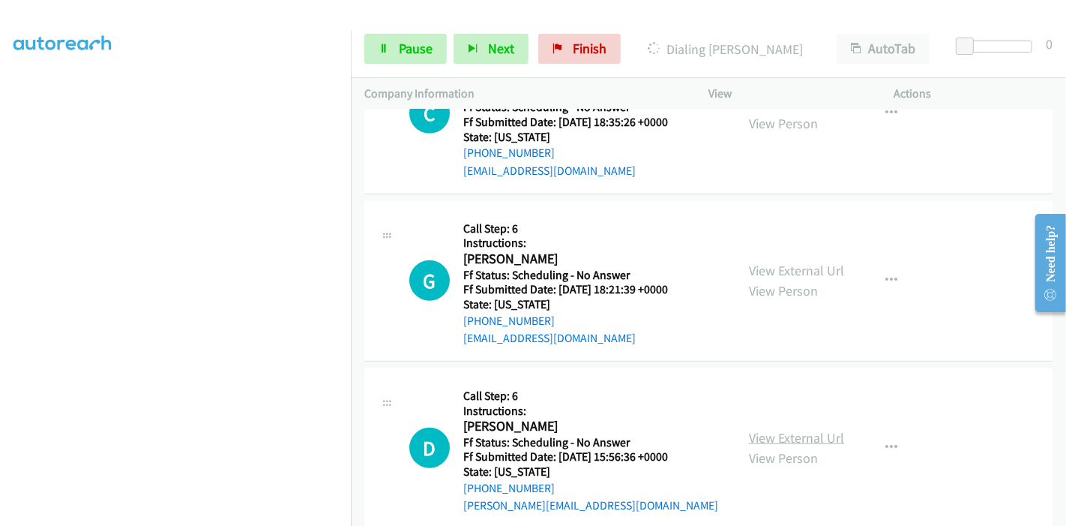
click at [795, 435] on link "View External Url" at bounding box center [796, 437] width 95 height 17
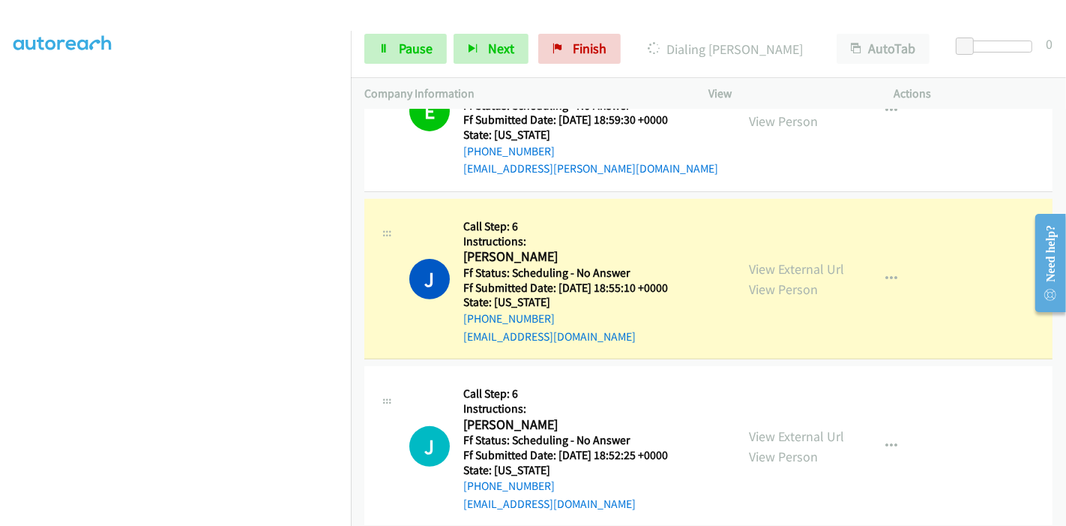
scroll to position [499, 0]
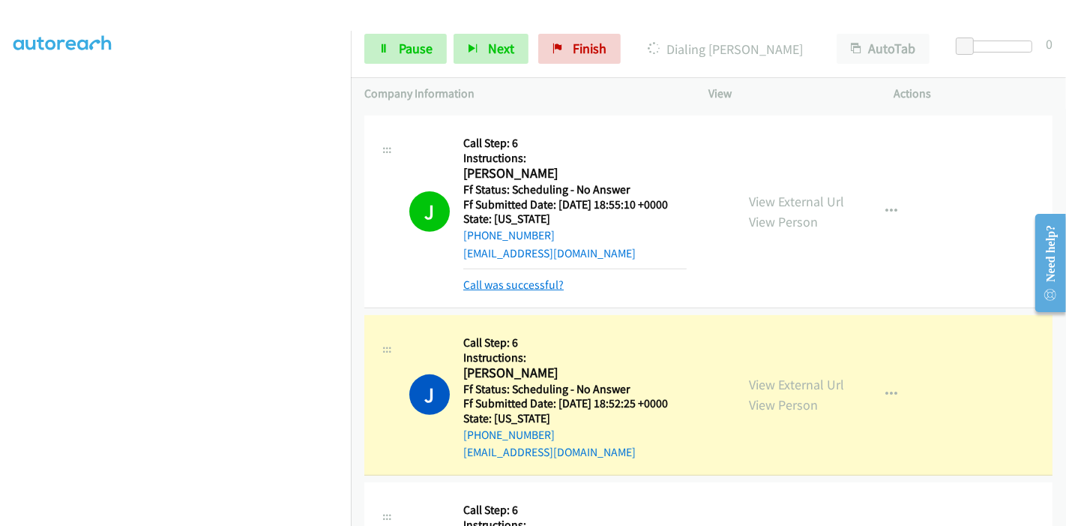
click at [495, 286] on link "Call was successful?" at bounding box center [513, 284] width 100 height 14
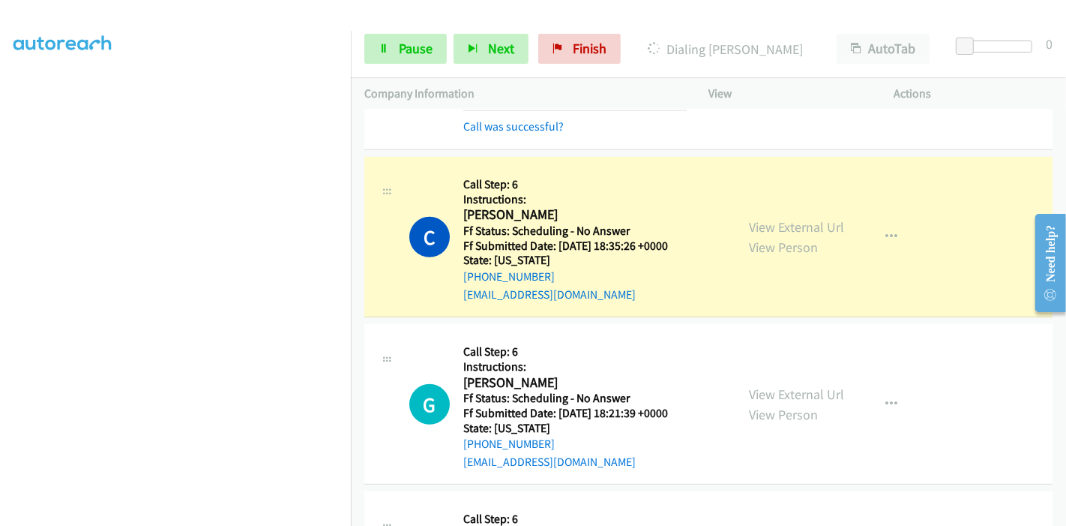
scroll to position [833, 0]
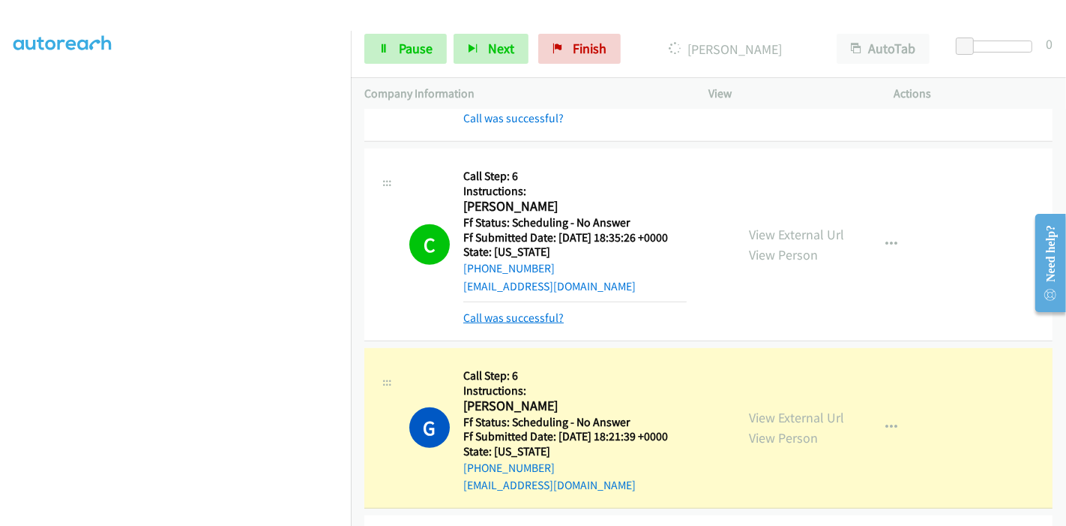
click at [518, 322] on link "Call was successful?" at bounding box center [513, 317] width 100 height 14
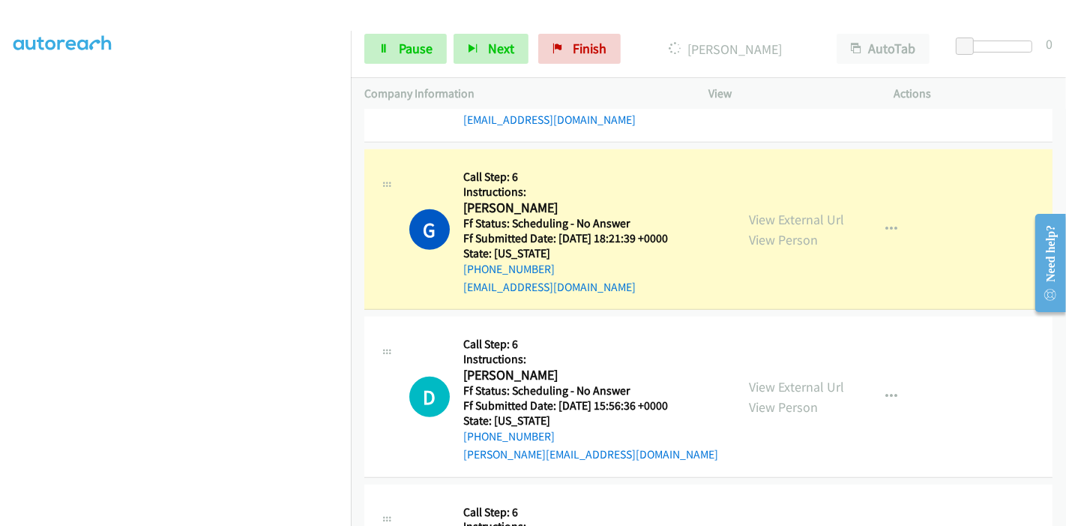
scroll to position [0, 0]
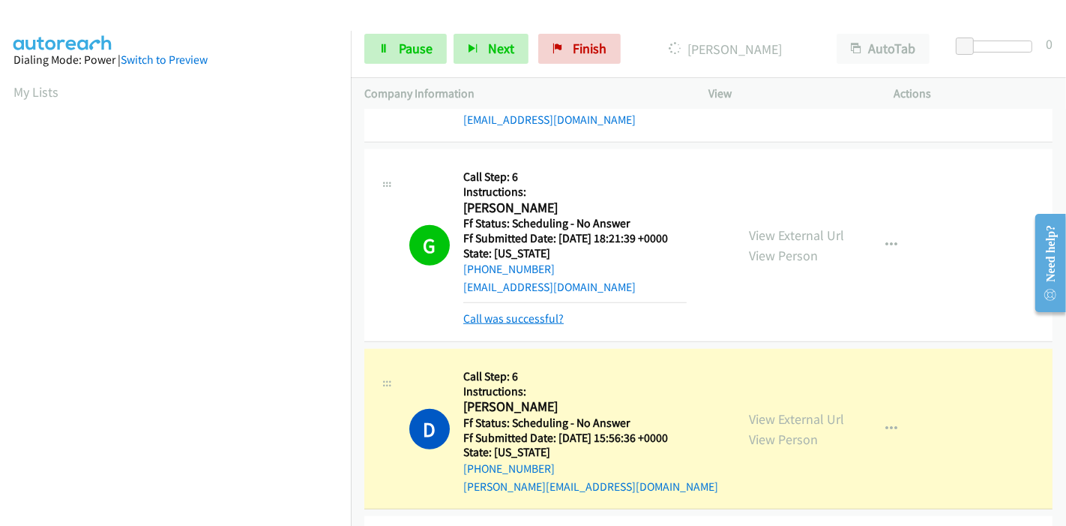
click at [523, 321] on link "Call was successful?" at bounding box center [513, 318] width 100 height 14
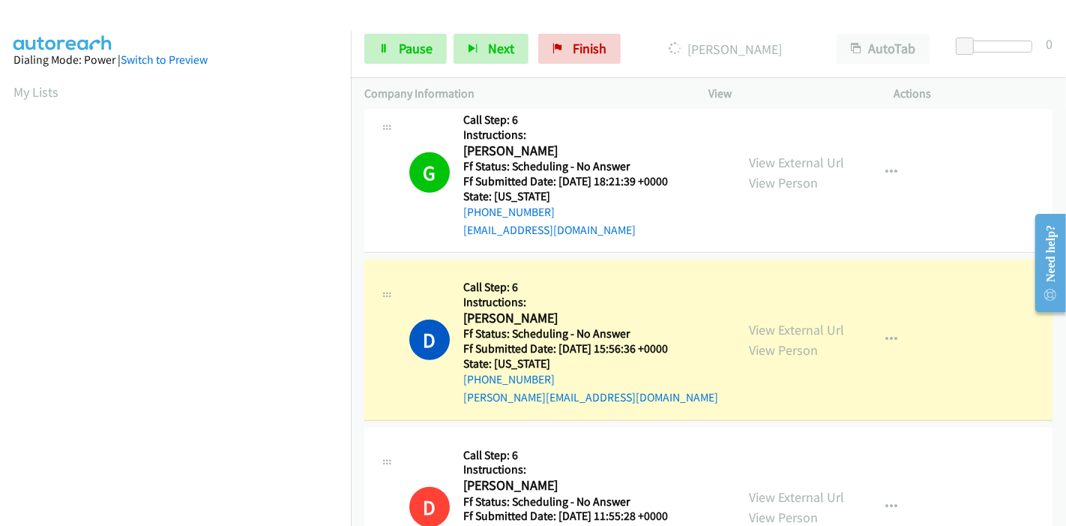
scroll to position [1083, 0]
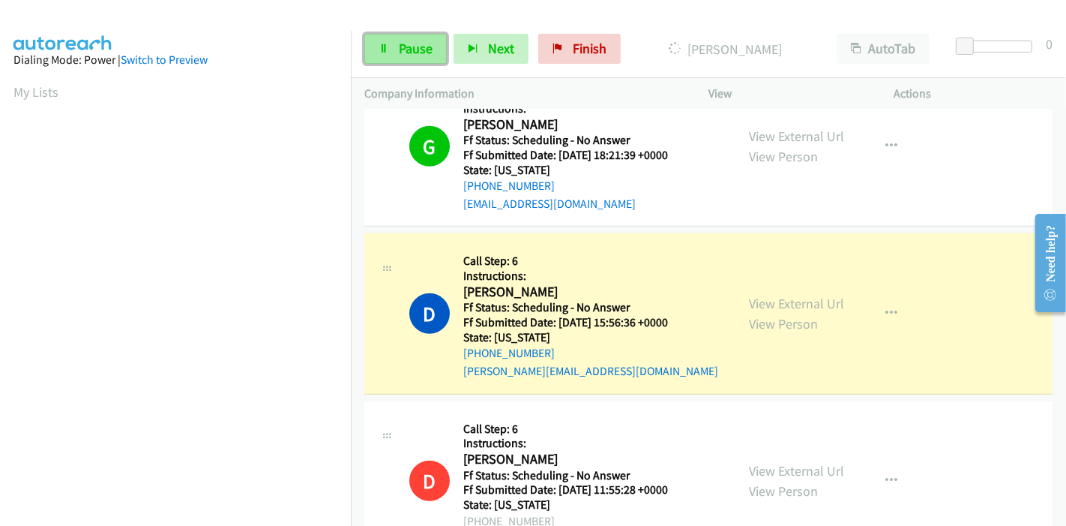
click at [413, 40] on span "Pause" at bounding box center [416, 48] width 34 height 17
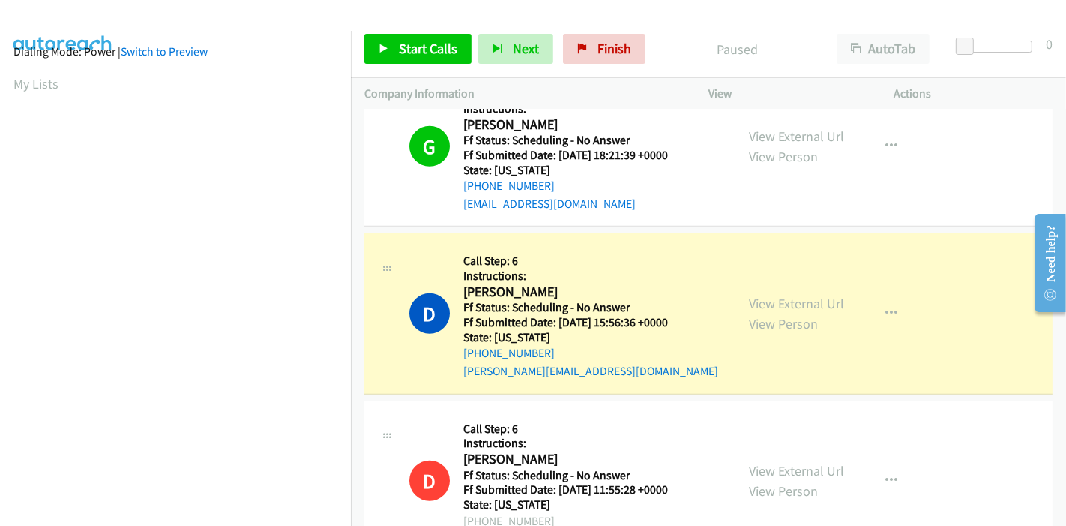
scroll to position [0, 0]
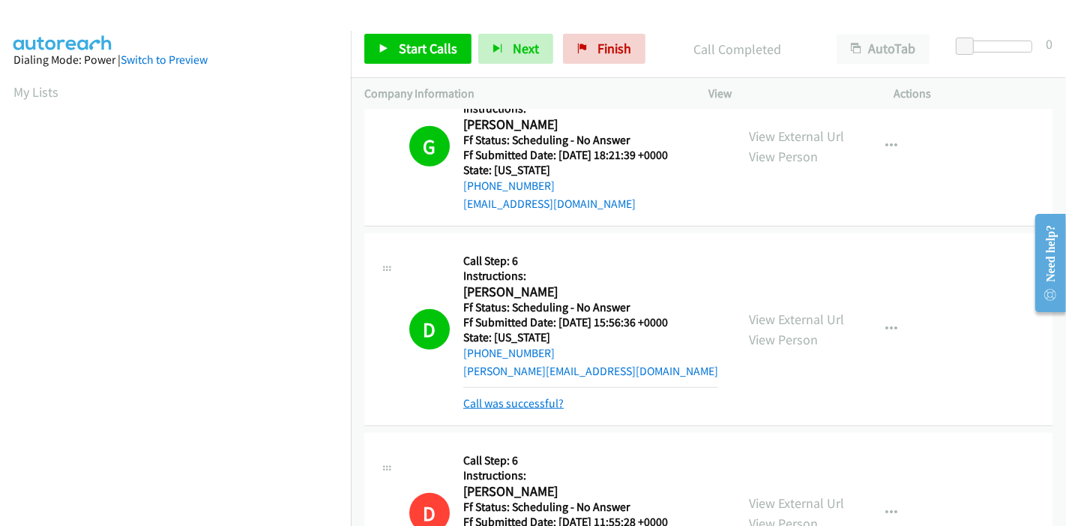
click at [538, 401] on link "Call was successful?" at bounding box center [513, 403] width 100 height 14
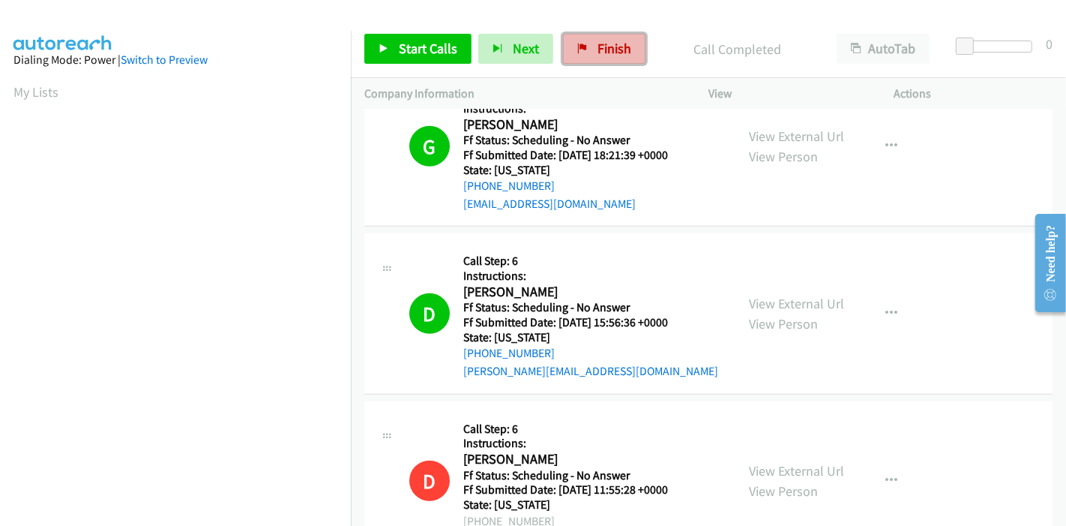
click at [584, 56] on link "Finish" at bounding box center [604, 49] width 82 height 30
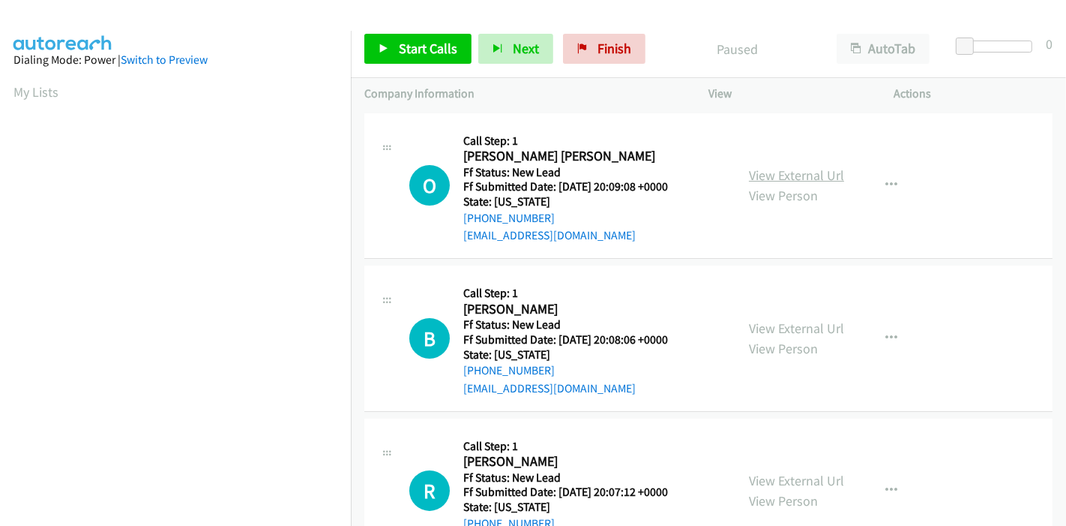
click at [788, 172] on link "View External Url" at bounding box center [796, 174] width 95 height 17
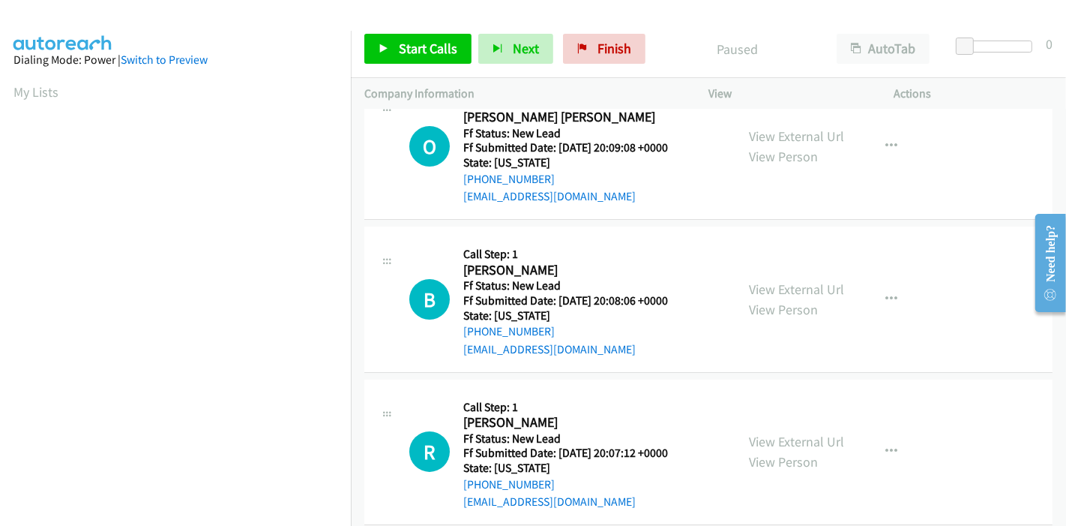
scroll to position [60, 0]
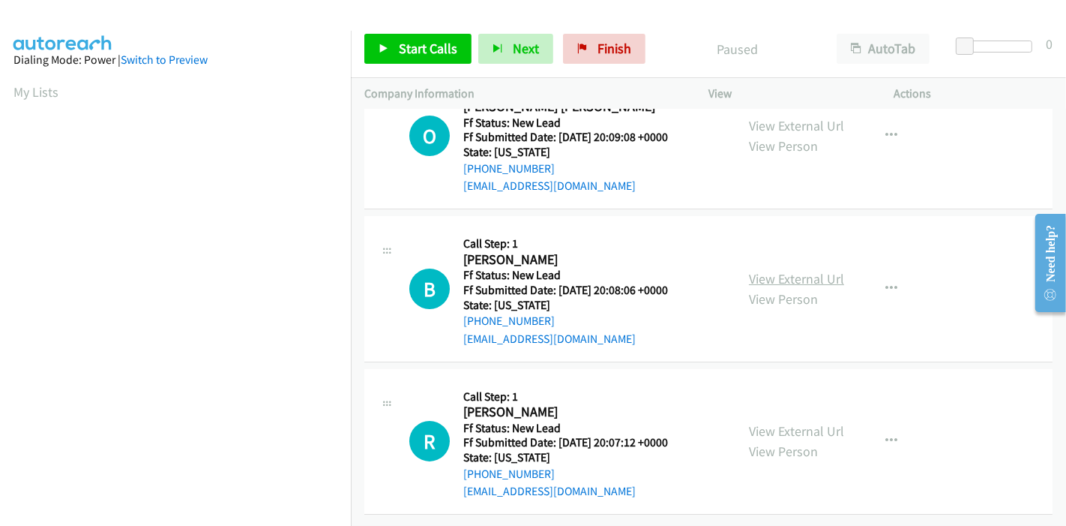
click at [762, 270] on link "View External Url" at bounding box center [796, 278] width 95 height 17
click at [796, 422] on link "View External Url" at bounding box center [796, 430] width 95 height 17
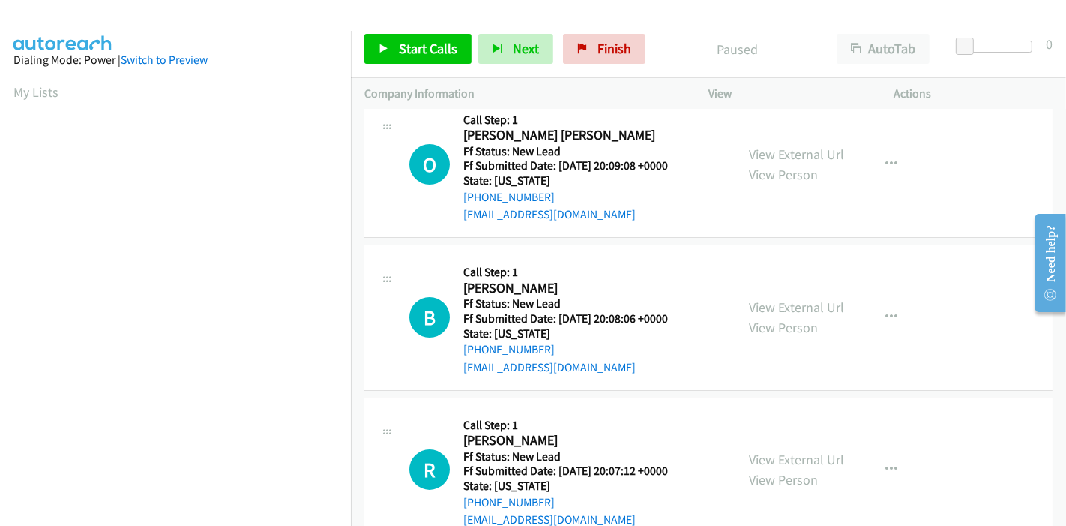
scroll to position [0, 0]
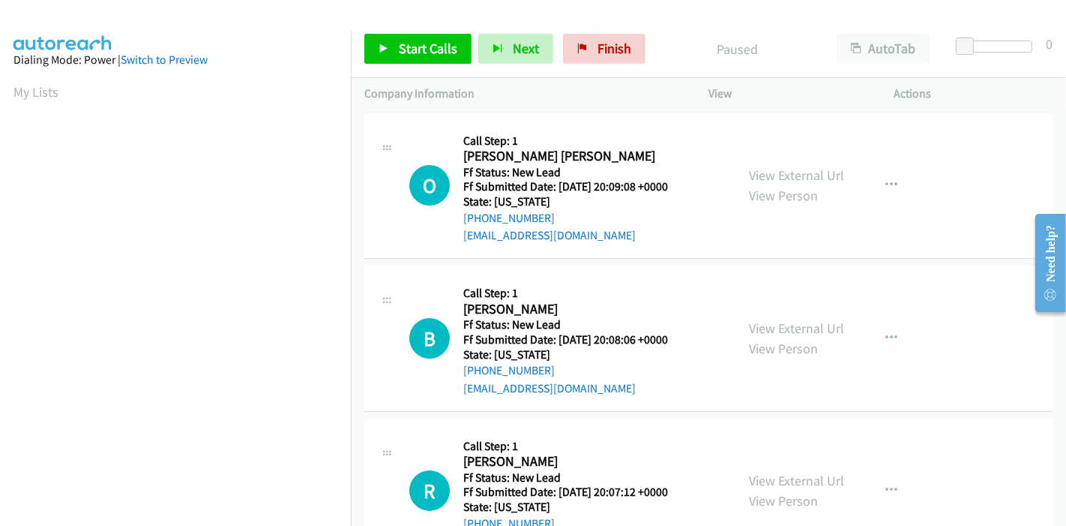
click at [408, 70] on div "Start Calls Pause Next Finish Paused AutoTab AutoTab 0" at bounding box center [708, 49] width 715 height 58
click at [406, 57] on link "Start Calls" at bounding box center [417, 49] width 107 height 30
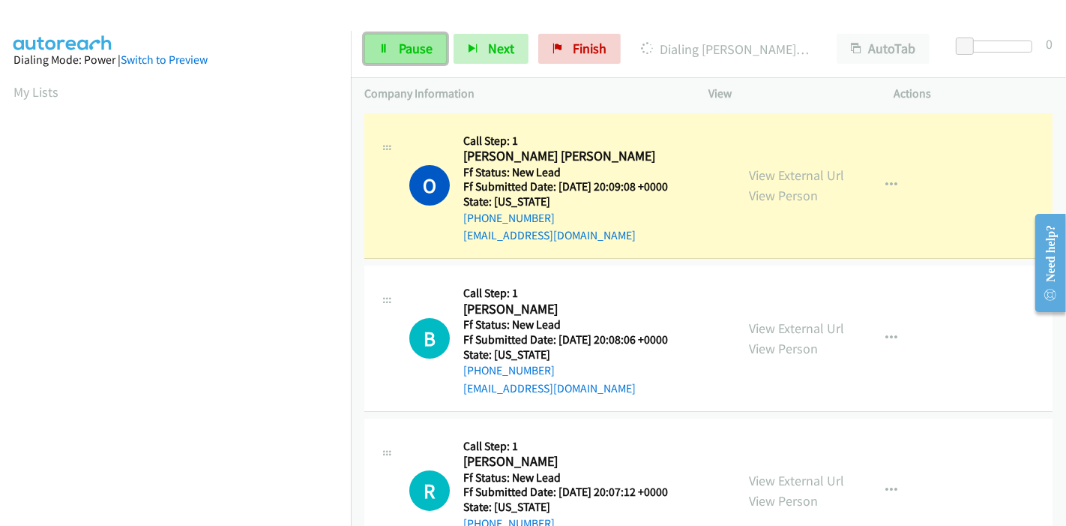
click at [392, 50] on link "Pause" at bounding box center [405, 49] width 82 height 30
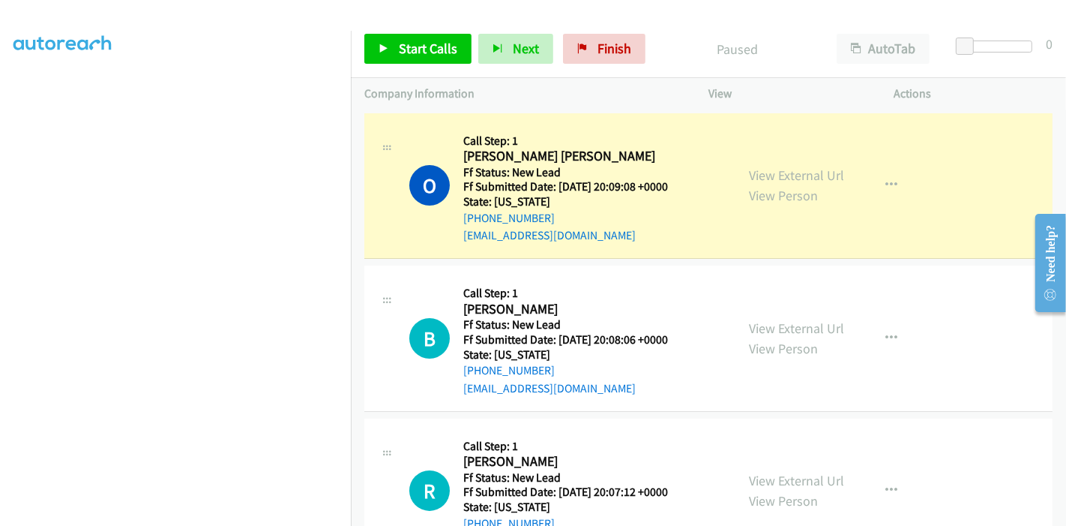
scroll to position [316, 0]
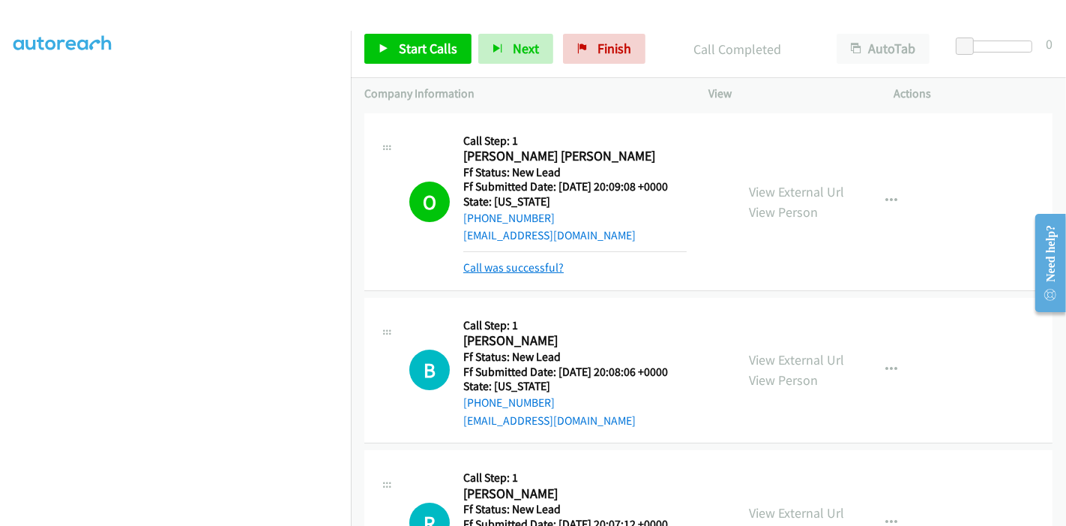
click at [551, 264] on link "Call was successful?" at bounding box center [513, 267] width 100 height 14
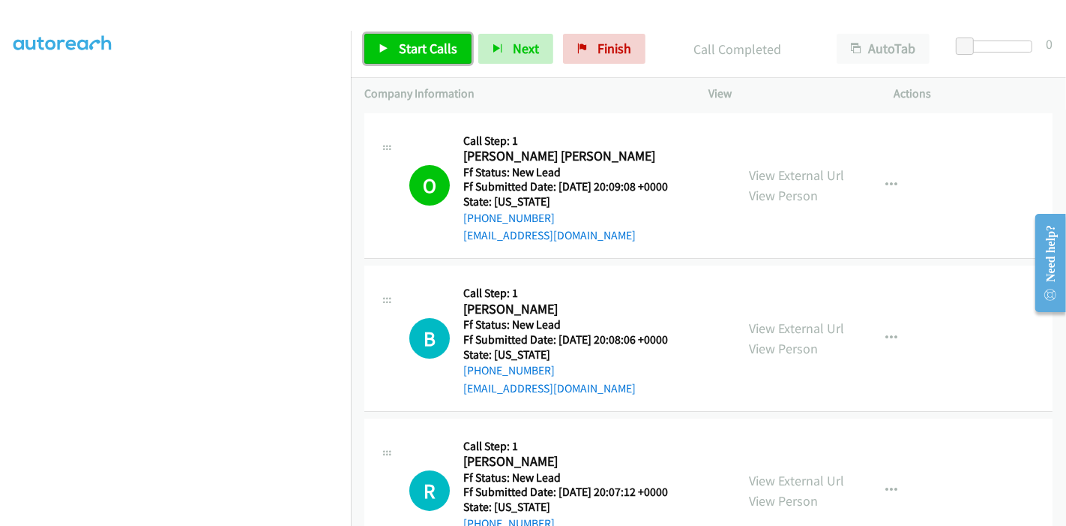
click at [385, 48] on icon at bounding box center [384, 49] width 10 height 10
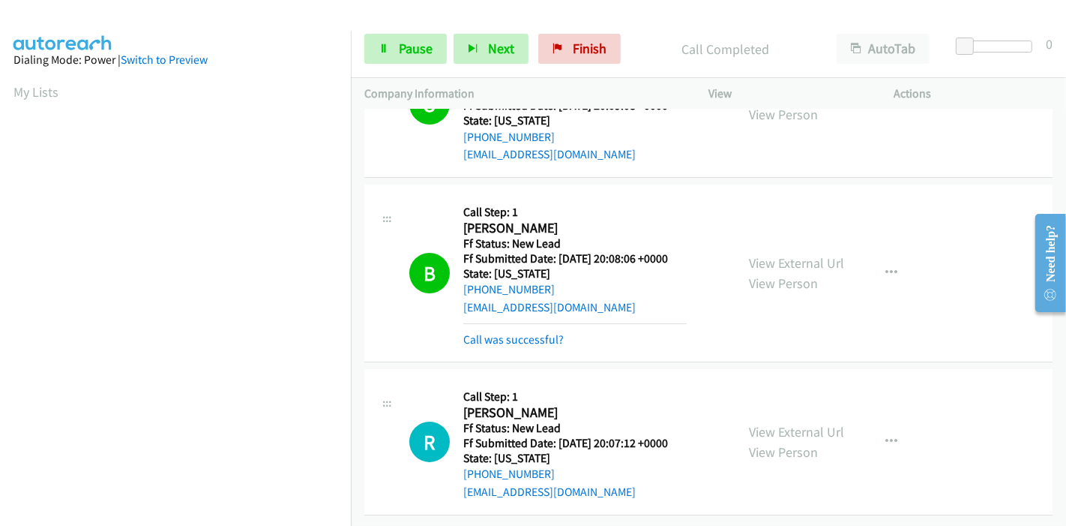
scroll to position [0, 0]
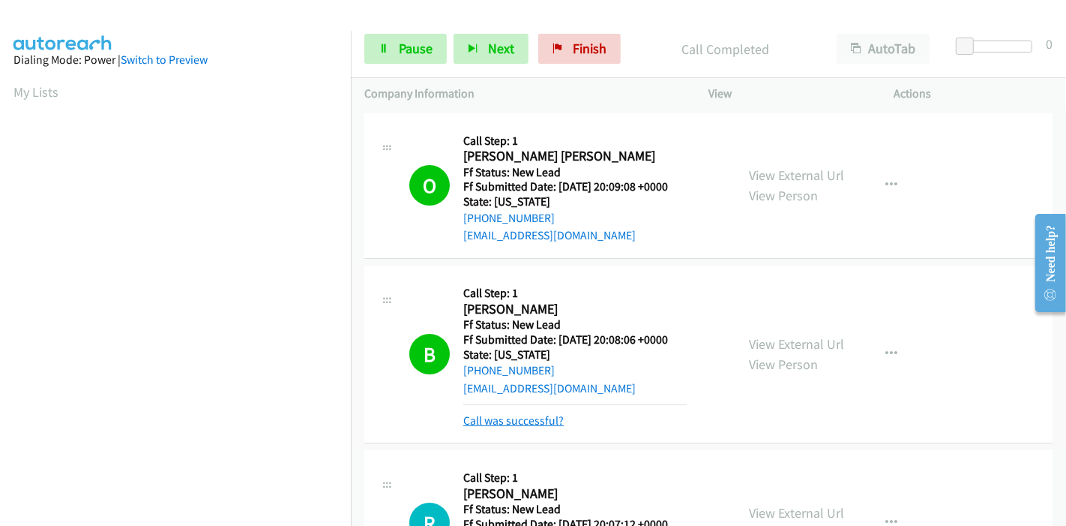
click at [486, 414] on link "Call was successful?" at bounding box center [513, 420] width 100 height 14
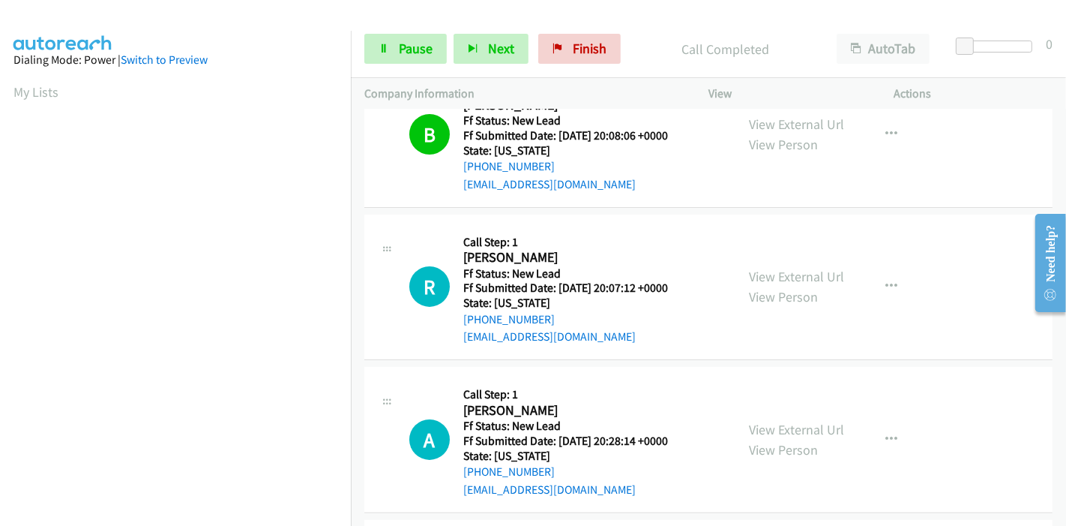
scroll to position [166, 0]
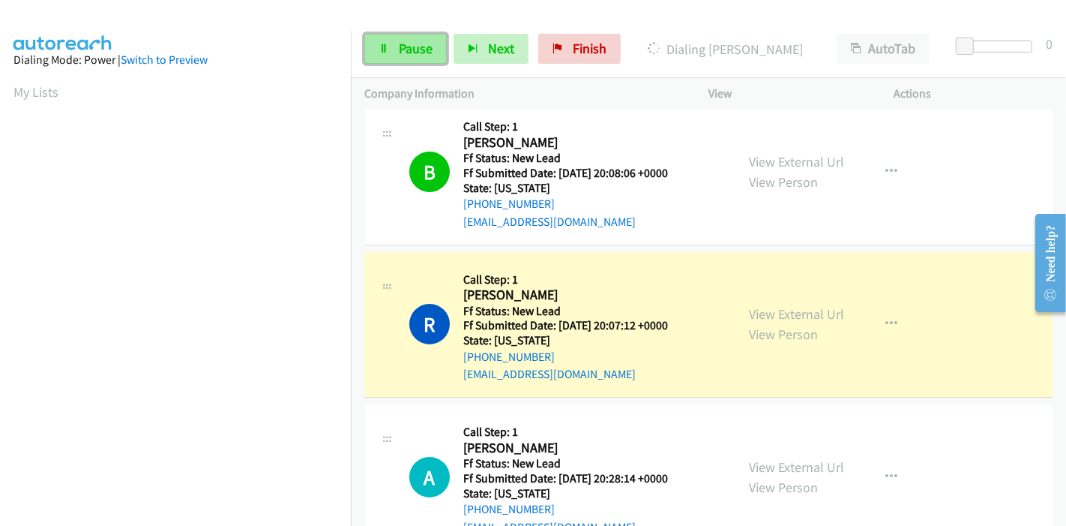
click at [383, 45] on icon at bounding box center [384, 49] width 10 height 10
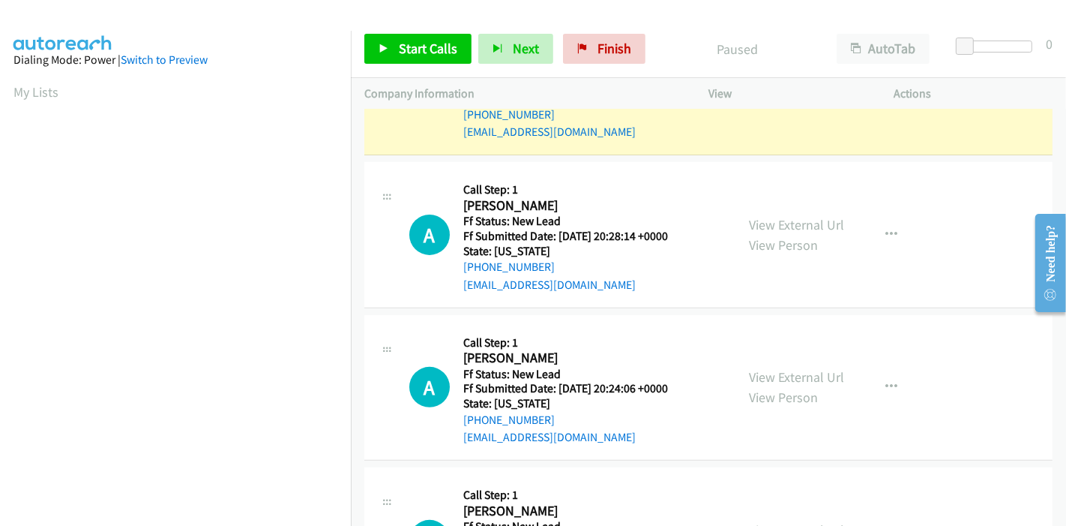
scroll to position [416, 0]
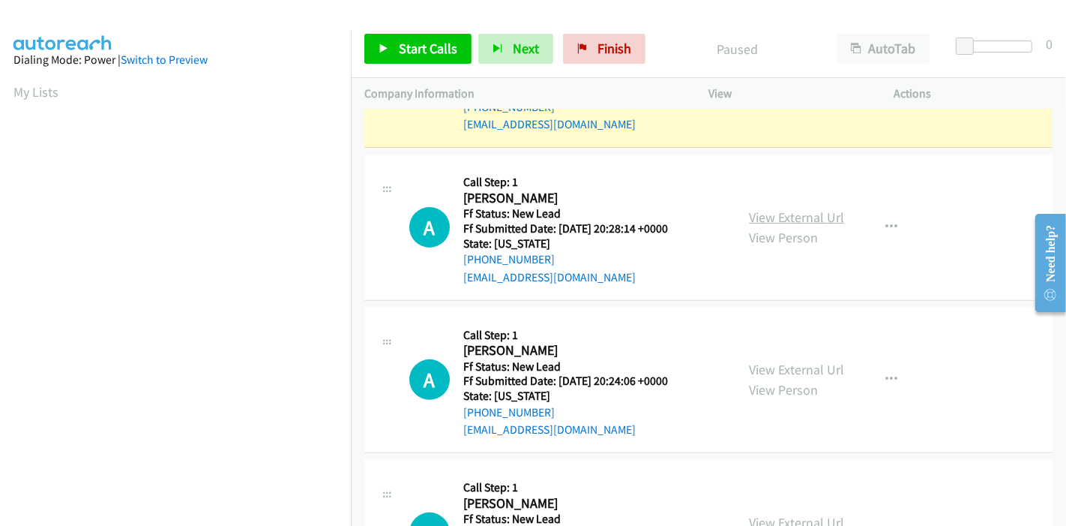
click at [749, 219] on link "View External Url" at bounding box center [796, 216] width 95 height 17
click at [780, 365] on link "View External Url" at bounding box center [796, 369] width 95 height 17
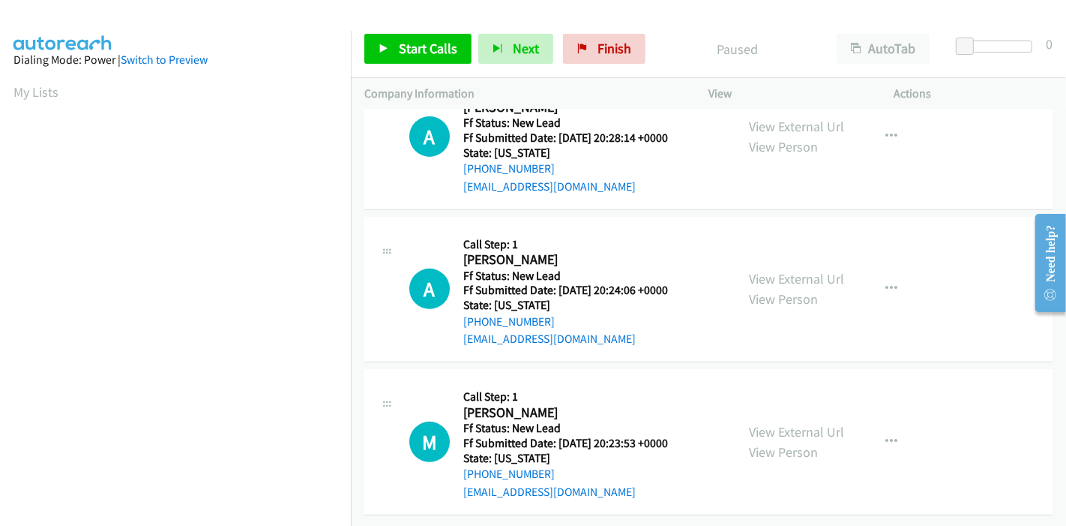
scroll to position [517, 0]
click at [756, 423] on link "View External Url" at bounding box center [796, 431] width 95 height 17
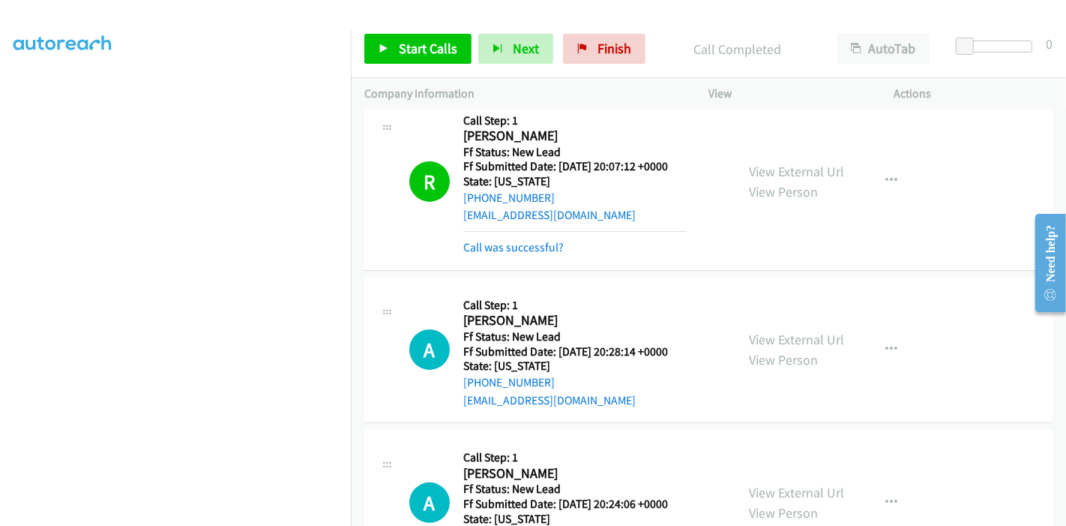
scroll to position [434, 0]
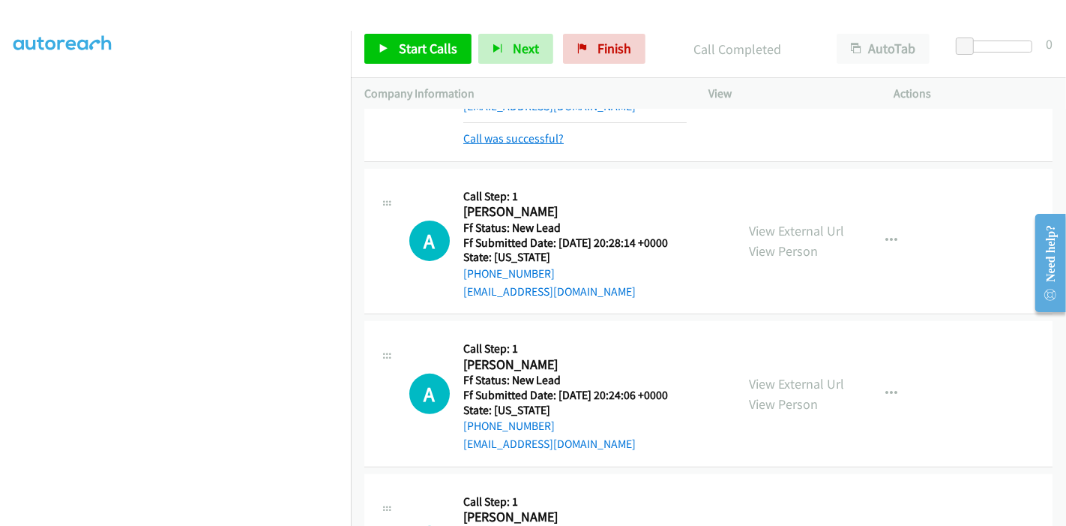
click at [539, 132] on link "Call was successful?" at bounding box center [513, 138] width 100 height 14
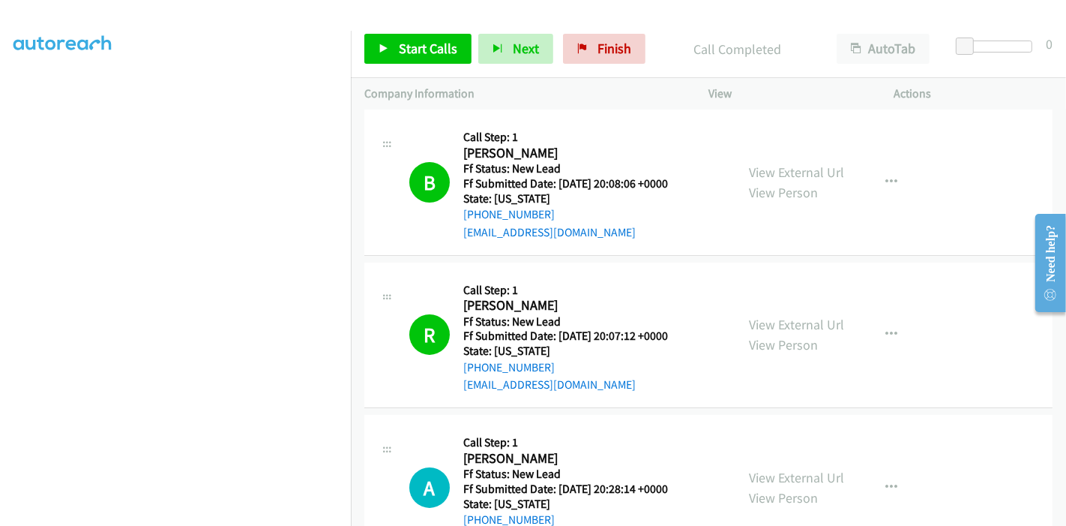
scroll to position [322, 0]
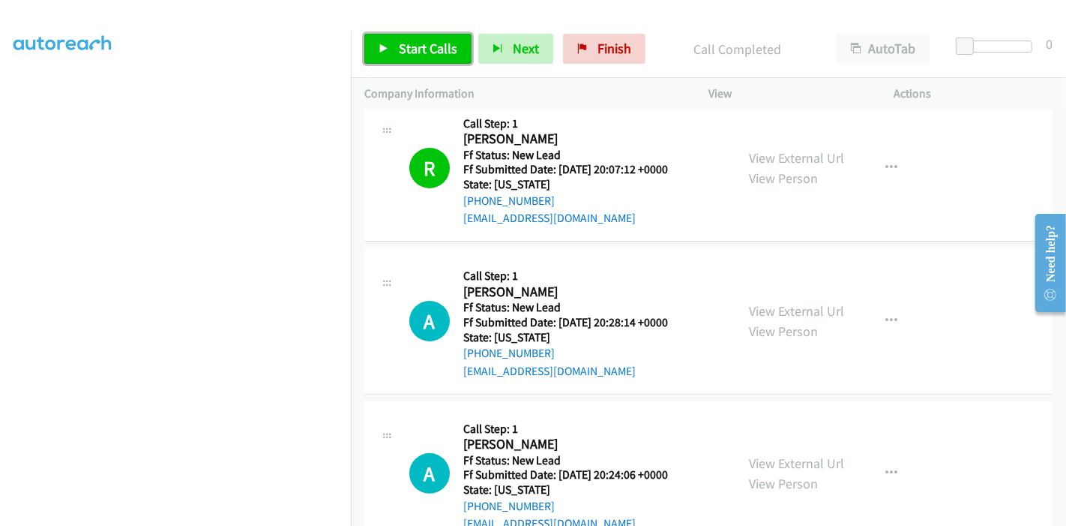
click at [406, 48] on span "Start Calls" at bounding box center [428, 48] width 58 height 17
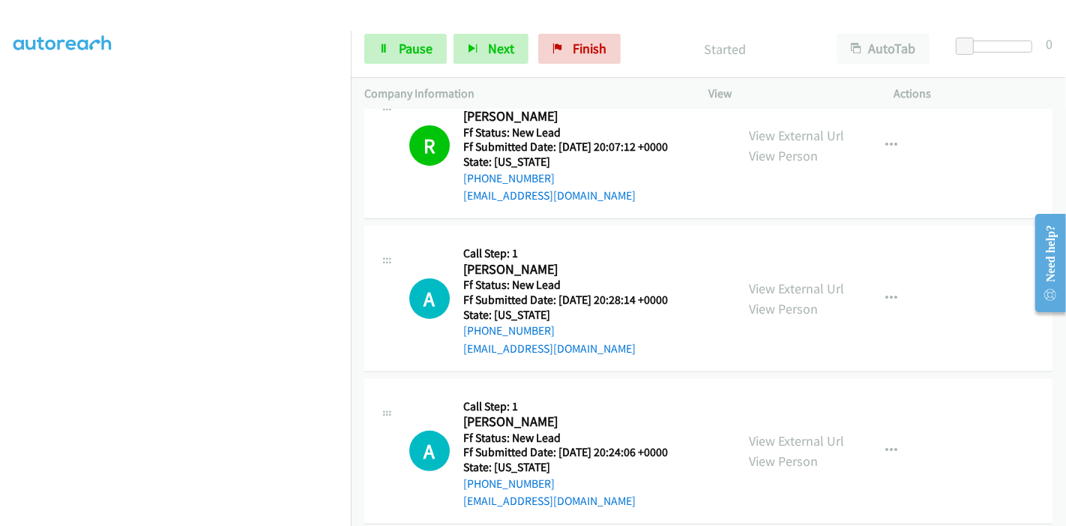
scroll to position [406, 0]
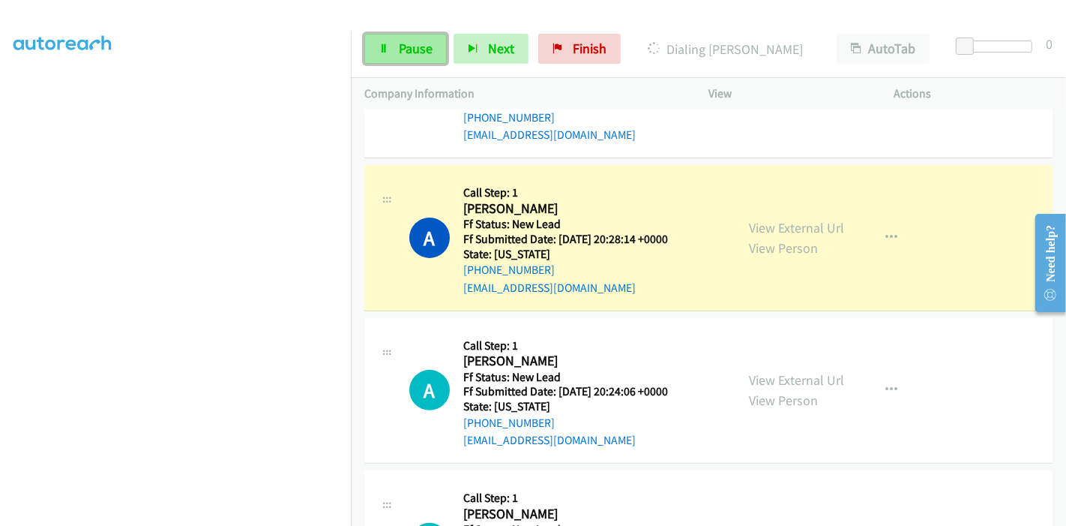
click at [385, 52] on icon at bounding box center [384, 49] width 10 height 10
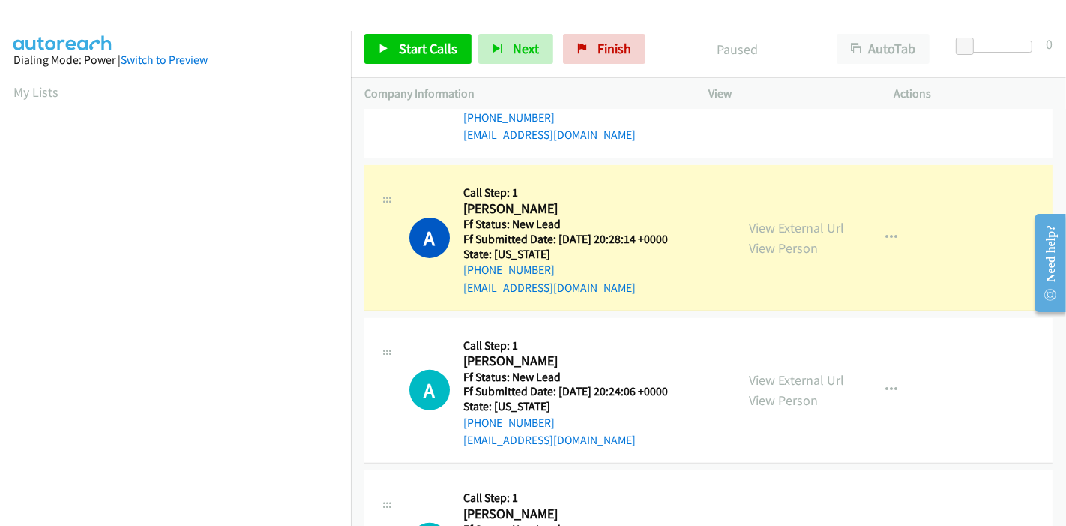
scroll to position [316, 0]
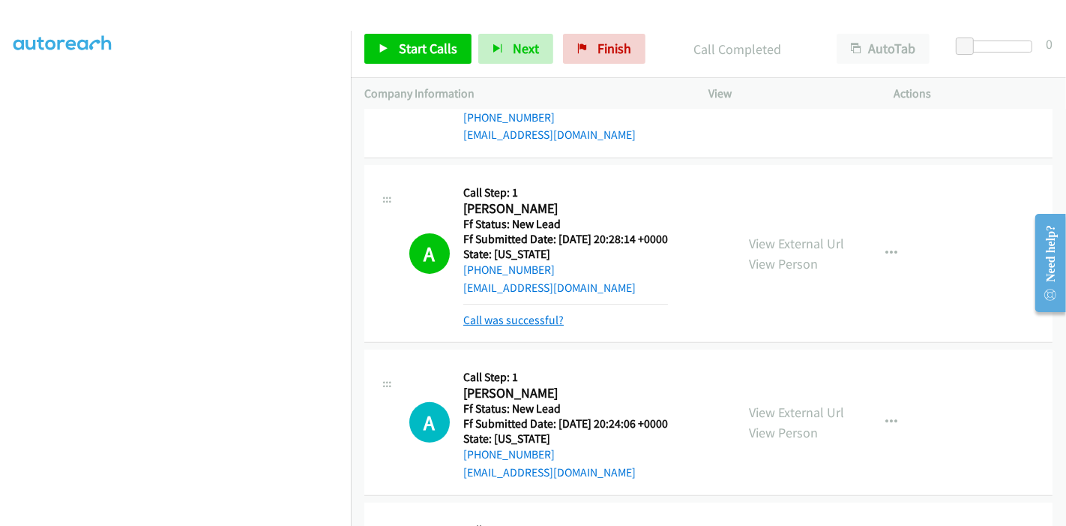
click at [494, 321] on link "Call was successful?" at bounding box center [513, 320] width 100 height 14
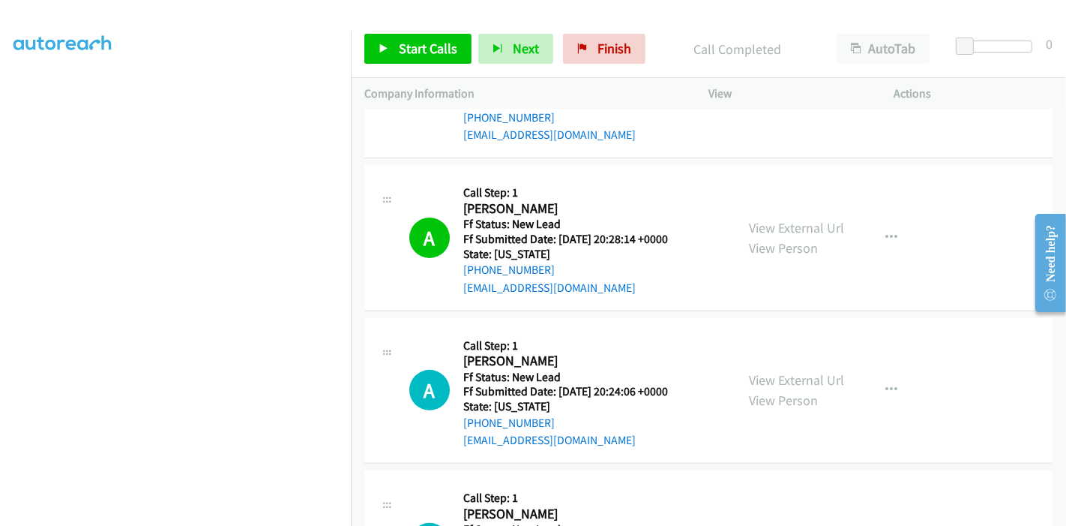
click at [388, 63] on div "Start Calls Pause Next Finish Call Completed AutoTab AutoTab 0" at bounding box center [708, 49] width 715 height 58
click at [395, 56] on link "Start Calls" at bounding box center [417, 49] width 107 height 30
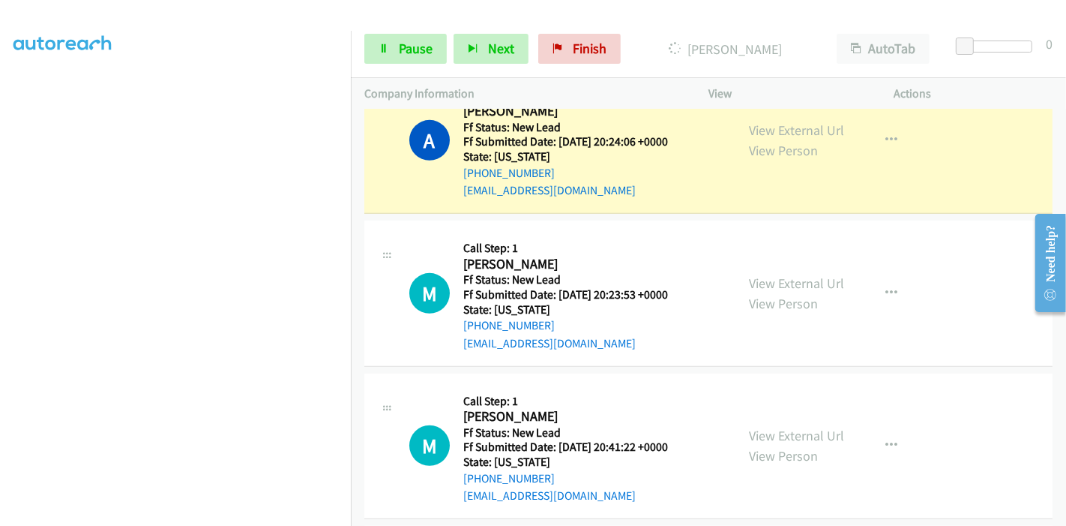
scroll to position [572, 0]
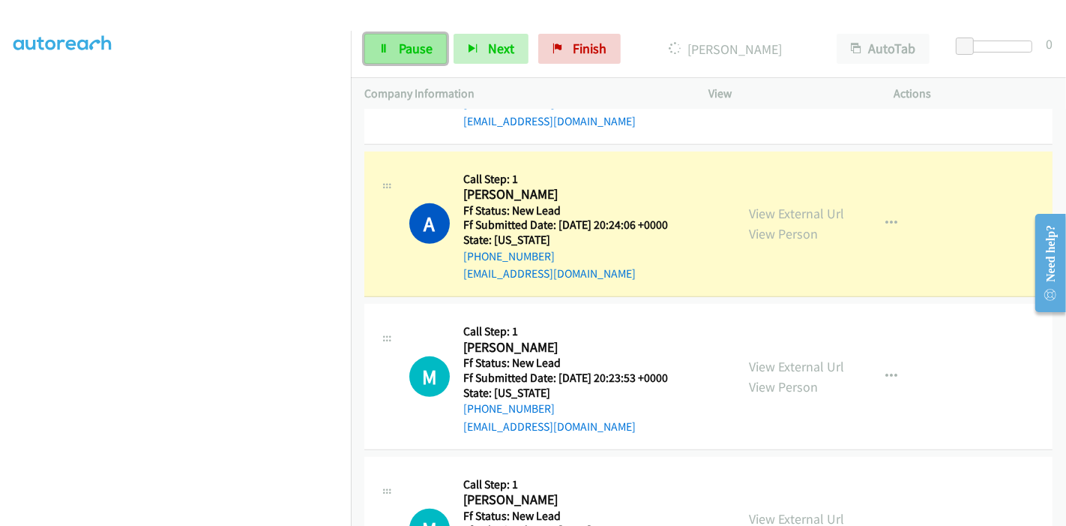
click at [370, 46] on link "Pause" at bounding box center [405, 49] width 82 height 30
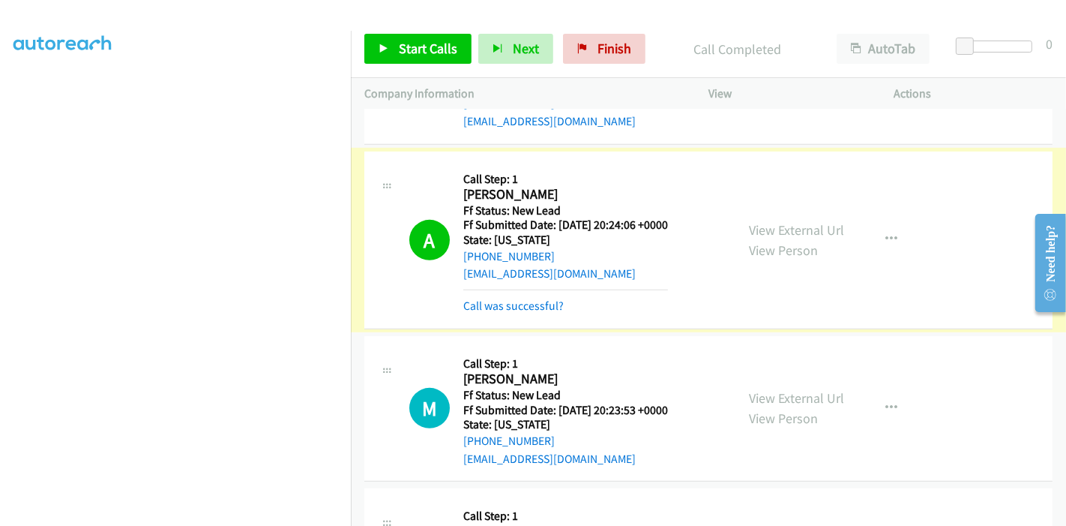
click at [523, 303] on link "Call was successful?" at bounding box center [513, 305] width 100 height 14
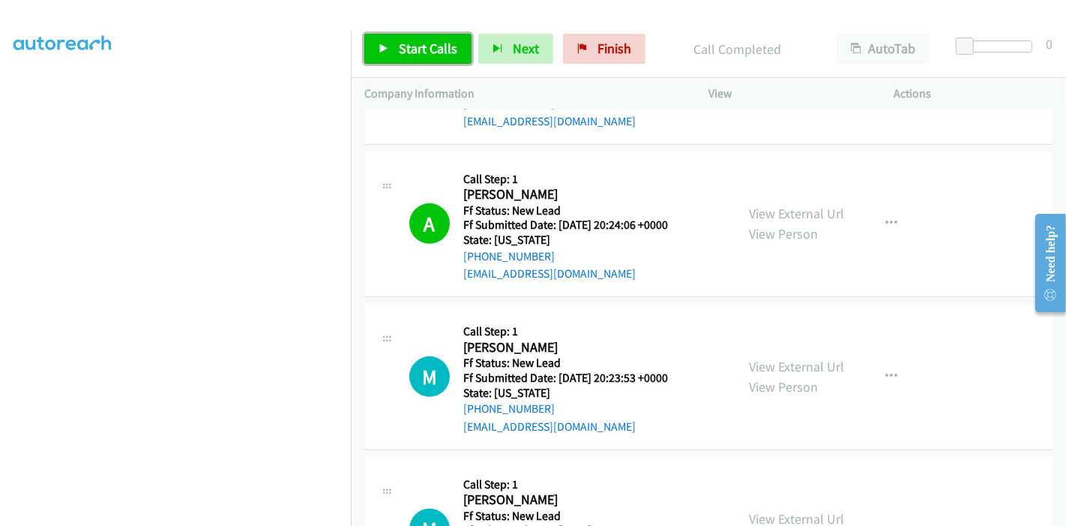
click at [402, 55] on span "Start Calls" at bounding box center [428, 48] width 58 height 17
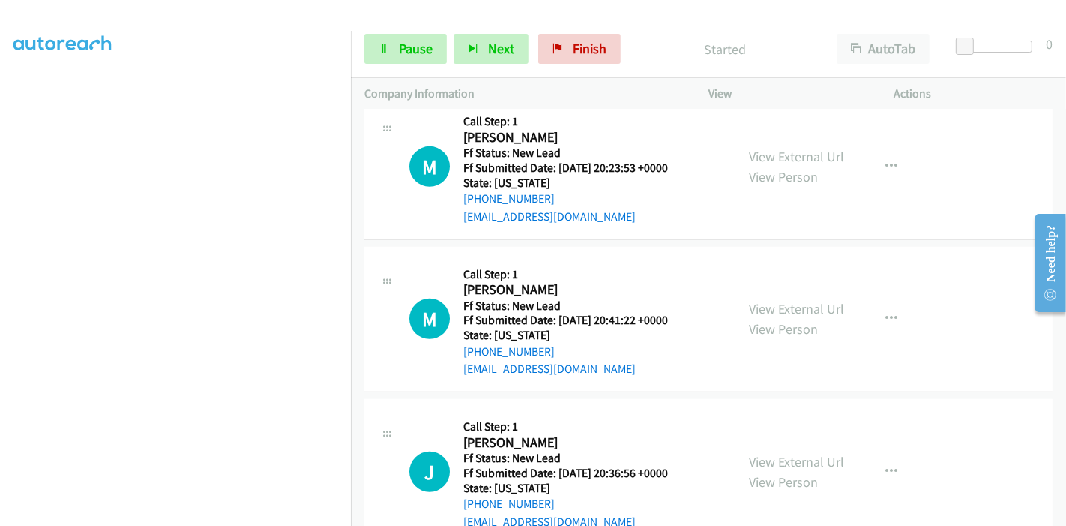
scroll to position [823, 0]
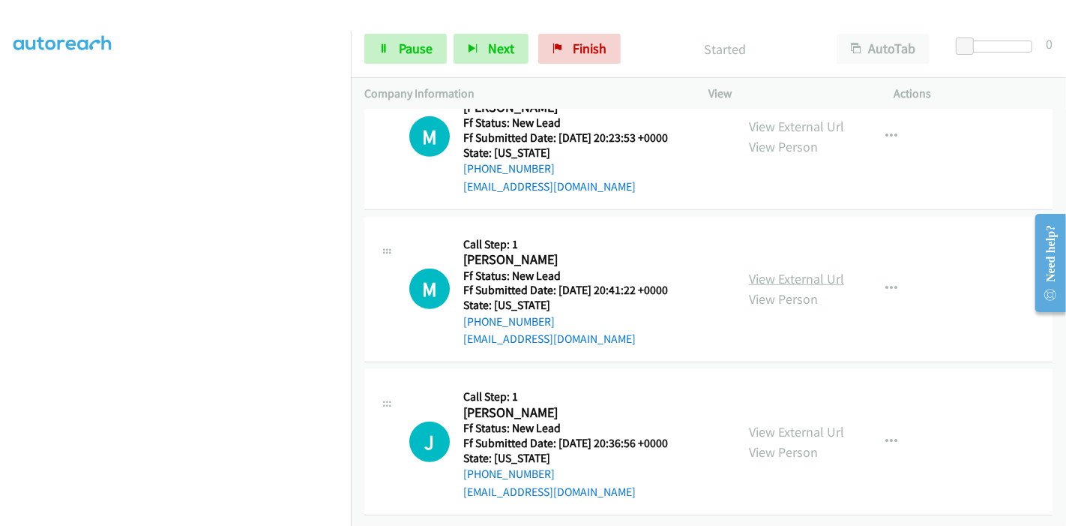
click at [771, 270] on link "View External Url" at bounding box center [796, 278] width 95 height 17
click at [805, 423] on link "View External Url" at bounding box center [796, 431] width 95 height 17
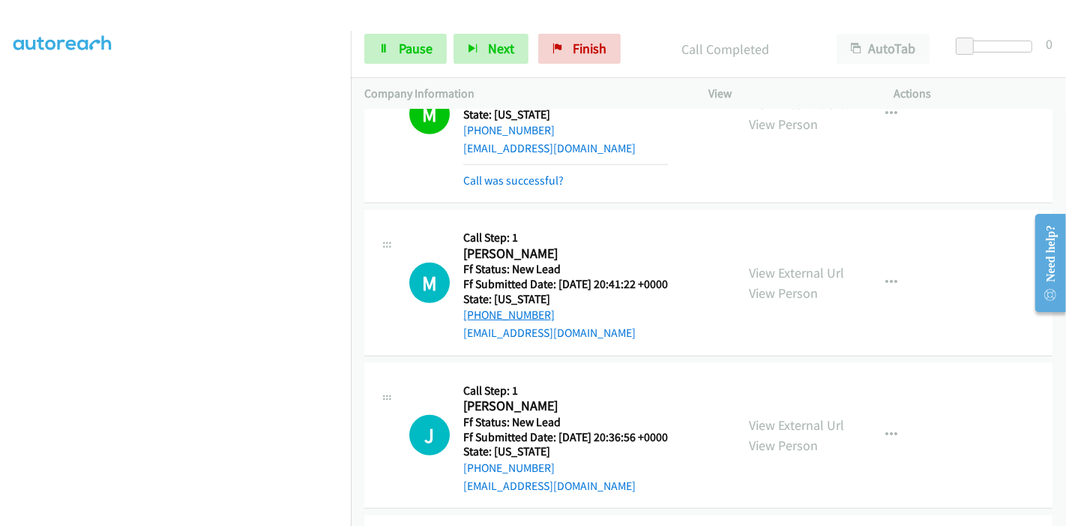
scroll to position [854, 0]
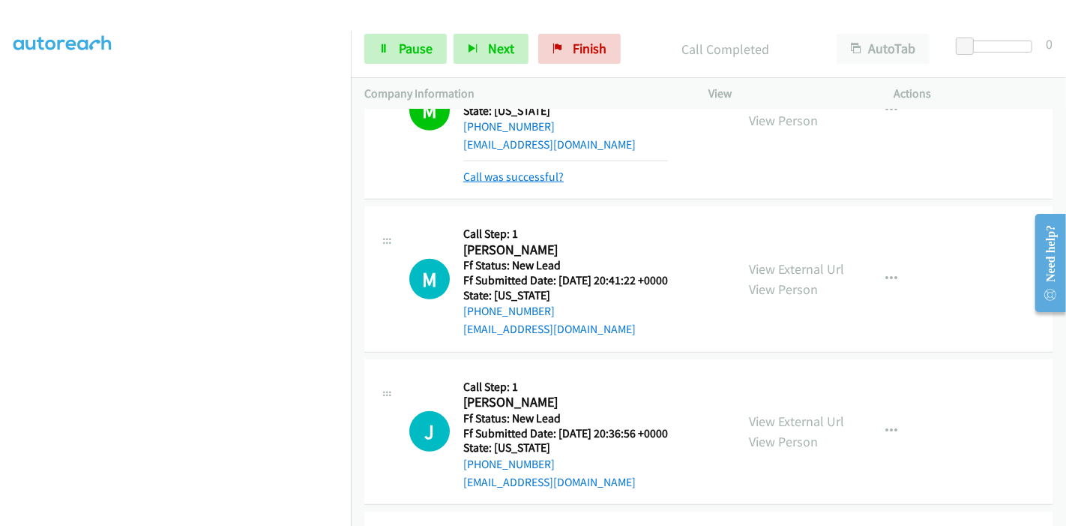
click at [540, 179] on link "Call was successful?" at bounding box center [513, 176] width 100 height 14
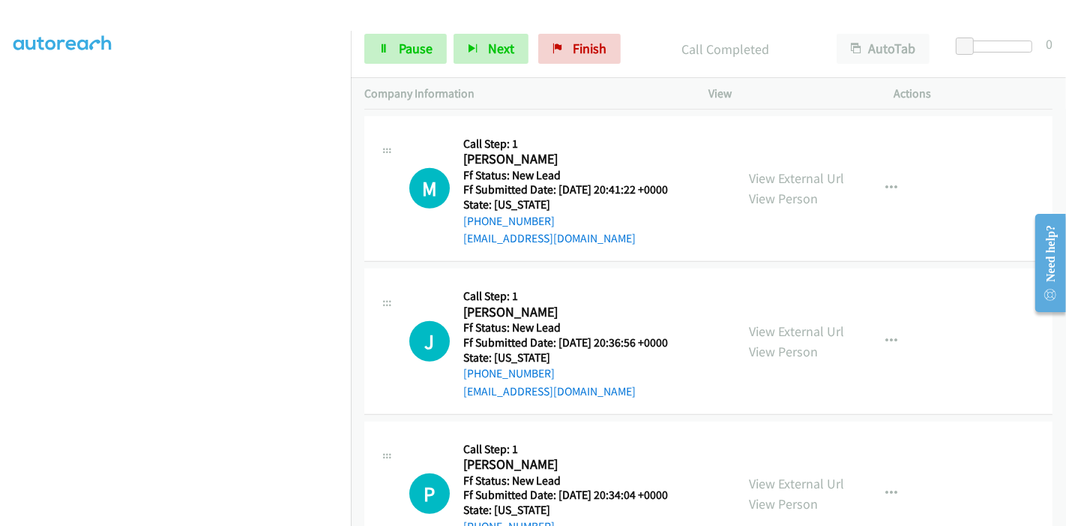
scroll to position [975, 0]
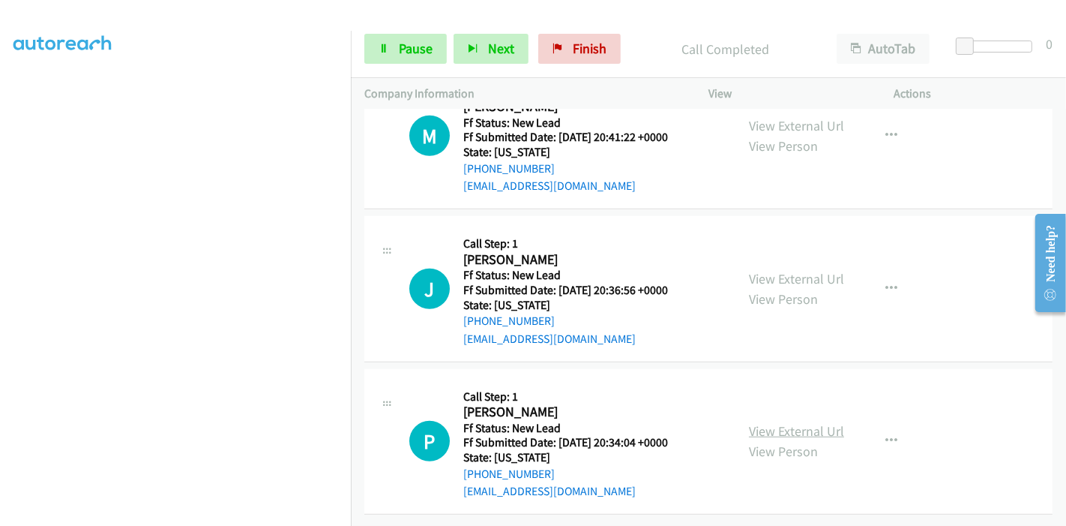
click at [766, 422] on link "View External Url" at bounding box center [796, 430] width 95 height 17
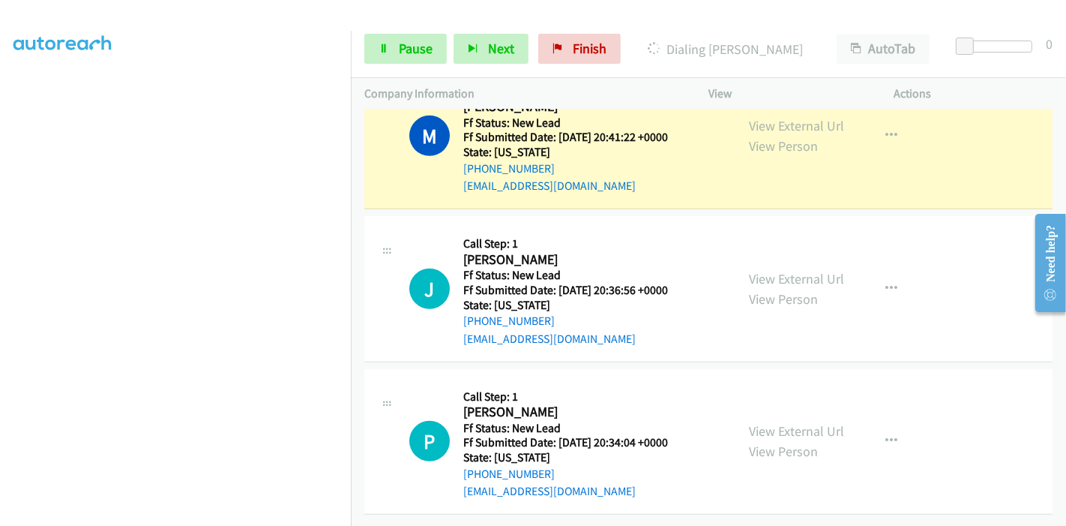
scroll to position [0, 0]
click at [409, 49] on span "Pause" at bounding box center [416, 48] width 34 height 17
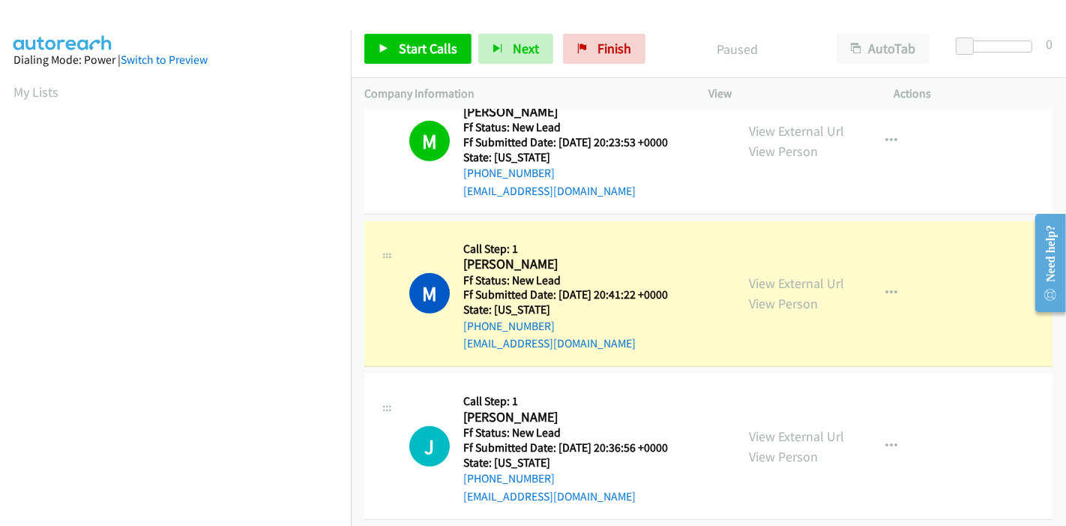
scroll to position [316, 0]
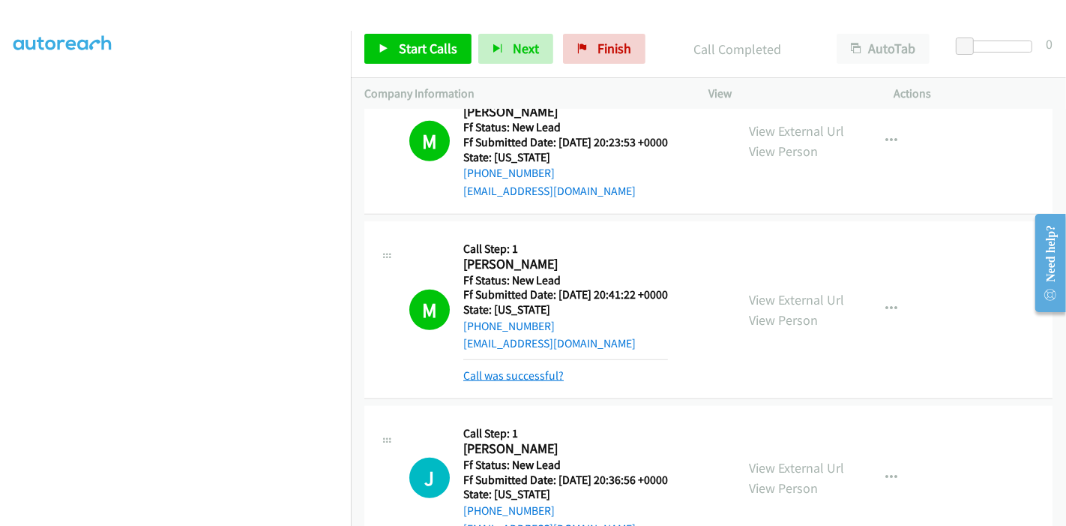
click at [508, 372] on link "Call was successful?" at bounding box center [513, 375] width 100 height 14
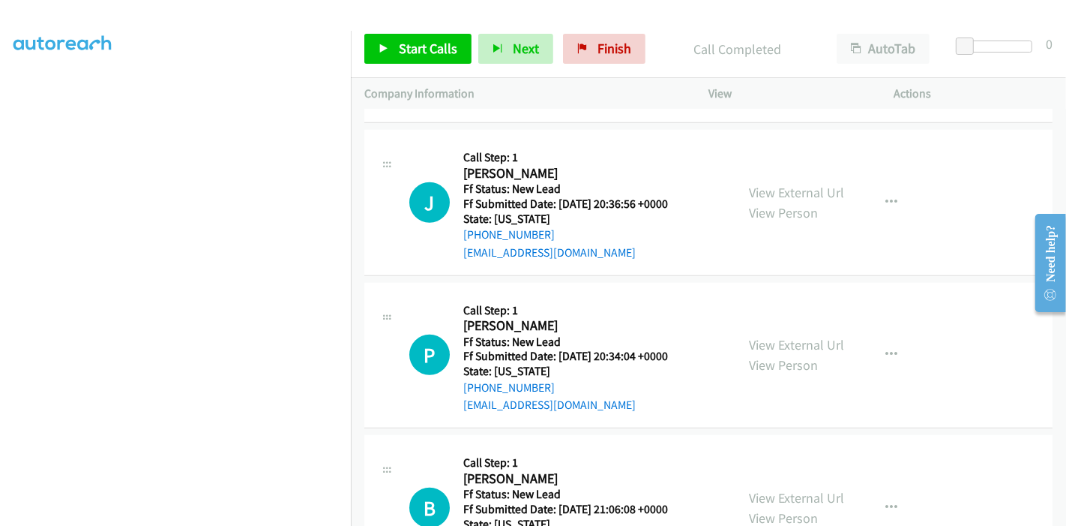
scroll to position [1058, 0]
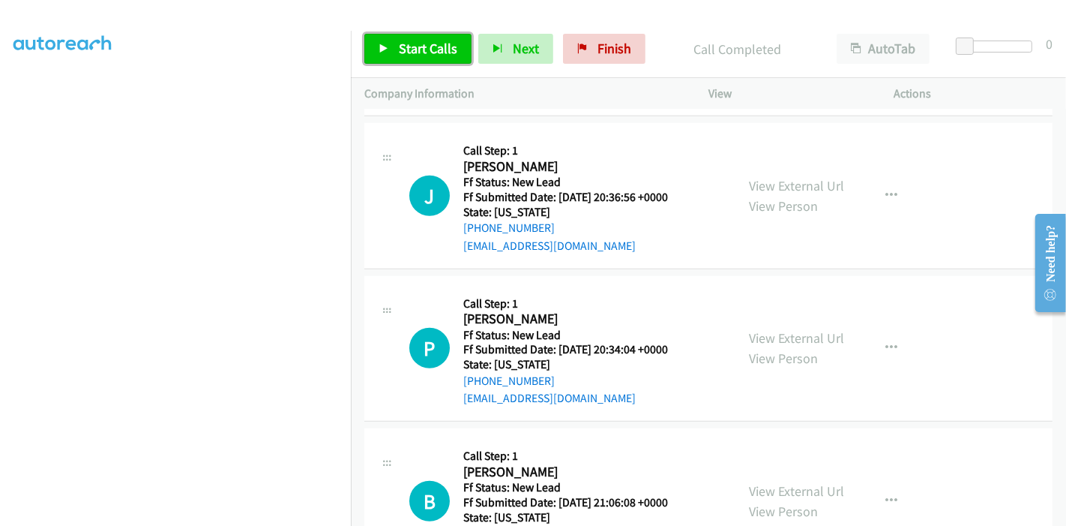
click at [400, 48] on span "Start Calls" at bounding box center [428, 48] width 58 height 17
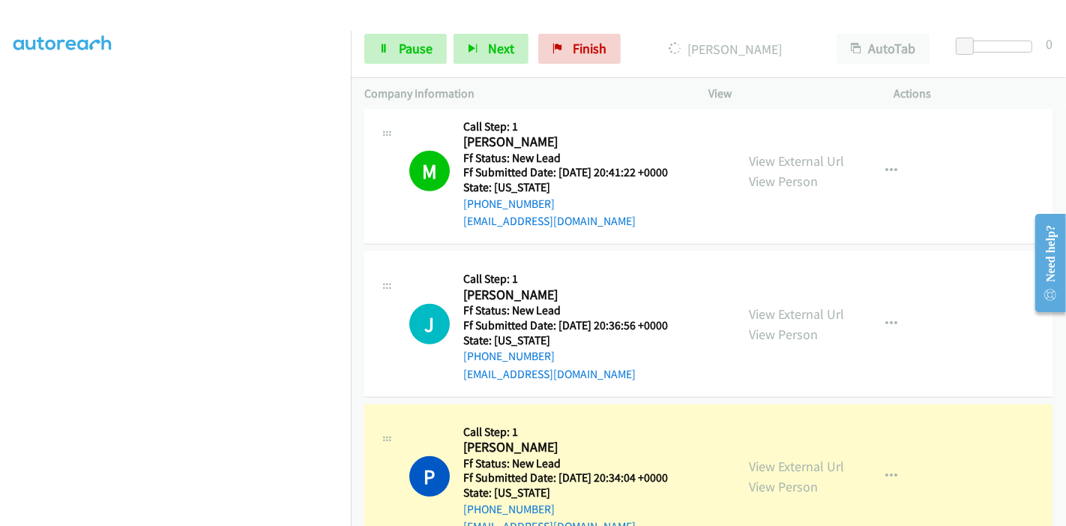
scroll to position [891, 0]
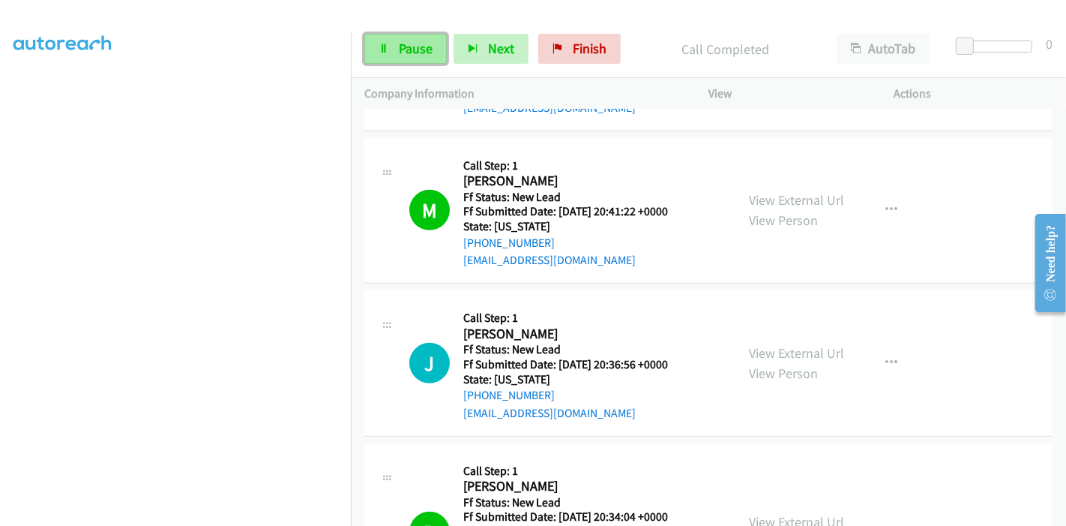
click at [405, 34] on link "Pause" at bounding box center [405, 49] width 82 height 30
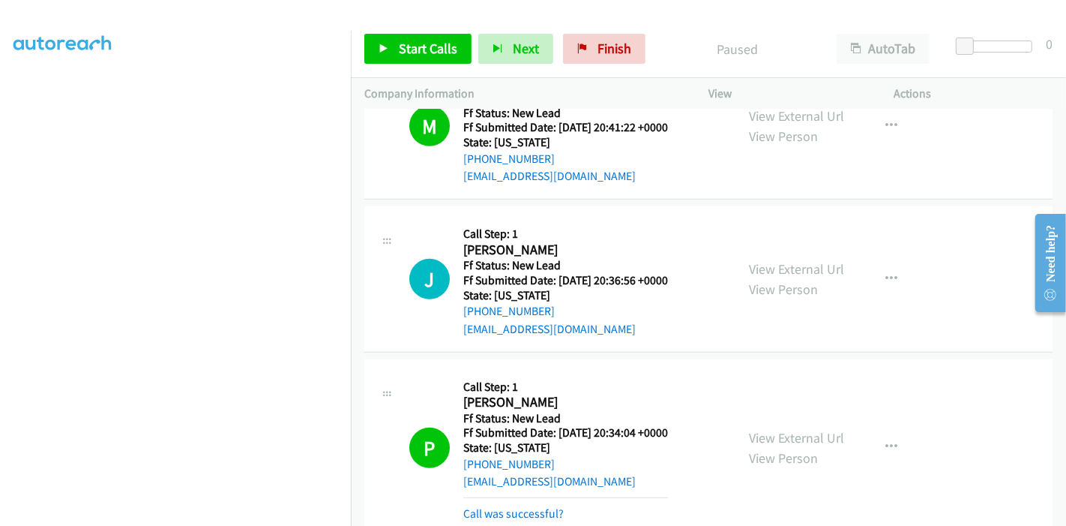
scroll to position [1225, 0]
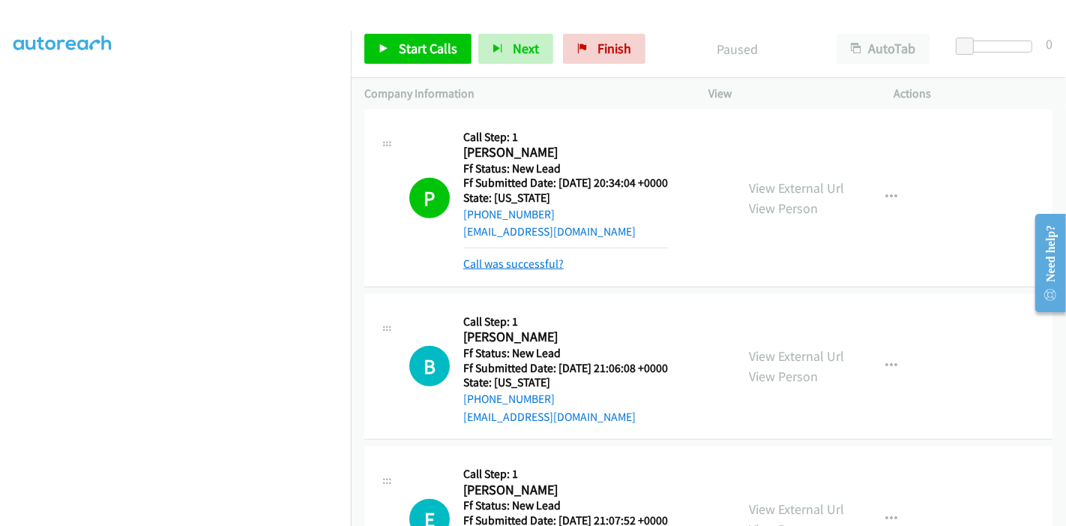
click at [533, 263] on link "Call was successful?" at bounding box center [513, 263] width 100 height 14
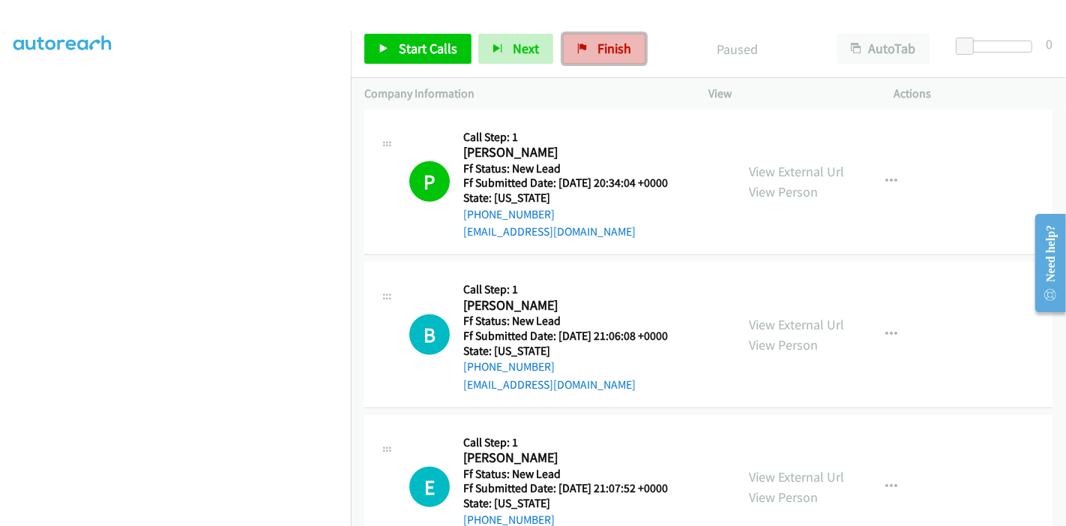
click at [598, 55] on span "Finish" at bounding box center [615, 48] width 34 height 17
click at [598, 49] on span "Finish" at bounding box center [615, 48] width 34 height 17
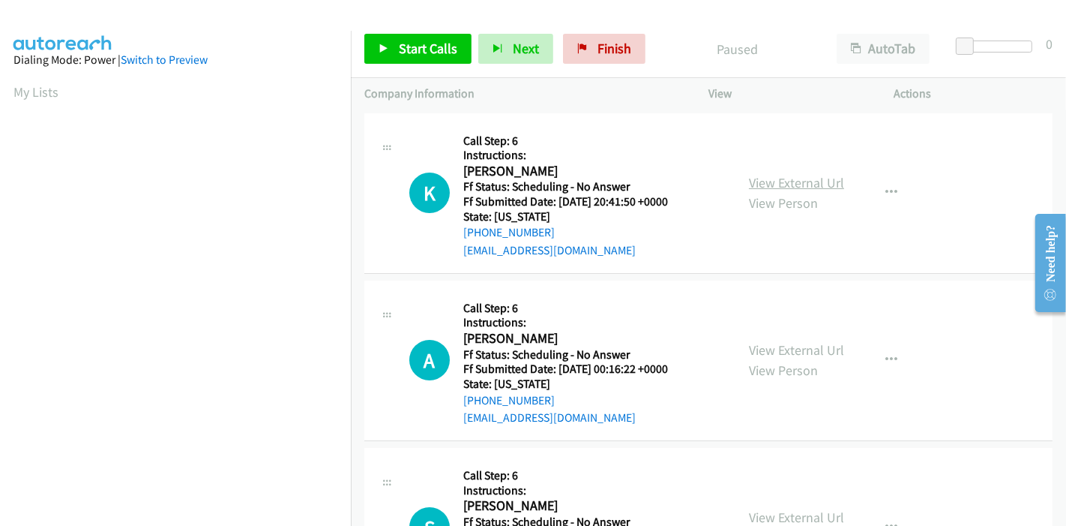
click at [806, 185] on link "View External Url" at bounding box center [796, 182] width 95 height 17
click at [784, 343] on link "View External Url" at bounding box center [796, 349] width 95 height 17
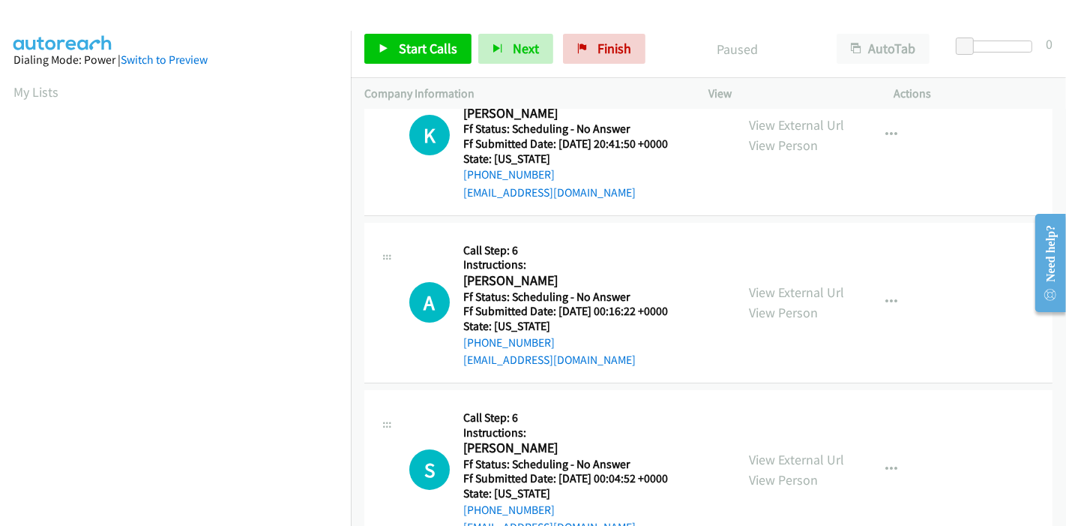
scroll to position [83, 0]
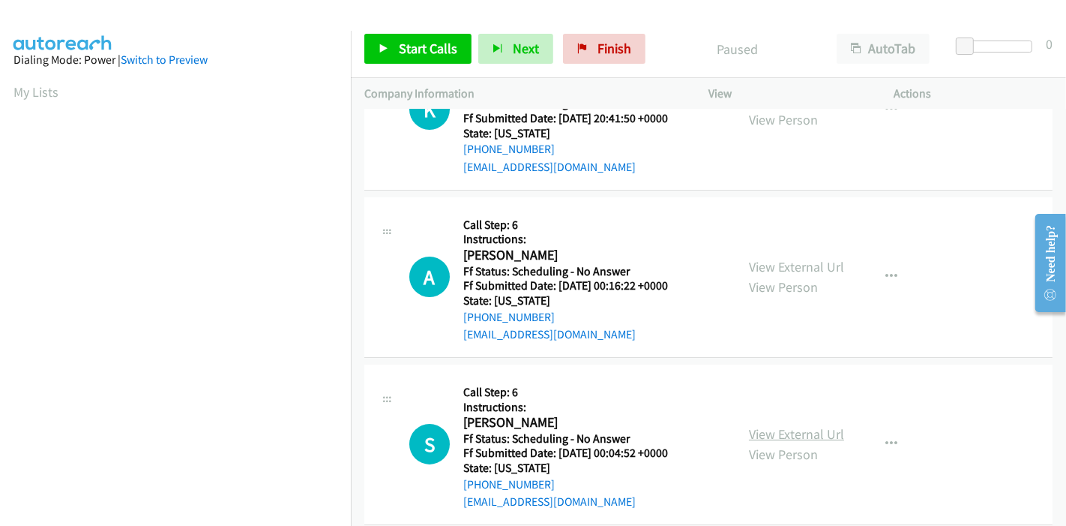
click at [772, 433] on link "View External Url" at bounding box center [796, 433] width 95 height 17
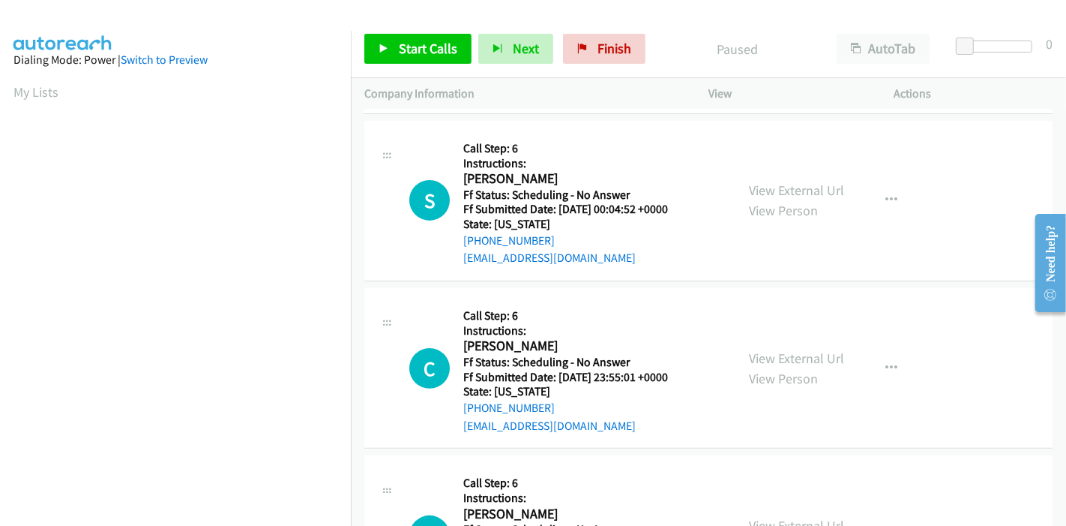
scroll to position [333, 0]
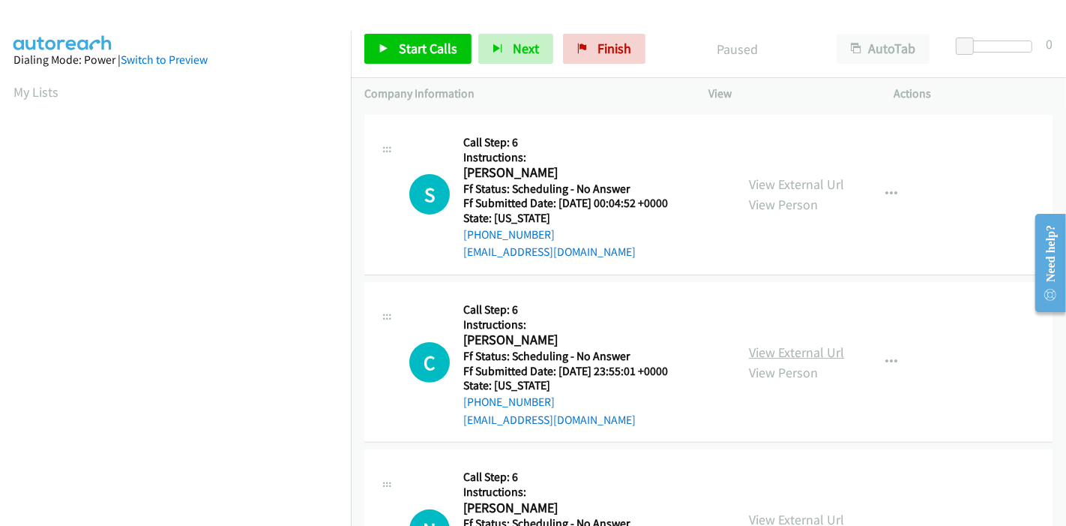
click at [775, 346] on link "View External Url" at bounding box center [796, 351] width 95 height 17
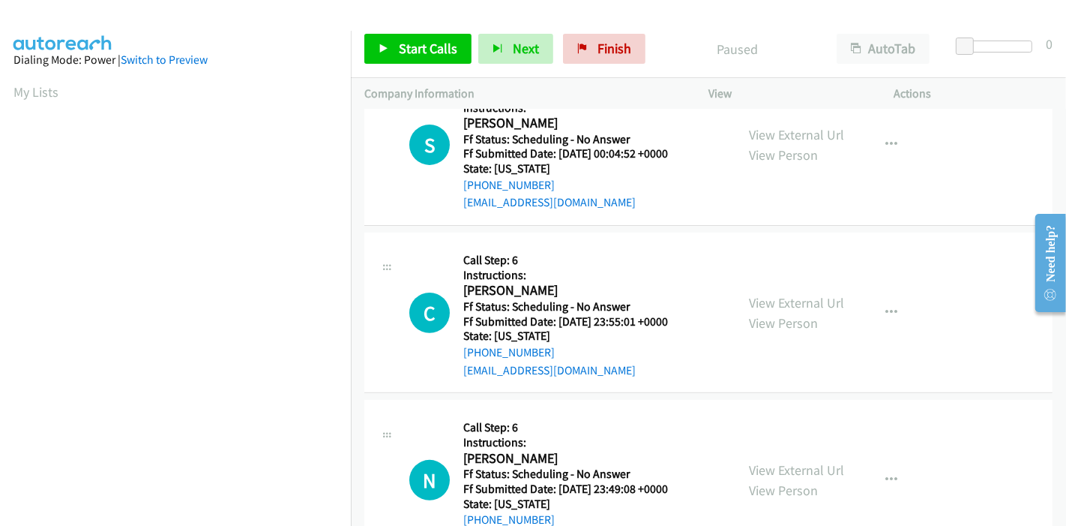
scroll to position [416, 0]
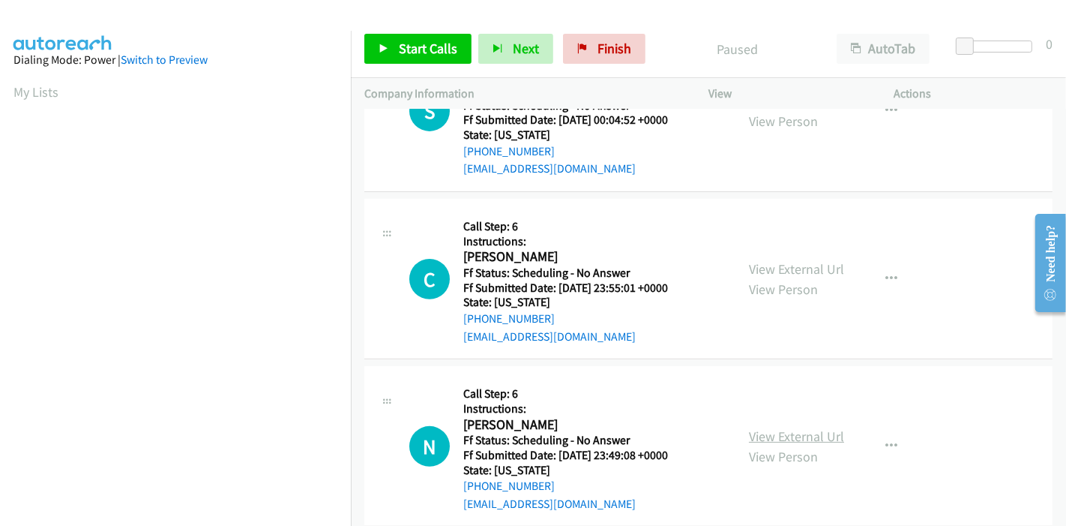
click at [790, 429] on link "View External Url" at bounding box center [796, 435] width 95 height 17
click at [402, 48] on span "Start Calls" at bounding box center [428, 48] width 58 height 17
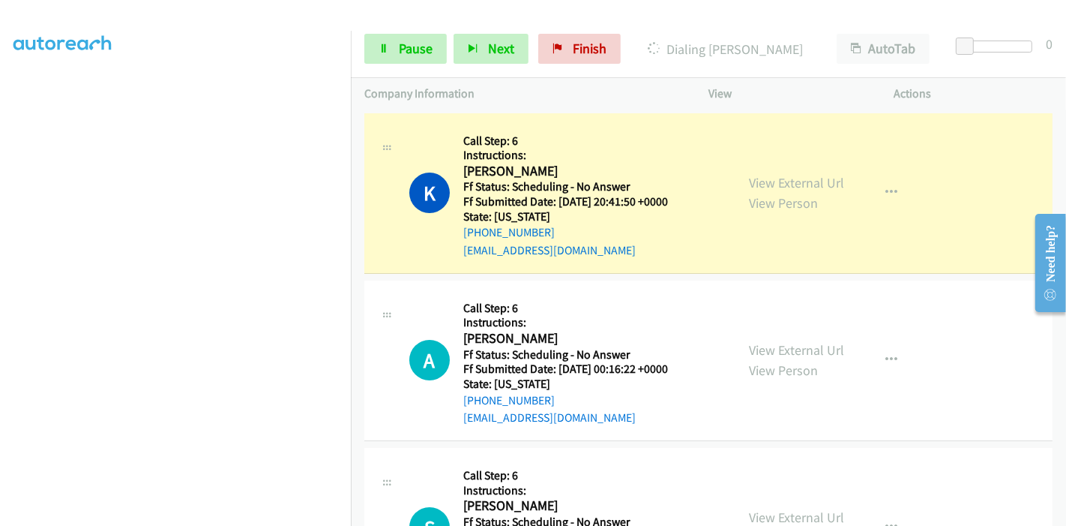
scroll to position [0, 0]
click at [406, 45] on span "Pause" at bounding box center [416, 48] width 34 height 17
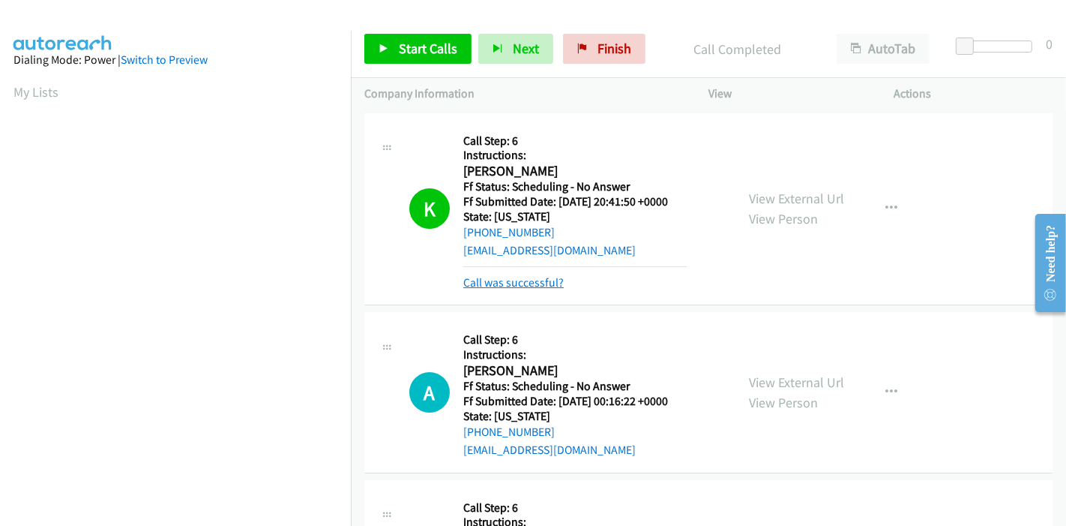
click at [514, 277] on link "Call was successful?" at bounding box center [513, 282] width 100 height 14
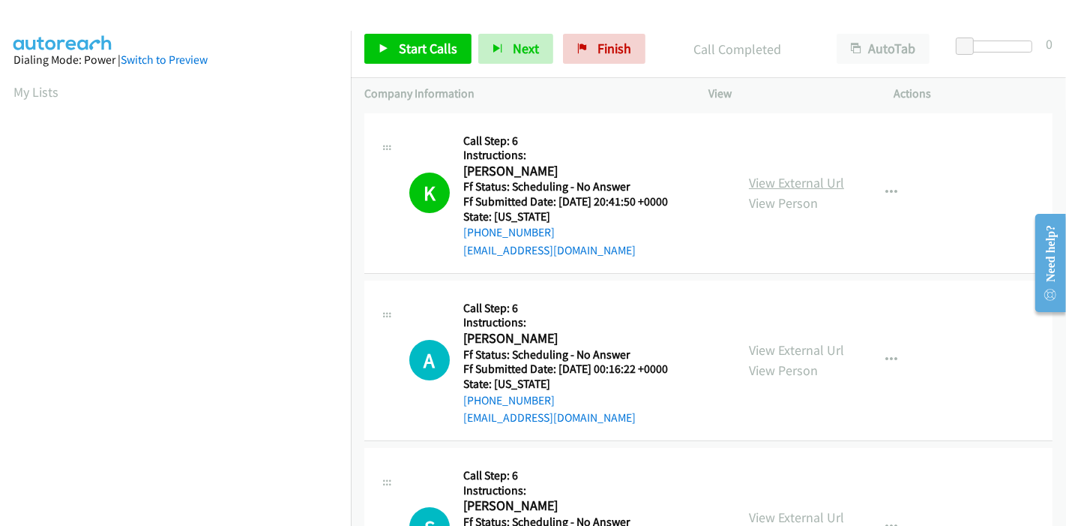
click at [795, 182] on link "View External Url" at bounding box center [796, 182] width 95 height 17
click at [390, 47] on link "Start Calls" at bounding box center [417, 49] width 107 height 30
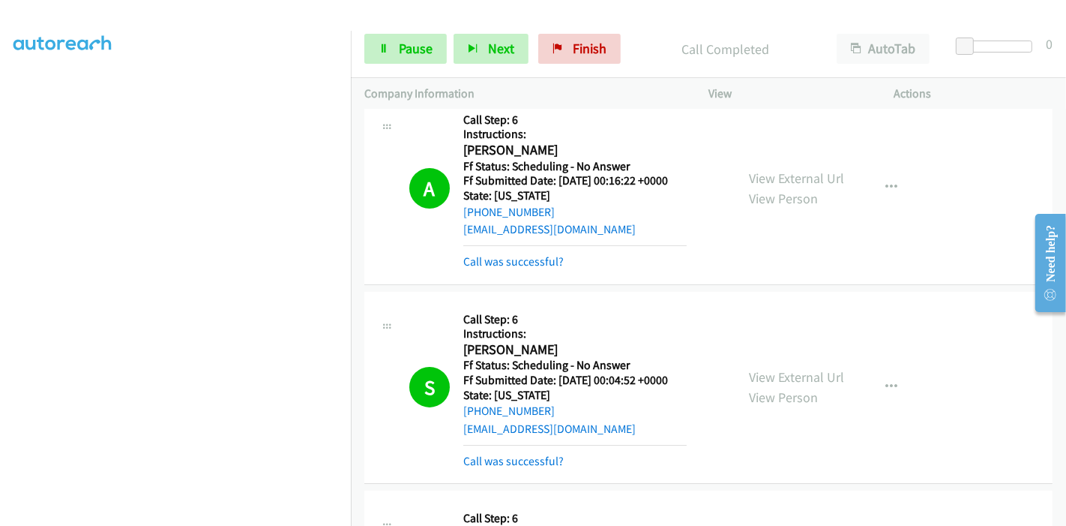
scroll to position [166, 0]
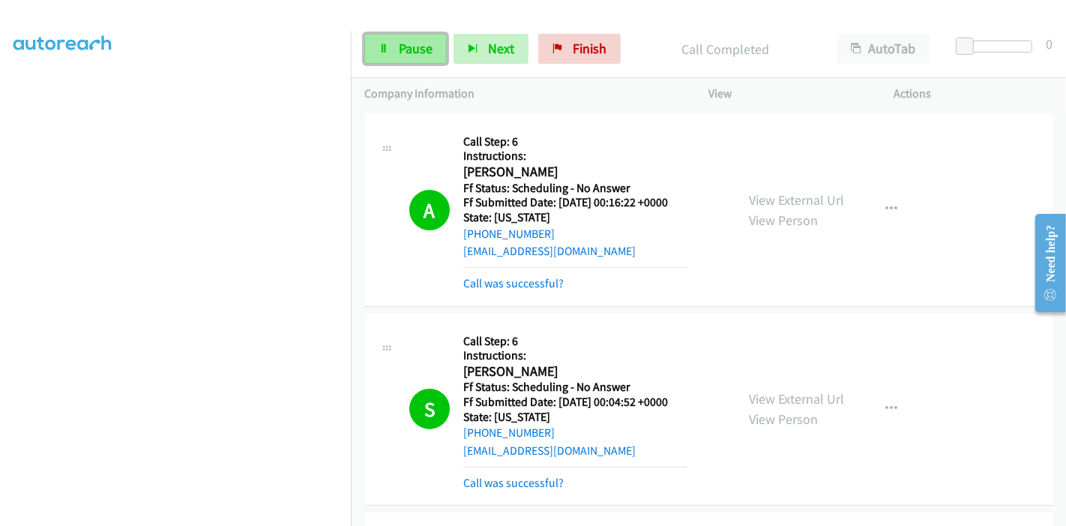
click at [418, 43] on span "Pause" at bounding box center [416, 48] width 34 height 17
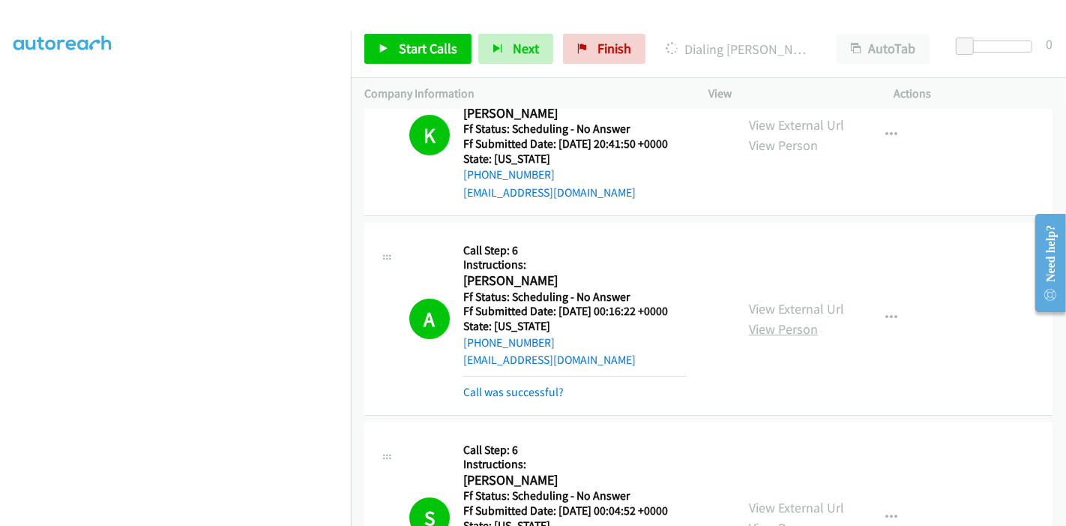
scroll to position [83, 0]
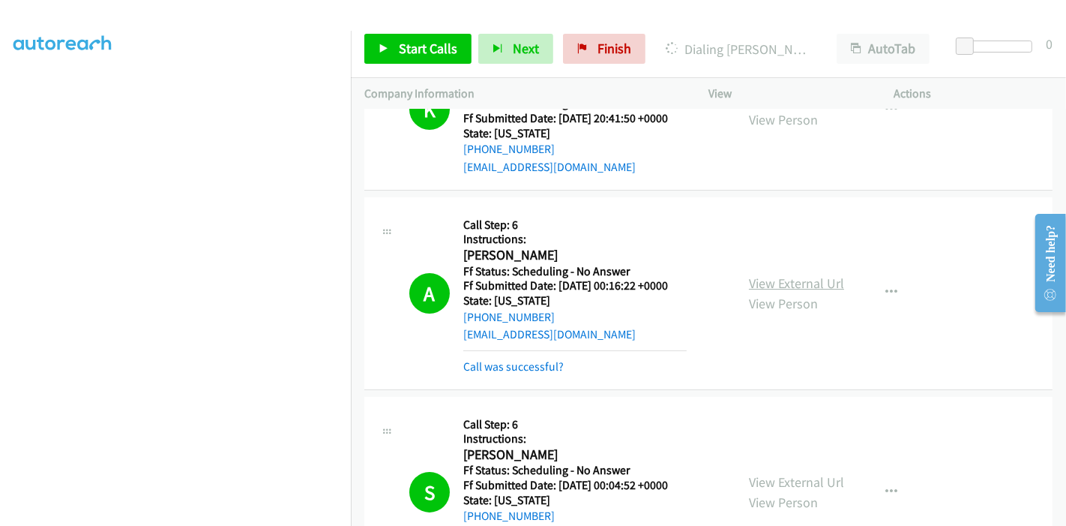
click at [786, 286] on link "View External Url" at bounding box center [796, 282] width 95 height 17
click at [424, 52] on span "Start Calls" at bounding box center [428, 48] width 58 height 17
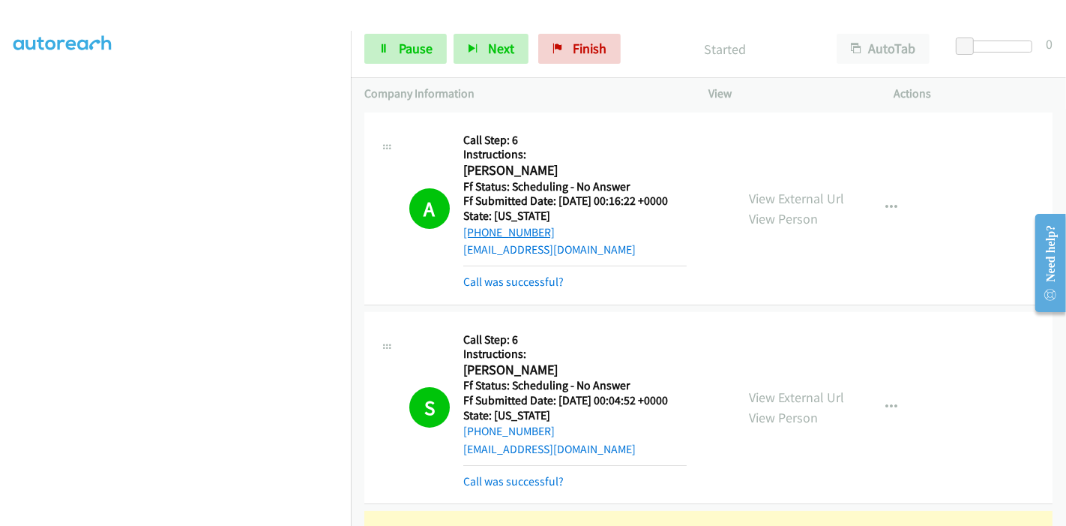
scroll to position [333, 0]
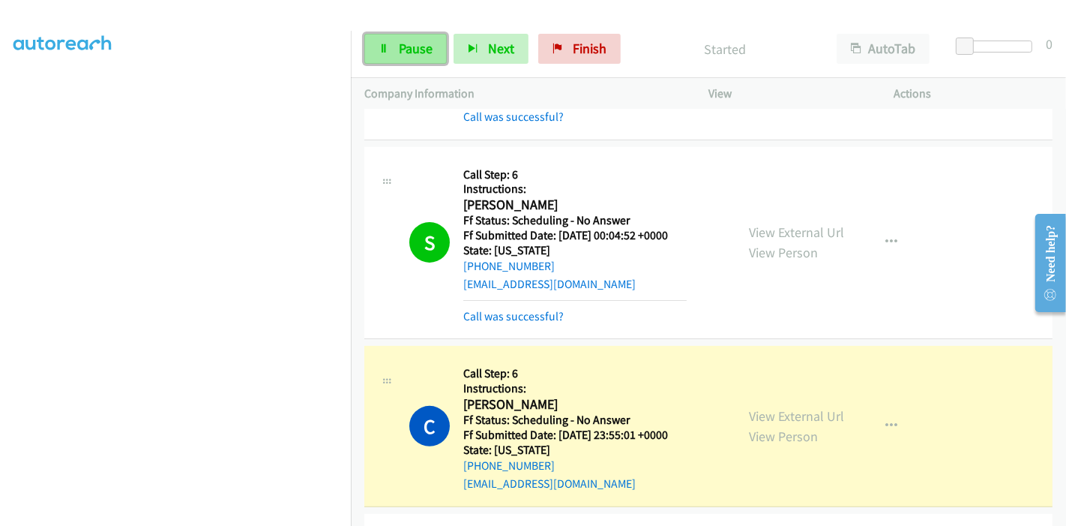
click at [413, 55] on span "Pause" at bounding box center [416, 48] width 34 height 17
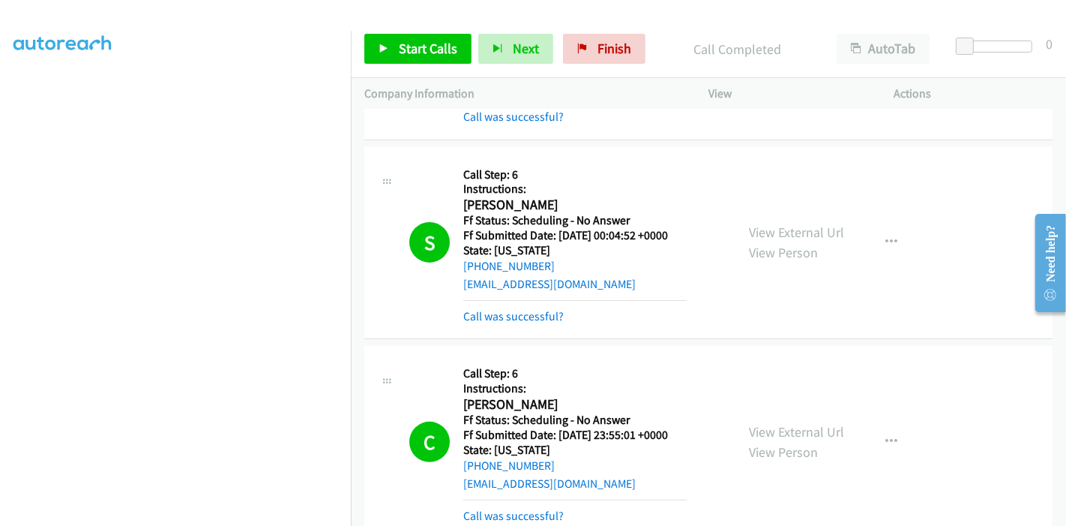
scroll to position [416, 0]
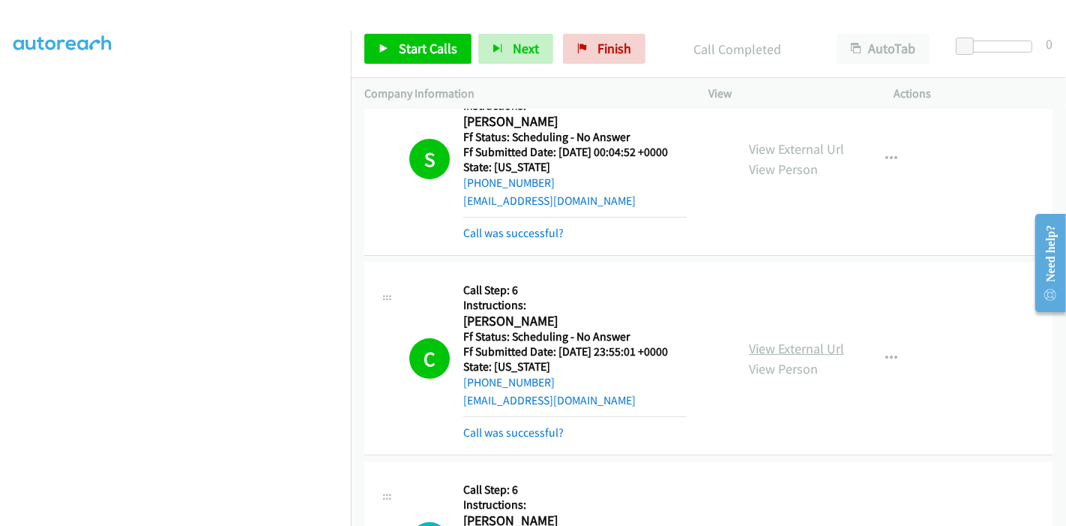
click at [811, 346] on link "View External Url" at bounding box center [796, 348] width 95 height 17
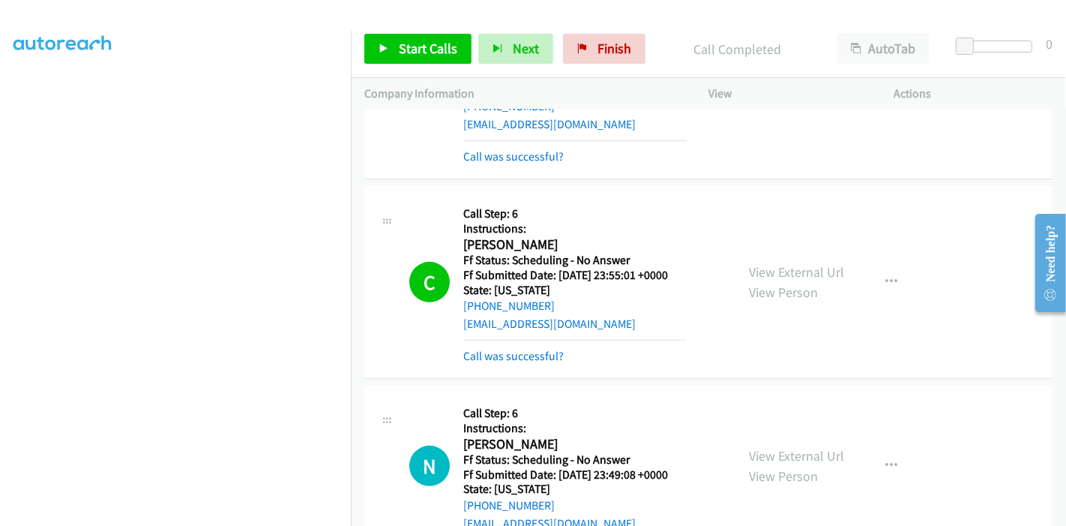
scroll to position [583, 0]
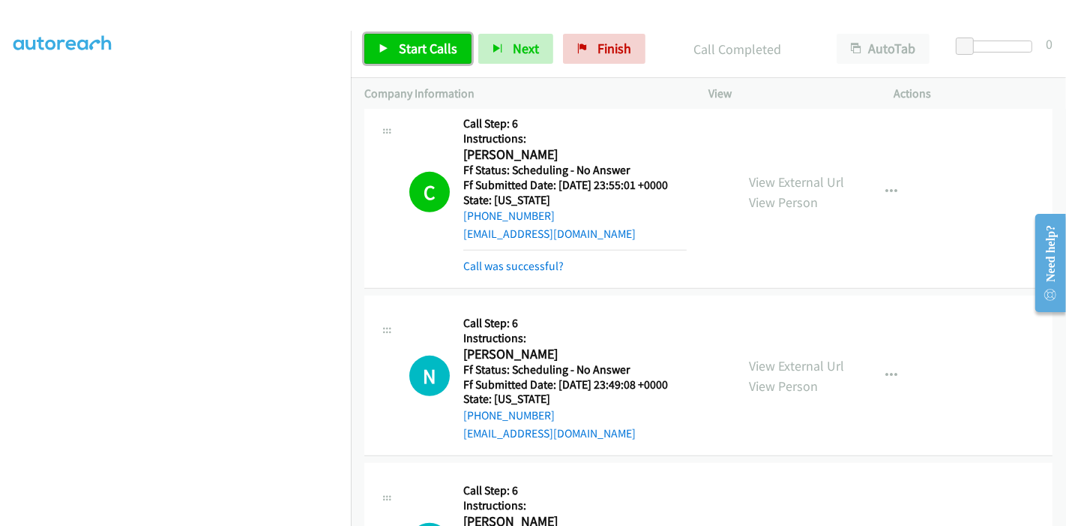
click at [441, 46] on span "Start Calls" at bounding box center [428, 48] width 58 height 17
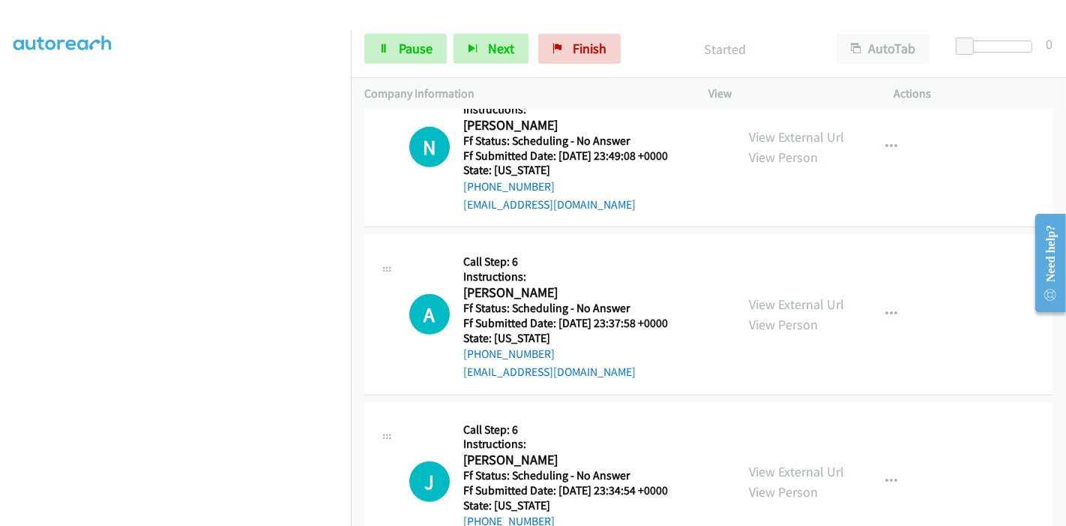
scroll to position [833, 0]
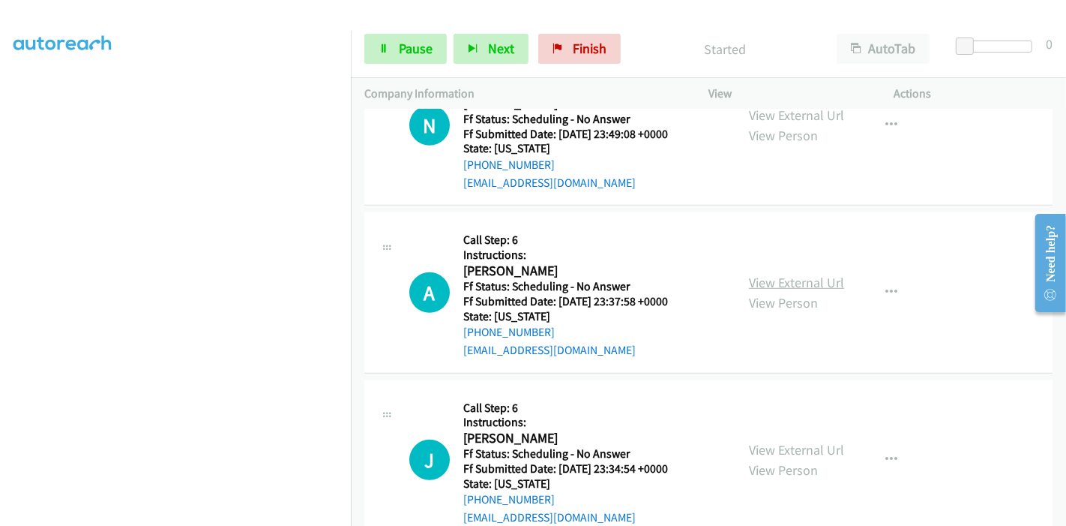
click at [796, 282] on link "View External Url" at bounding box center [796, 282] width 95 height 17
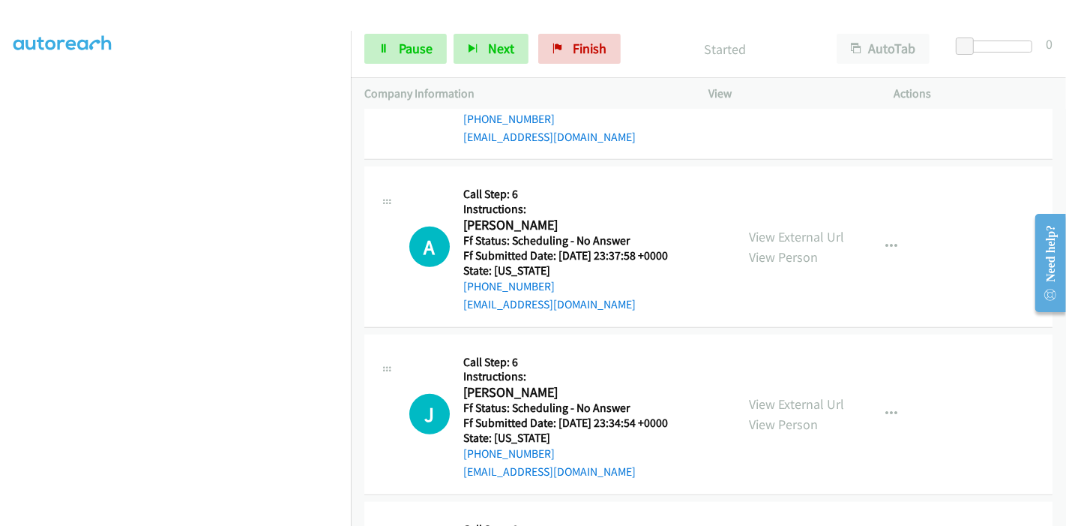
scroll to position [916, 0]
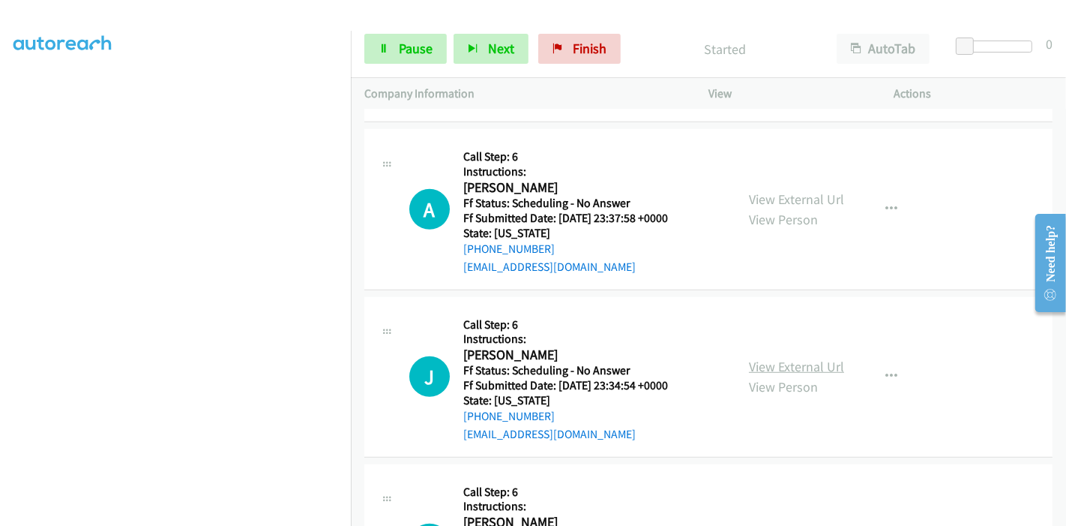
click at [765, 360] on link "View External Url" at bounding box center [796, 366] width 95 height 17
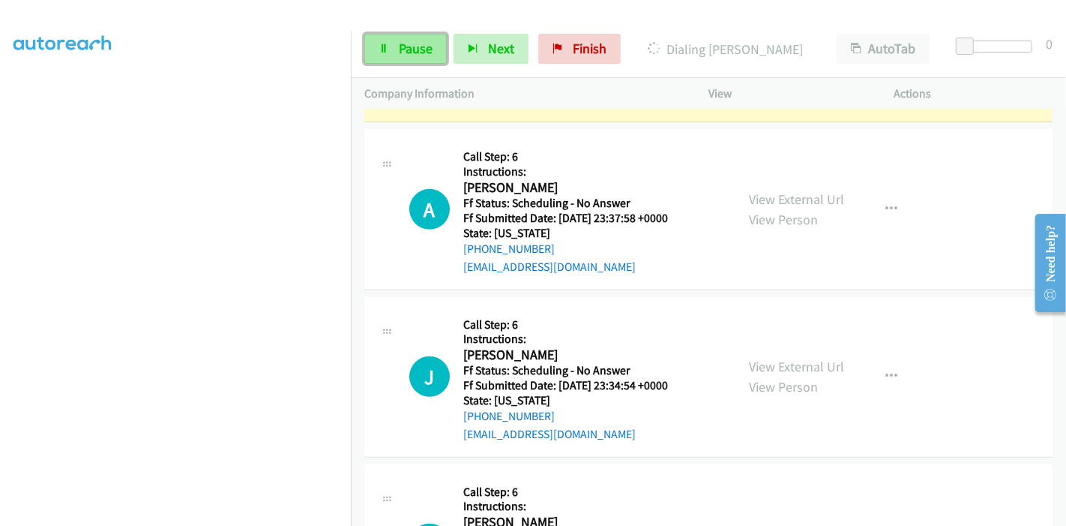
click at [412, 41] on span "Pause" at bounding box center [416, 48] width 34 height 17
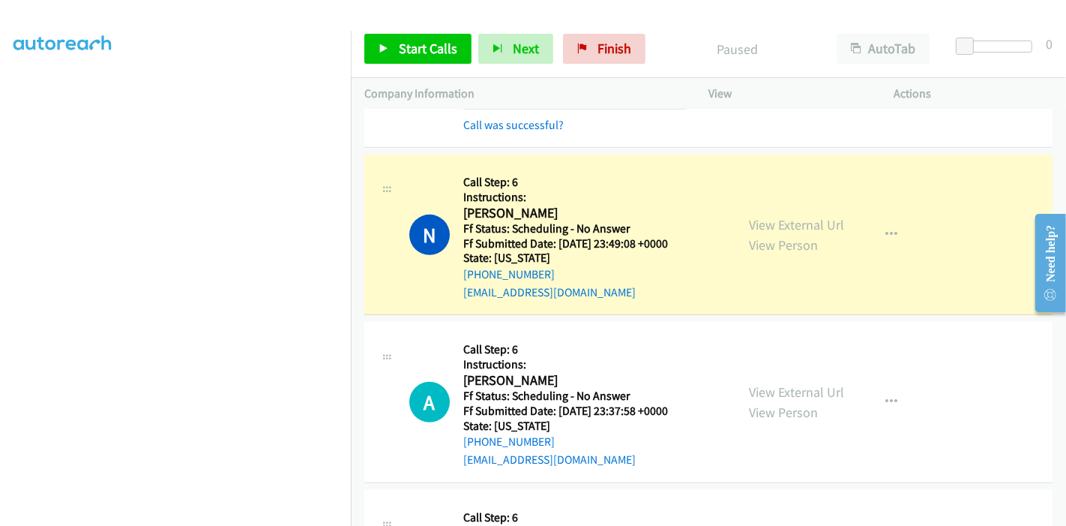
scroll to position [750, 0]
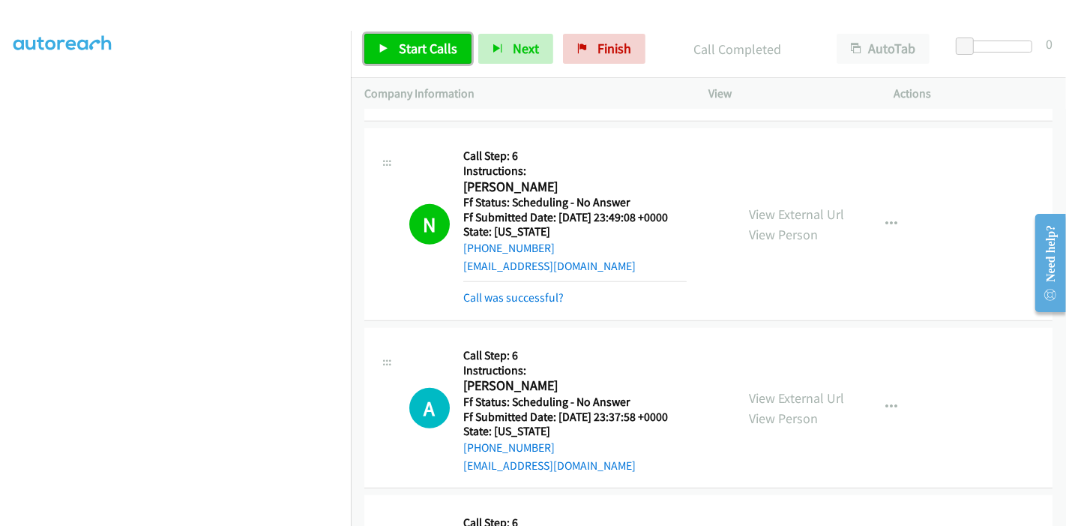
click at [416, 52] on span "Start Calls" at bounding box center [428, 48] width 58 height 17
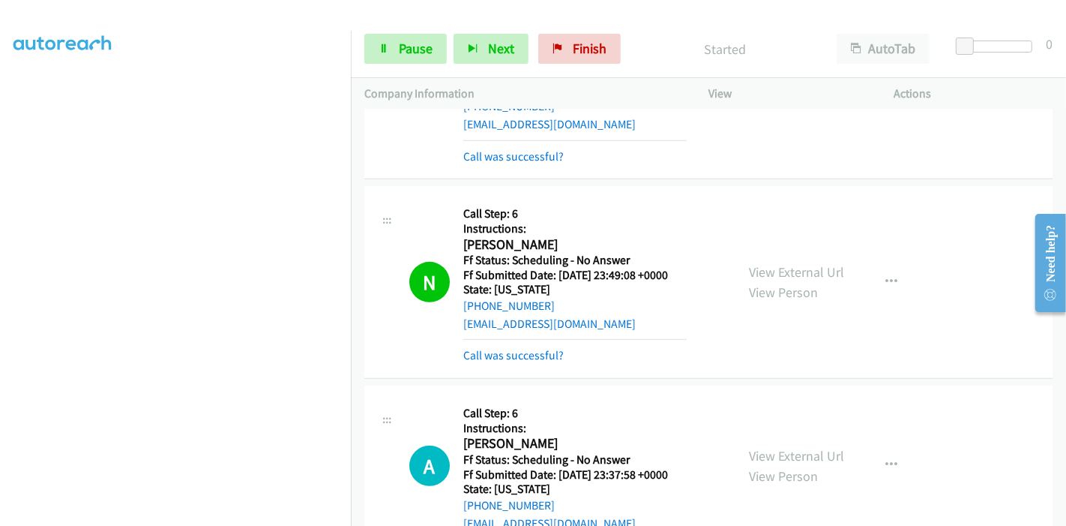
scroll to position [666, 0]
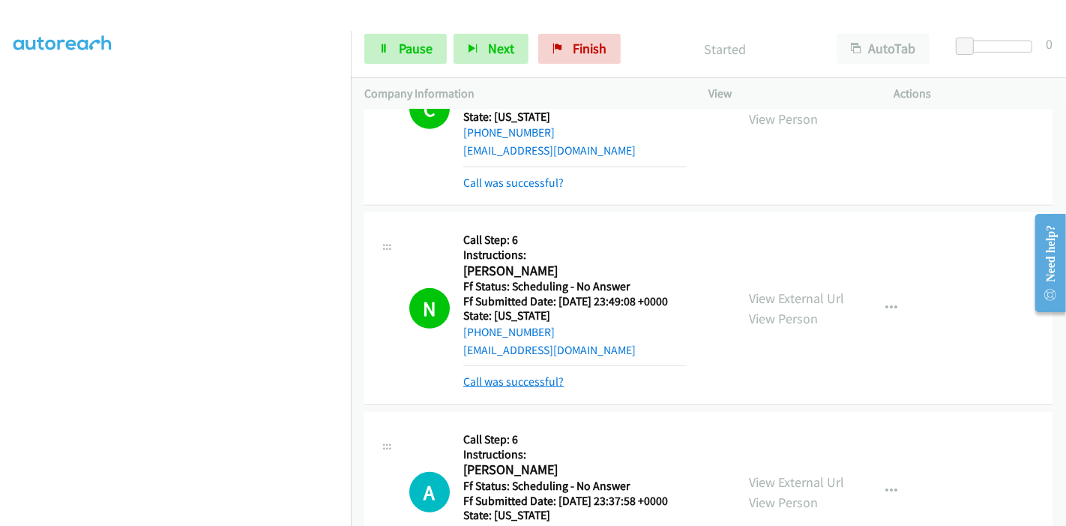
click at [535, 382] on link "Call was successful?" at bounding box center [513, 381] width 100 height 14
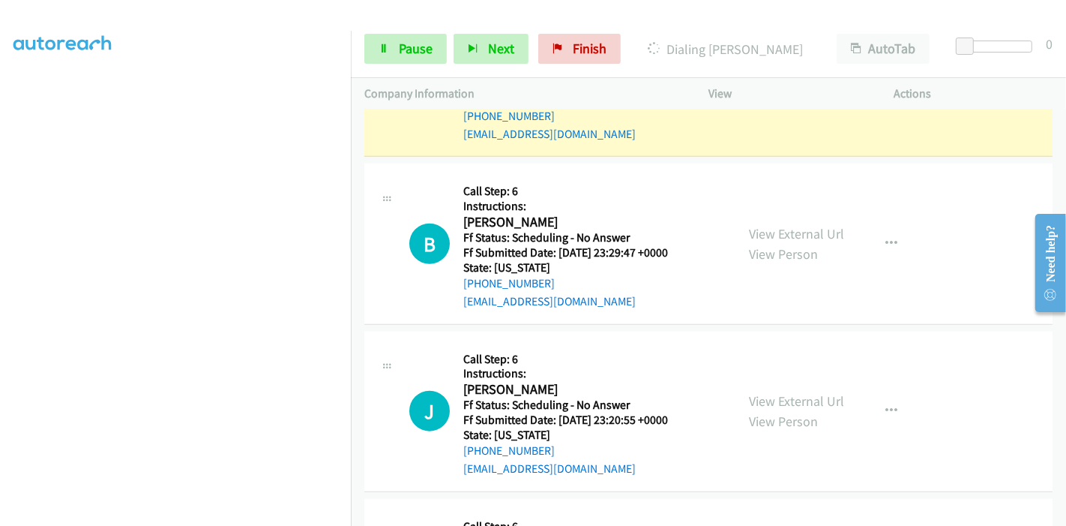
scroll to position [1249, 0]
click at [774, 224] on link "View External Url" at bounding box center [796, 232] width 95 height 17
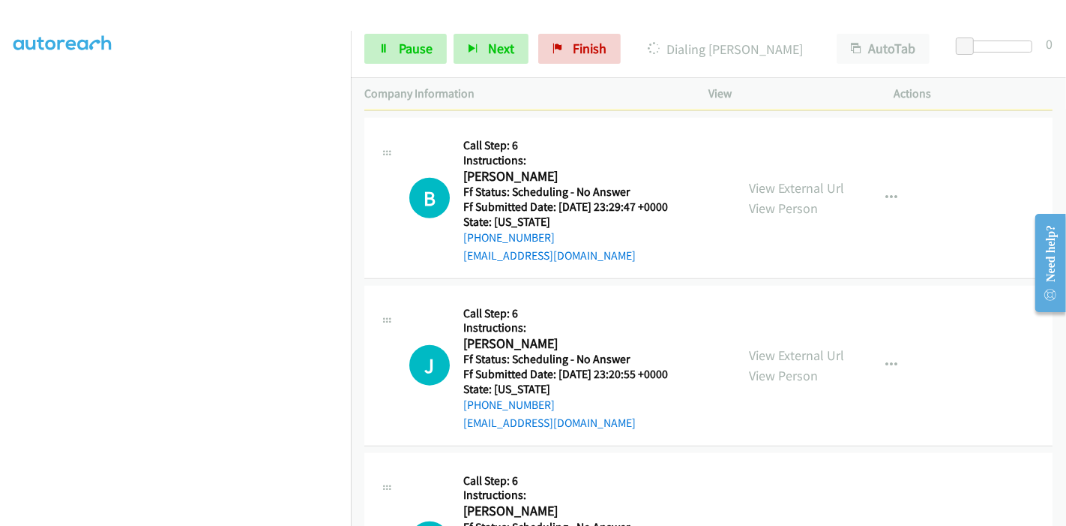
scroll to position [1332, 0]
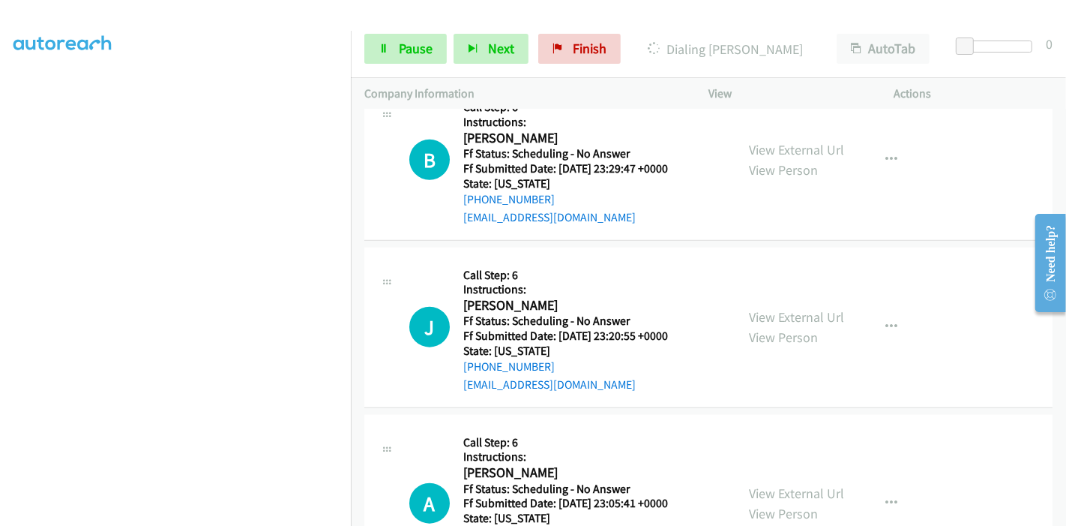
click at [767, 307] on div "View External Url View Person" at bounding box center [796, 327] width 95 height 40
click at [768, 312] on link "View External Url" at bounding box center [796, 316] width 95 height 17
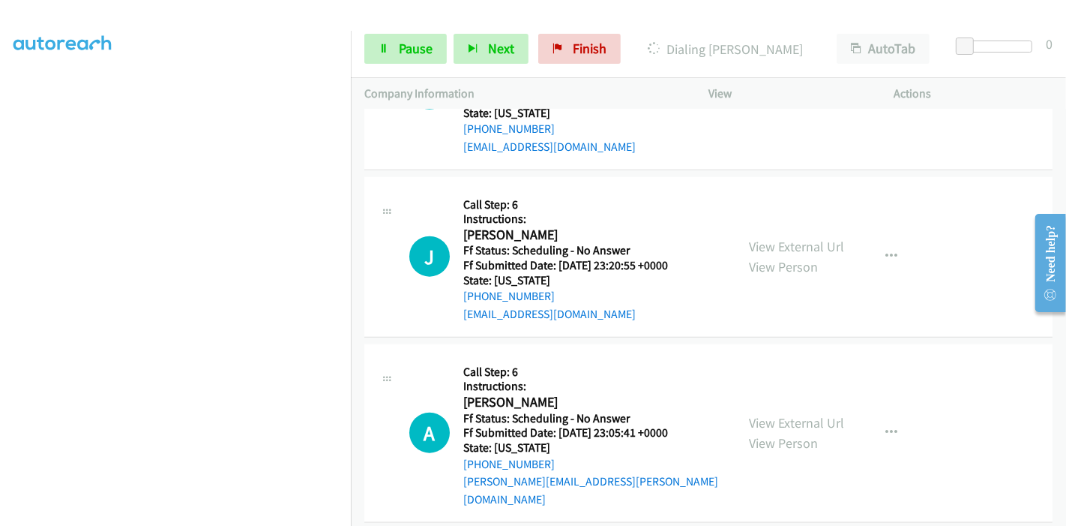
scroll to position [1500, 0]
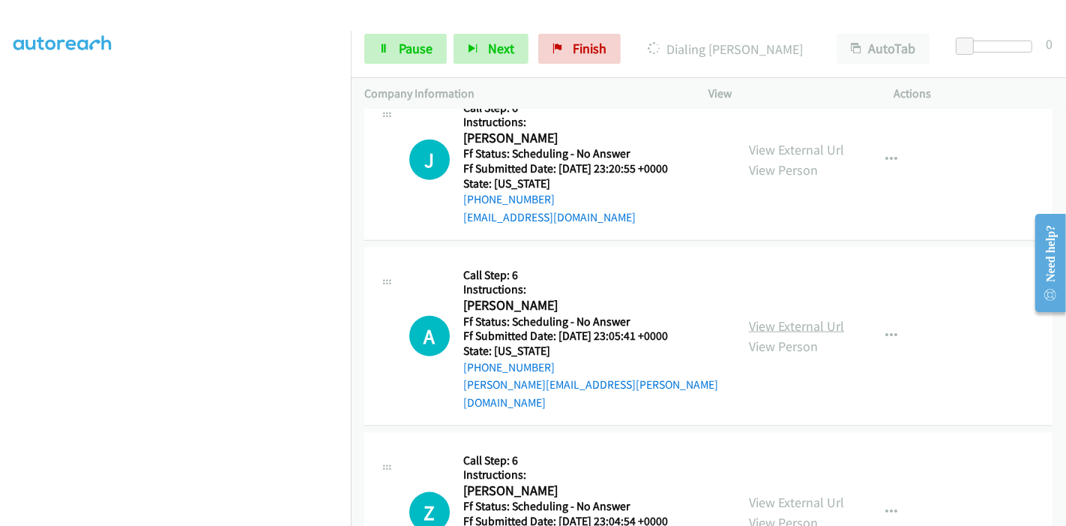
click at [805, 317] on link "View External Url" at bounding box center [796, 325] width 95 height 17
click at [379, 48] on icon at bounding box center [384, 49] width 10 height 10
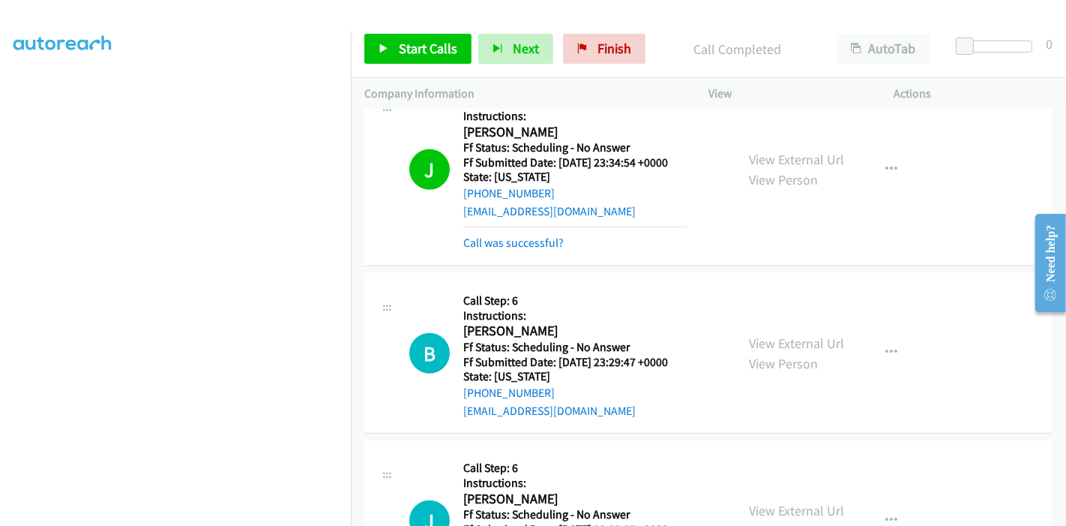
scroll to position [1198, 0]
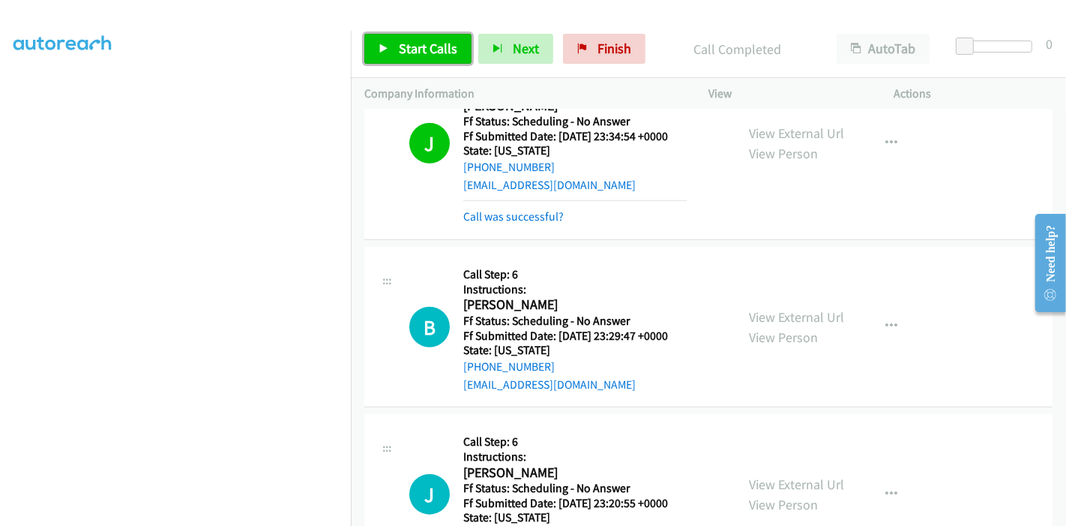
click at [418, 47] on span "Start Calls" at bounding box center [428, 48] width 58 height 17
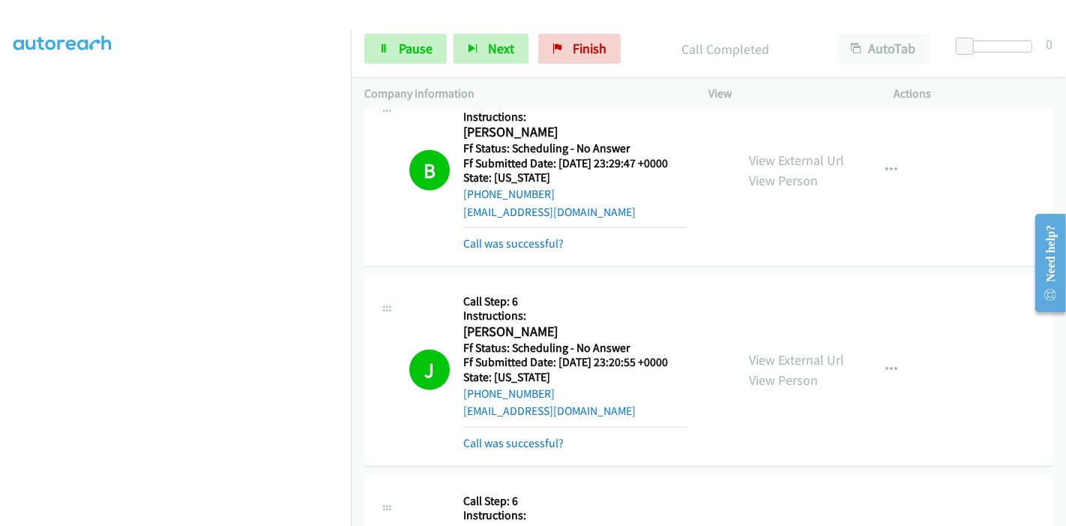
scroll to position [1448, 0]
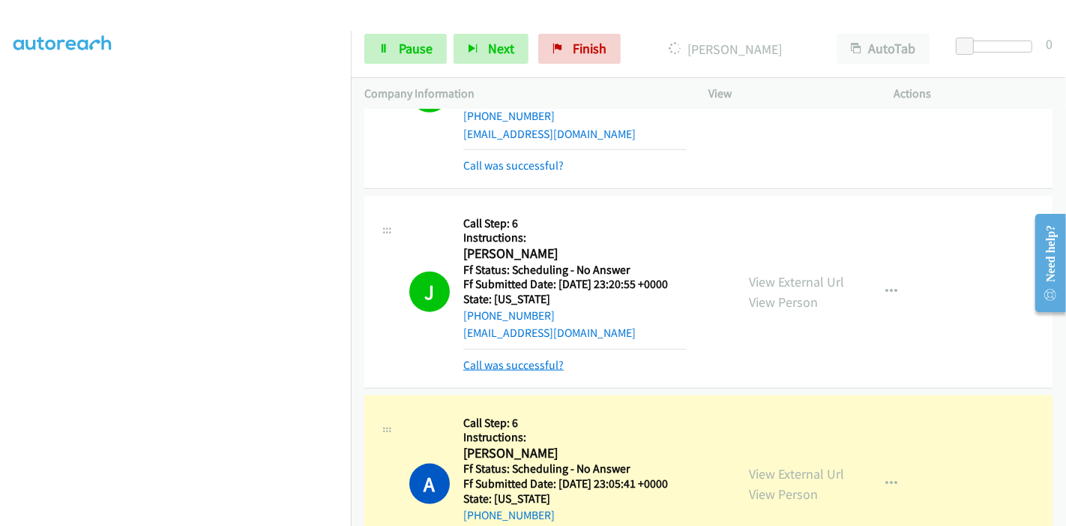
click at [513, 361] on link "Call was successful?" at bounding box center [513, 365] width 100 height 14
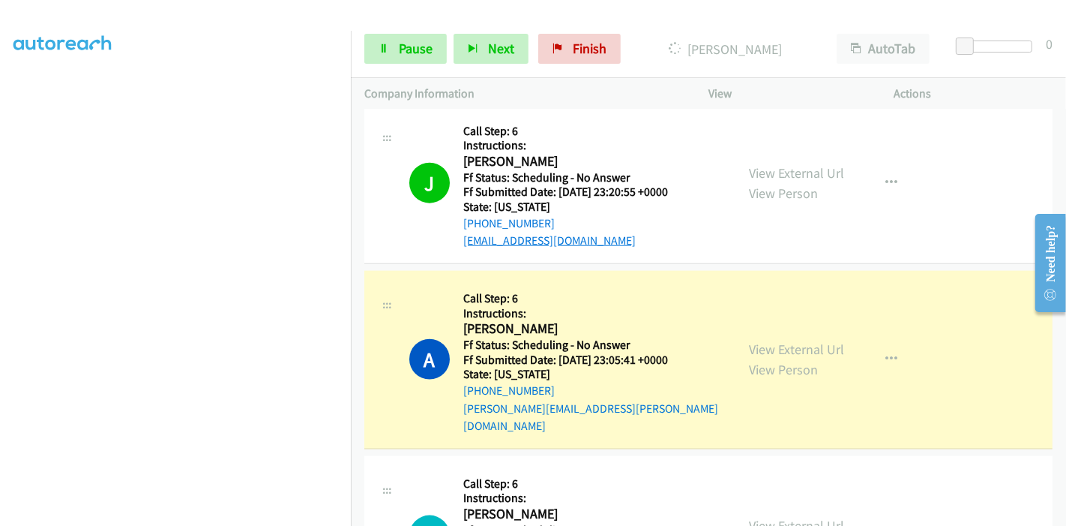
scroll to position [1698, 0]
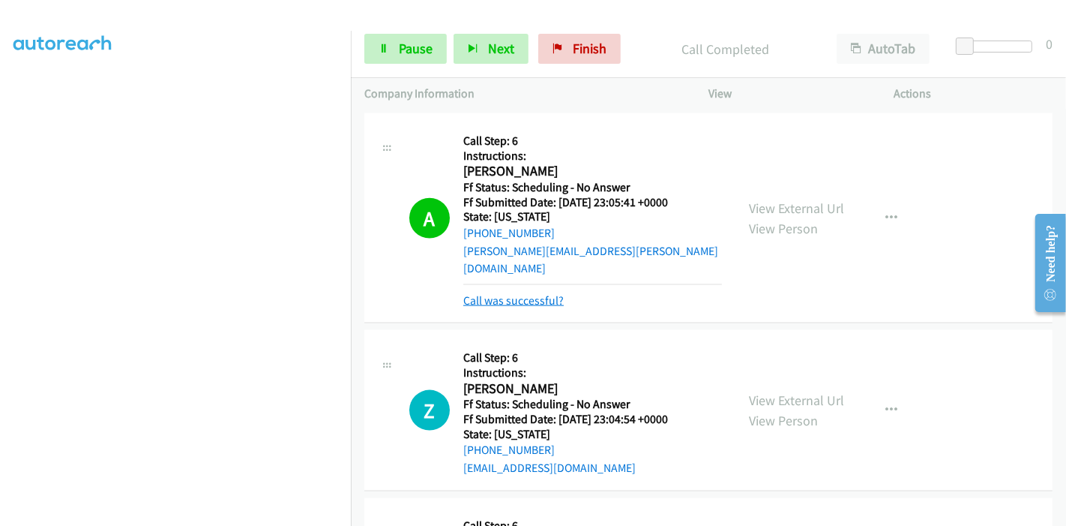
click at [541, 293] on link "Call was successful?" at bounding box center [513, 300] width 100 height 14
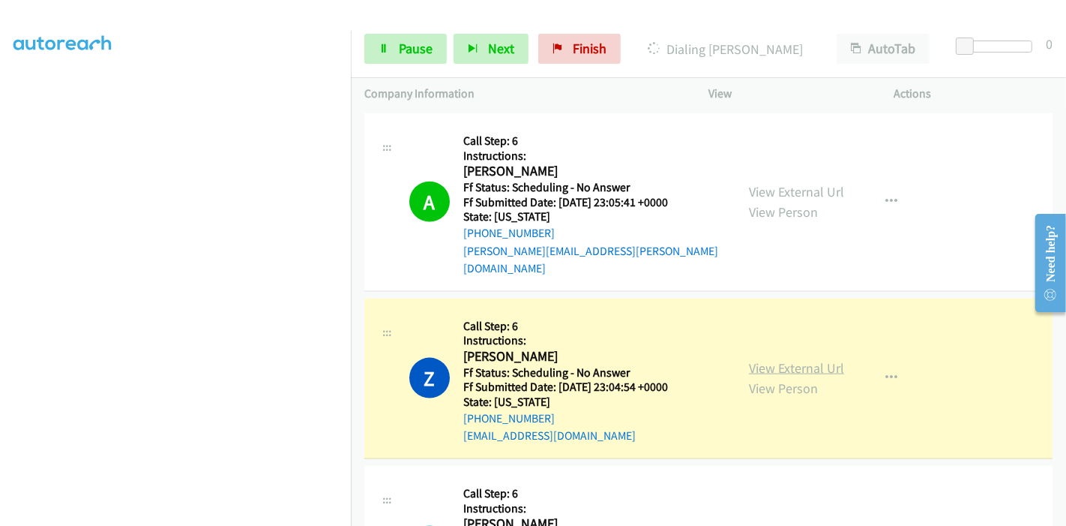
click at [777, 359] on link "View External Url" at bounding box center [796, 367] width 95 height 17
click at [395, 49] on link "Pause" at bounding box center [405, 49] width 82 height 30
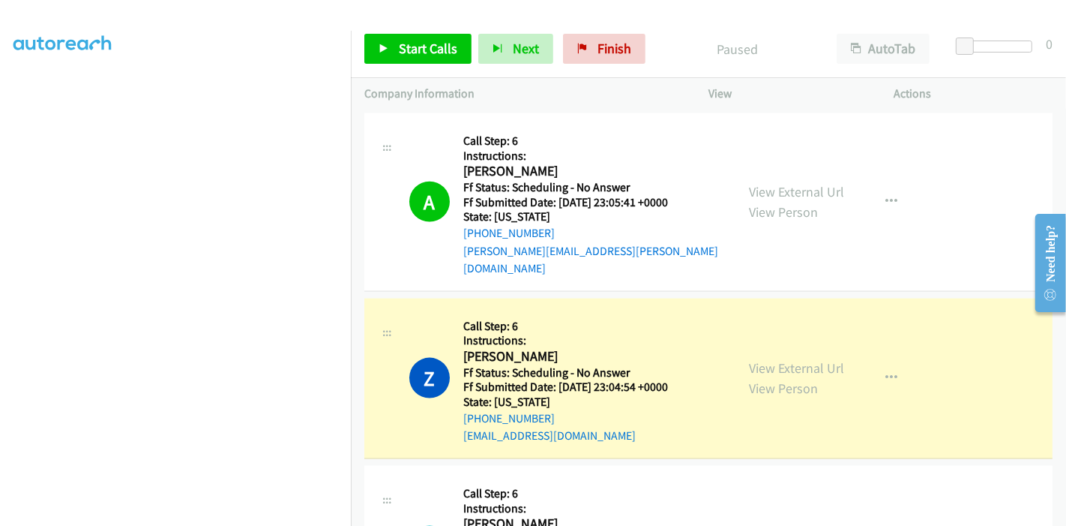
scroll to position [1781, 0]
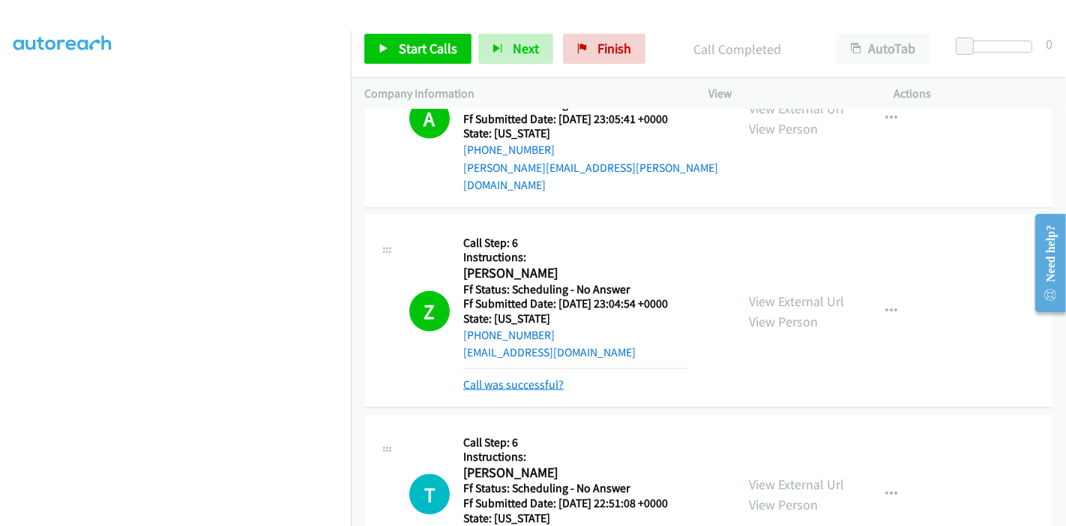
click at [508, 377] on link "Call was successful?" at bounding box center [513, 384] width 100 height 14
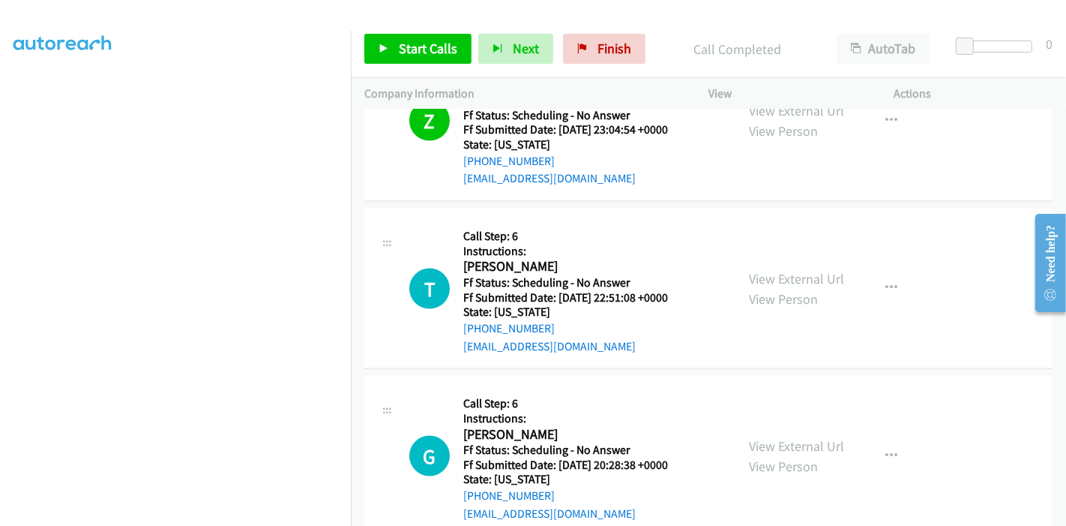
scroll to position [1947, 0]
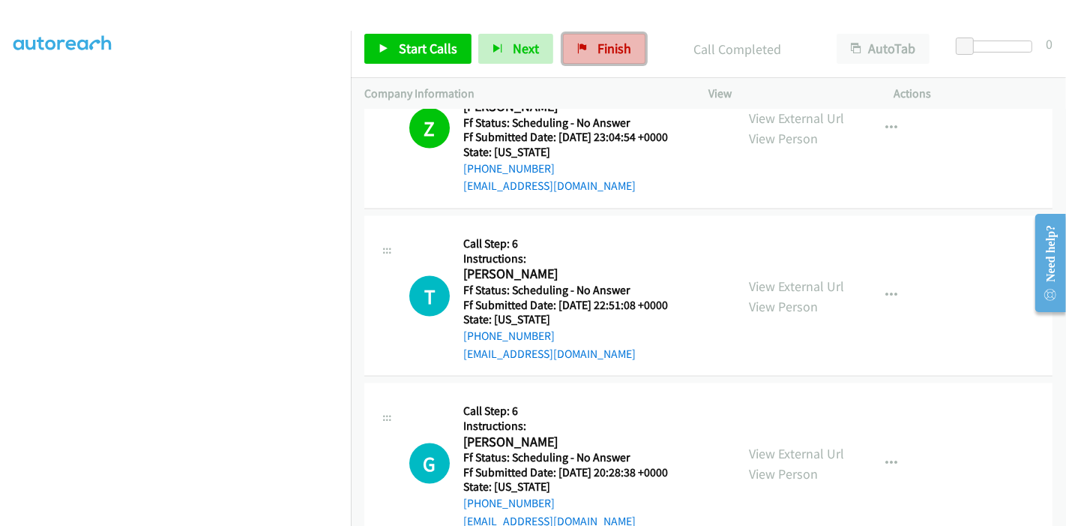
click at [588, 58] on link "Finish" at bounding box center [604, 49] width 82 height 30
